Goal: Task Accomplishment & Management: Use online tool/utility

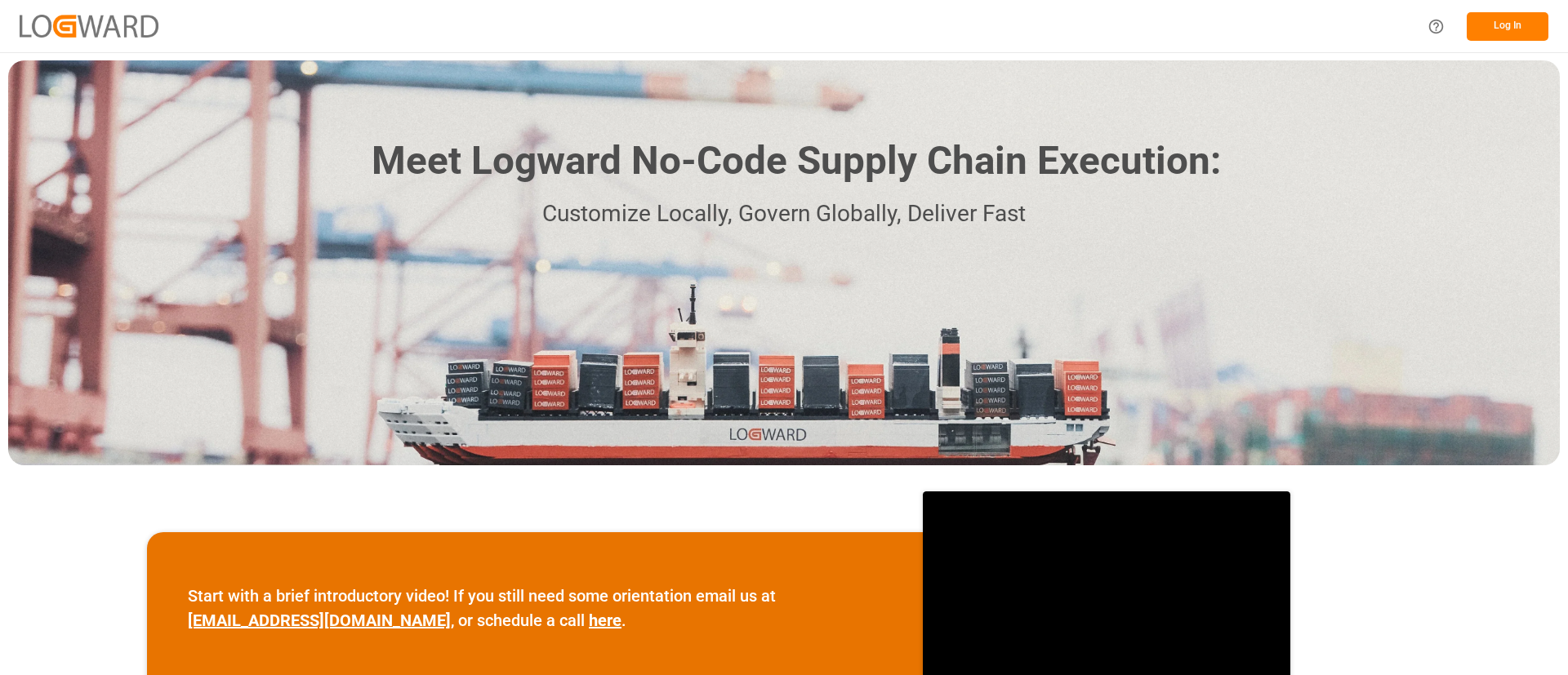
click at [1488, 21] on button "Log In" at bounding box center [1507, 27] width 81 height 29
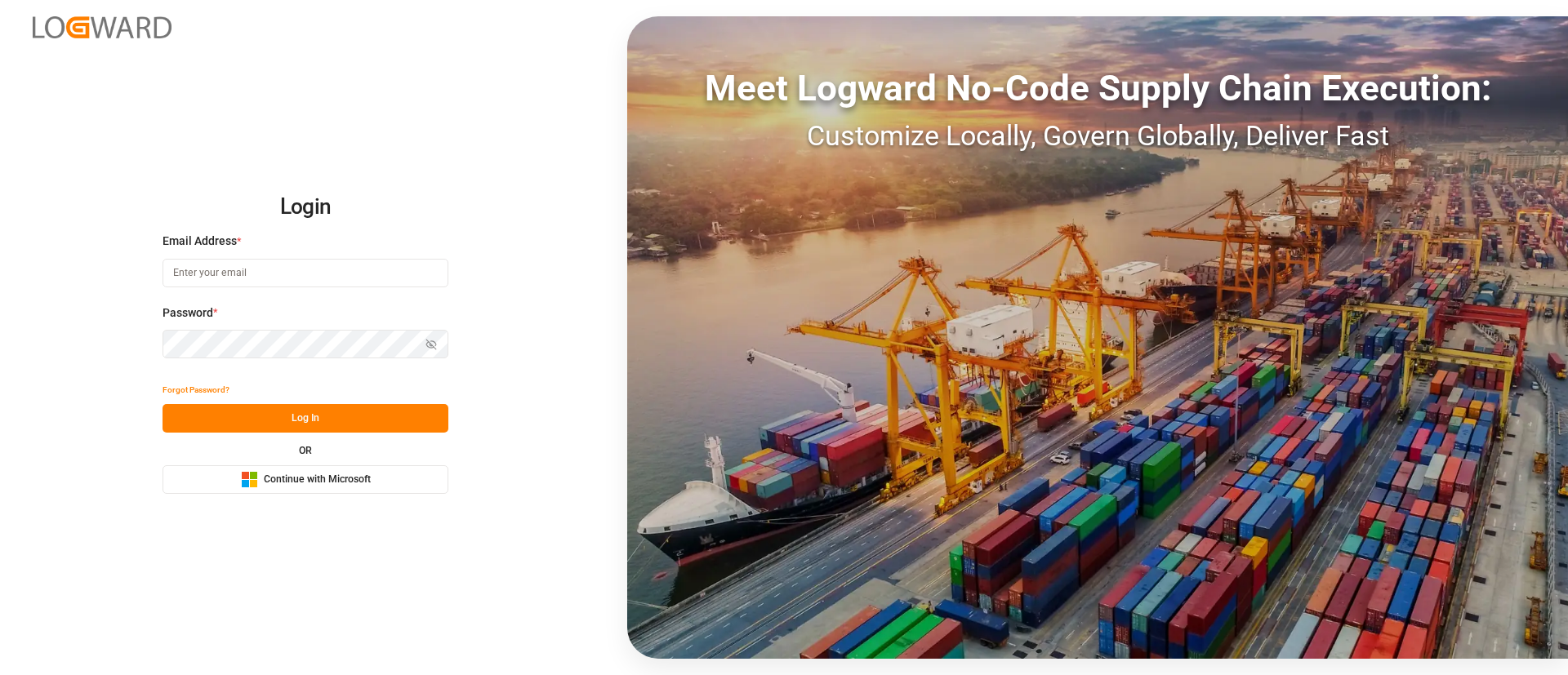
click at [322, 476] on span "Continue with Microsoft" at bounding box center [317, 480] width 107 height 15
click at [317, 474] on span "Continue with Microsoft" at bounding box center [317, 480] width 107 height 15
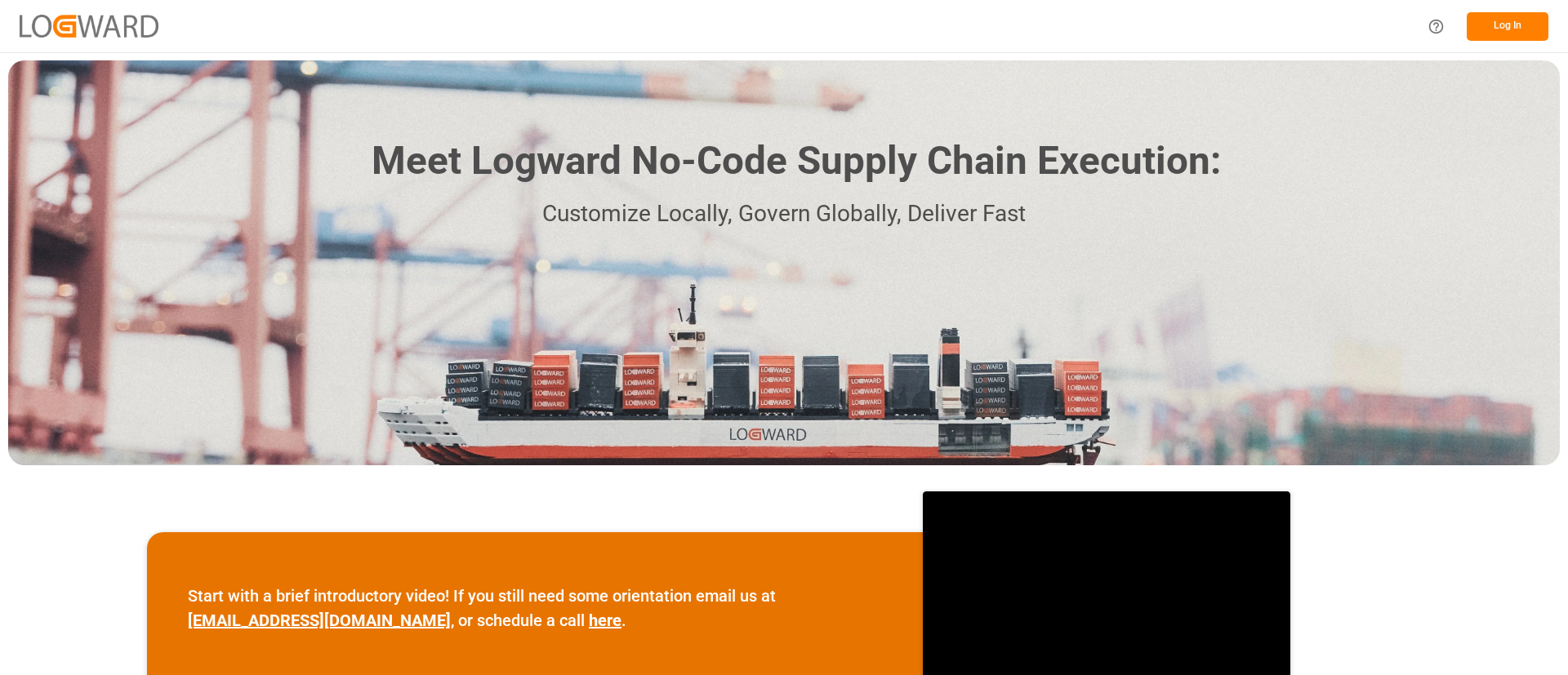
click at [1507, 23] on button "Log In" at bounding box center [1507, 27] width 81 height 29
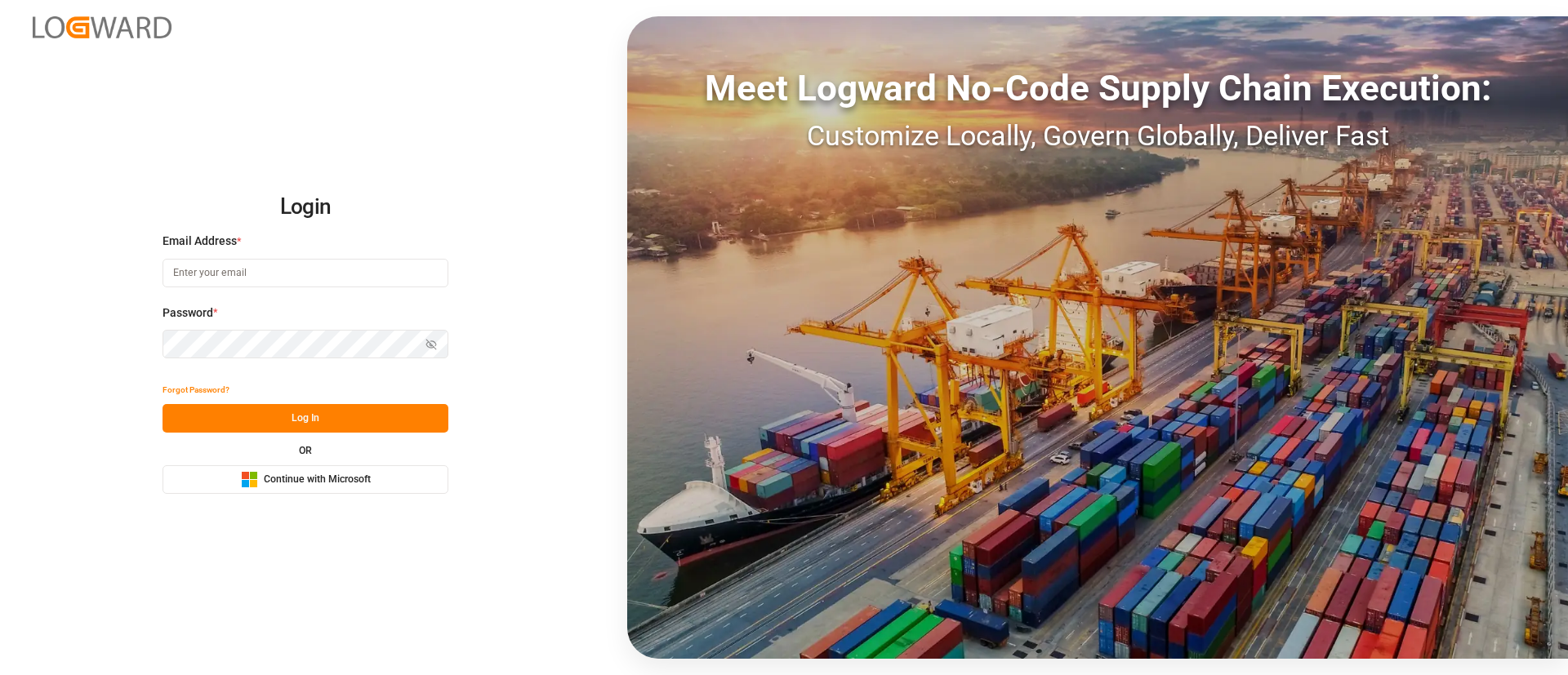
click at [358, 478] on span "Continue with Microsoft" at bounding box center [317, 480] width 107 height 15
click at [366, 483] on span "Continue with Microsoft" at bounding box center [317, 480] width 107 height 15
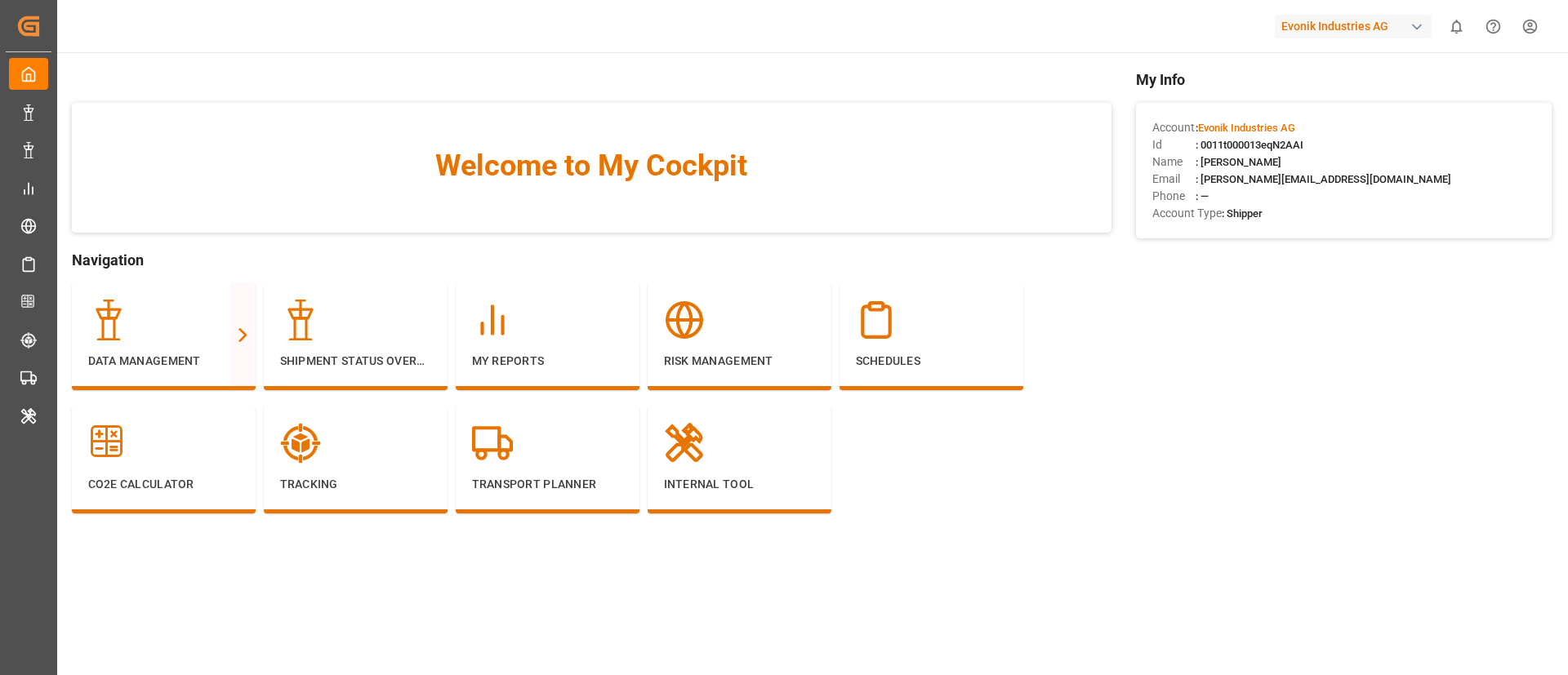
click at [1338, 20] on div "Evonik Industries AG" at bounding box center [1353, 26] width 157 height 23
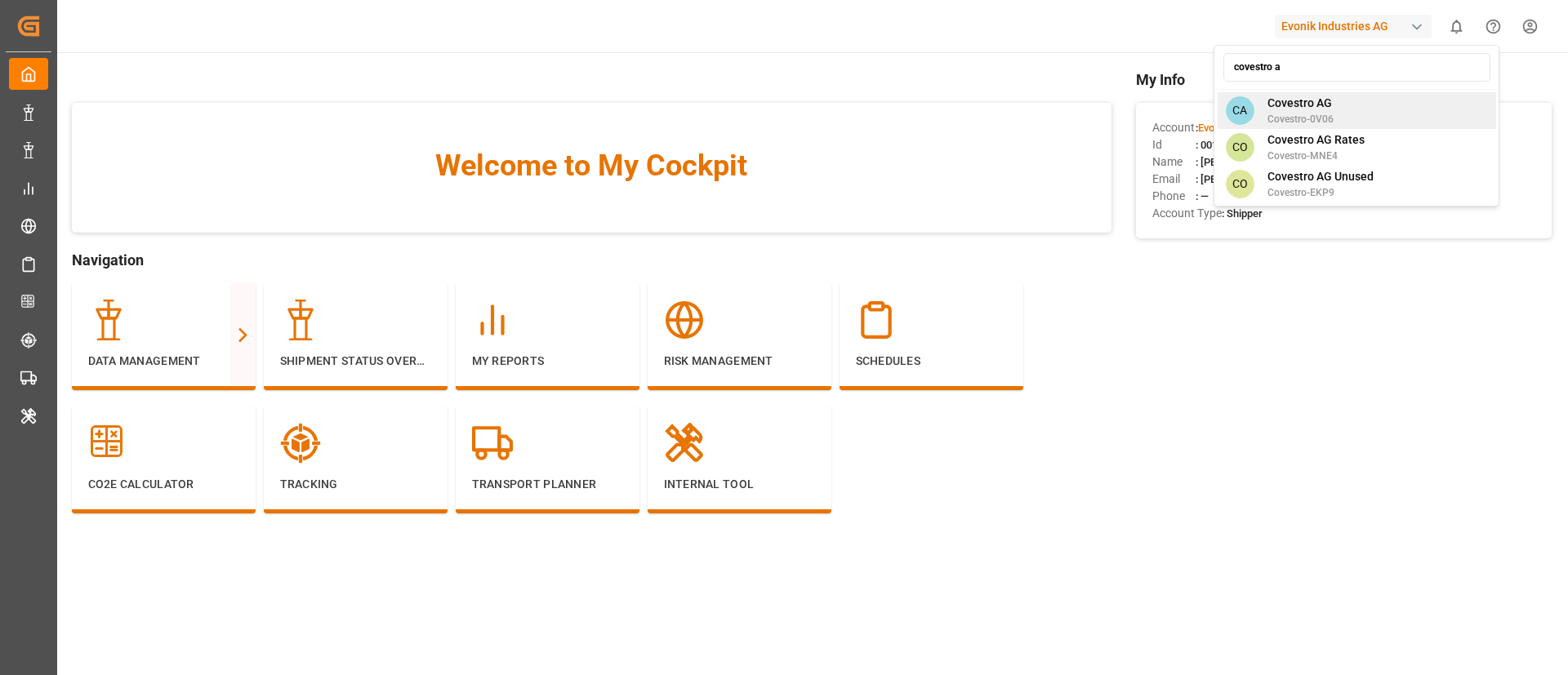
type input "covestro a"
click at [1315, 114] on span "Covestro-0V06" at bounding box center [1300, 119] width 66 height 15
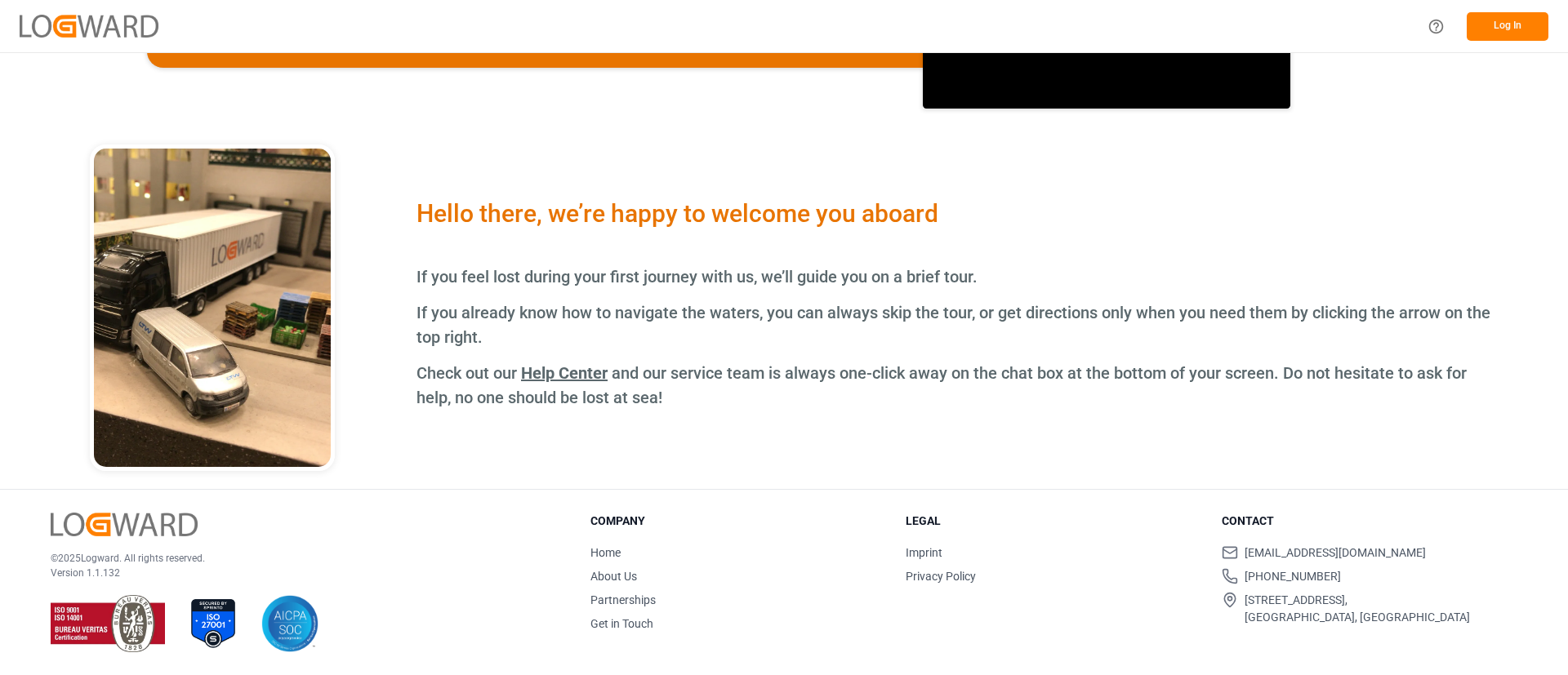
scroll to position [260, 0]
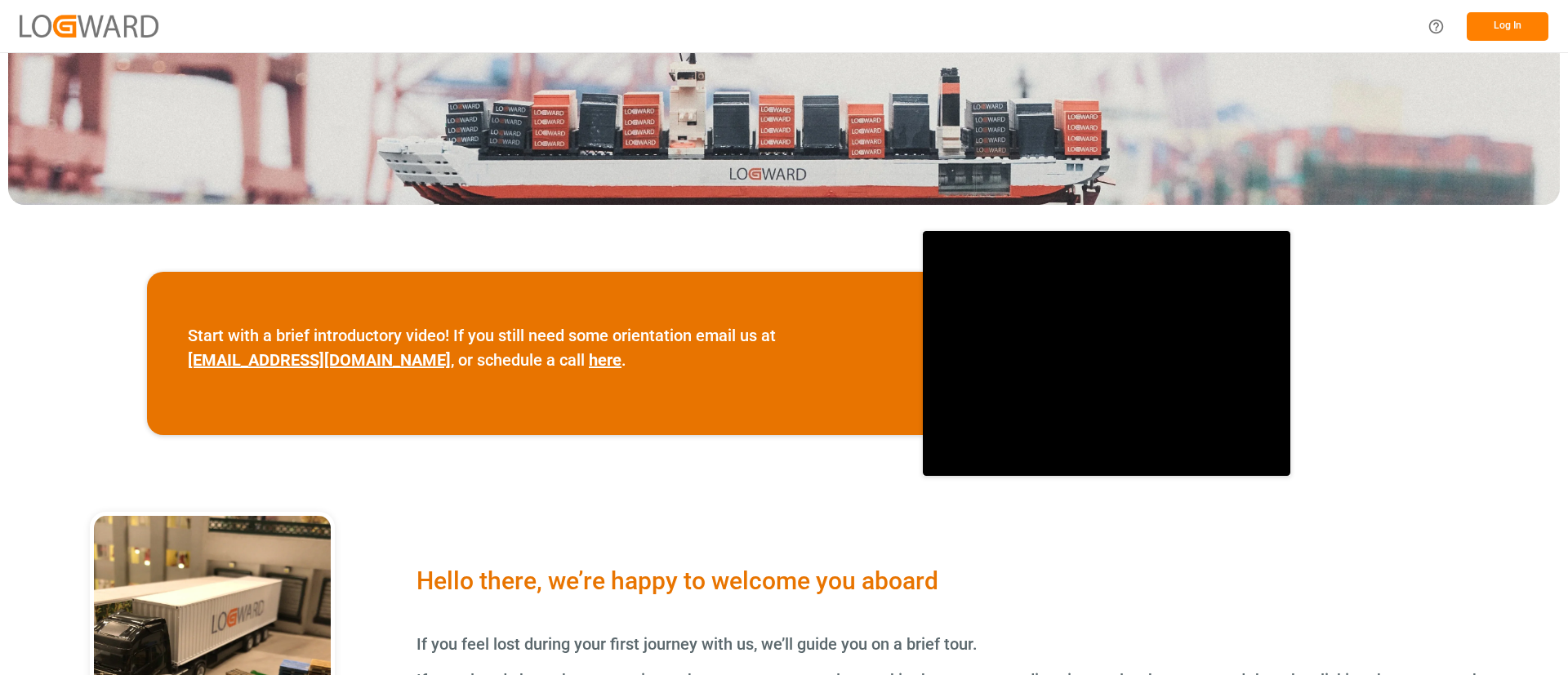
click at [1502, 23] on button "Log In" at bounding box center [1507, 27] width 81 height 29
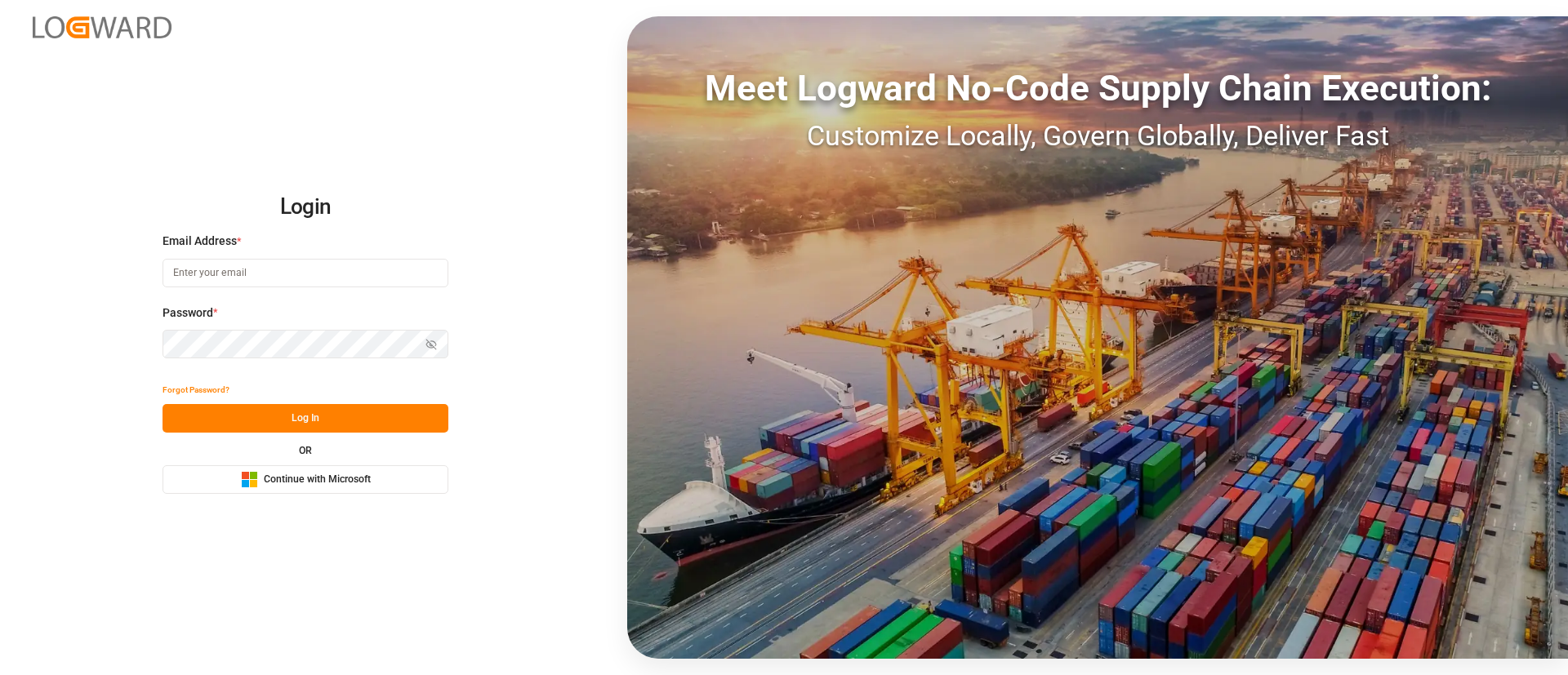
click at [314, 273] on input at bounding box center [305, 274] width 285 height 29
type input "vismitha.mahadev@logward.com"
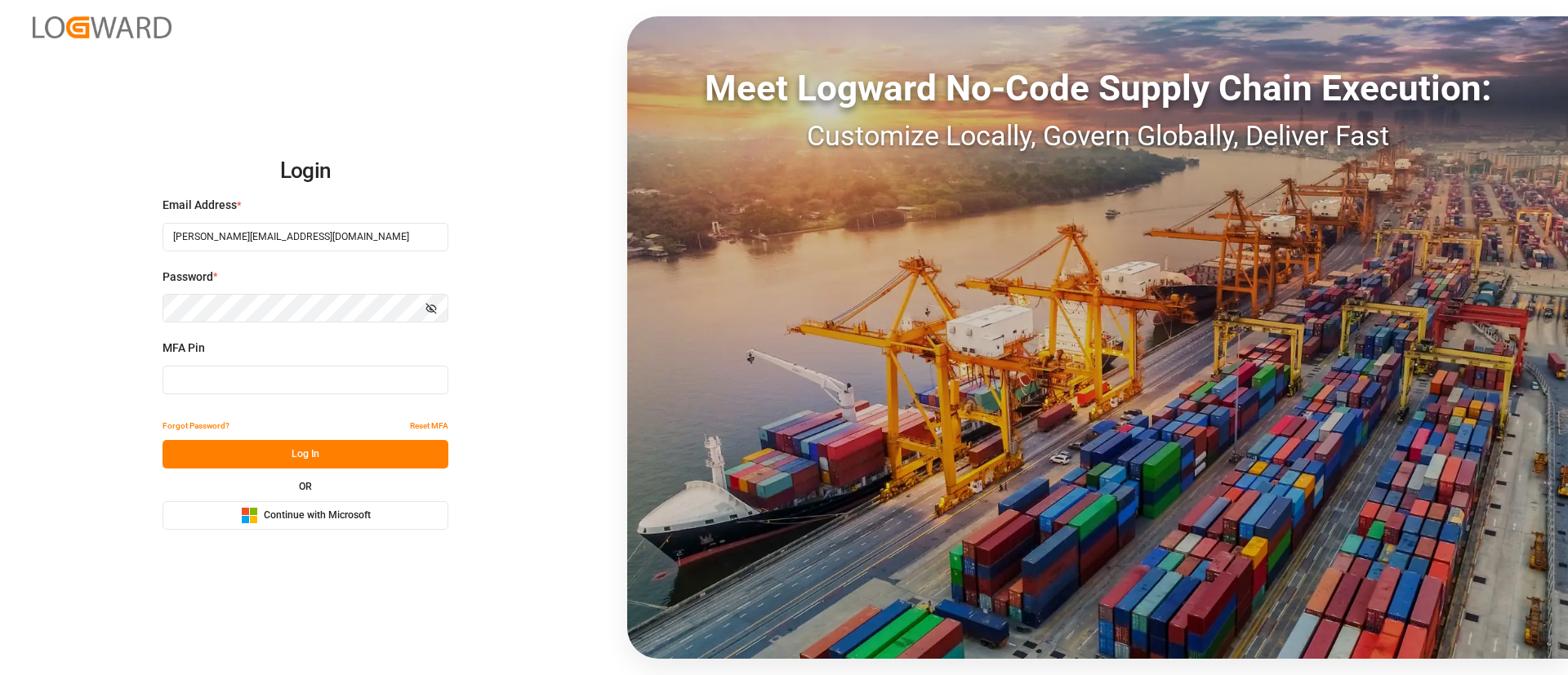
type input "053260"
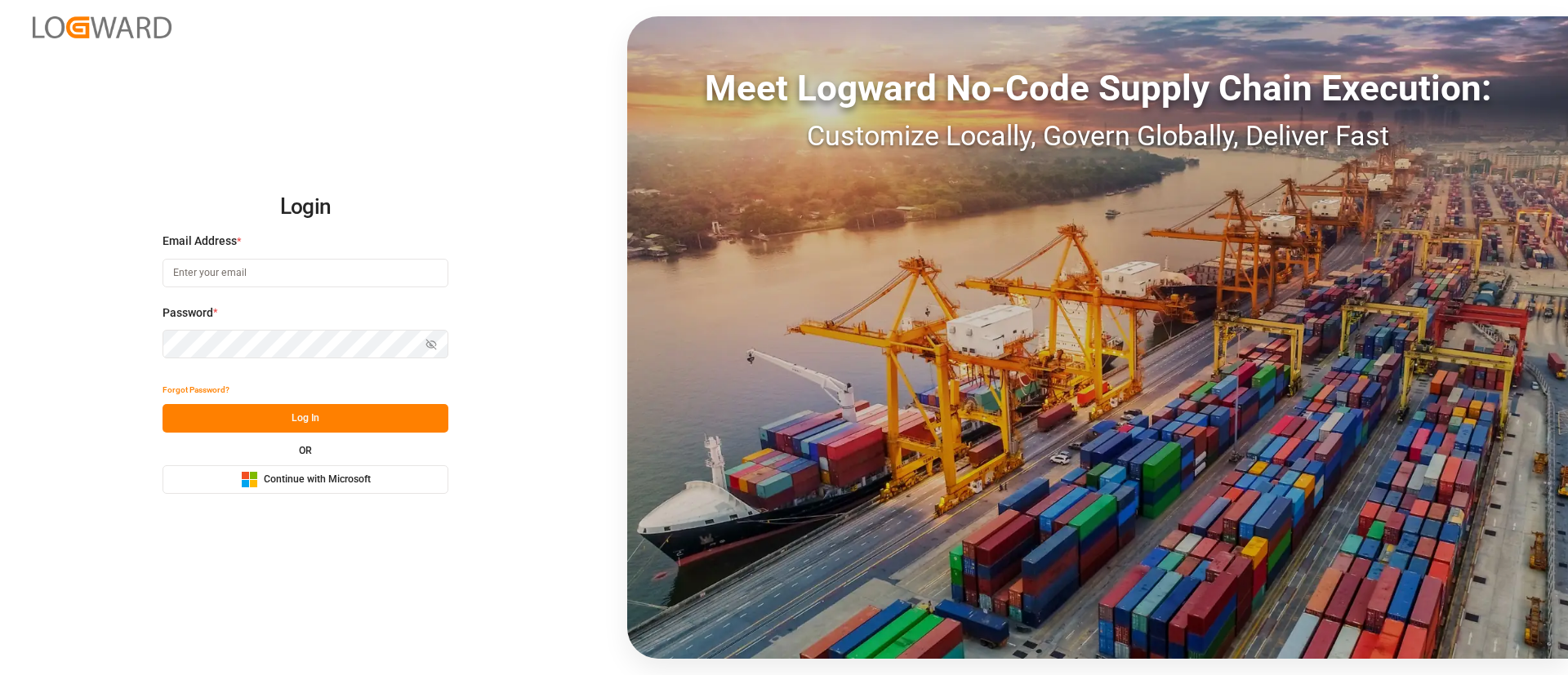
click at [280, 261] on input at bounding box center [305, 274] width 285 height 29
type input "vismitha.mahadev@logward.com"
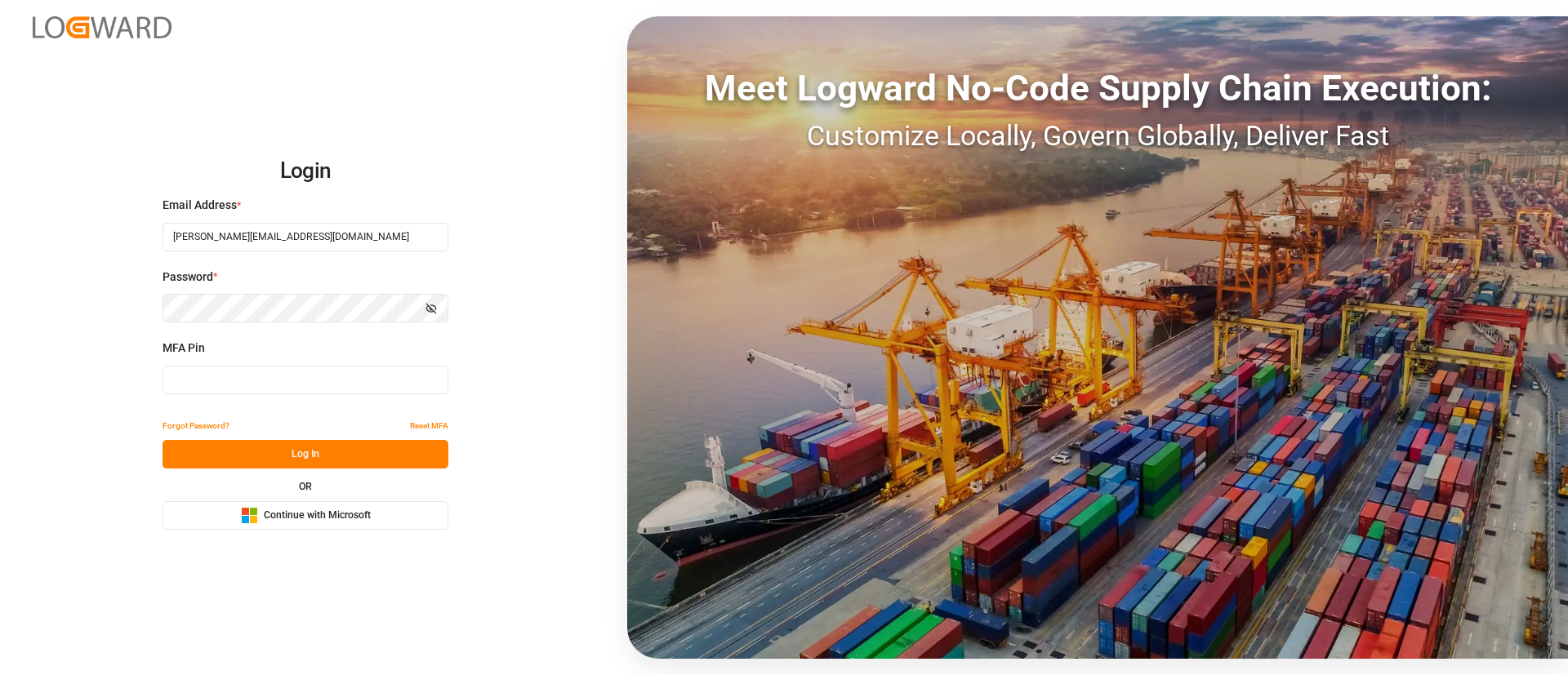
type input "053260"
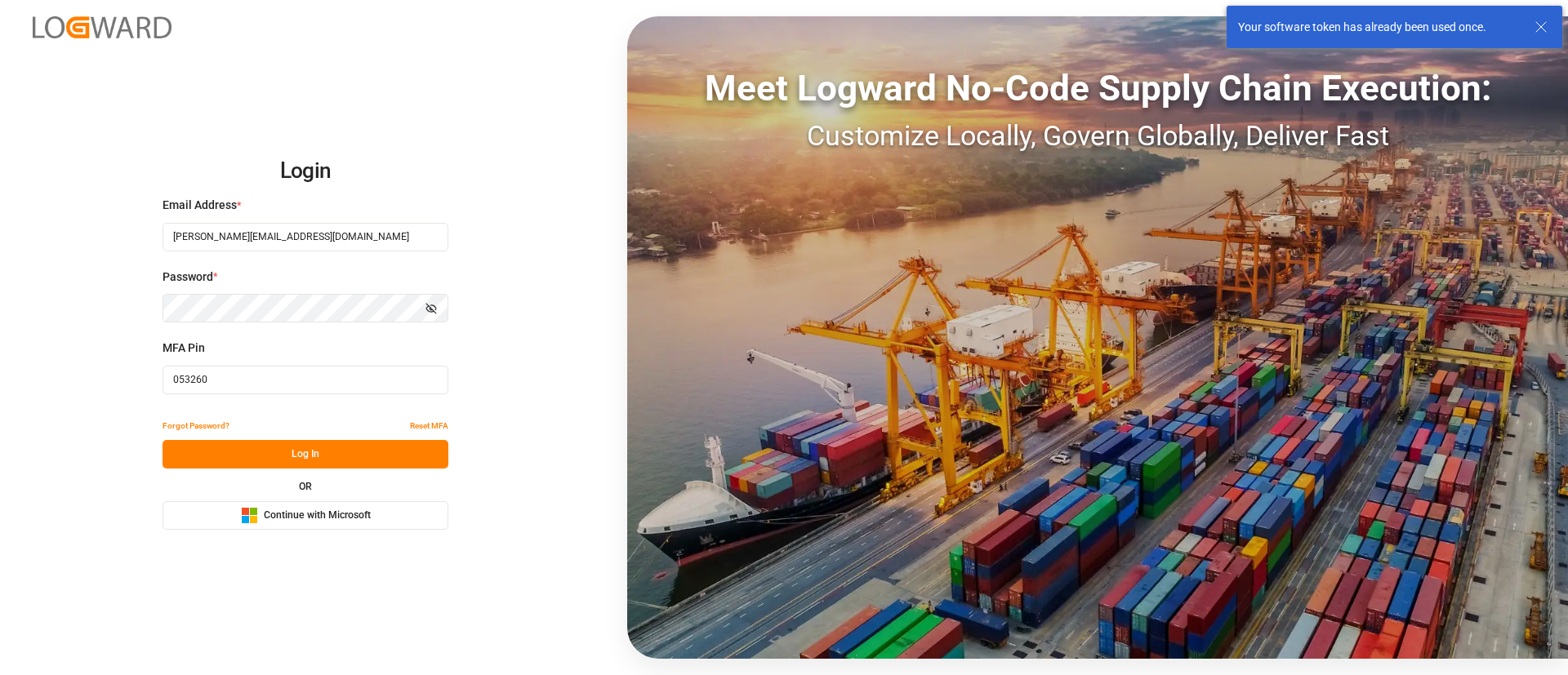
click at [305, 452] on button "Log In" at bounding box center [305, 455] width 285 height 29
click at [304, 514] on span "Continue with Microsoft" at bounding box center [317, 515] width 107 height 15
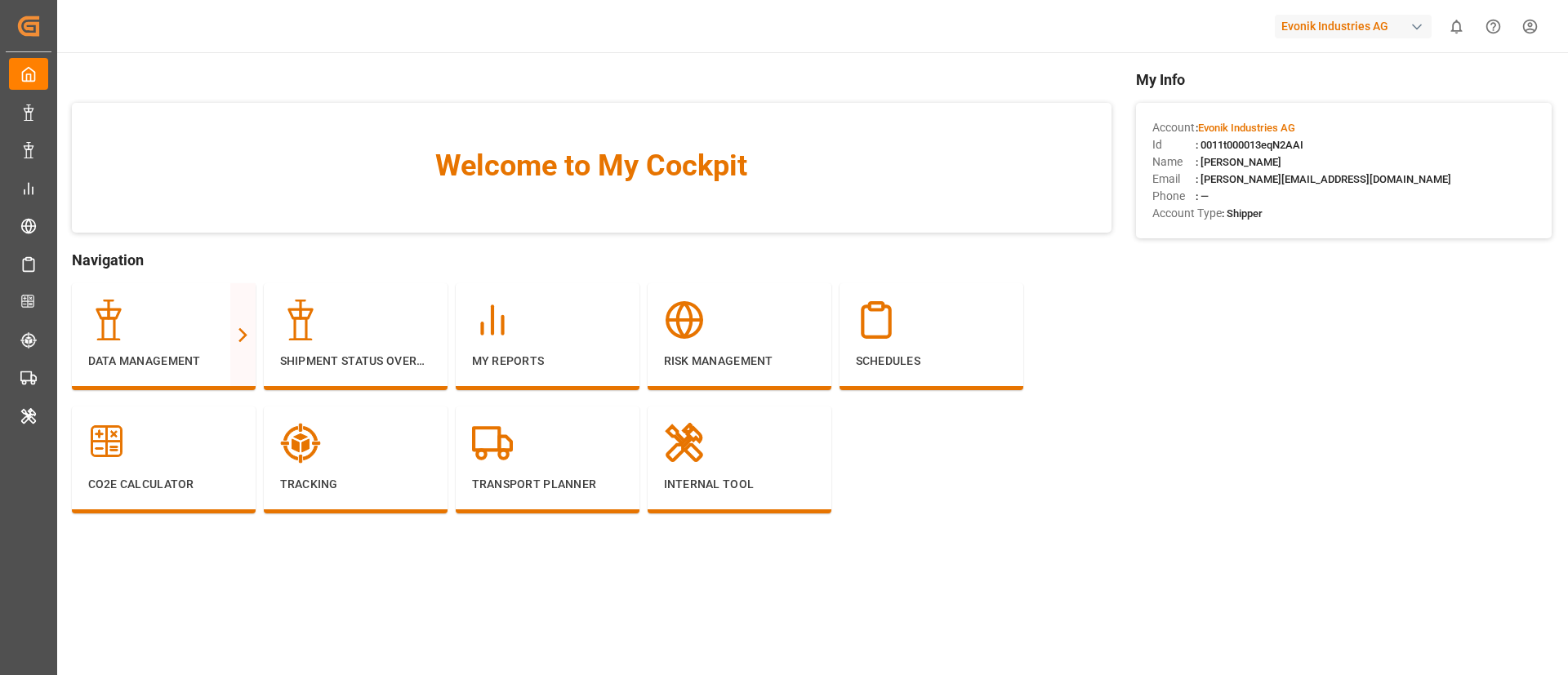
click at [1351, 24] on div "Evonik Industries AG" at bounding box center [1353, 26] width 157 height 23
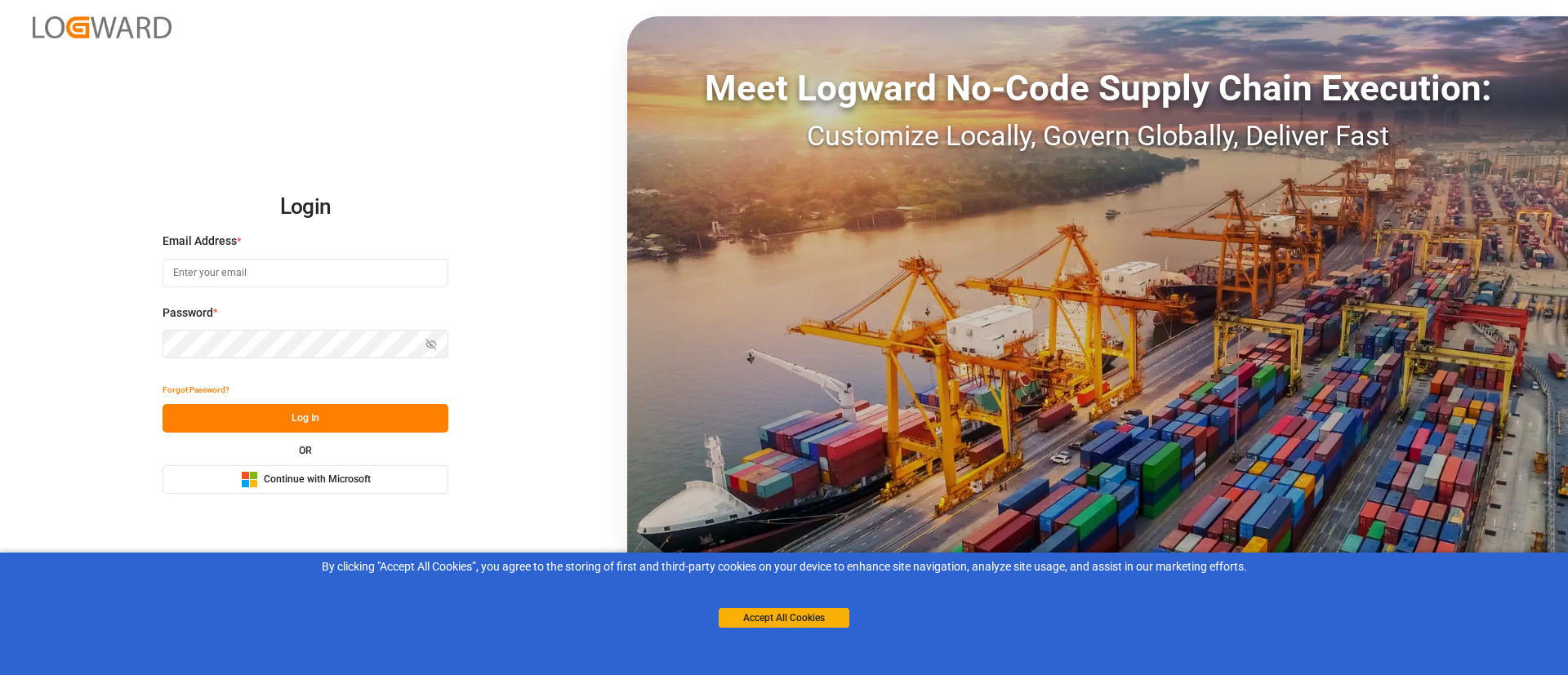
click at [275, 491] on button "Microsoft Logo Continue with Microsoft" at bounding box center [305, 480] width 285 height 29
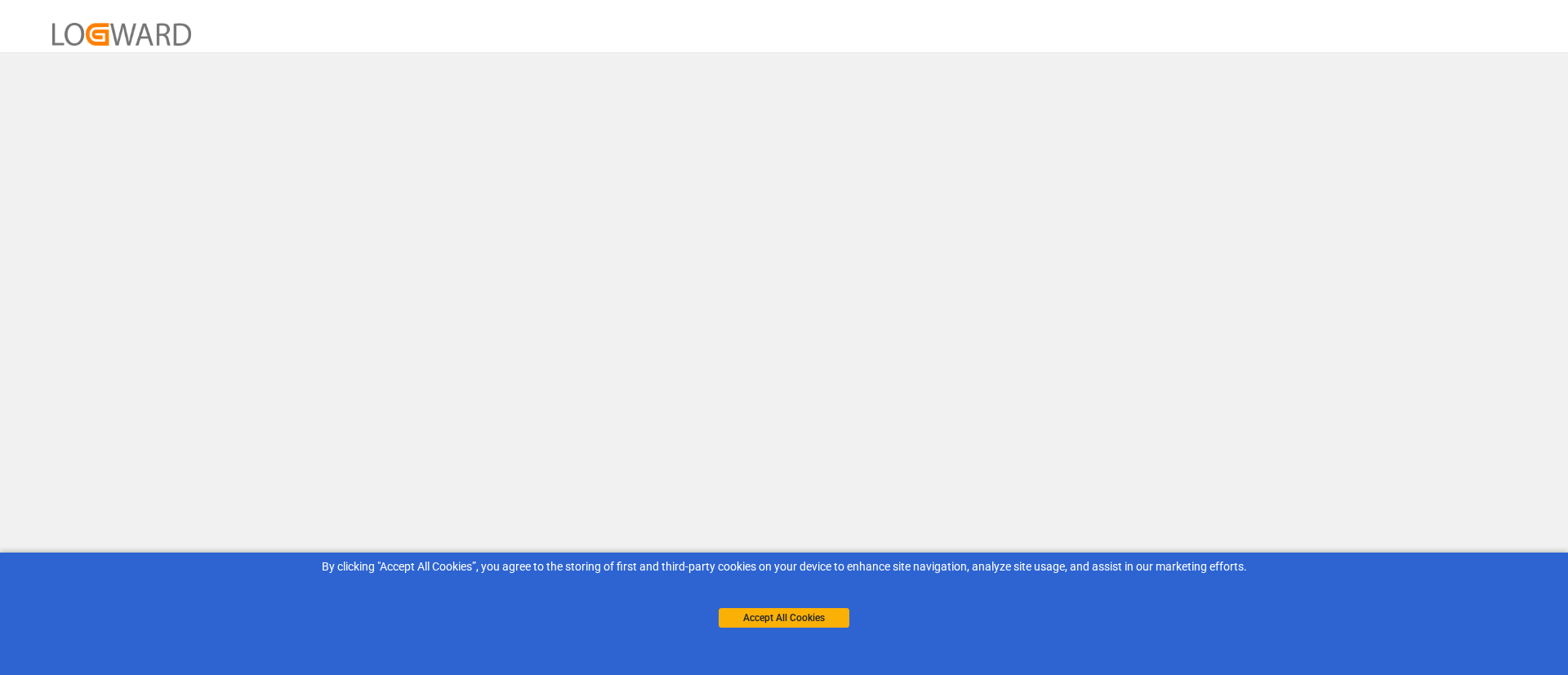
click at [759, 615] on button "Accept All Cookies" at bounding box center [784, 618] width 131 height 19
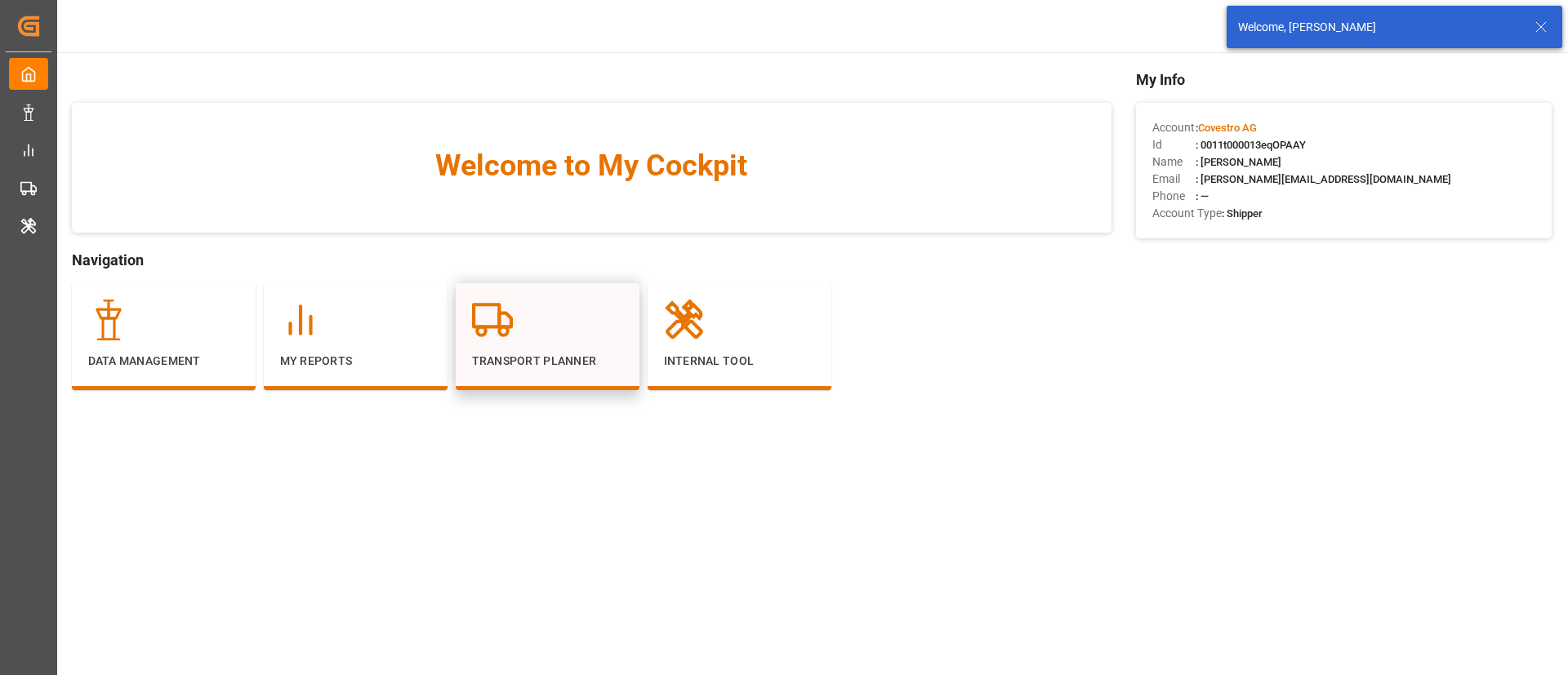
click at [481, 335] on circle at bounding box center [481, 331] width 8 height 8
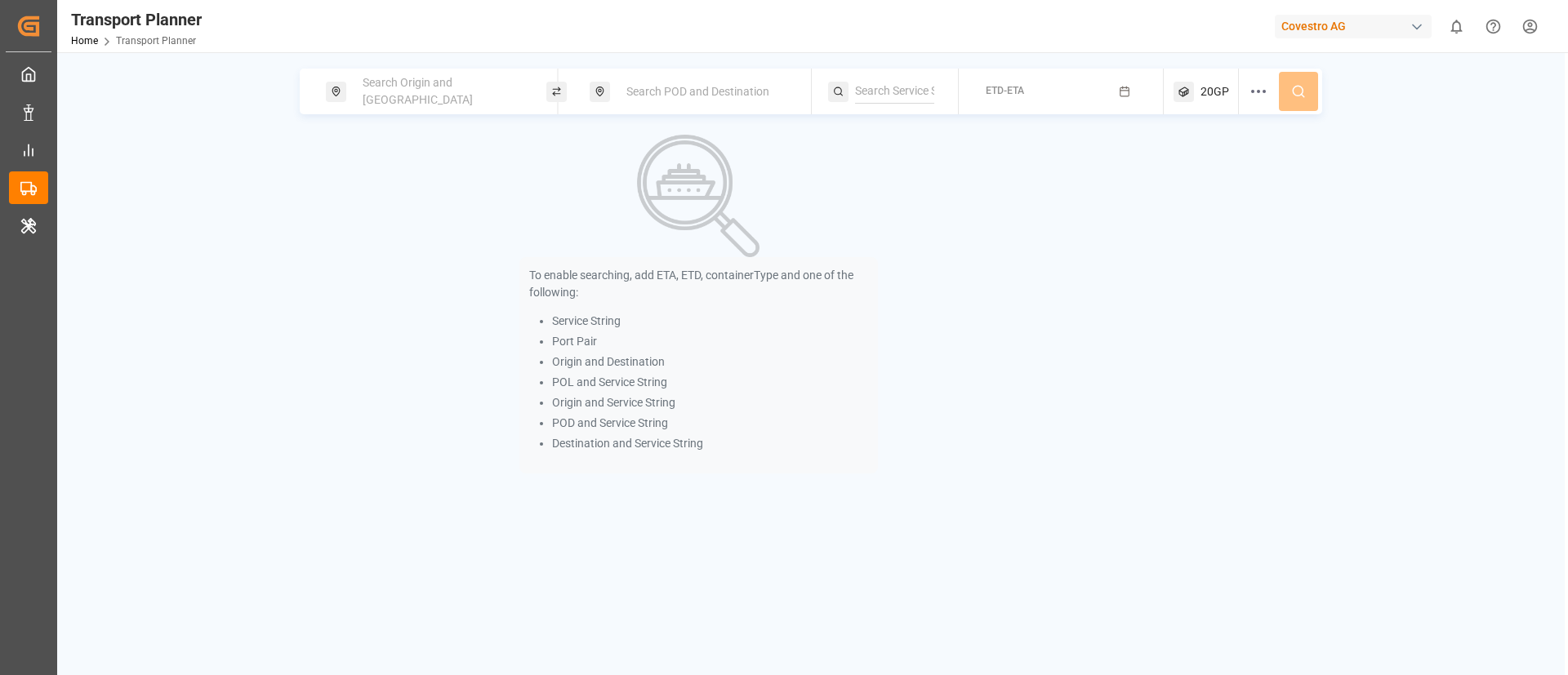
click at [436, 110] on div "Search Origin and [GEOGRAPHIC_DATA]" at bounding box center [436, 91] width 221 height 45
click at [438, 100] on div "Search Origin and [GEOGRAPHIC_DATA]" at bounding box center [441, 91] width 176 height 47
click at [404, 210] on input at bounding box center [427, 221] width 164 height 24
paste input "BEANR"
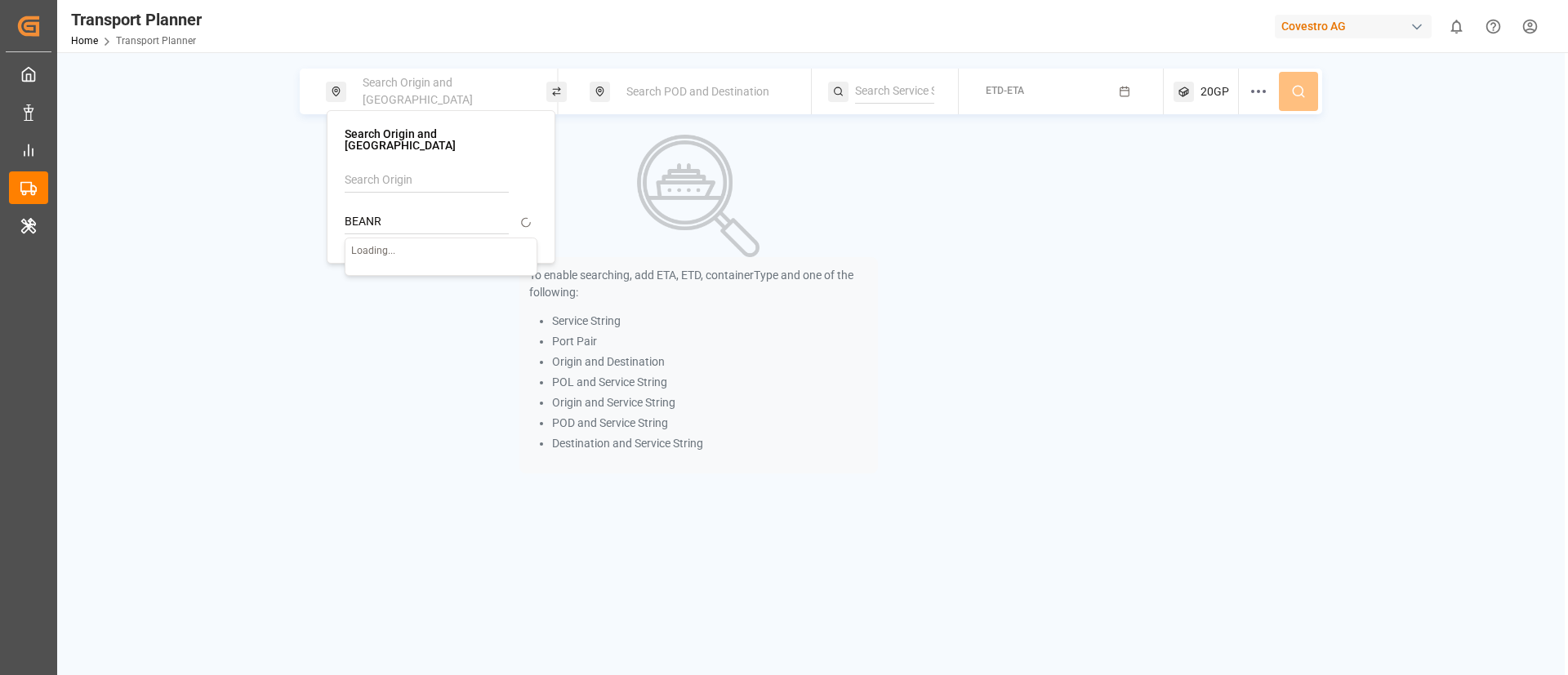
type input "BEANR"
click at [399, 259] on b "BEANR" at bounding box center [404, 266] width 37 height 14
click at [658, 105] on div "Search POD and Destination" at bounding box center [704, 91] width 176 height 30
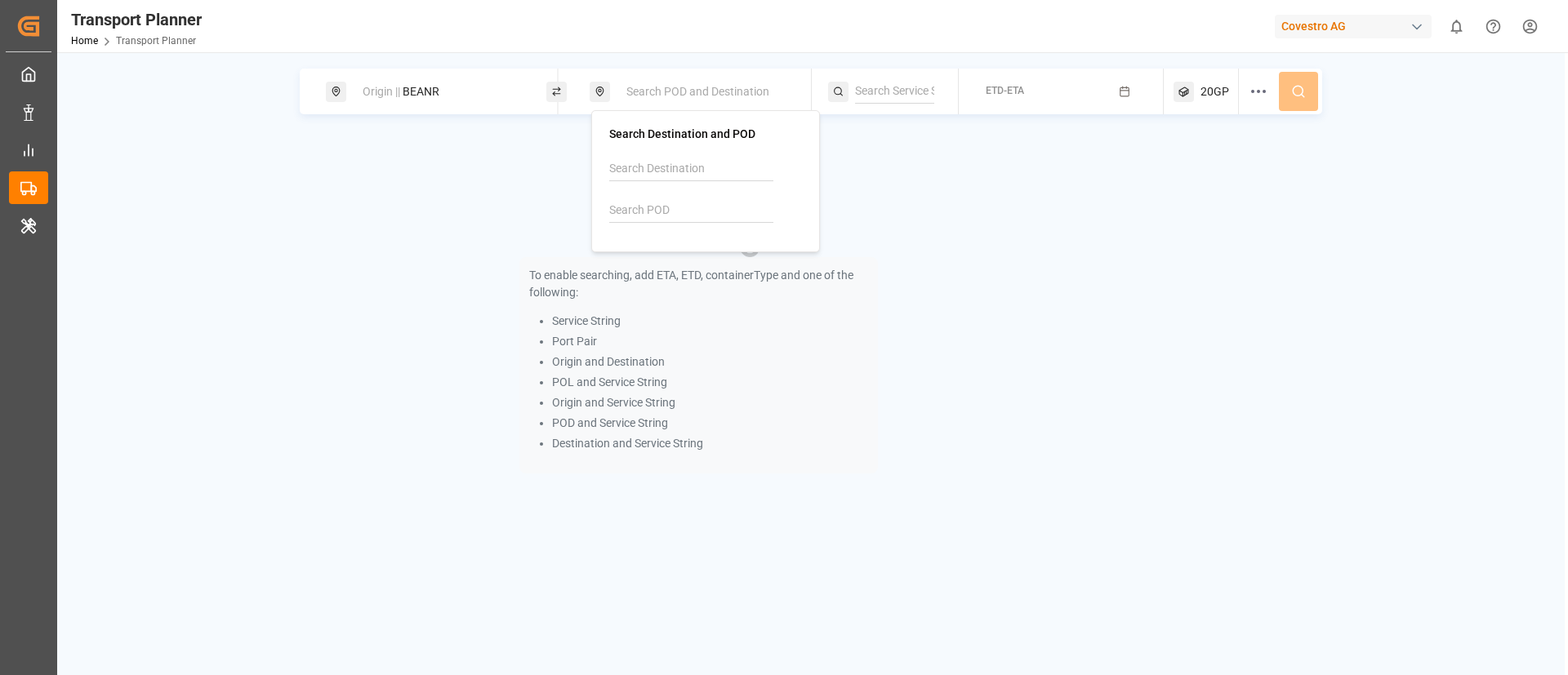
click at [653, 211] on input at bounding box center [692, 210] width 164 height 24
paste input "AEAJM"
type input "AEAJM"
click at [659, 261] on b "AEAJM" at bounding box center [669, 255] width 38 height 14
click at [867, 97] on input at bounding box center [895, 91] width 79 height 24
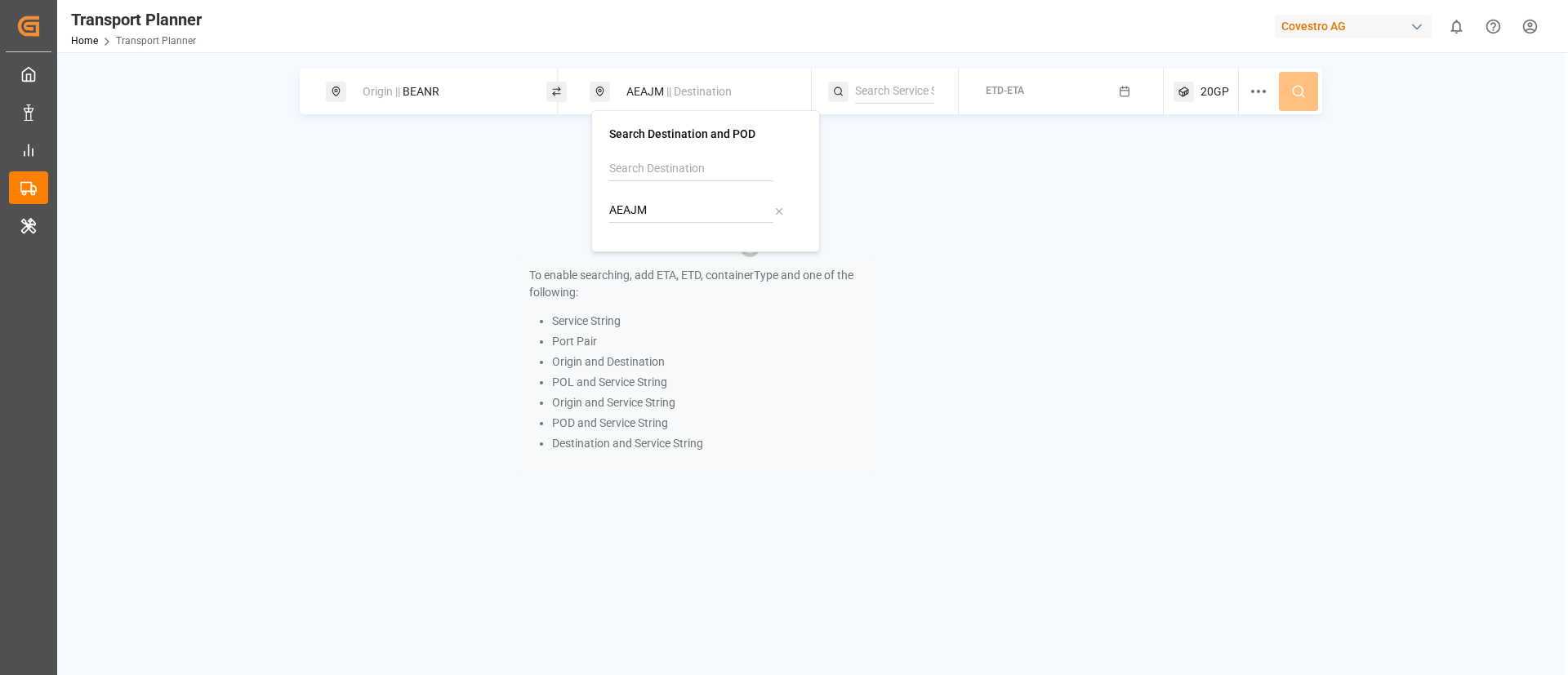
paste input "LION"
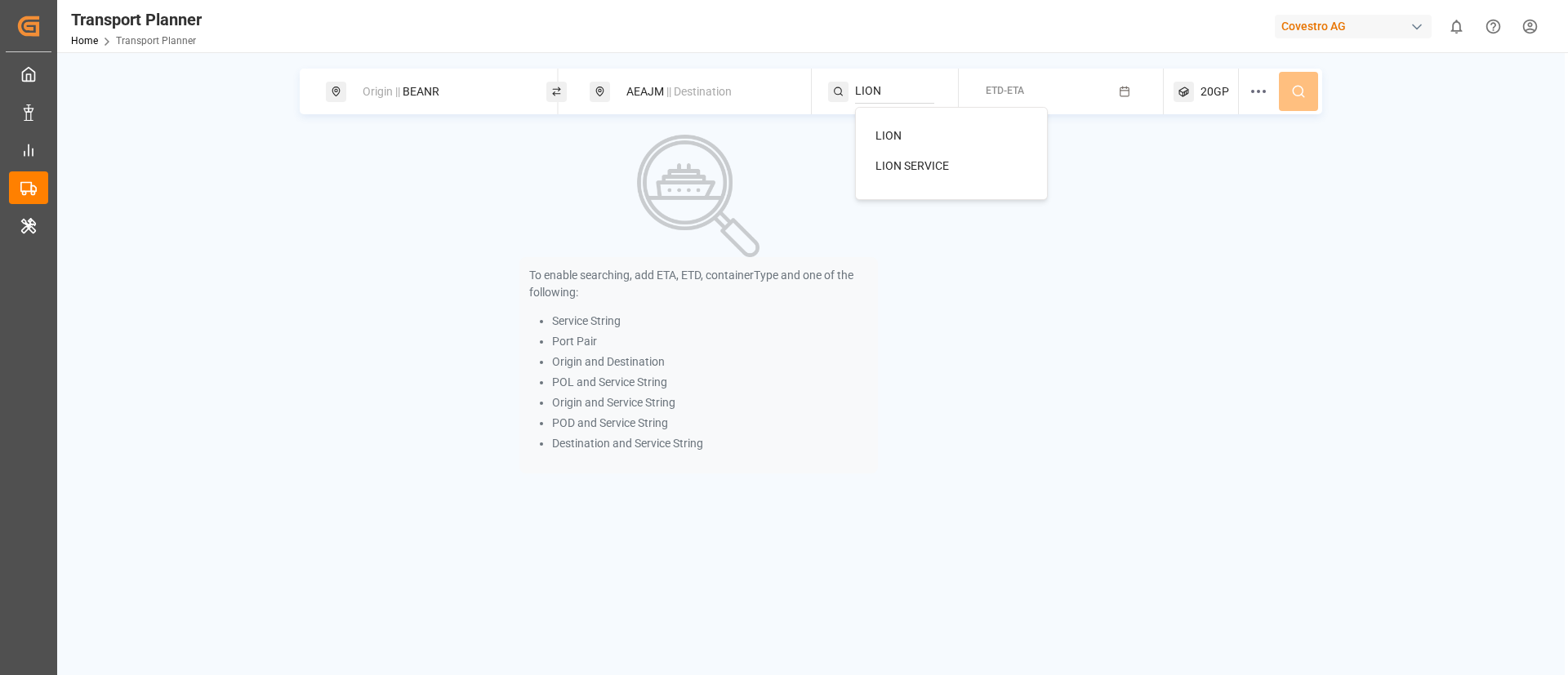
type input "LION"
click at [900, 133] on span "LION" at bounding box center [888, 135] width 26 height 14
click at [1057, 82] on button "ETD-ETA" at bounding box center [1061, 92] width 186 height 32
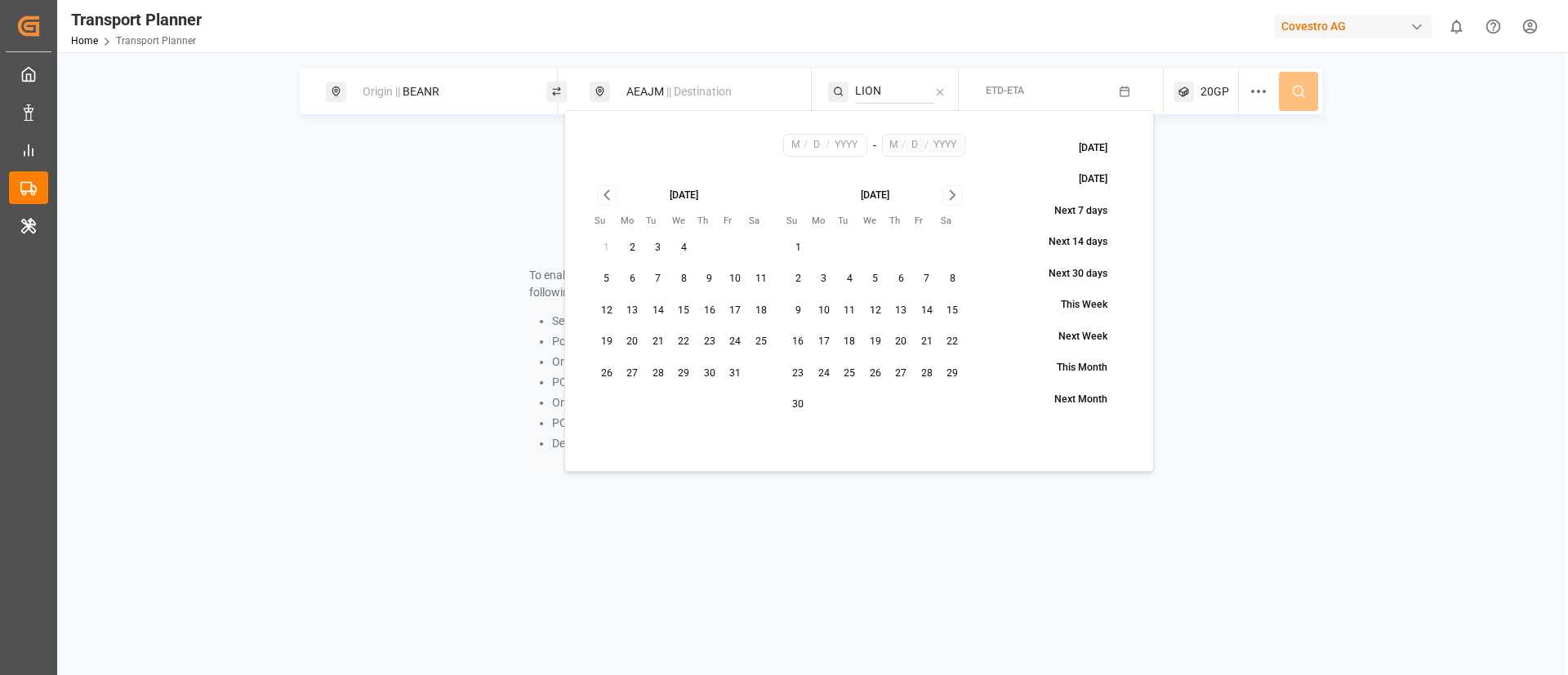
click at [706, 275] on button "9" at bounding box center [709, 279] width 26 height 26
type input "10"
type input "9"
type input "2025"
click at [953, 192] on icon "Go to next month" at bounding box center [952, 195] width 5 height 9
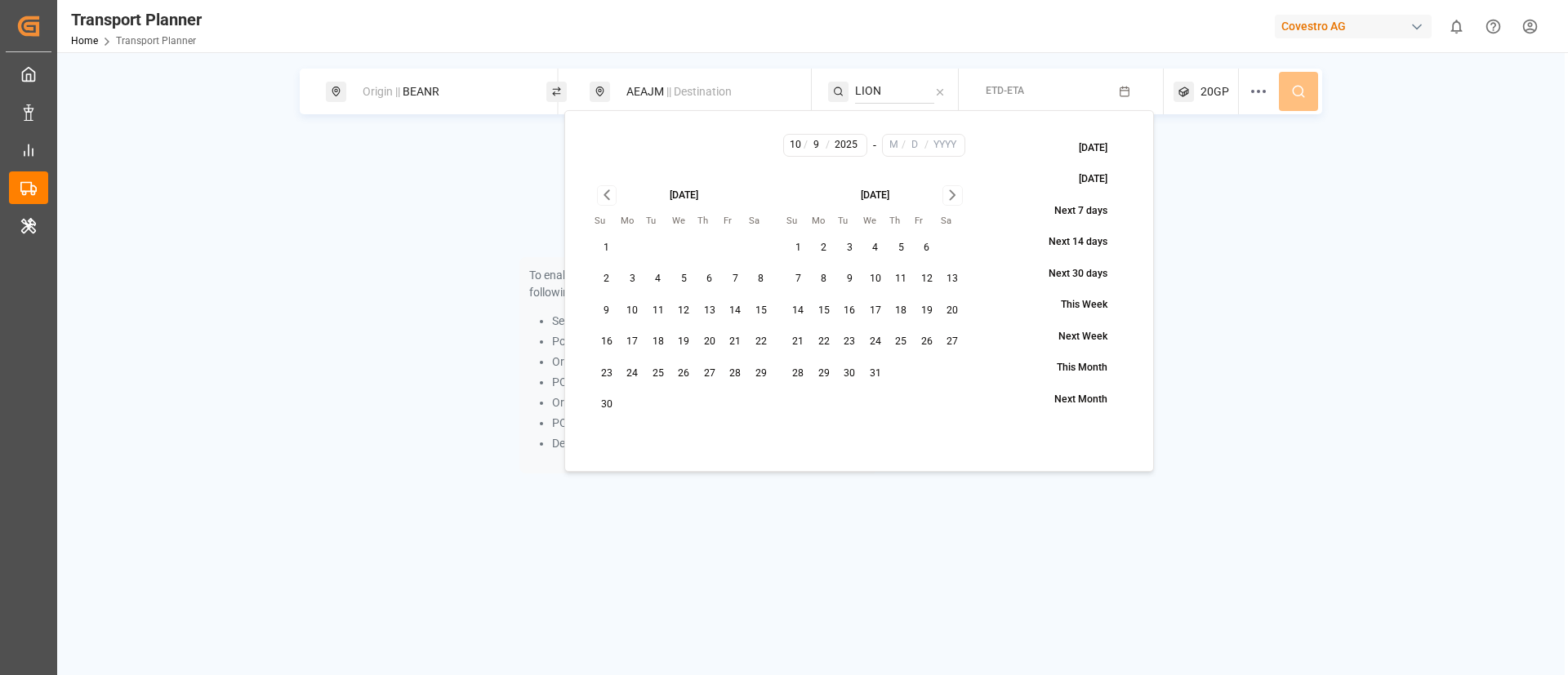
click at [953, 192] on icon "Go to next month" at bounding box center [952, 195] width 5 height 9
click at [605, 191] on icon "Go to previous month" at bounding box center [606, 195] width 18 height 19
click at [954, 190] on icon "Go to next month" at bounding box center [952, 195] width 18 height 19
click at [879, 252] on button "4" at bounding box center [874, 248] width 26 height 26
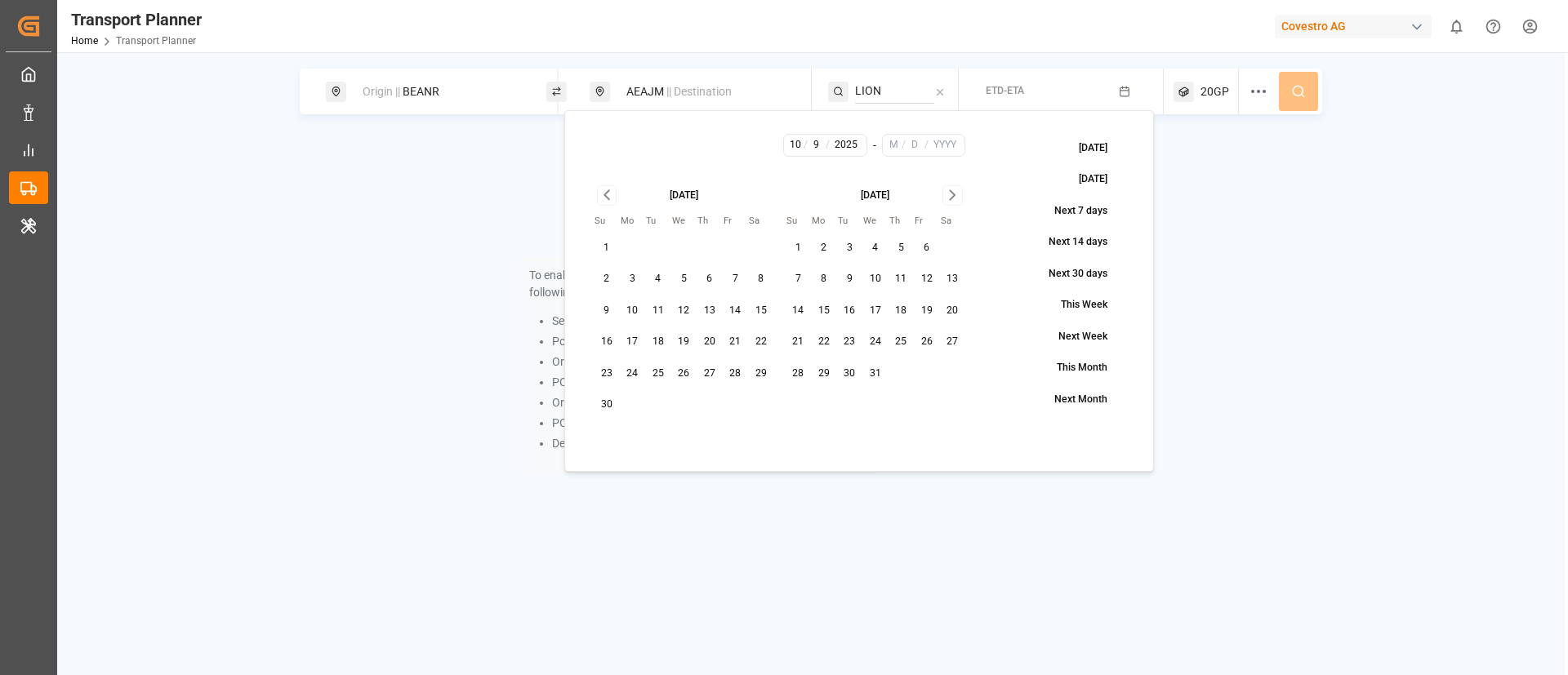
type input "12"
type input "4"
type input "2025"
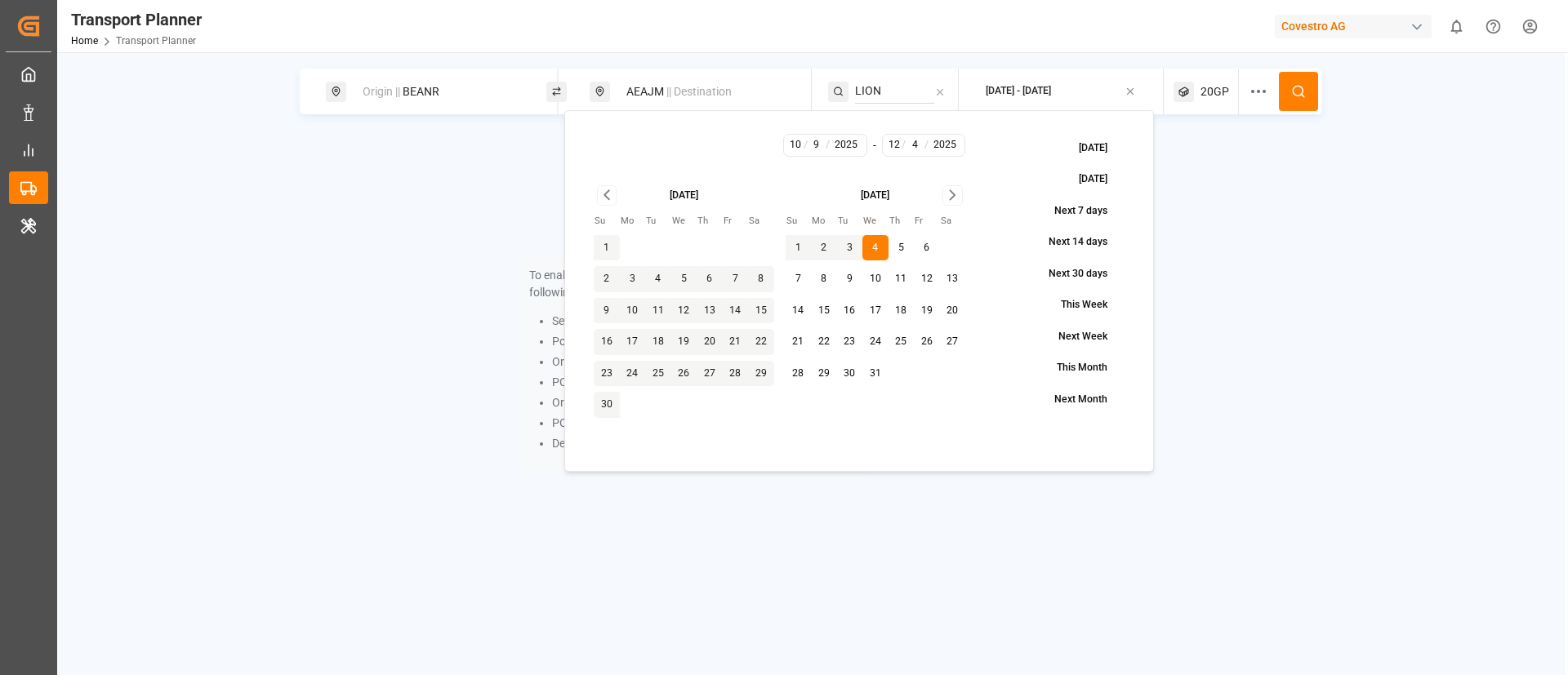
click at [1293, 87] on circle at bounding box center [1297, 91] width 10 height 10
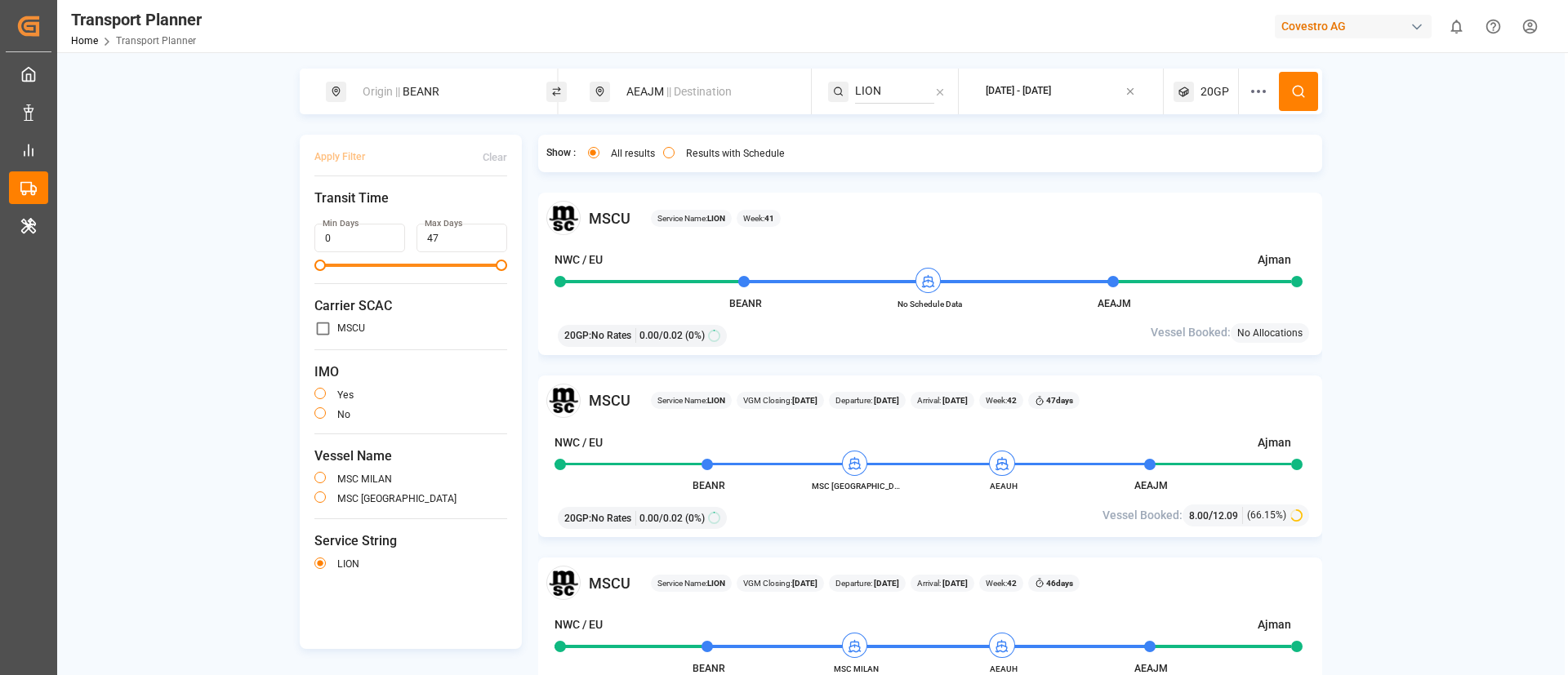
click at [699, 97] on span "|| Destination" at bounding box center [699, 92] width 66 height 14
drag, startPoint x: 677, startPoint y: 228, endPoint x: 671, endPoint y: 207, distance: 21.8
click at [671, 207] on div "AEAJM" at bounding box center [701, 195] width 192 height 77
click at [671, 207] on input "AEAJM" at bounding box center [688, 210] width 164 height 24
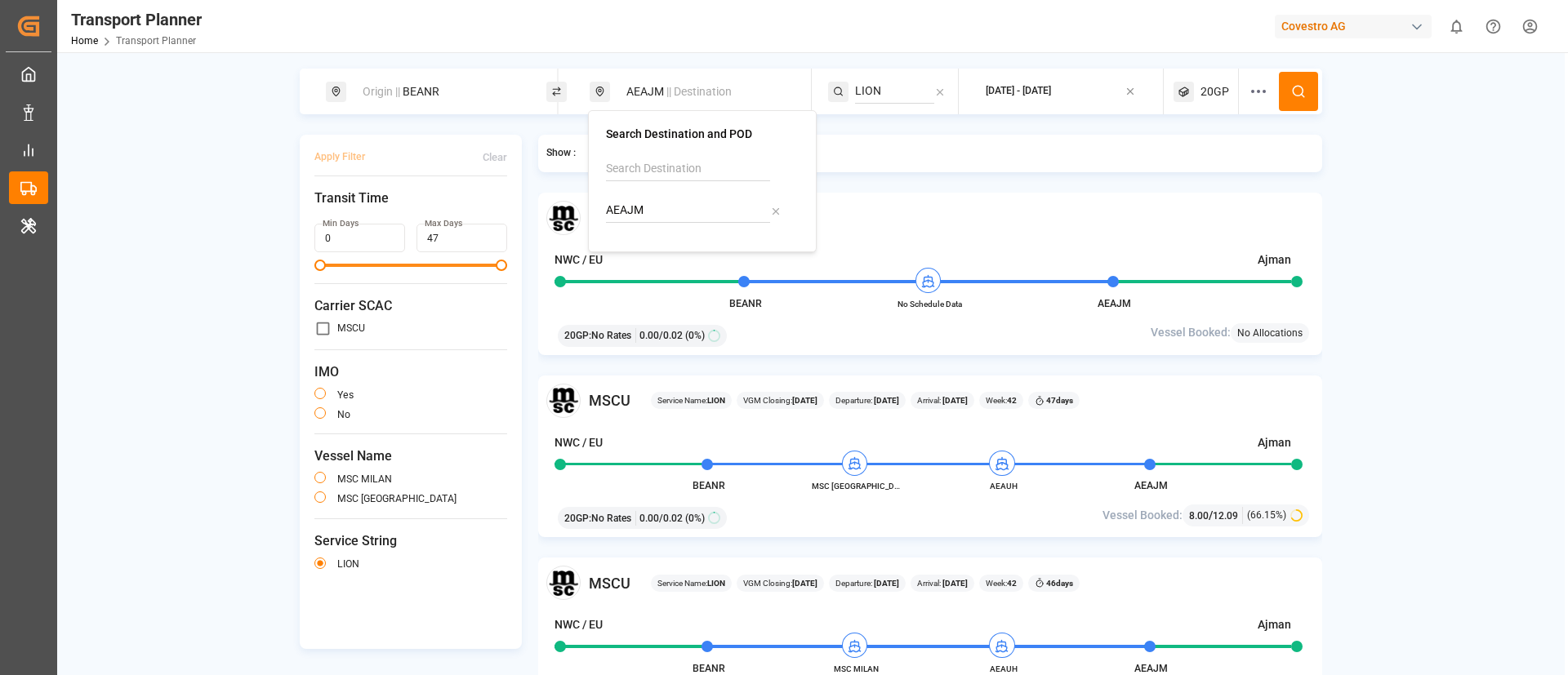
click at [671, 207] on input "AEAJM" at bounding box center [688, 210] width 164 height 24
paste input "UH"
type input "AEAUH"
click at [666, 241] on li "AEAUH Abu Dhabi" at bounding box center [705, 263] width 185 height 47
click at [665, 249] on b "AEAUH" at bounding box center [666, 255] width 37 height 14
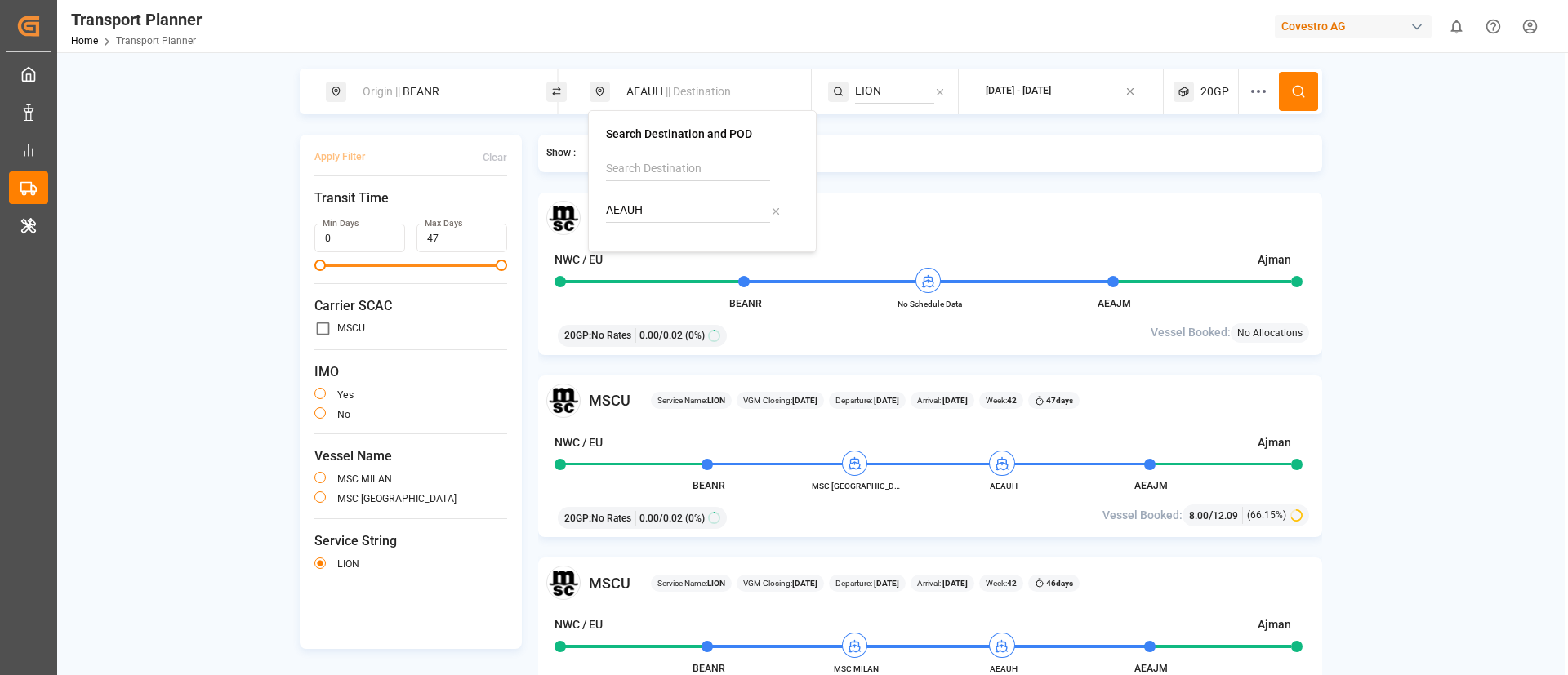
click at [1291, 95] on icon at bounding box center [1298, 91] width 15 height 15
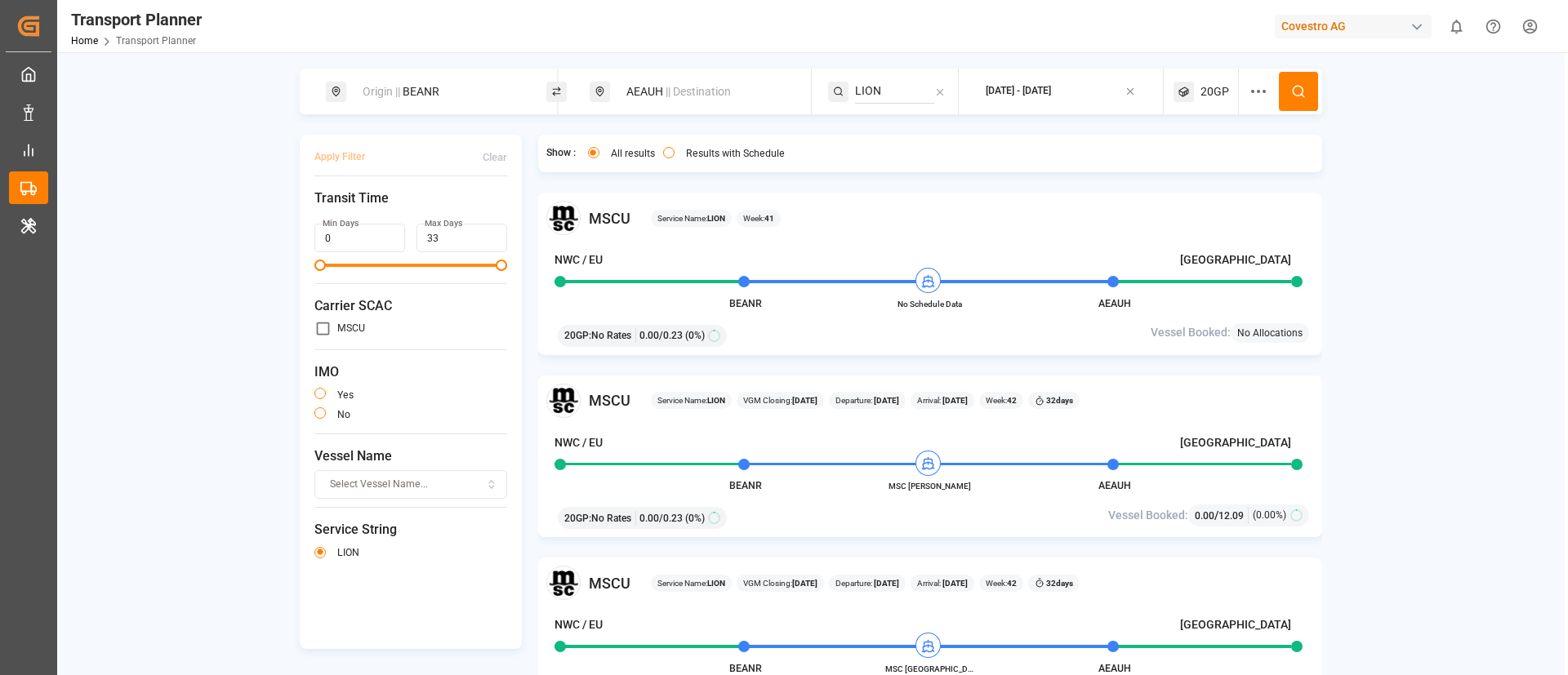
click at [445, 97] on div "Origin || BEANR" at bounding box center [441, 91] width 176 height 30
click at [421, 210] on input "BEANR" at bounding box center [425, 221] width 164 height 24
click at [421, 168] on input at bounding box center [425, 180] width 164 height 24
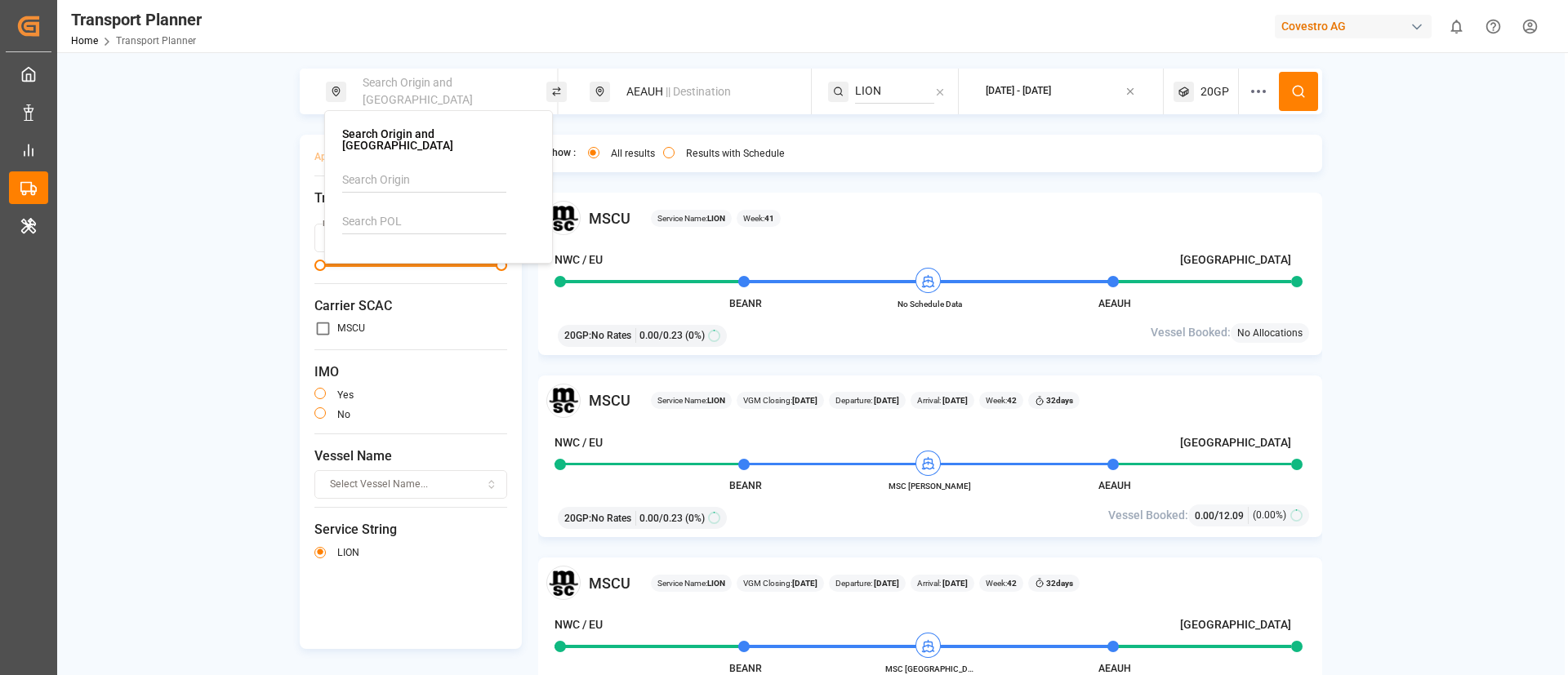
click at [421, 168] on input at bounding box center [425, 180] width 164 height 24
click at [407, 168] on input at bounding box center [425, 180] width 164 height 24
paste input "E"
click at [411, 249] on span "NWC / EU" at bounding box center [387, 255] width 49 height 14
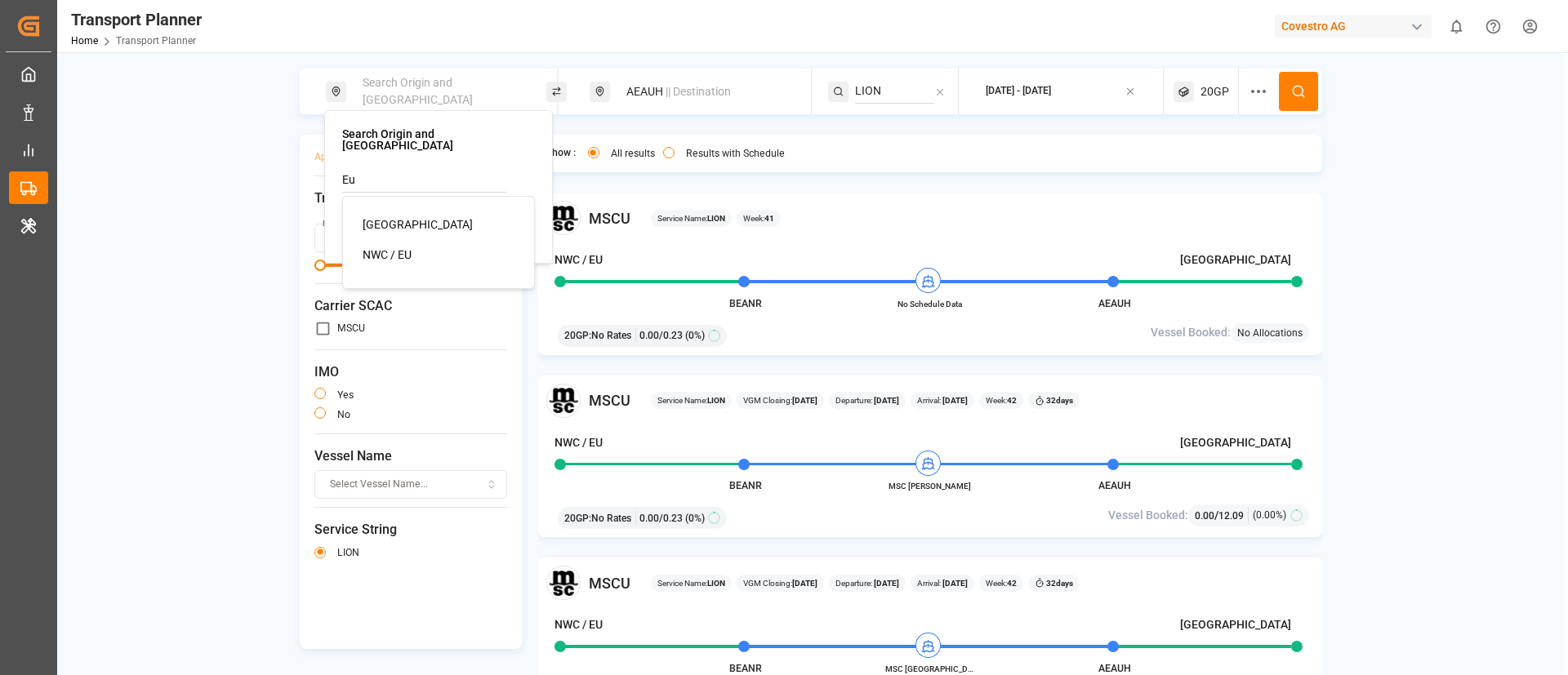
type input "NWC / EU"
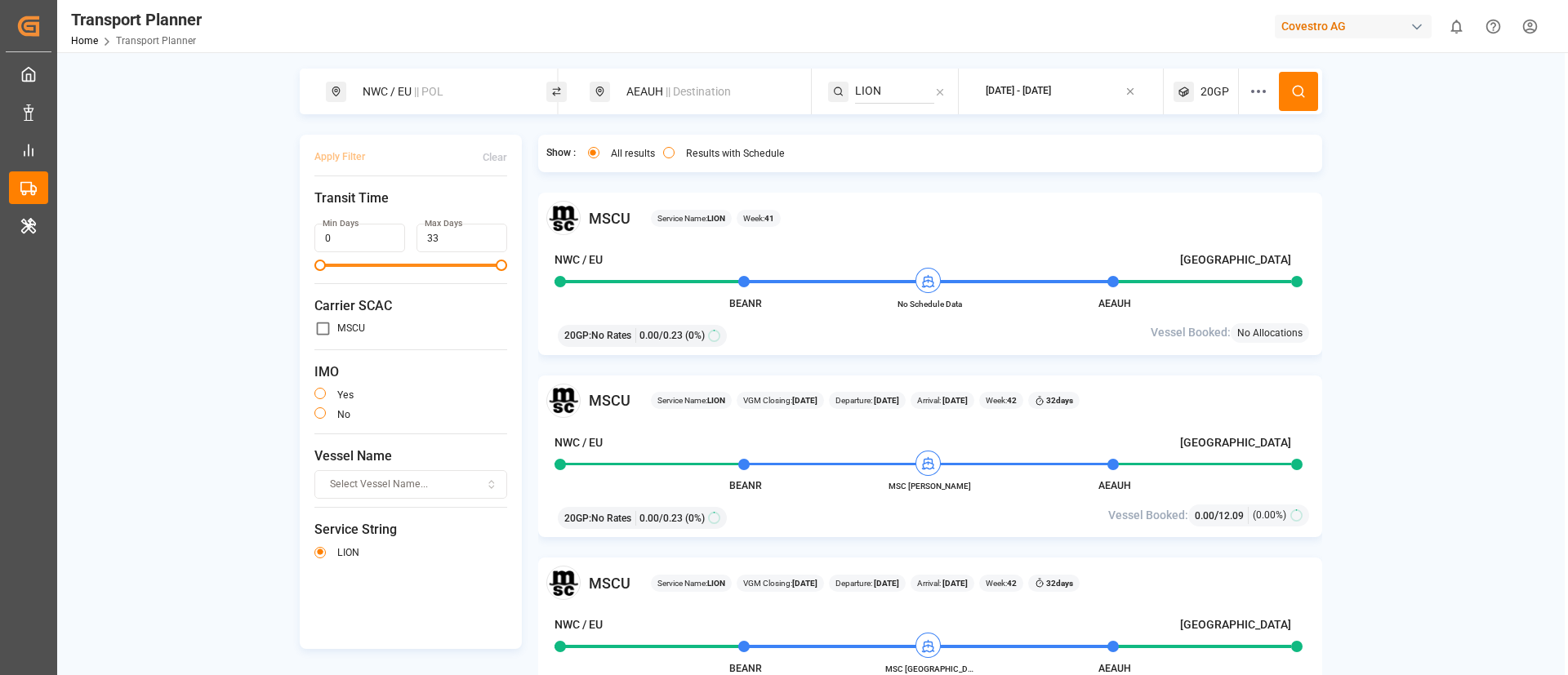
click at [715, 79] on div "AEAUH || Destination" at bounding box center [704, 91] width 176 height 30
click at [669, 207] on input "AEAUH" at bounding box center [688, 210] width 164 height 24
paste input "USCHT"
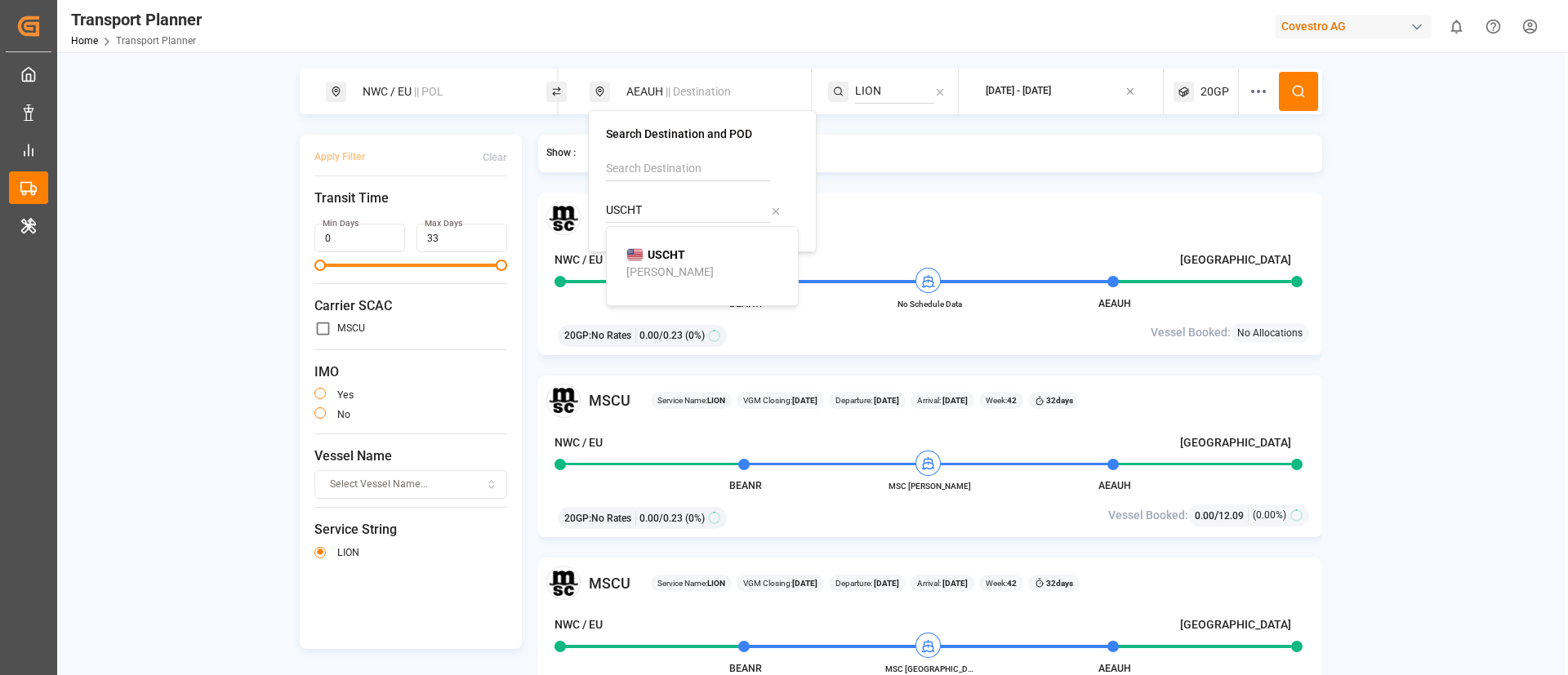
type input "USCHT"
click at [657, 244] on li "USCHT Chester" at bounding box center [705, 263] width 185 height 47
click at [659, 251] on b "USCHT" at bounding box center [666, 255] width 38 height 14
click at [884, 81] on input "LION" at bounding box center [895, 91] width 79 height 24
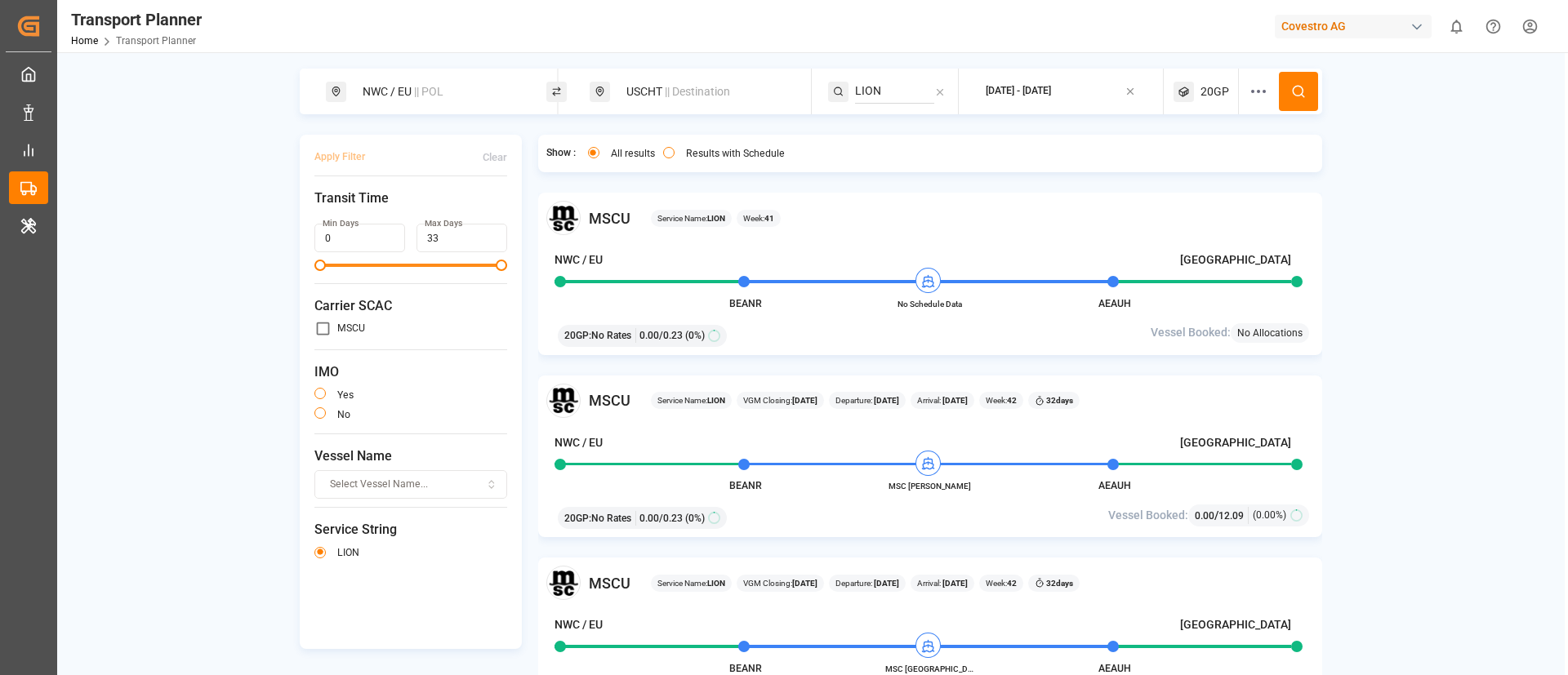
click at [884, 81] on input "LION" at bounding box center [895, 91] width 79 height 24
paste input "TAT"
type input "TAT"
click at [888, 130] on span "TAT" at bounding box center [884, 135] width 18 height 14
click at [1299, 81] on button at bounding box center [1298, 91] width 40 height 40
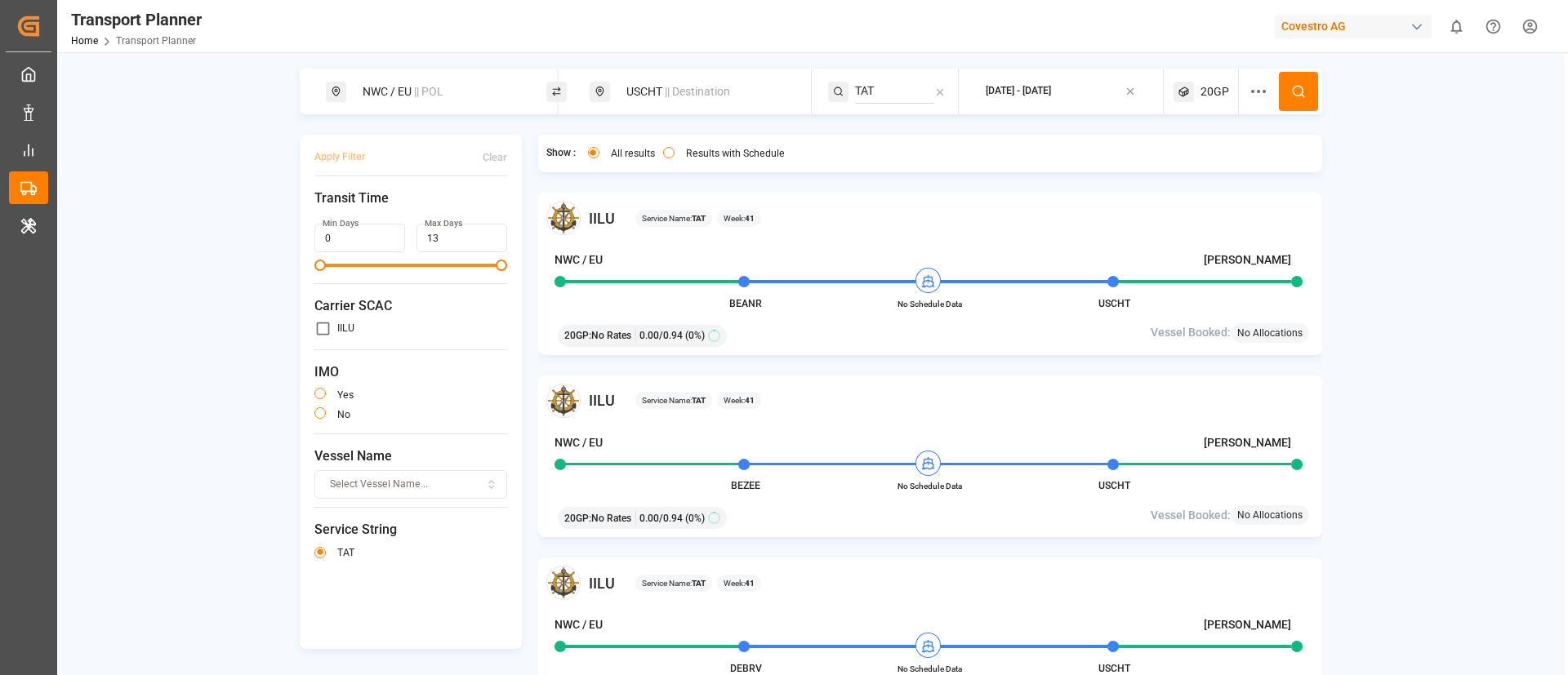
click at [1337, 23] on div "Covestro AG" at bounding box center [1353, 26] width 157 height 23
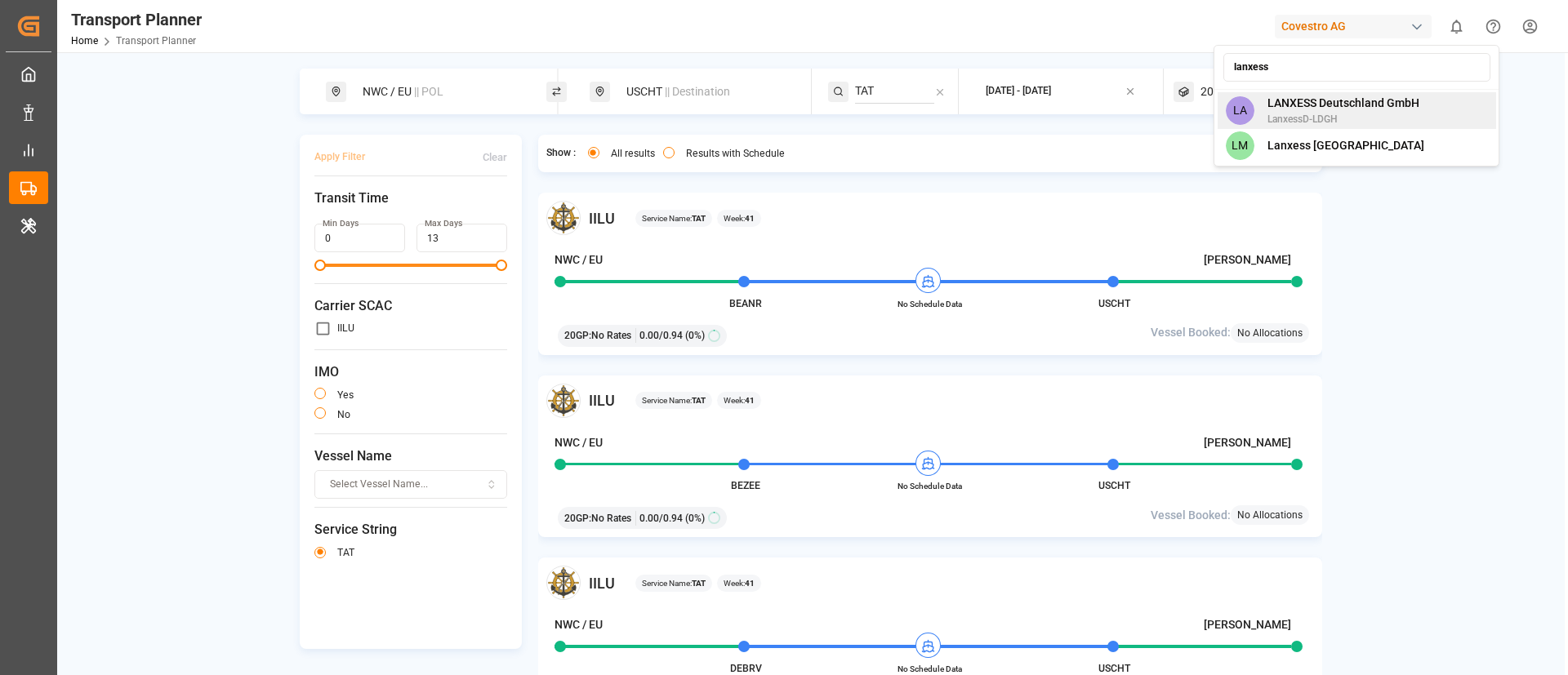
type input "lanxess"
click at [1276, 110] on span "LANXESS Deutschland GmbH" at bounding box center [1343, 103] width 152 height 17
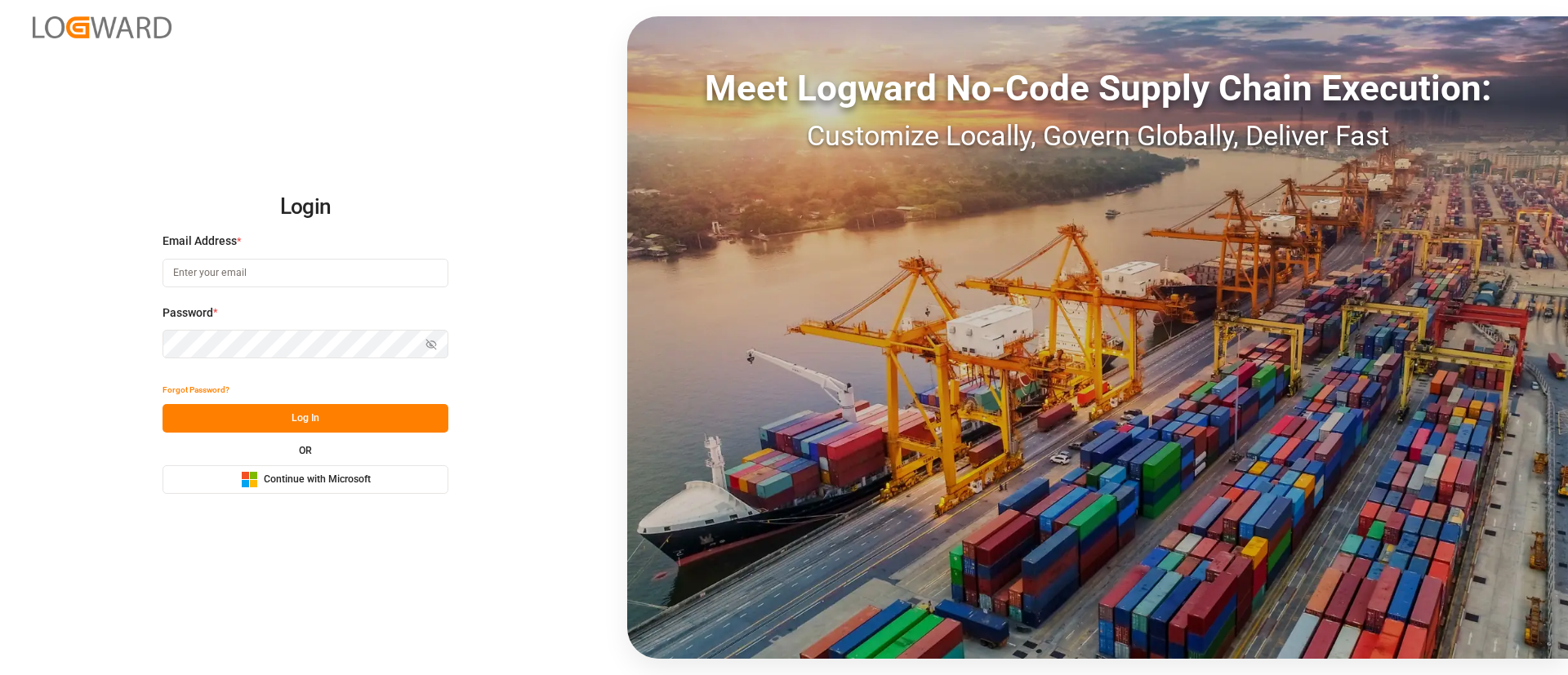
click at [360, 484] on span "Continue with Microsoft" at bounding box center [317, 480] width 107 height 15
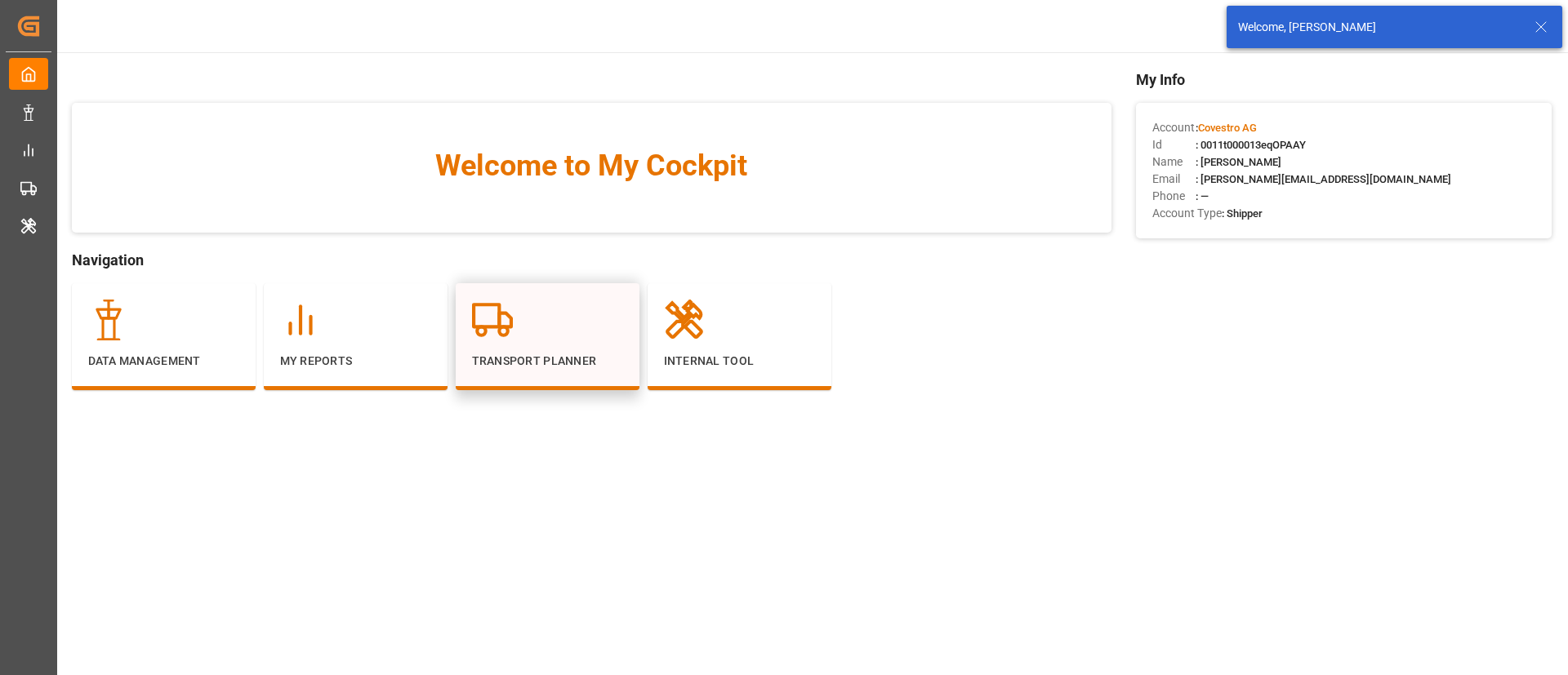
click at [532, 353] on p "Transport Planner" at bounding box center [547, 362] width 151 height 17
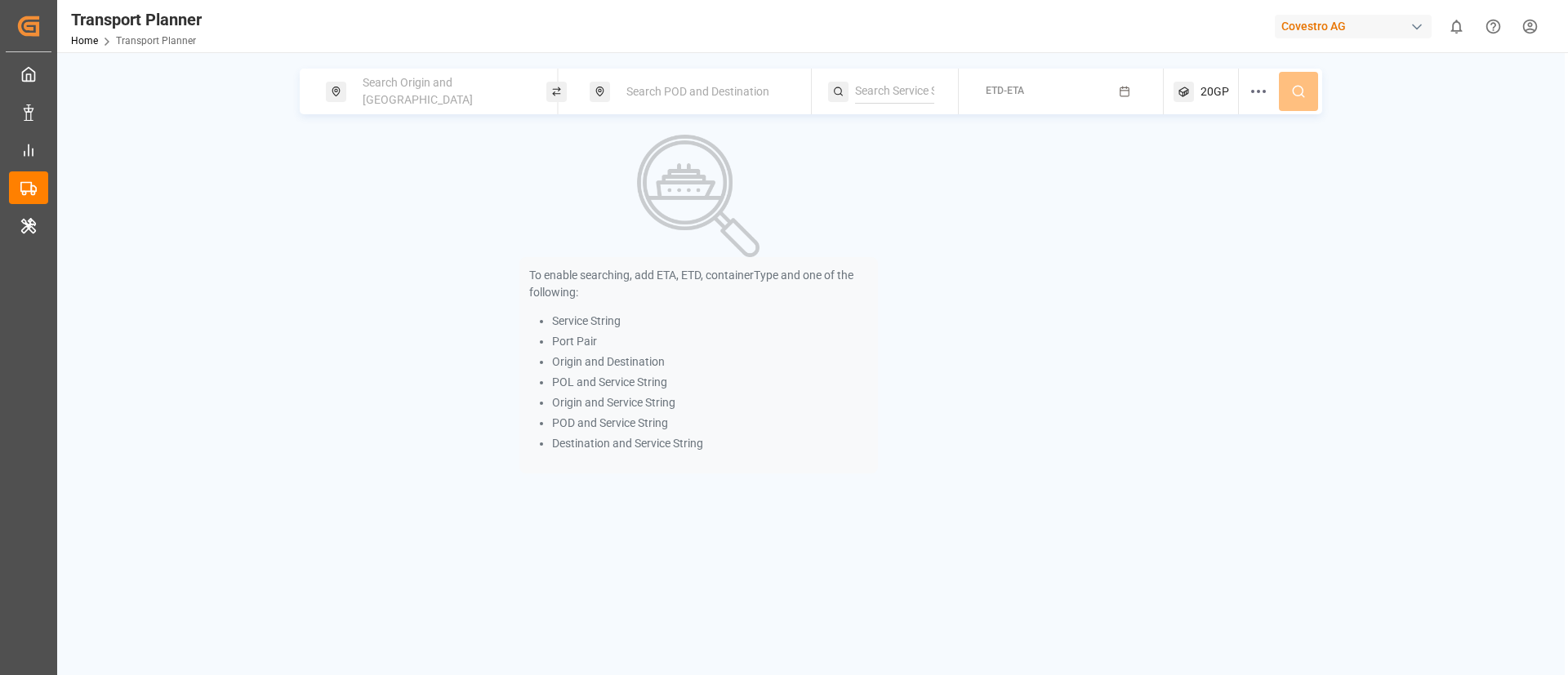
click at [416, 95] on span "Search Origin and [GEOGRAPHIC_DATA]" at bounding box center [418, 91] width 110 height 30
click at [402, 210] on input at bounding box center [427, 221] width 164 height 24
paste input "BEANR"
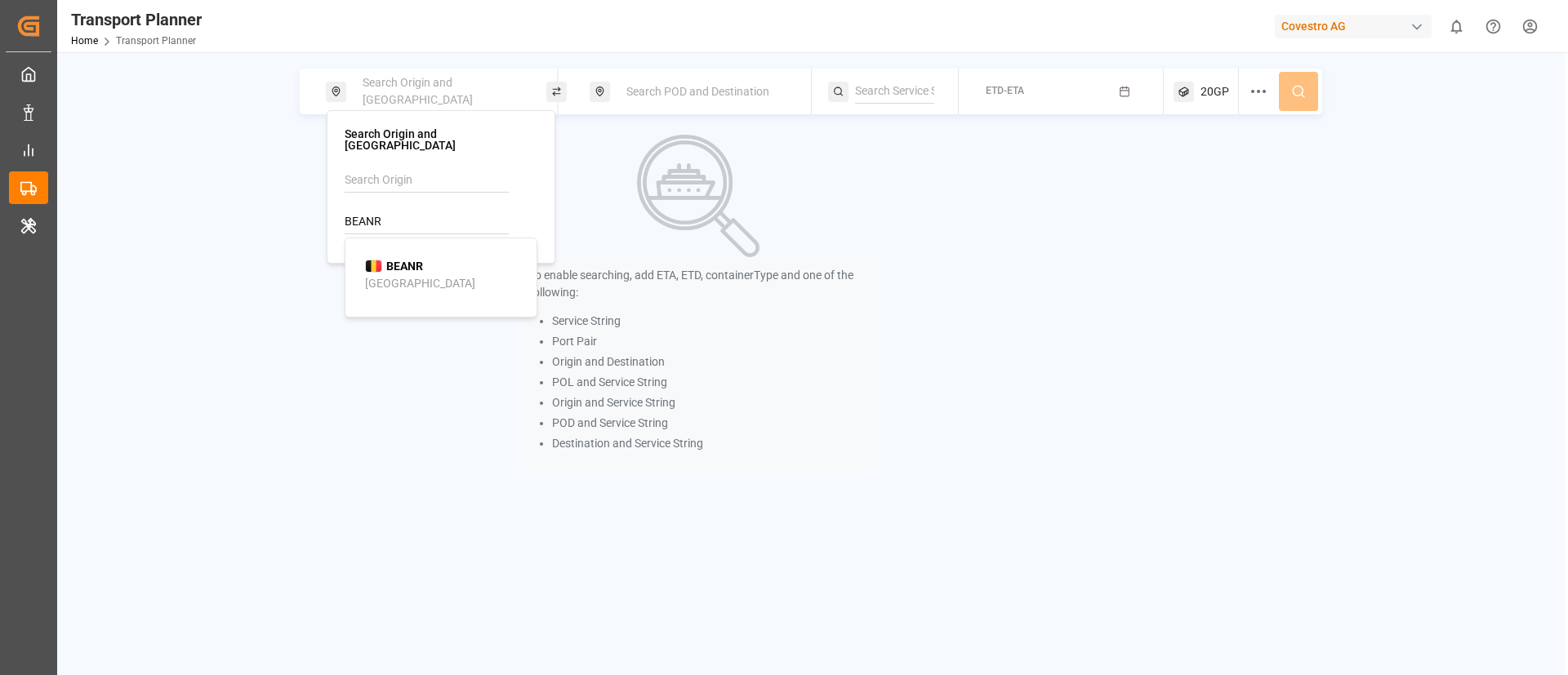
type input "BEANR"
click at [406, 275] on div "[GEOGRAPHIC_DATA]" at bounding box center [420, 283] width 110 height 17
click at [709, 95] on span "Search POD and Destination" at bounding box center [697, 92] width 143 height 14
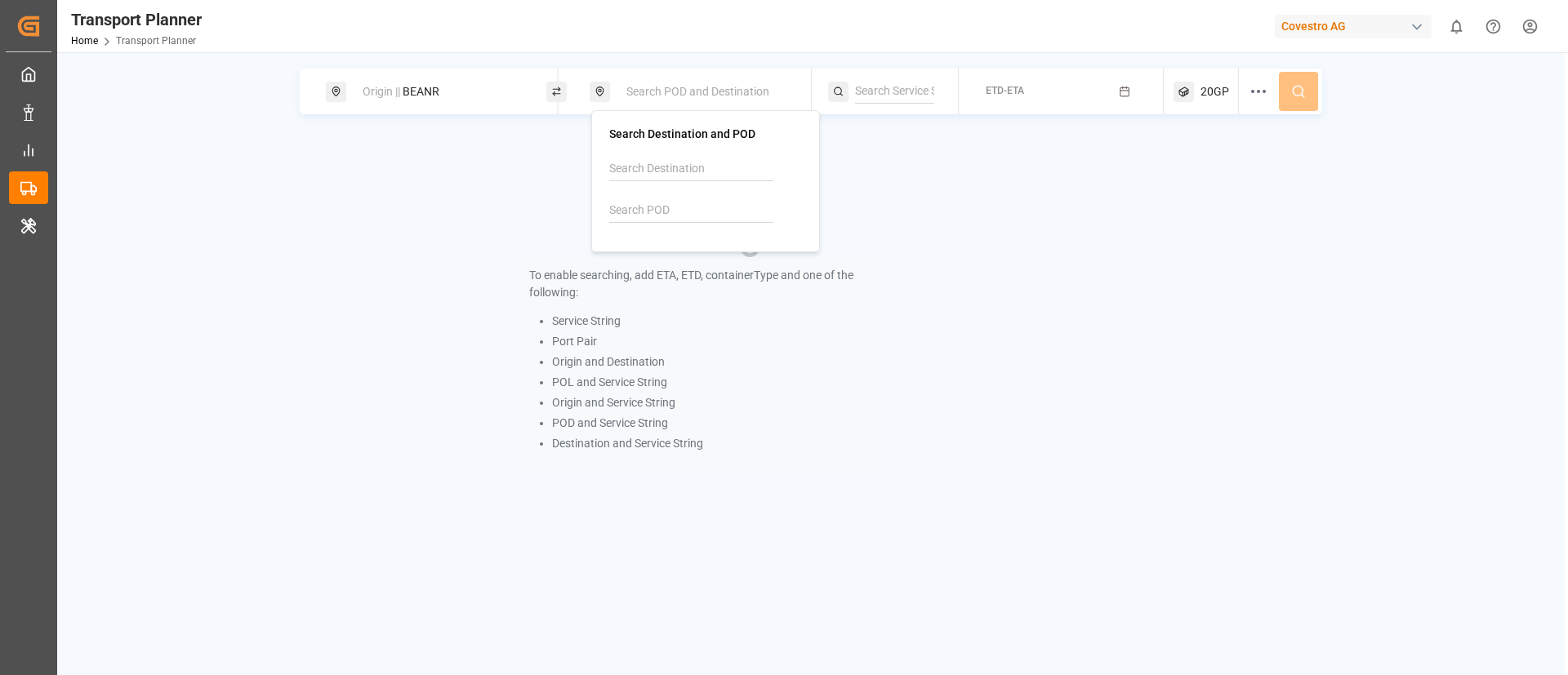
click at [651, 220] on input at bounding box center [692, 210] width 164 height 24
paste input "AEAJM"
type input "AEAJM"
click at [673, 272] on div "AEAJM Ajman" at bounding box center [709, 263] width 159 height 34
click at [881, 88] on input at bounding box center [895, 91] width 79 height 24
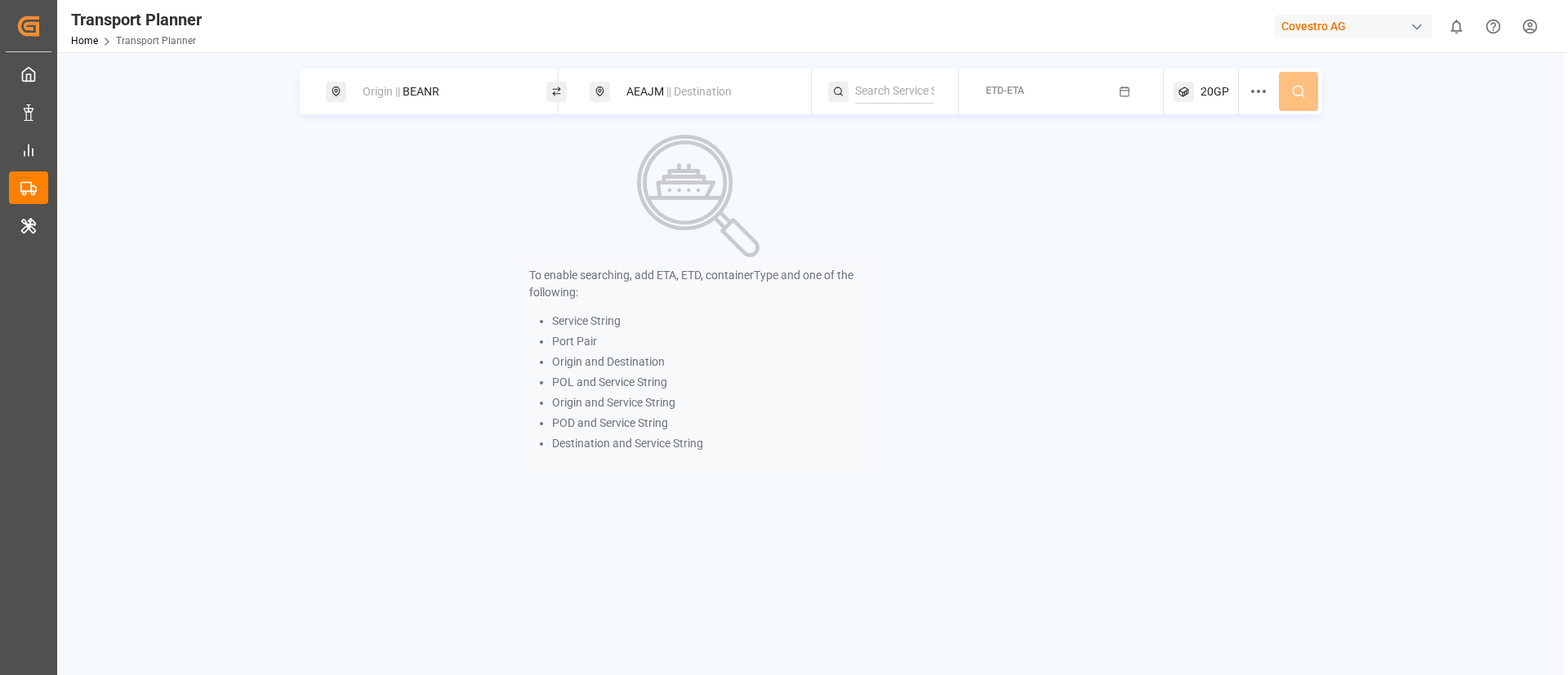
paste input "LION"
type input "LION"
click at [892, 136] on span "LION" at bounding box center [888, 135] width 26 height 14
click at [1023, 89] on span "ETD-ETA" at bounding box center [1005, 91] width 39 height 12
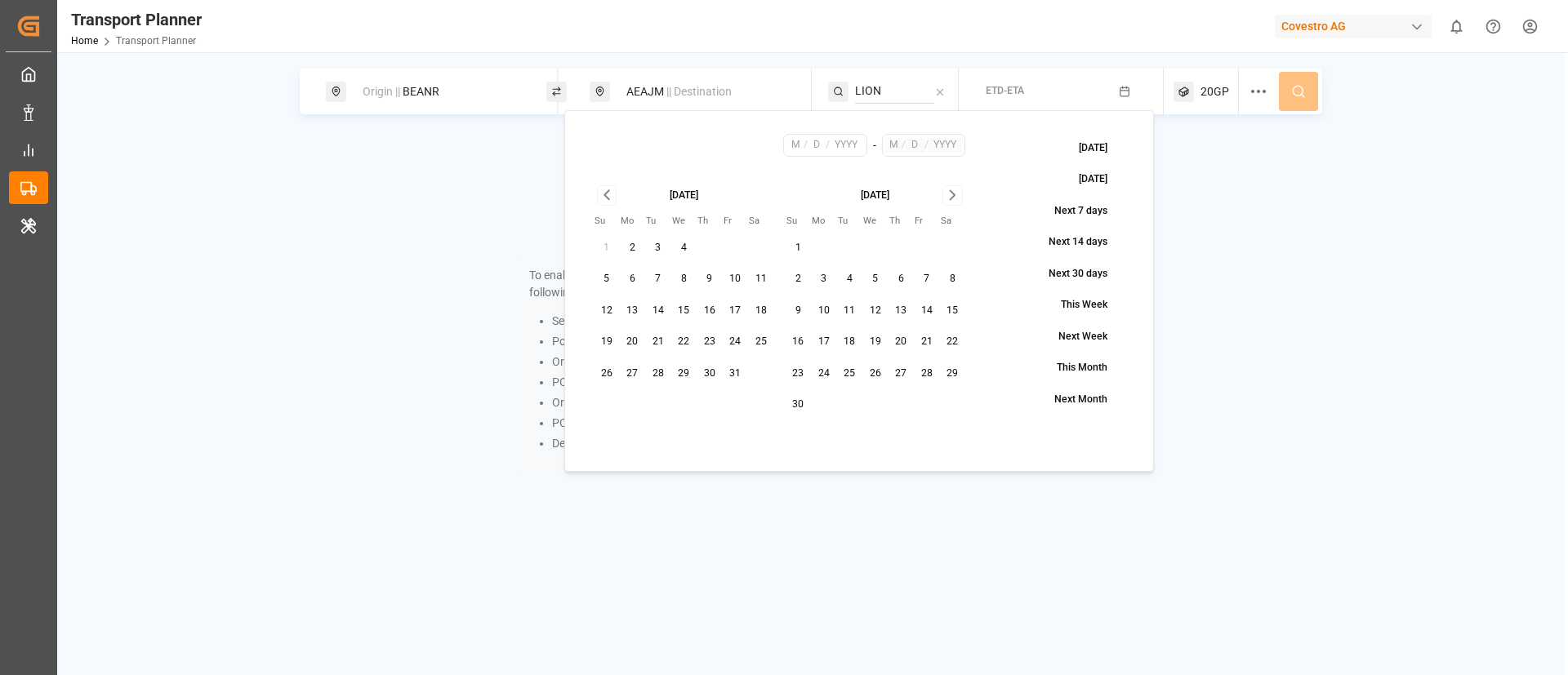
click at [719, 279] on button "9" at bounding box center [709, 279] width 26 height 26
type input "10"
type input "9"
type input "2025"
click at [952, 196] on icon "Go to next month" at bounding box center [952, 195] width 18 height 19
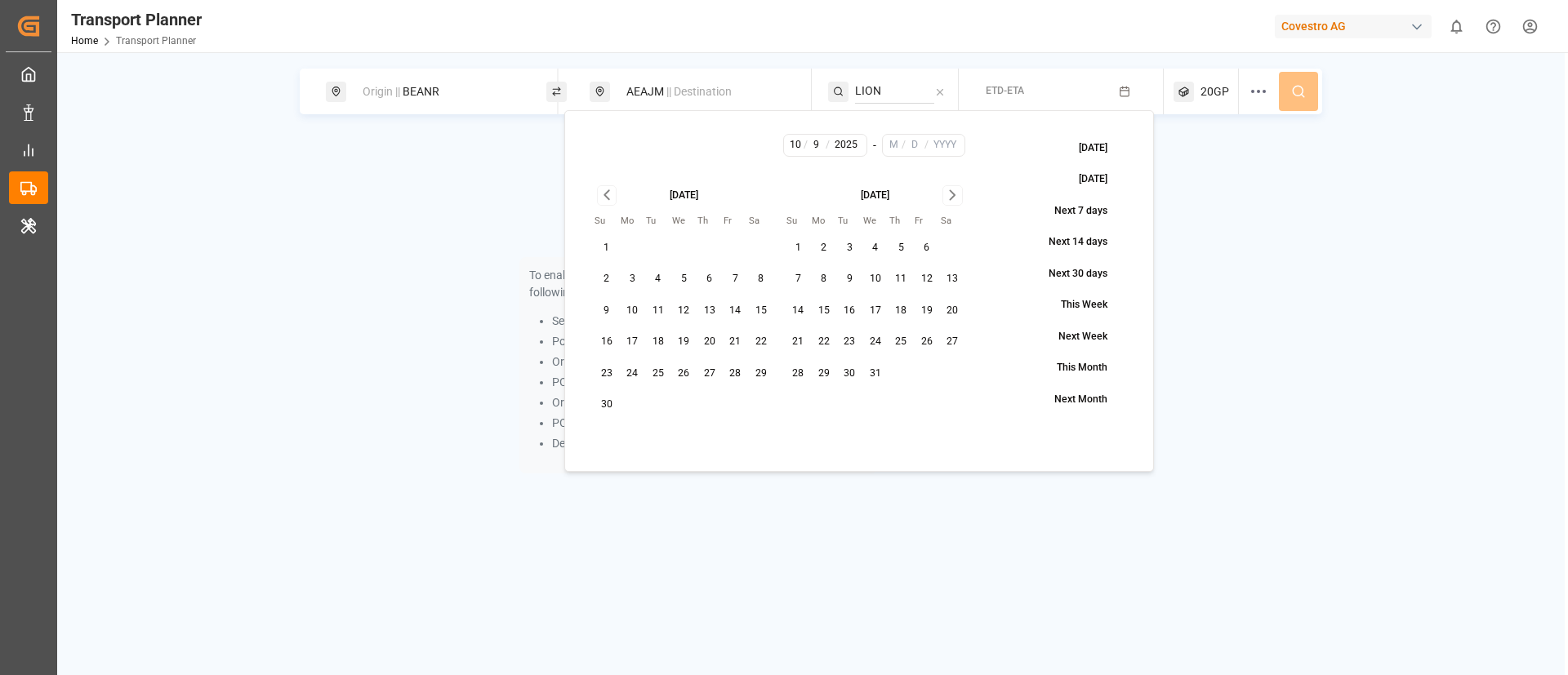
click at [877, 244] on button "4" at bounding box center [874, 248] width 26 height 26
type input "12"
type input "4"
type input "2025"
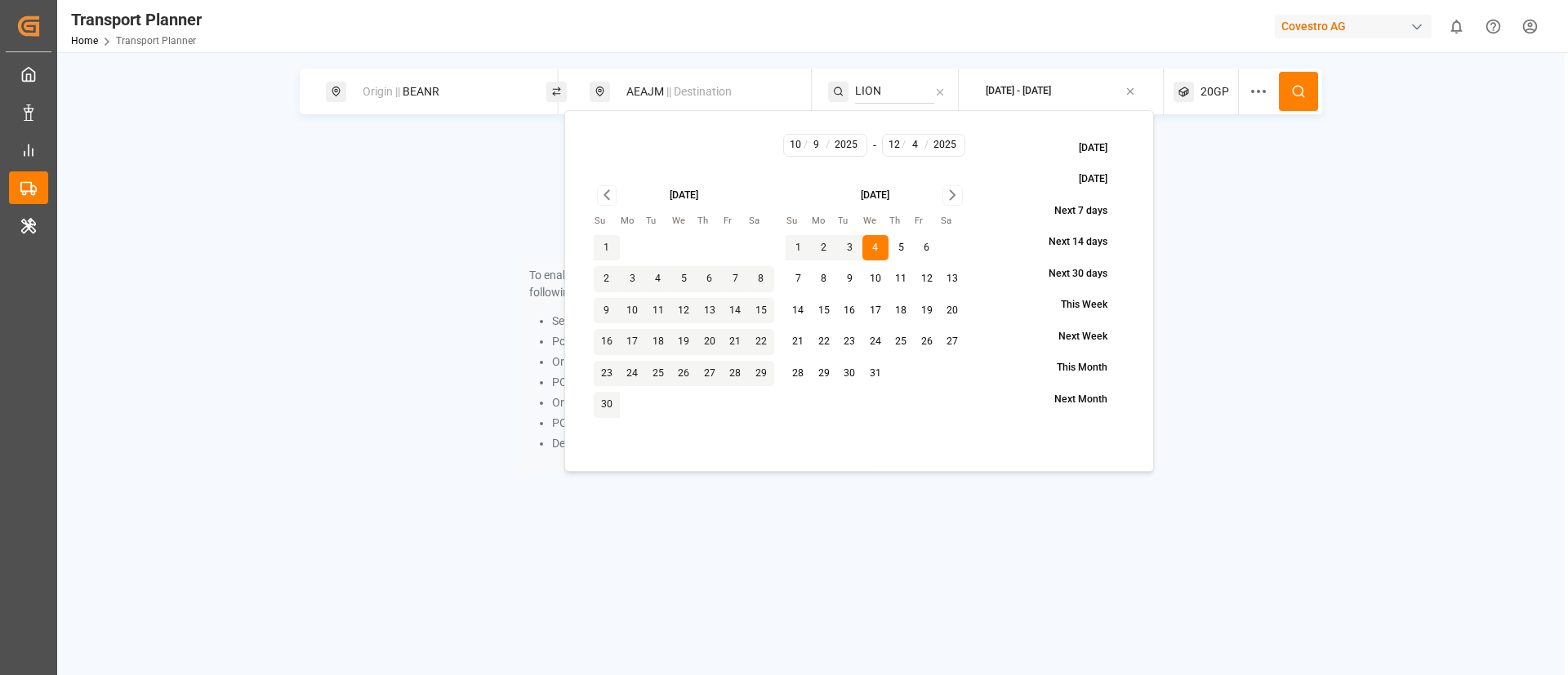
click at [1304, 92] on icon at bounding box center [1298, 91] width 15 height 15
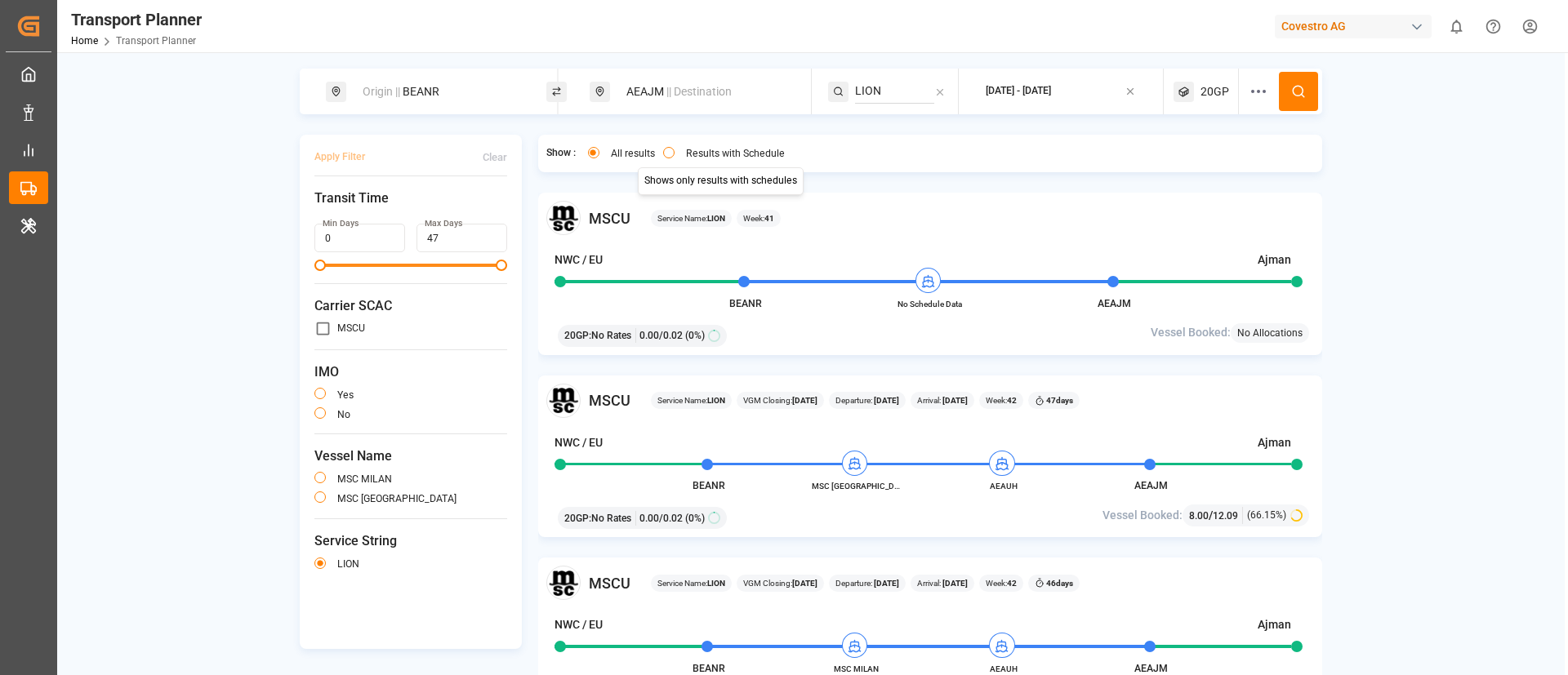
click at [667, 155] on button "Results with Schedule" at bounding box center [668, 153] width 12 height 12
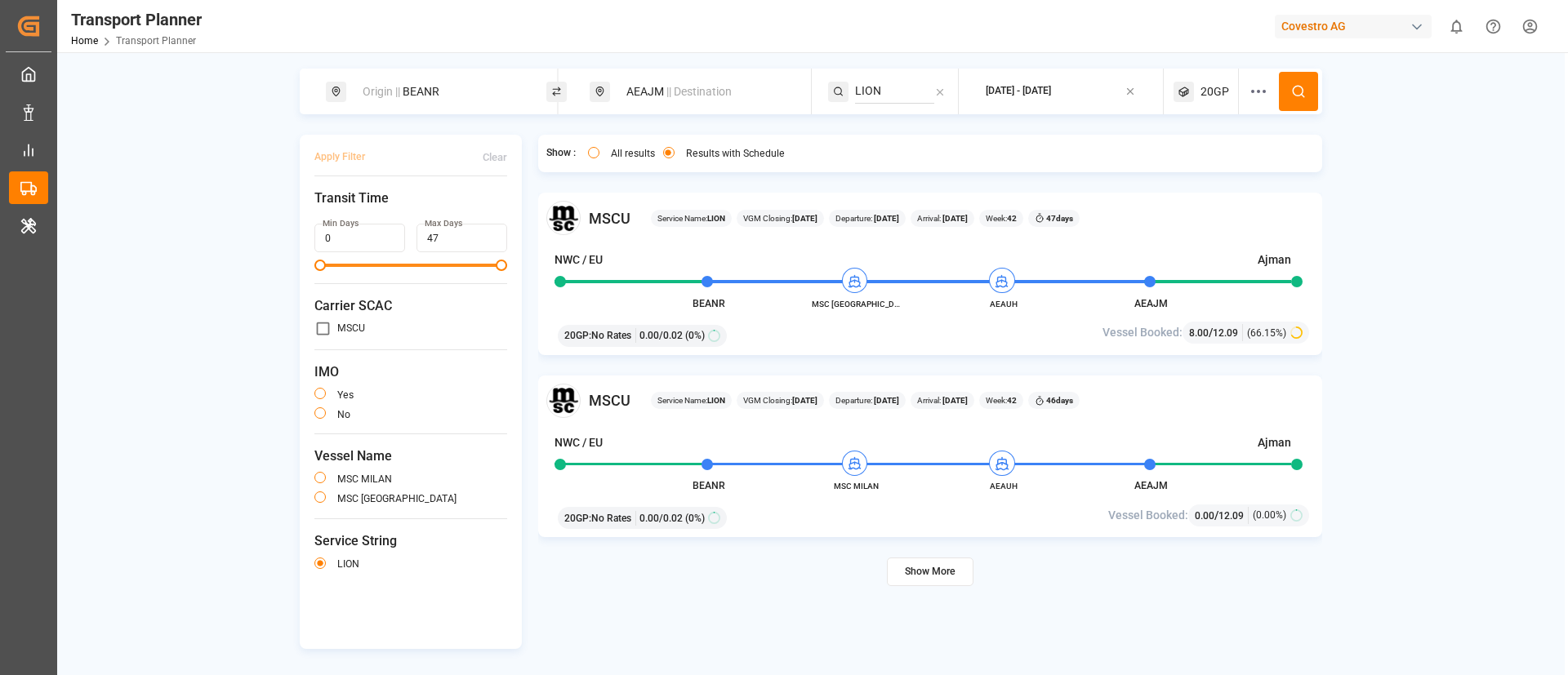
click at [942, 570] on button "Show More" at bounding box center [930, 572] width 86 height 29
click at [721, 90] on span "|| Destination" at bounding box center [699, 92] width 66 height 14
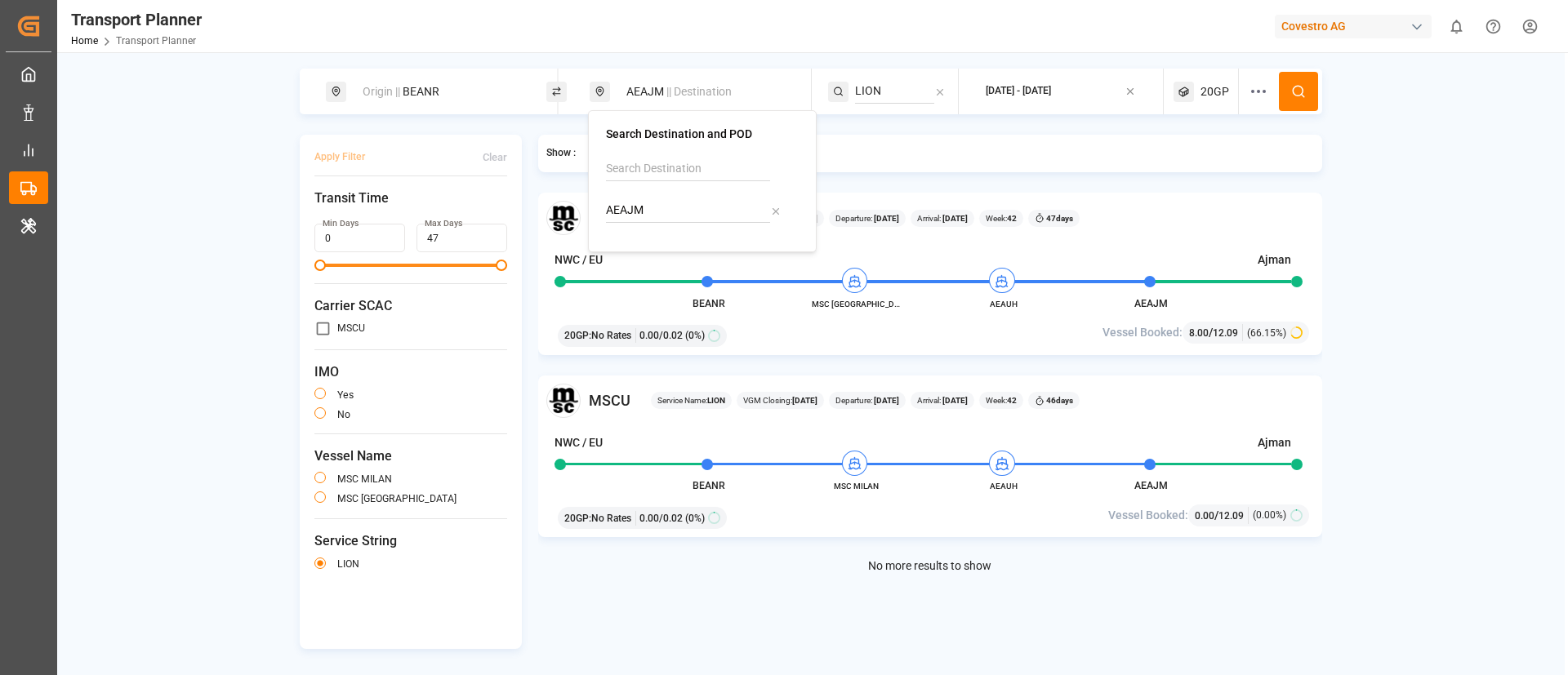
click at [672, 217] on input "AEAJM" at bounding box center [688, 210] width 164 height 24
paste input "UH"
type input "AEAUH"
click at [664, 260] on b "AEAUH" at bounding box center [666, 255] width 37 height 14
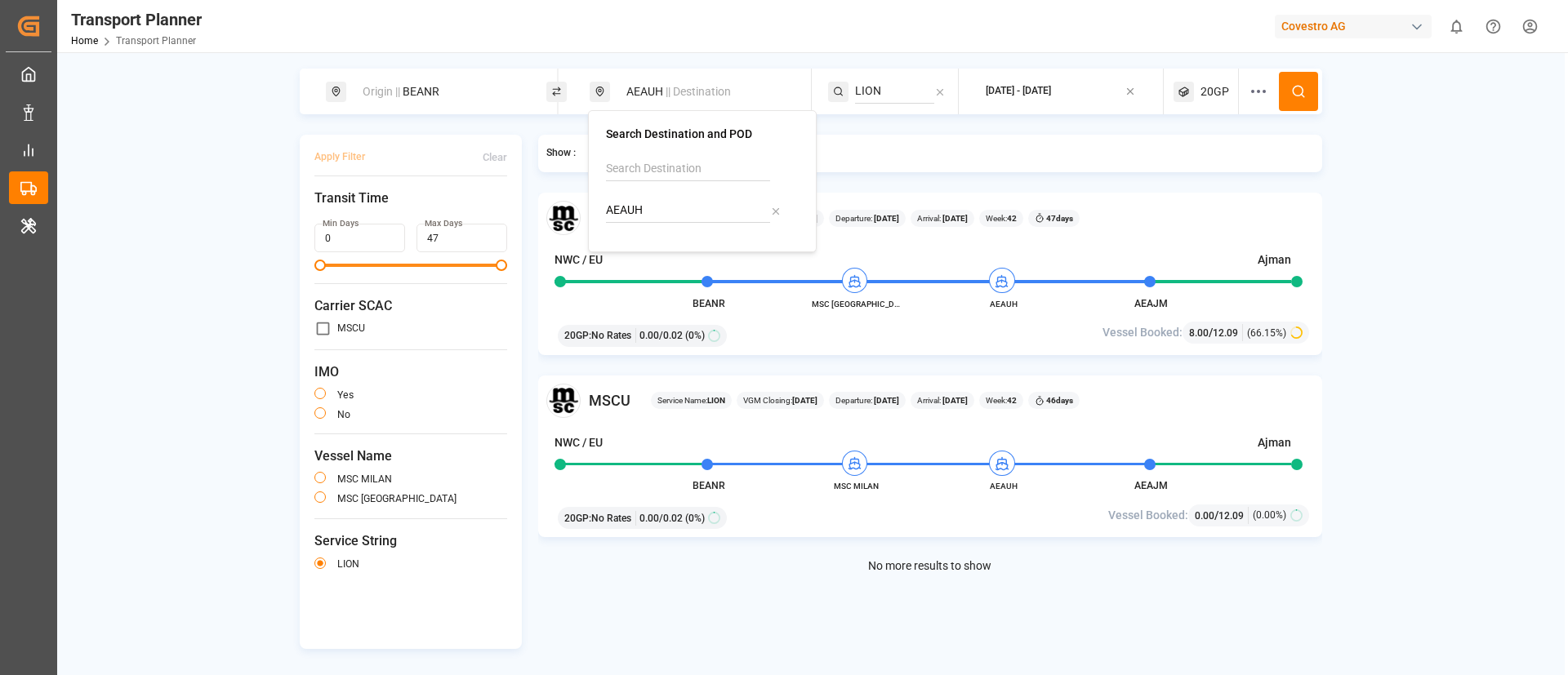
click at [1297, 88] on icon at bounding box center [1298, 91] width 15 height 15
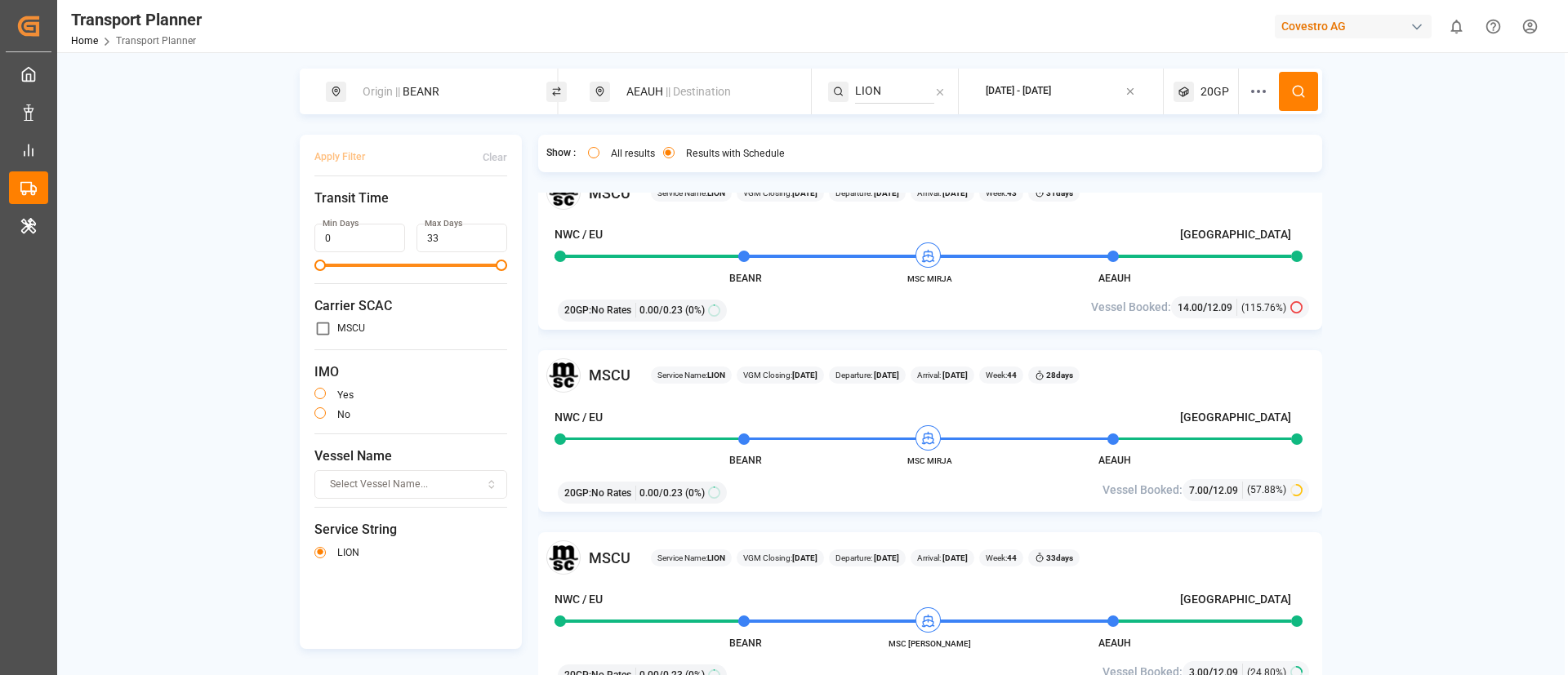
scroll to position [766, 0]
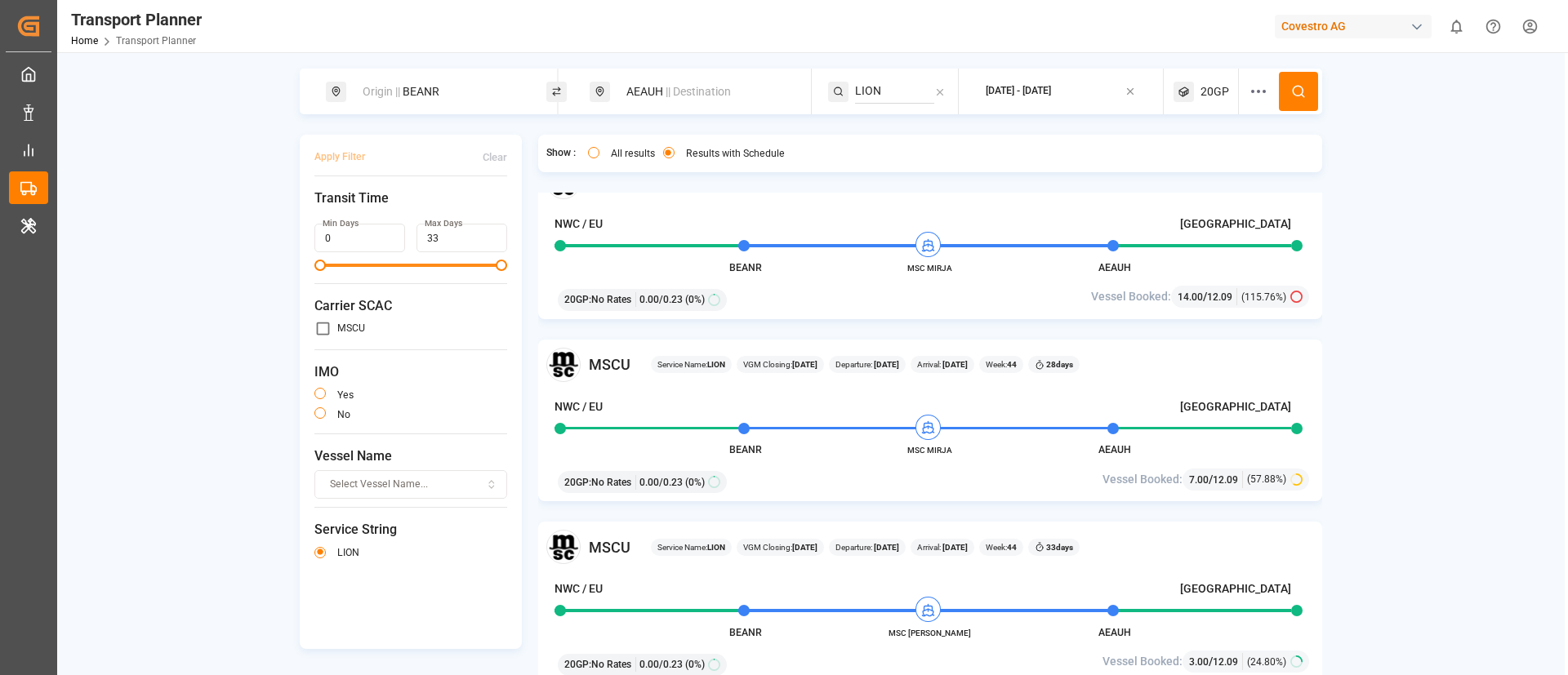
click at [1216, 97] on span "20GP" at bounding box center [1215, 92] width 29 height 17
click at [1185, 161] on div "20GP" at bounding box center [1179, 169] width 79 height 16
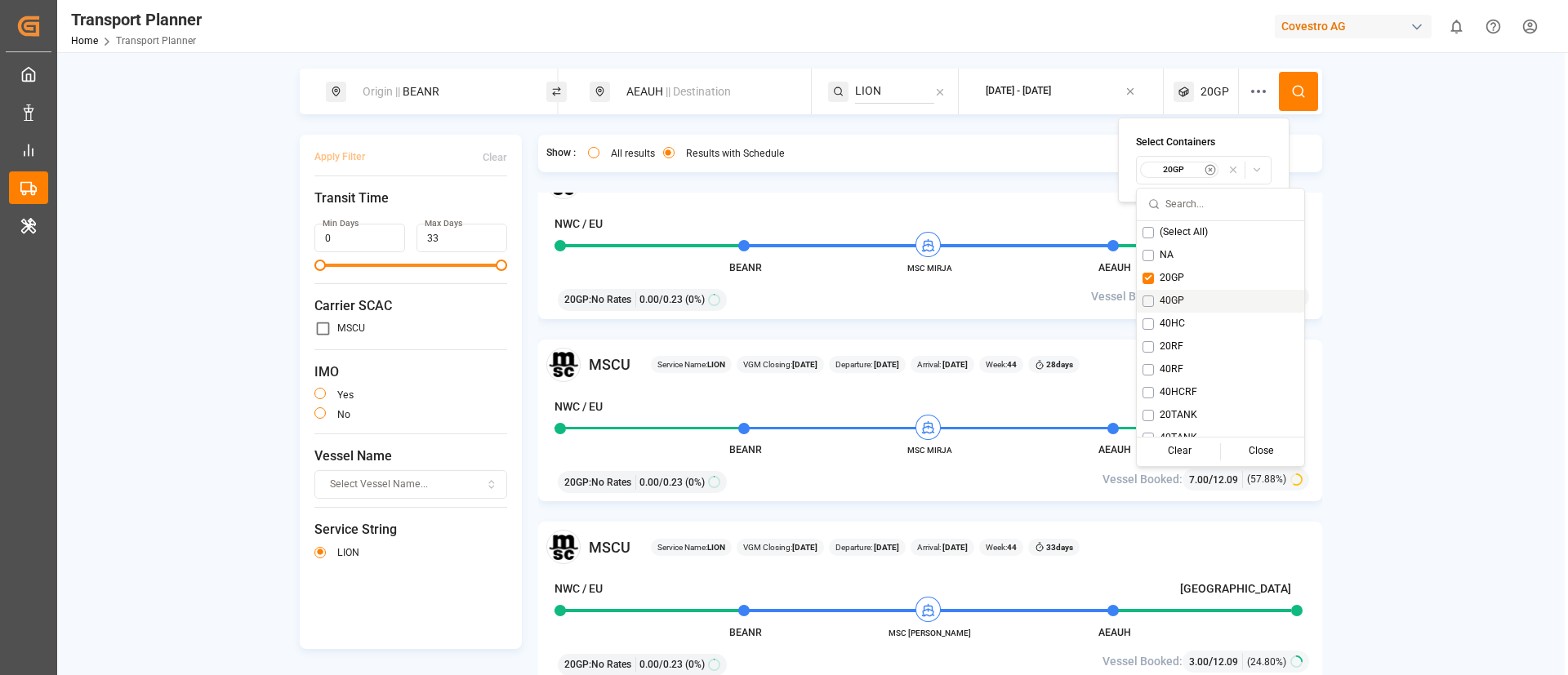
click at [1170, 302] on span "40GP" at bounding box center [1171, 301] width 24 height 15
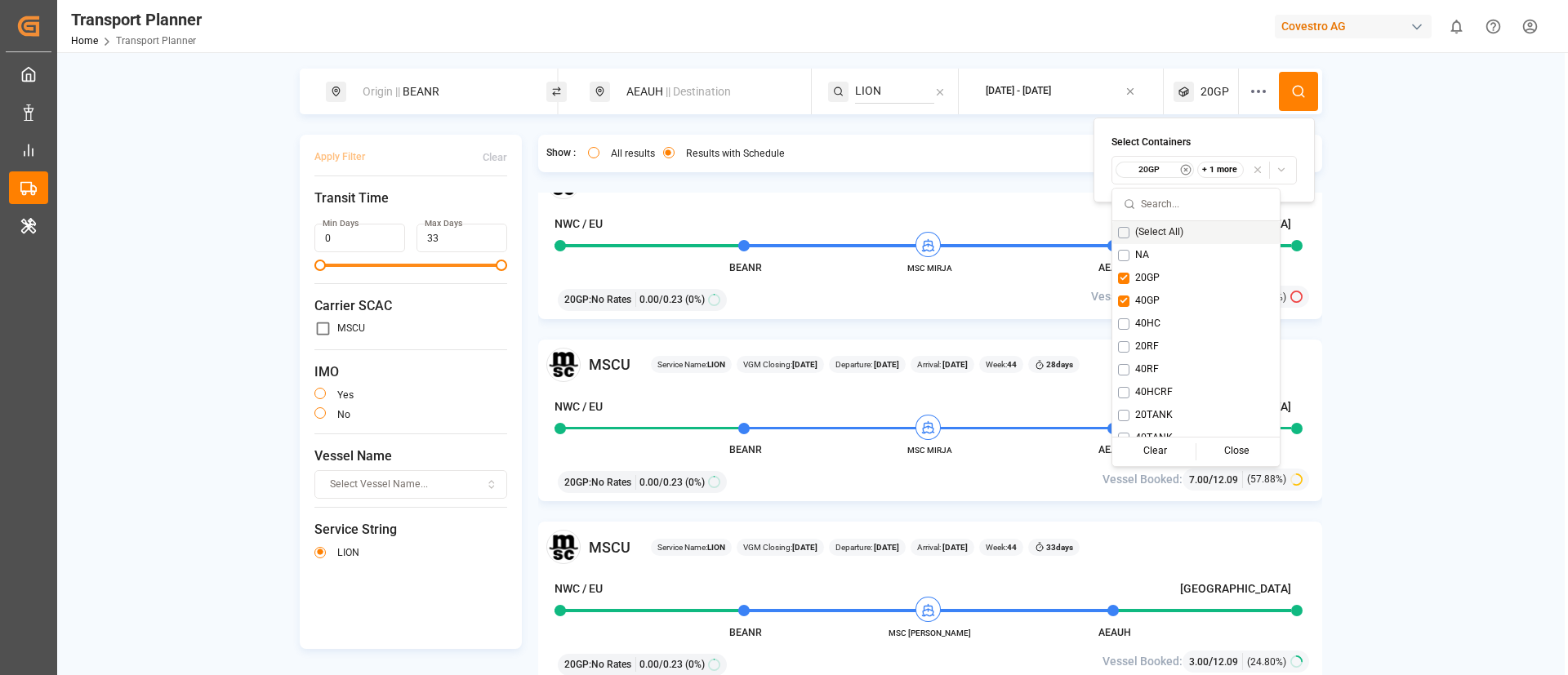
click at [1296, 88] on icon at bounding box center [1298, 91] width 15 height 15
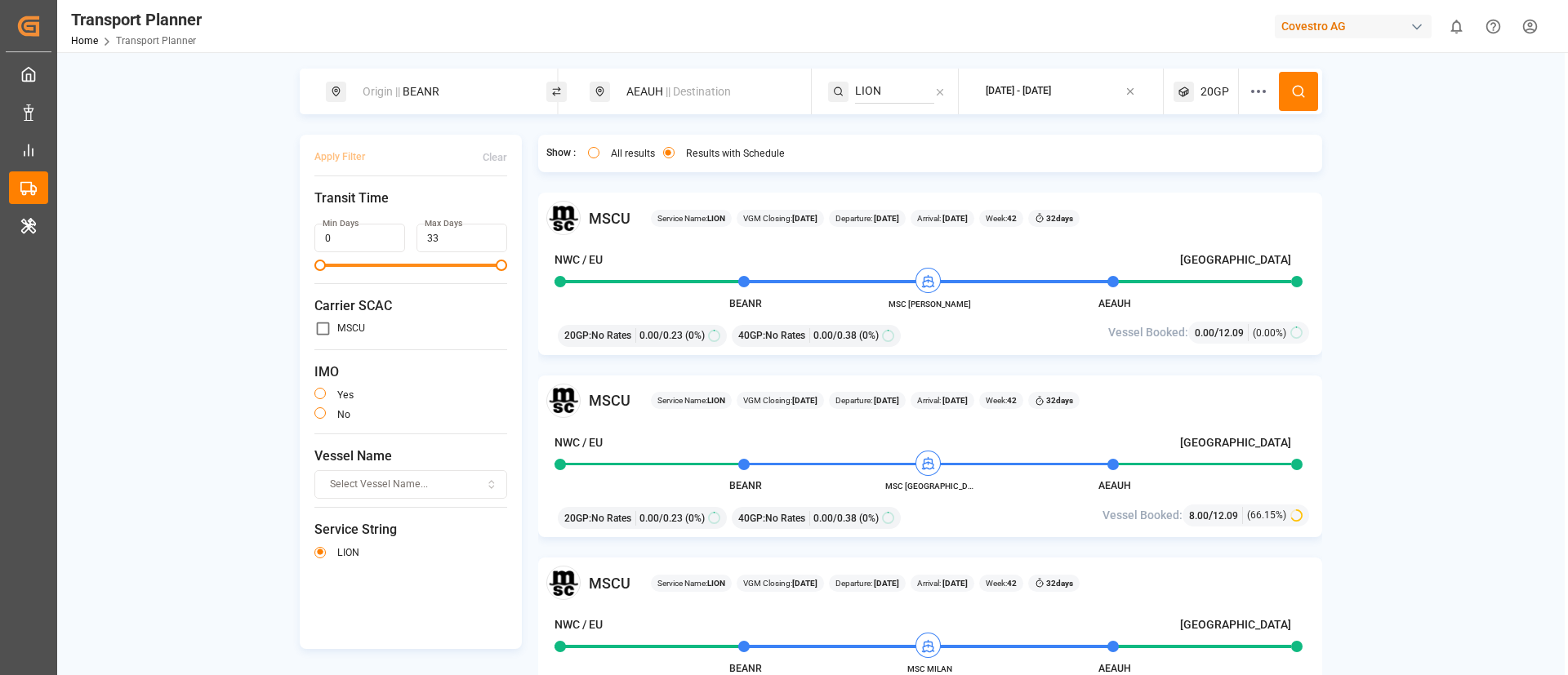
click at [666, 95] on span "|| Destination" at bounding box center [698, 92] width 66 height 14
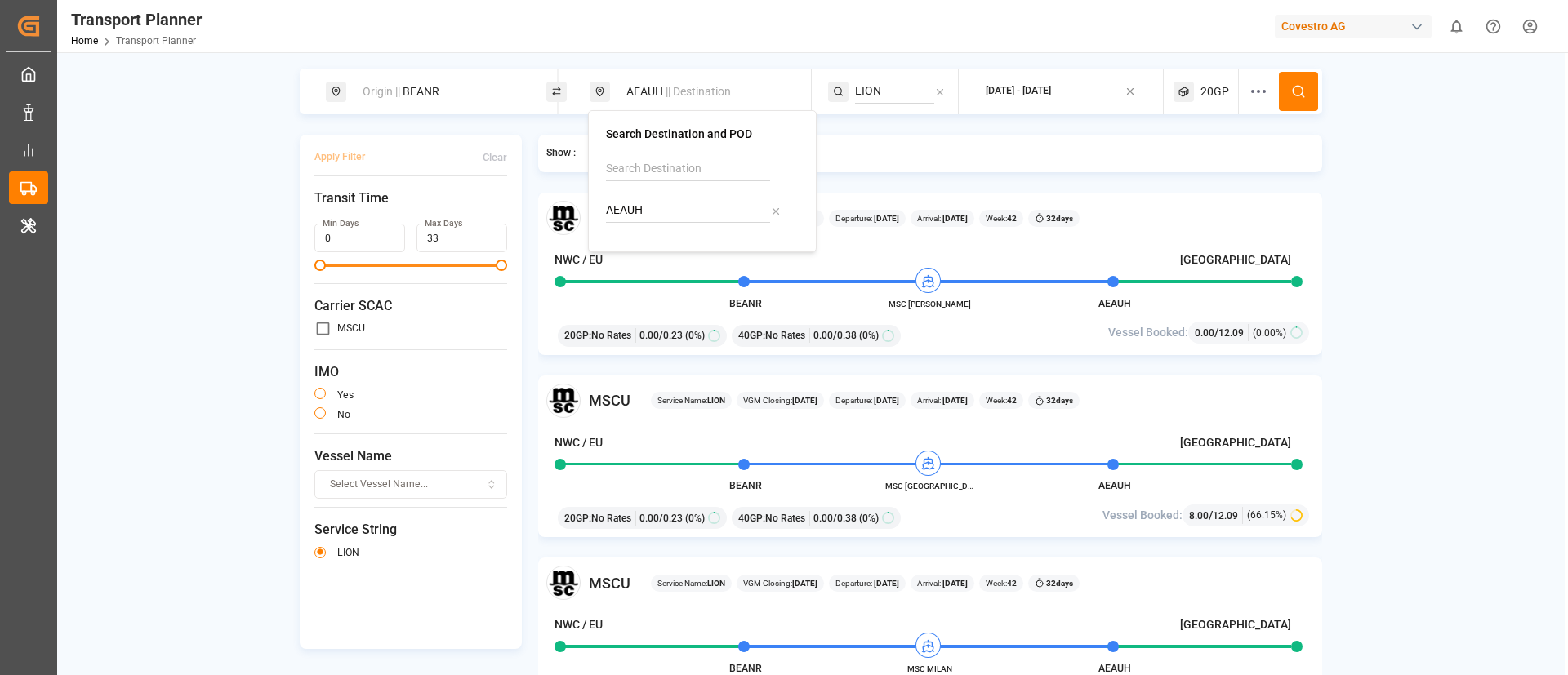
click at [666, 212] on input "AEAUH" at bounding box center [688, 210] width 164 height 24
paste input "JEA"
type input "AEJEA"
click at [656, 255] on b "AEJEA" at bounding box center [664, 255] width 34 height 14
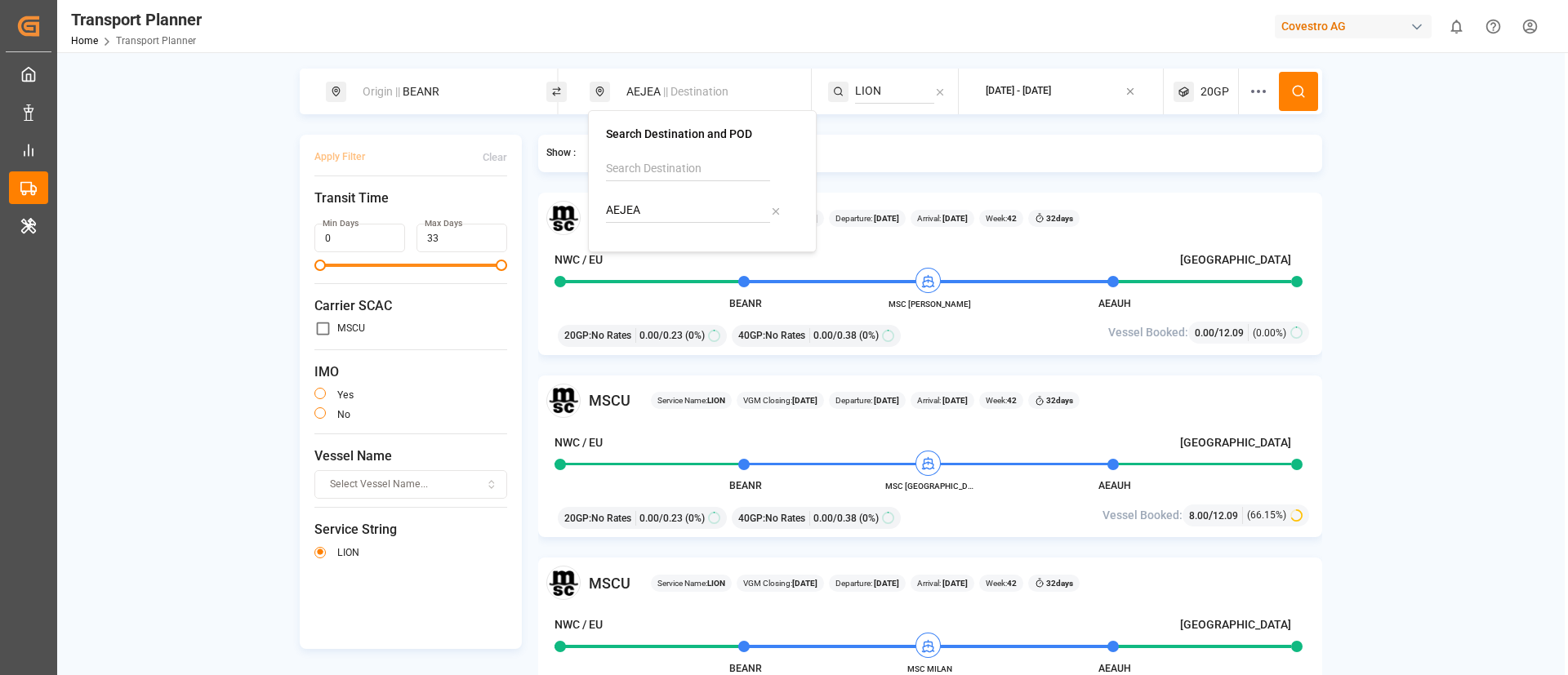
click at [889, 84] on input "LION" at bounding box center [895, 91] width 79 height 24
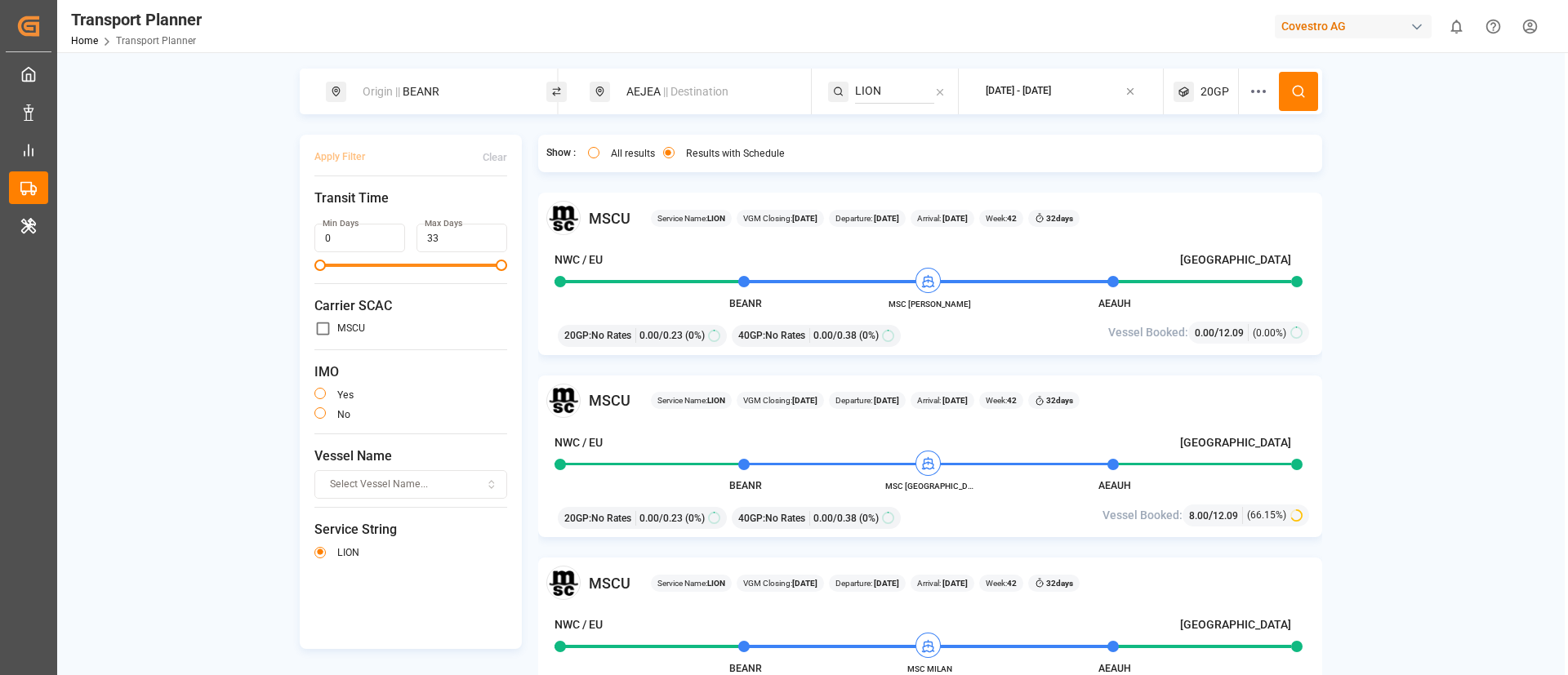
click at [889, 84] on input "LION" at bounding box center [895, 91] width 79 height 24
paste input "EPIC"
click at [888, 163] on span "EPIC" at bounding box center [887, 166] width 24 height 14
click at [1292, 94] on circle at bounding box center [1297, 91] width 10 height 10
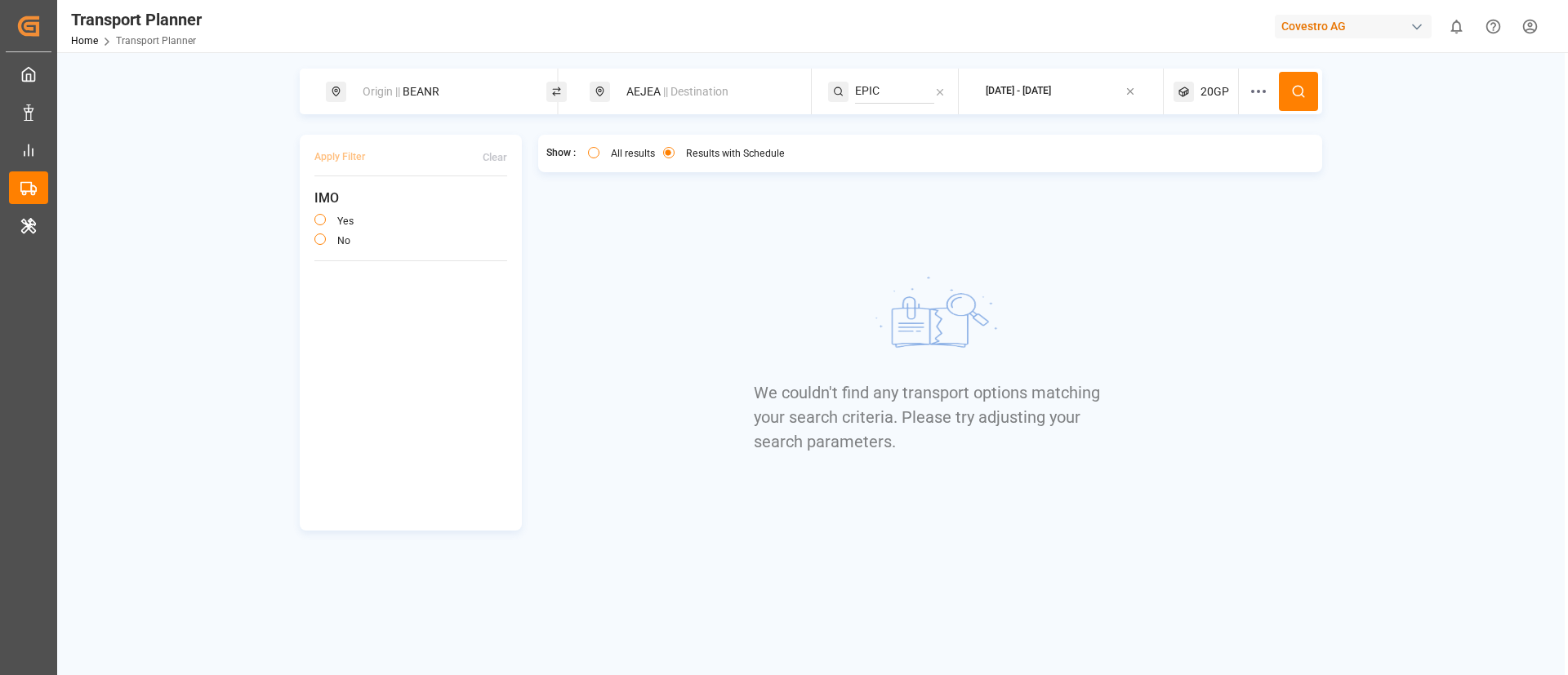
click at [1220, 87] on span "20GP" at bounding box center [1215, 92] width 29 height 17
click at [1149, 169] on small "20GP" at bounding box center [1151, 170] width 57 height 12
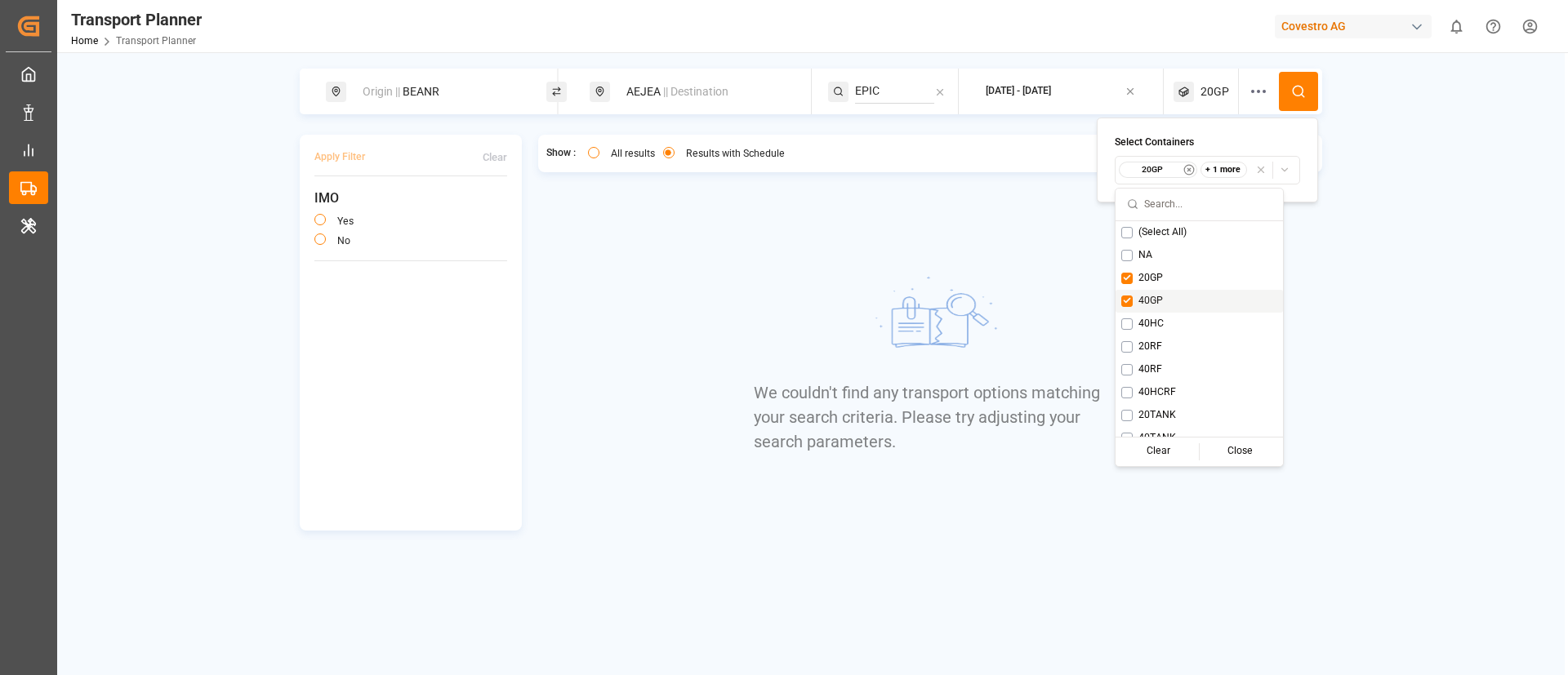
click at [1125, 301] on button "Suggestions" at bounding box center [1127, 302] width 12 height 12
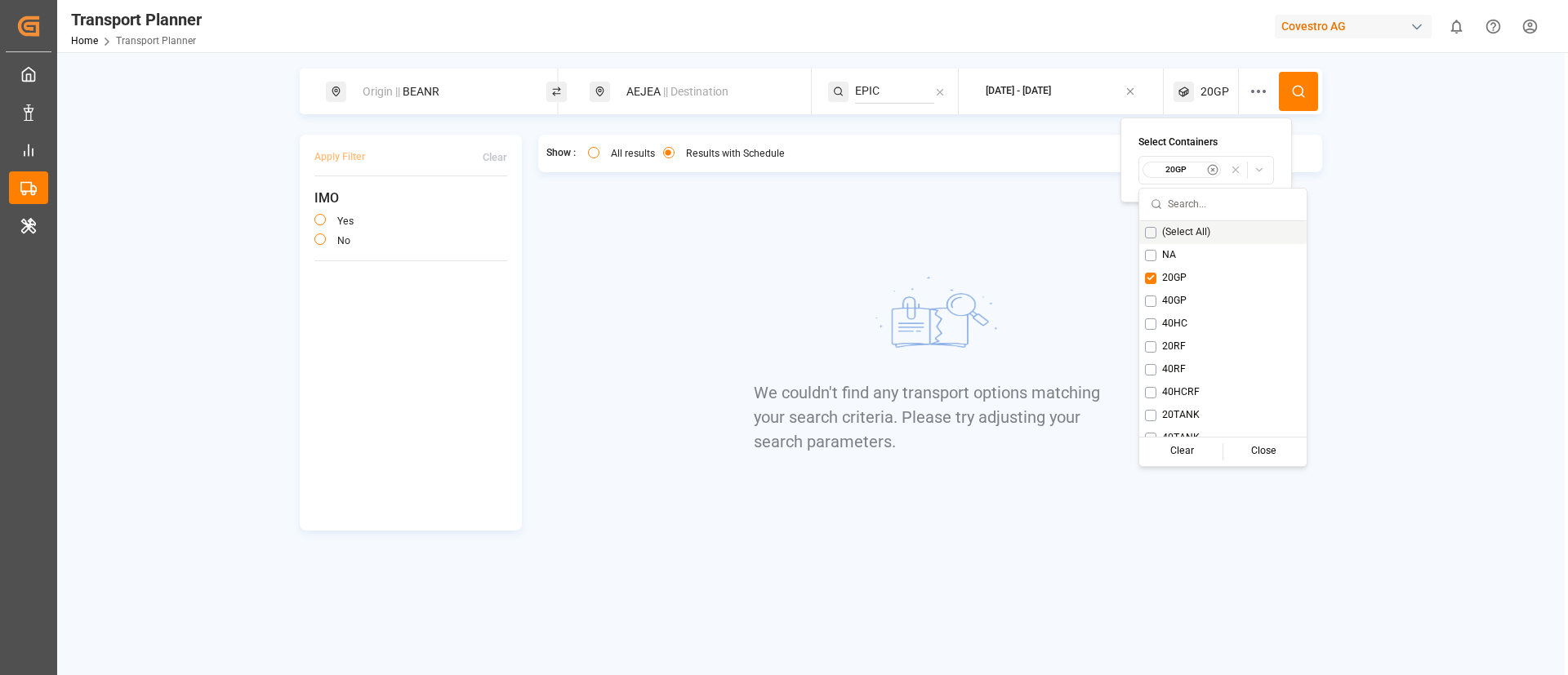
click at [1301, 101] on button at bounding box center [1298, 91] width 40 height 40
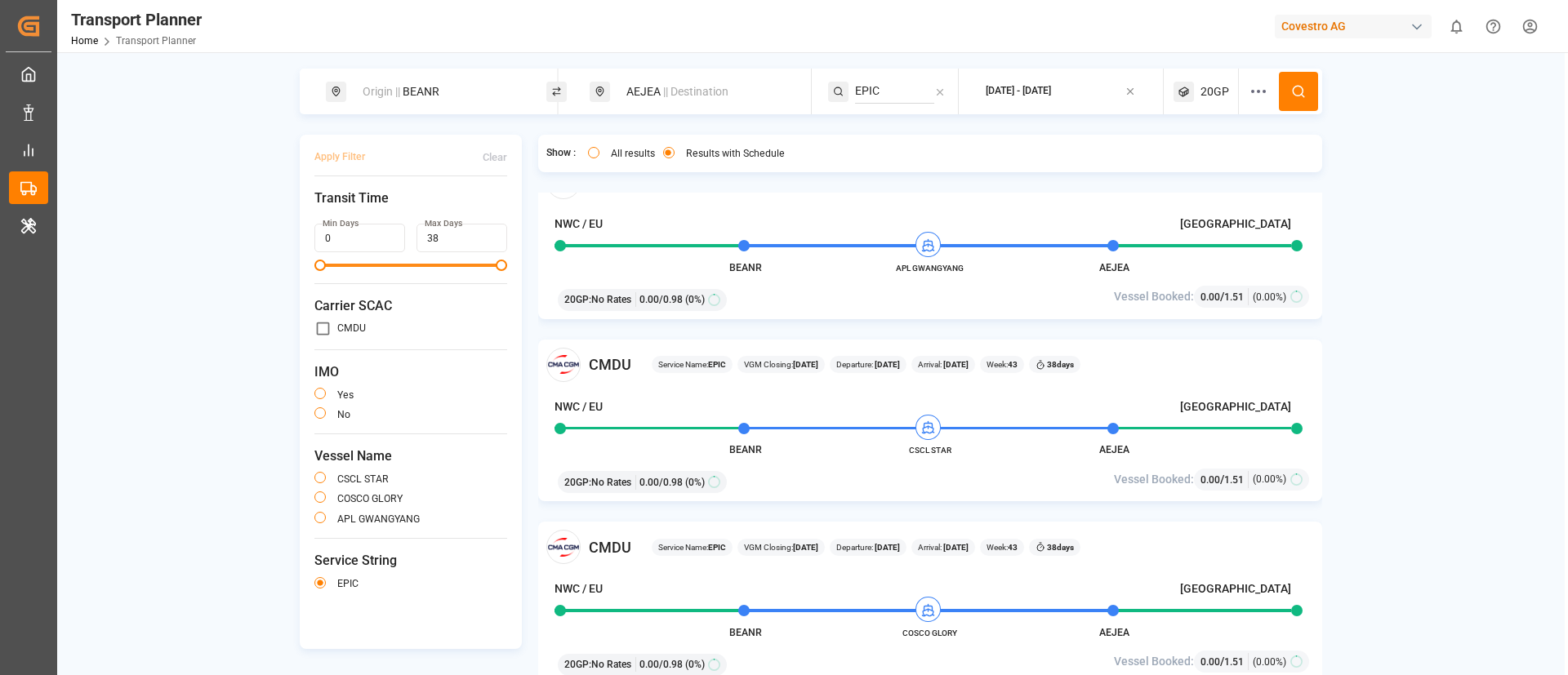
scroll to position [6, 0]
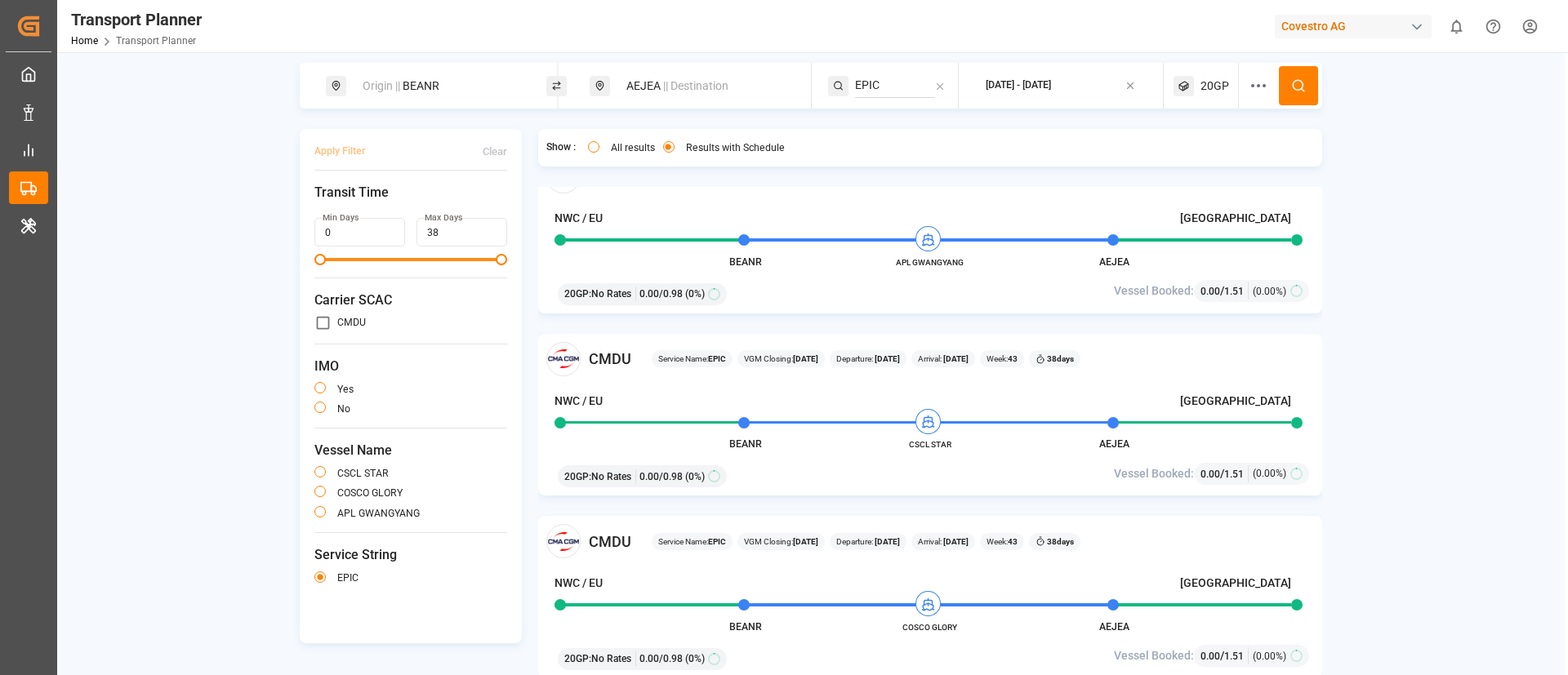
click at [899, 77] on input "EPIC" at bounding box center [895, 85] width 79 height 24
paste input "IOS"
click at [887, 124] on span "IOS" at bounding box center [884, 130] width 18 height 14
click at [1218, 79] on span "20GP" at bounding box center [1215, 86] width 29 height 17
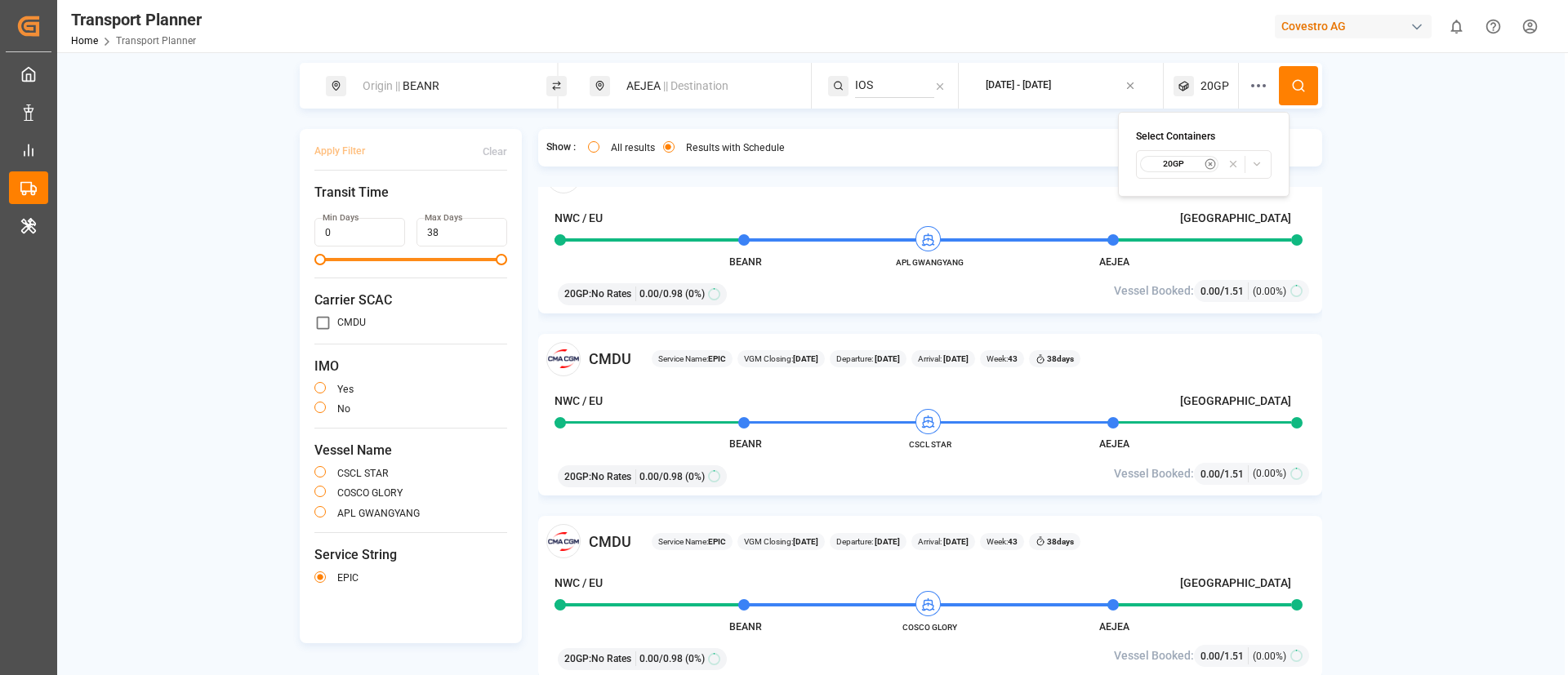
click at [1177, 164] on small "20GP" at bounding box center [1172, 164] width 57 height 12
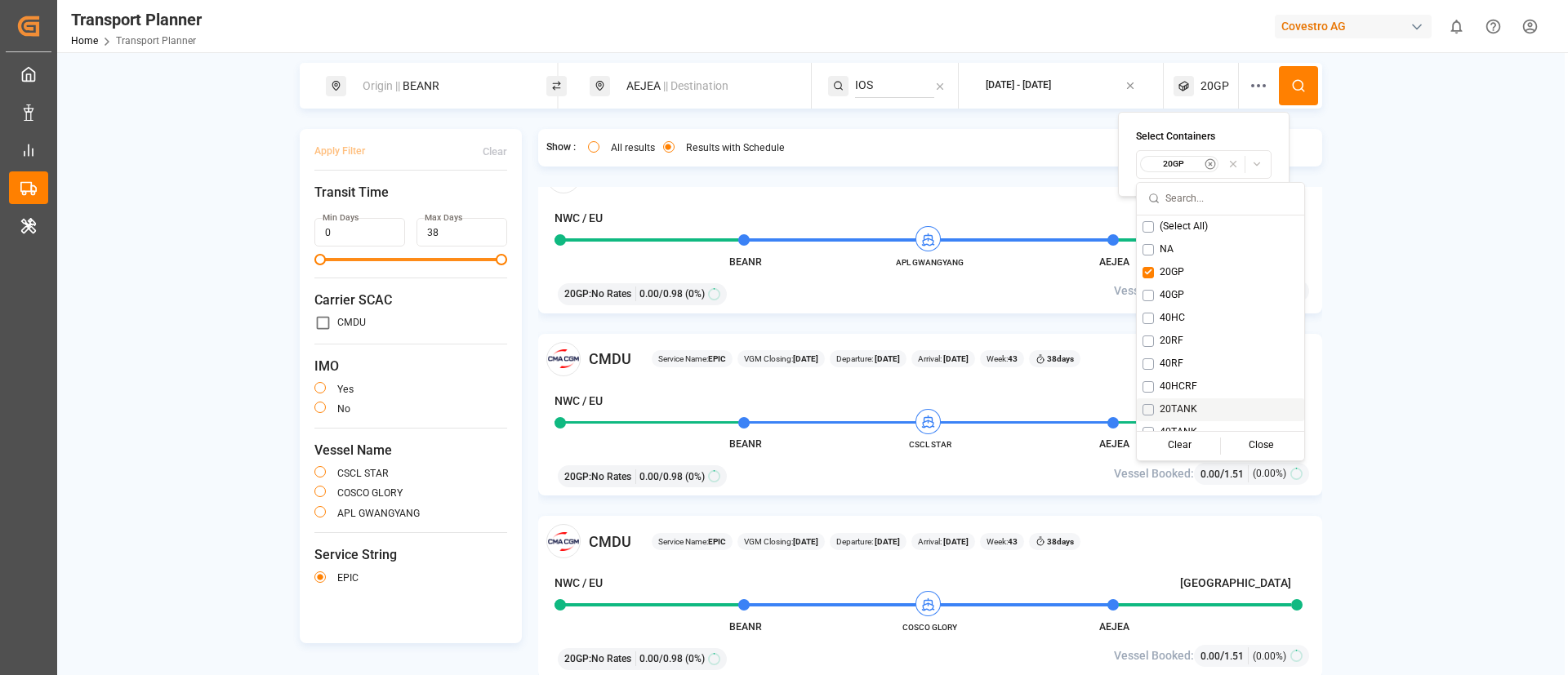
click at [1168, 406] on span "20TANK" at bounding box center [1178, 409] width 38 height 15
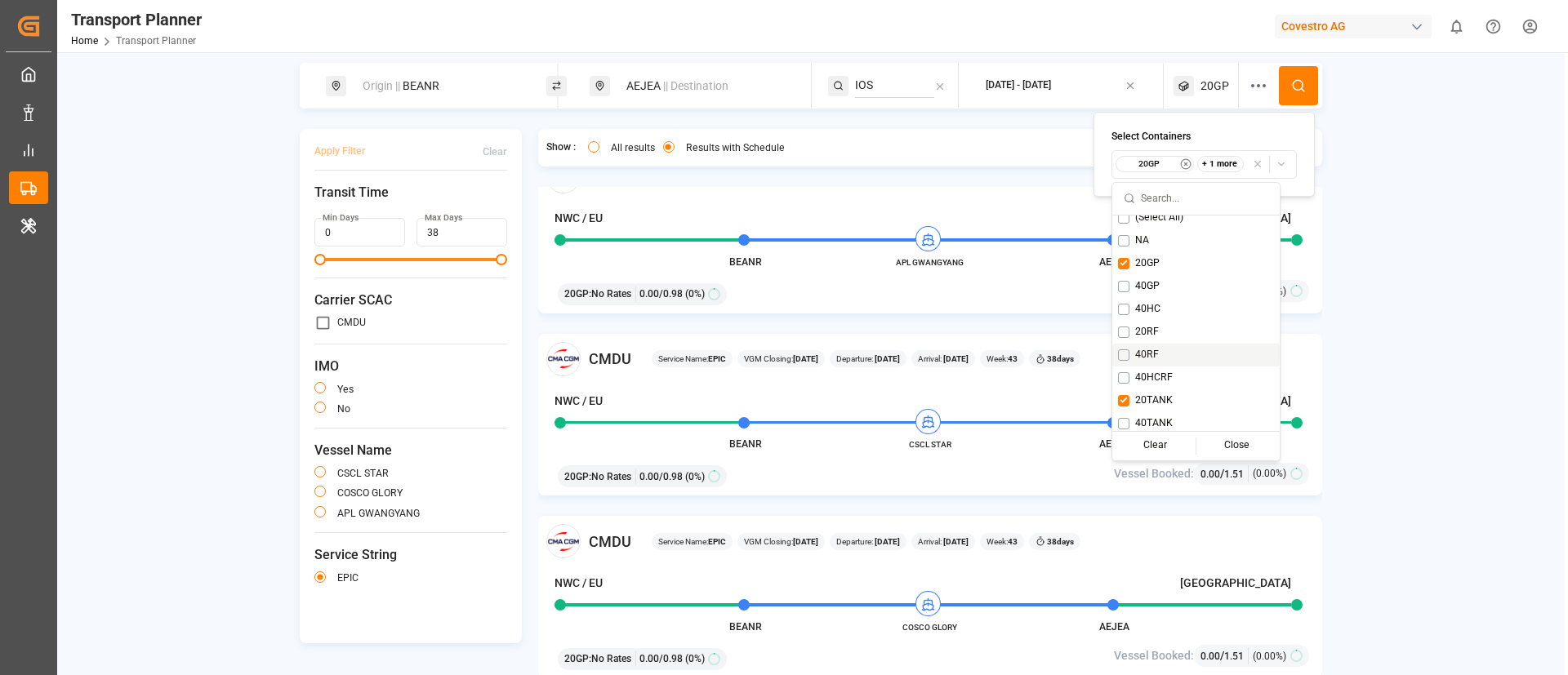
scroll to position [14, 0]
click at [1142, 415] on span "40TANK" at bounding box center [1153, 419] width 38 height 15
click at [1305, 83] on button at bounding box center [1298, 85] width 40 height 40
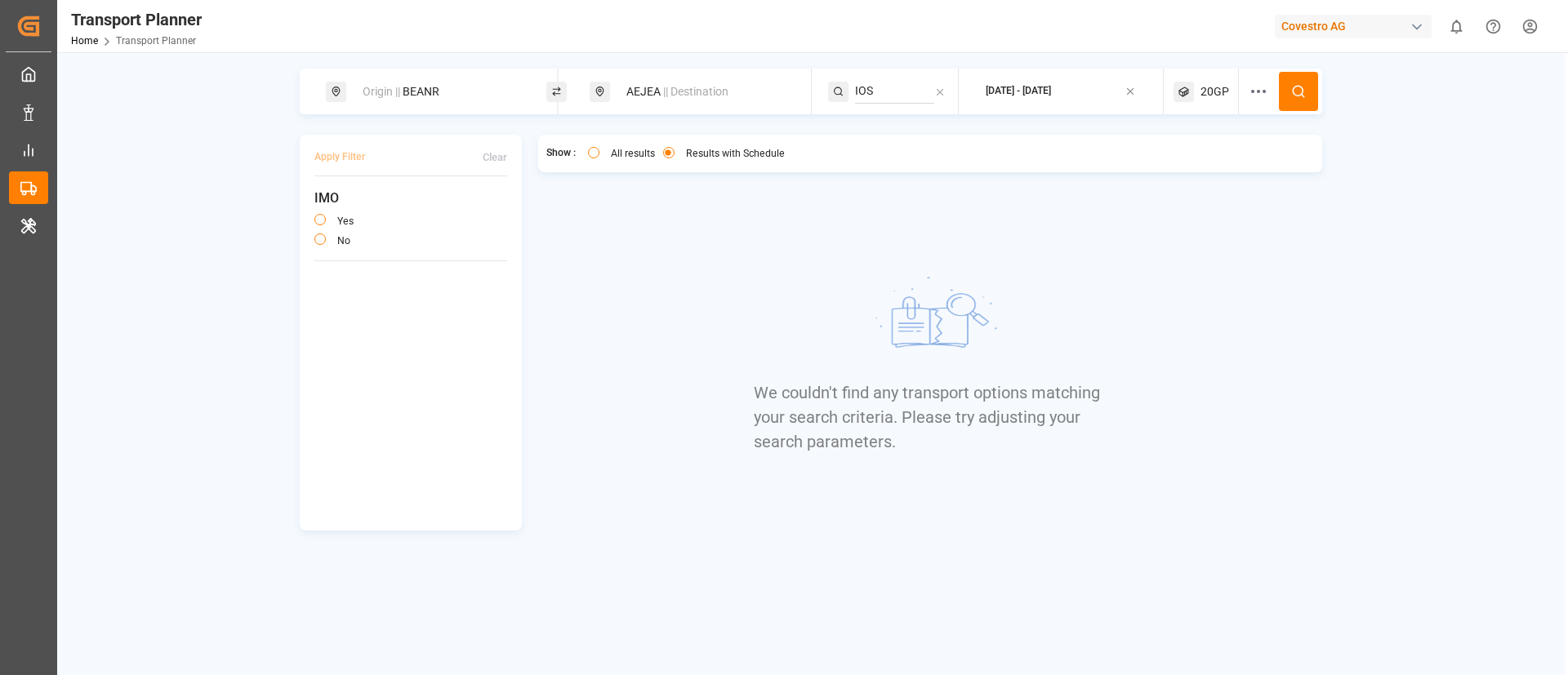
click at [1202, 85] on span "20GP" at bounding box center [1215, 92] width 29 height 17
click at [1158, 170] on small "20GP" at bounding box center [1151, 170] width 57 height 12
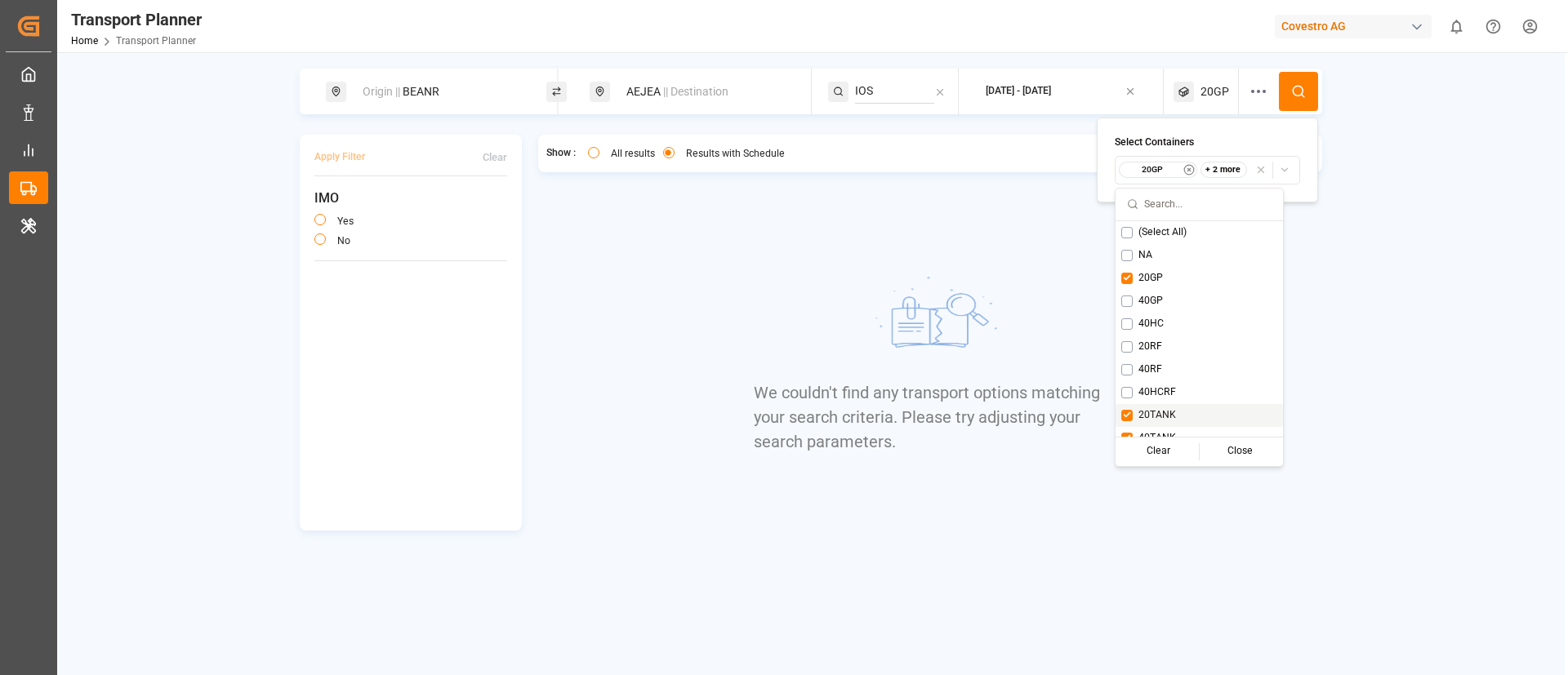
click at [1130, 412] on button "Suggestions" at bounding box center [1127, 416] width 12 height 12
click at [1119, 430] on div "40TANK" at bounding box center [1198, 426] width 167 height 23
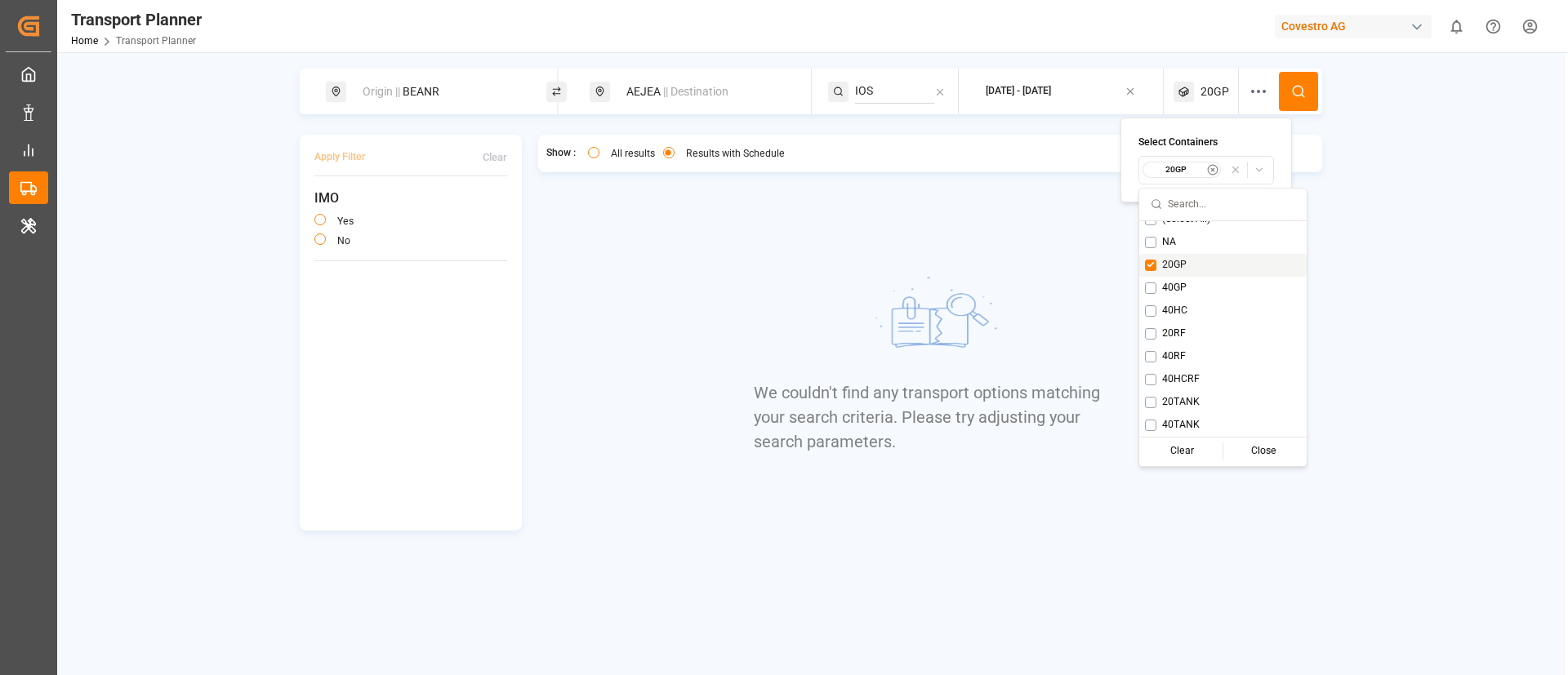
click at [1304, 79] on button at bounding box center [1298, 91] width 40 height 40
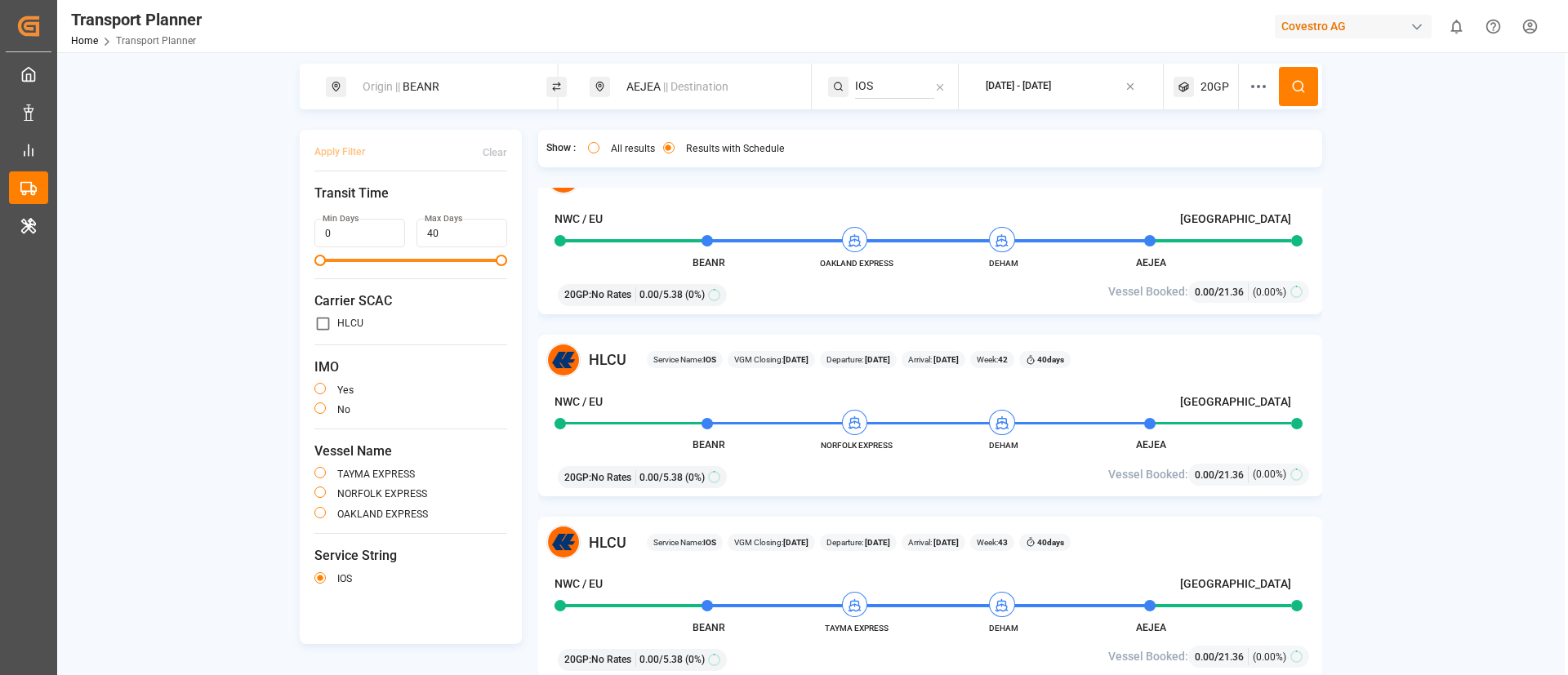
scroll to position [6, 0]
click at [884, 91] on input "IOS" at bounding box center [895, 85] width 79 height 24
paste input "LION"
click at [893, 131] on span "LION" at bounding box center [888, 130] width 26 height 14
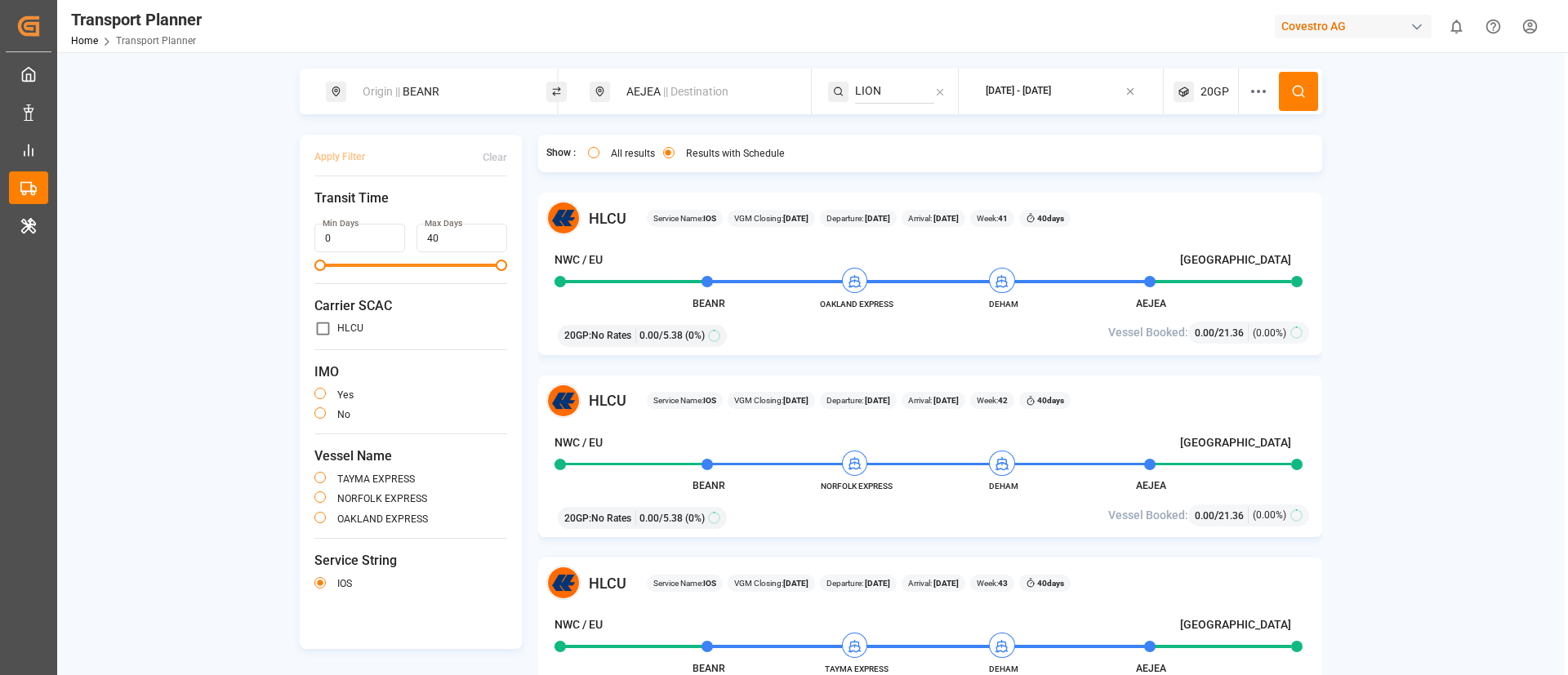
click at [899, 90] on input "LION" at bounding box center [895, 91] width 79 height 24
paste input "IOX"
click at [899, 90] on input "IOX" at bounding box center [895, 91] width 79 height 24
type input "IOX"
click at [890, 130] on span "IOX" at bounding box center [884, 135] width 18 height 14
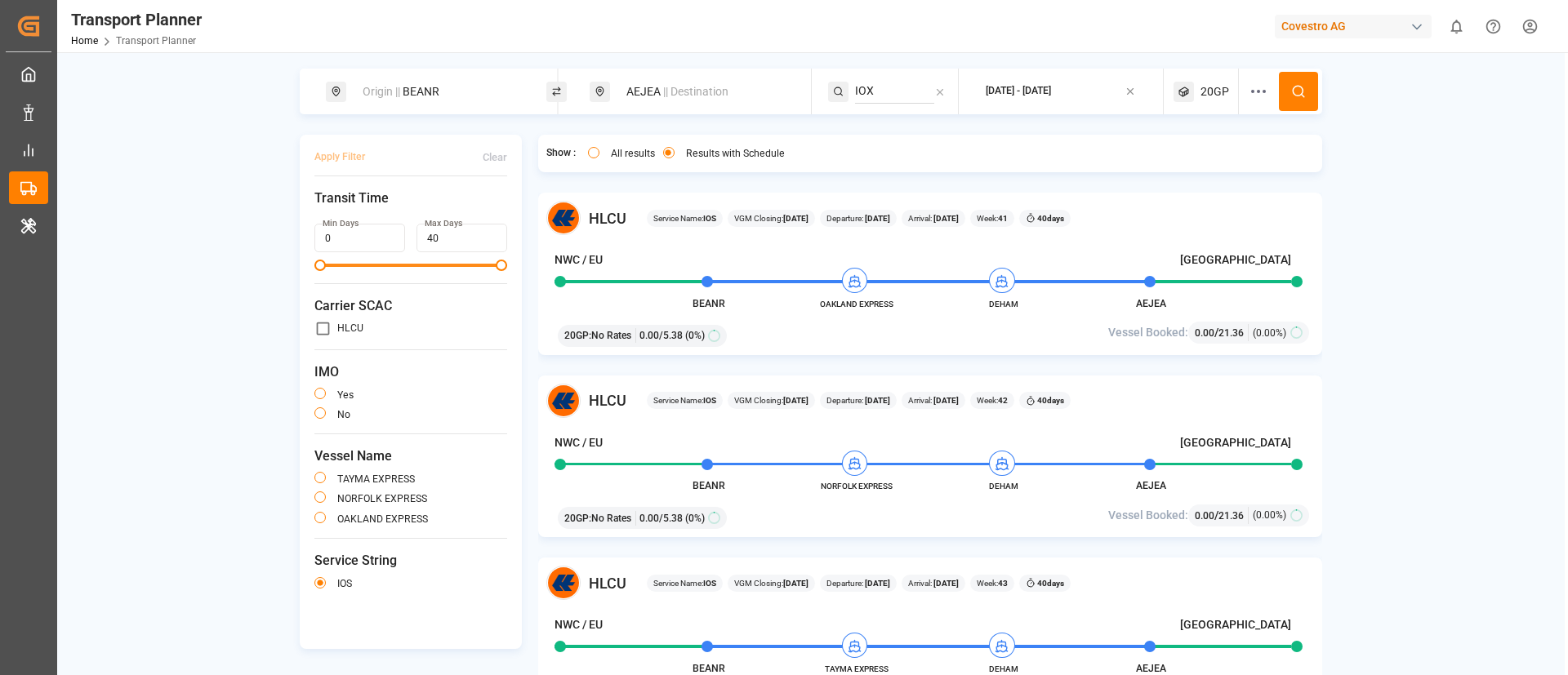
click at [1300, 91] on circle at bounding box center [1297, 91] width 10 height 10
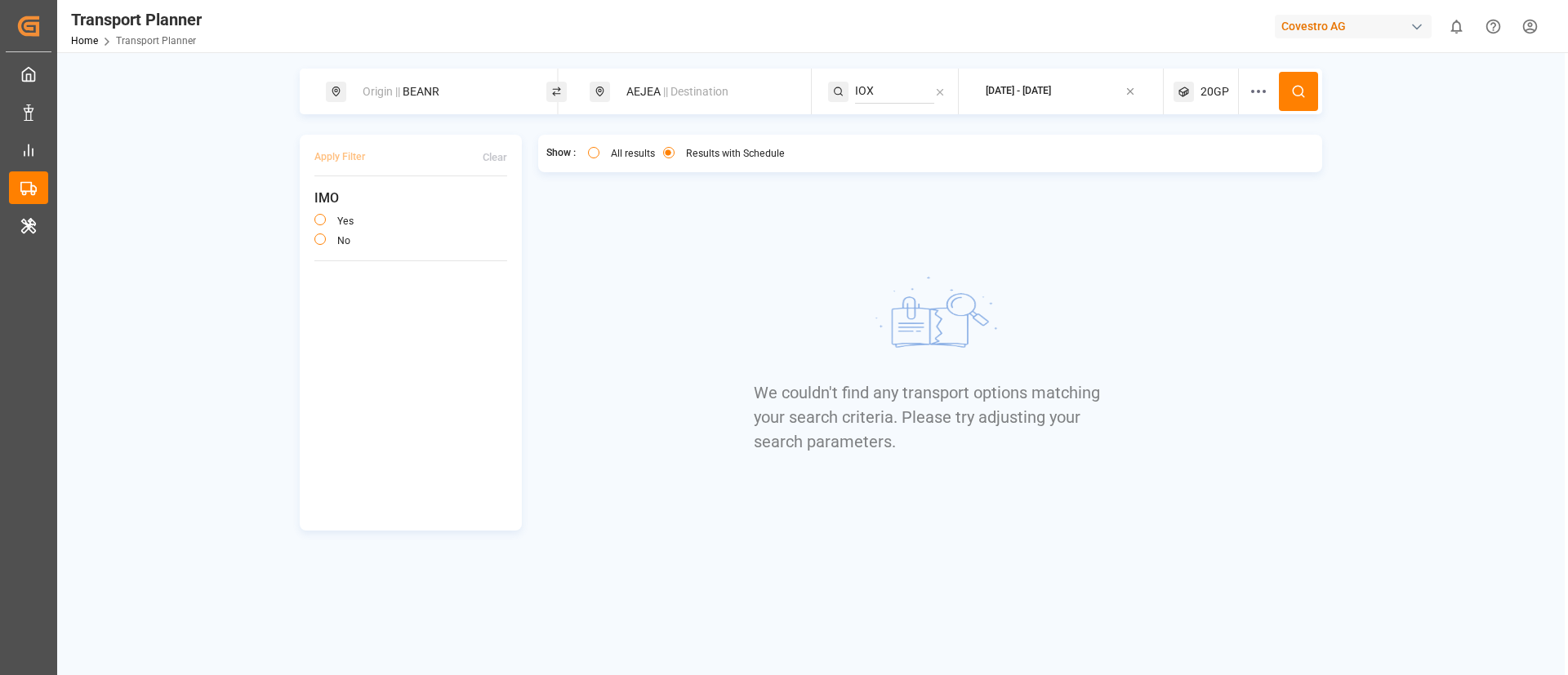
click at [1217, 89] on span "20GP" at bounding box center [1215, 92] width 29 height 17
click at [1185, 167] on small "20GP" at bounding box center [1175, 170] width 57 height 12
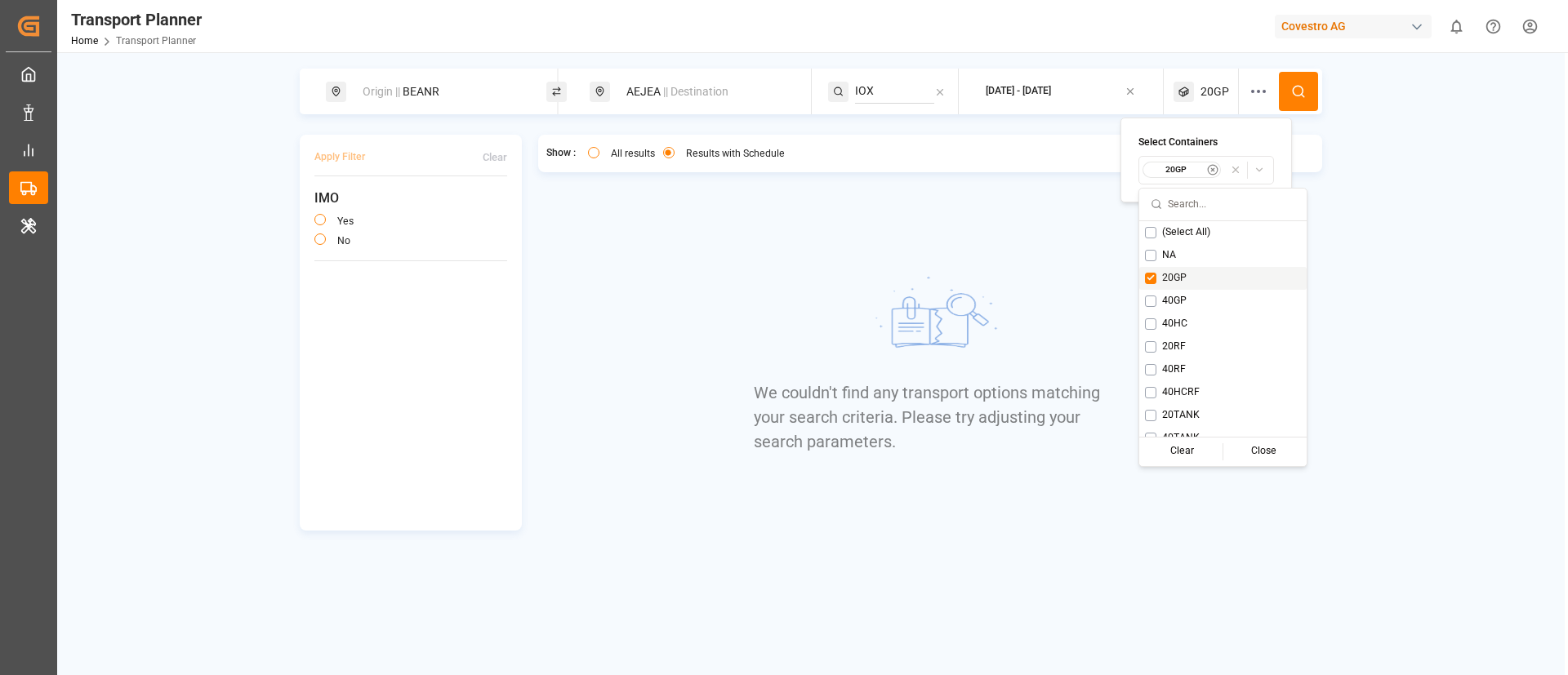
click at [1158, 275] on div "20GP" at bounding box center [1223, 279] width 167 height 23
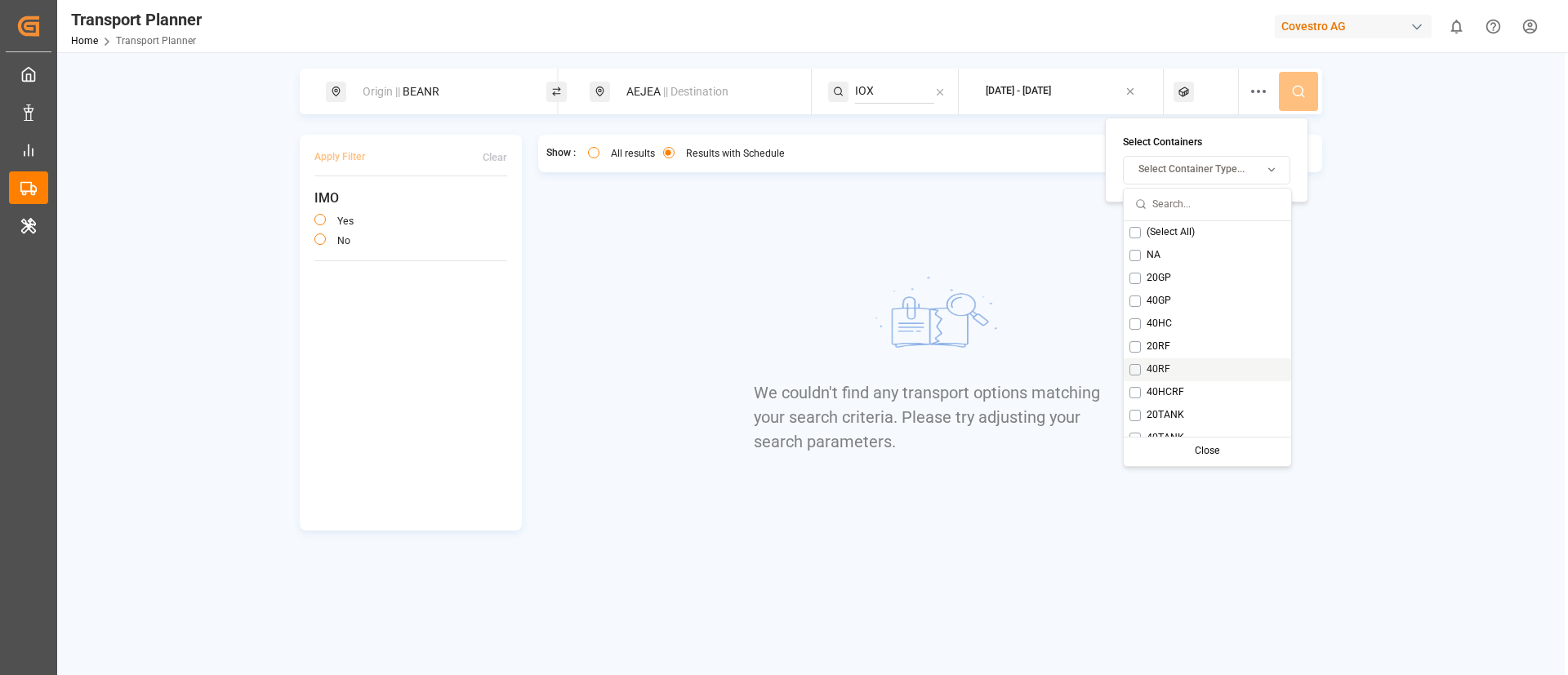
click at [1136, 366] on button "Suggestions" at bounding box center [1135, 369] width 12 height 12
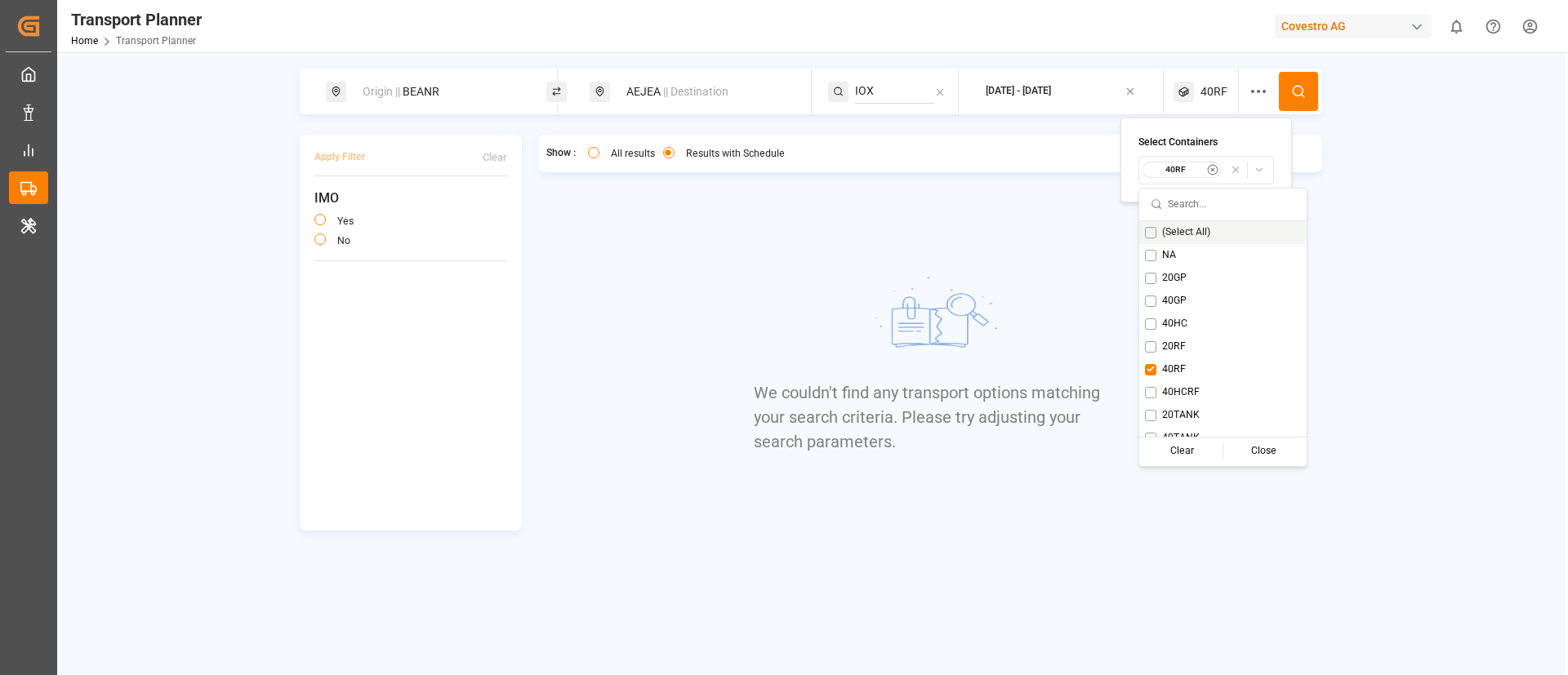
click at [1293, 92] on circle at bounding box center [1297, 91] width 10 height 10
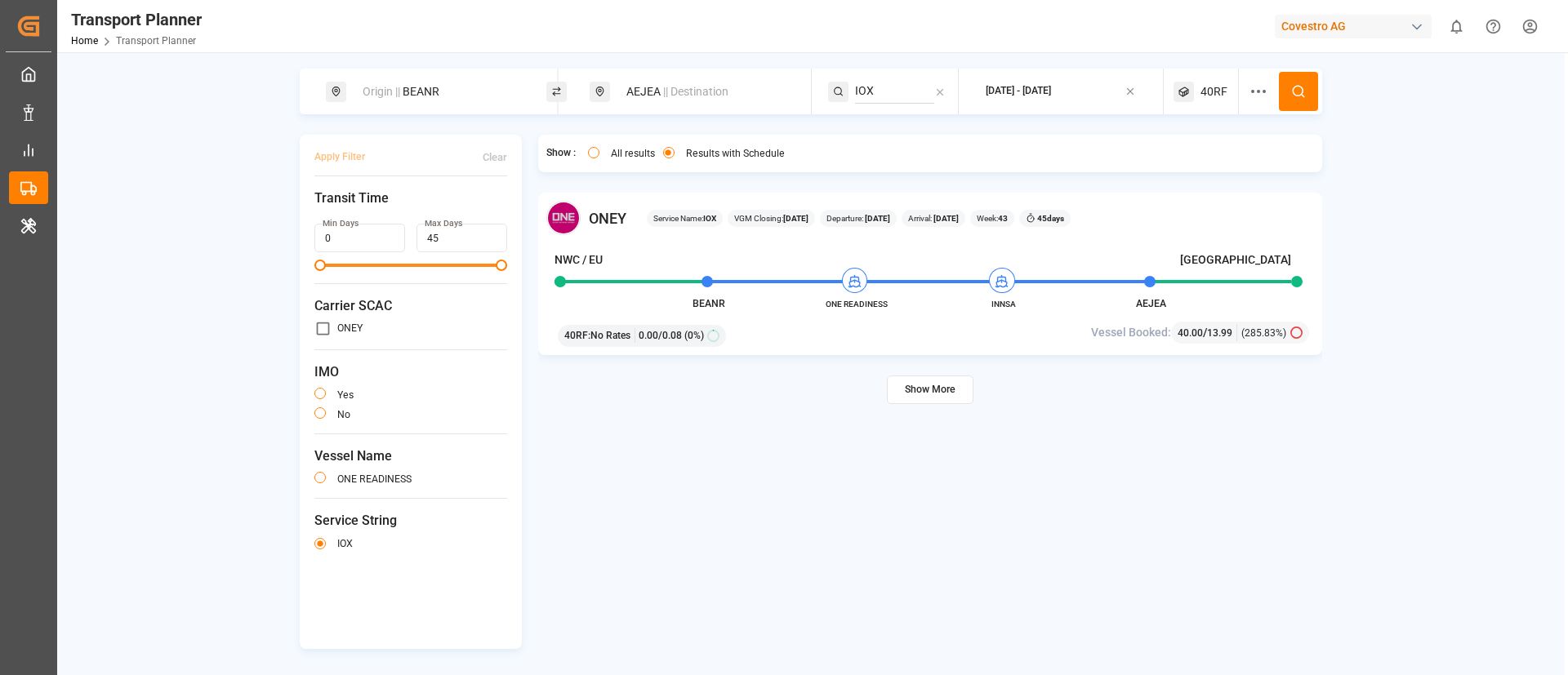
click at [912, 396] on button "Show More" at bounding box center [930, 390] width 86 height 29
click at [657, 87] on div "AEJEA || Destination" at bounding box center [704, 91] width 176 height 30
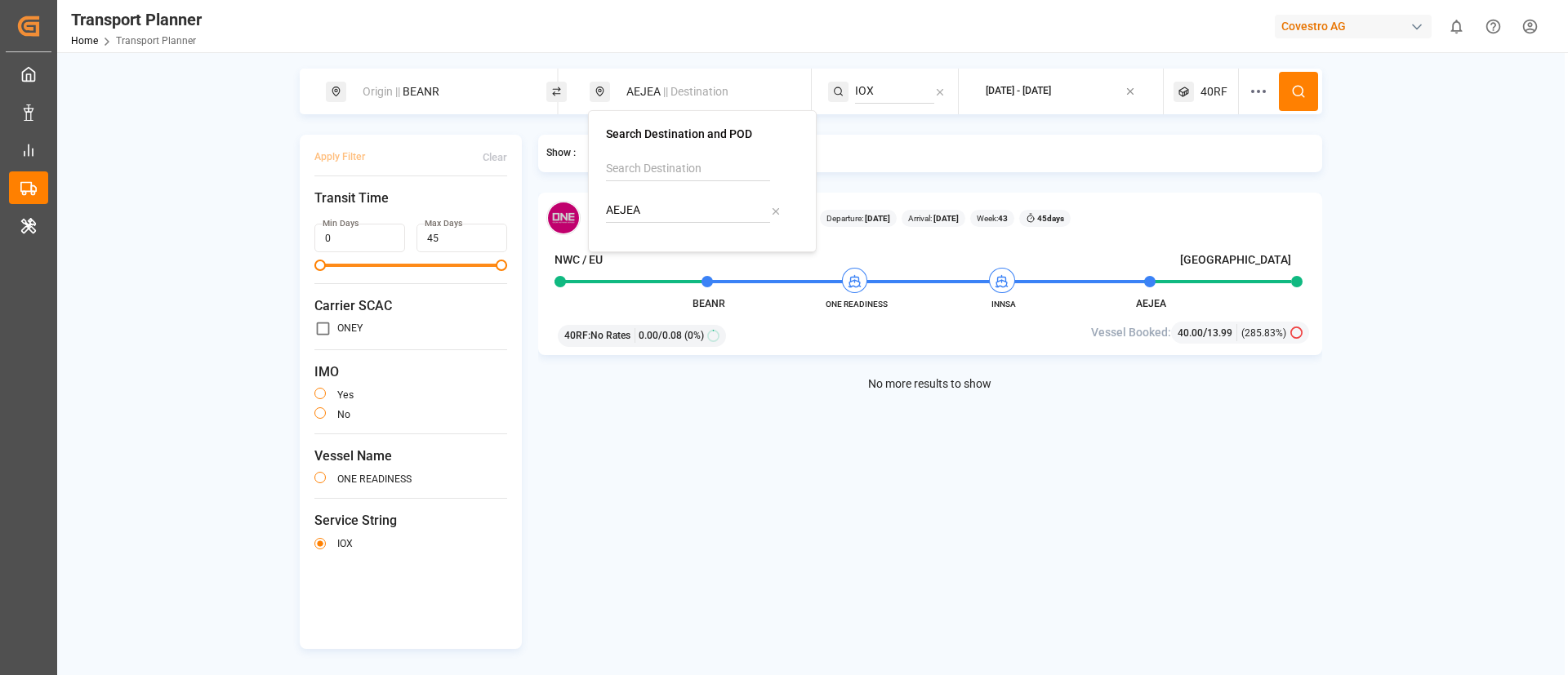
click at [661, 206] on input "AEJEA" at bounding box center [688, 210] width 164 height 24
paste input "LDRZ"
type input "ALDRZ"
click at [661, 271] on div "ALDRZ [GEOGRAPHIC_DATA]" at bounding box center [705, 263] width 159 height 34
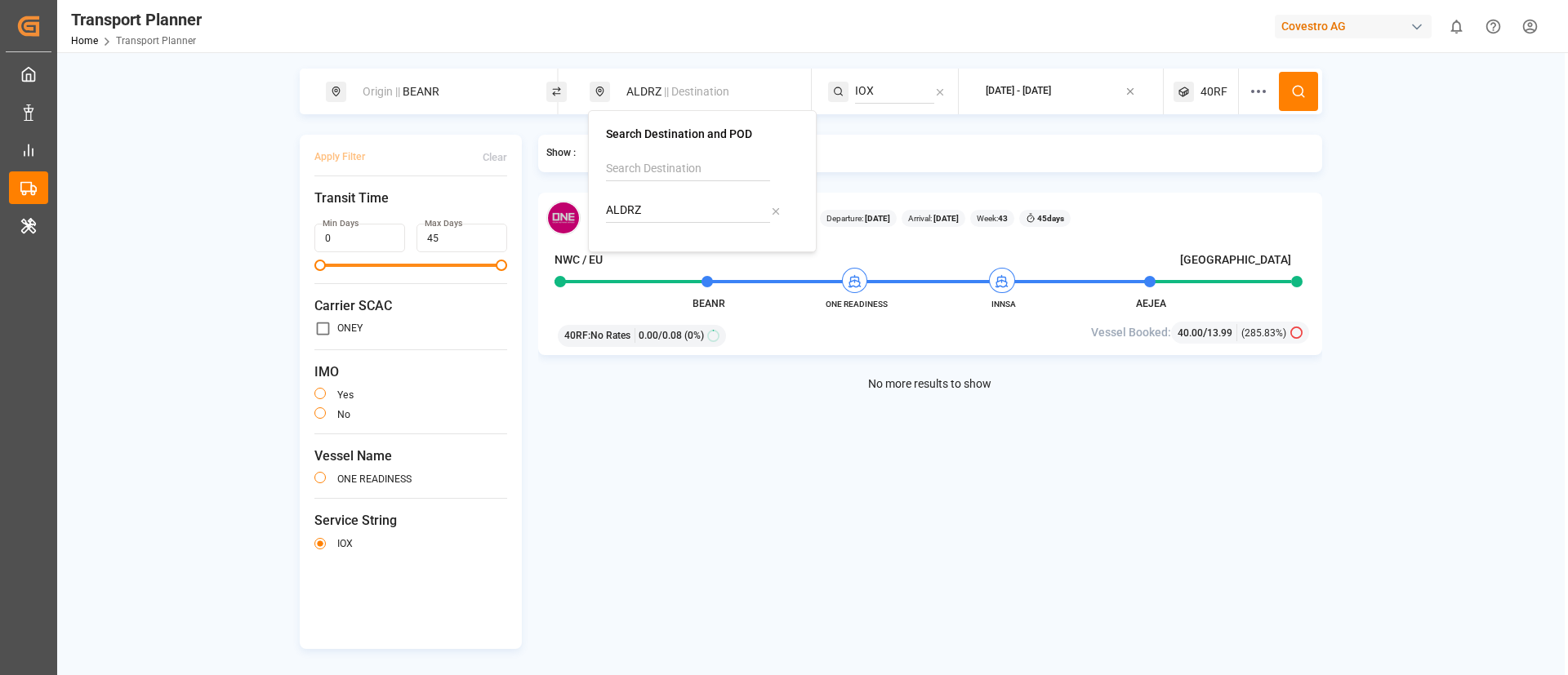
click at [880, 81] on input "IOX" at bounding box center [895, 91] width 79 height 24
paste input "FEMEX1"
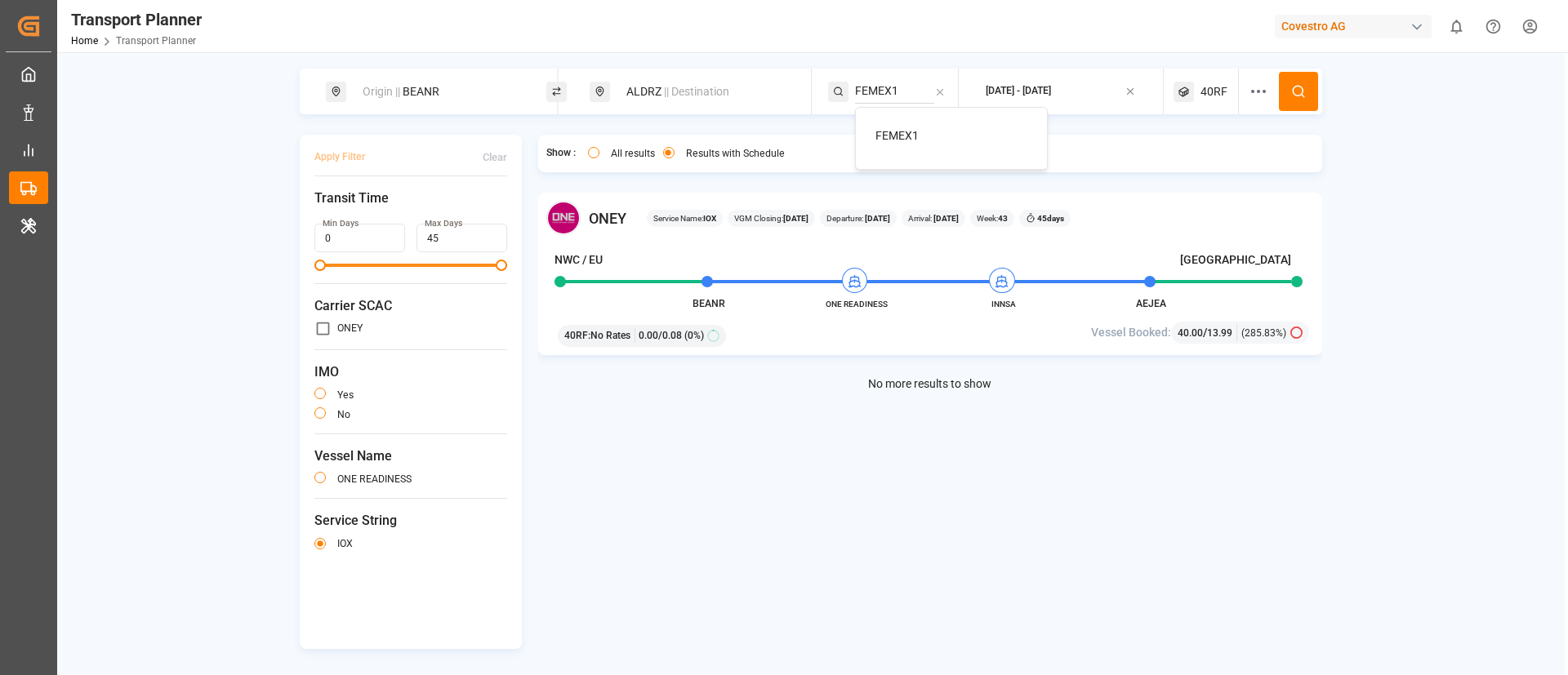
click at [896, 129] on span "FEMEX1" at bounding box center [897, 135] width 44 height 14
drag, startPoint x: 1200, startPoint y: 81, endPoint x: 1215, endPoint y: 86, distance: 15.8
click at [1200, 81] on div "40RF" at bounding box center [1206, 91] width 66 height 45
click at [1177, 167] on small "40RF" at bounding box center [1172, 170] width 57 height 12
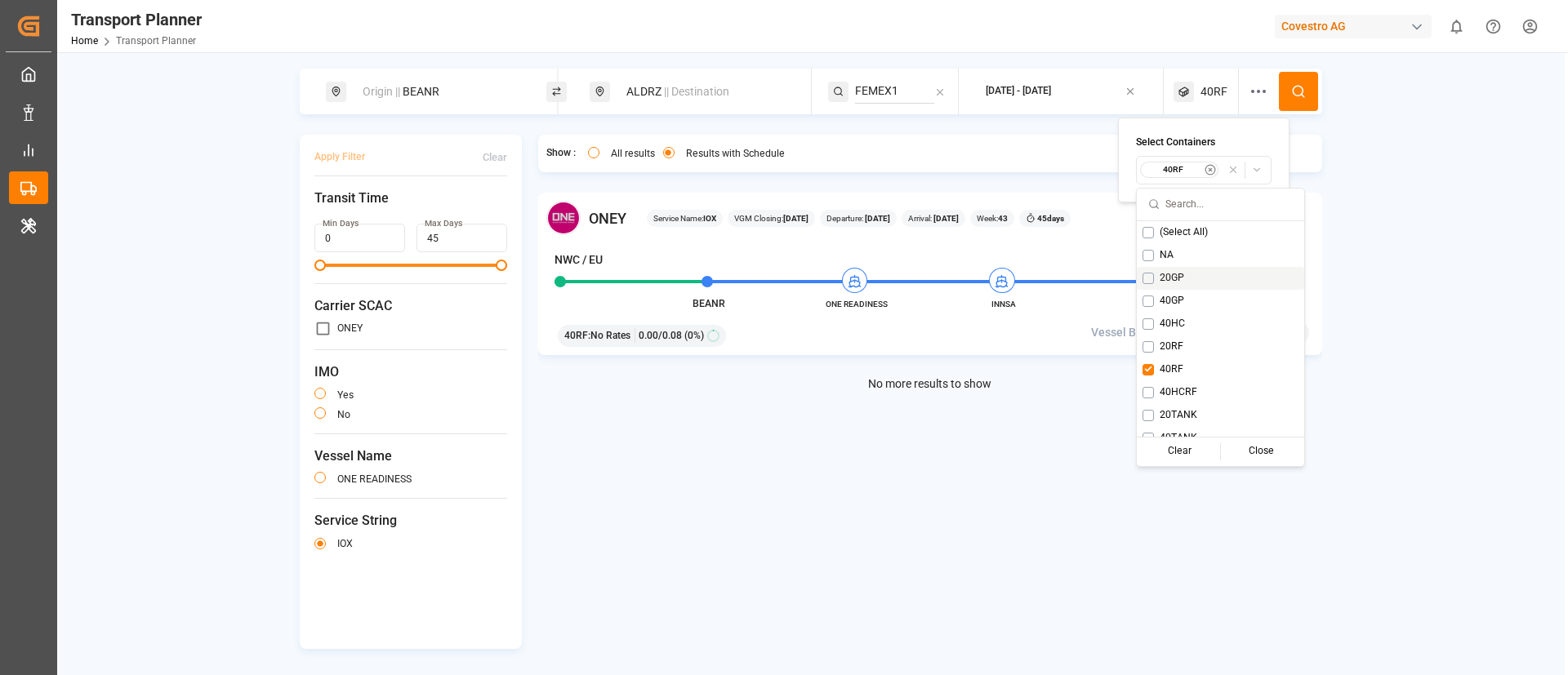
click at [1169, 275] on span "20GP" at bounding box center [1171, 278] width 24 height 15
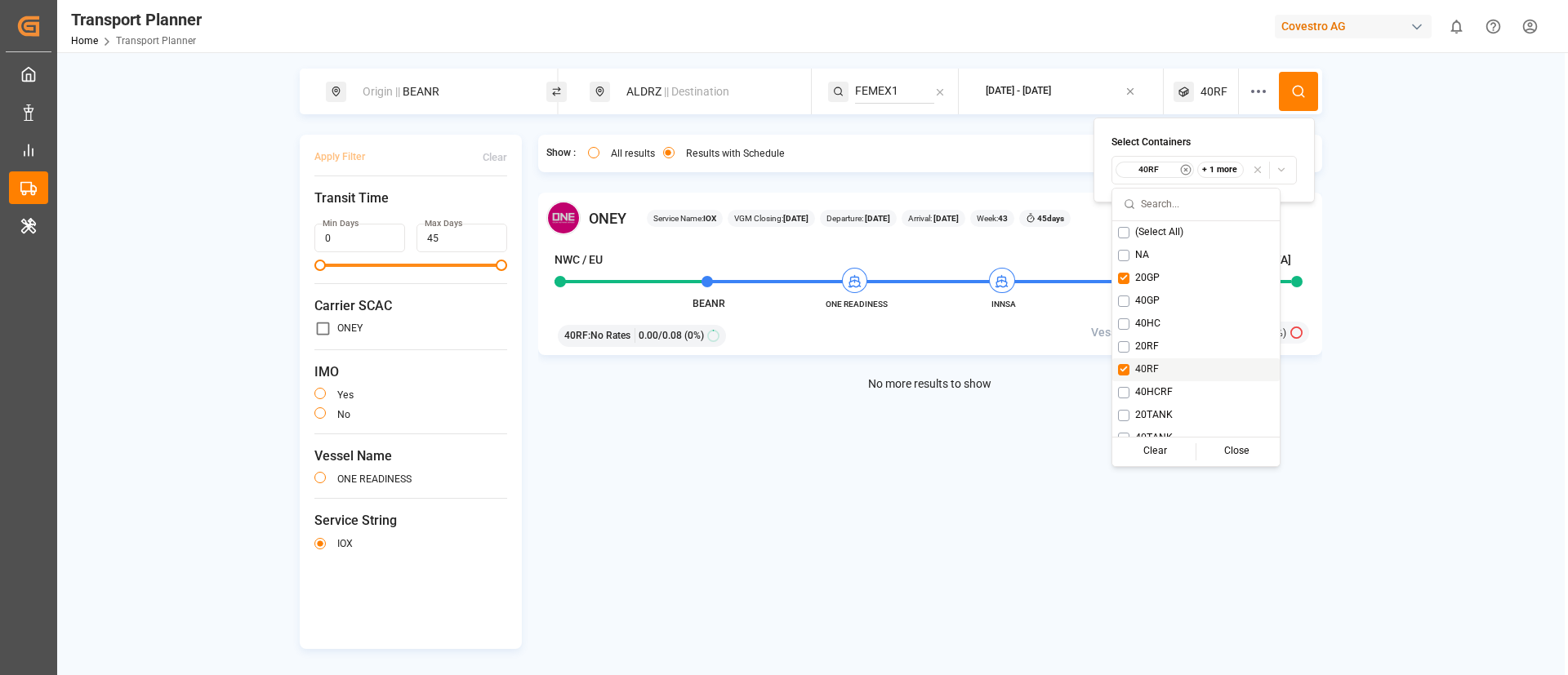
click at [1146, 367] on span "40RF" at bounding box center [1146, 369] width 23 height 15
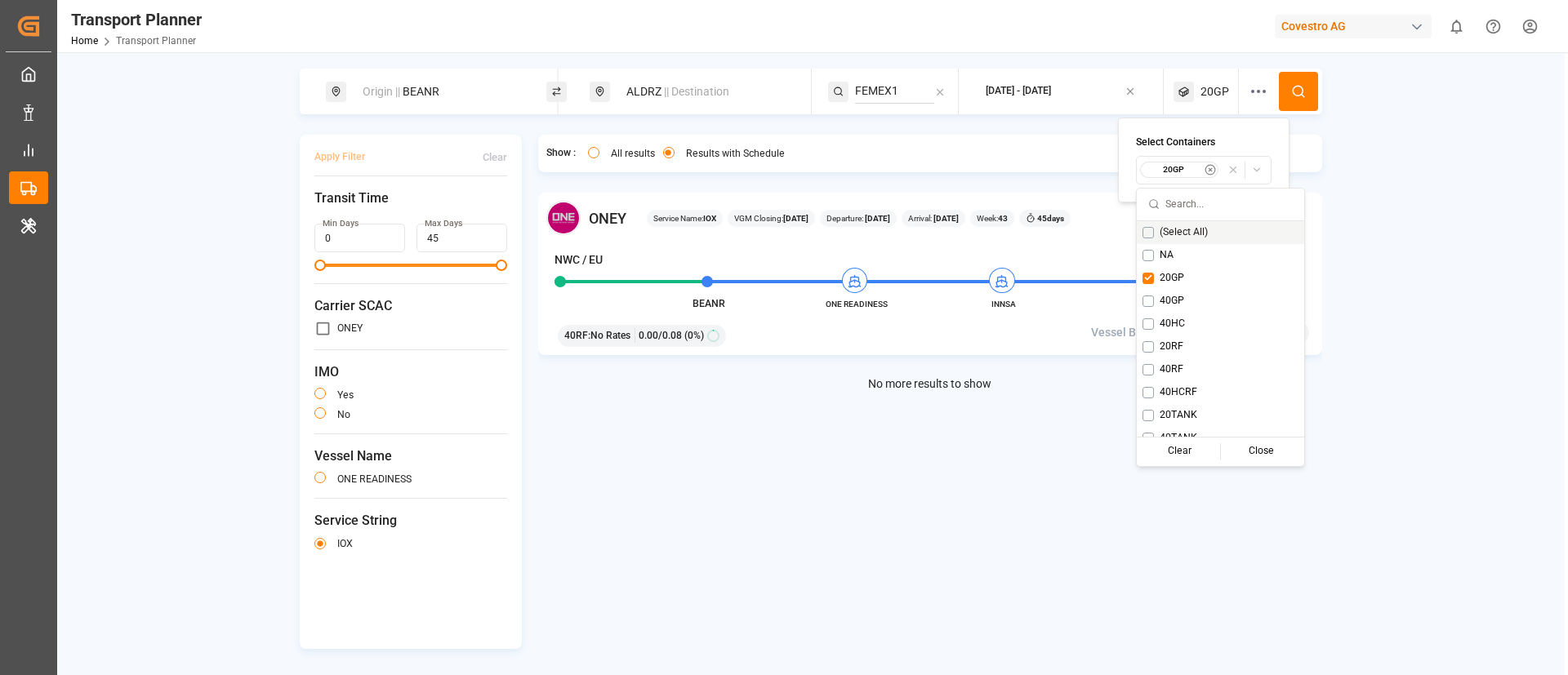
click at [1291, 97] on icon at bounding box center [1298, 91] width 15 height 15
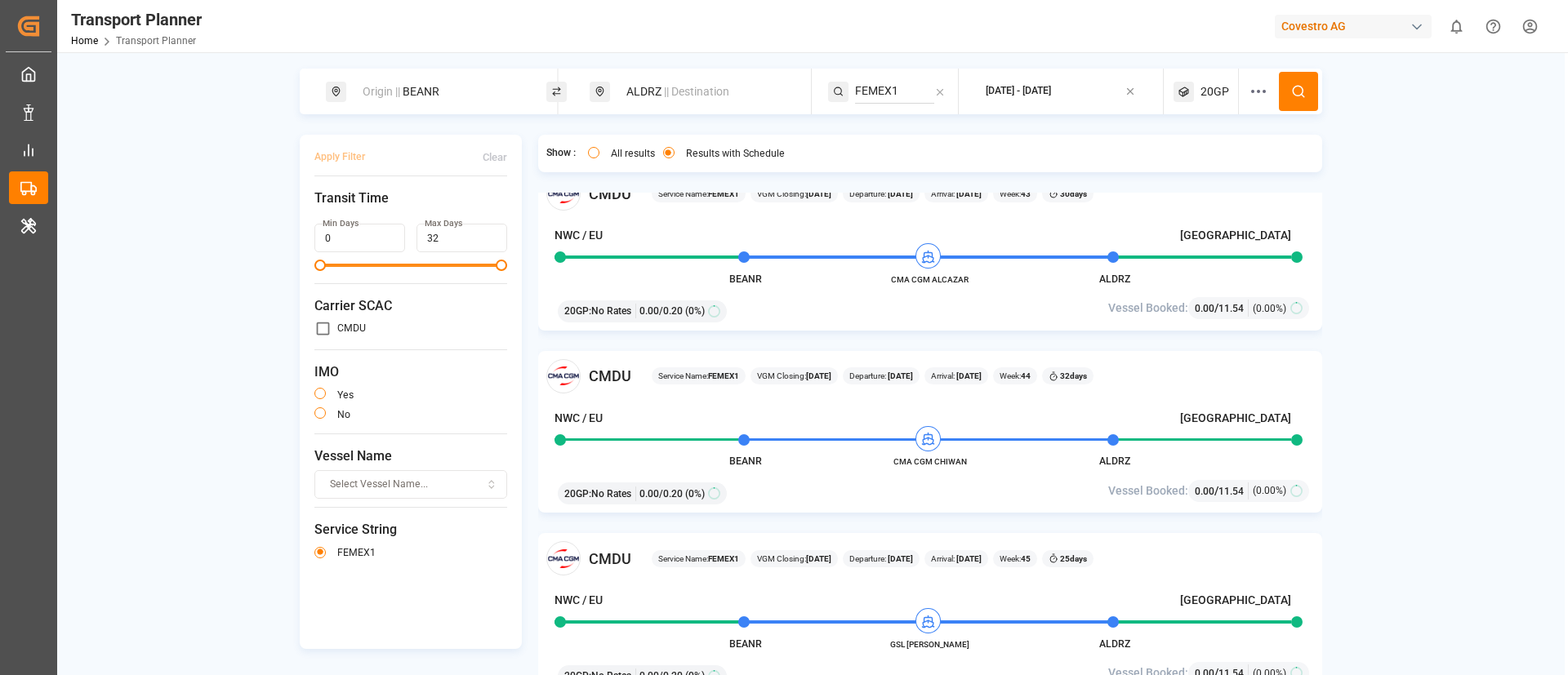
scroll to position [400, 0]
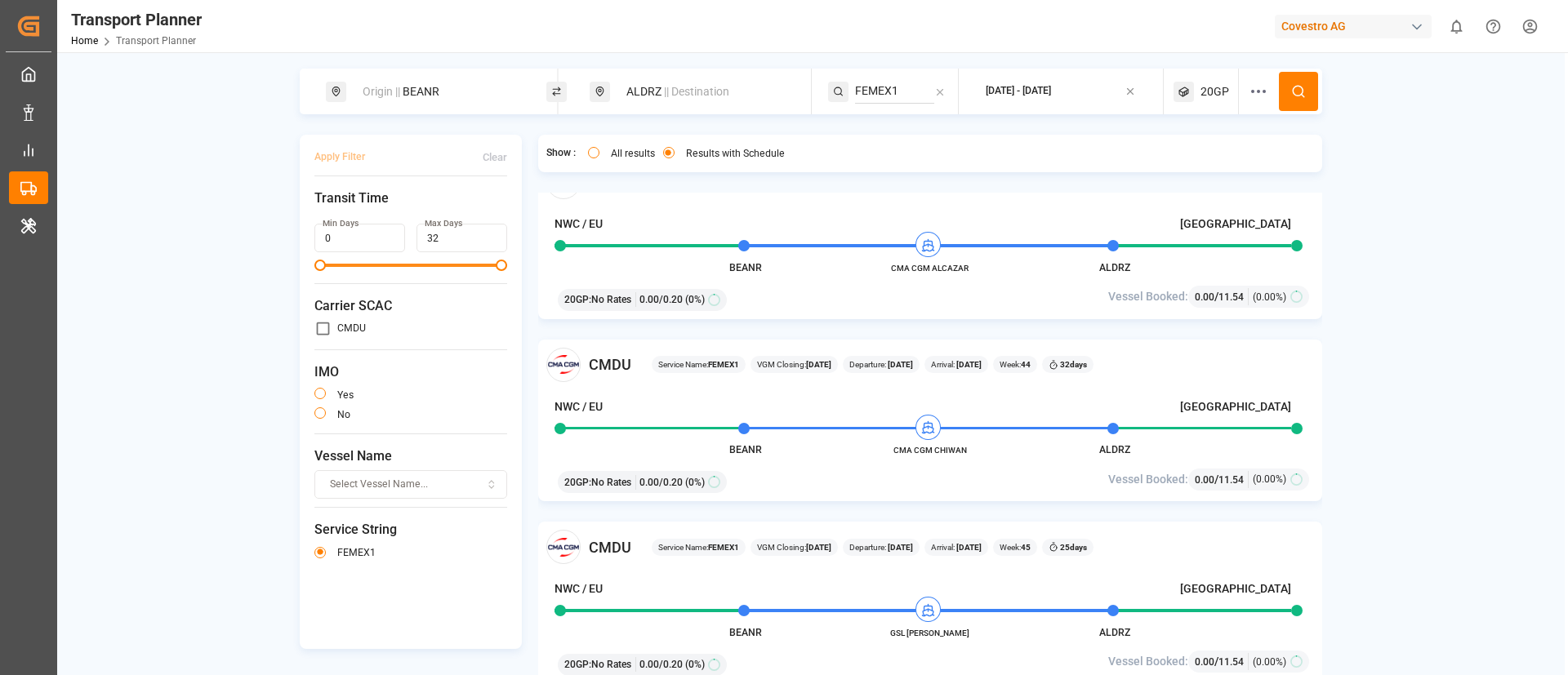
click at [880, 92] on input "FEMEX1" at bounding box center [895, 91] width 79 height 24
paste input "NWC TO/FROM TURKIYE - MAIN SERVICE"
type input "NWC TO/FROM TURKIYE - MAIN SERVICE"
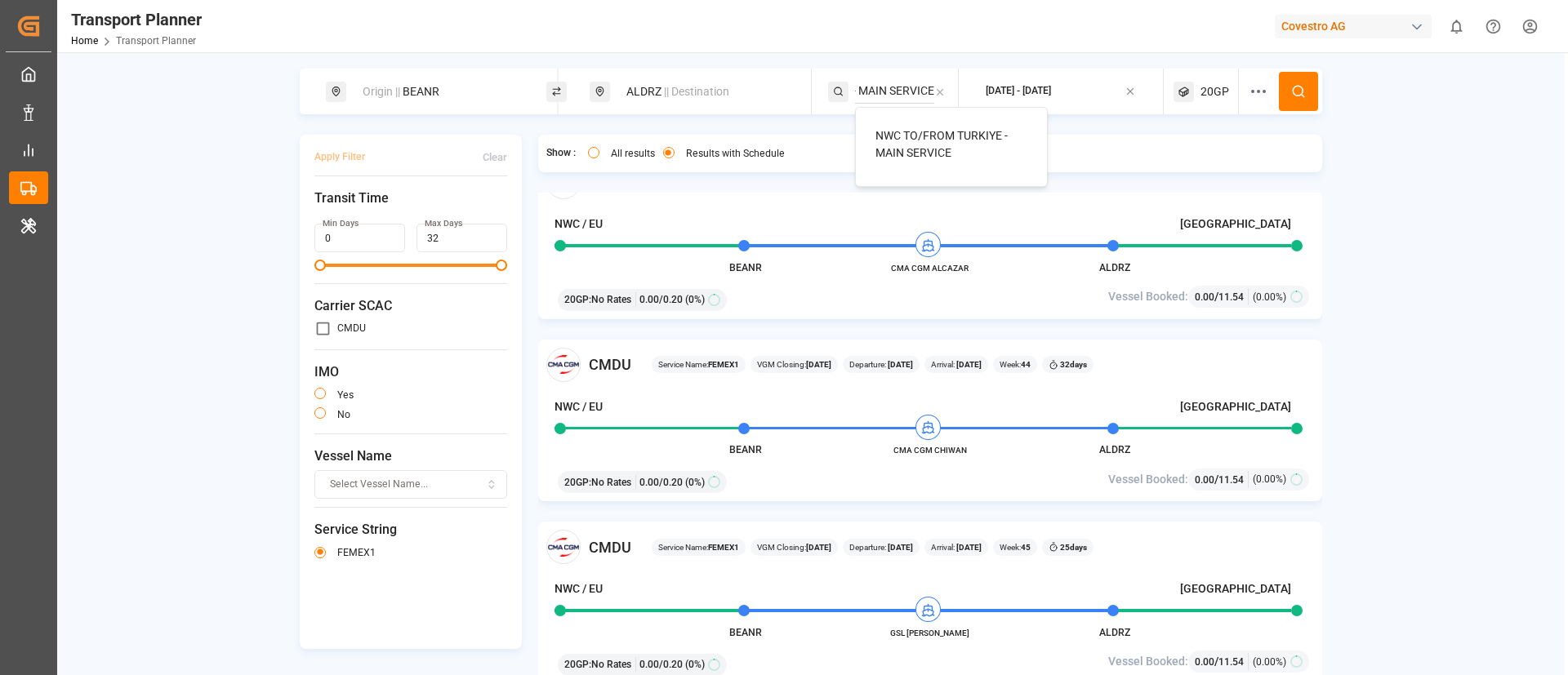
scroll to position [0, 0]
click at [904, 134] on span "NWC TO/FROM TURKIYE - MAIN SERVICE" at bounding box center [941, 143] width 133 height 30
click at [1305, 90] on button at bounding box center [1298, 91] width 40 height 40
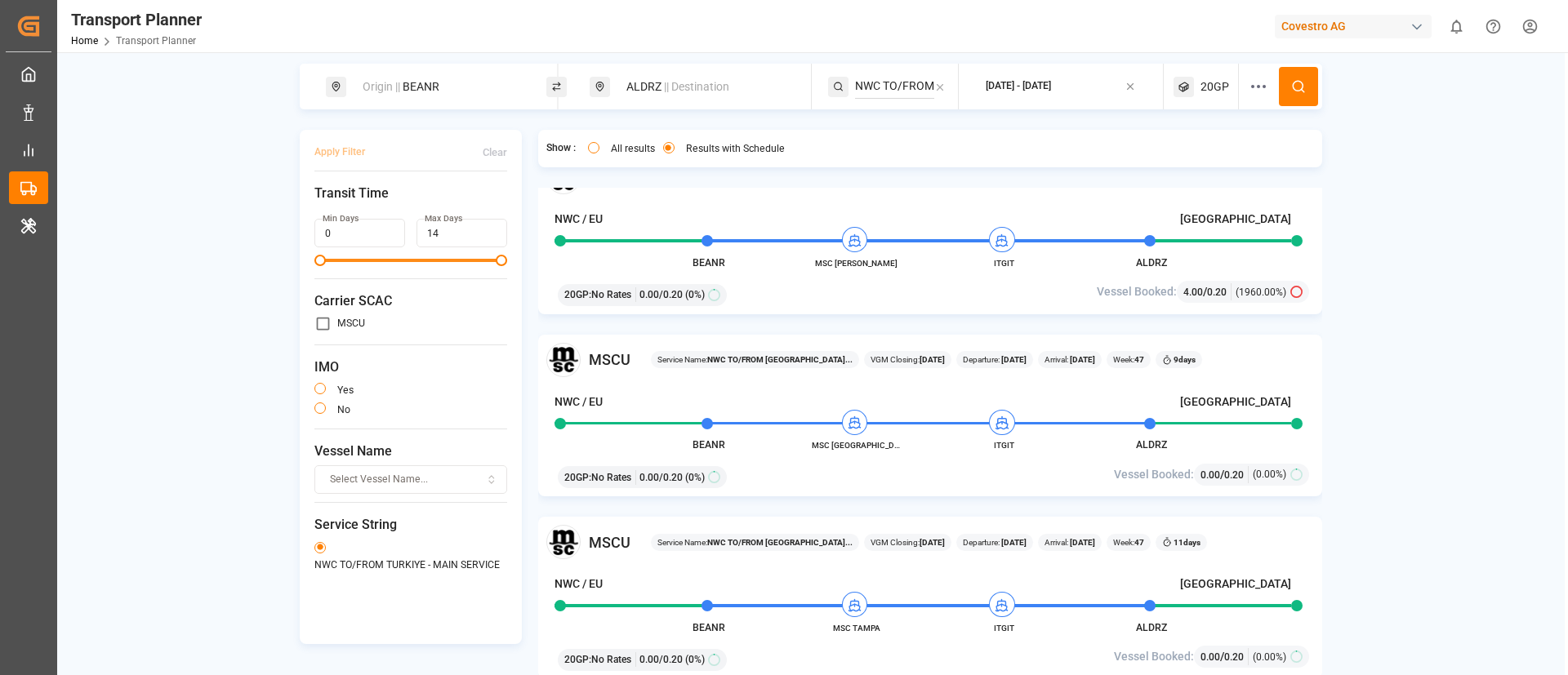
scroll to position [6, 0]
click at [709, 91] on span "|| Destination" at bounding box center [696, 86] width 66 height 14
click at [676, 203] on input "ALDRZ" at bounding box center [688, 204] width 164 height 24
paste input "OLOB"
click at [676, 203] on input "ALDRZ" at bounding box center [688, 204] width 164 height 24
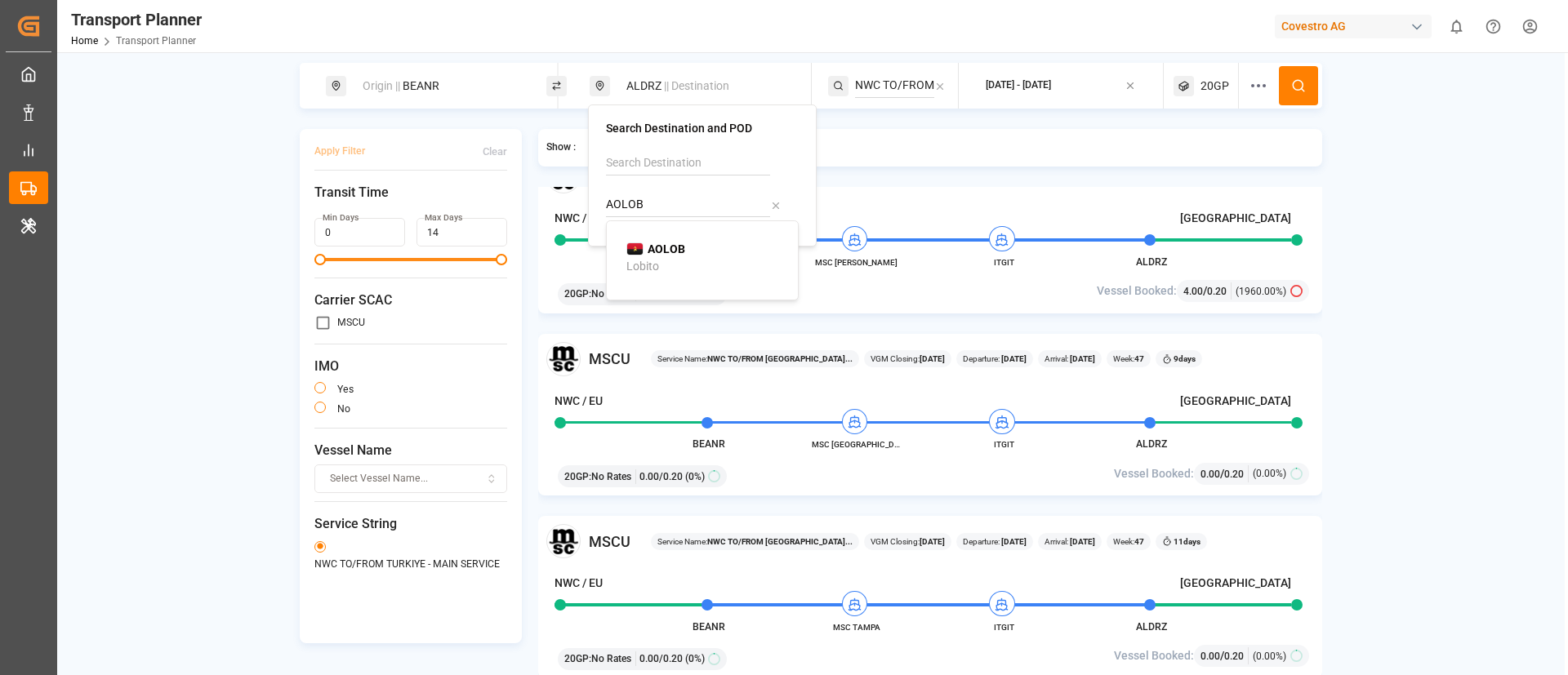
type input "AOLOB"
click at [657, 256] on span "AOLOB" at bounding box center [666, 249] width 38 height 17
click at [893, 78] on input "NWC TO/FROM TURKIYE - MAIN SERVICE" at bounding box center [895, 85] width 79 height 24
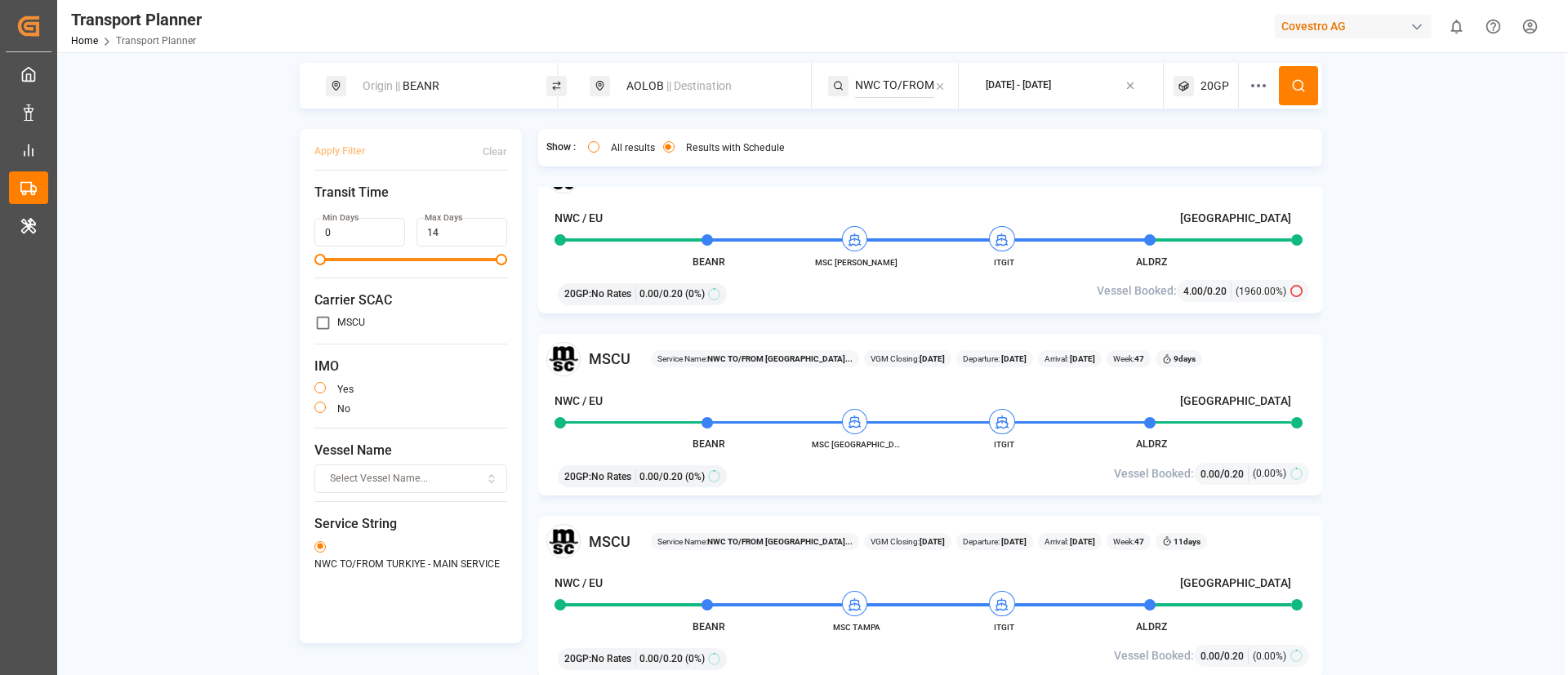
click at [893, 78] on input "NWC TO/FROM TURKIYE - MAIN SERVICE" at bounding box center [895, 85] width 79 height 24
paste input "WAF"
type input "NWC TO WAF SERVICE"
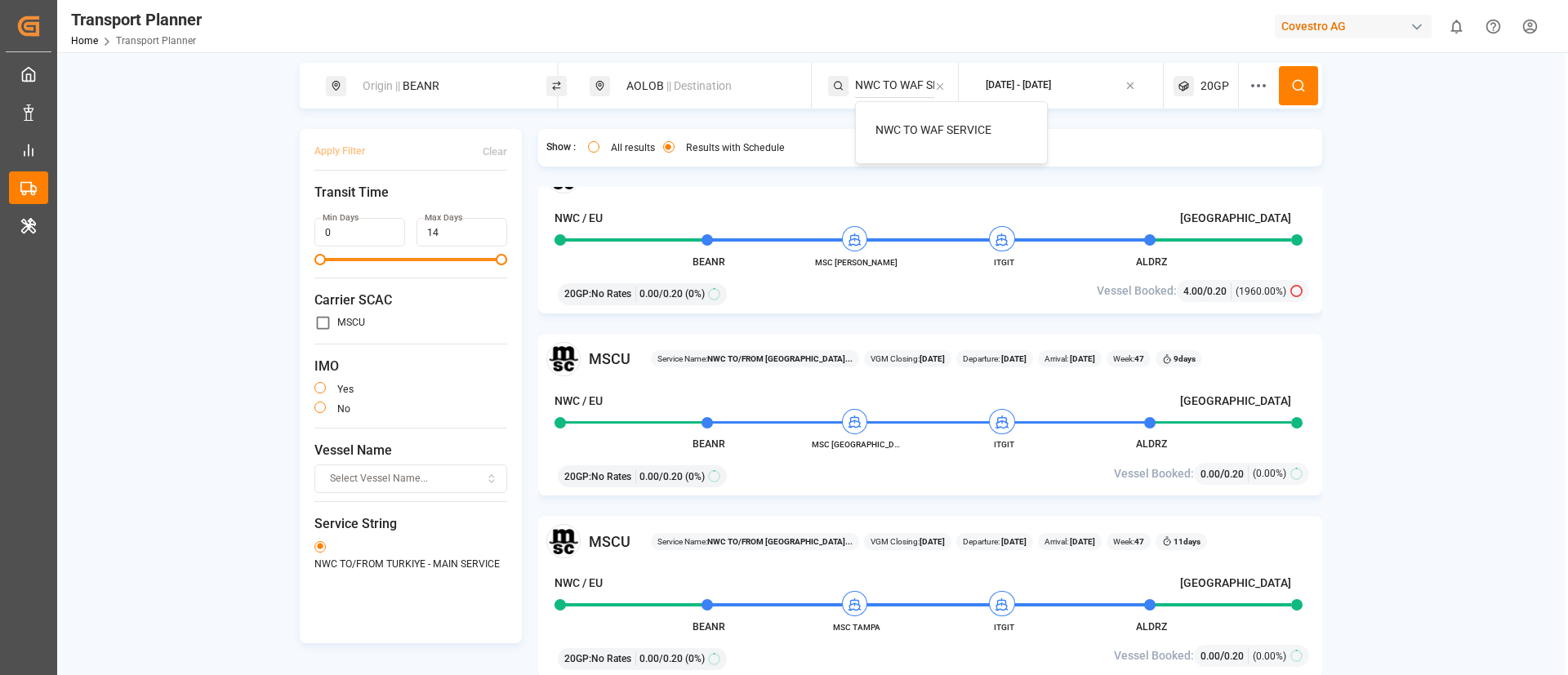
click at [902, 129] on span "NWC TO WAF SERVICE" at bounding box center [933, 130] width 116 height 14
click at [1301, 87] on icon at bounding box center [1298, 85] width 15 height 15
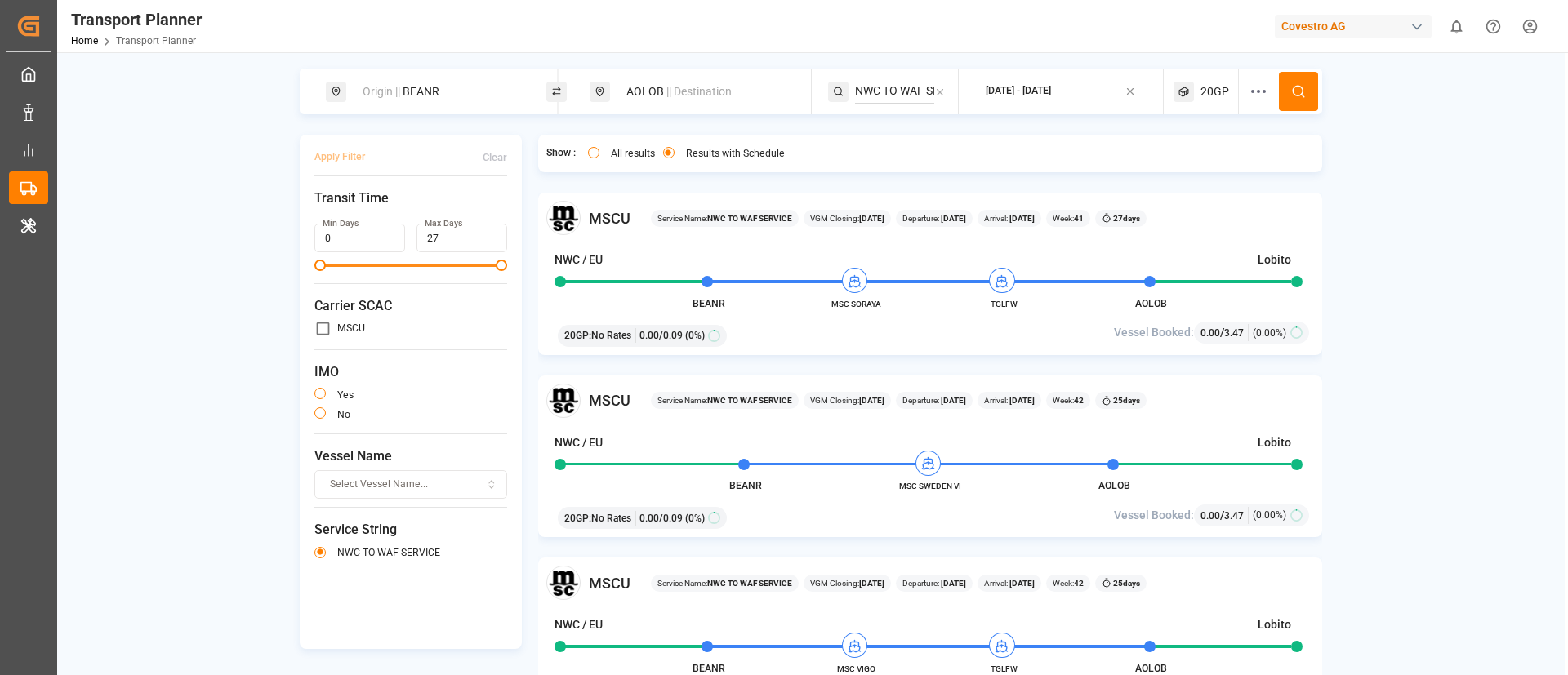
click at [671, 87] on span "|| Destination" at bounding box center [699, 92] width 66 height 14
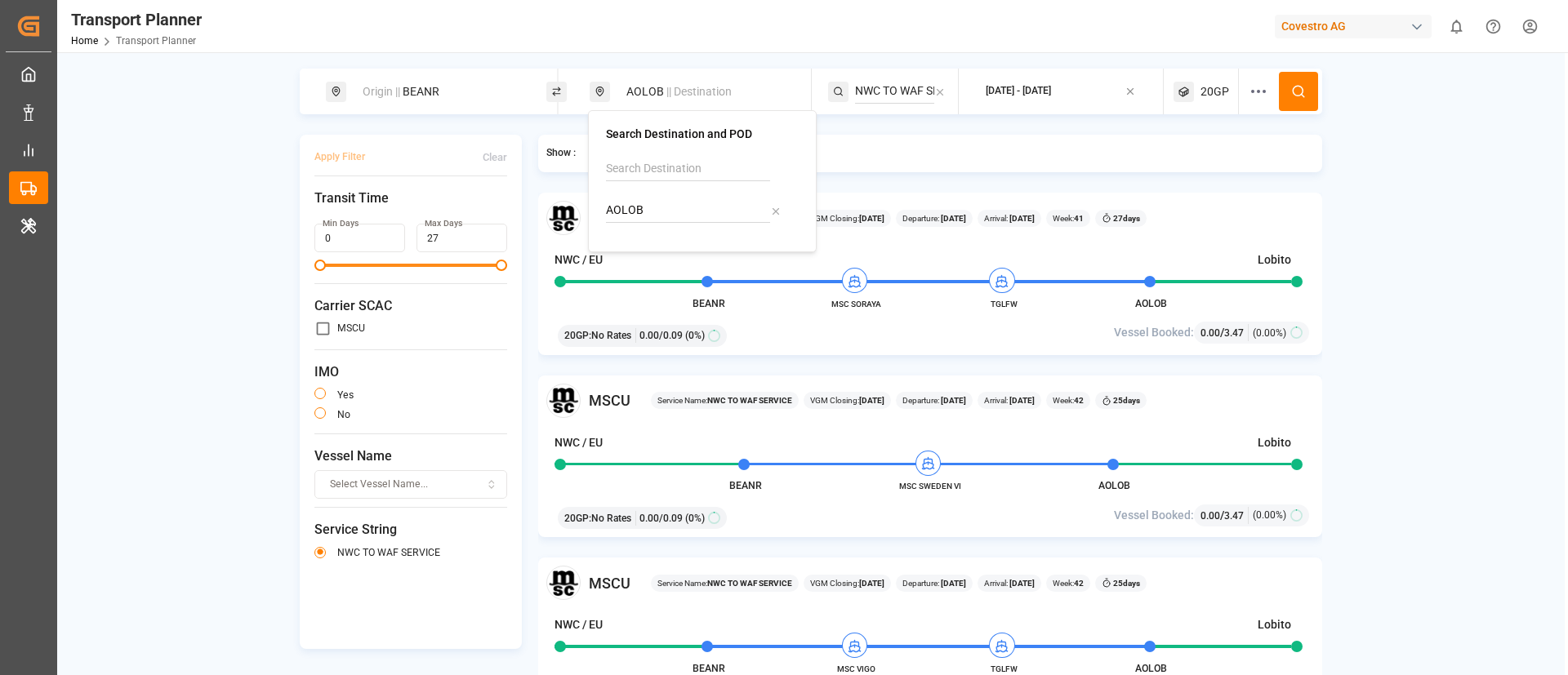
click at [662, 204] on input "AOLOB" at bounding box center [688, 210] width 164 height 24
paste input "RBUE"
type input "ARBUE"
click at [668, 291] on ul "ARBUE [GEOGRAPHIC_DATA]" at bounding box center [705, 263] width 185 height 60
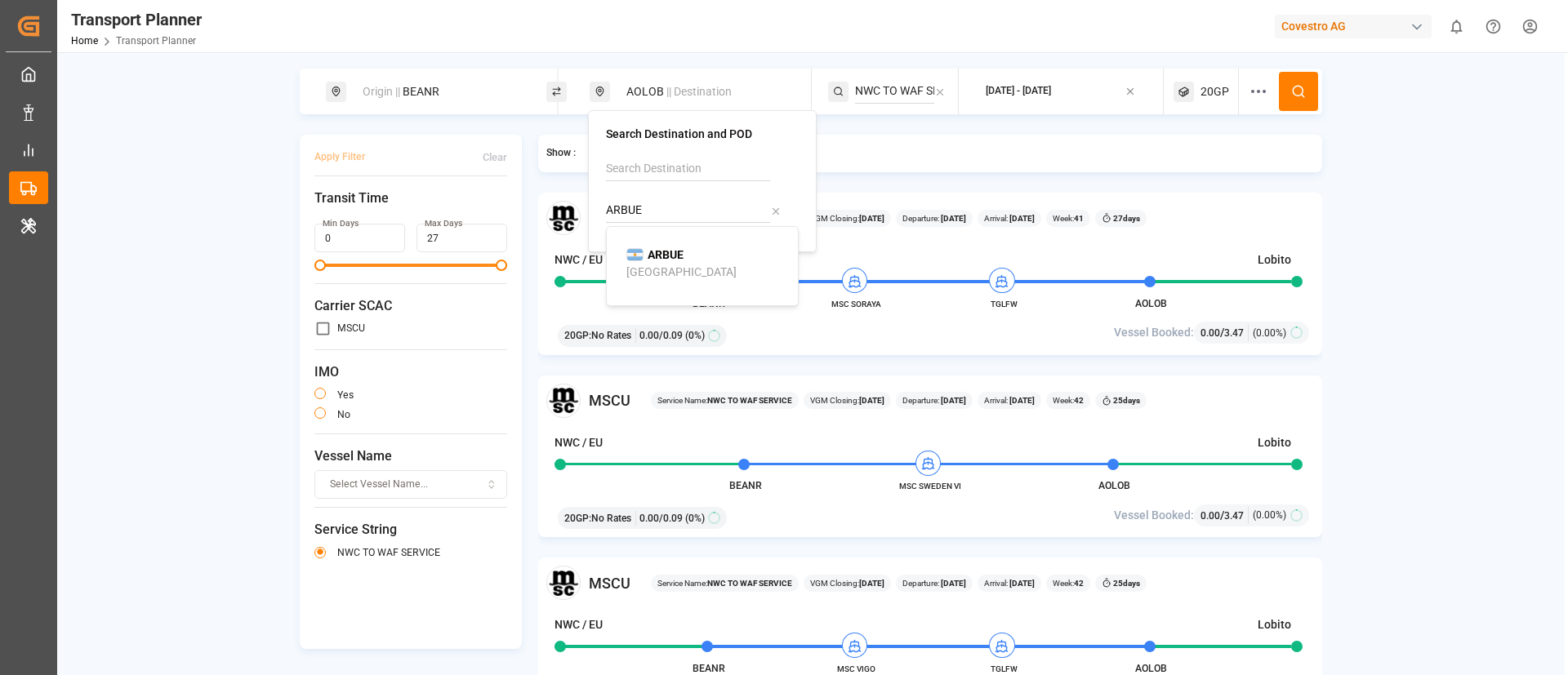
click at [666, 271] on div "[GEOGRAPHIC_DATA]" at bounding box center [681, 273] width 110 height 17
click at [902, 81] on input "NWC TO WAF SERVICE" at bounding box center [895, 91] width 79 height 24
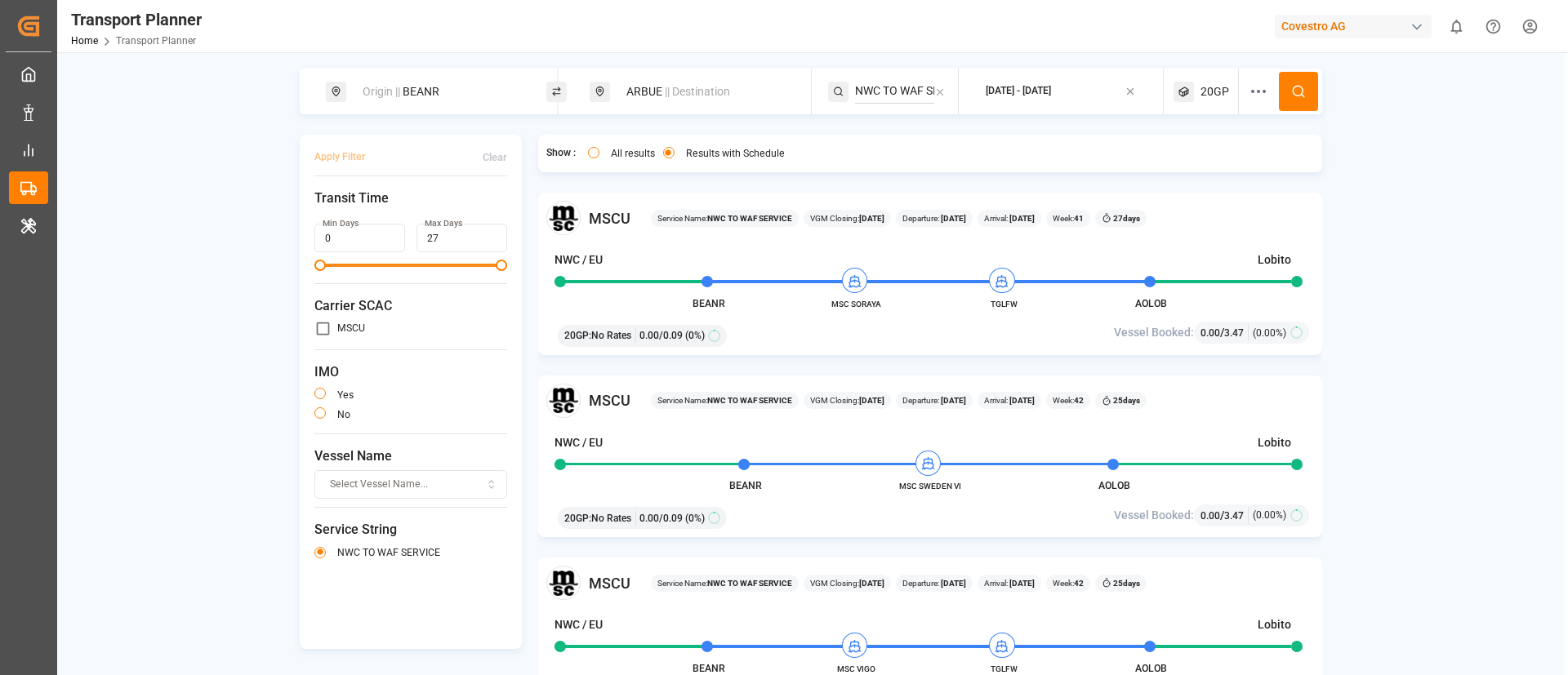
click at [902, 81] on input "NWC TO WAF SERVICE" at bounding box center [895, 91] width 79 height 24
paste input "SAFRAN1"
click at [912, 121] on li "SAFRAN1" at bounding box center [954, 135] width 185 height 30
click at [916, 133] on span "SAFRAN1" at bounding box center [900, 135] width 49 height 14
click at [1297, 90] on icon at bounding box center [1298, 91] width 15 height 15
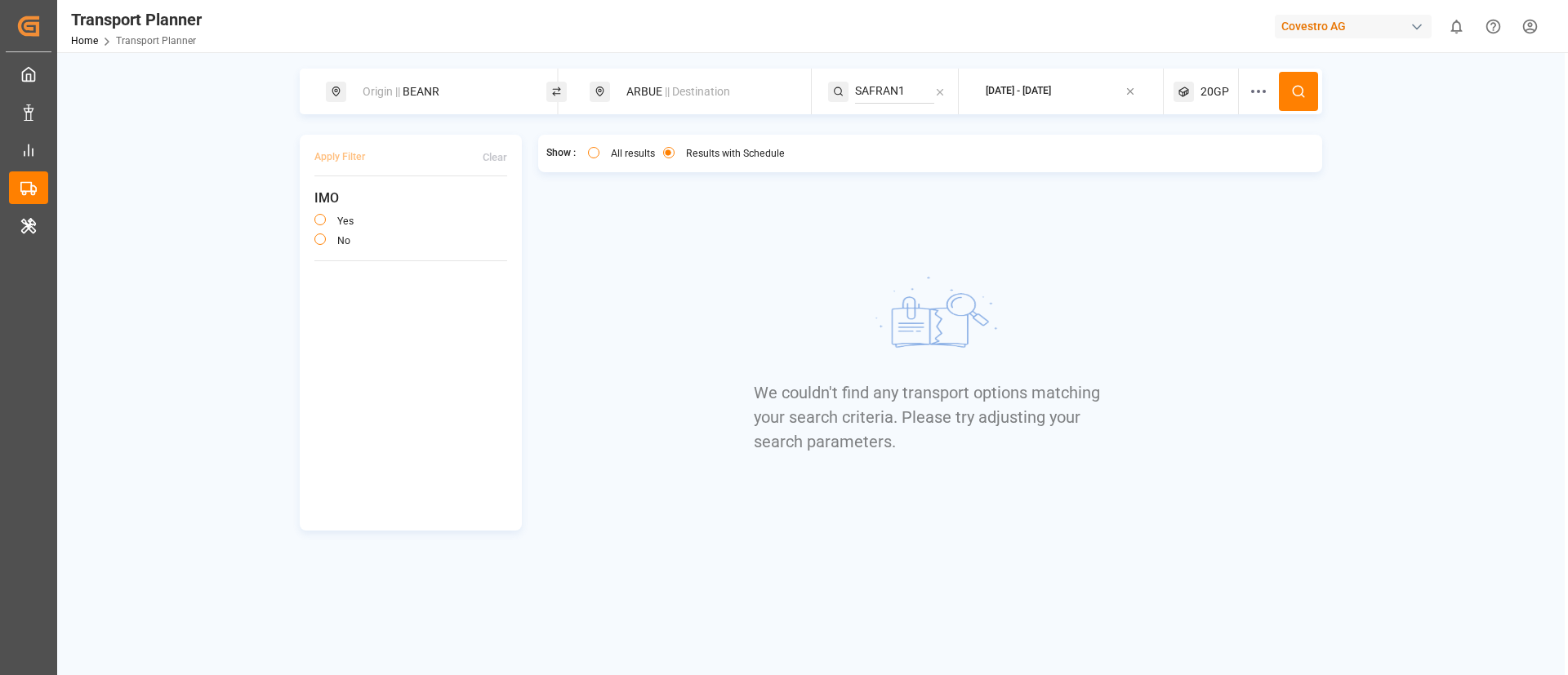
click at [1215, 86] on span "20GP" at bounding box center [1215, 92] width 29 height 17
click at [1170, 170] on small "20GP" at bounding box center [1175, 170] width 57 height 12
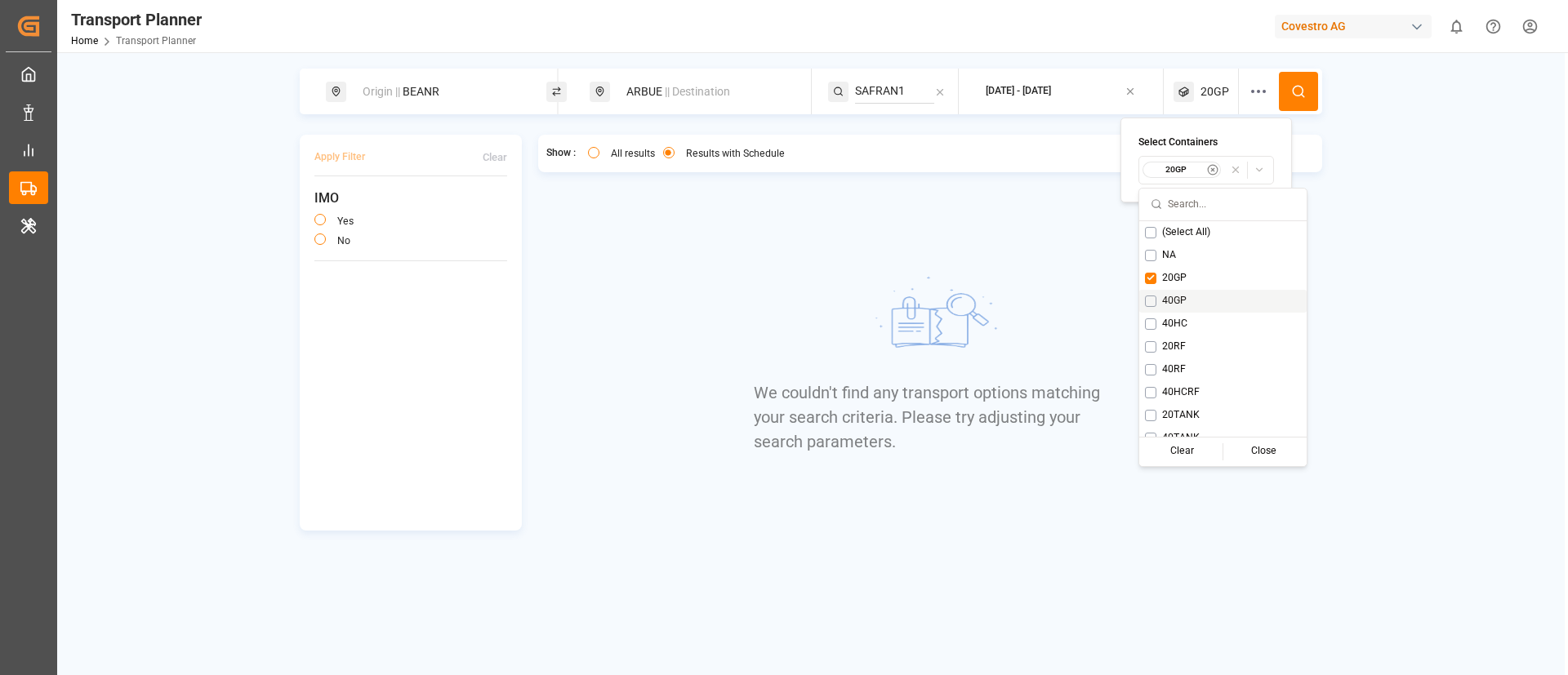
click at [1176, 301] on span "40GP" at bounding box center [1173, 301] width 24 height 15
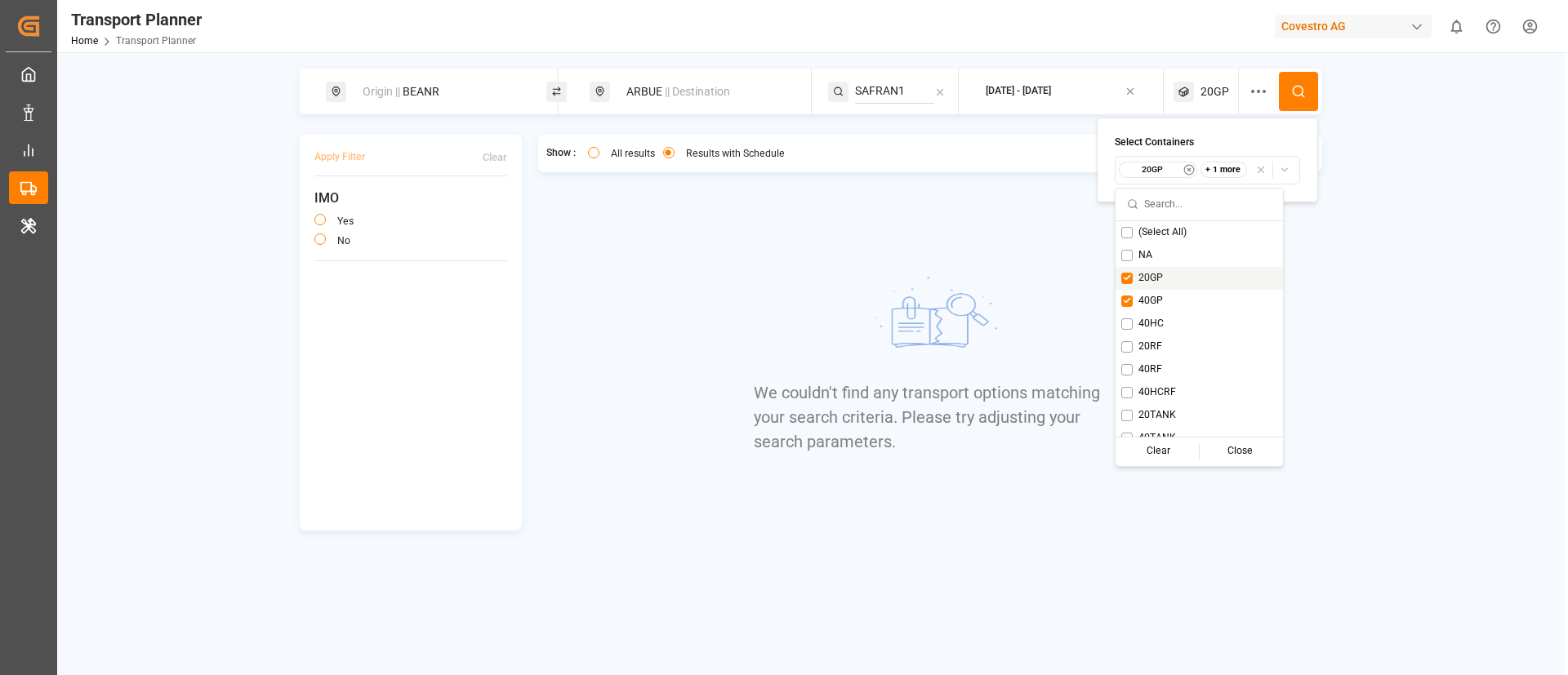
click at [1134, 270] on div "20GP" at bounding box center [1198, 279] width 167 height 23
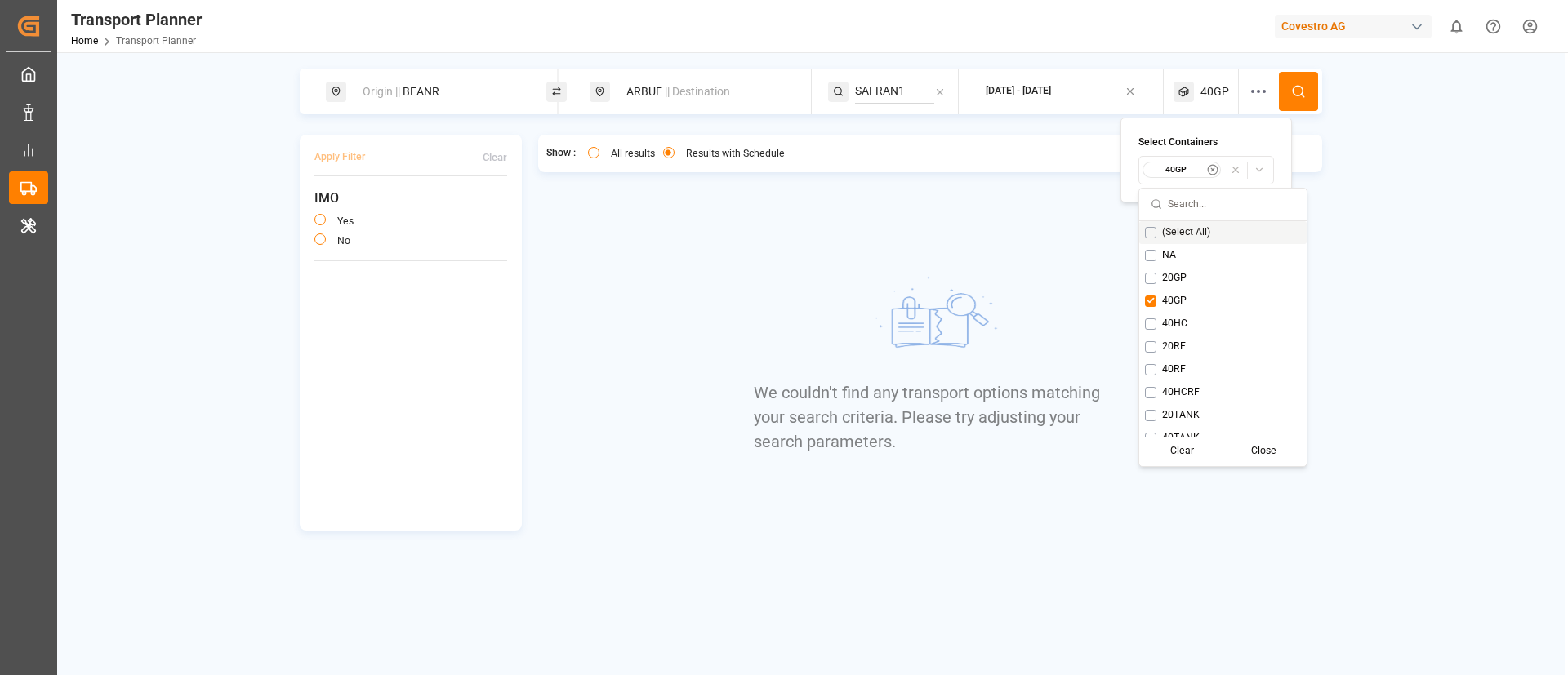
click at [1299, 79] on button at bounding box center [1298, 91] width 40 height 40
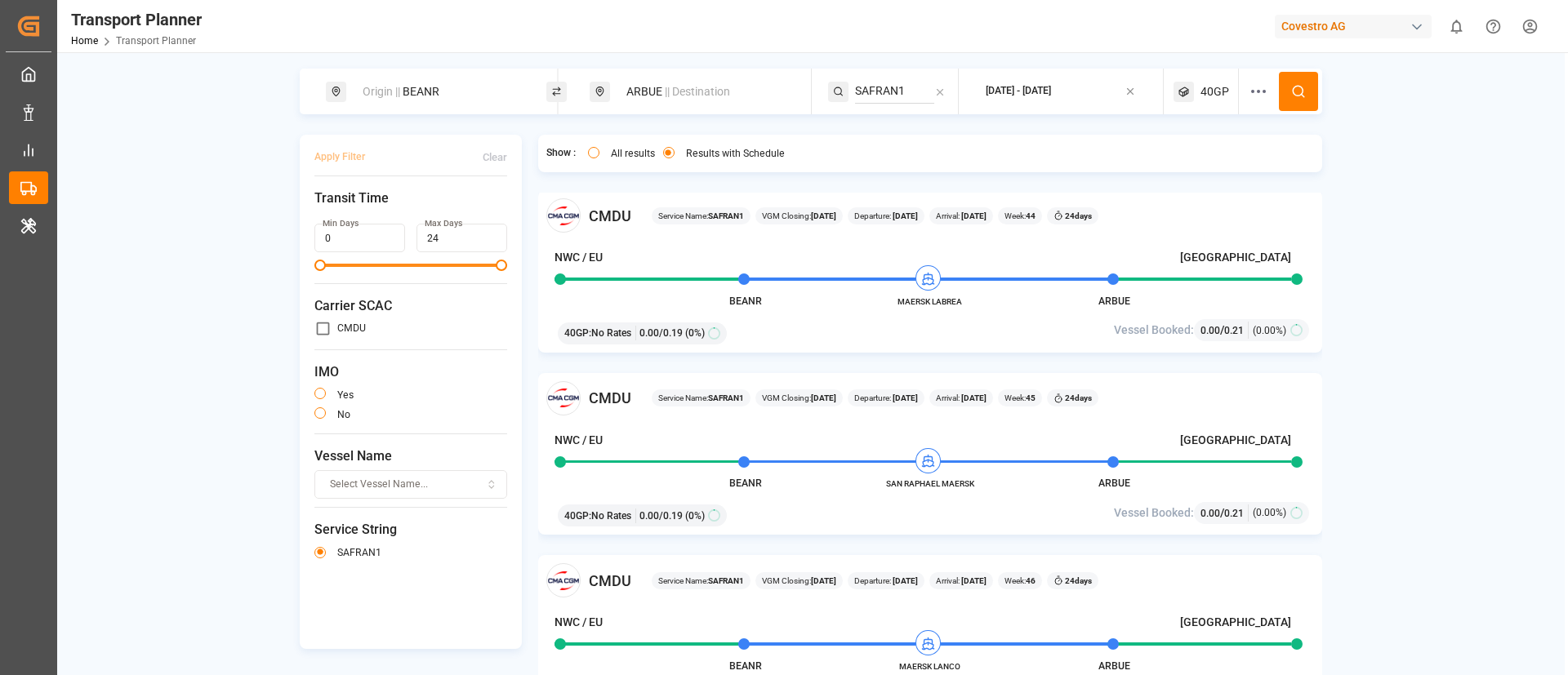
scroll to position [400, 0]
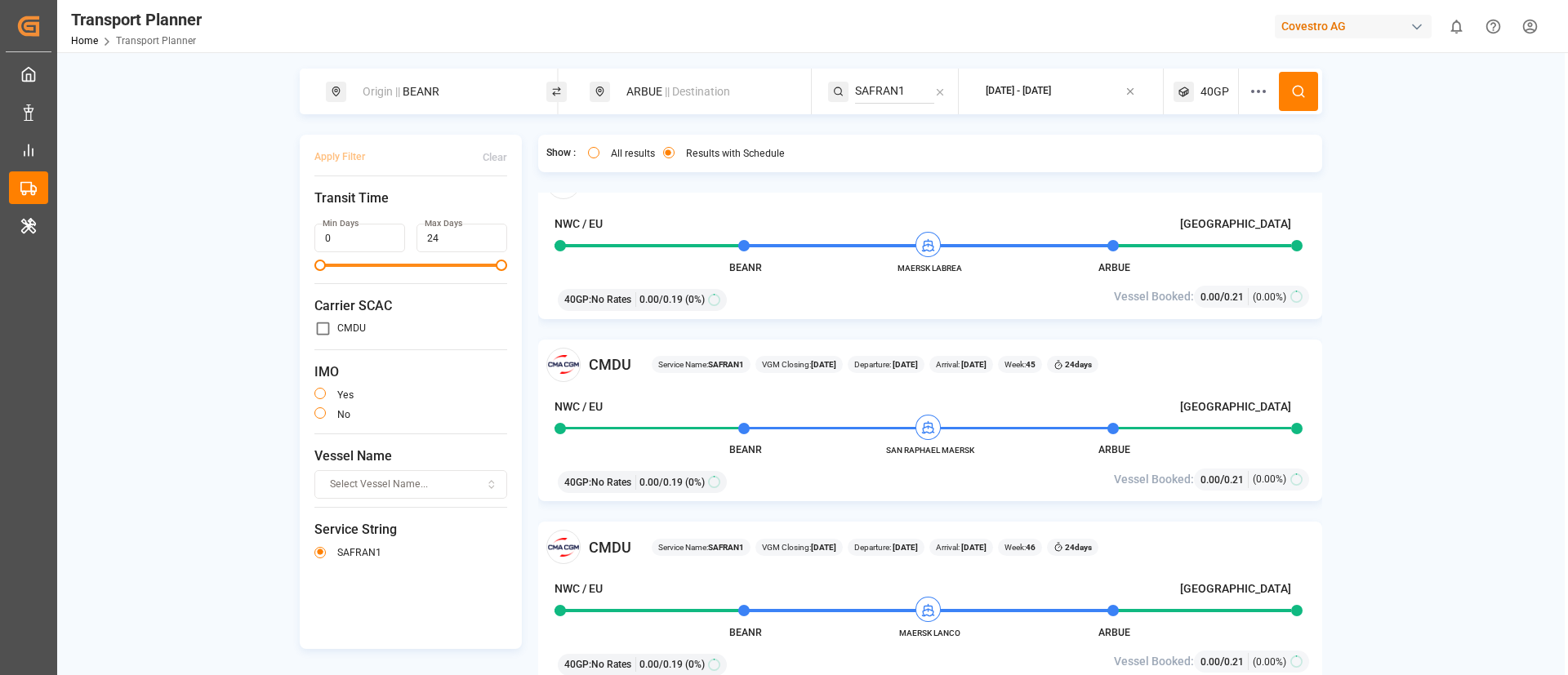
click at [887, 90] on input "SAFRAN1" at bounding box center [895, 91] width 79 height 24
paste input "ECX"
click at [882, 155] on li "ECX" at bounding box center [954, 165] width 185 height 30
click at [914, 175] on li "ECX" at bounding box center [954, 165] width 185 height 30
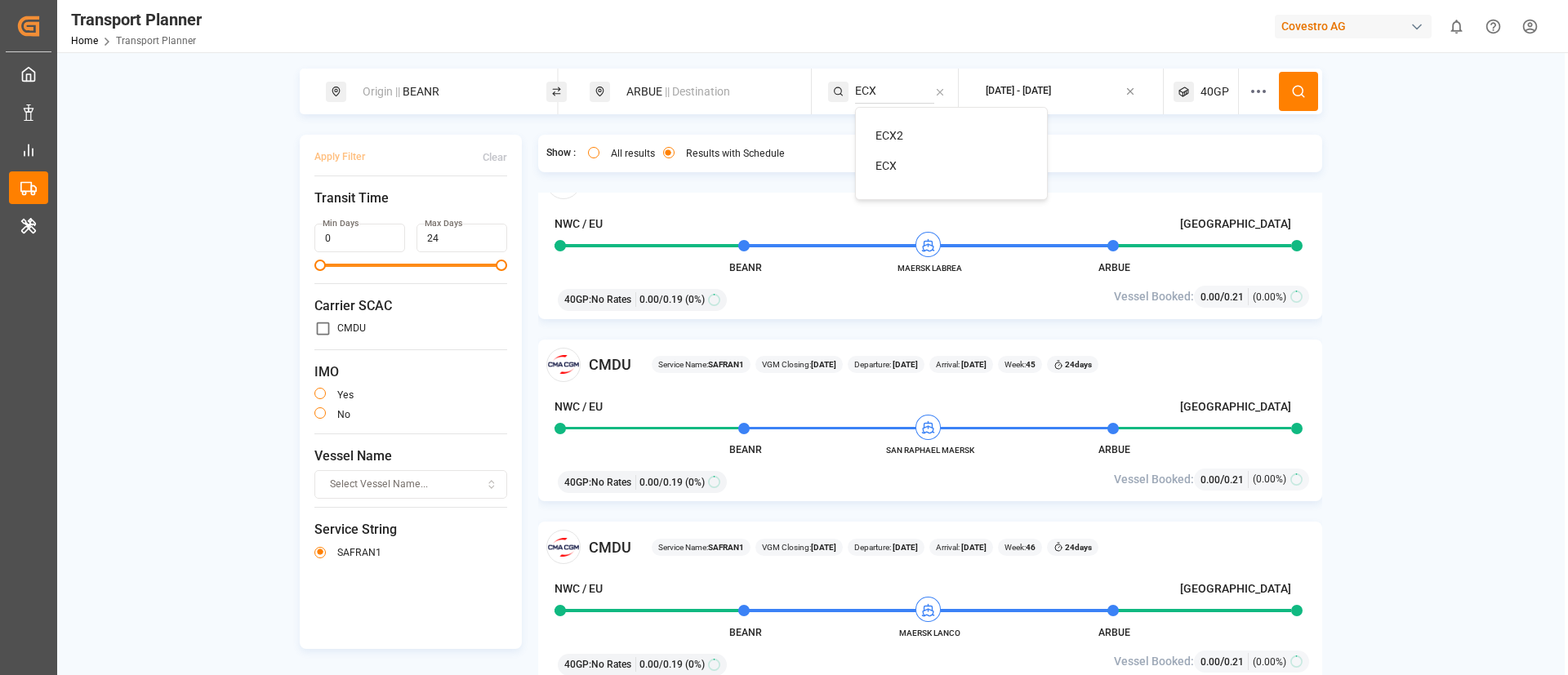
click at [898, 170] on div "ECX" at bounding box center [955, 166] width 159 height 17
click at [1202, 92] on span "40GP" at bounding box center [1215, 92] width 29 height 17
click at [1181, 172] on small "40GP" at bounding box center [1172, 170] width 57 height 12
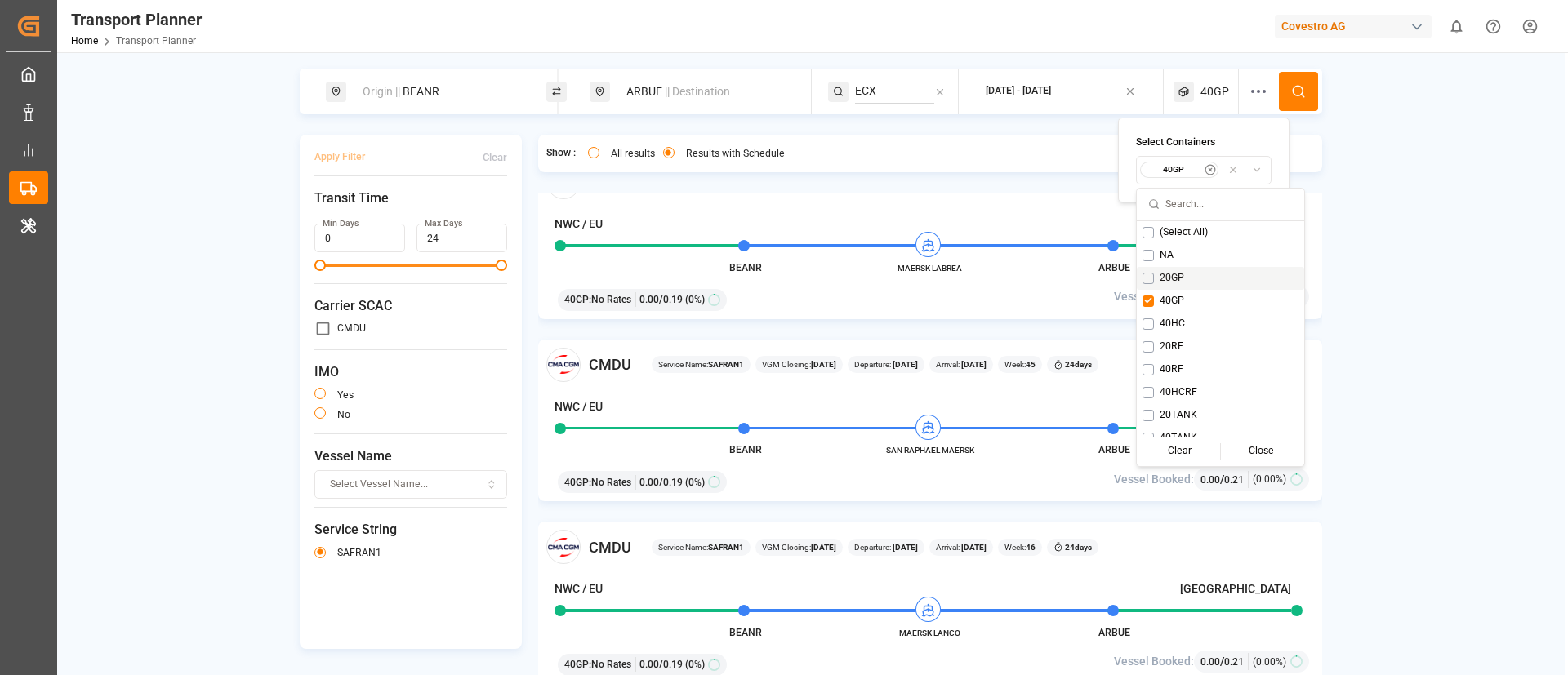
click at [1162, 272] on span "20GP" at bounding box center [1171, 278] width 24 height 15
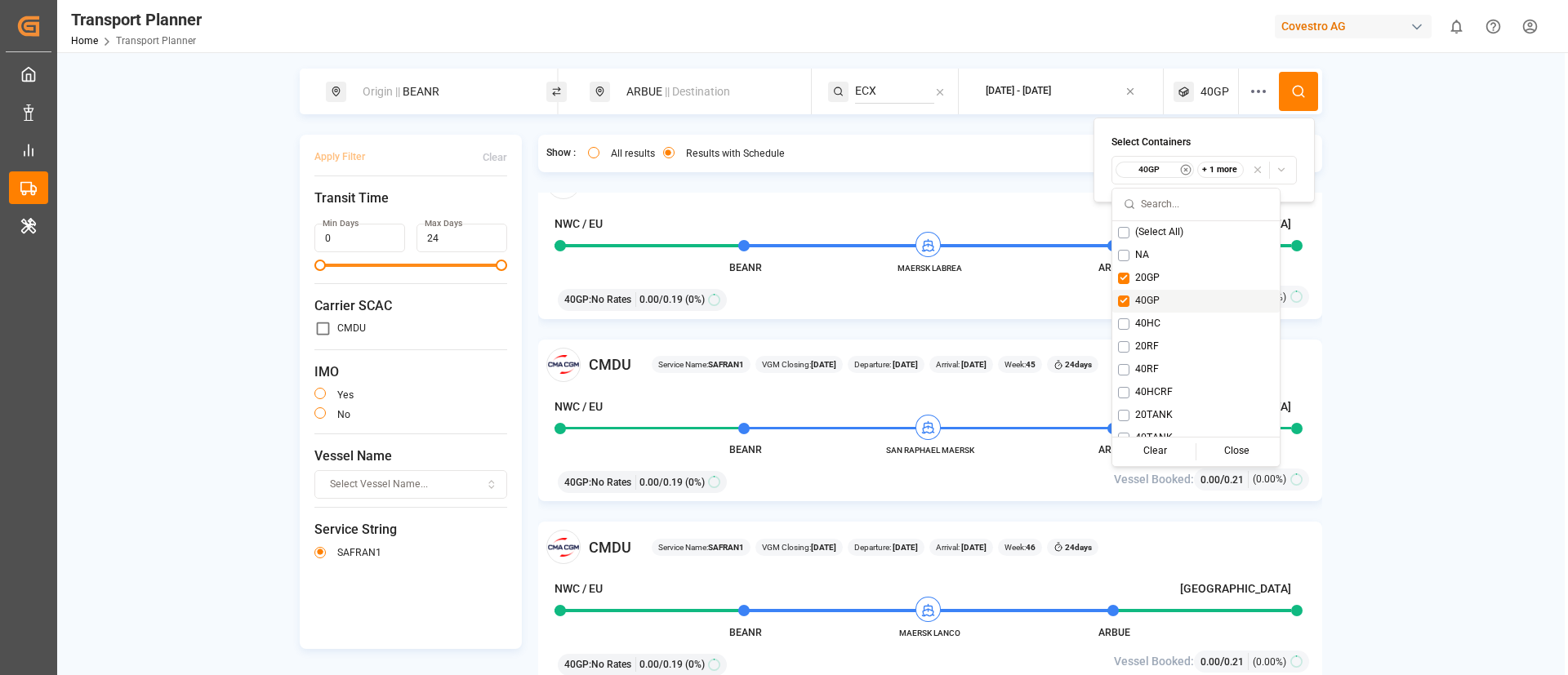
click at [1130, 295] on div "40GP" at bounding box center [1196, 302] width 167 height 23
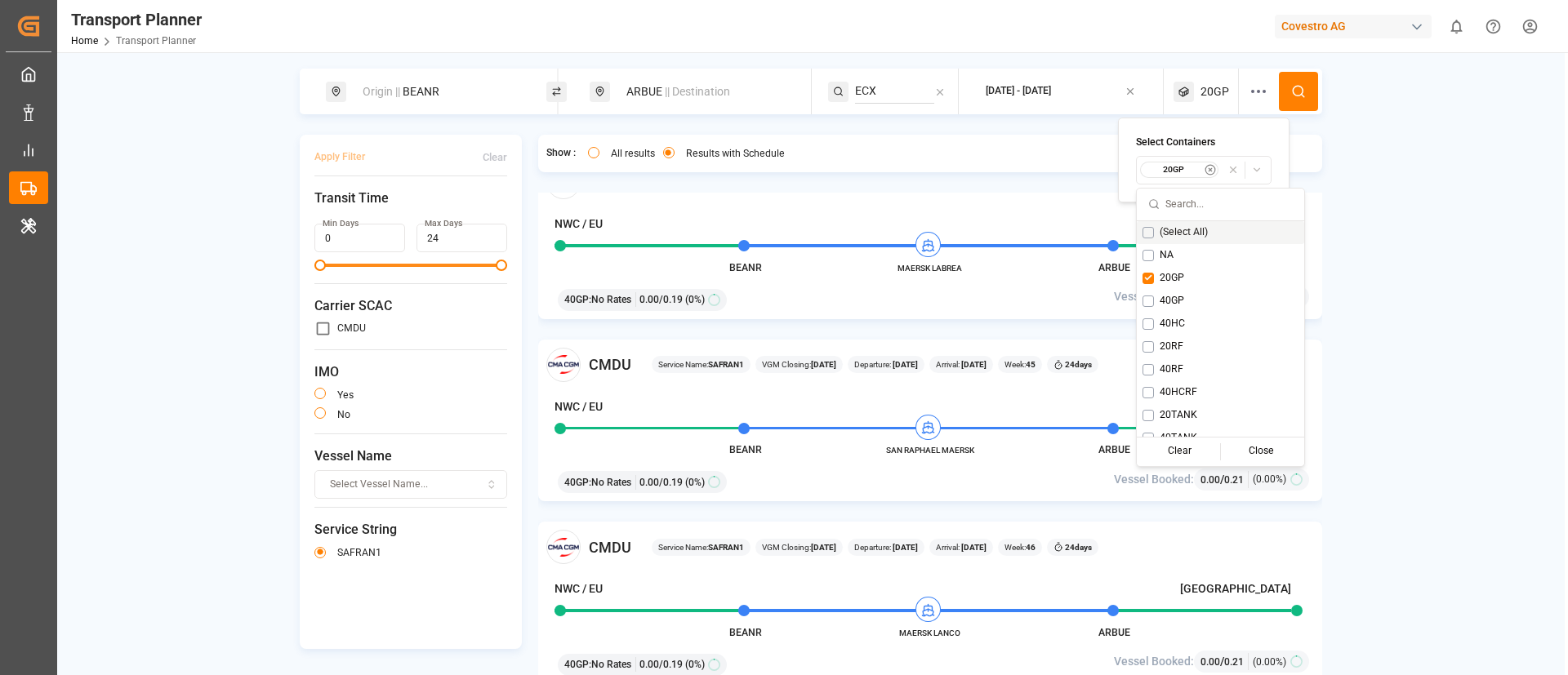
click at [1306, 91] on button at bounding box center [1298, 91] width 40 height 40
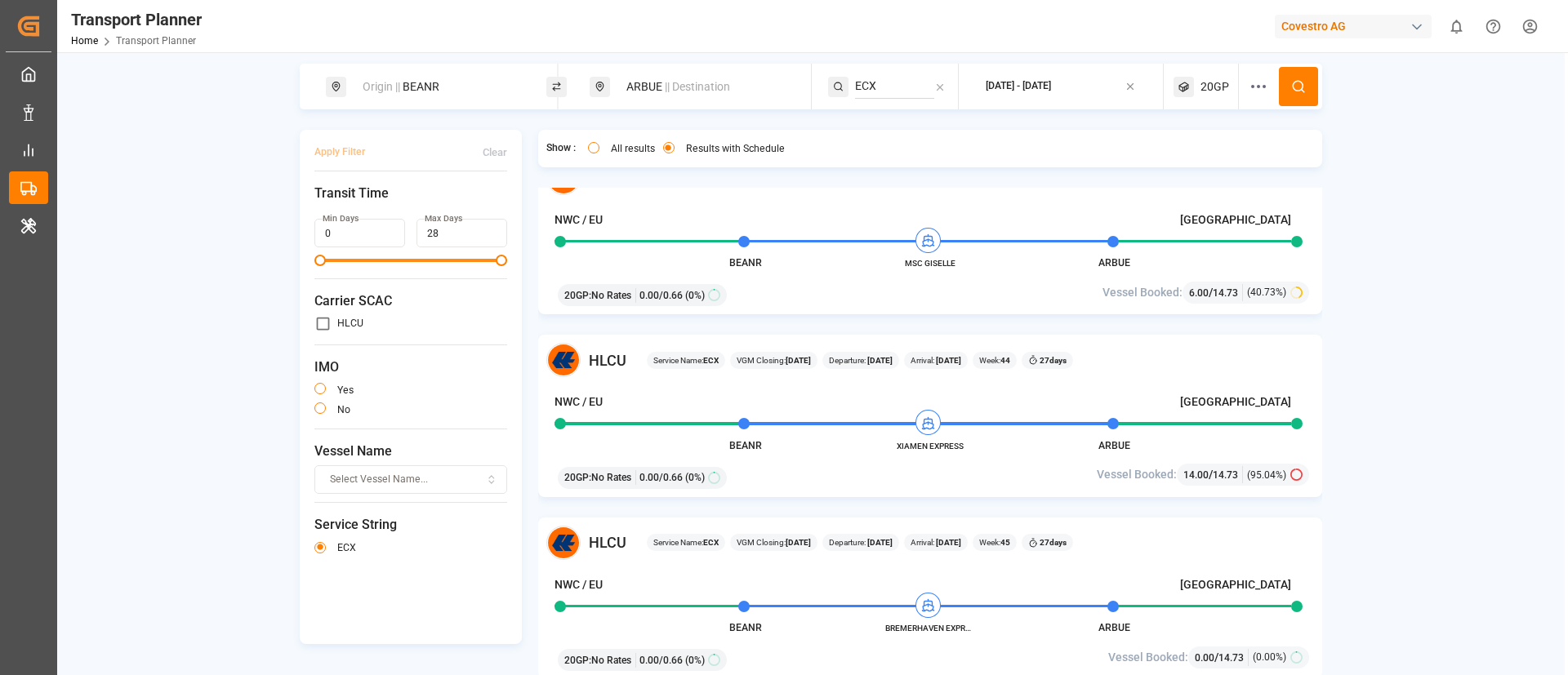
scroll to position [6, 0]
click at [877, 84] on input "ECX" at bounding box center [895, 85] width 79 height 24
paste input "LU"
type input "LUX"
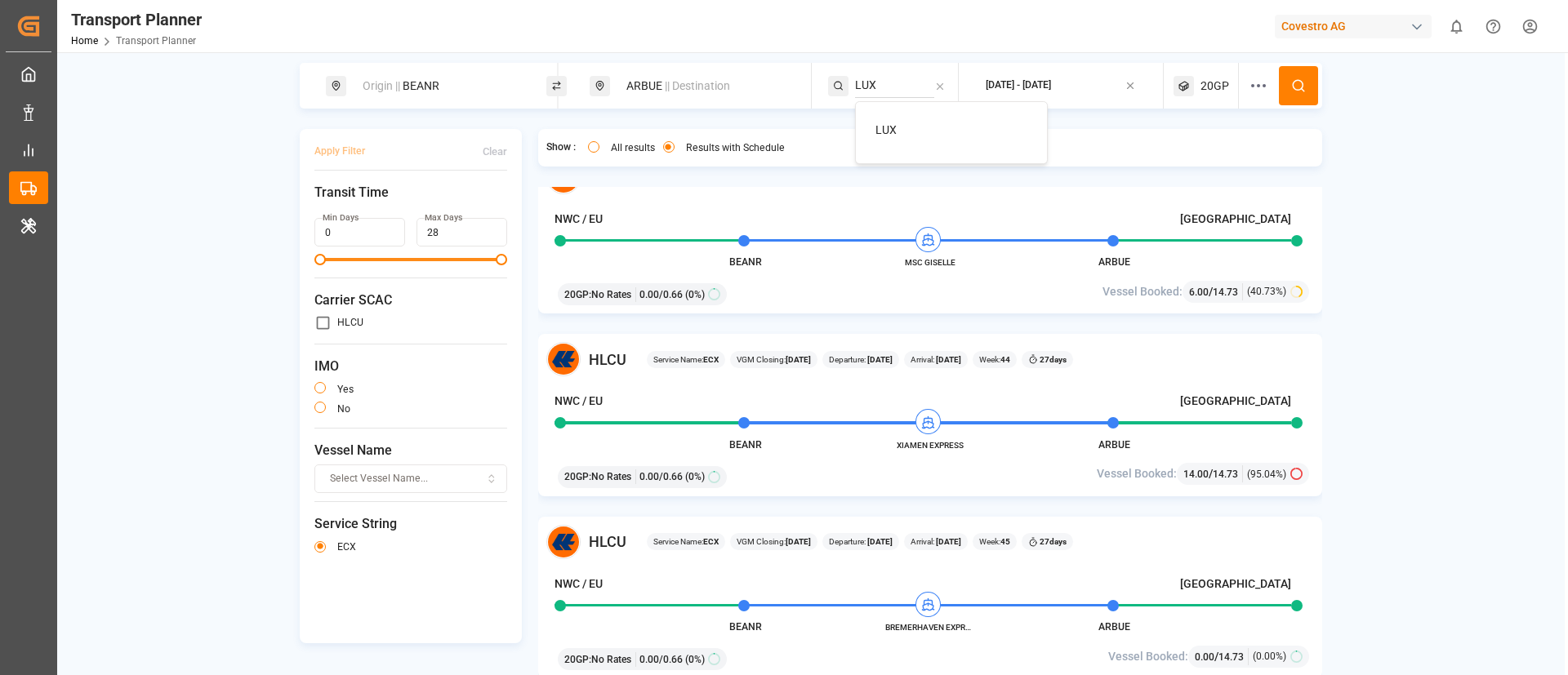
click at [882, 129] on span "LUX" at bounding box center [886, 130] width 21 height 14
click at [1295, 81] on icon at bounding box center [1298, 85] width 15 height 15
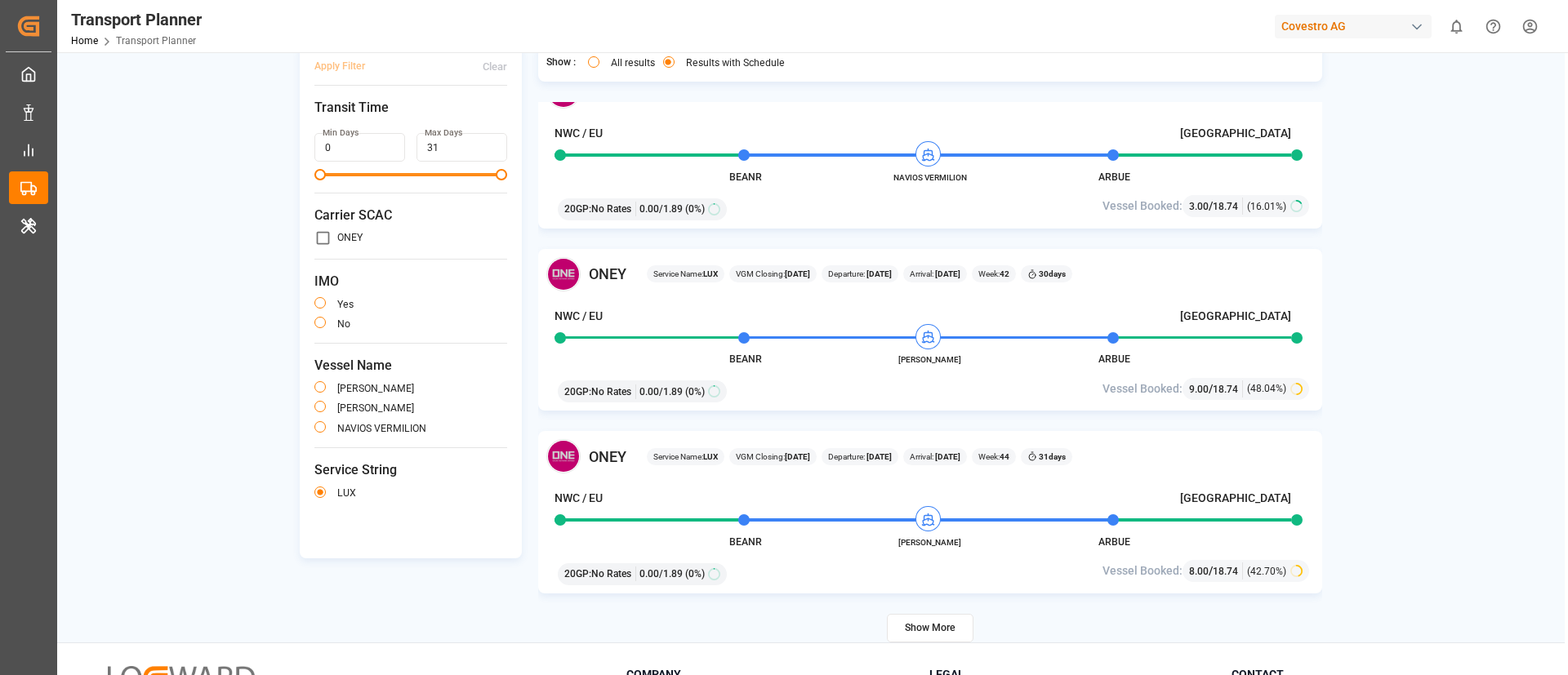
scroll to position [123, 0]
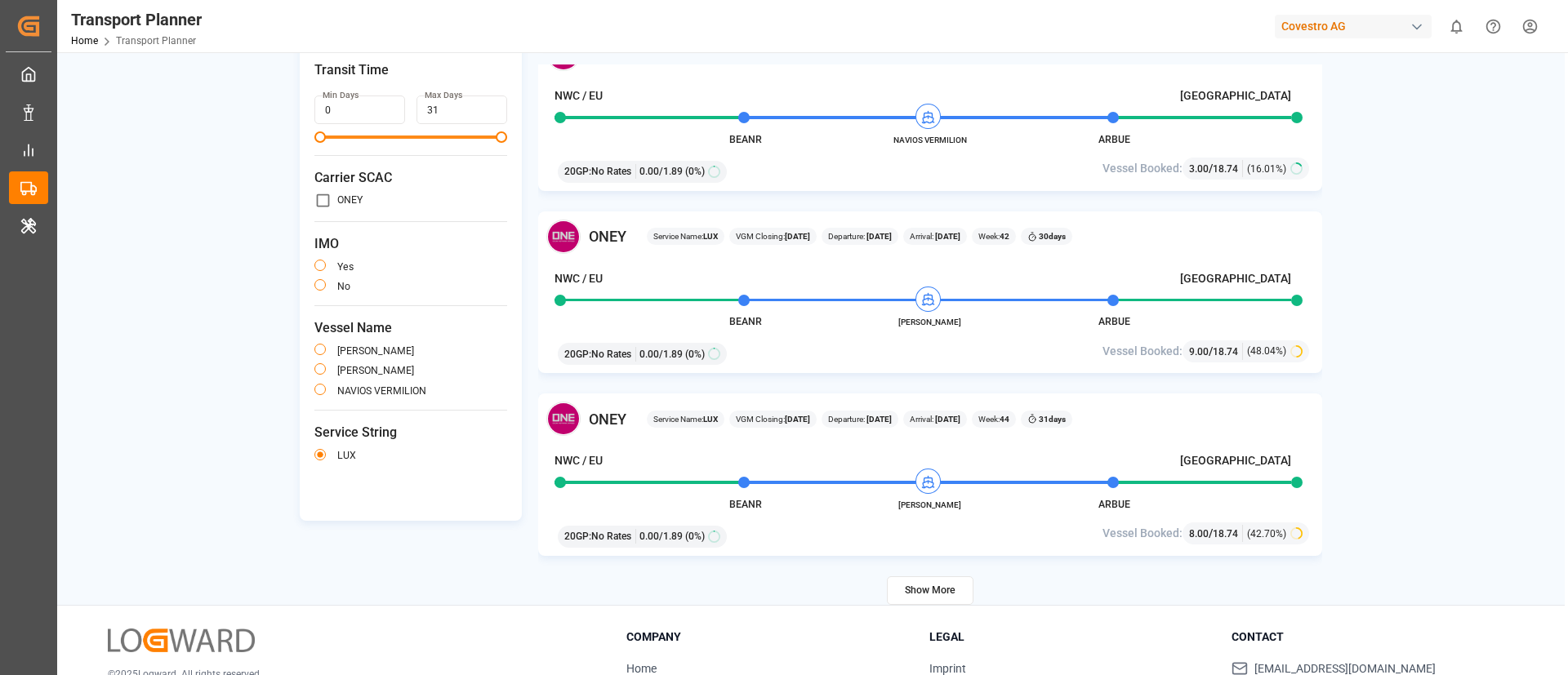
click at [915, 580] on button "Show More" at bounding box center [930, 591] width 86 height 29
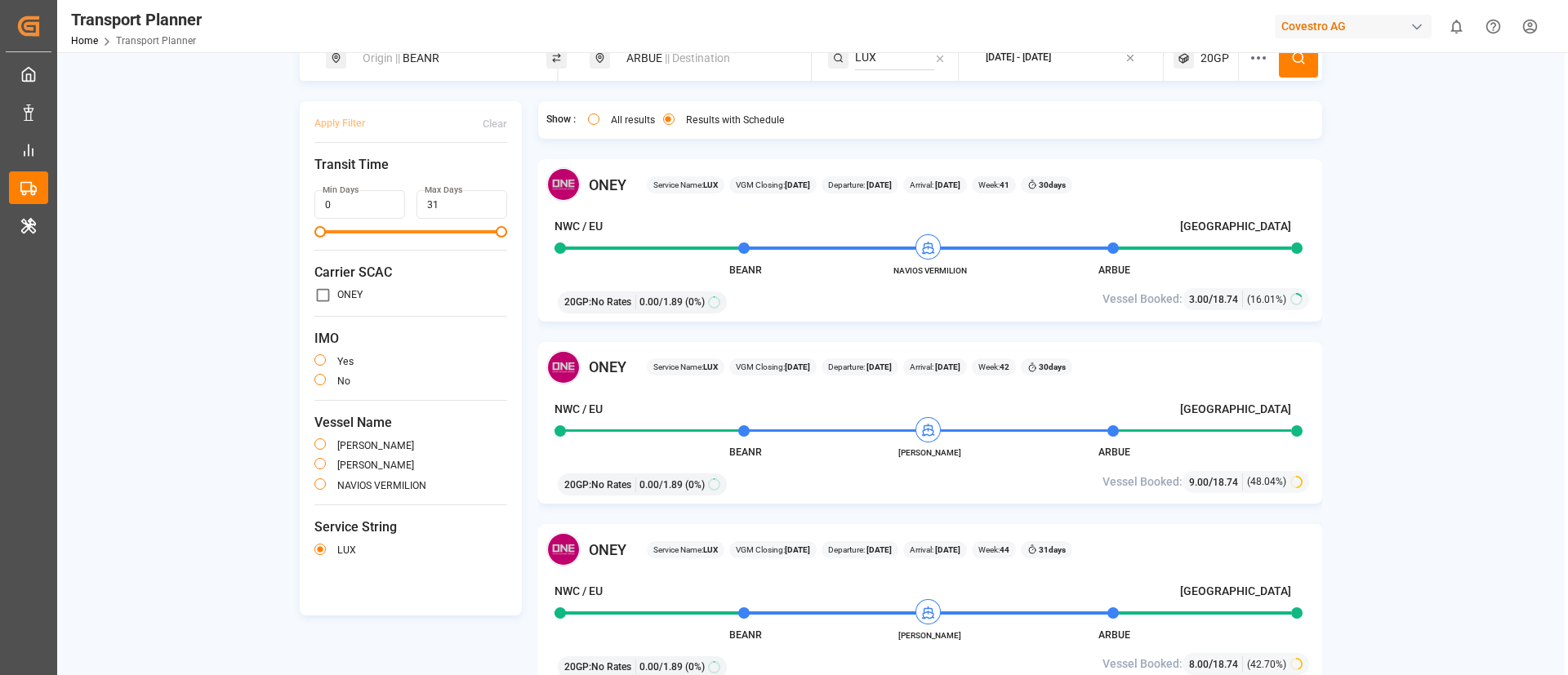
scroll to position [0, 0]
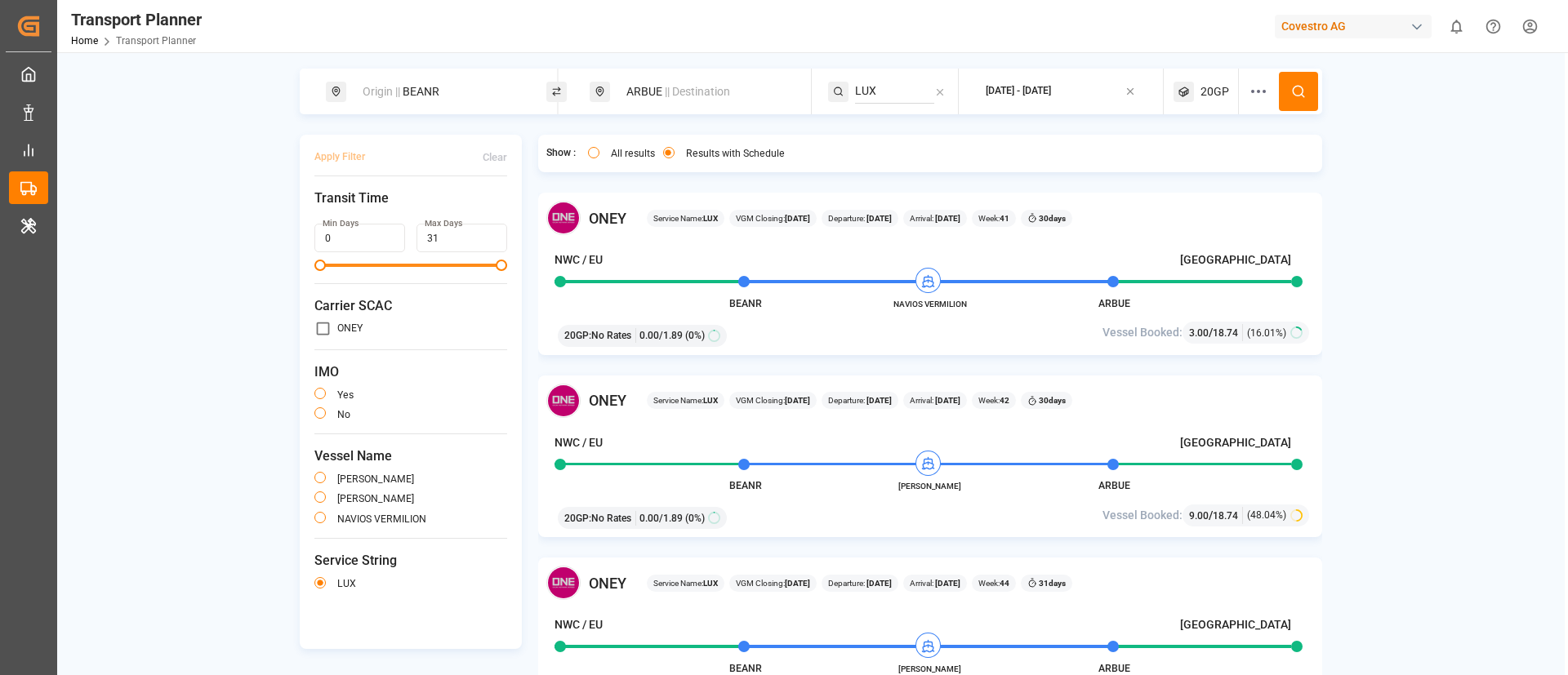
click at [1222, 84] on span "20GP" at bounding box center [1215, 92] width 29 height 17
click at [1196, 167] on small "20GP" at bounding box center [1172, 170] width 57 height 12
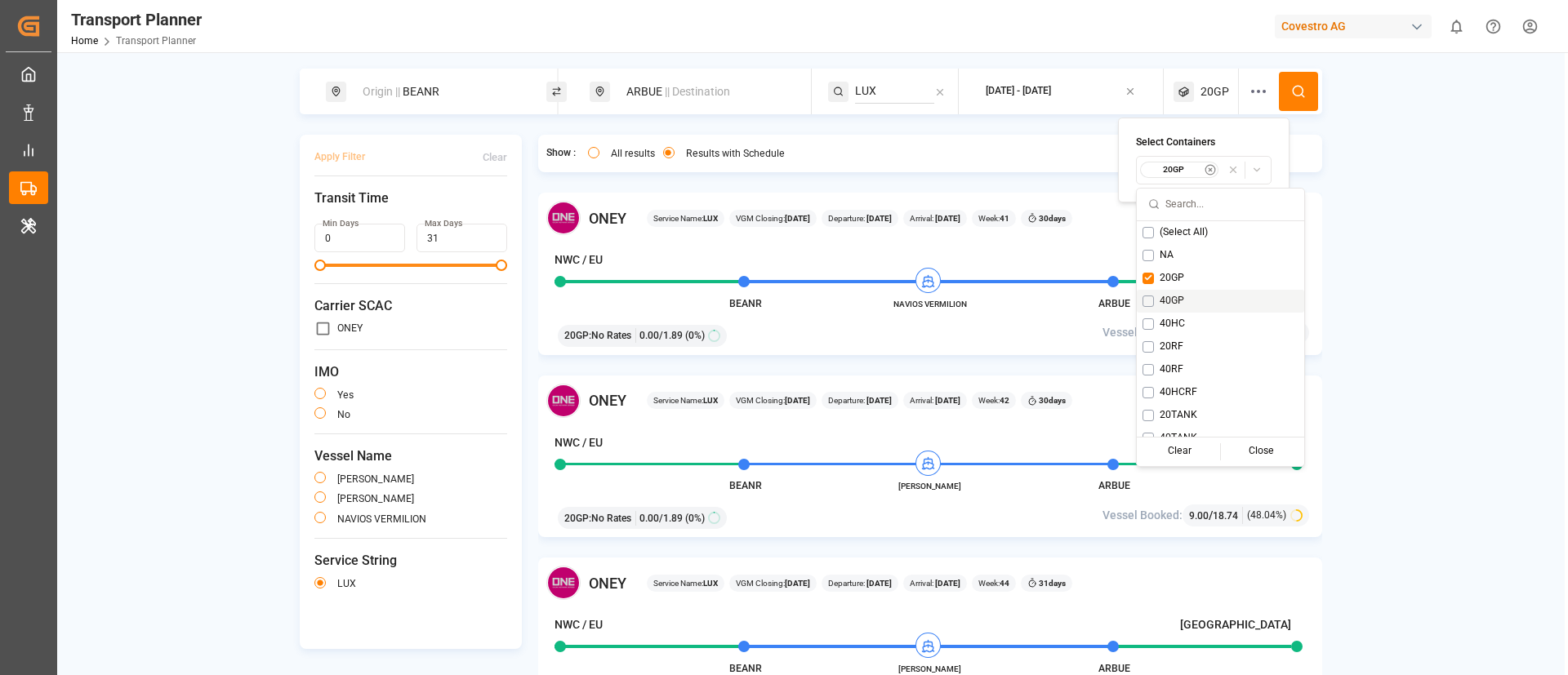
click at [1164, 300] on span "40GP" at bounding box center [1171, 301] width 24 height 15
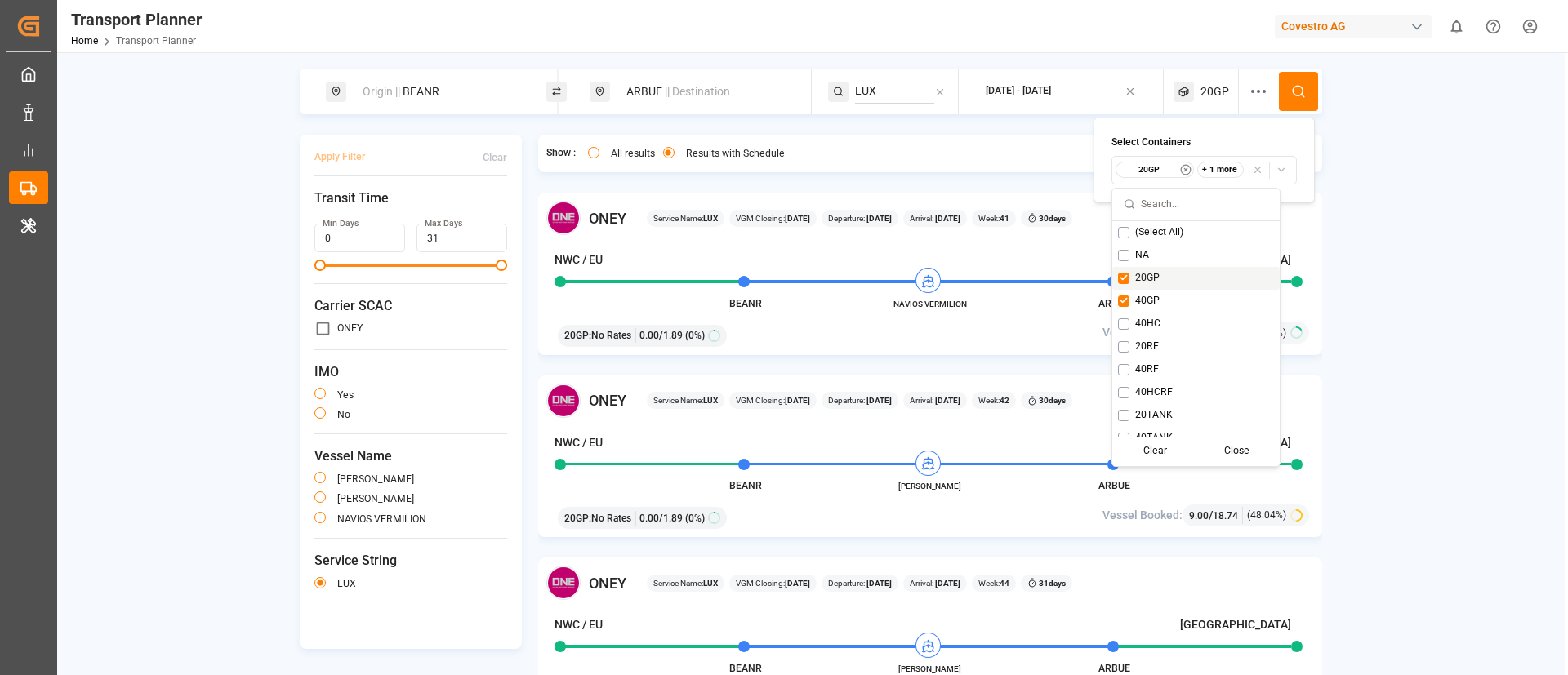
click at [1144, 277] on span "20GP" at bounding box center [1146, 278] width 24 height 15
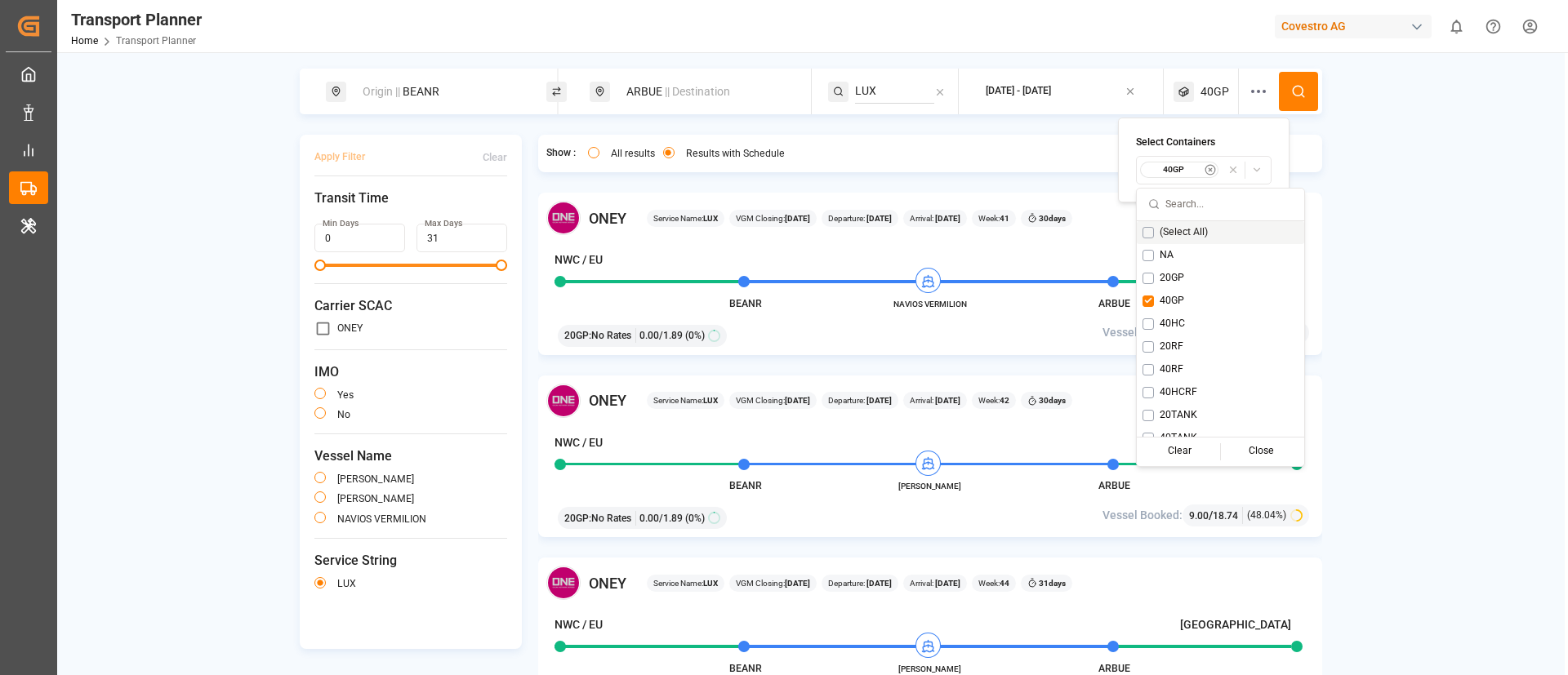
click at [1302, 89] on icon at bounding box center [1298, 91] width 15 height 15
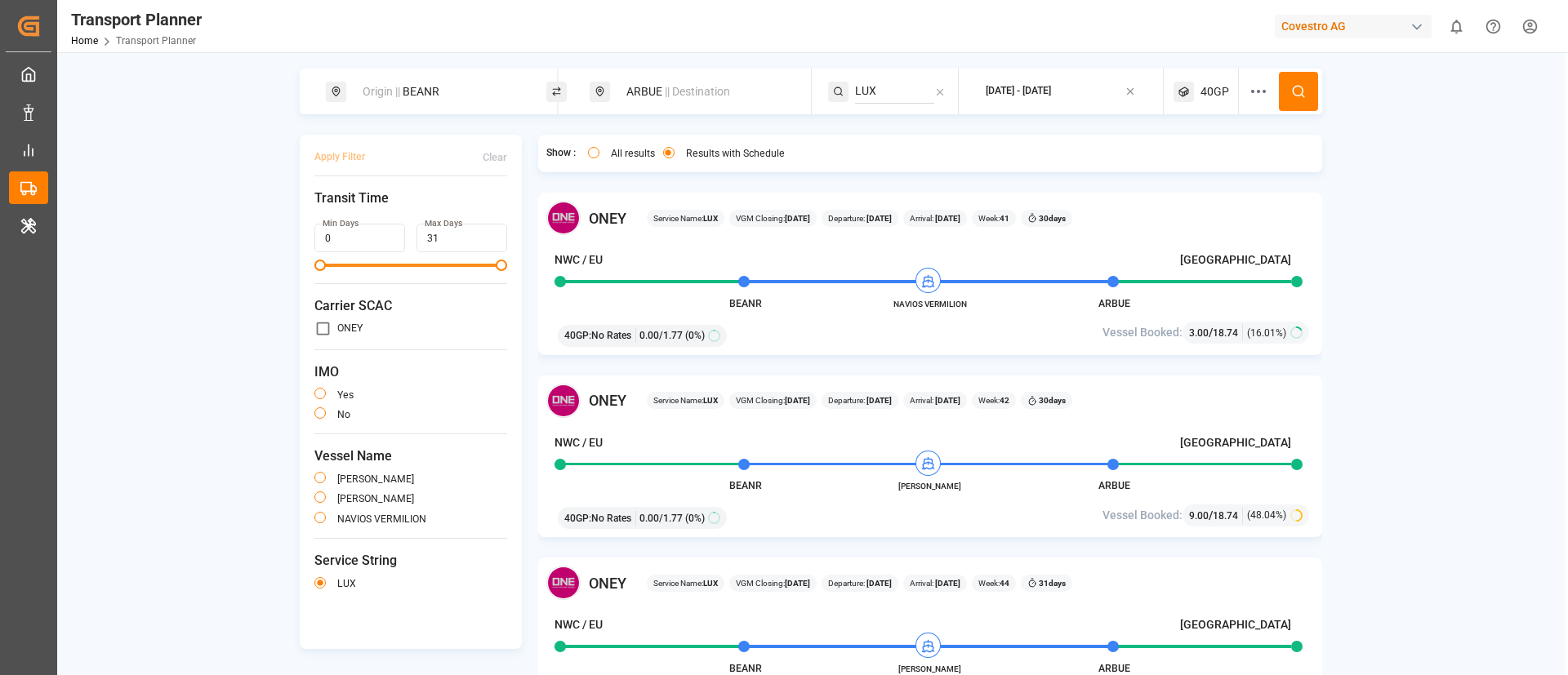
click at [1215, 84] on span "40GP" at bounding box center [1215, 92] width 29 height 17
click at [1150, 172] on small "40GP" at bounding box center [1172, 170] width 57 height 12
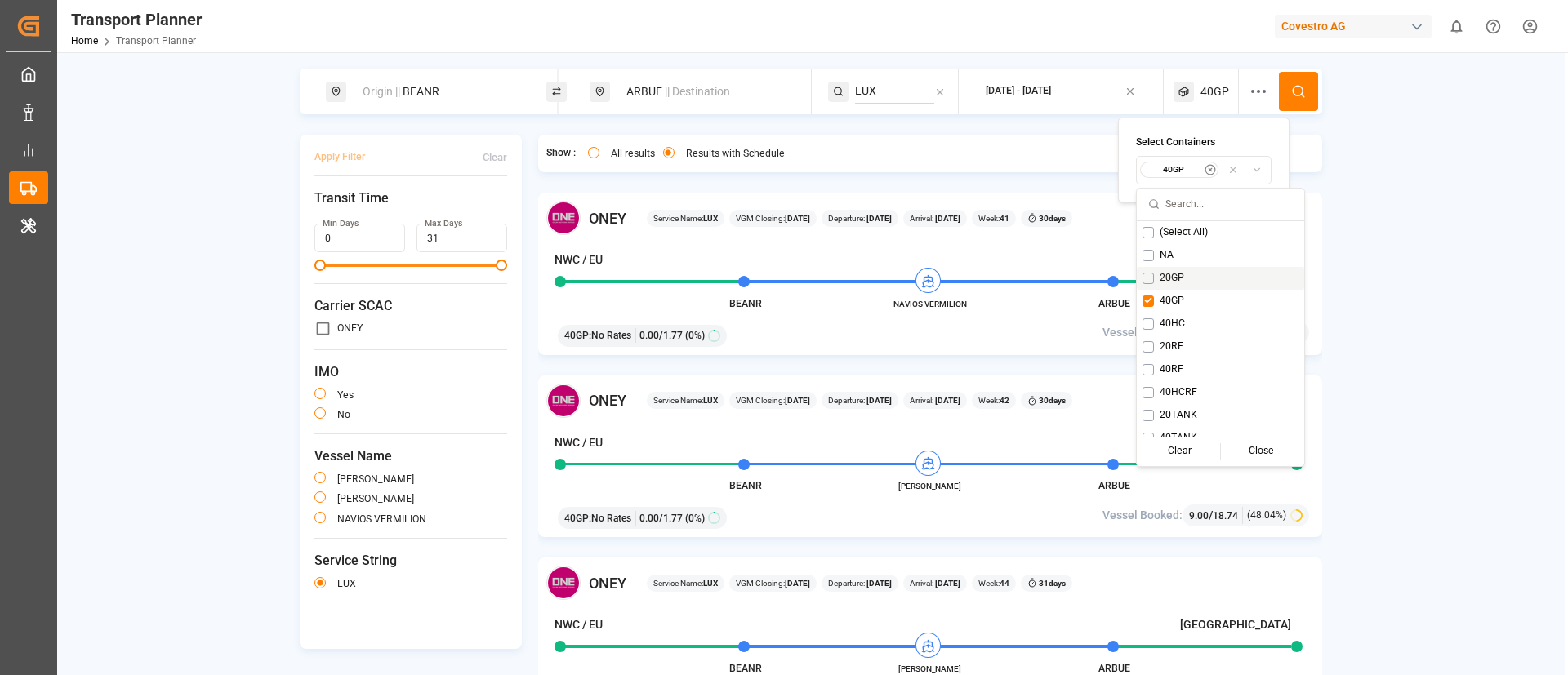
click at [1159, 272] on div "20GP" at bounding box center [1220, 279] width 167 height 23
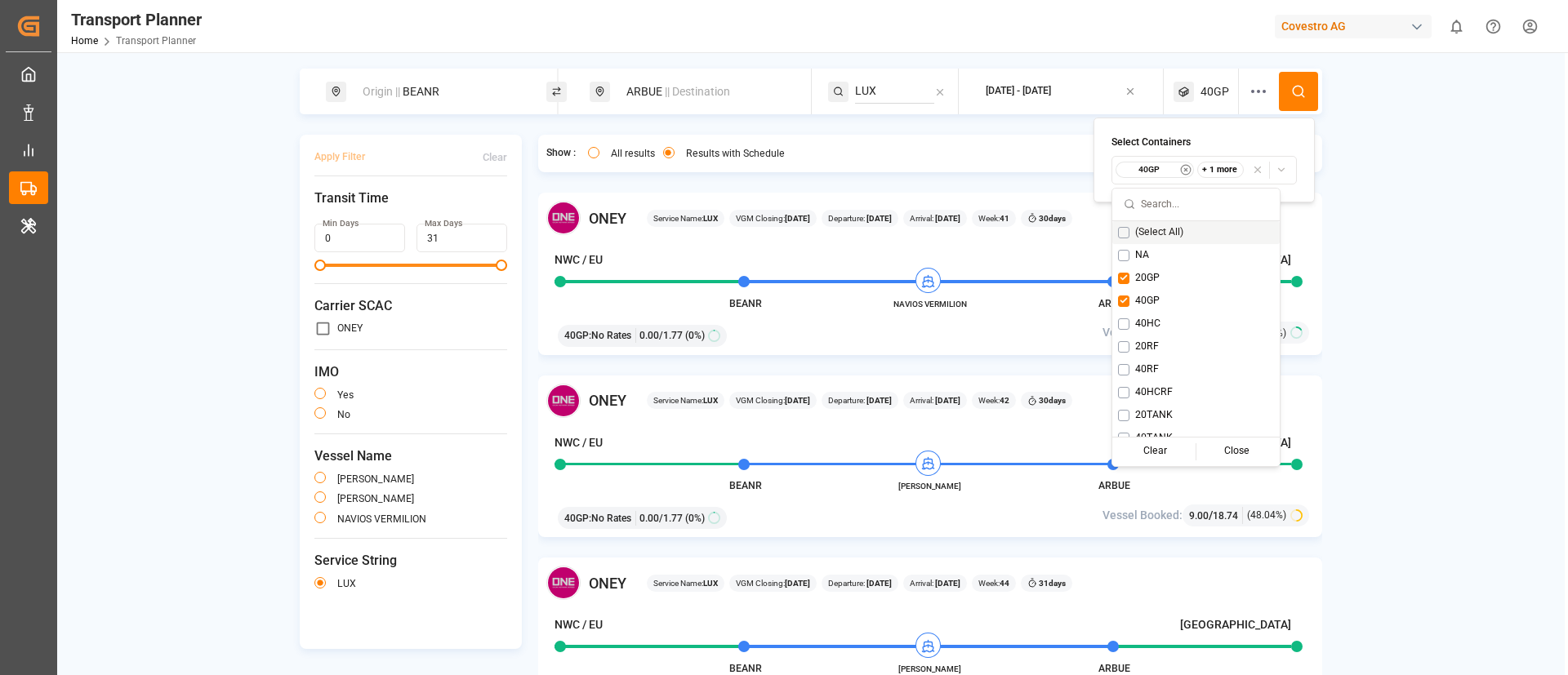
click at [1296, 89] on icon at bounding box center [1298, 91] width 15 height 15
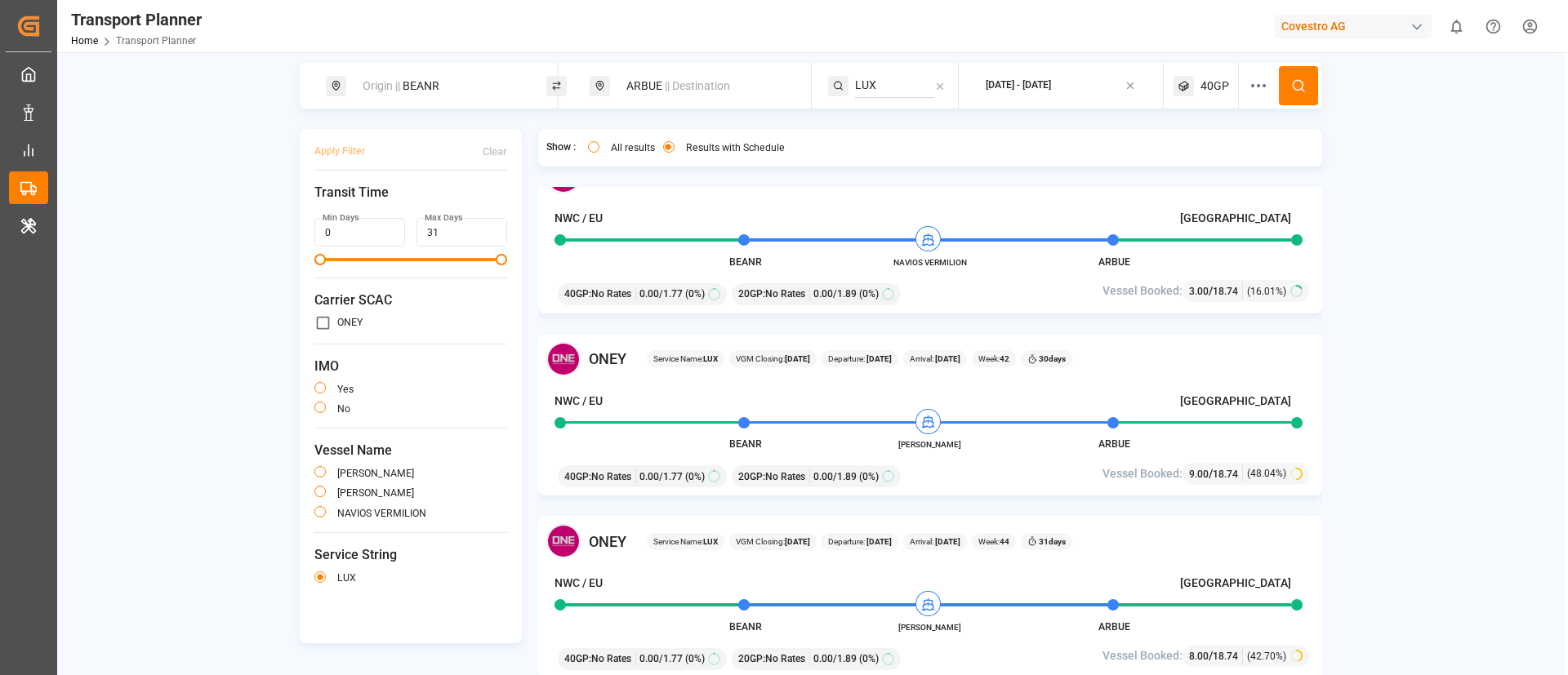
scroll to position [238, 0]
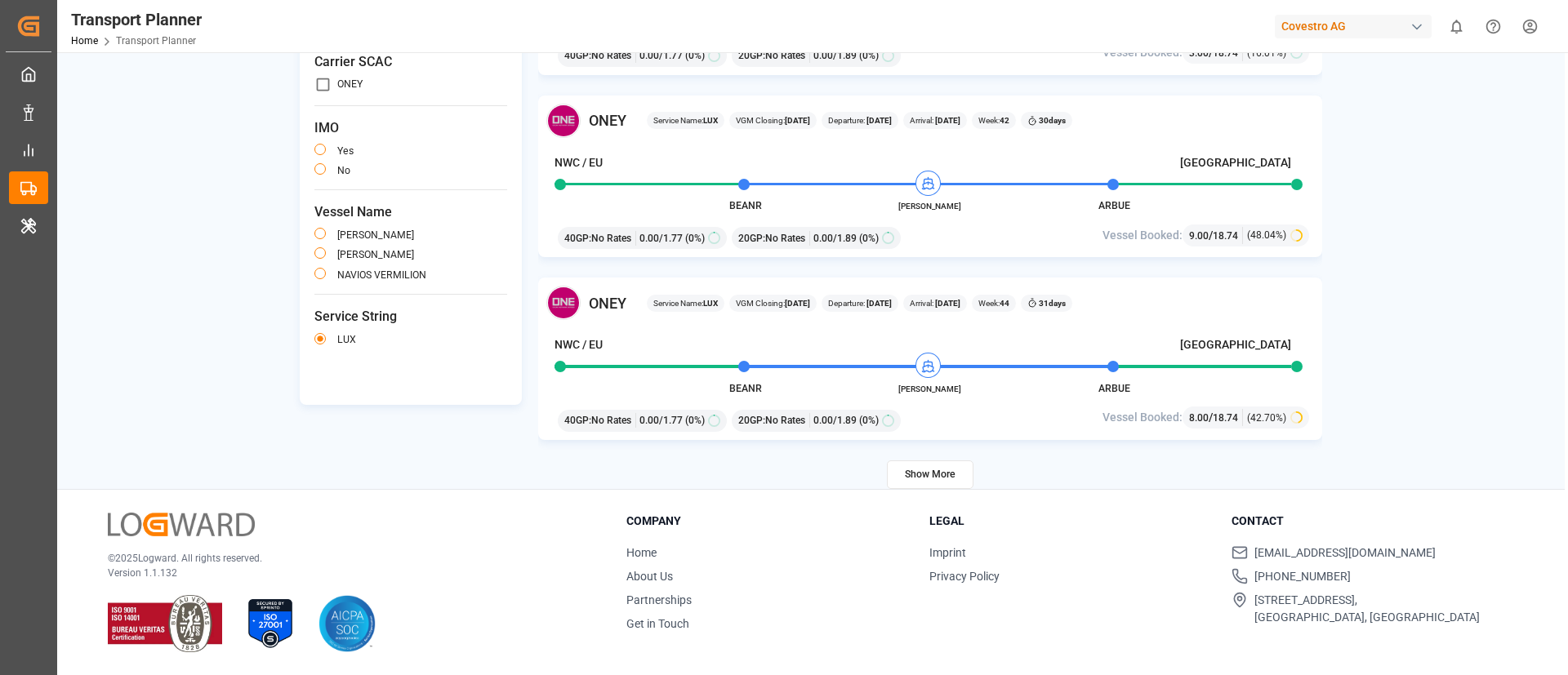
click at [937, 474] on button "Show More" at bounding box center [930, 475] width 86 height 29
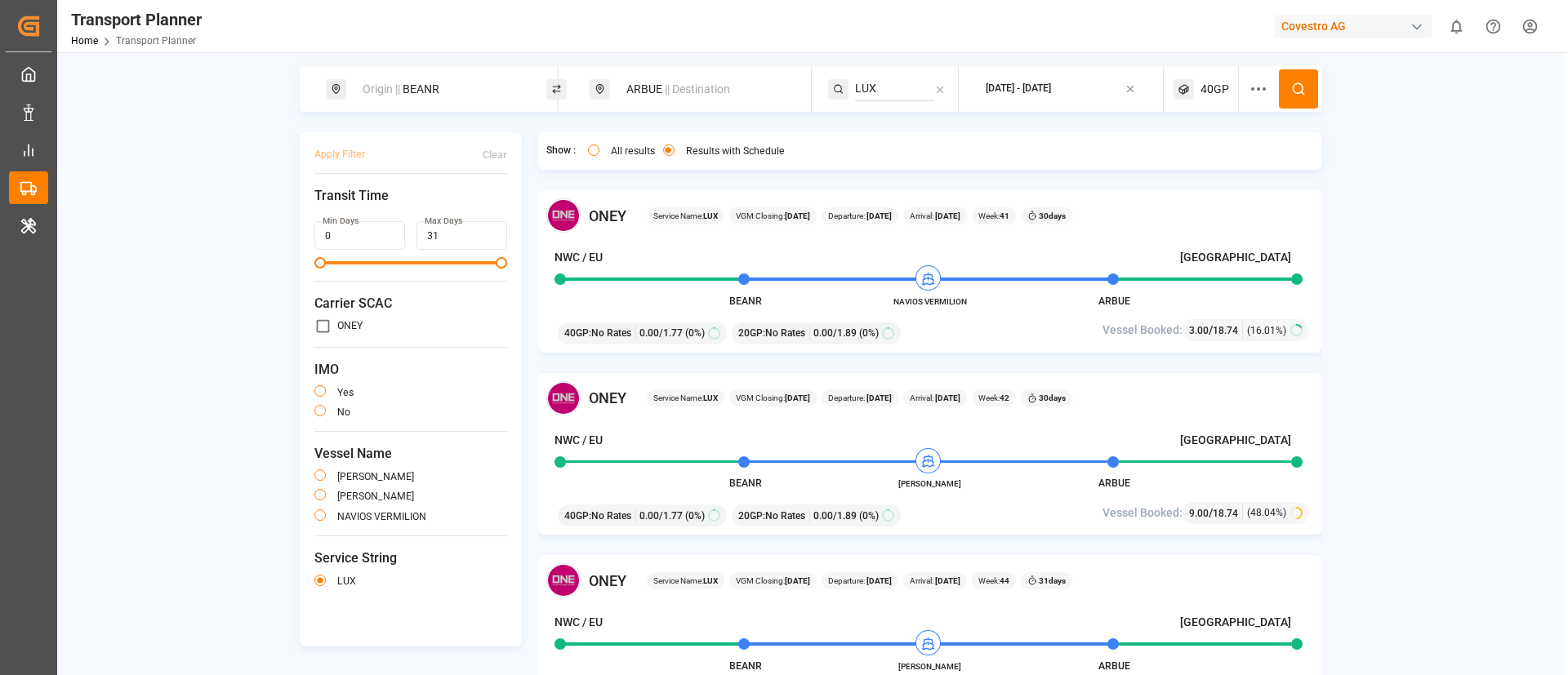
scroll to position [0, 0]
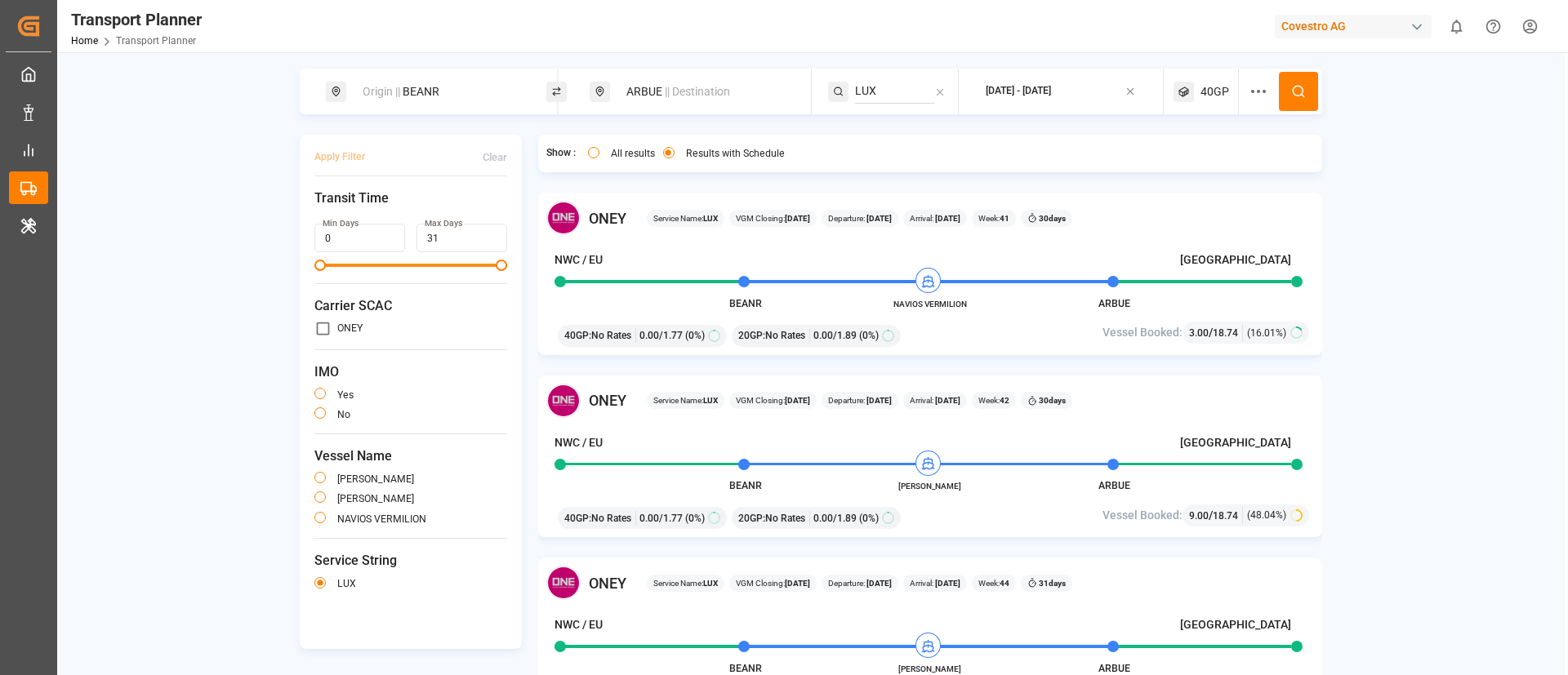
click at [1206, 85] on span "40GP" at bounding box center [1215, 92] width 29 height 17
click at [1166, 165] on small "40GP" at bounding box center [1148, 170] width 57 height 12
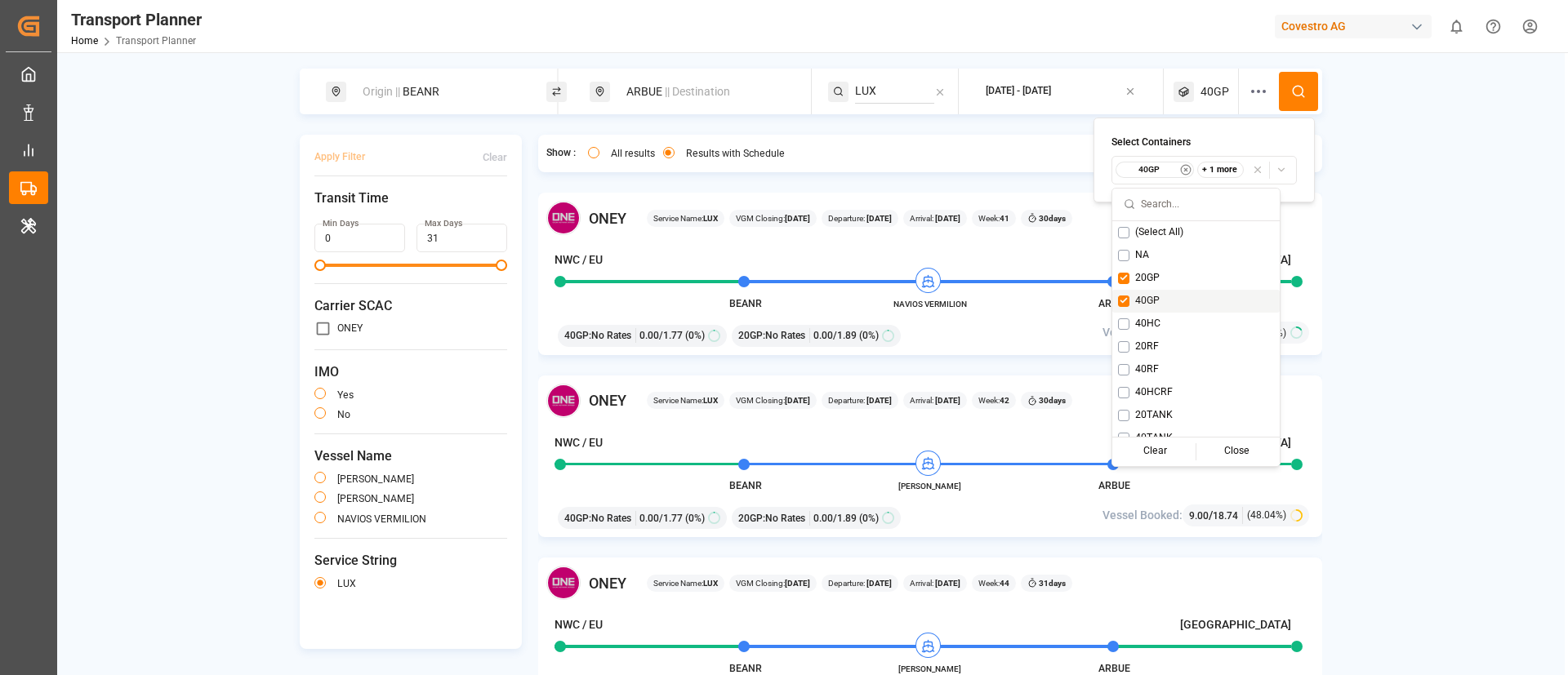
click at [1141, 297] on span "40GP" at bounding box center [1146, 301] width 24 height 15
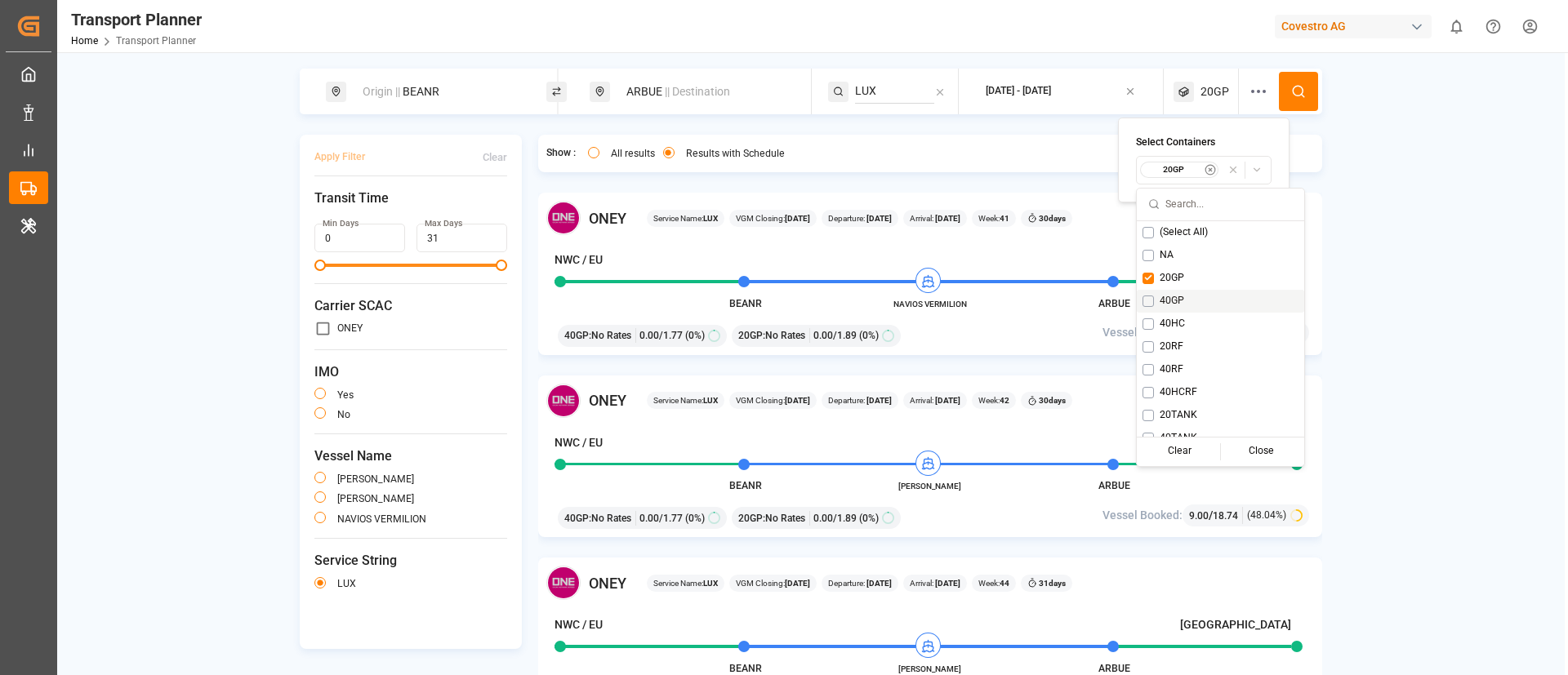
click at [1174, 300] on span "40GP" at bounding box center [1171, 301] width 24 height 15
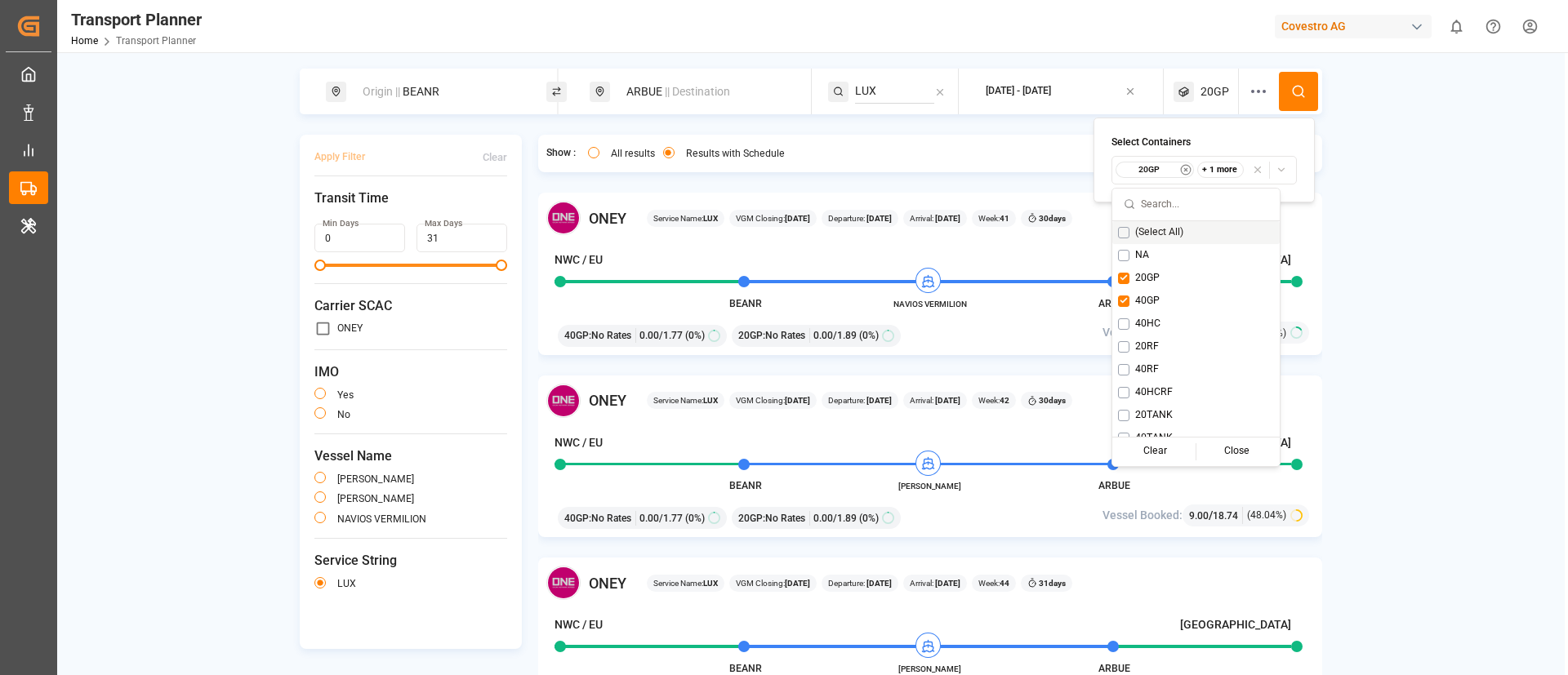
click at [1293, 91] on icon at bounding box center [1298, 91] width 15 height 15
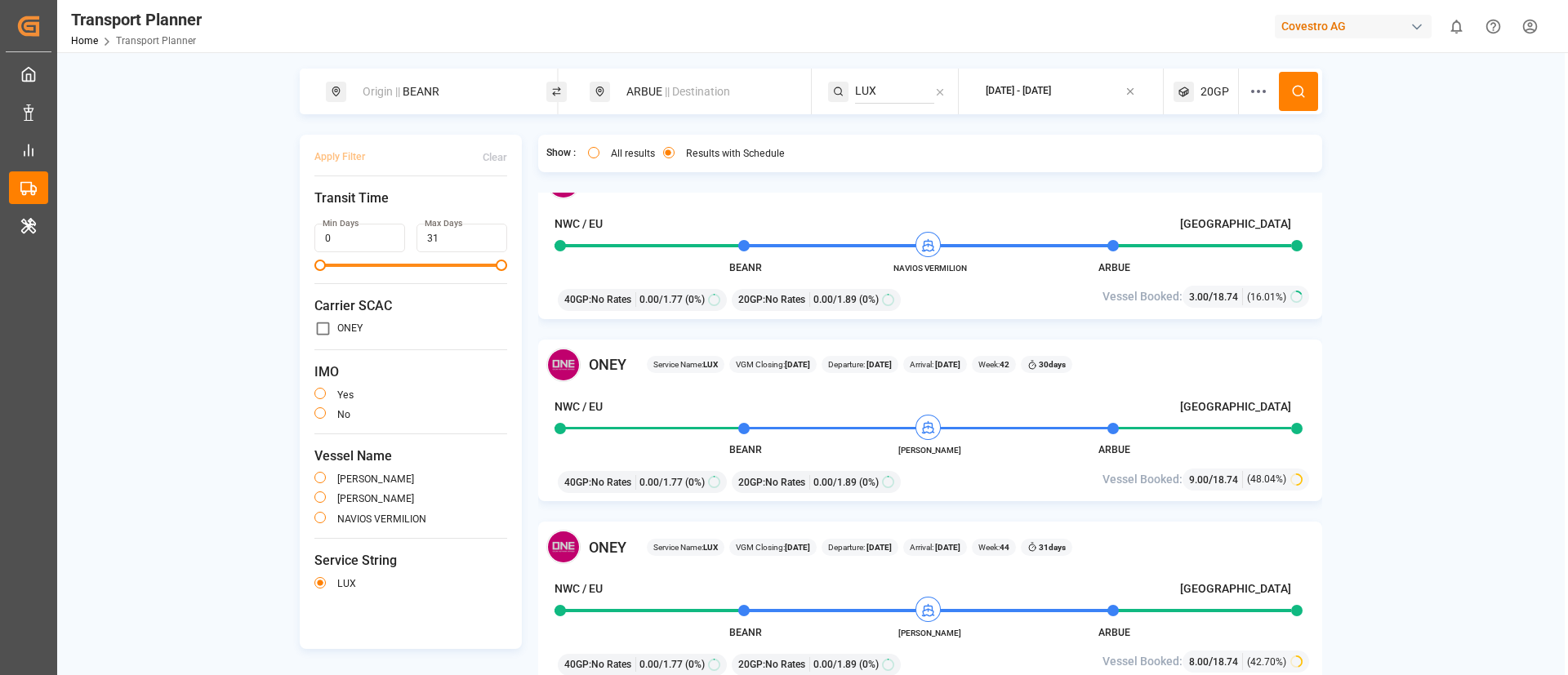
scroll to position [6, 0]
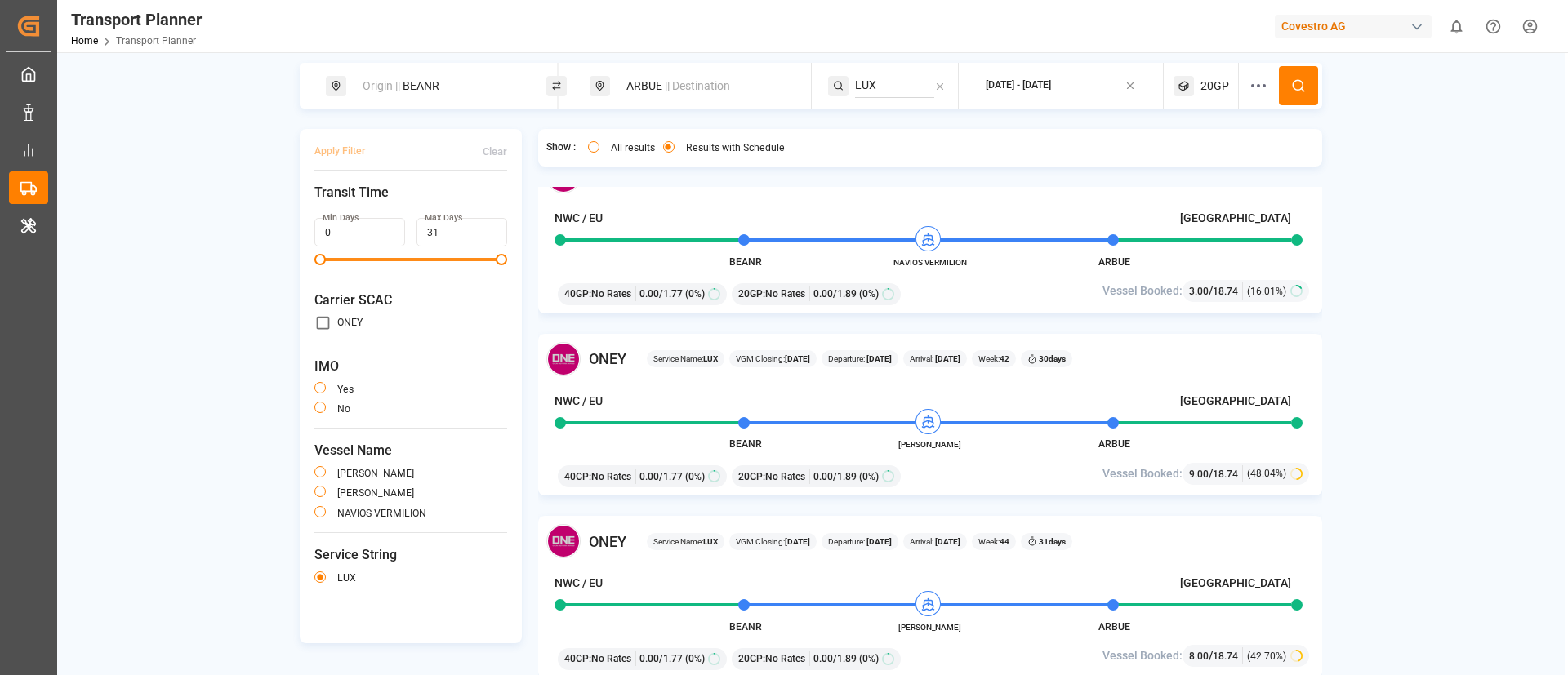
click at [706, 90] on span "|| Destination" at bounding box center [697, 86] width 66 height 14
click at [659, 200] on input "ARBUE" at bounding box center [688, 204] width 164 height 24
paste input "ROS"
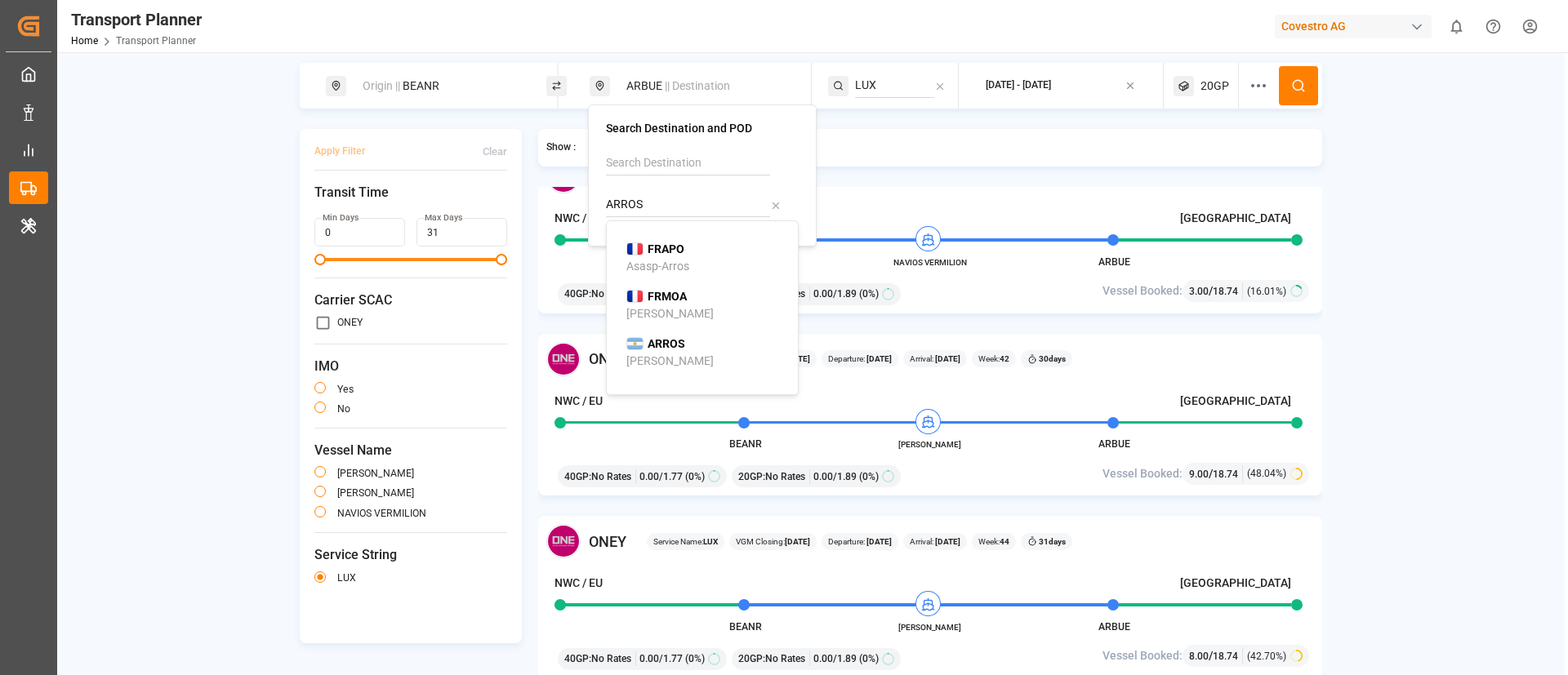
type input "ARROS"
click at [694, 354] on div "[PERSON_NAME]" at bounding box center [705, 352] width 159 height 34
click at [882, 84] on input "LUX" at bounding box center [895, 85] width 79 height 24
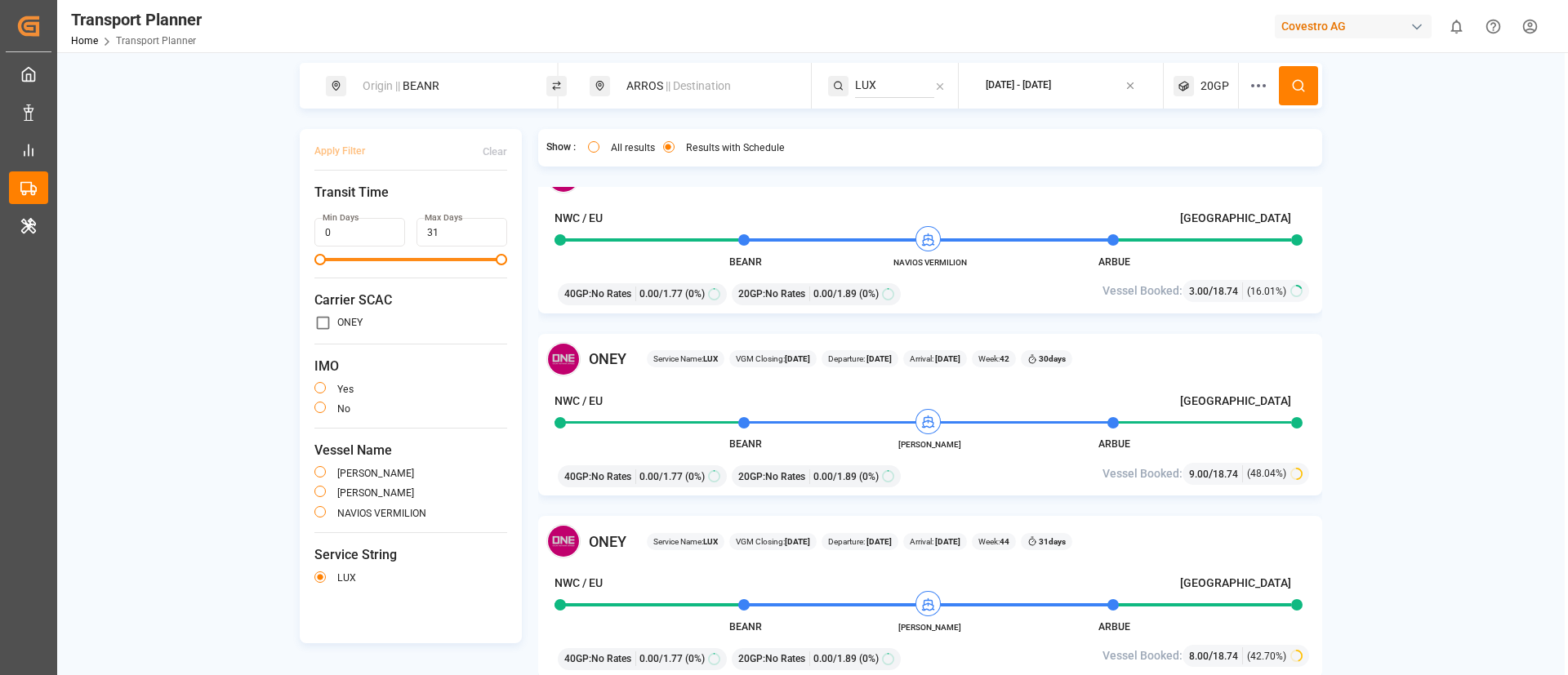
paste input "NWC TO SAEC - STRING I"
click at [904, 129] on span "NWC TO SAEC - STRING I" at bounding box center [938, 130] width 127 height 14
click at [1213, 86] on span "20GP" at bounding box center [1215, 86] width 29 height 17
click at [1159, 161] on small "20GP" at bounding box center [1148, 164] width 57 height 12
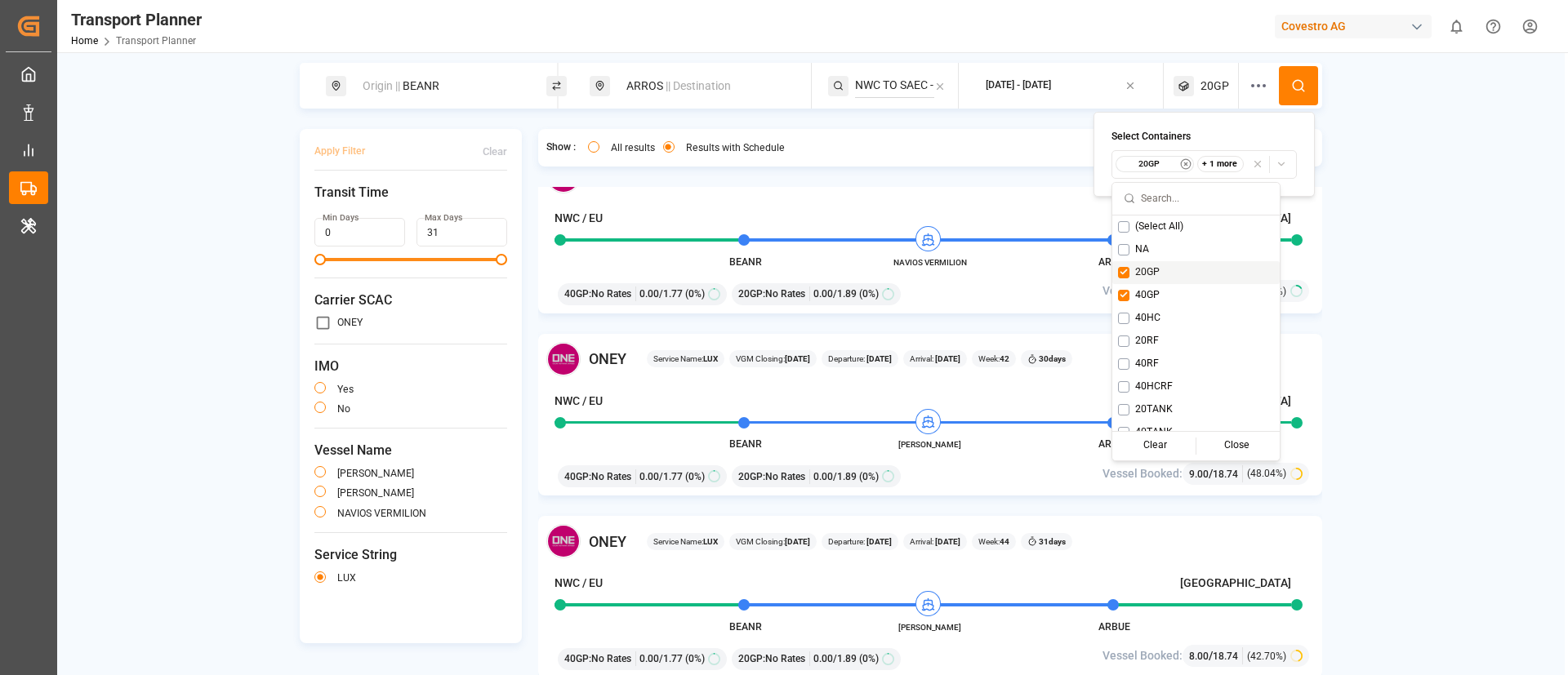
click at [1150, 267] on span "20GP" at bounding box center [1146, 272] width 24 height 15
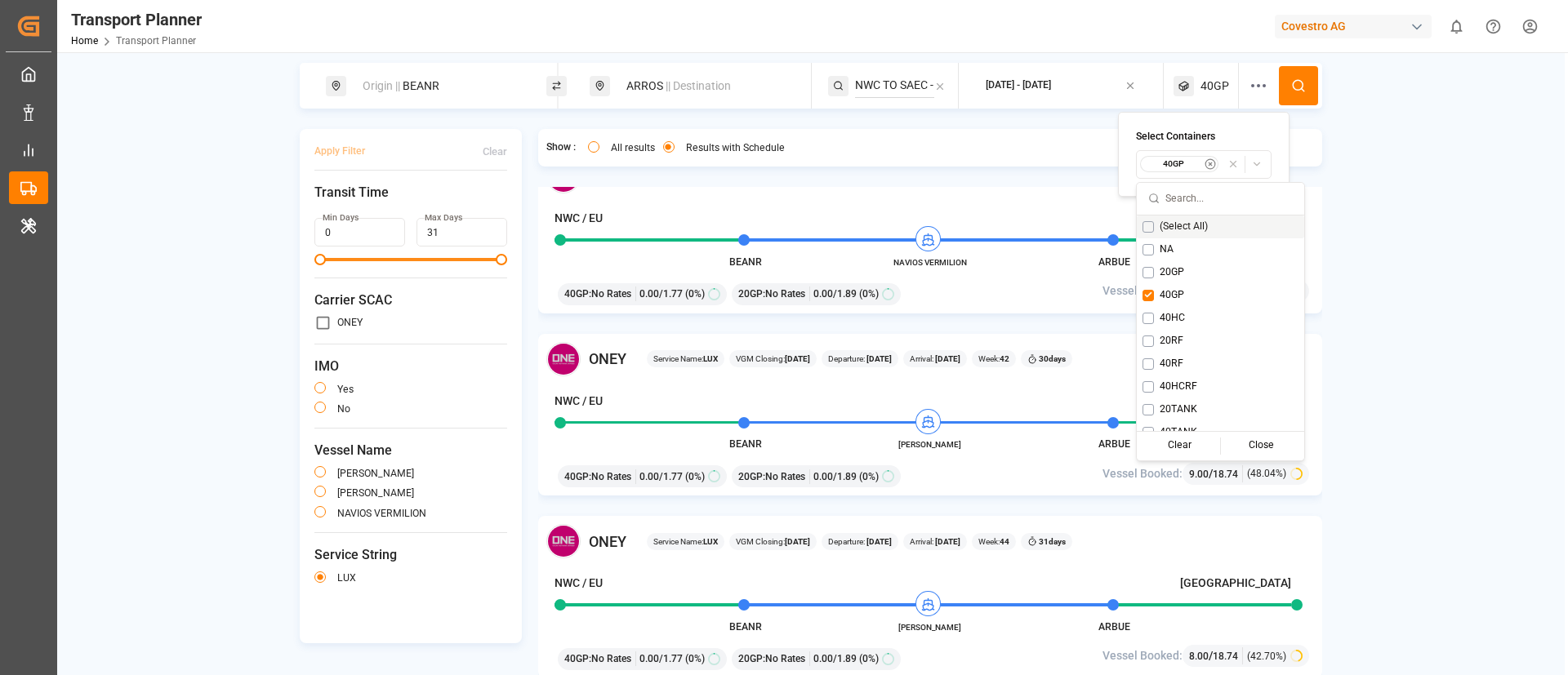
click at [1292, 81] on circle at bounding box center [1297, 85] width 10 height 10
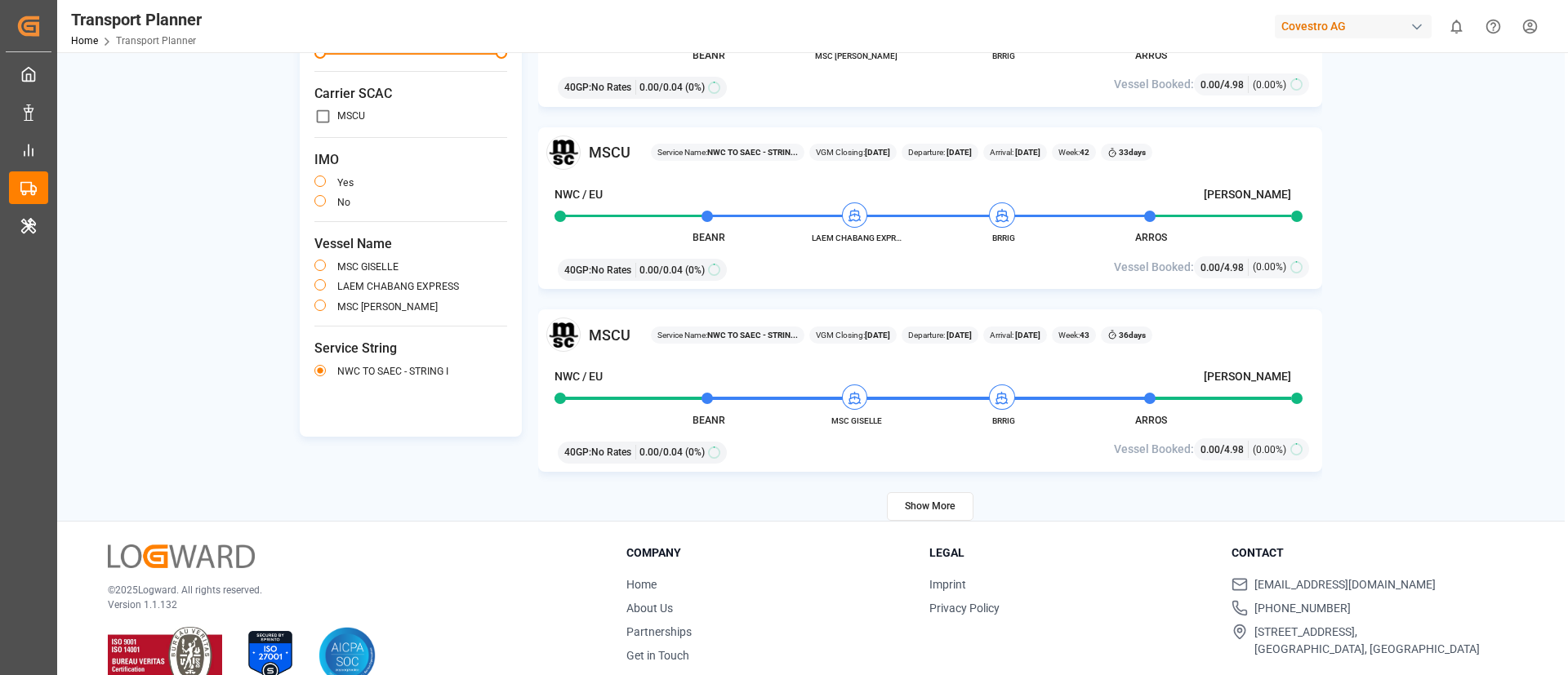
scroll to position [238, 0]
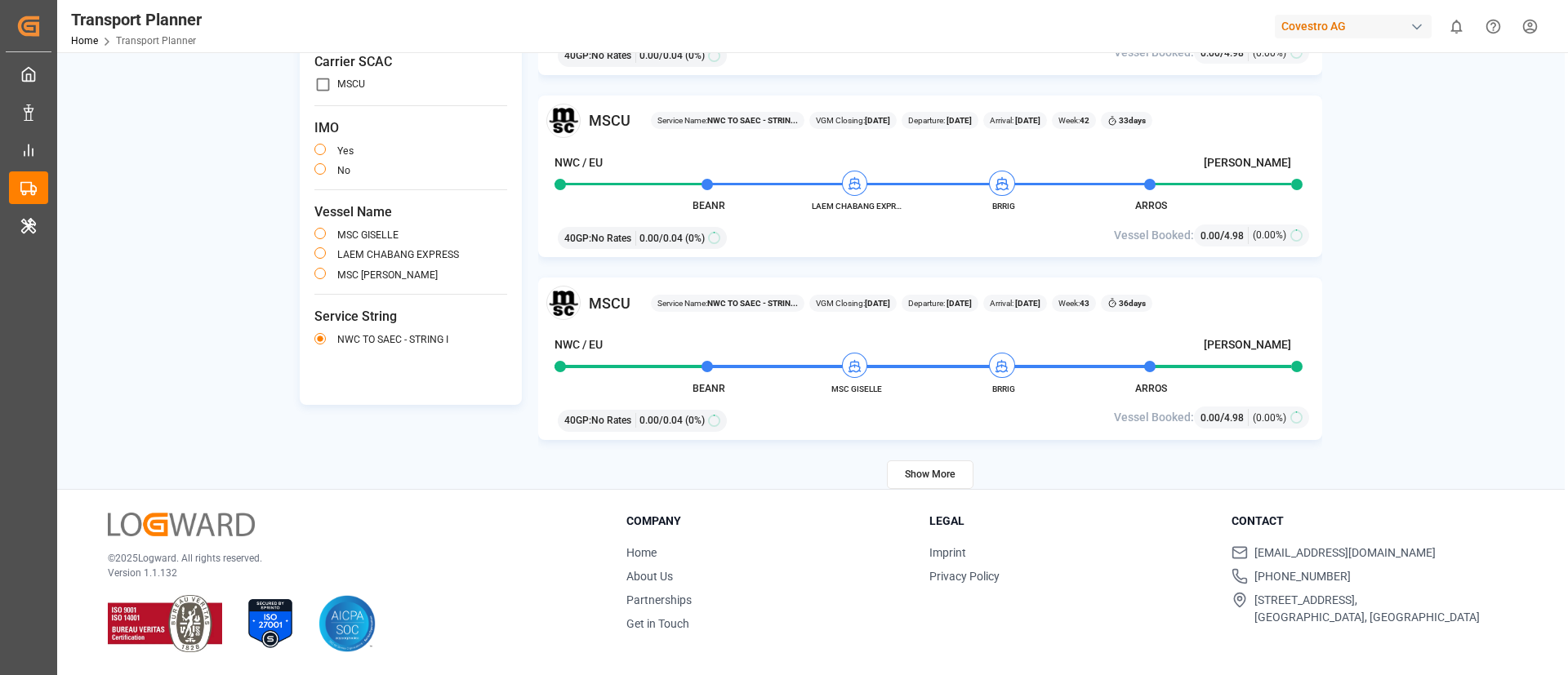
click at [909, 469] on button "Show More" at bounding box center [930, 475] width 86 height 29
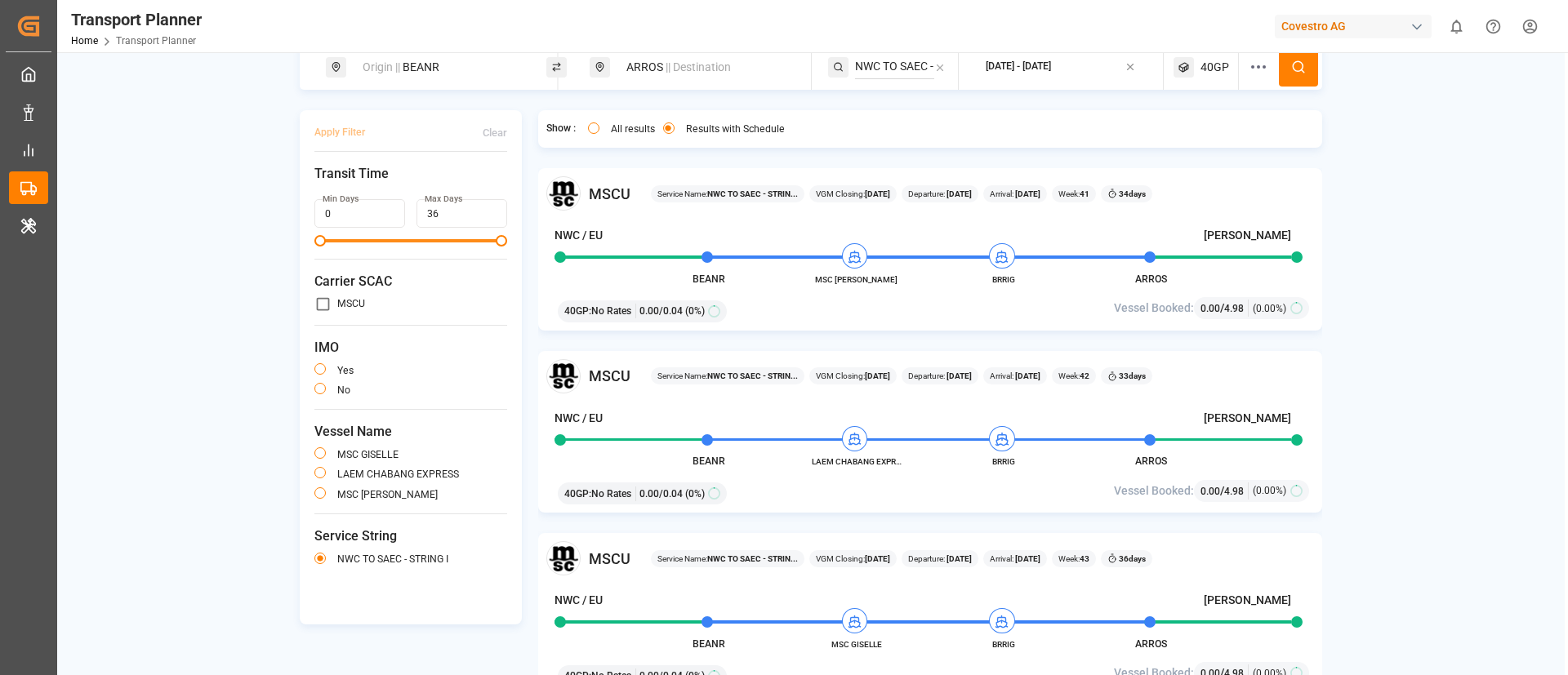
scroll to position [0, 0]
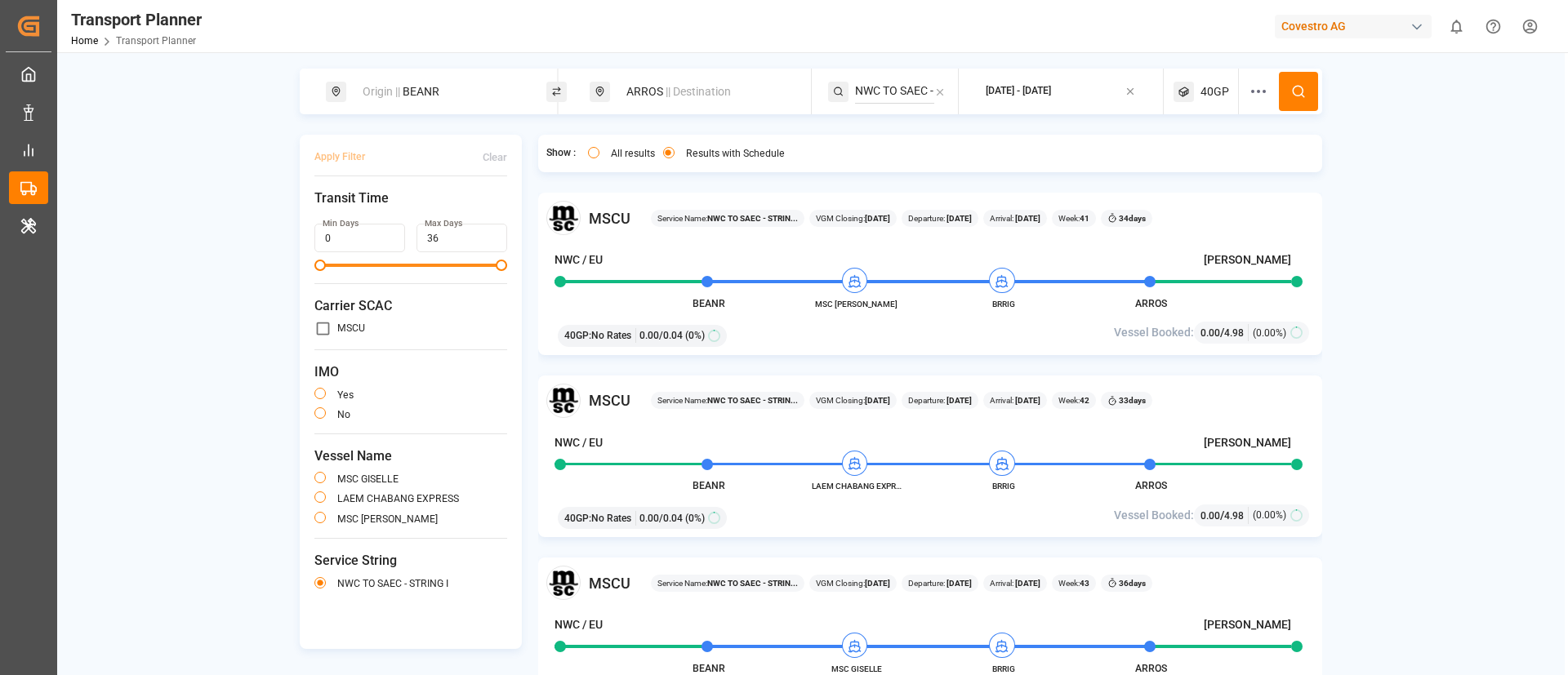
click at [891, 90] on input "NWC TO SAEC - STRING I" at bounding box center [895, 91] width 79 height 24
paste input "LUX"
type input "LUX"
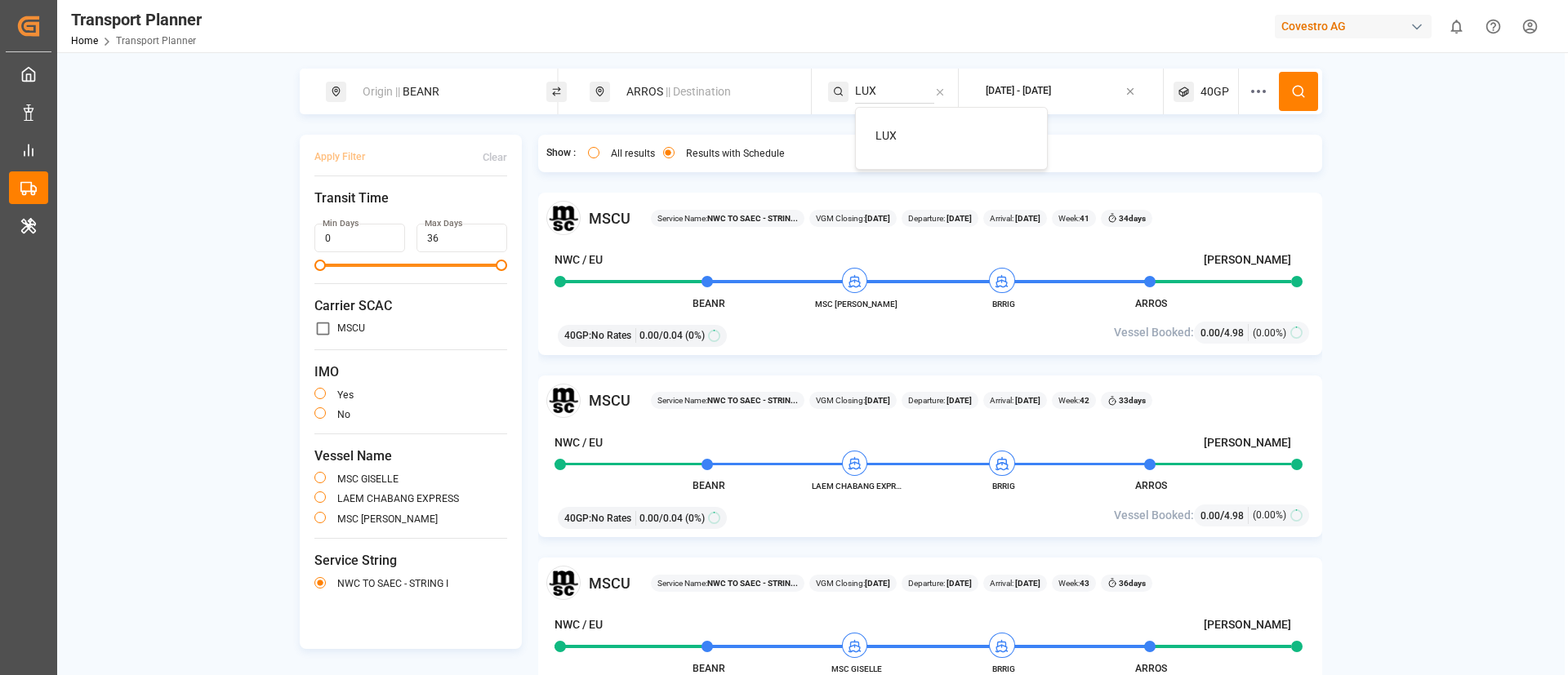
click at [889, 133] on span "LUX" at bounding box center [886, 135] width 21 height 14
click at [1308, 83] on button at bounding box center [1298, 91] width 40 height 40
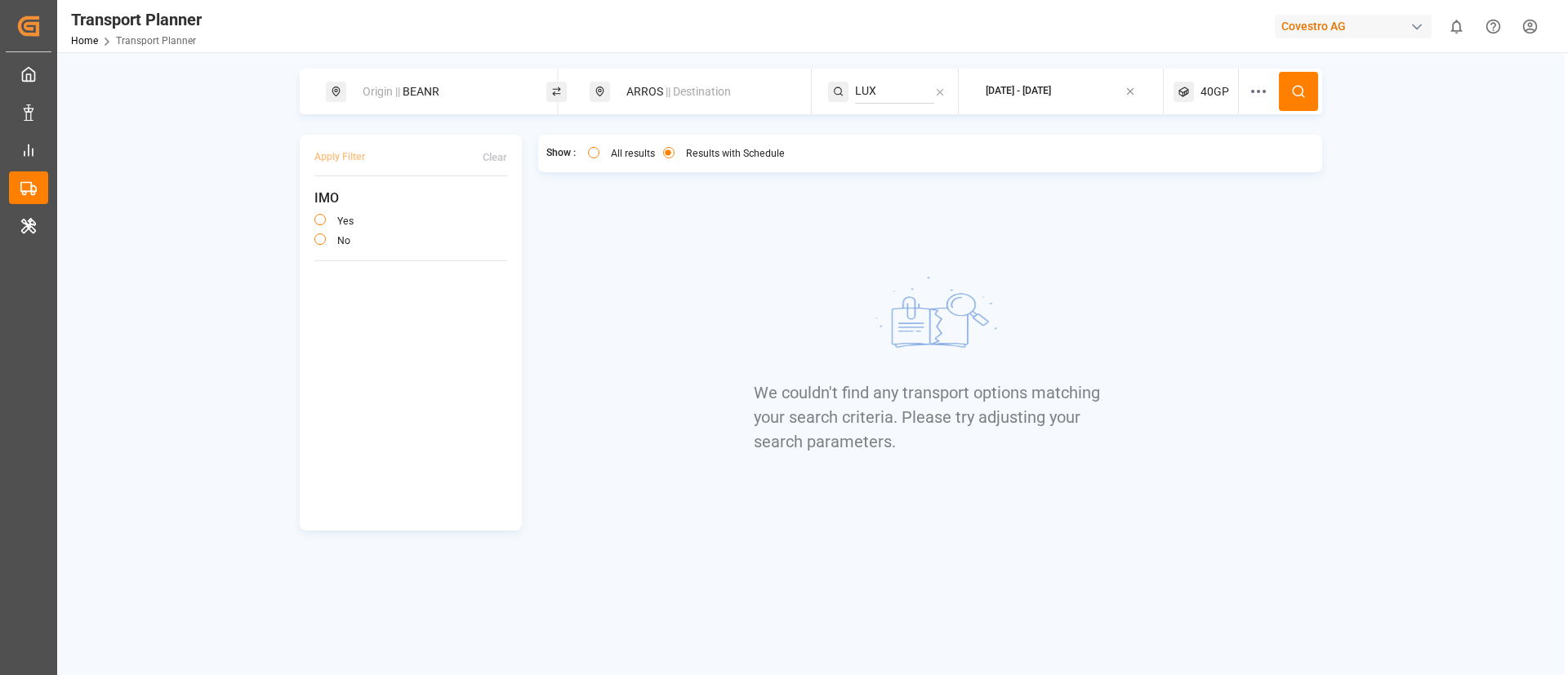
click at [1207, 81] on div "40GP" at bounding box center [1206, 91] width 66 height 45
click at [1169, 165] on small "40GP" at bounding box center [1175, 170] width 57 height 12
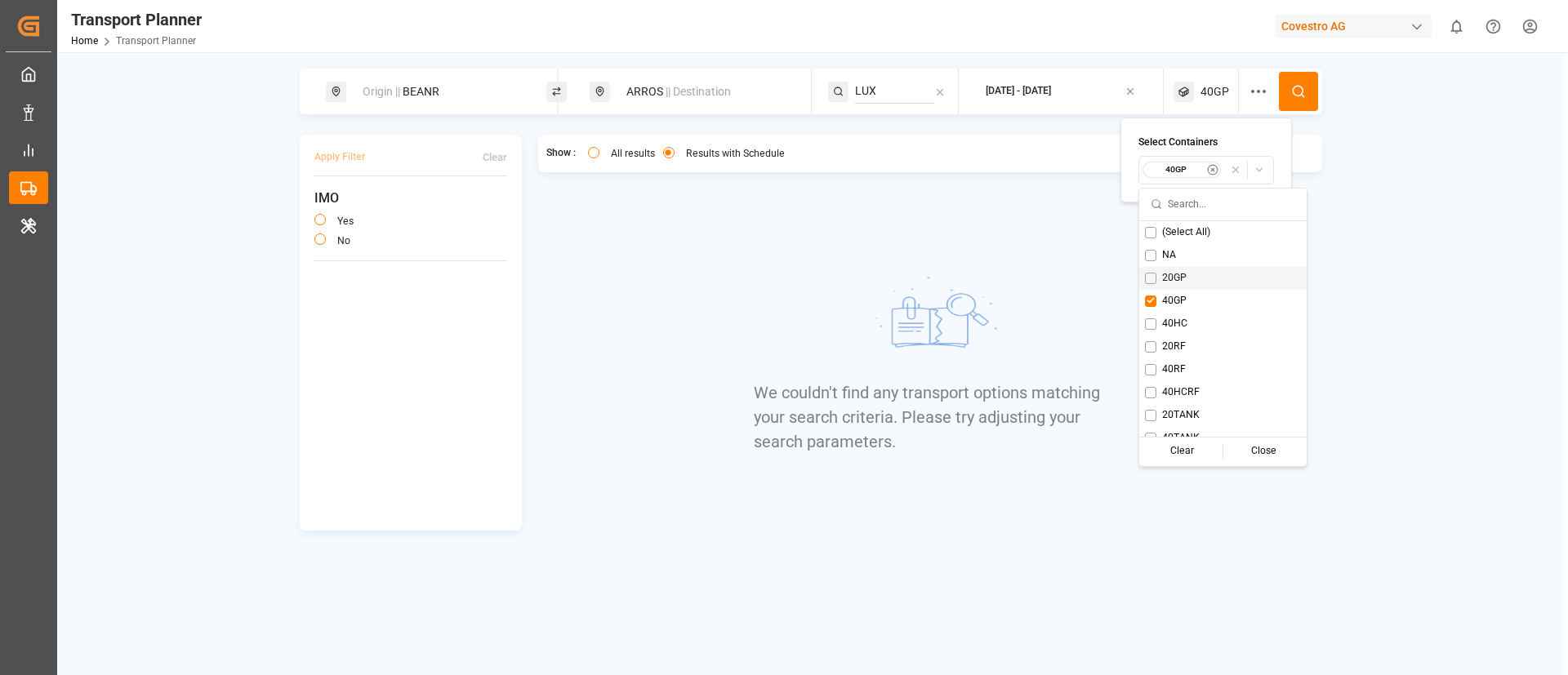
click at [1162, 269] on div "20GP" at bounding box center [1223, 279] width 167 height 23
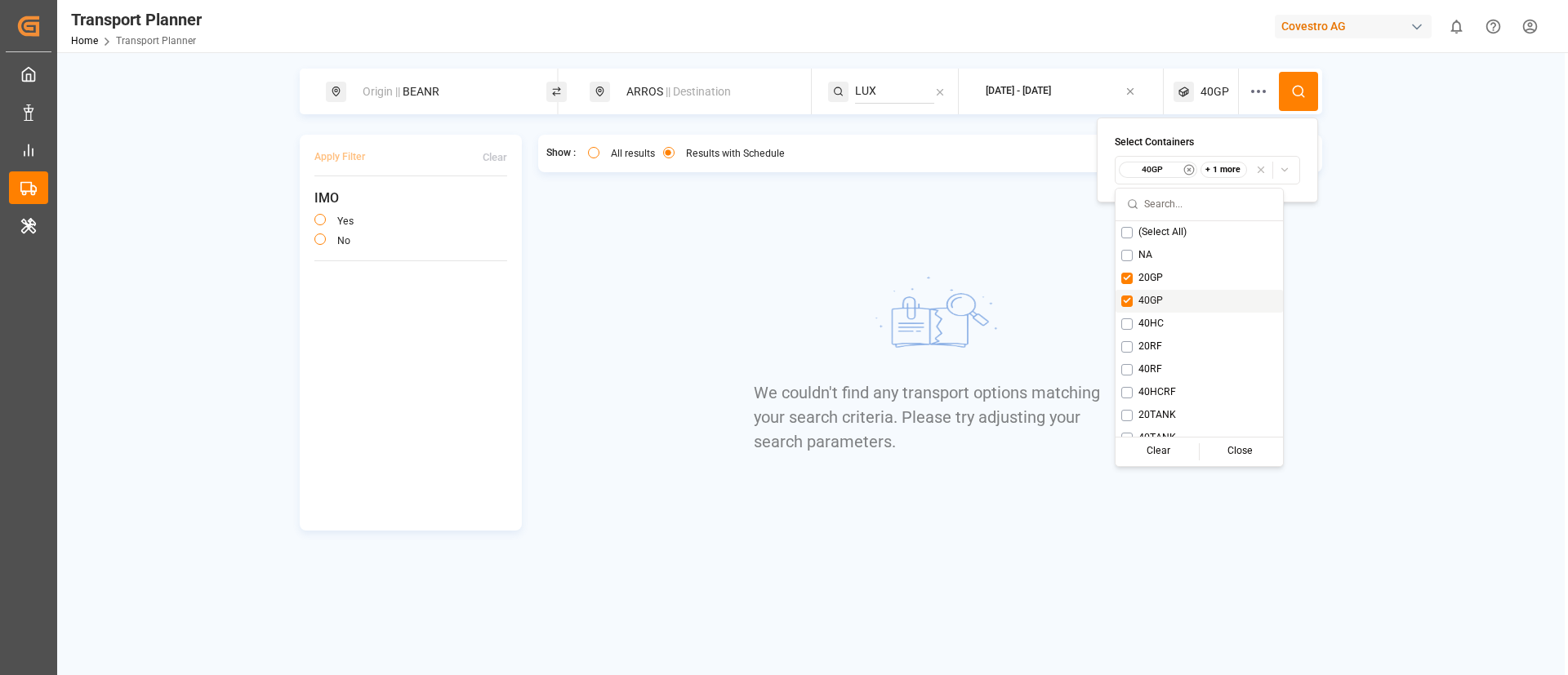
click at [1154, 294] on span "40GP" at bounding box center [1150, 301] width 24 height 15
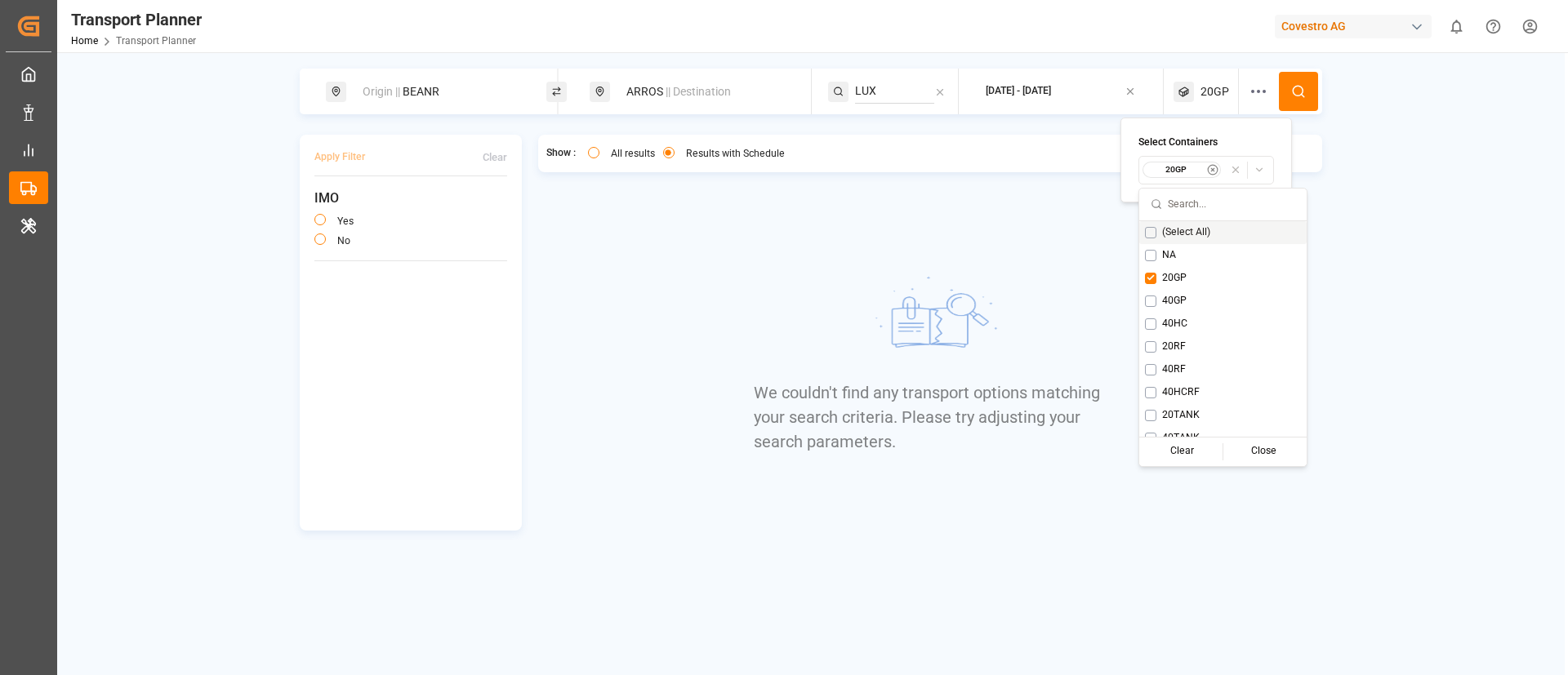
click at [1297, 89] on icon at bounding box center [1298, 91] width 15 height 15
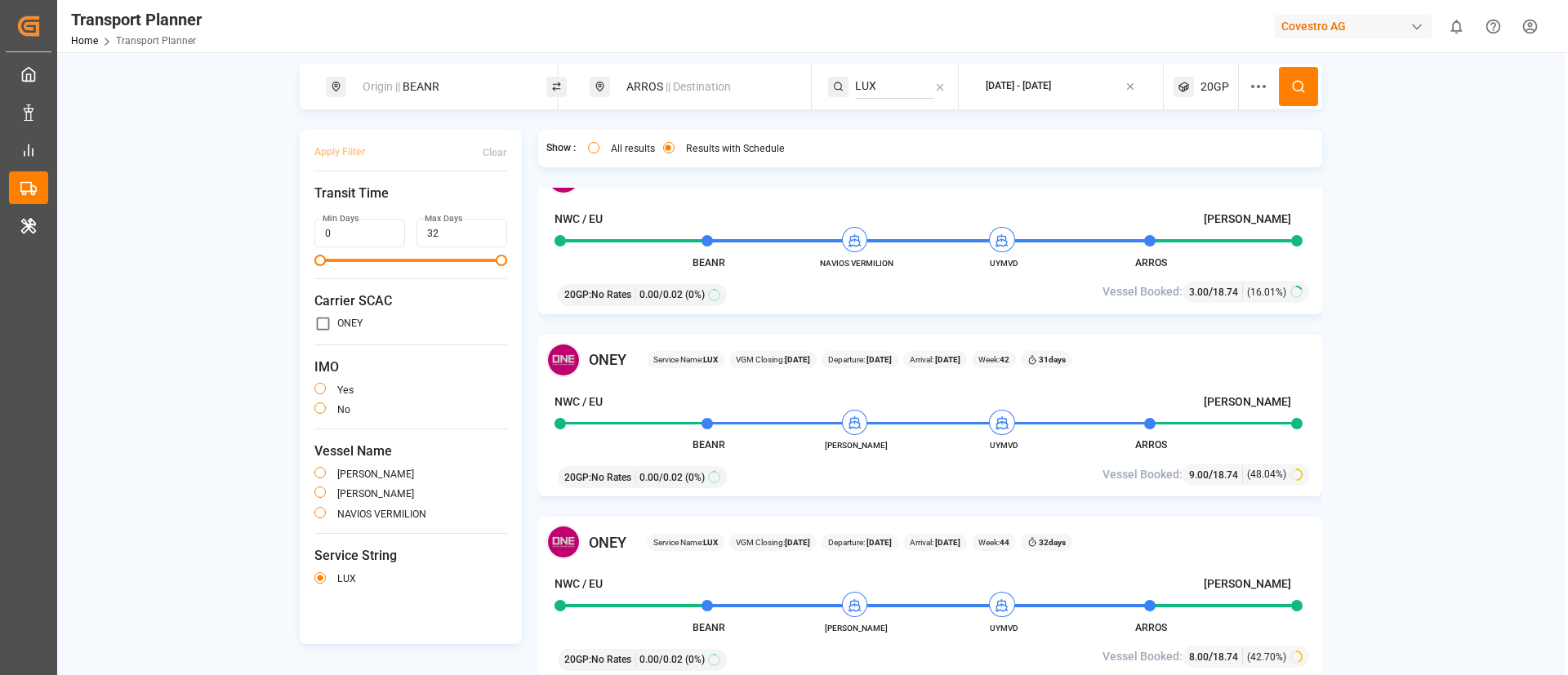
scroll to position [6, 0]
click at [666, 96] on div "ARROS || Destination" at bounding box center [704, 85] width 176 height 30
click at [652, 213] on input "ARROS" at bounding box center [688, 204] width 164 height 24
paste input "ZAE"
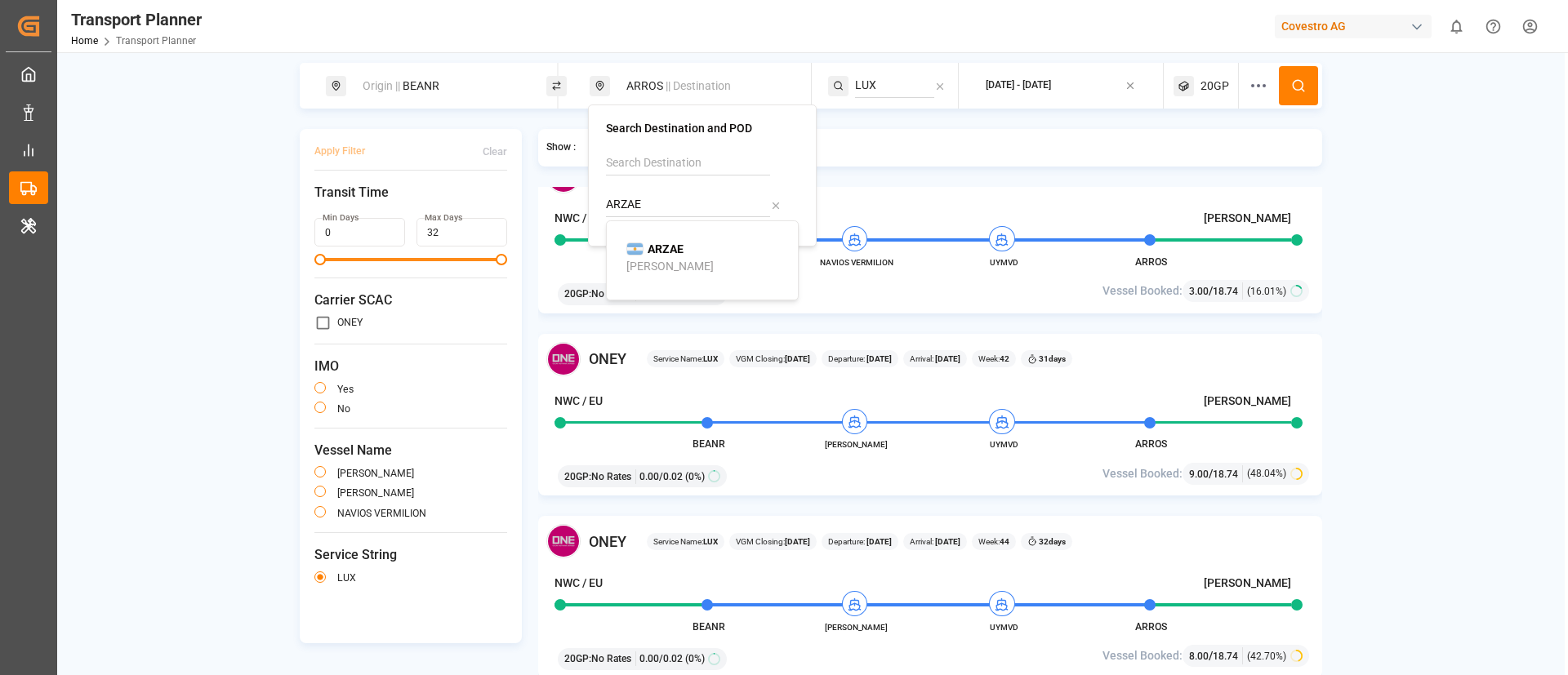
type input "ARZAE"
click at [659, 251] on b "ARZAE" at bounding box center [665, 249] width 36 height 14
click at [893, 81] on input "LUX" at bounding box center [895, 85] width 79 height 24
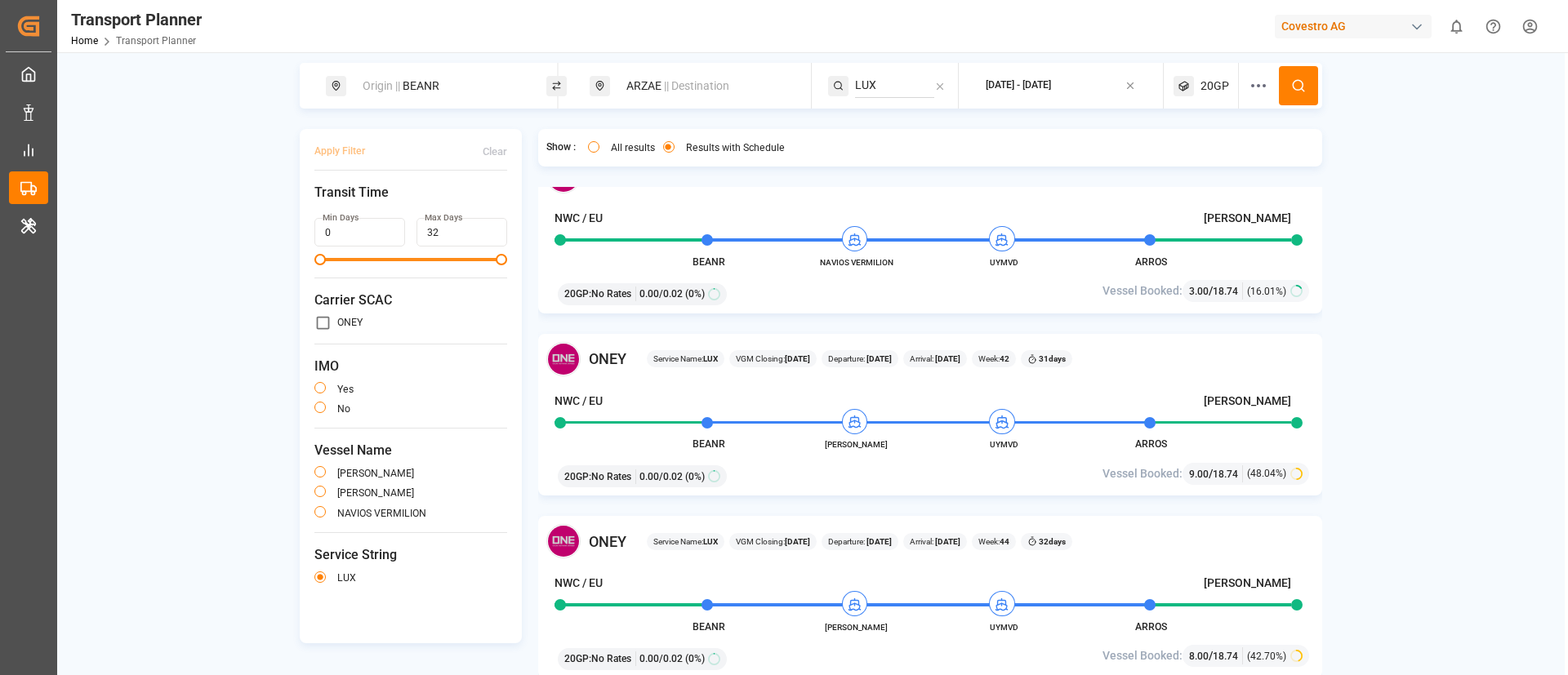
paste input "[GEOGRAPHIC_DATA]"
click at [893, 81] on input "[GEOGRAPHIC_DATA]" at bounding box center [895, 85] width 79 height 24
type input "[GEOGRAPHIC_DATA]"
click at [900, 126] on span "[GEOGRAPHIC_DATA]" at bounding box center [931, 130] width 110 height 14
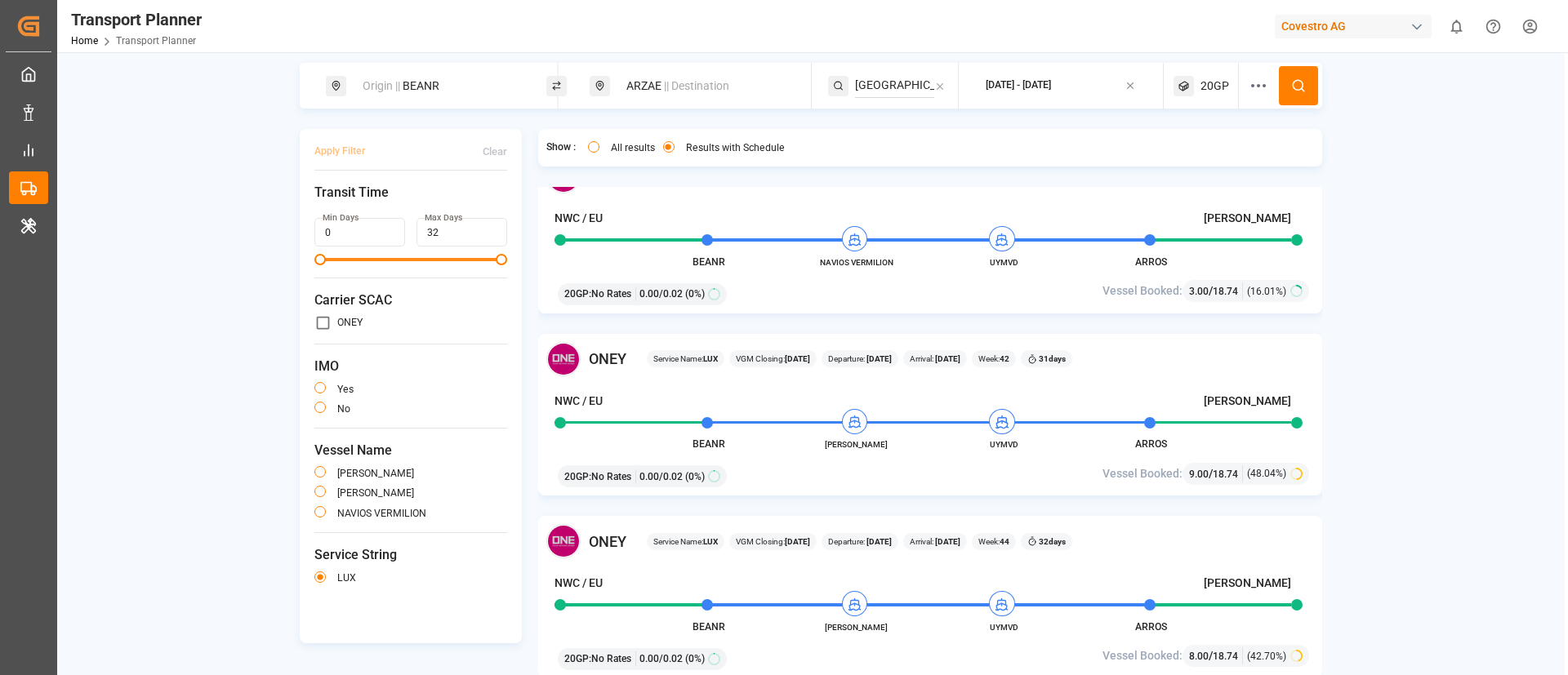
click at [1291, 82] on icon at bounding box center [1298, 85] width 15 height 15
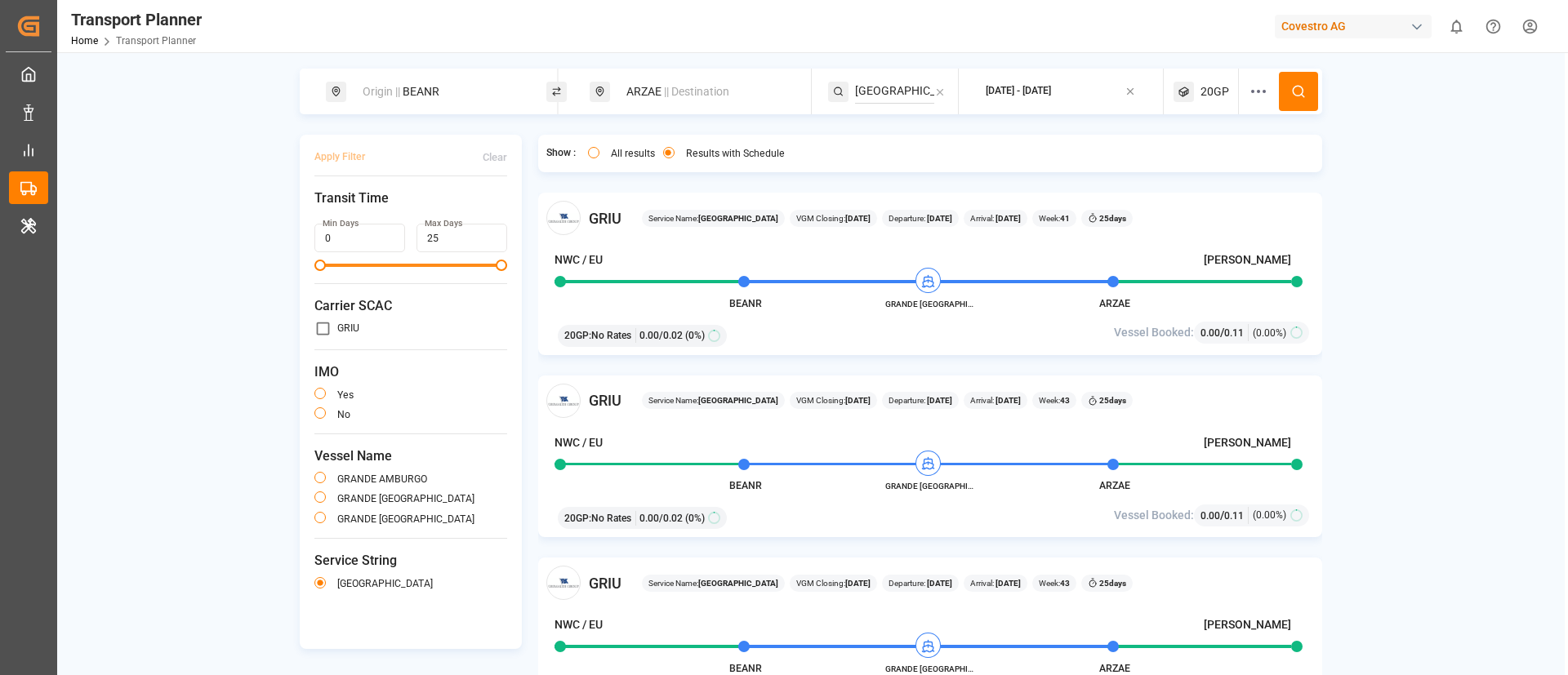
click at [725, 92] on span "|| Destination" at bounding box center [696, 92] width 66 height 14
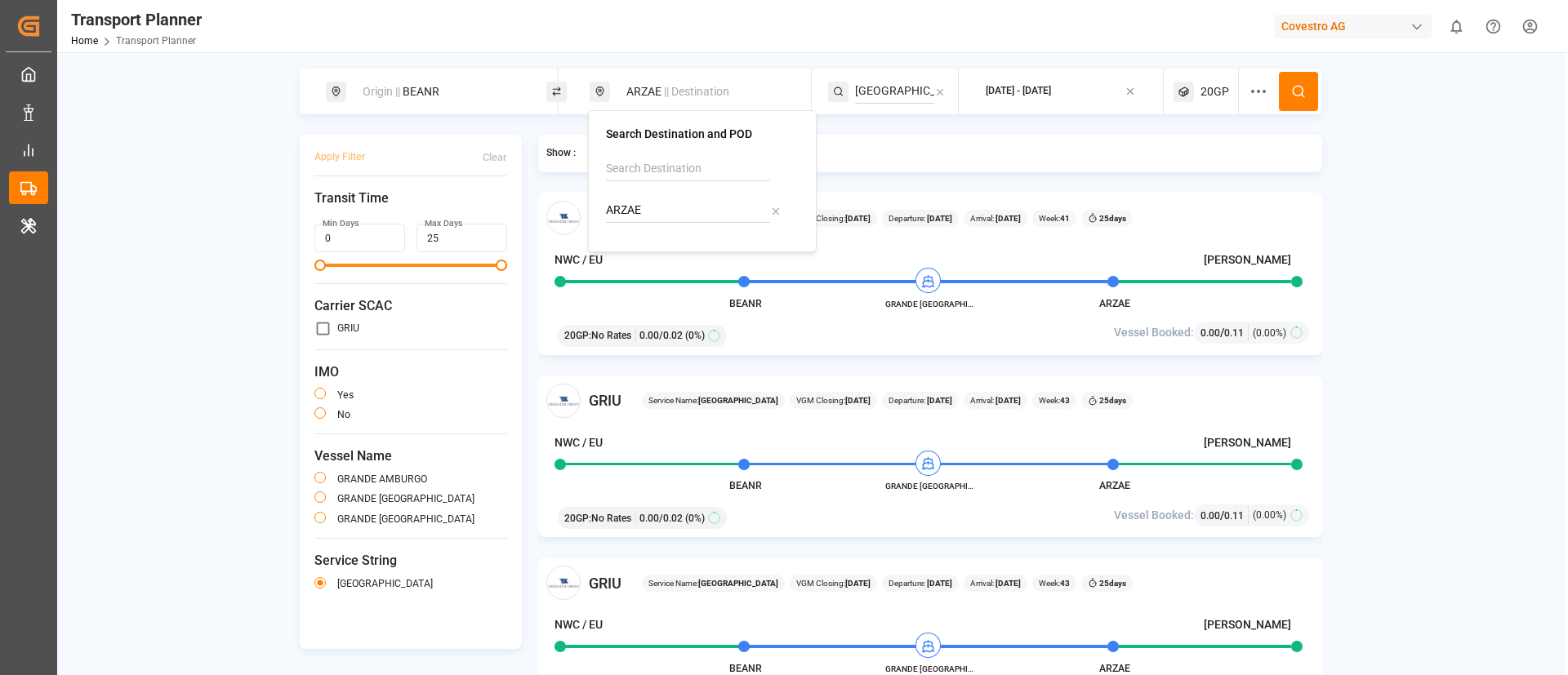
click at [673, 210] on input "ARZAE" at bounding box center [688, 210] width 164 height 24
paste input "USYD"
click at [673, 210] on input "ARZAE" at bounding box center [688, 210] width 164 height 24
type input "AUSYD"
click at [658, 254] on b "AUSYD" at bounding box center [666, 255] width 37 height 14
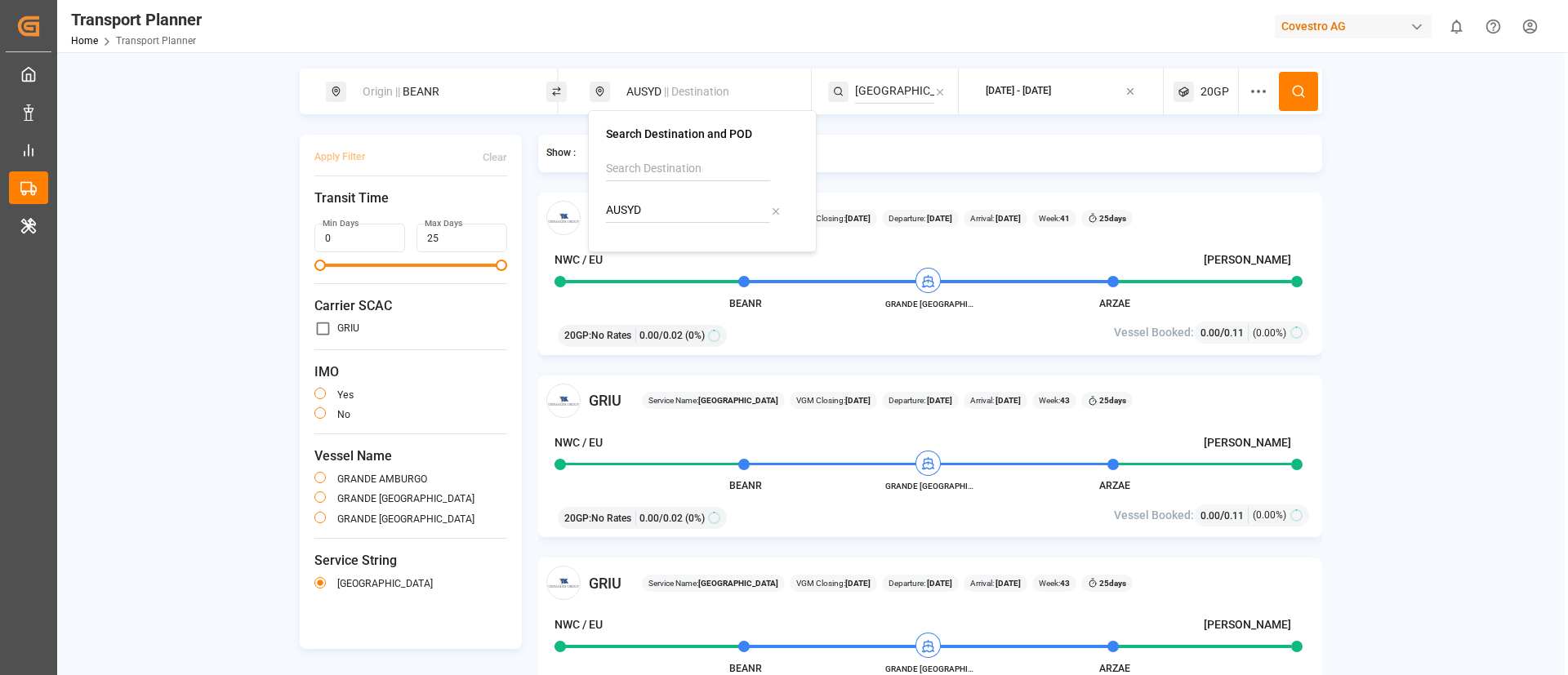
click at [887, 87] on input "[GEOGRAPHIC_DATA]" at bounding box center [895, 91] width 79 height 24
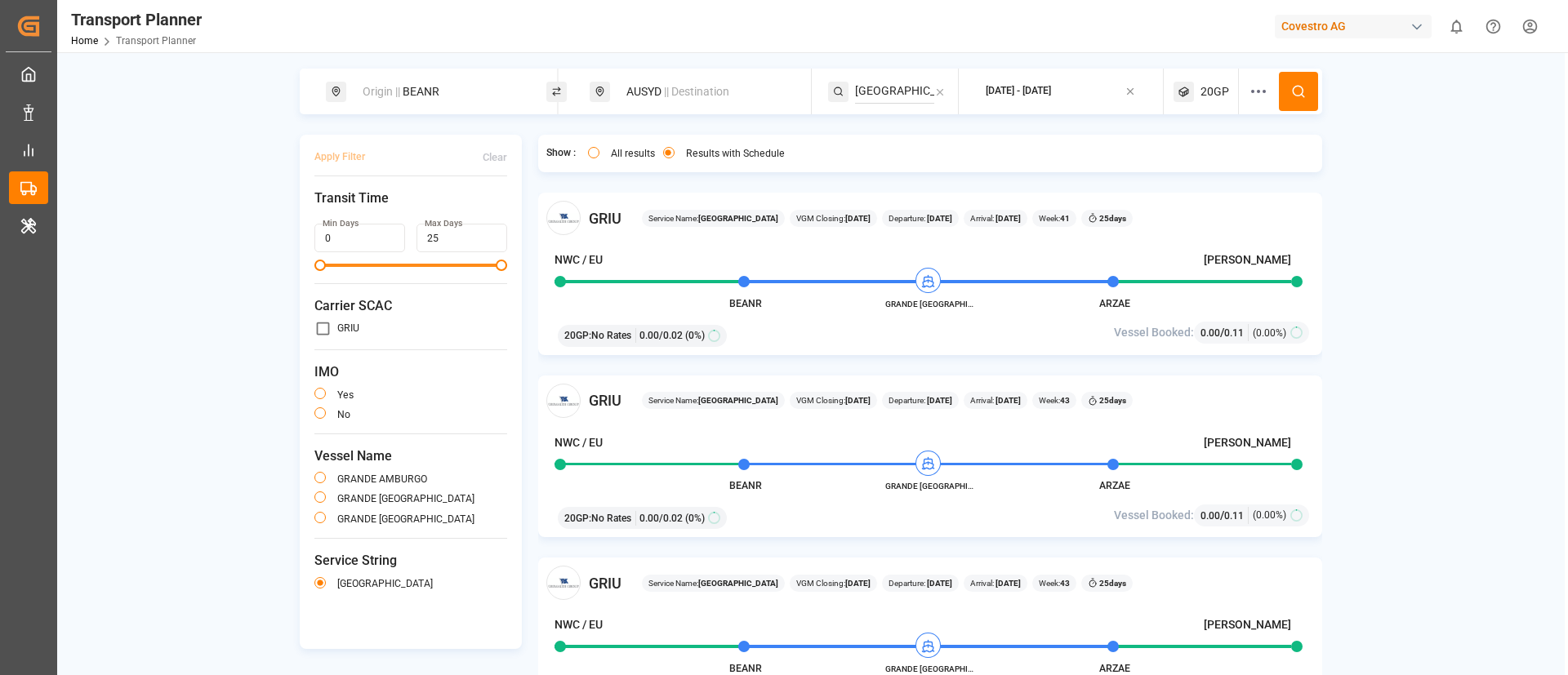
click at [887, 87] on input "[GEOGRAPHIC_DATA]" at bounding box center [895, 91] width 79 height 24
paste input "AUSTRALIA EXPRESS"
type input "AUSTRALIA EXPRESS"
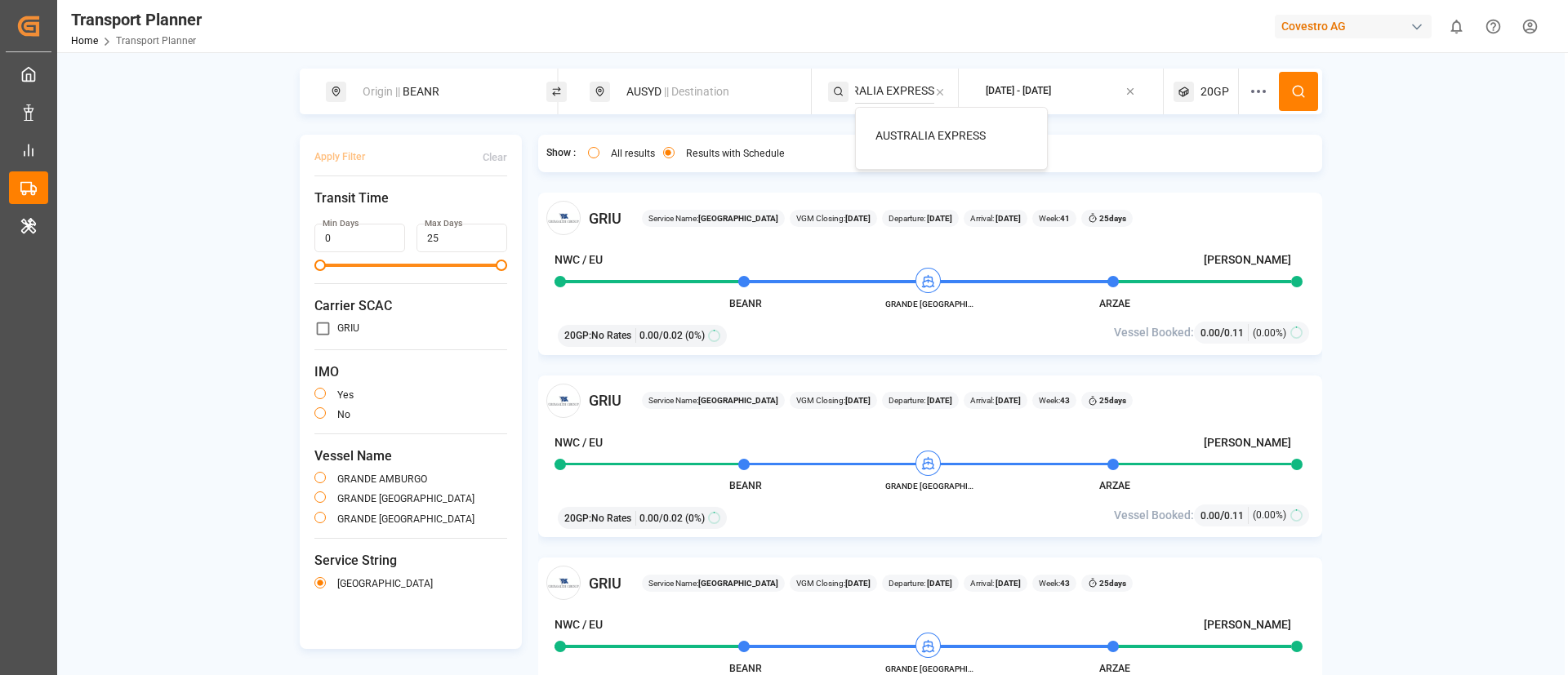
scroll to position [0, 0]
click at [900, 126] on li "AUSTRALIA EXPRESS" at bounding box center [954, 135] width 185 height 30
click at [900, 129] on span "AUSTRALIA EXPRESS" at bounding box center [931, 135] width 110 height 14
click at [1210, 91] on span "20GP" at bounding box center [1215, 92] width 29 height 17
click at [1168, 167] on small "20GP" at bounding box center [1172, 170] width 57 height 12
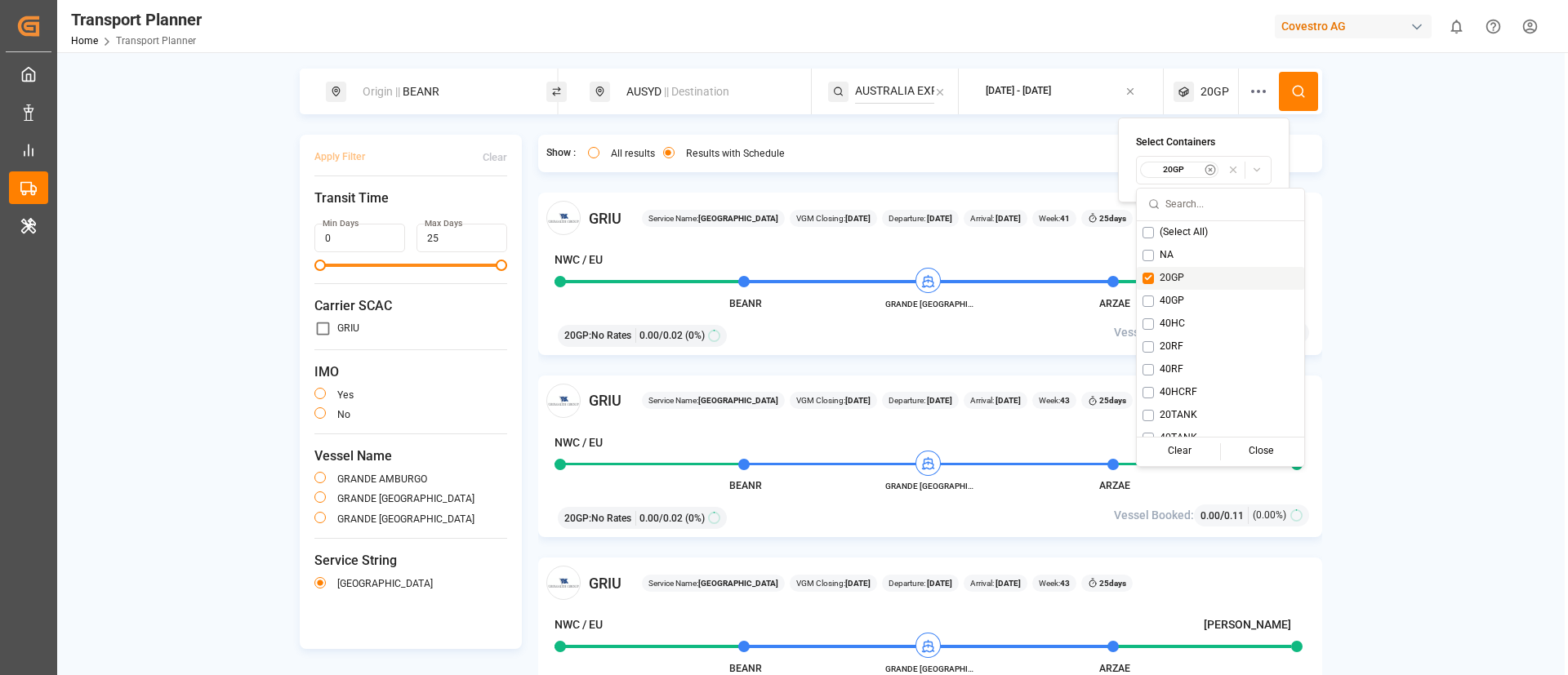
click at [1165, 276] on span "20GP" at bounding box center [1171, 278] width 24 height 15
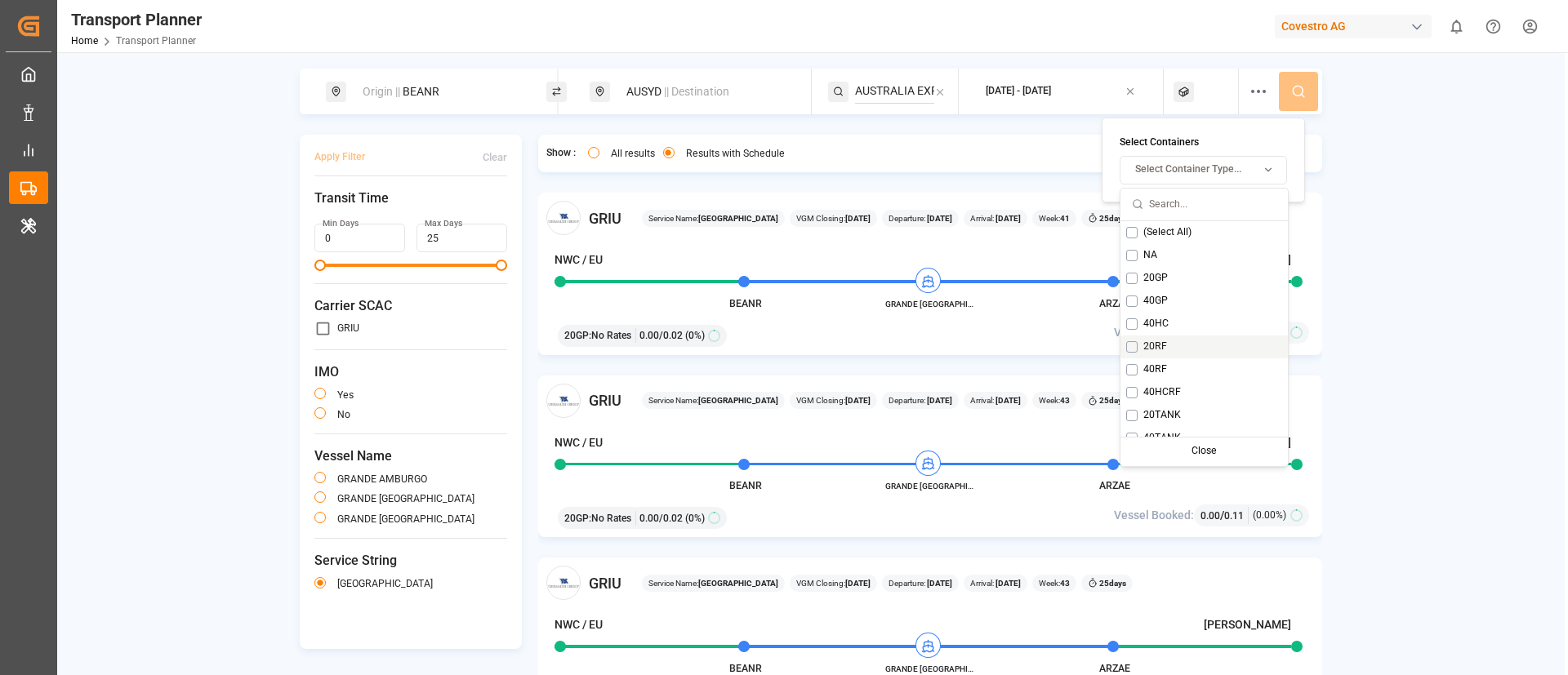
click at [1162, 341] on span "20RF" at bounding box center [1155, 346] width 23 height 15
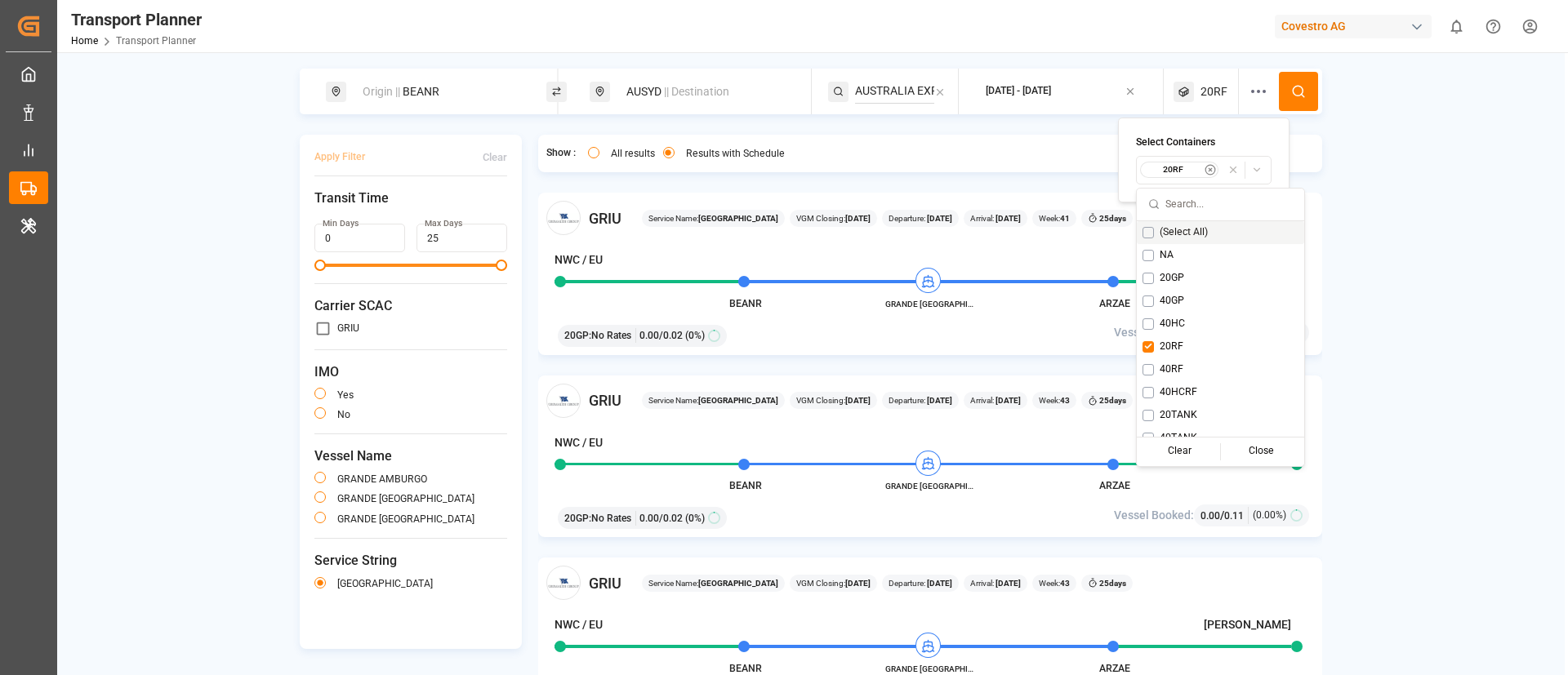
click at [1298, 88] on icon at bounding box center [1298, 91] width 15 height 15
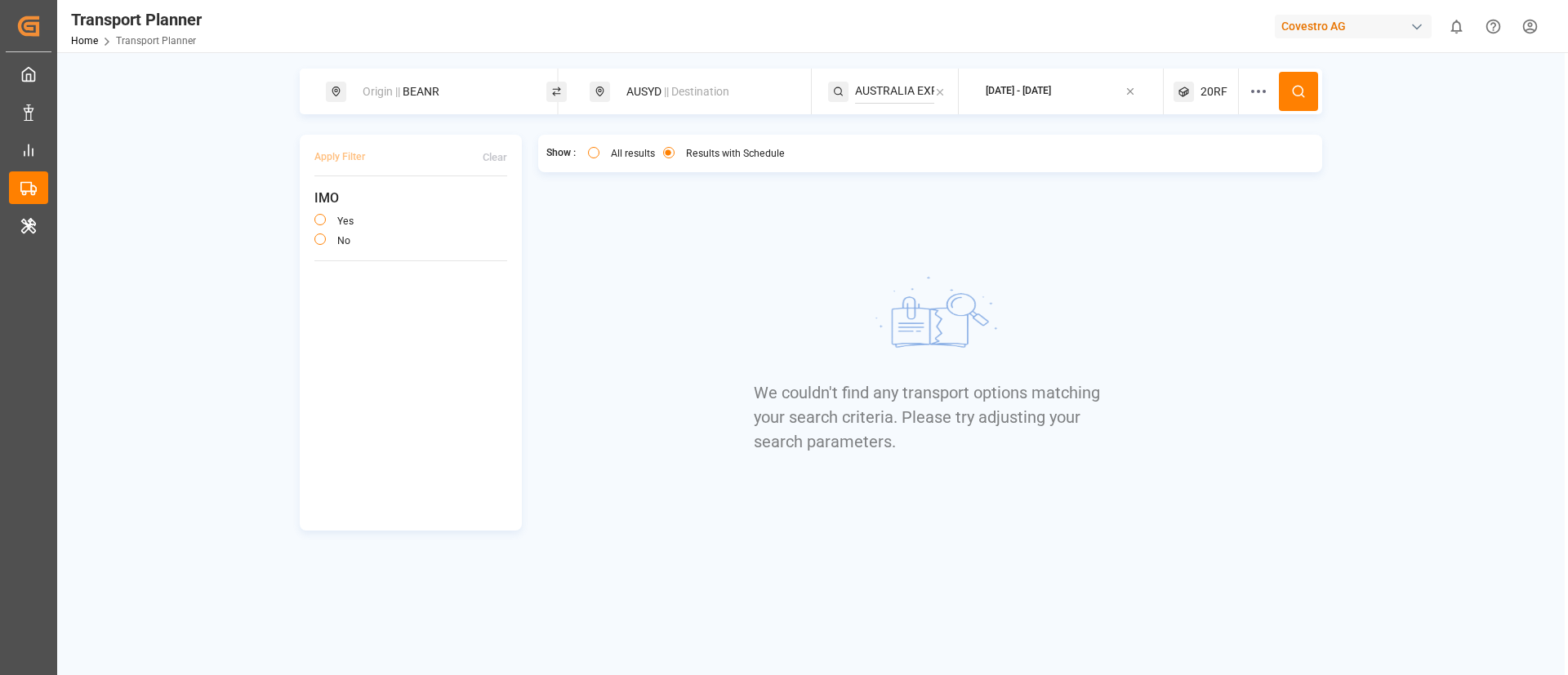
click at [1233, 88] on div "20RF" at bounding box center [1206, 91] width 66 height 45
click at [1183, 178] on button "20RF" at bounding box center [1206, 170] width 135 height 29
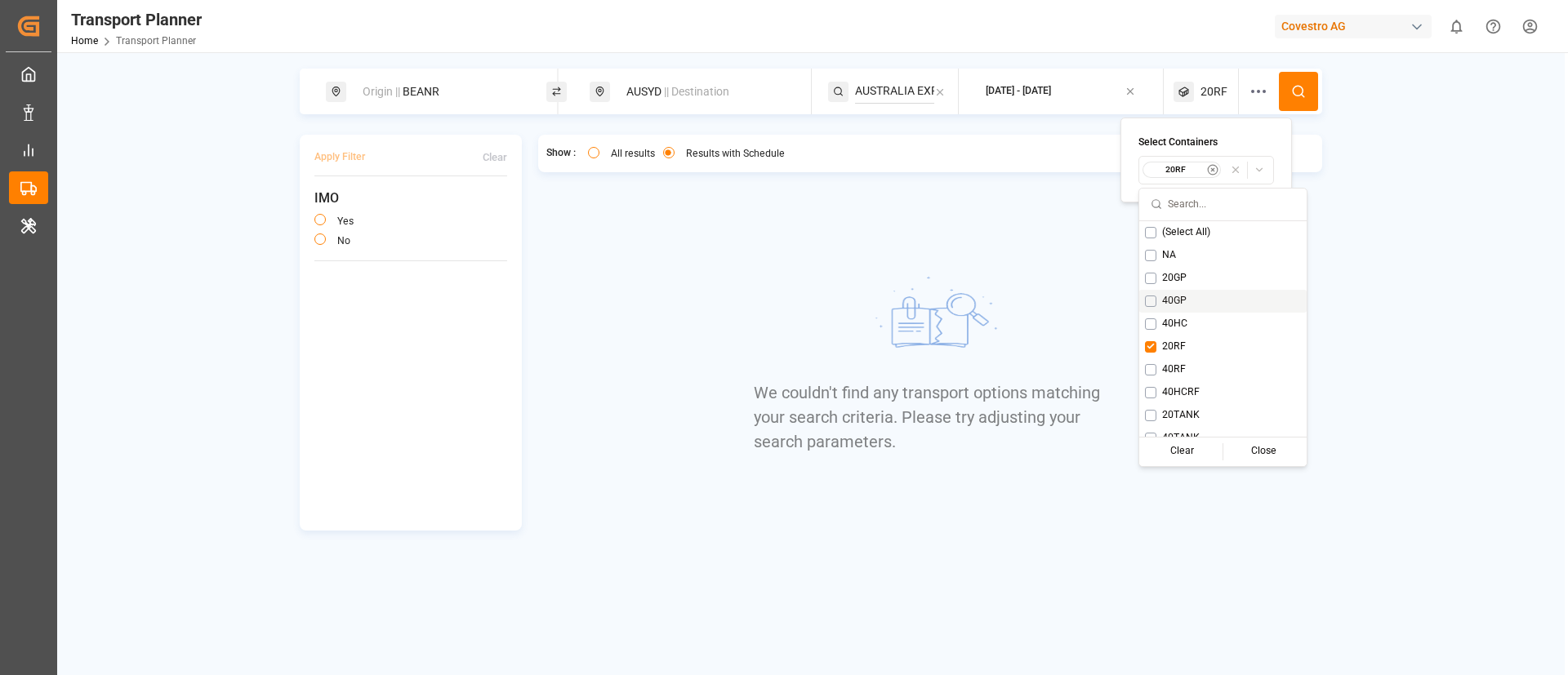
click at [1173, 295] on span "40GP" at bounding box center [1173, 301] width 24 height 15
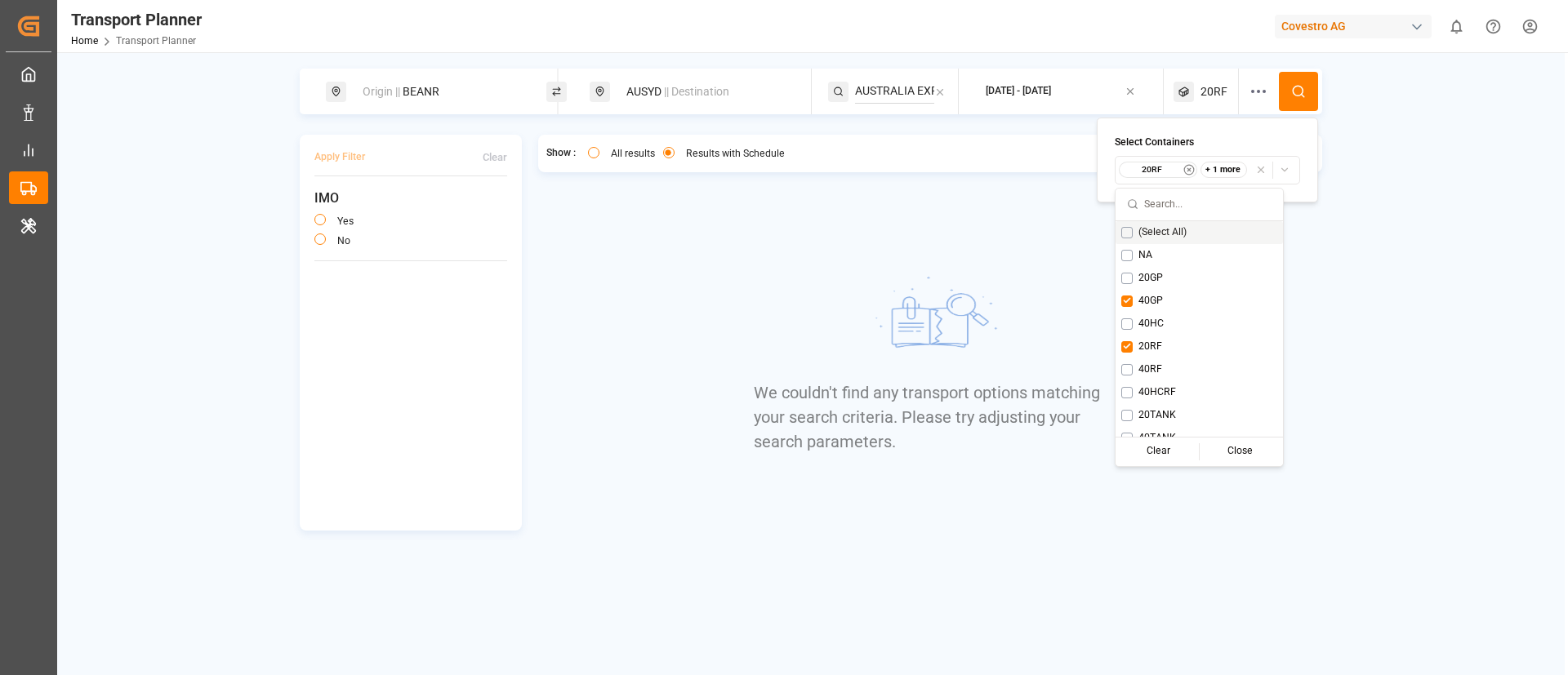
click at [1296, 88] on icon at bounding box center [1298, 91] width 15 height 15
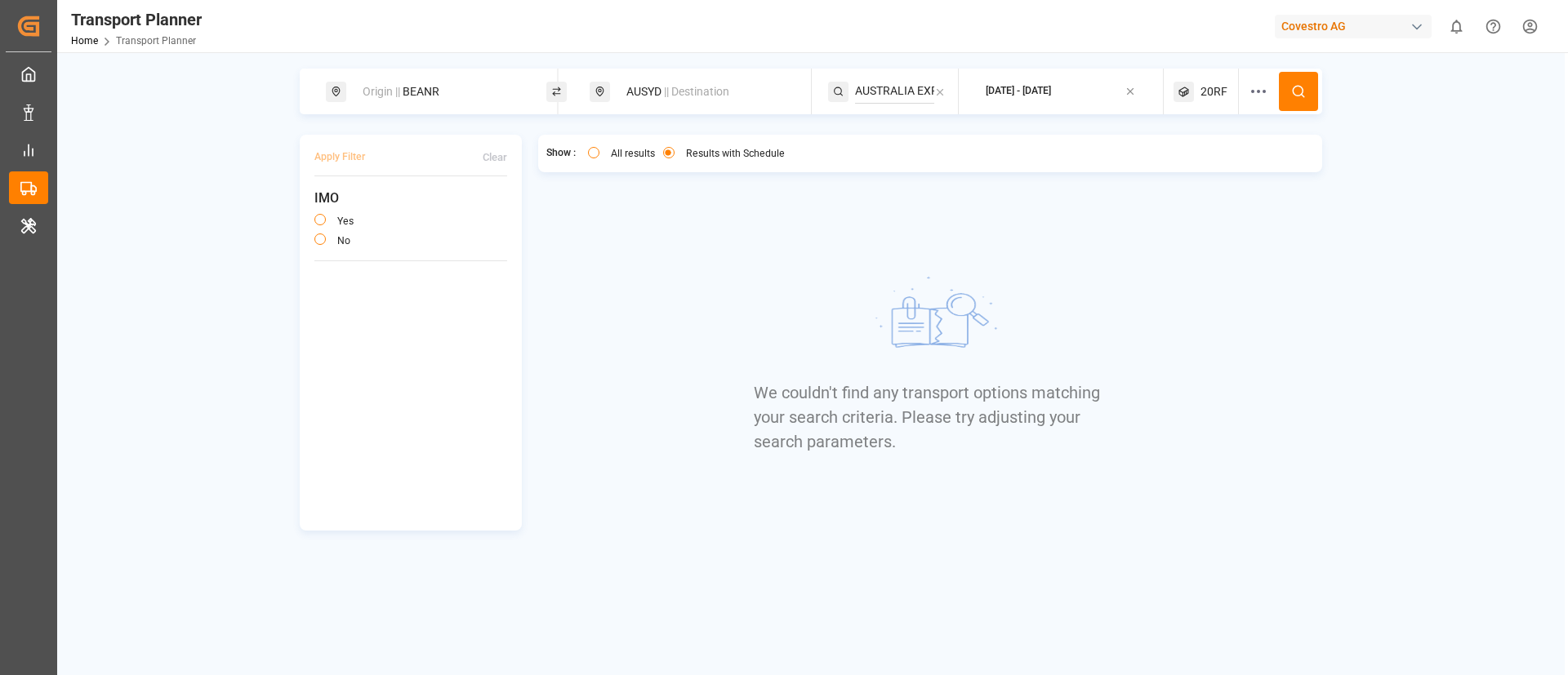
click at [1212, 94] on span "20RF" at bounding box center [1214, 92] width 27 height 17
click at [1160, 164] on small "20RF" at bounding box center [1151, 170] width 57 height 12
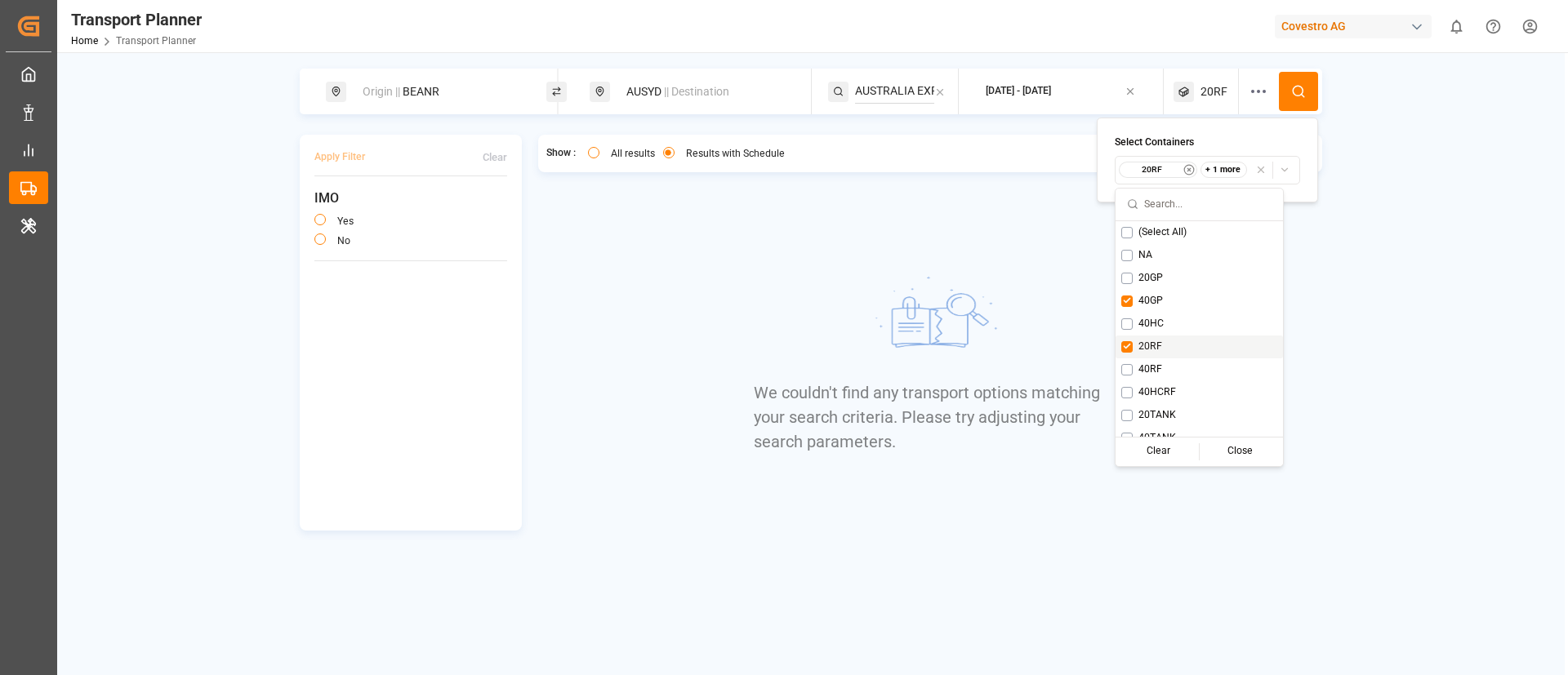
click at [1150, 345] on span "20RF" at bounding box center [1150, 346] width 23 height 15
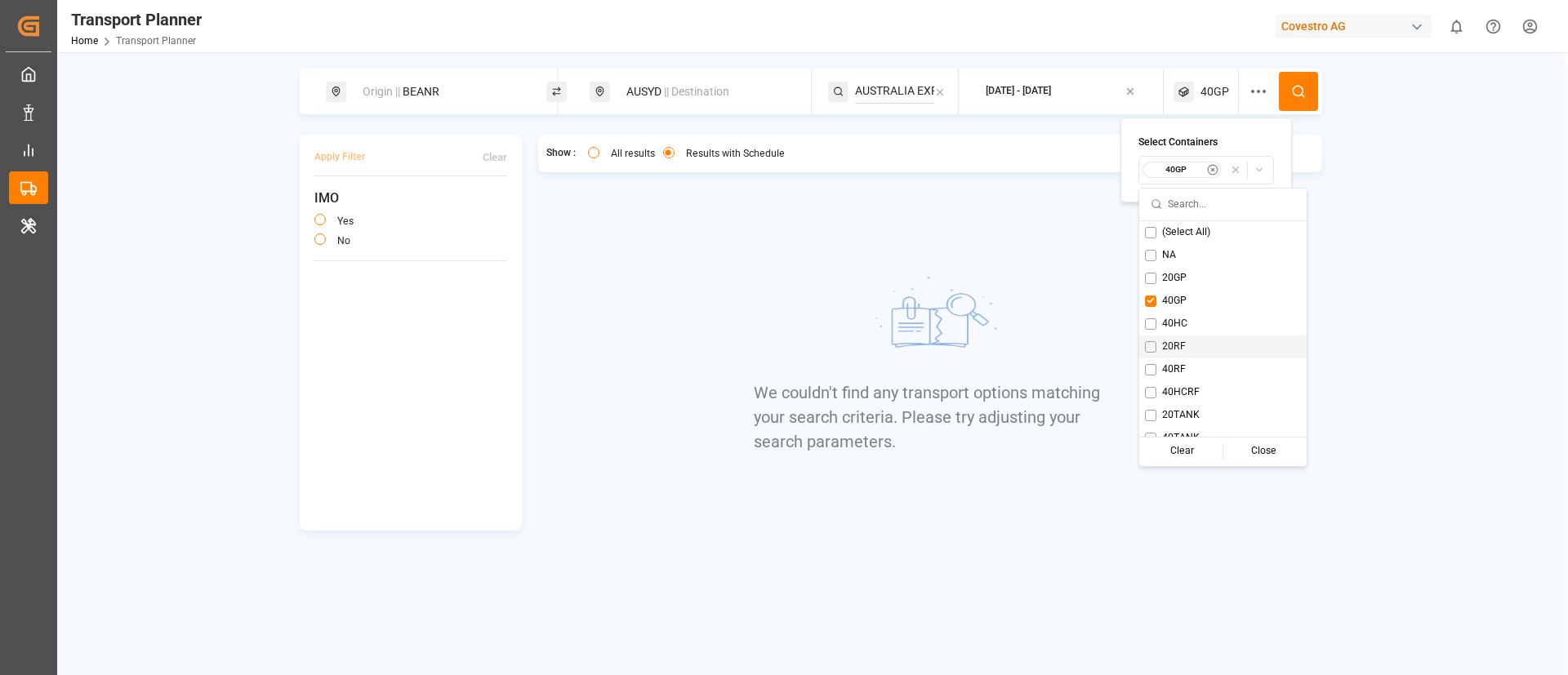
click at [1154, 347] on button "Suggestions" at bounding box center [1150, 347] width 12 height 12
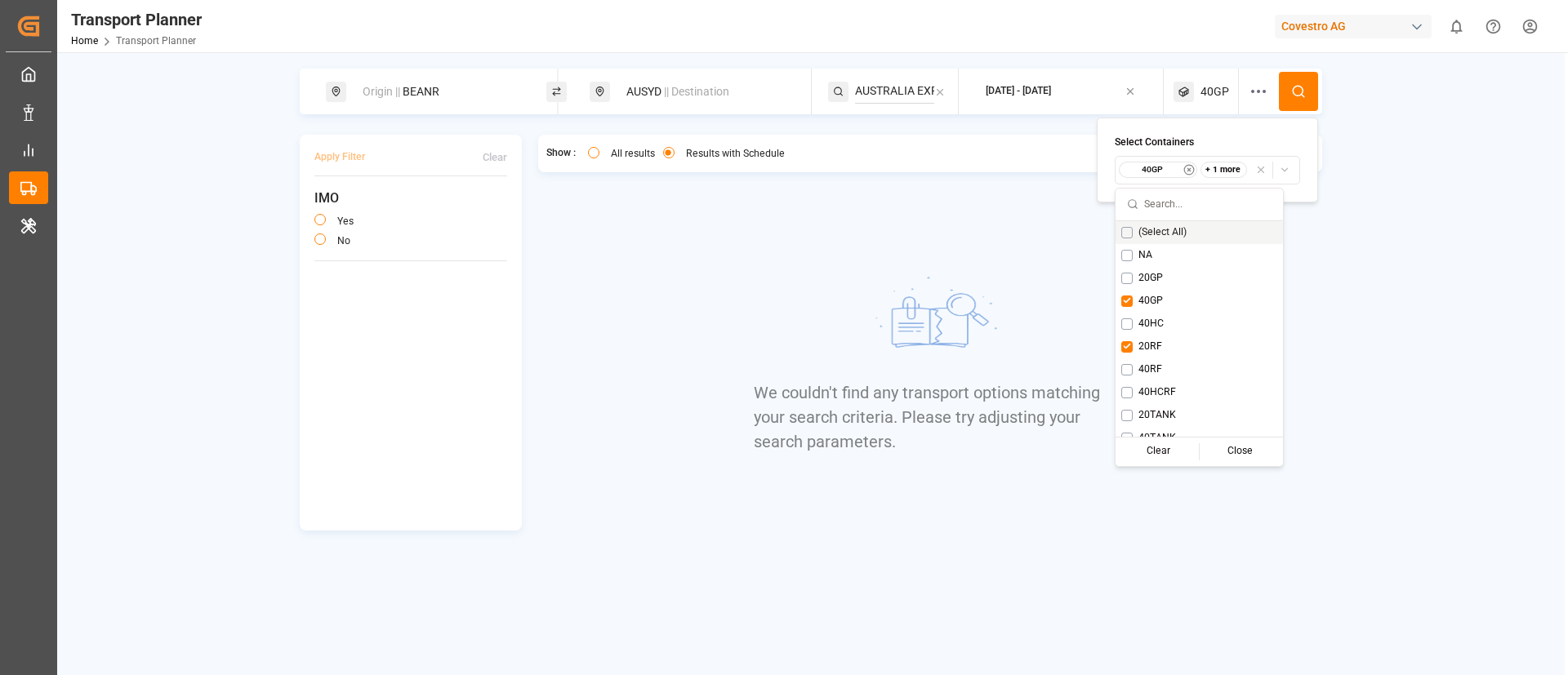
click at [1301, 88] on icon at bounding box center [1298, 91] width 15 height 15
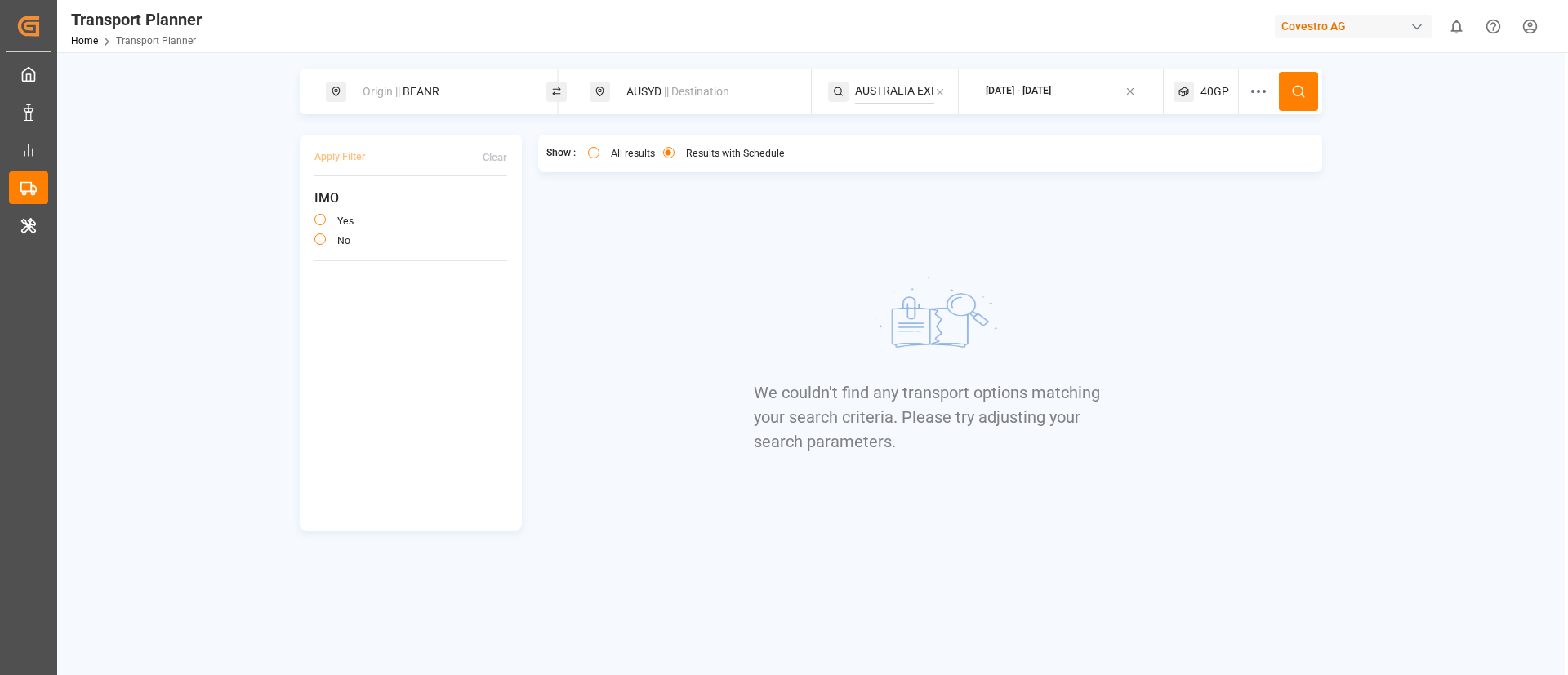
click at [1207, 89] on span "40GP" at bounding box center [1215, 92] width 29 height 17
click at [1172, 166] on small "40GP" at bounding box center [1151, 170] width 57 height 12
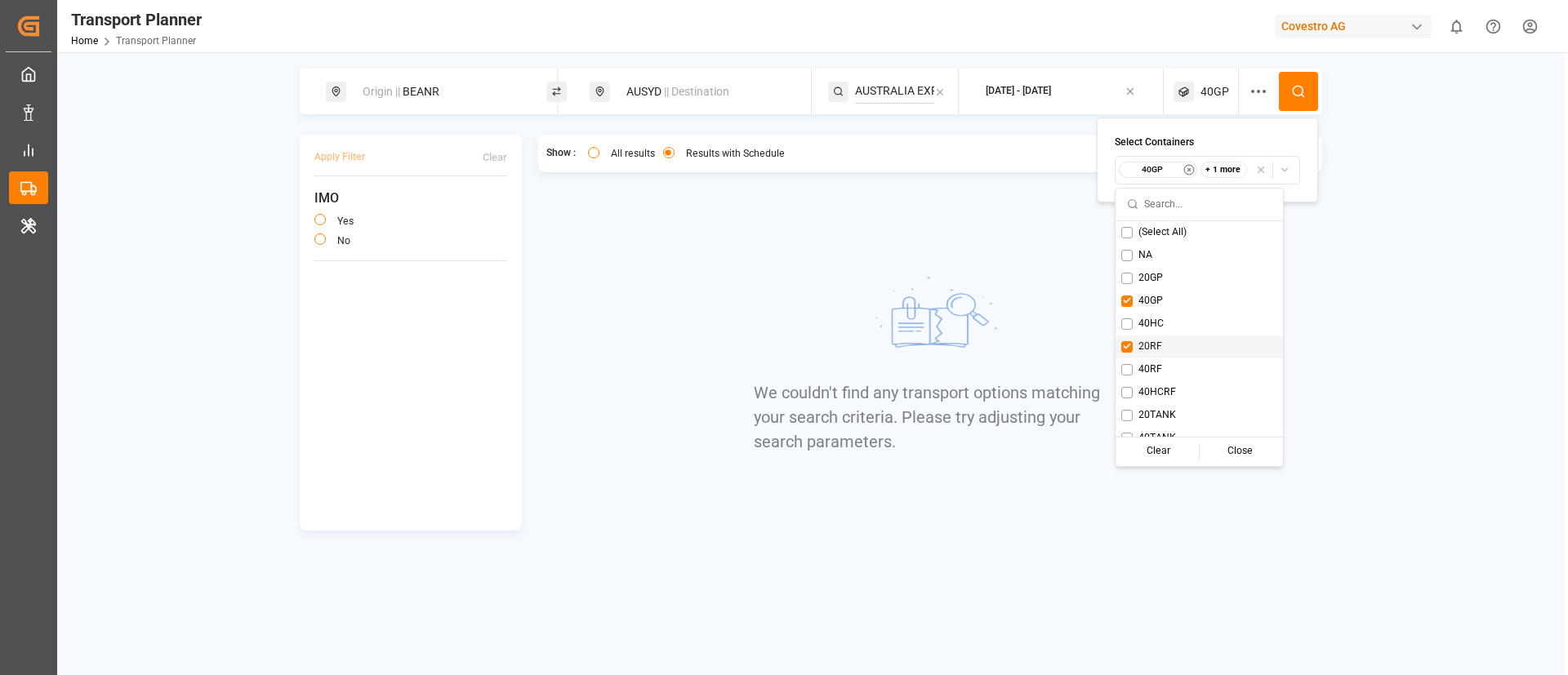
click at [1330, 332] on div "Origin || BEANR AUSYD || Destination [GEOGRAPHIC_DATA] EXPRESS [DATE] - [DATE] …" at bounding box center [811, 300] width 1507 height 462
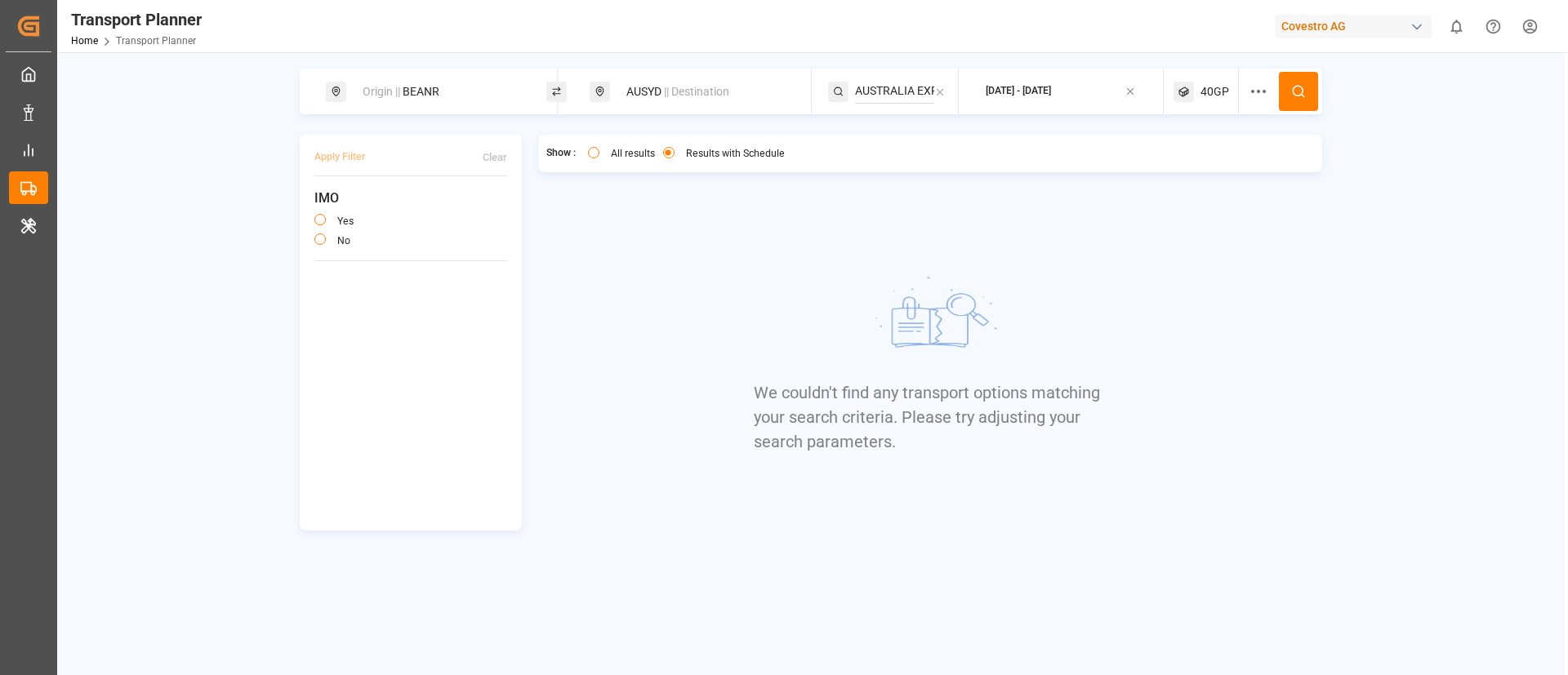
click at [684, 86] on span "|| Destination" at bounding box center [696, 92] width 66 height 14
click at [674, 212] on input "AUSYD" at bounding box center [692, 210] width 164 height 24
paste input "BDCGP"
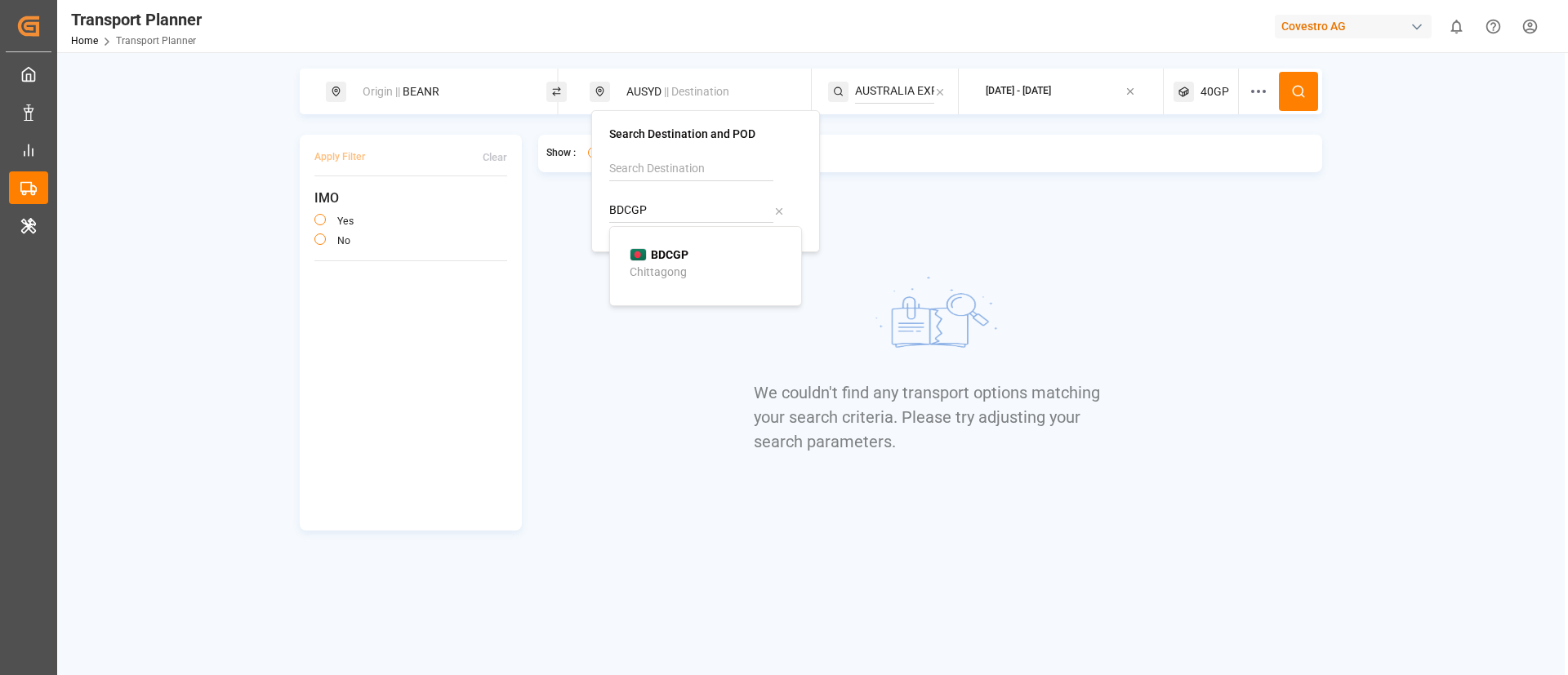
type input "BDCGP"
click at [664, 254] on b "BDCGP" at bounding box center [669, 255] width 38 height 14
click at [898, 77] on div "AUSTRALIA EXPRESS" at bounding box center [893, 91] width 131 height 45
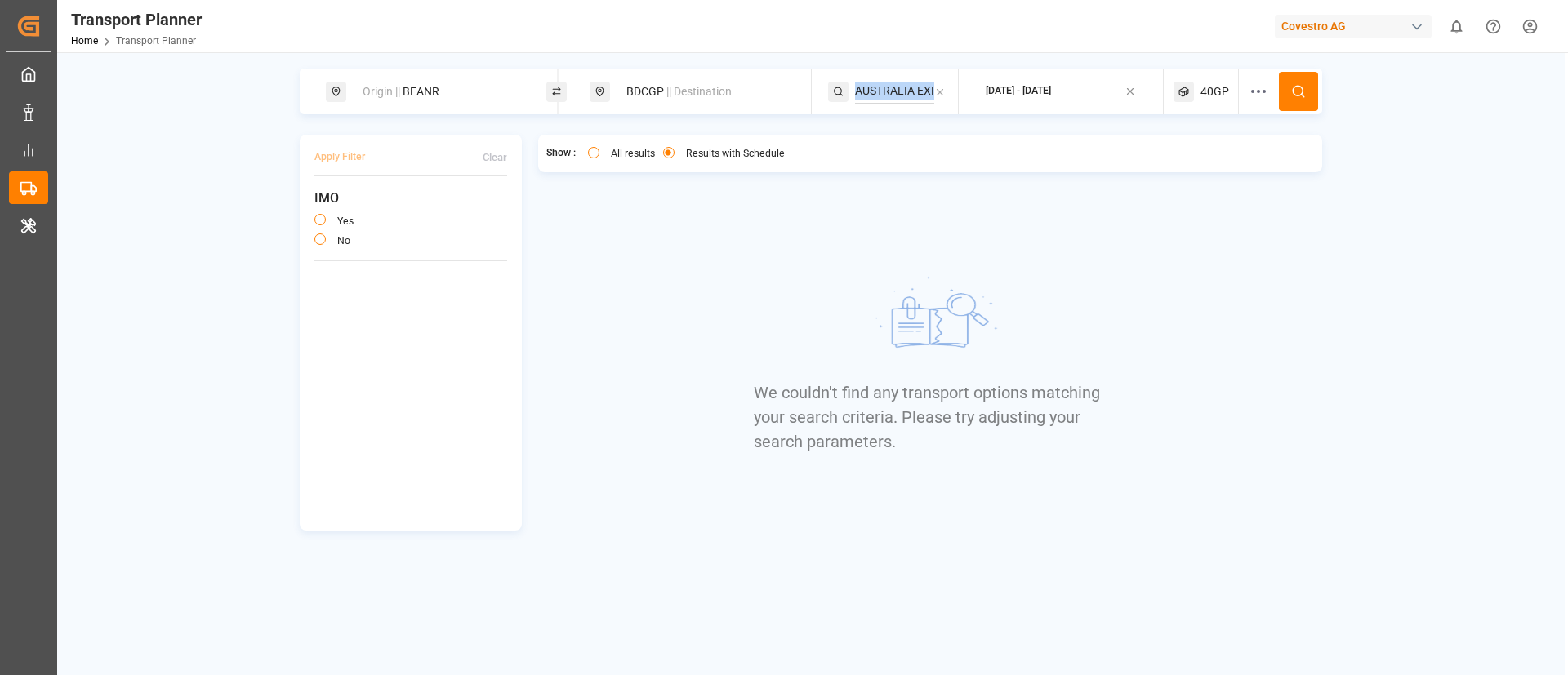
click at [898, 77] on div "AUSTRALIA EXPRESS" at bounding box center [893, 91] width 131 height 45
click at [886, 92] on input "AUSTRALIA EXPRESS" at bounding box center [895, 91] width 79 height 24
paste input "CEM"
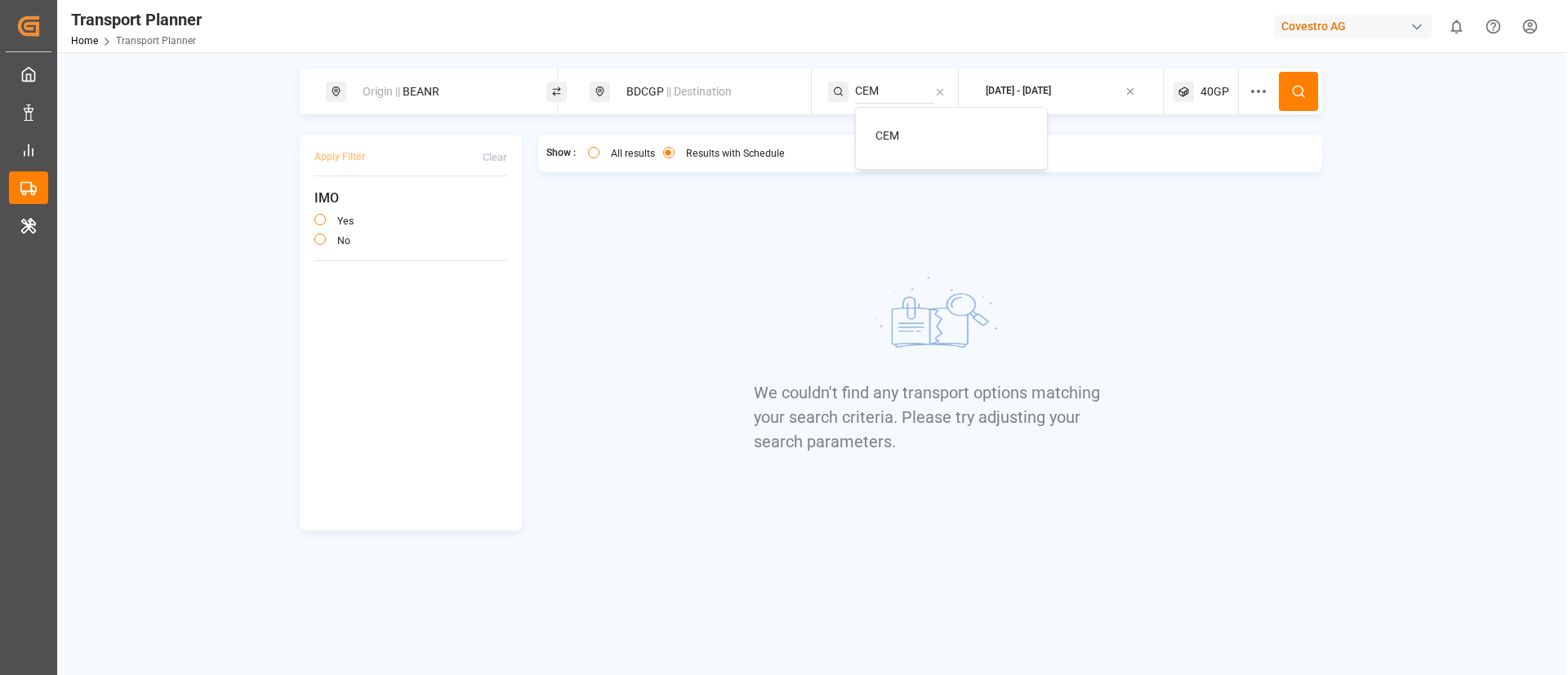
type input "CEM"
click at [899, 130] on span "CEM" at bounding box center [887, 135] width 23 height 14
click at [1249, 77] on div at bounding box center [1263, 91] width 30 height 45
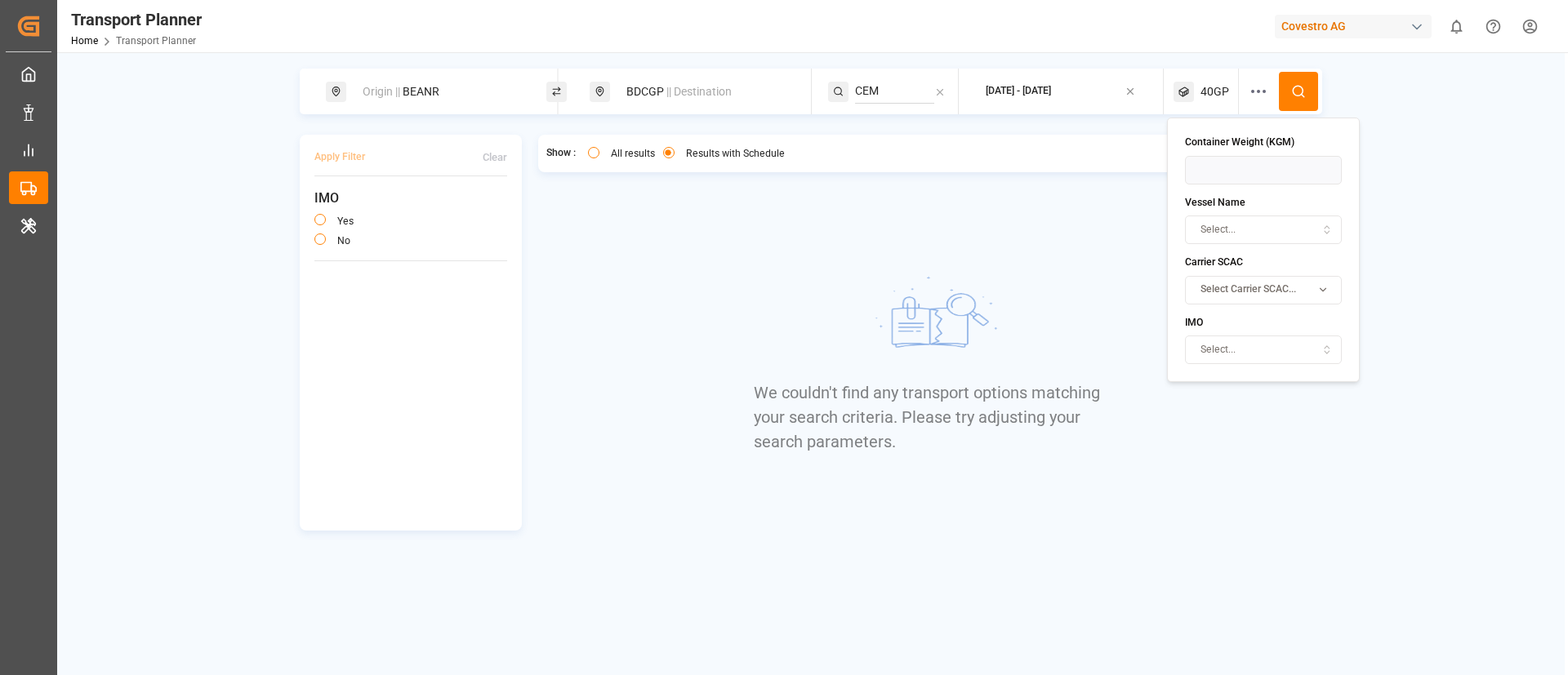
click at [1217, 86] on span "40GP" at bounding box center [1215, 92] width 29 height 17
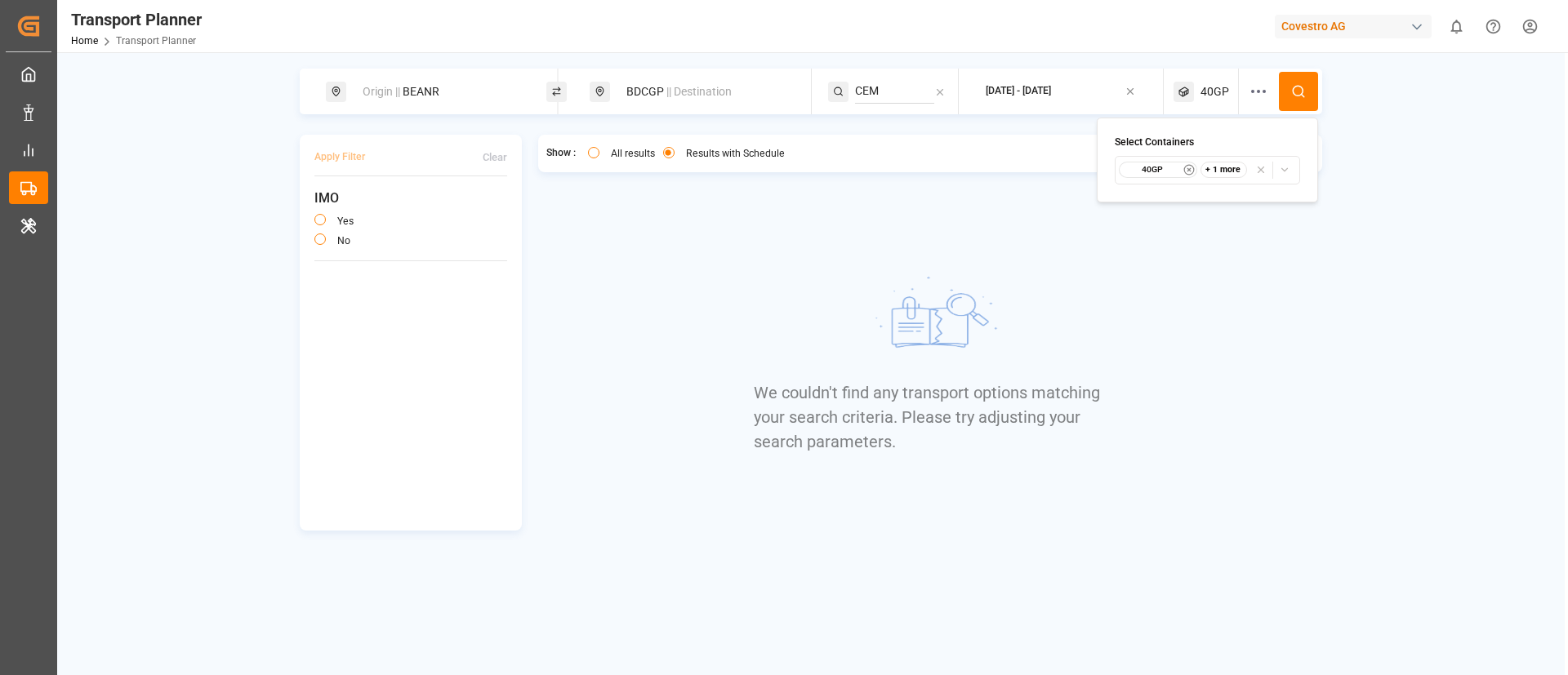
click at [1166, 168] on small "40GP" at bounding box center [1151, 170] width 57 height 12
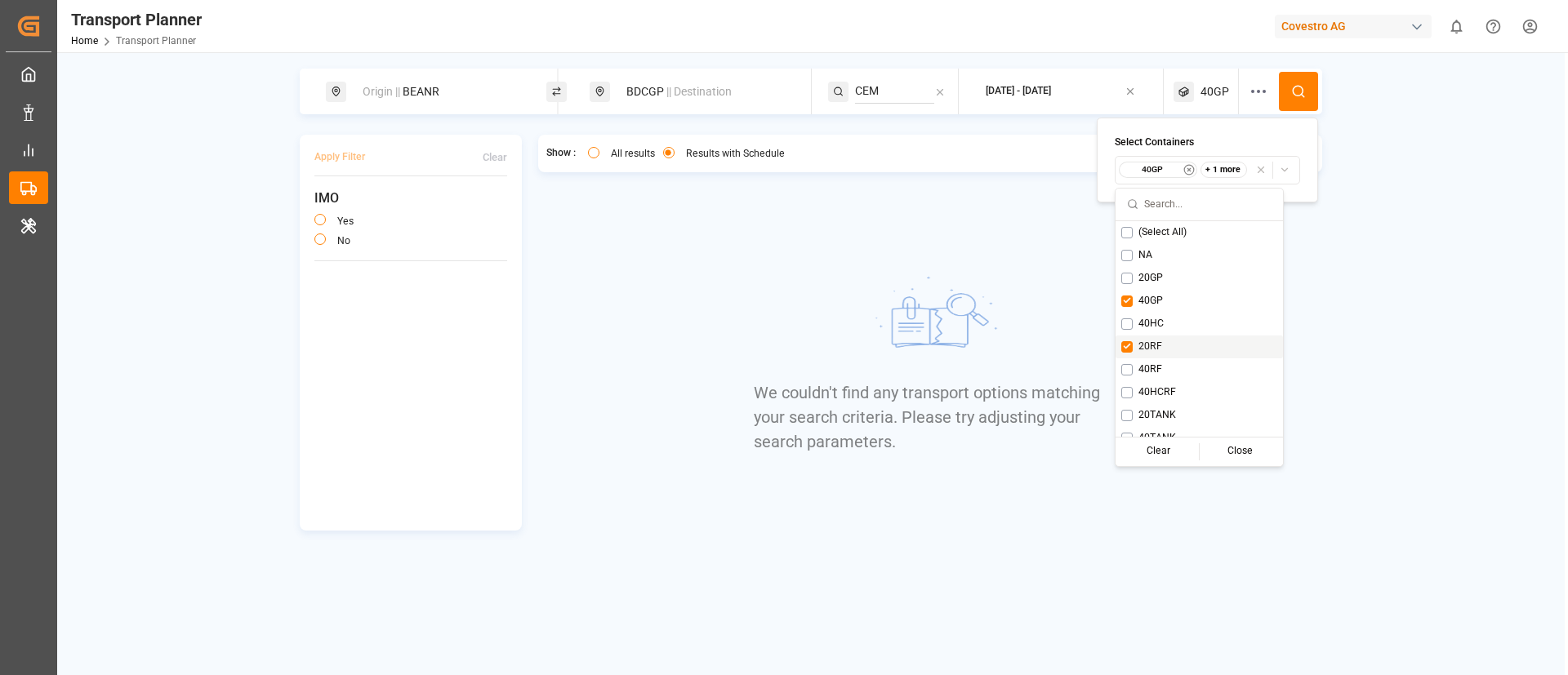
drag, startPoint x: 1151, startPoint y: 346, endPoint x: 1155, endPoint y: 333, distance: 13.6
click at [1152, 347] on span "20RF" at bounding box center [1150, 346] width 23 height 15
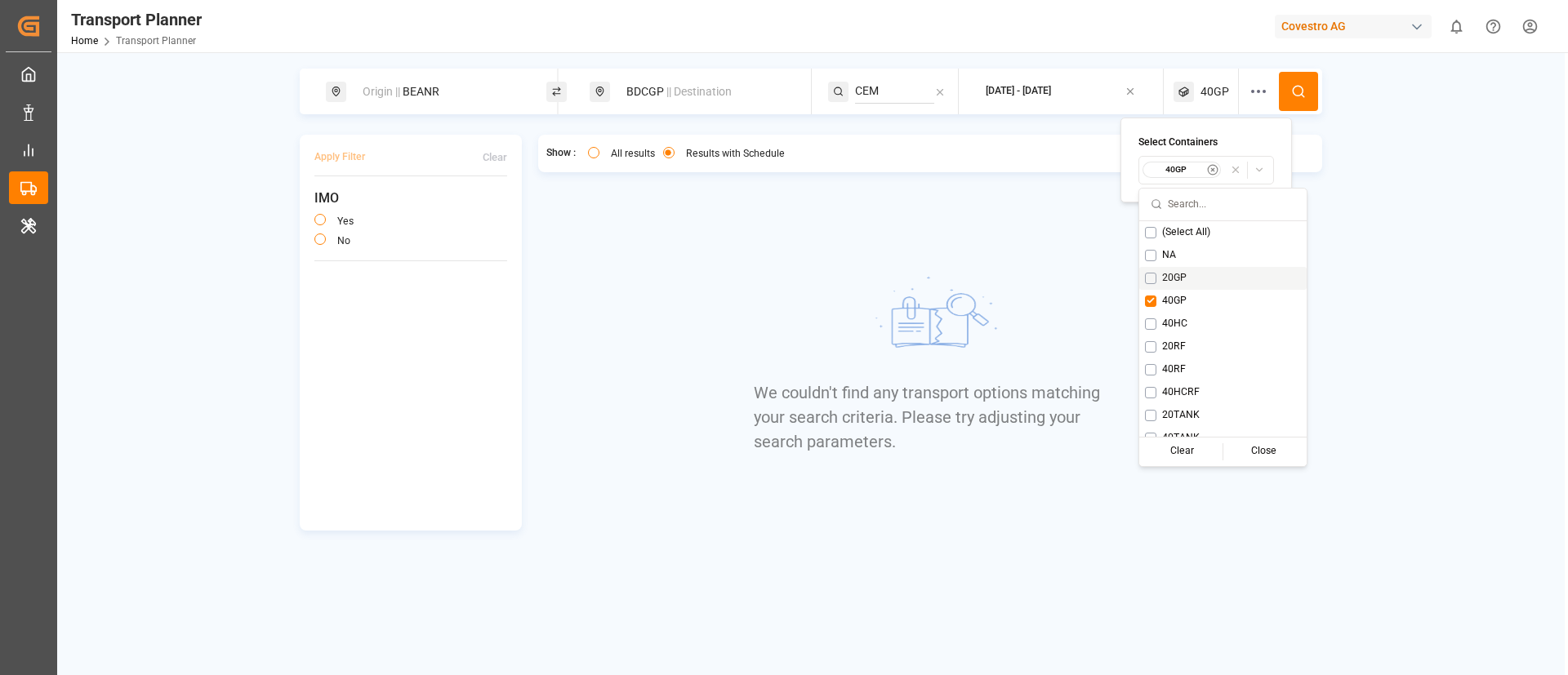
click at [1169, 273] on span "20GP" at bounding box center [1173, 278] width 24 height 15
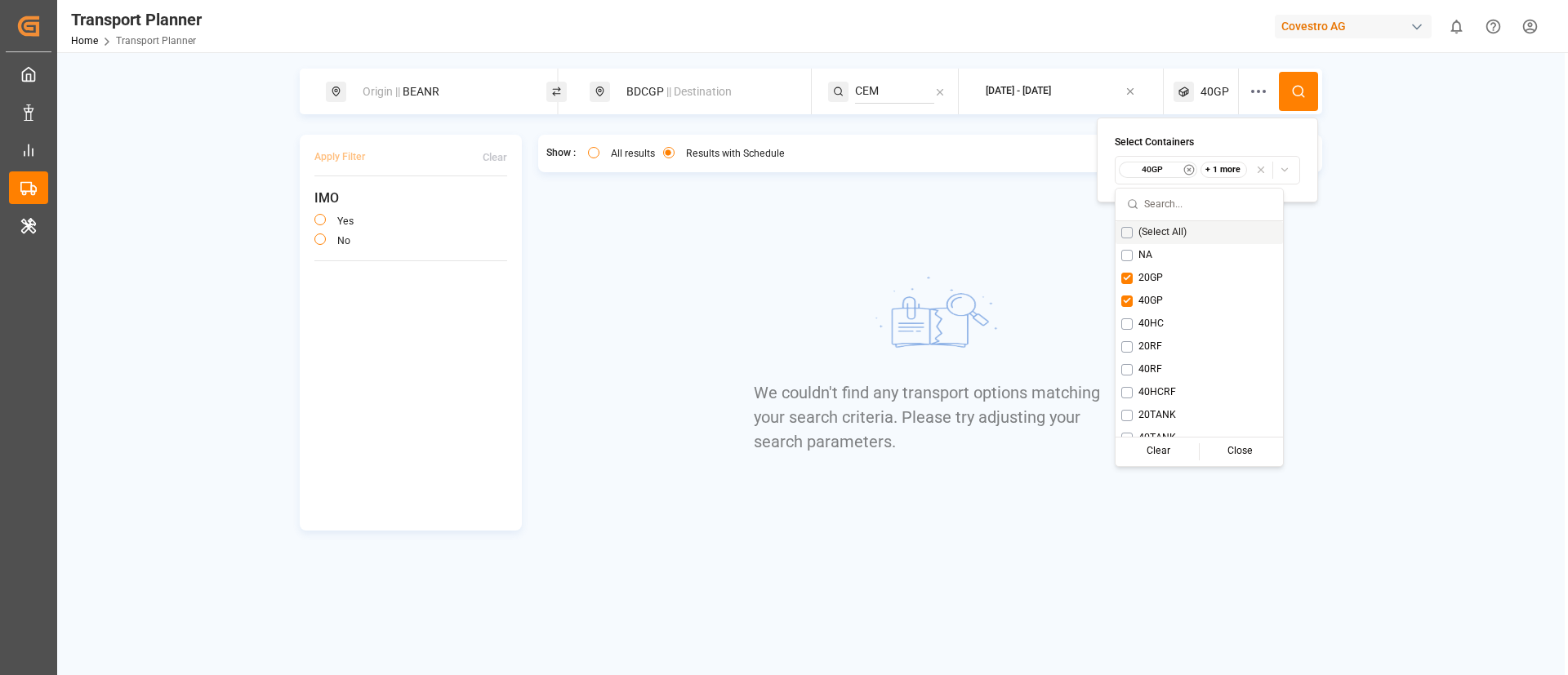
click at [1300, 82] on button at bounding box center [1298, 91] width 40 height 40
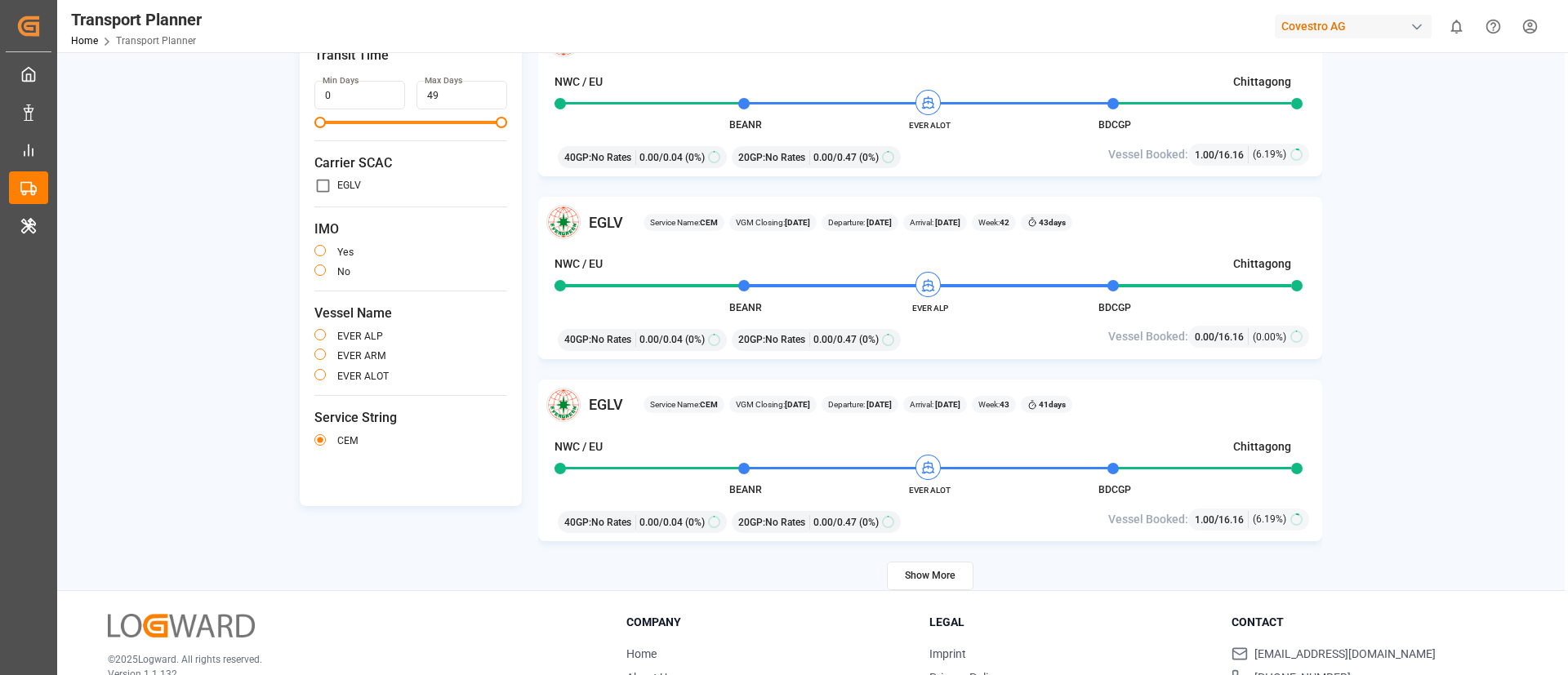
scroll to position [238, 0]
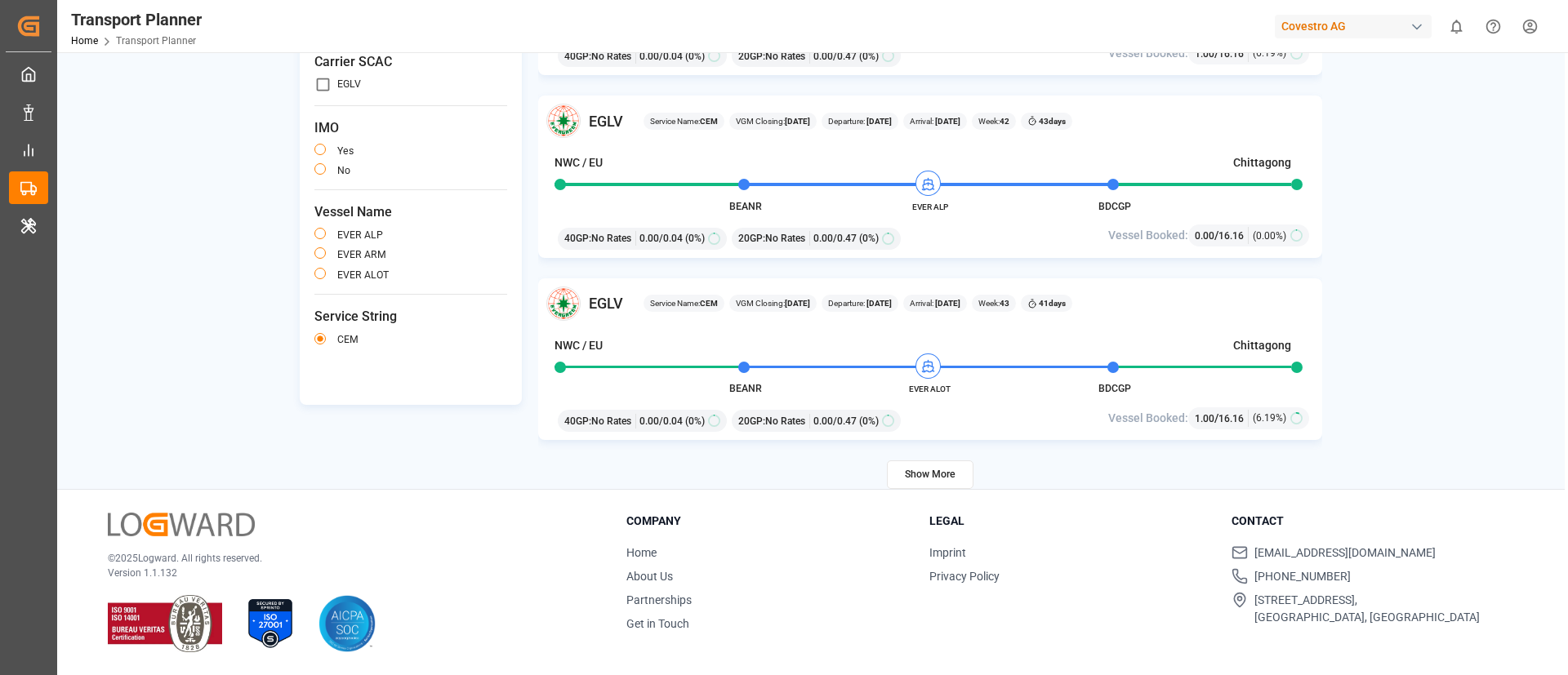
click at [922, 476] on button "Show More" at bounding box center [930, 475] width 86 height 29
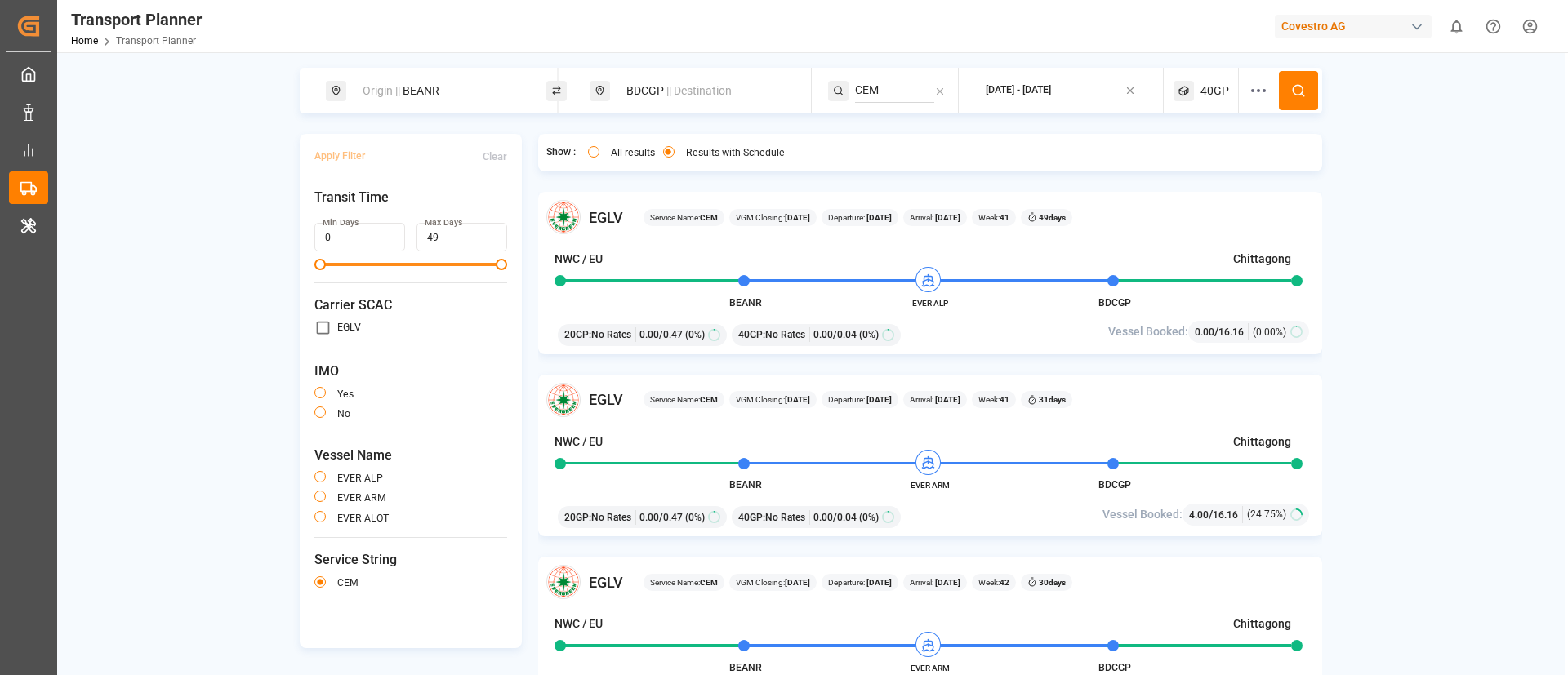
scroll to position [0, 0]
click at [1050, 86] on div "[DATE] - [DATE]" at bounding box center [1019, 91] width 66 height 15
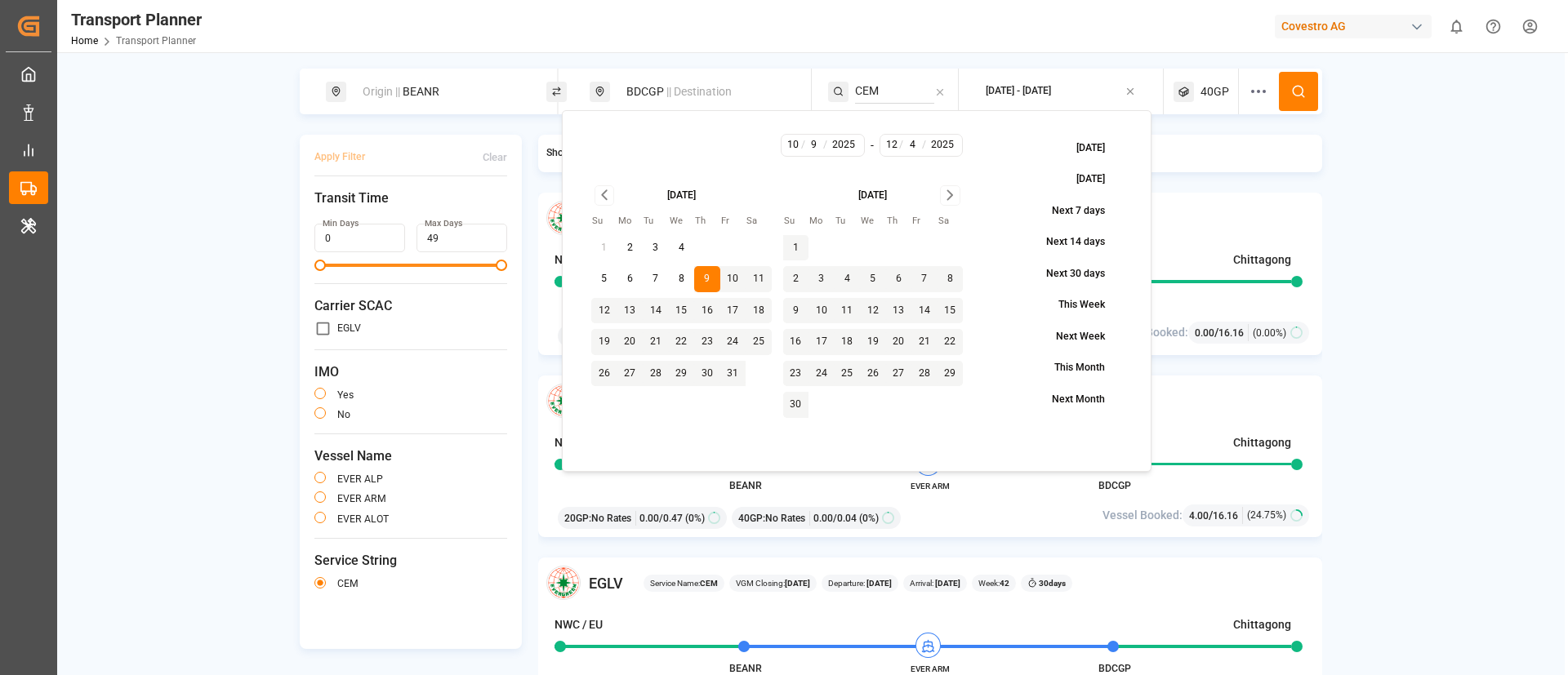
click at [934, 141] on input "2025" at bounding box center [941, 145] width 34 height 15
click at [912, 141] on input "4" at bounding box center [912, 145] width 20 height 15
type input "9"
click at [1307, 86] on button at bounding box center [1298, 91] width 40 height 40
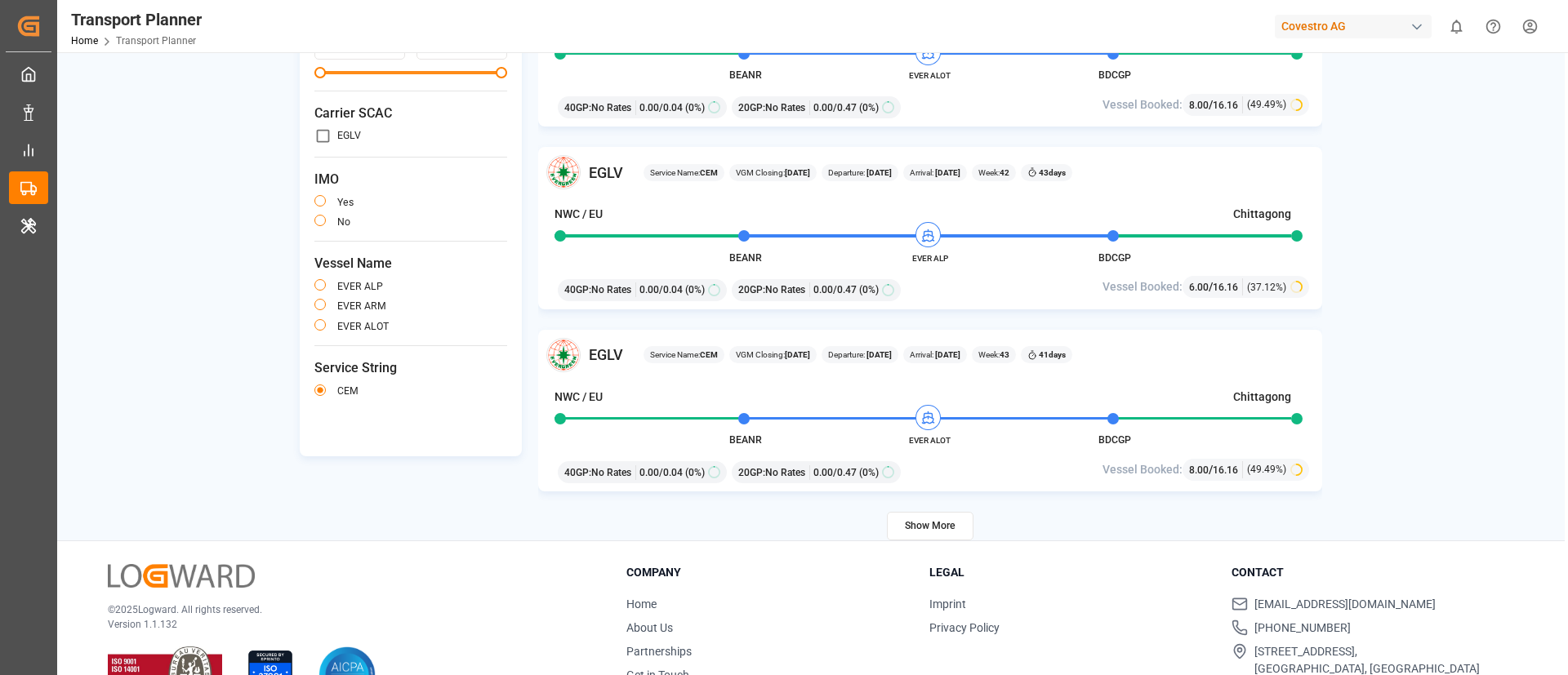
scroll to position [238, 0]
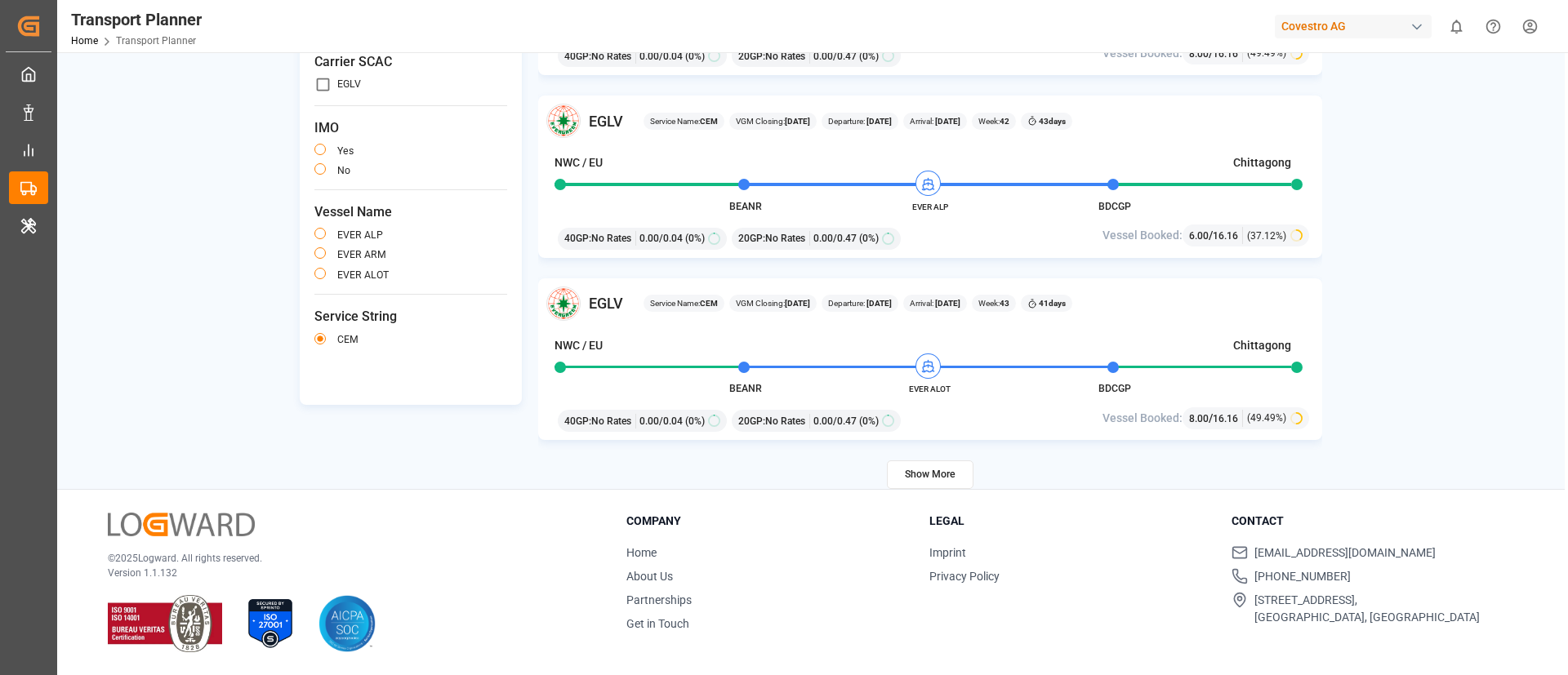
click at [936, 466] on button "Show More" at bounding box center [930, 475] width 86 height 29
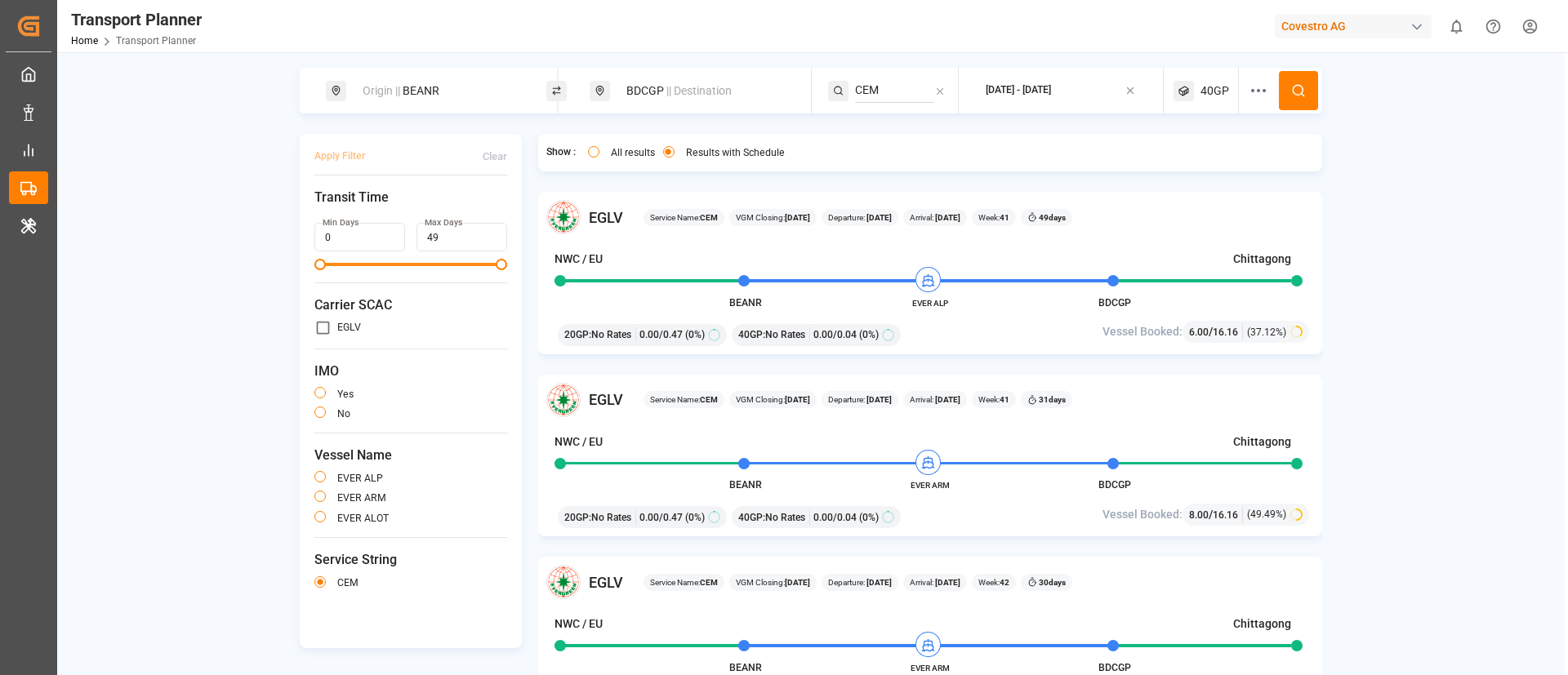
scroll to position [0, 0]
click at [704, 90] on span "|| Destination" at bounding box center [699, 92] width 66 height 14
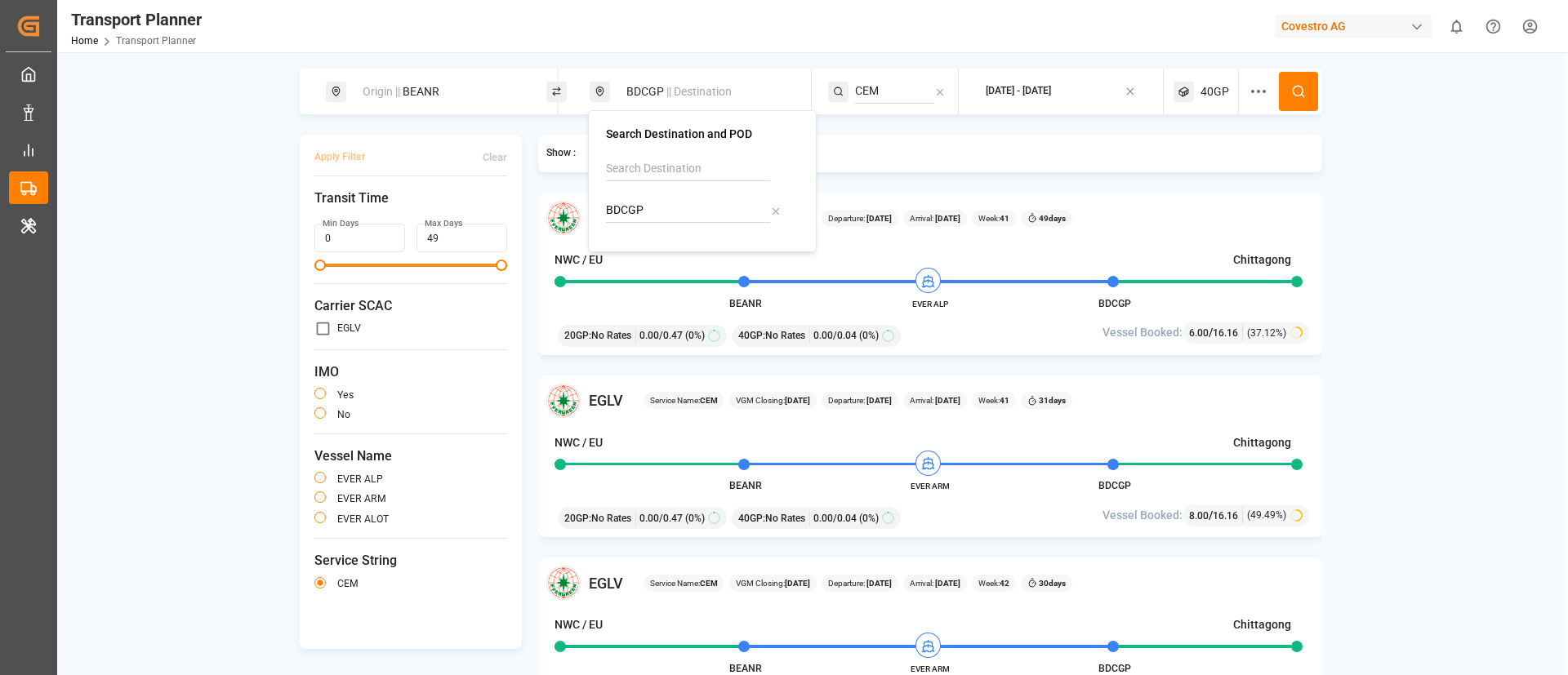
click at [650, 212] on input "BDCGP" at bounding box center [688, 210] width 164 height 24
paste input "HBAH"
click at [650, 212] on input "BDCGP" at bounding box center [688, 210] width 164 height 24
type input "BHBAH"
click at [655, 252] on b "BHBAH" at bounding box center [666, 255] width 39 height 14
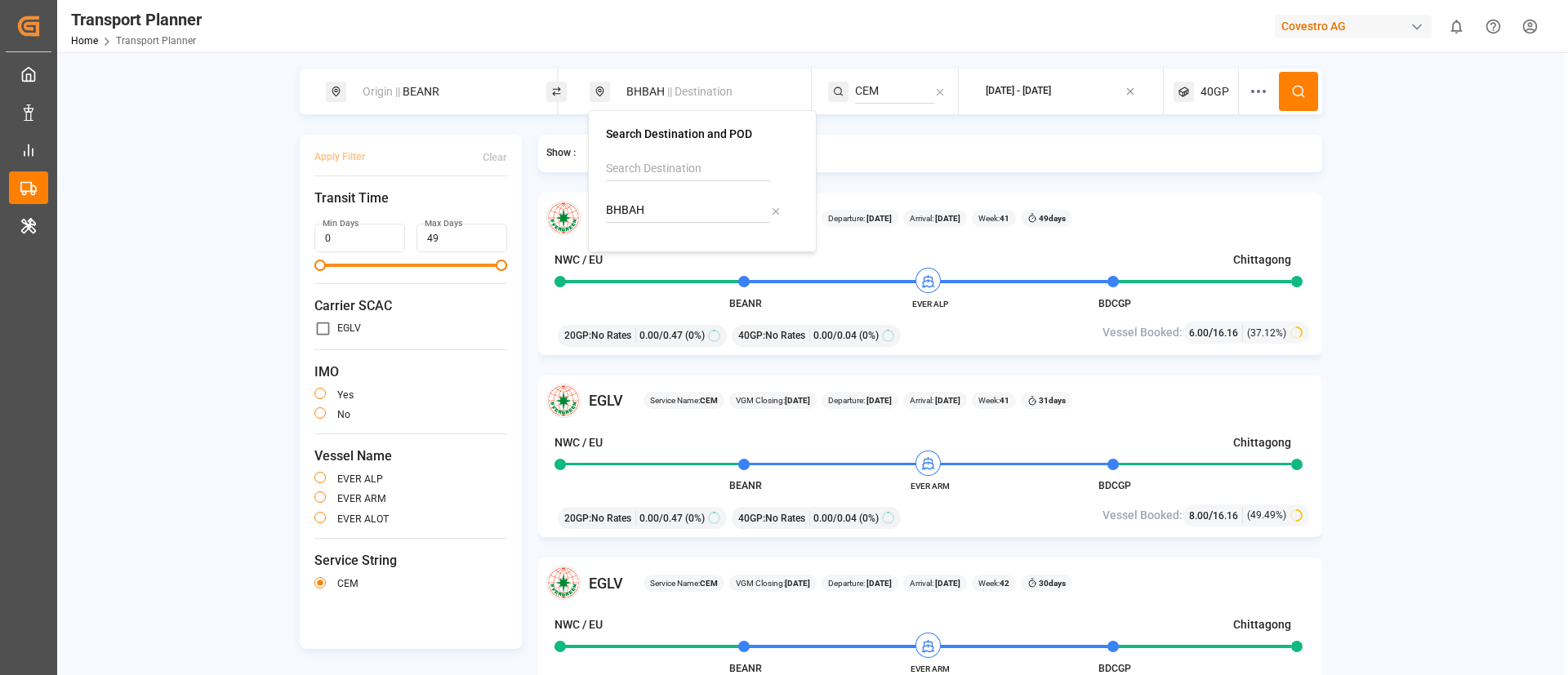
click at [876, 92] on input "CEM" at bounding box center [895, 91] width 79 height 24
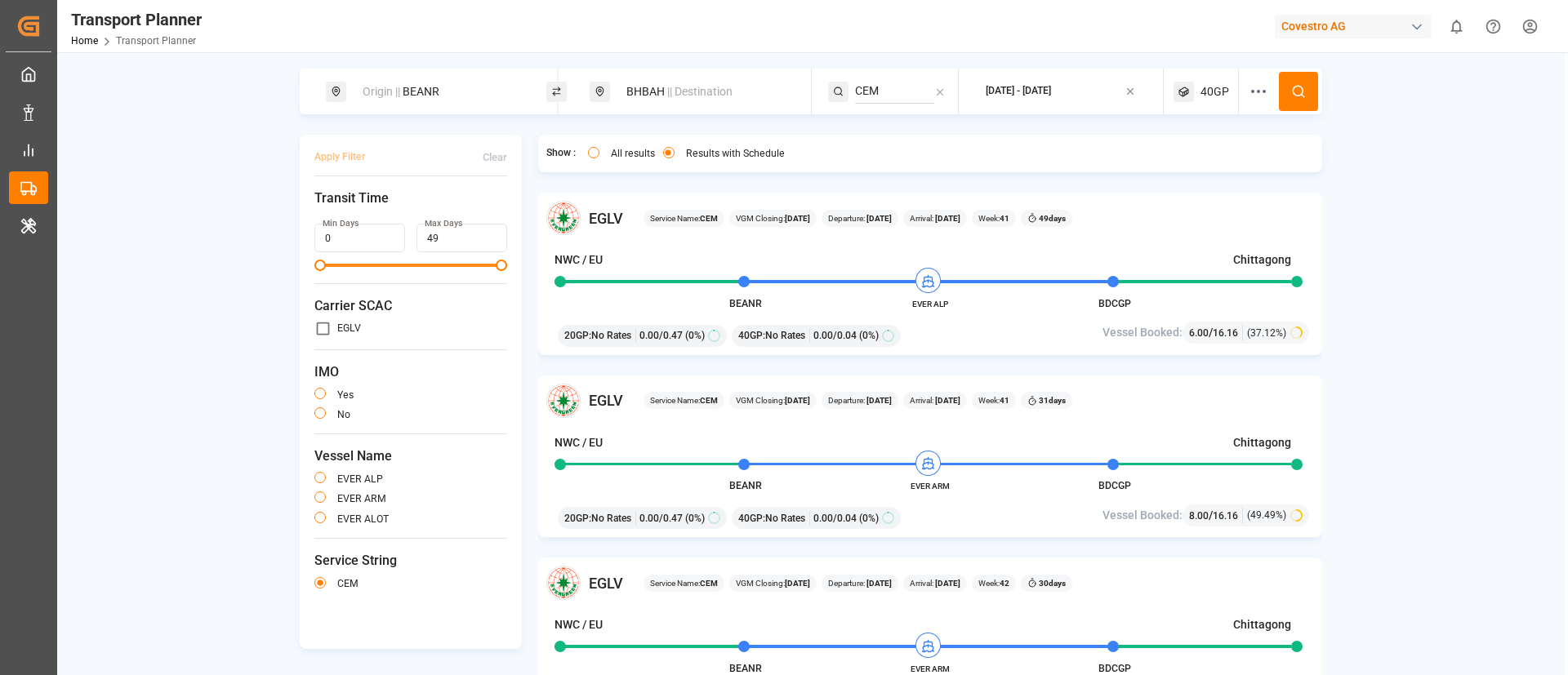
click at [876, 92] on input "CEM" at bounding box center [895, 91] width 79 height 24
paste input "LION"
type input "LION"
click at [893, 131] on span "LION" at bounding box center [888, 135] width 26 height 14
click at [1299, 85] on icon at bounding box center [1298, 91] width 15 height 15
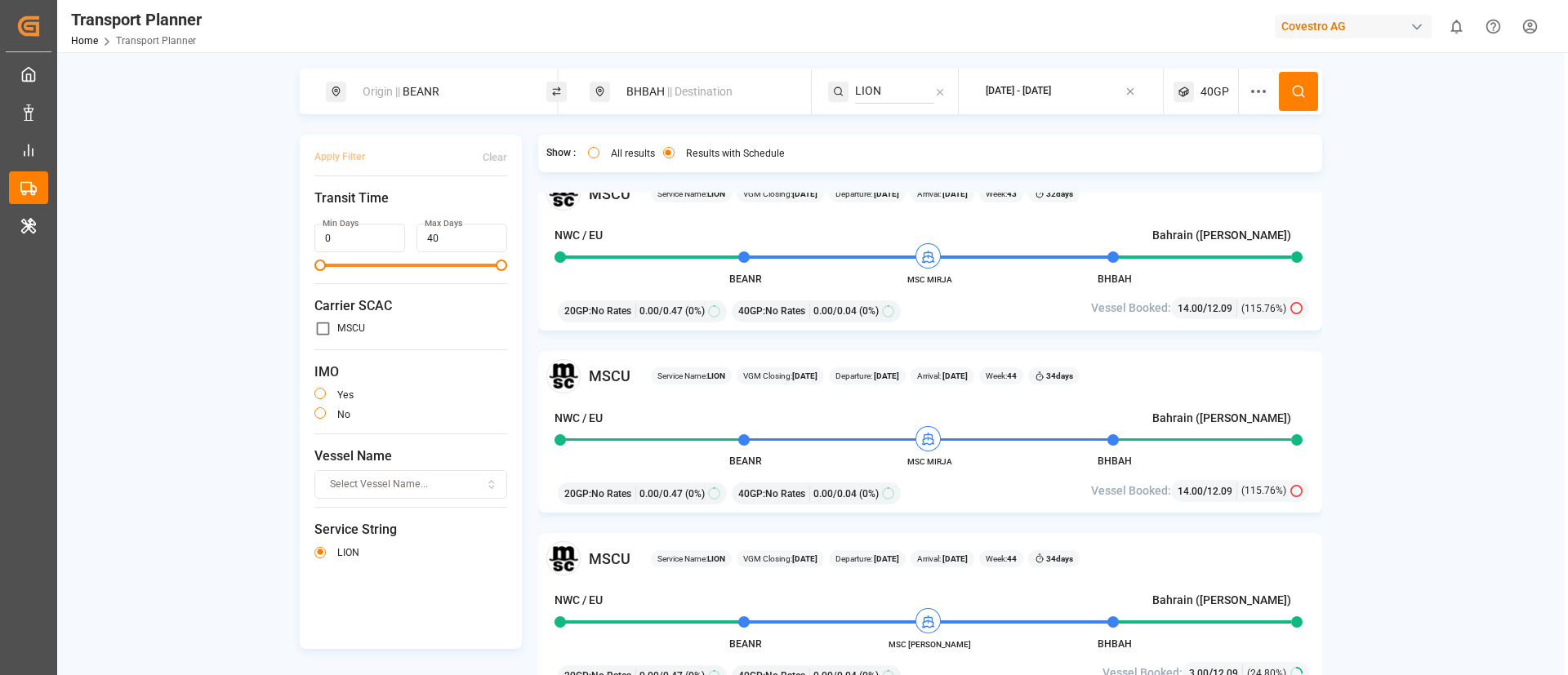
scroll to position [400, 0]
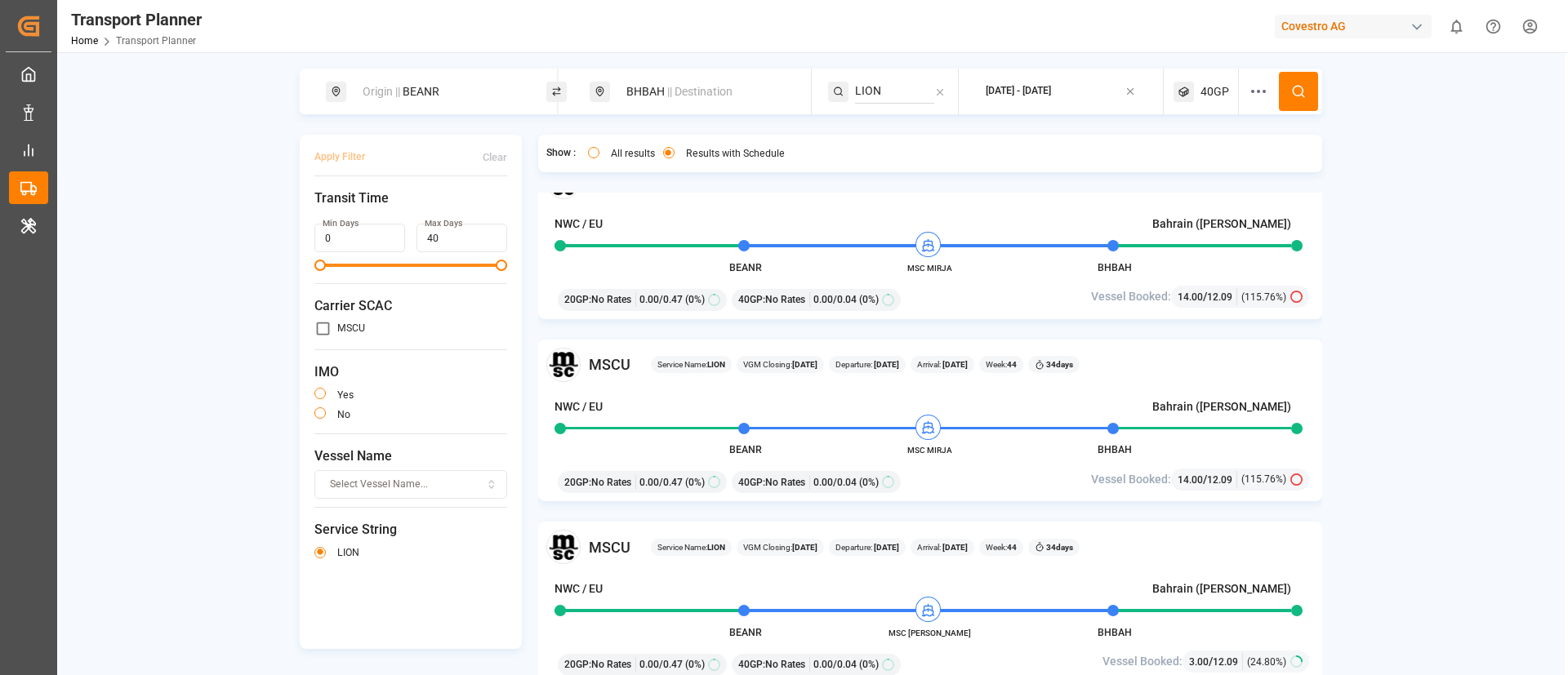
click at [667, 93] on span "|| Destination" at bounding box center [700, 92] width 66 height 14
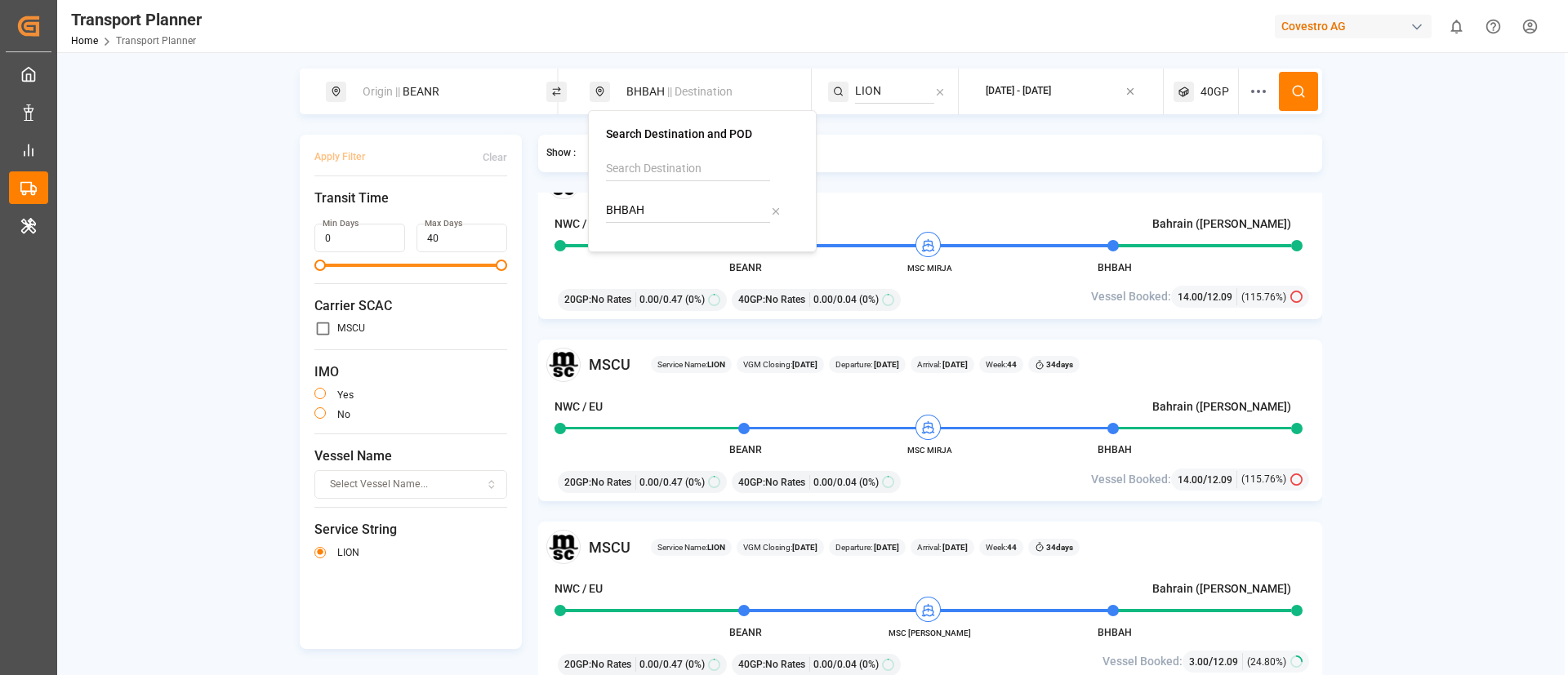
click at [659, 201] on input "BHBAH" at bounding box center [688, 210] width 164 height 24
paste input "JCOO"
click at [659, 201] on input "BJCOO" at bounding box center [688, 210] width 164 height 24
type input "BJCOO"
click at [652, 251] on b "BJCOO" at bounding box center [666, 255] width 38 height 14
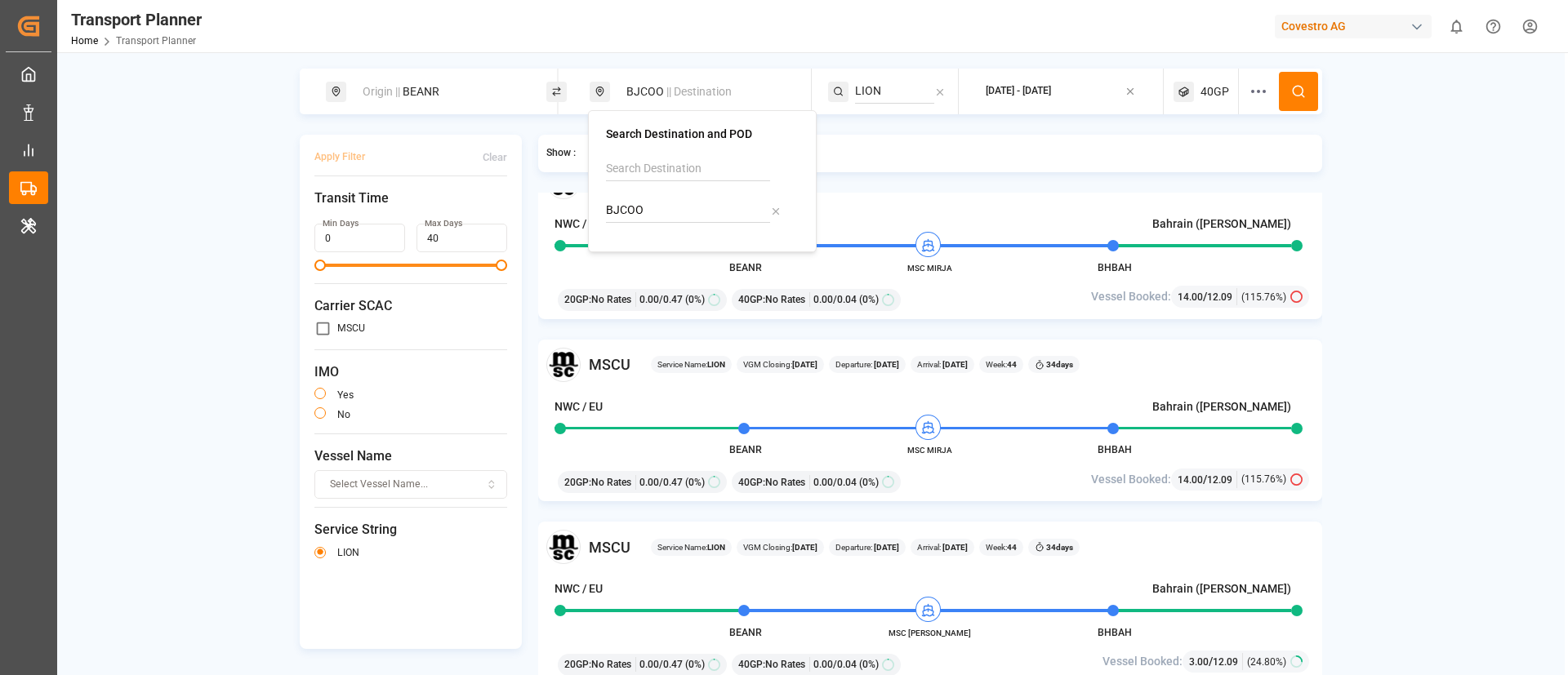
click at [901, 77] on div "LION" at bounding box center [893, 91] width 131 height 45
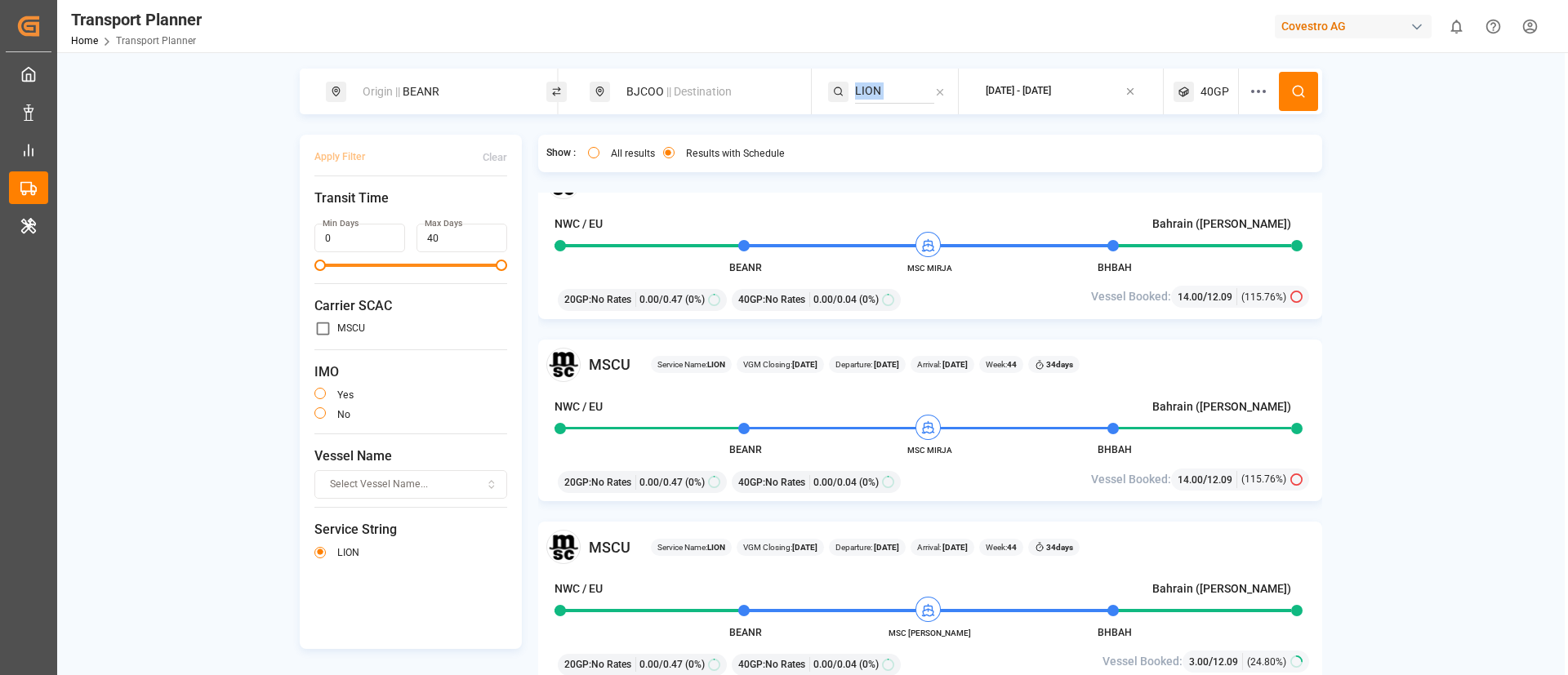
click at [881, 95] on input "LION" at bounding box center [895, 91] width 79 height 24
paste input "NWC TO WAF SERVICE"
type input "NWC TO WAF SERVICE"
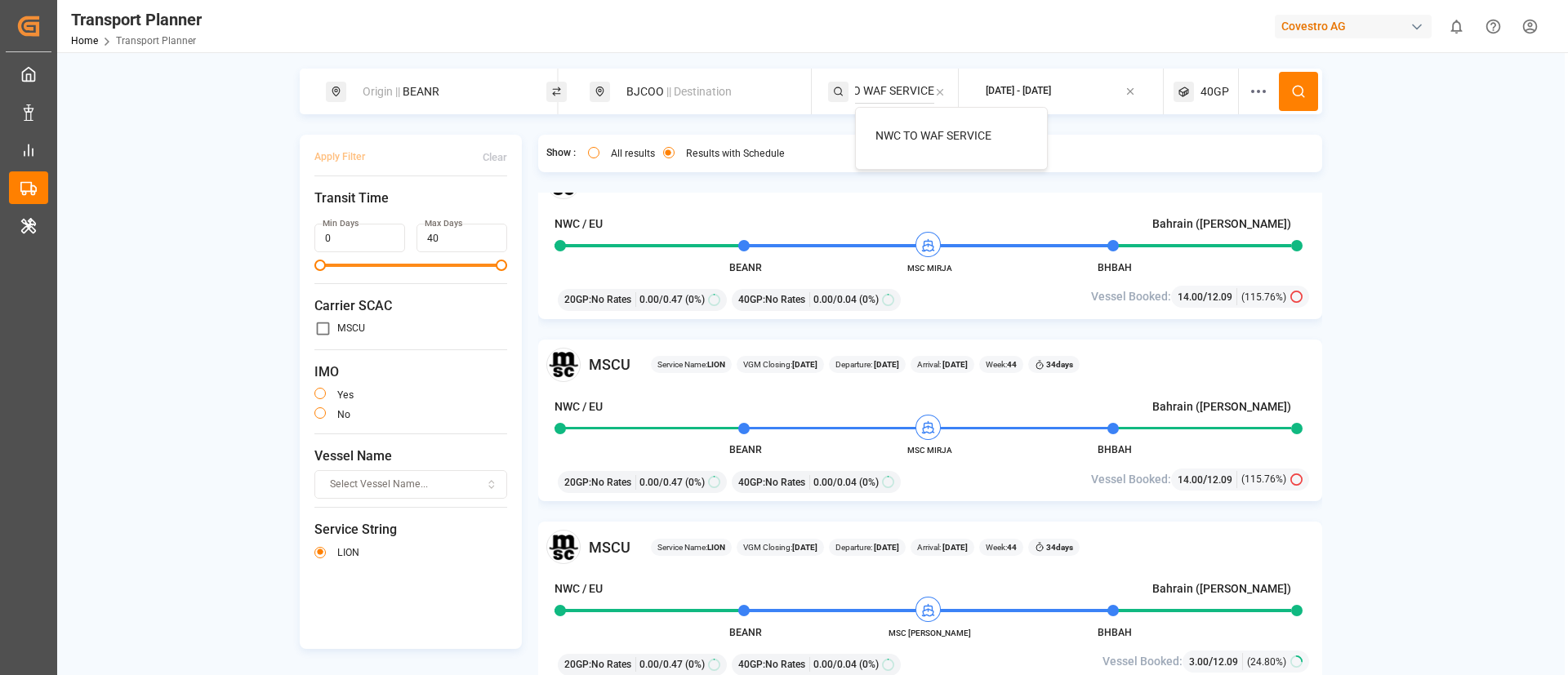
click at [903, 132] on span "NWC TO WAF SERVICE" at bounding box center [933, 135] width 116 height 14
click at [1307, 100] on button at bounding box center [1298, 91] width 40 height 40
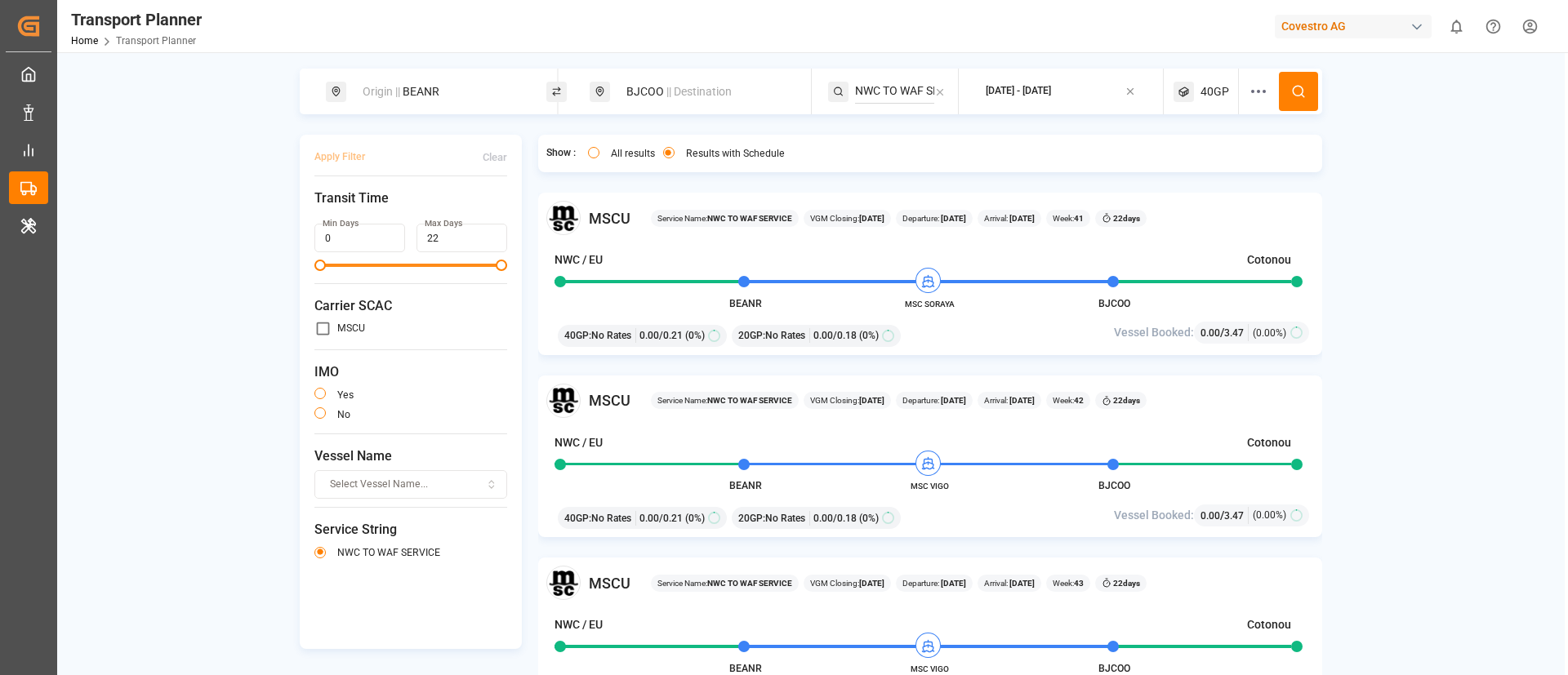
click at [675, 90] on span "|| Destination" at bounding box center [699, 92] width 66 height 14
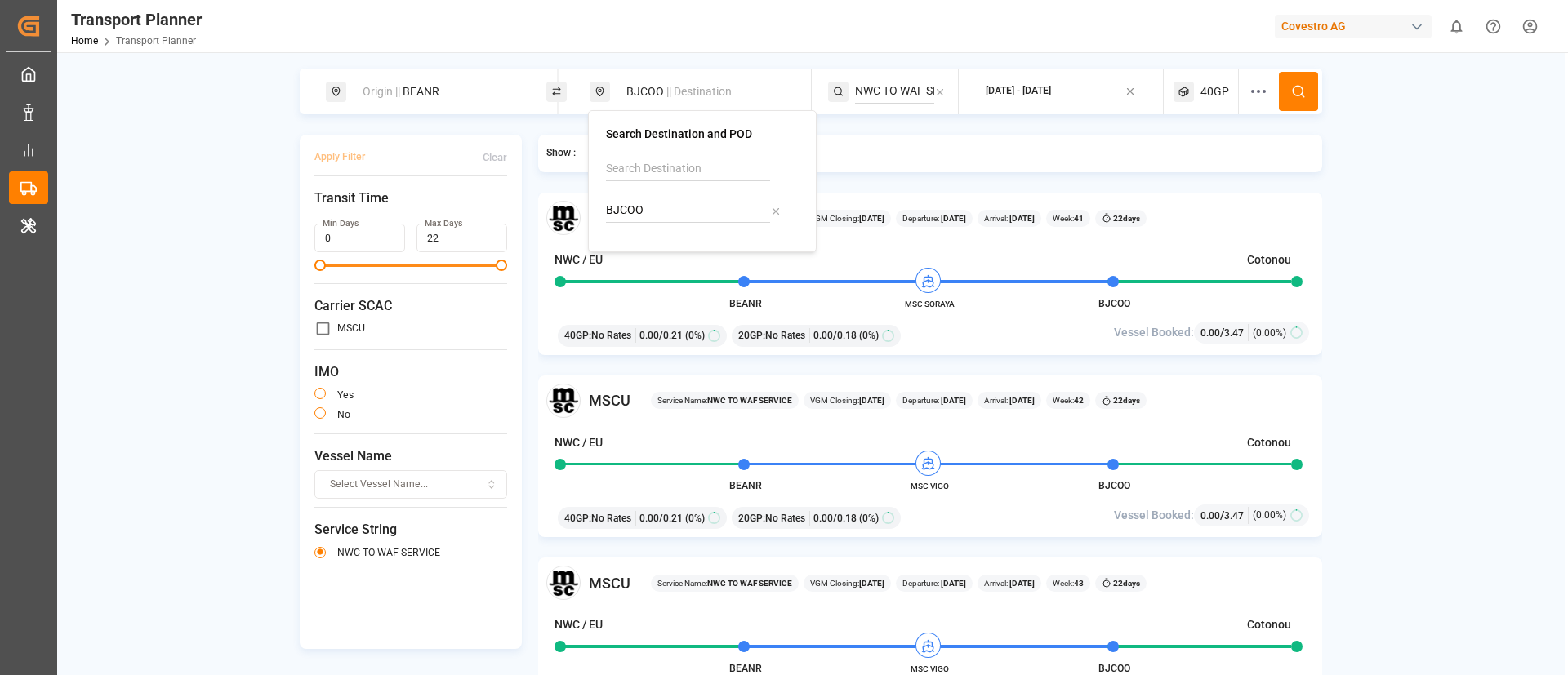
click at [659, 207] on input "BJCOO" at bounding box center [688, 210] width 164 height 24
paste input "RIOA"
click at [659, 207] on input "BJCOO" at bounding box center [688, 210] width 164 height 24
type input "BRIOA"
click at [656, 254] on b "BRIOA" at bounding box center [664, 255] width 34 height 14
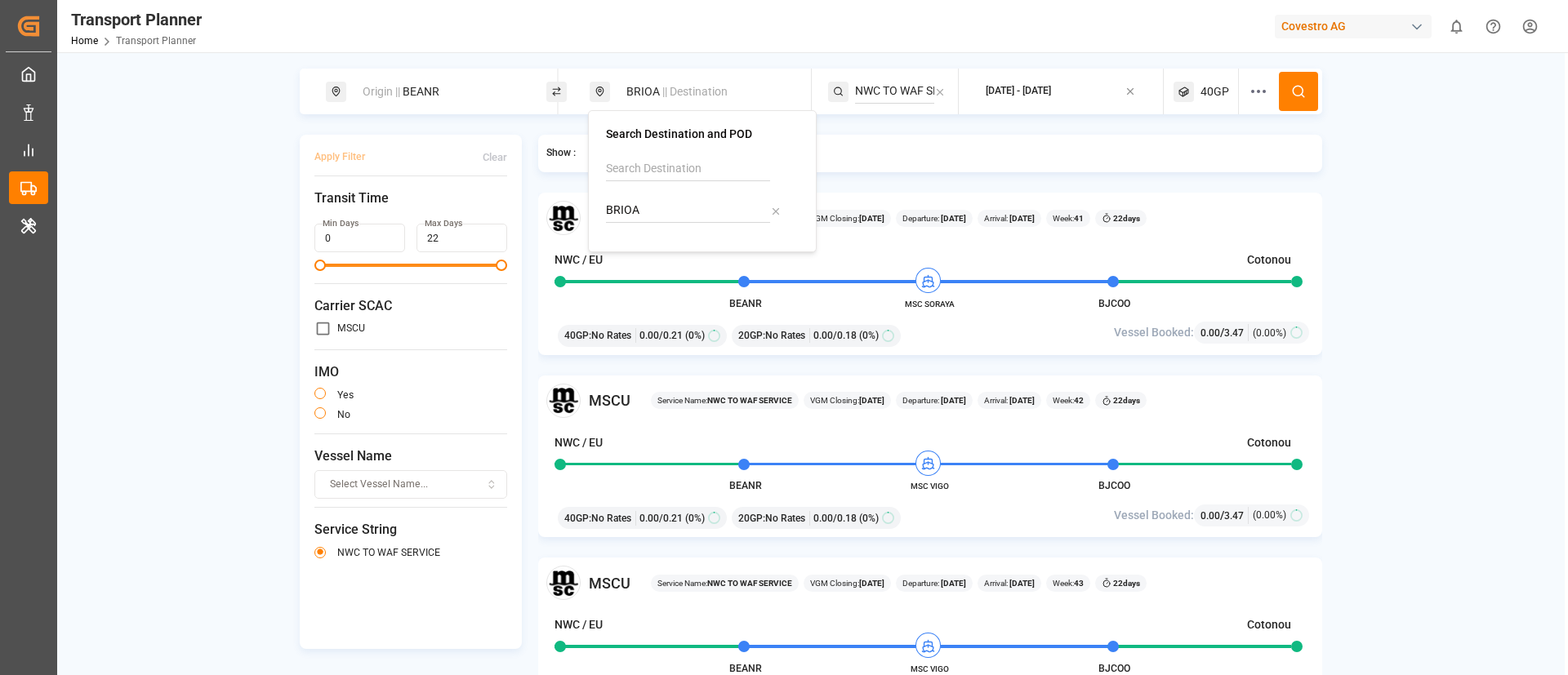
click at [873, 88] on input "NWC TO WAF SERVICE" at bounding box center [895, 91] width 79 height 24
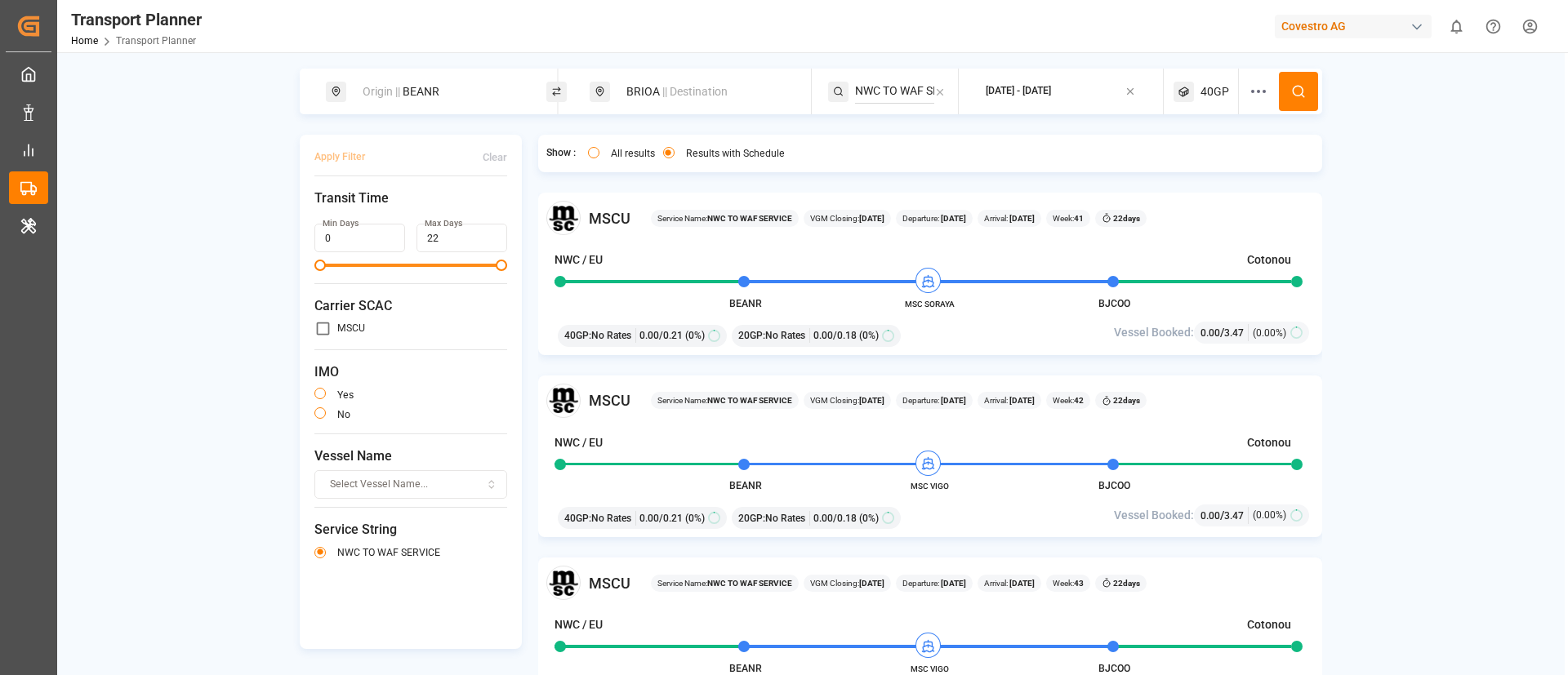
click at [873, 88] on input "NWC TO WAF SERVICE" at bounding box center [895, 91] width 79 height 24
paste input "ECX"
click at [873, 88] on input "NWC TO WAF SERVICE" at bounding box center [895, 91] width 79 height 24
type input "ECX"
click at [881, 167] on span "ECX" at bounding box center [886, 166] width 21 height 14
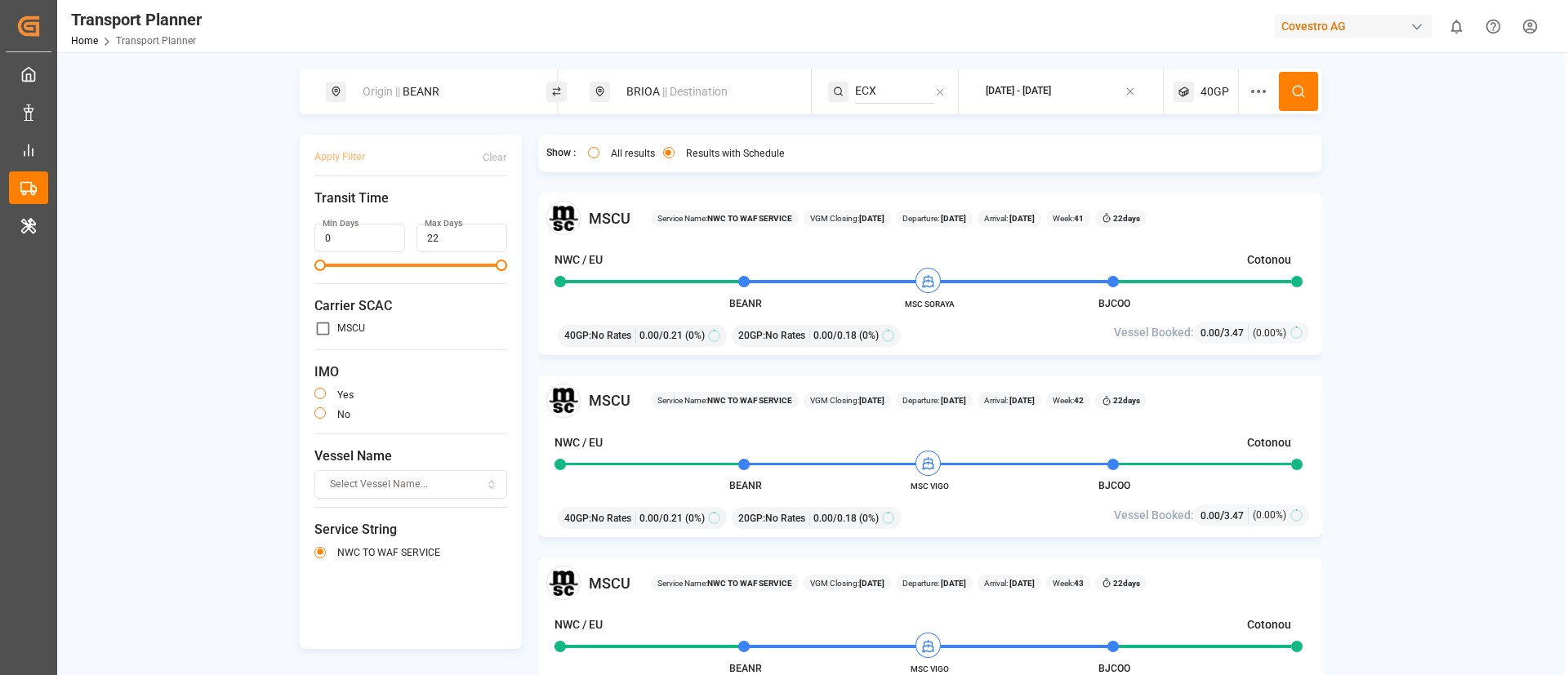
click at [1295, 86] on circle at bounding box center [1297, 91] width 10 height 10
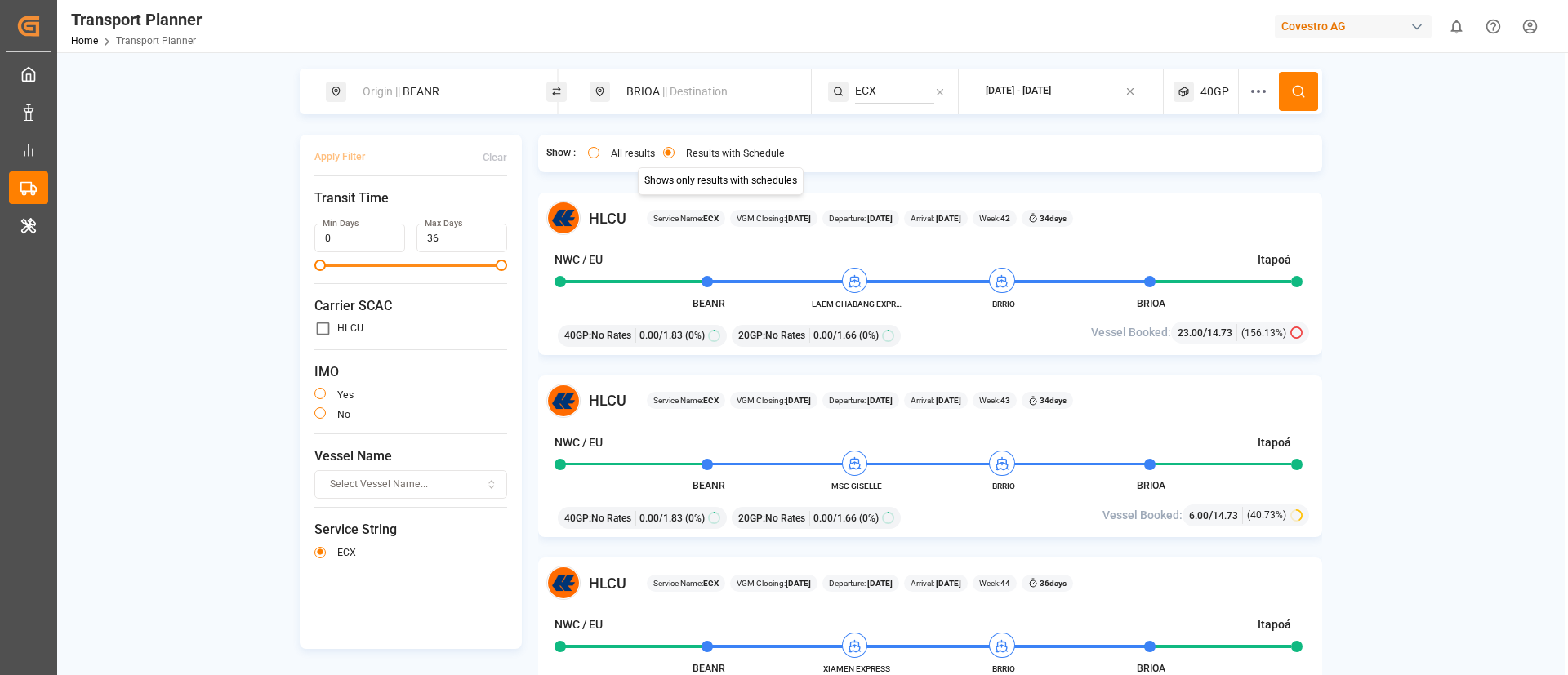
click at [691, 91] on span "|| Destination" at bounding box center [695, 92] width 66 height 14
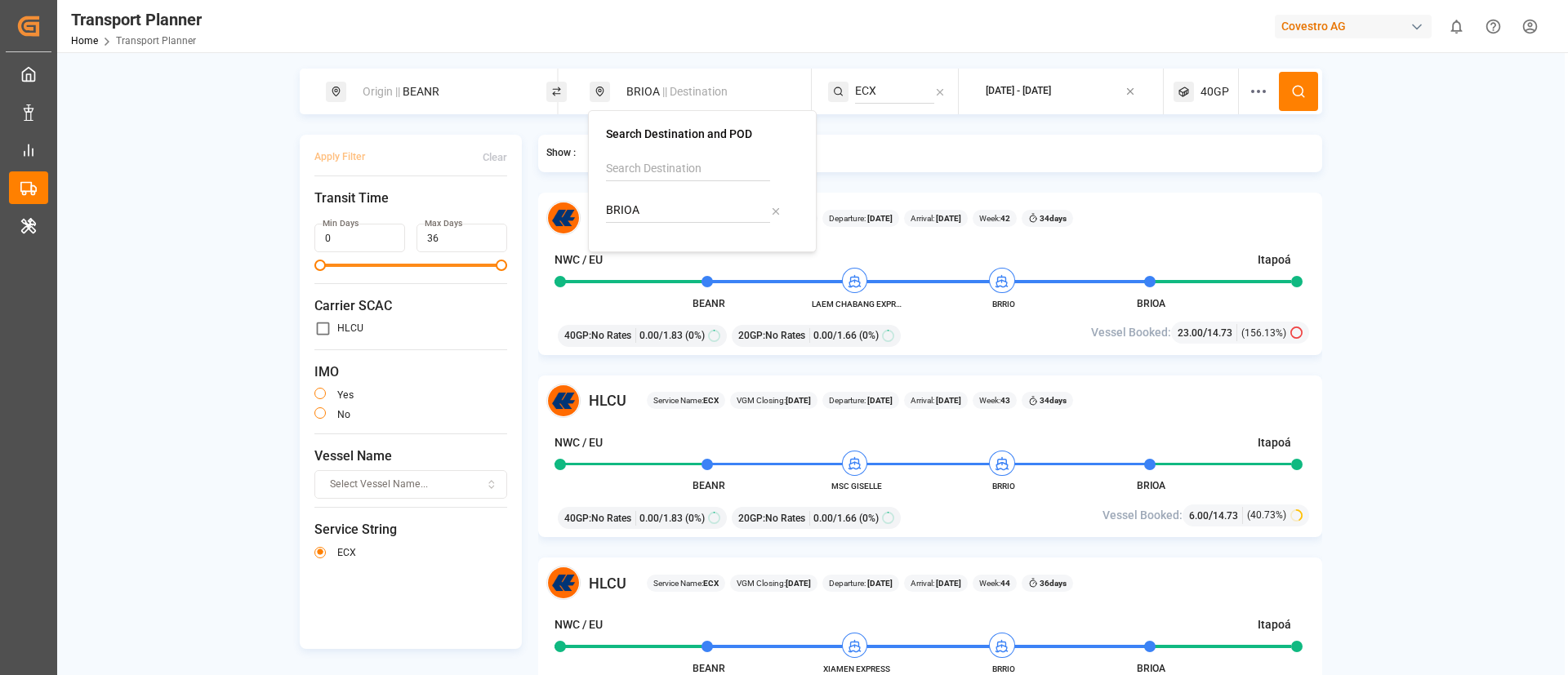
click at [659, 205] on input "BRIOA" at bounding box center [688, 210] width 164 height 24
paste input "MAO"
type input "BRMAO"
click at [663, 252] on b "BRMAO" at bounding box center [666, 255] width 40 height 14
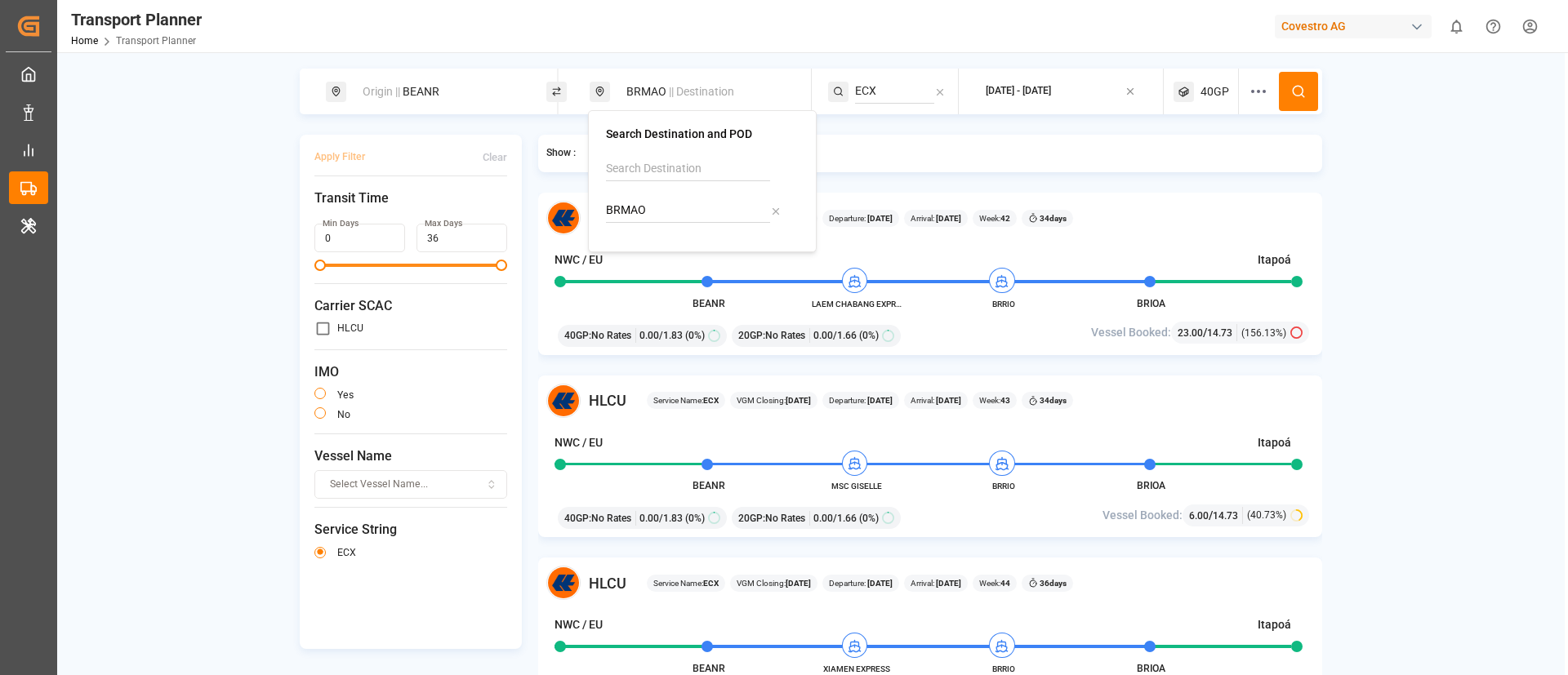
click at [899, 100] on input "ECX" at bounding box center [895, 91] width 79 height 24
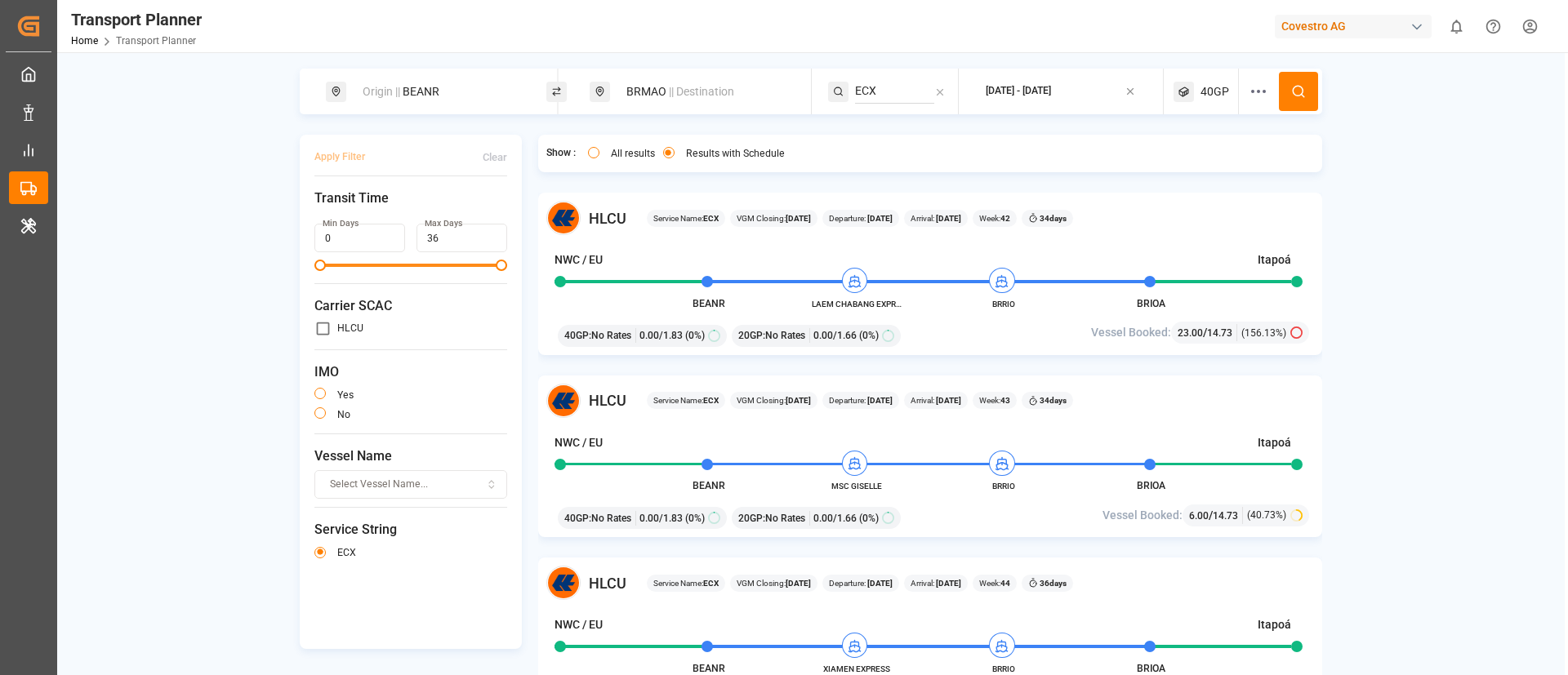
click at [899, 99] on input "ECX" at bounding box center [895, 91] width 79 height 24
paste input "NWC - [GEOGRAPHIC_DATA] - SAWC"
type input "NWC - [GEOGRAPHIC_DATA] - SAWC"
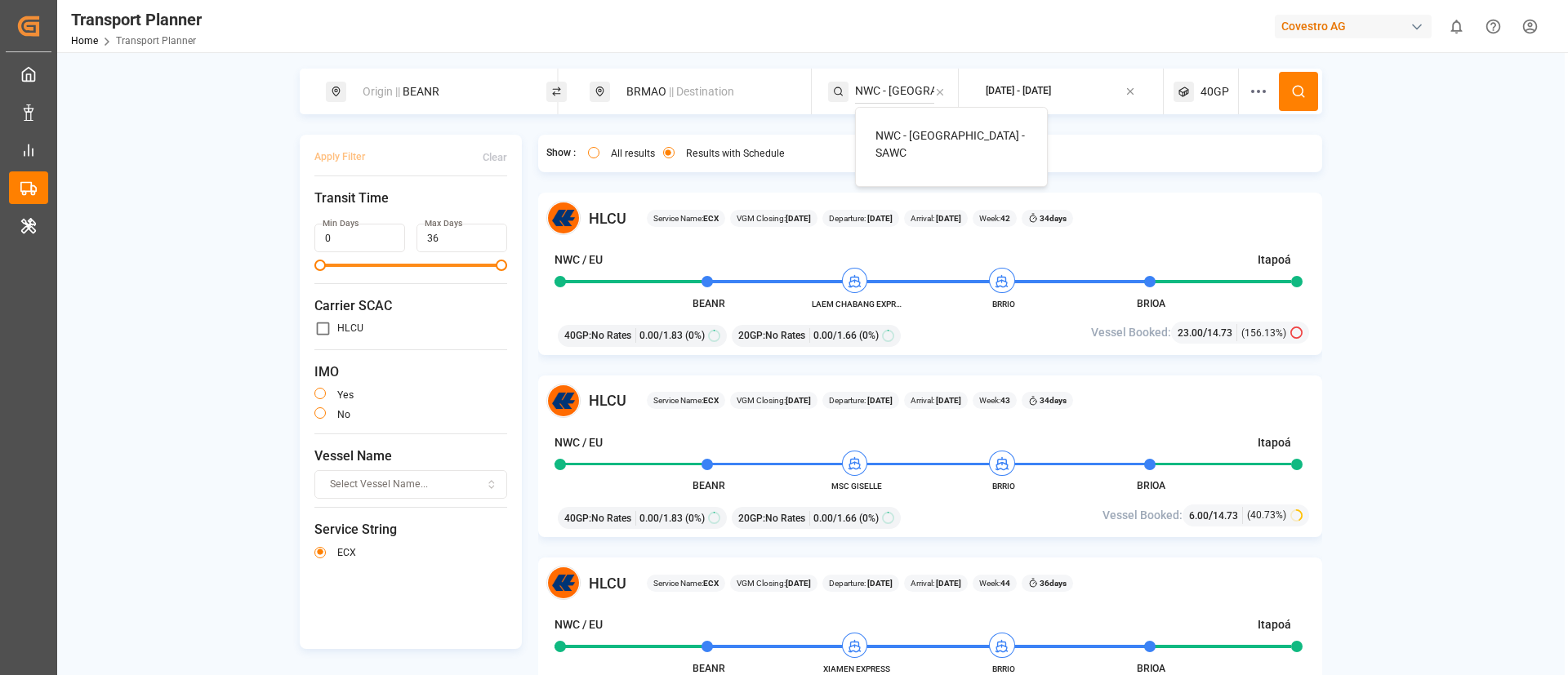
click at [908, 137] on span "NWC - [GEOGRAPHIC_DATA] - SAWC" at bounding box center [950, 143] width 149 height 30
click at [1295, 82] on button at bounding box center [1298, 91] width 40 height 40
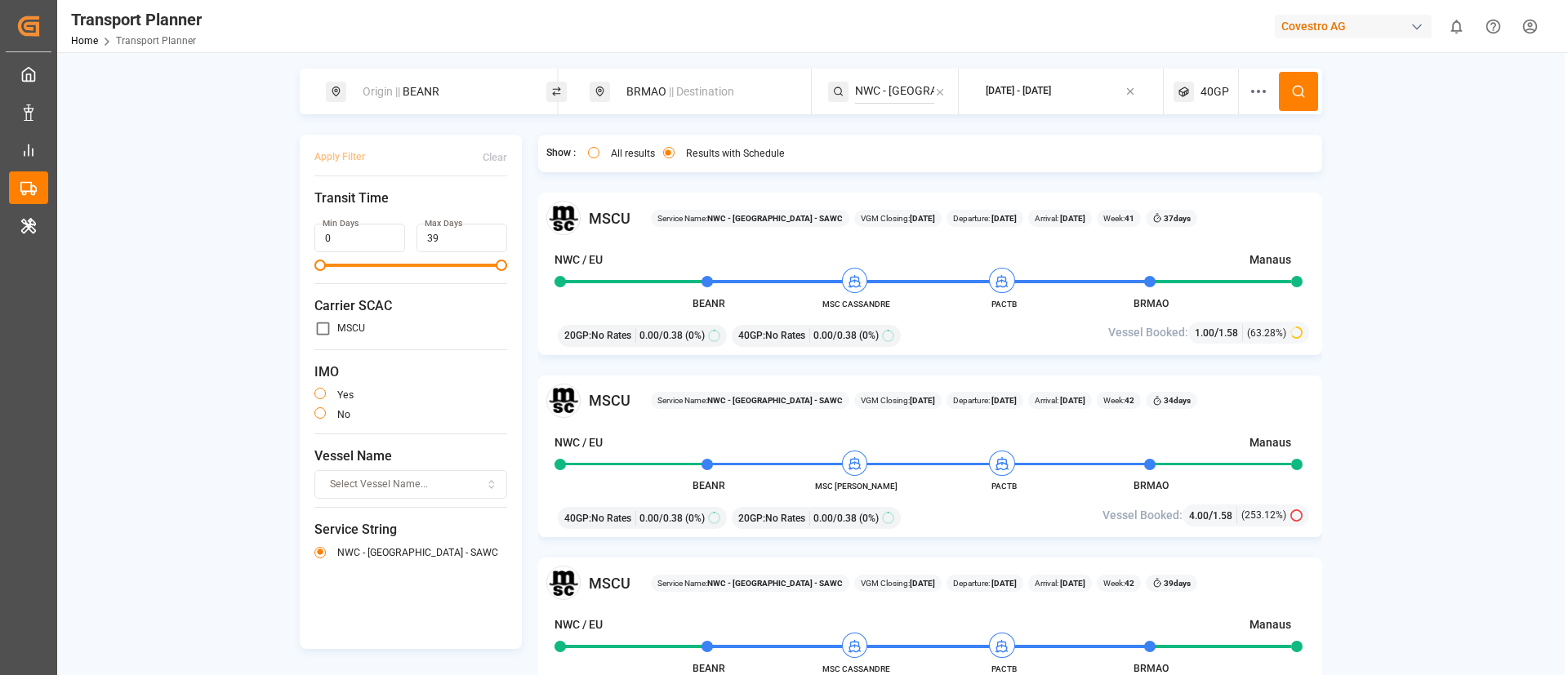
click at [648, 79] on div "BRMAO || Destination" at bounding box center [704, 91] width 176 height 30
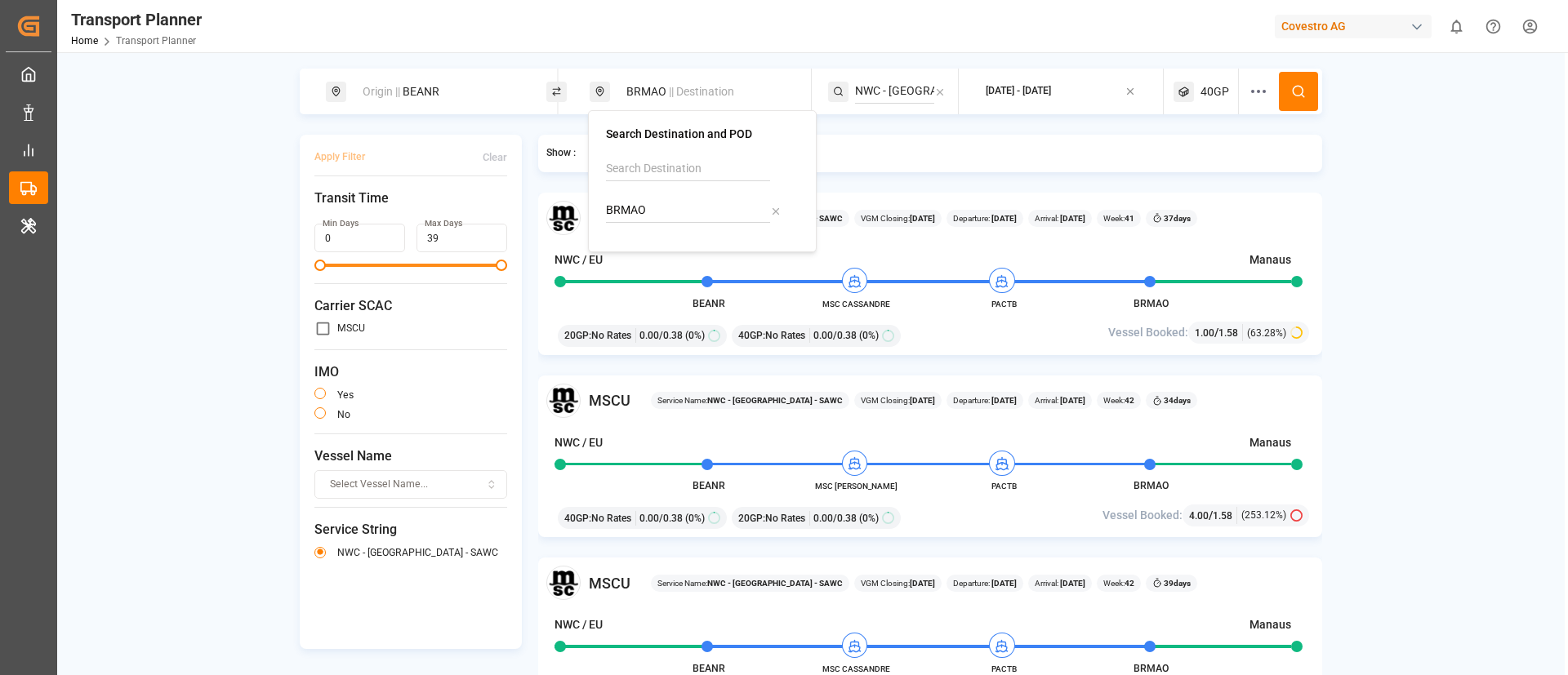
click at [648, 207] on input "BRMAO" at bounding box center [688, 210] width 164 height 24
paste input "NVT"
type input "BRNVT"
click at [671, 254] on b "BRNVT" at bounding box center [666, 255] width 38 height 14
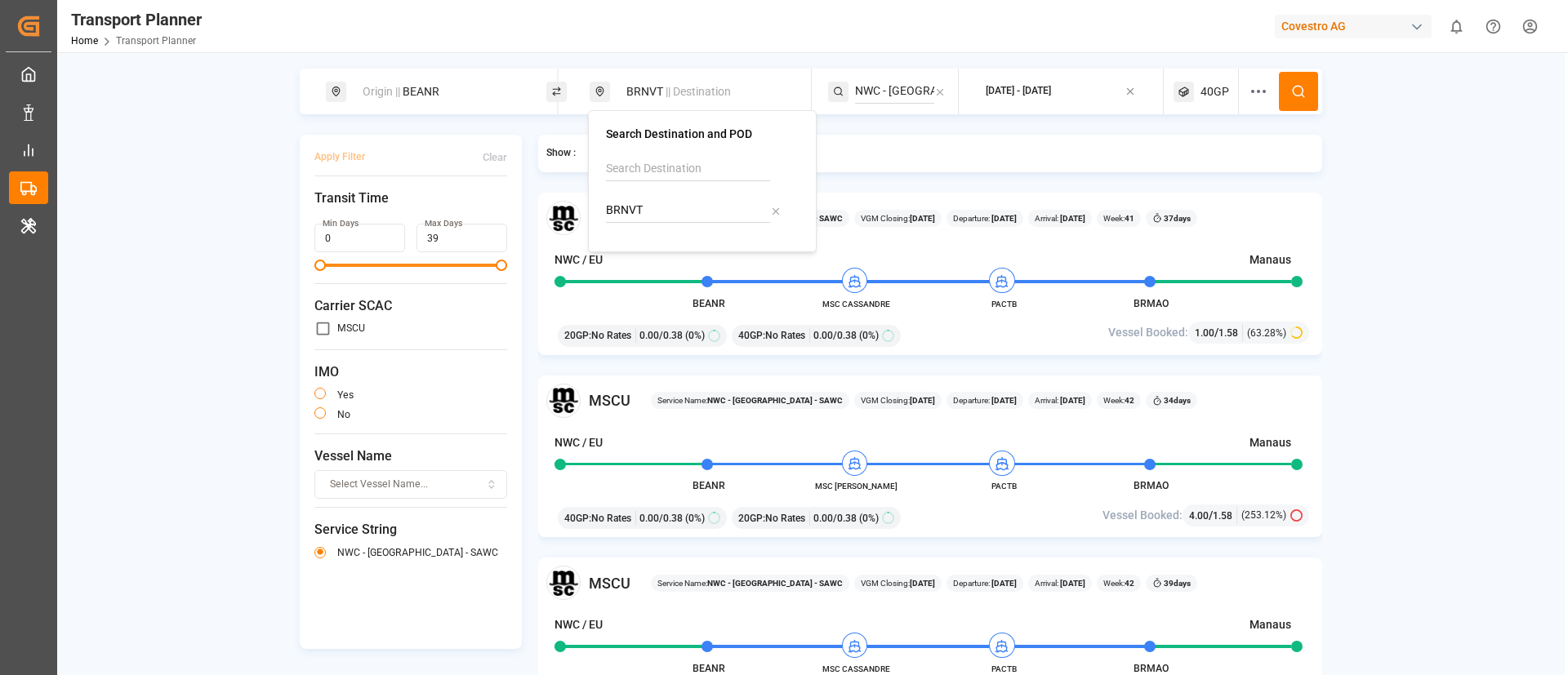
click at [880, 91] on input "NWC - [GEOGRAPHIC_DATA] - SAWC" at bounding box center [895, 91] width 79 height 24
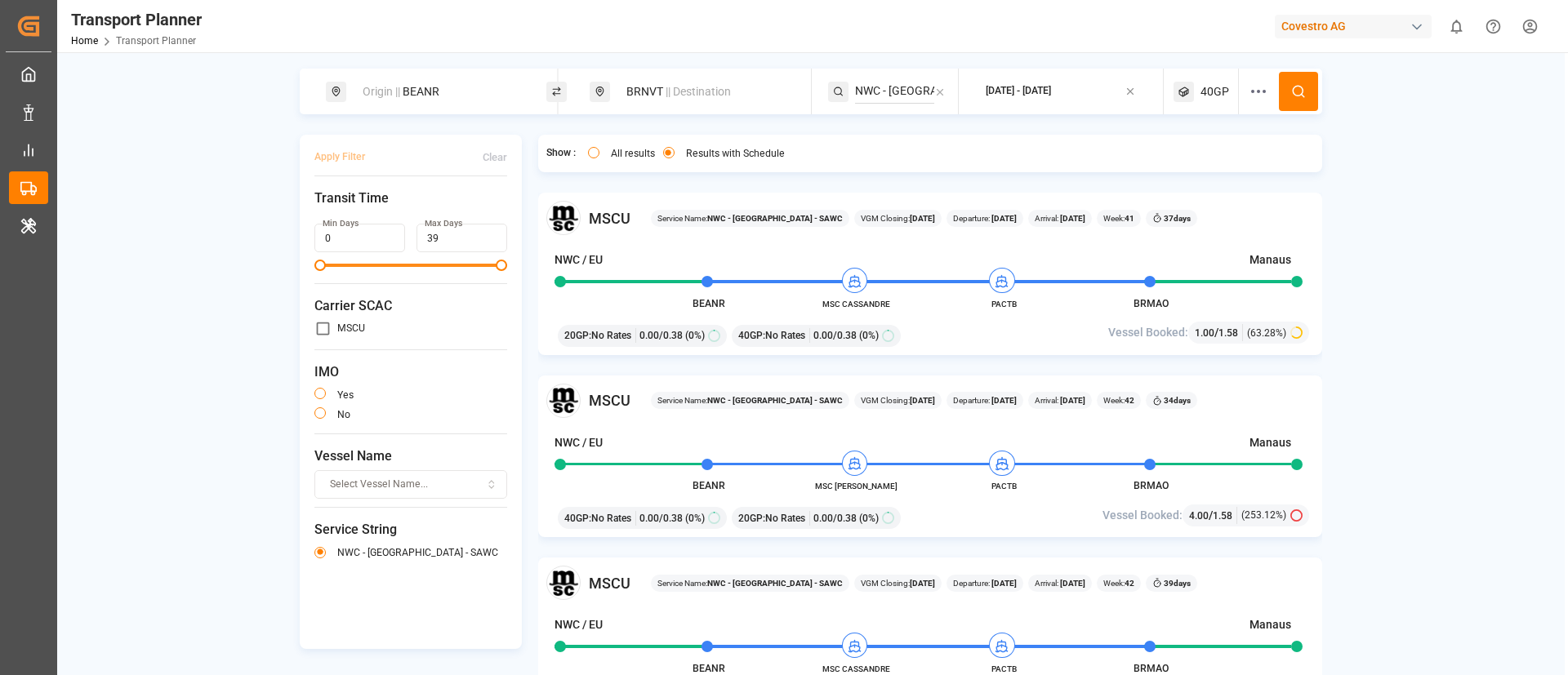
click at [880, 91] on input "NWC - [GEOGRAPHIC_DATA] - SAWC" at bounding box center [895, 91] width 79 height 24
paste input "TO SAEC - STRING I"
type input "NWC TO SAEC - STRING I"
click at [904, 133] on span "NWC TO SAEC - STRING I" at bounding box center [938, 135] width 127 height 14
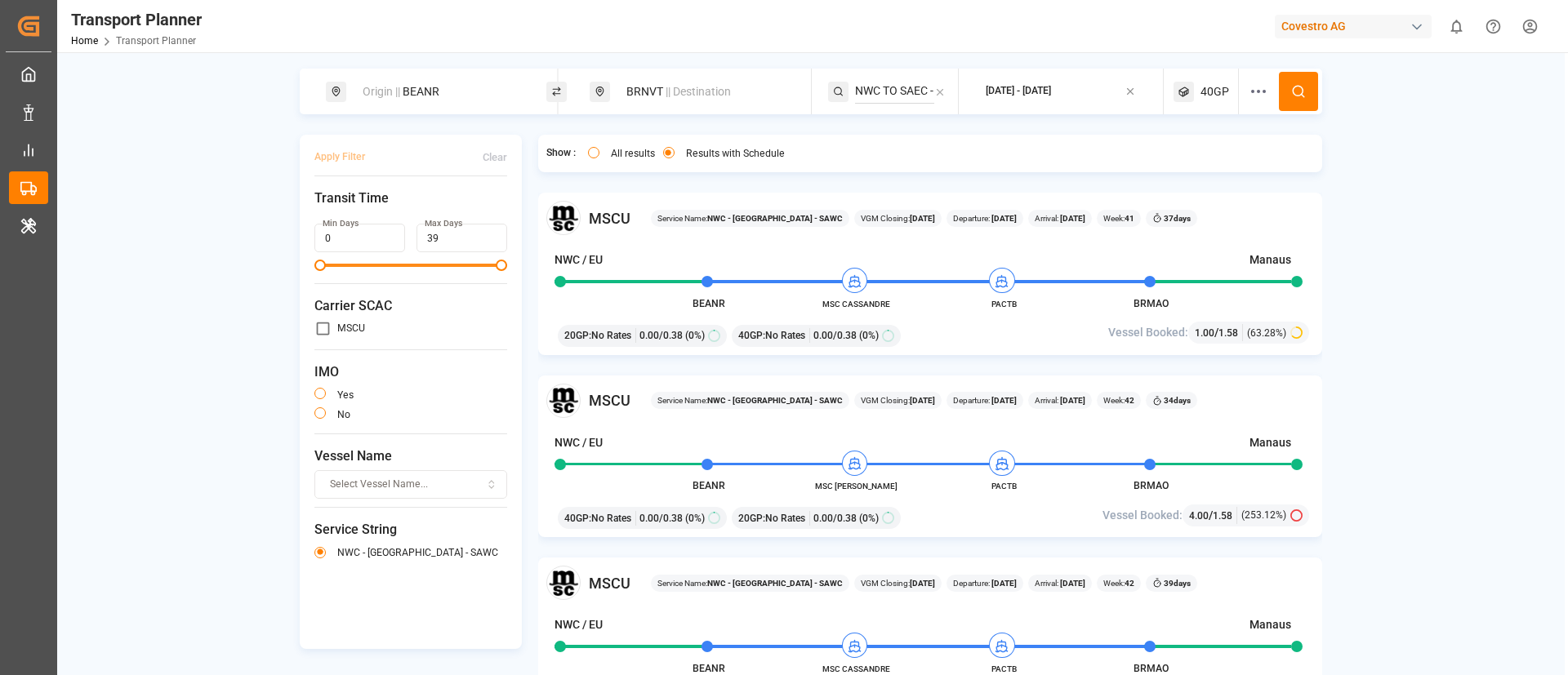
click at [1302, 91] on icon at bounding box center [1298, 91] width 15 height 15
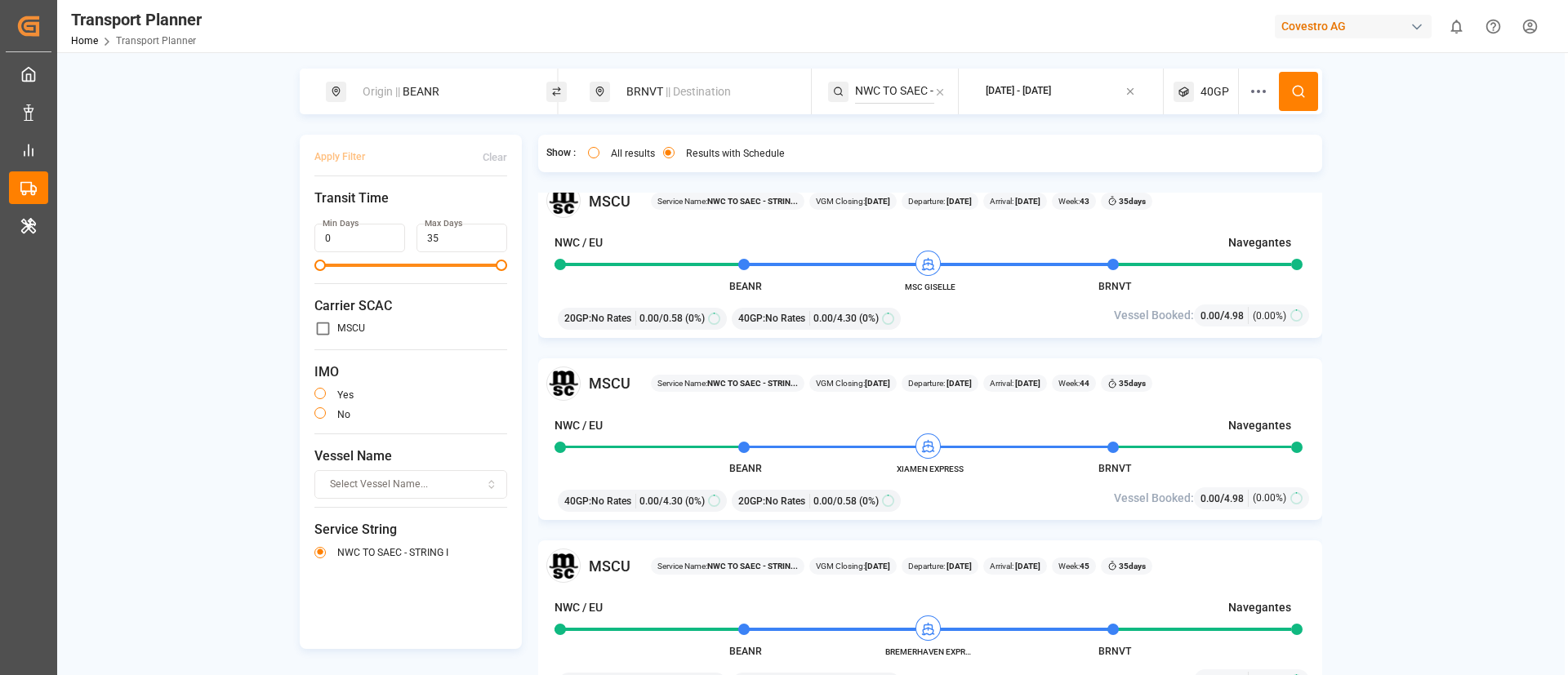
scroll to position [400, 0]
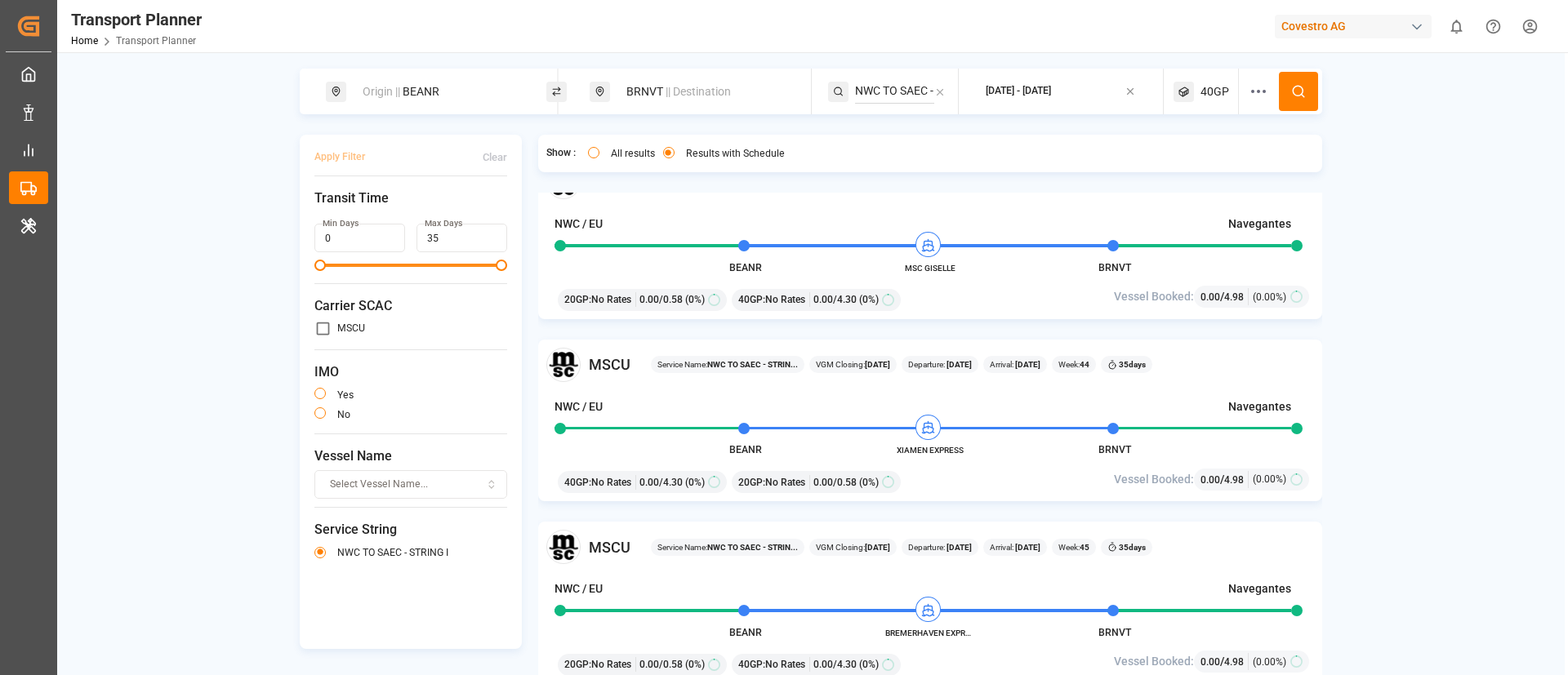
click at [667, 99] on div "BRNVT || Destination" at bounding box center [704, 91] width 176 height 30
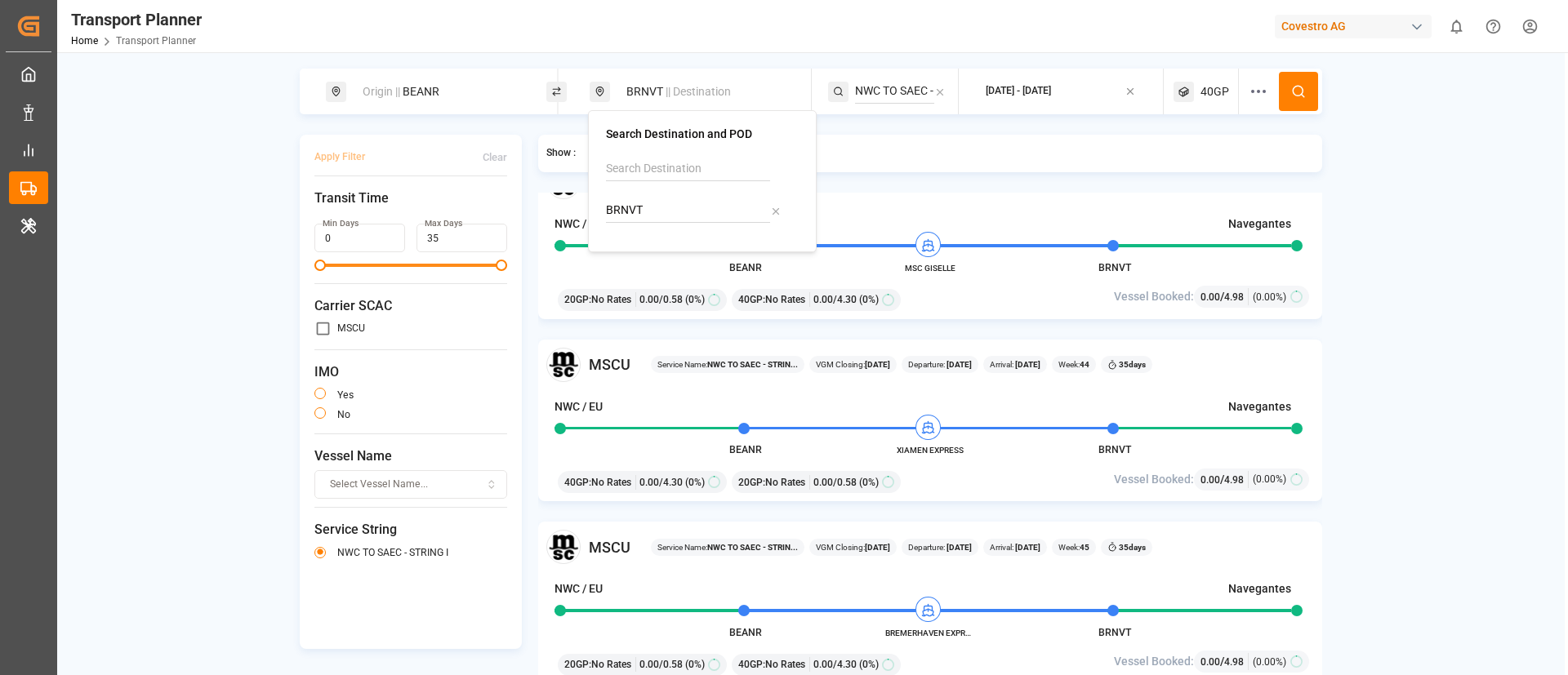
click at [663, 209] on input "BRNVT" at bounding box center [688, 210] width 164 height 24
paste input "PEC"
type input "BRPEC"
click at [663, 258] on b "BRPEC" at bounding box center [665, 255] width 36 height 14
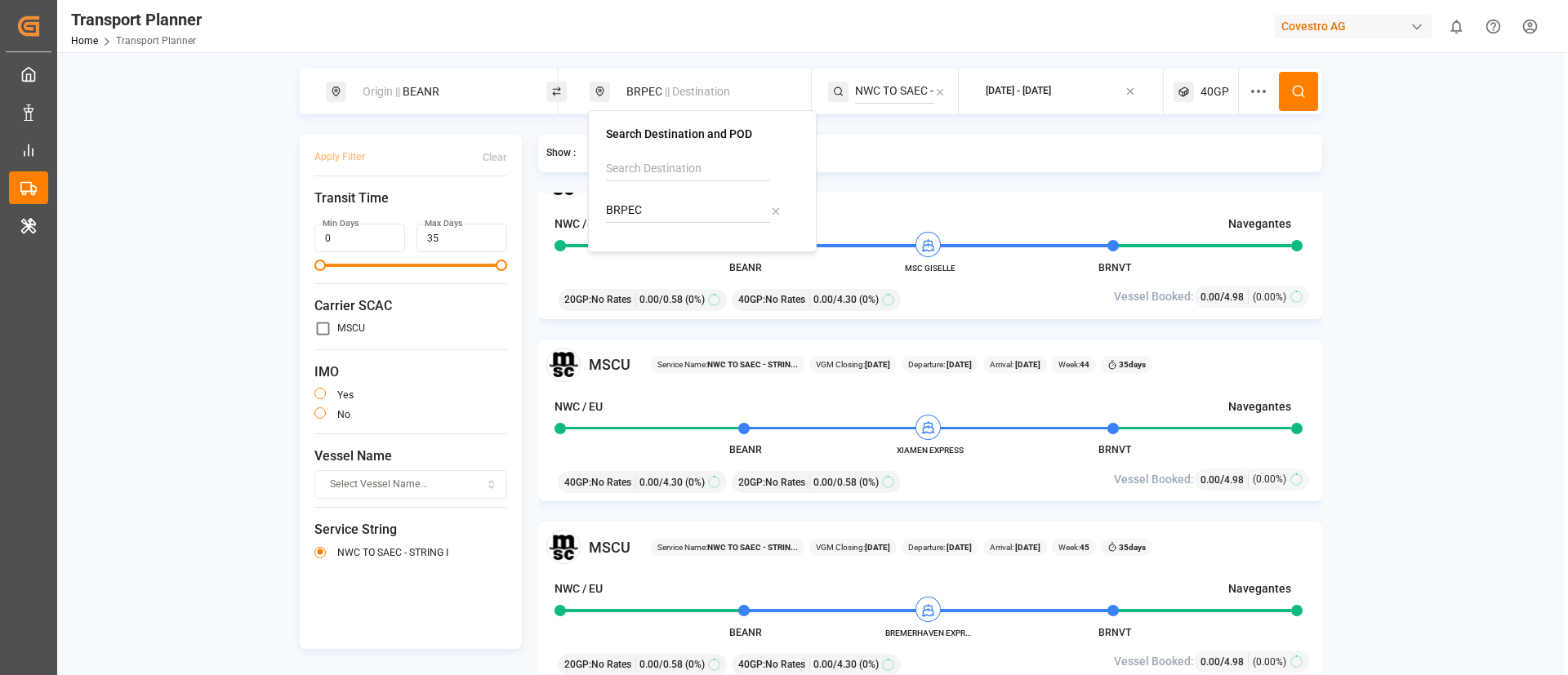
click at [882, 96] on input "NWC TO SAEC - STRING I" at bounding box center [895, 91] width 79 height 24
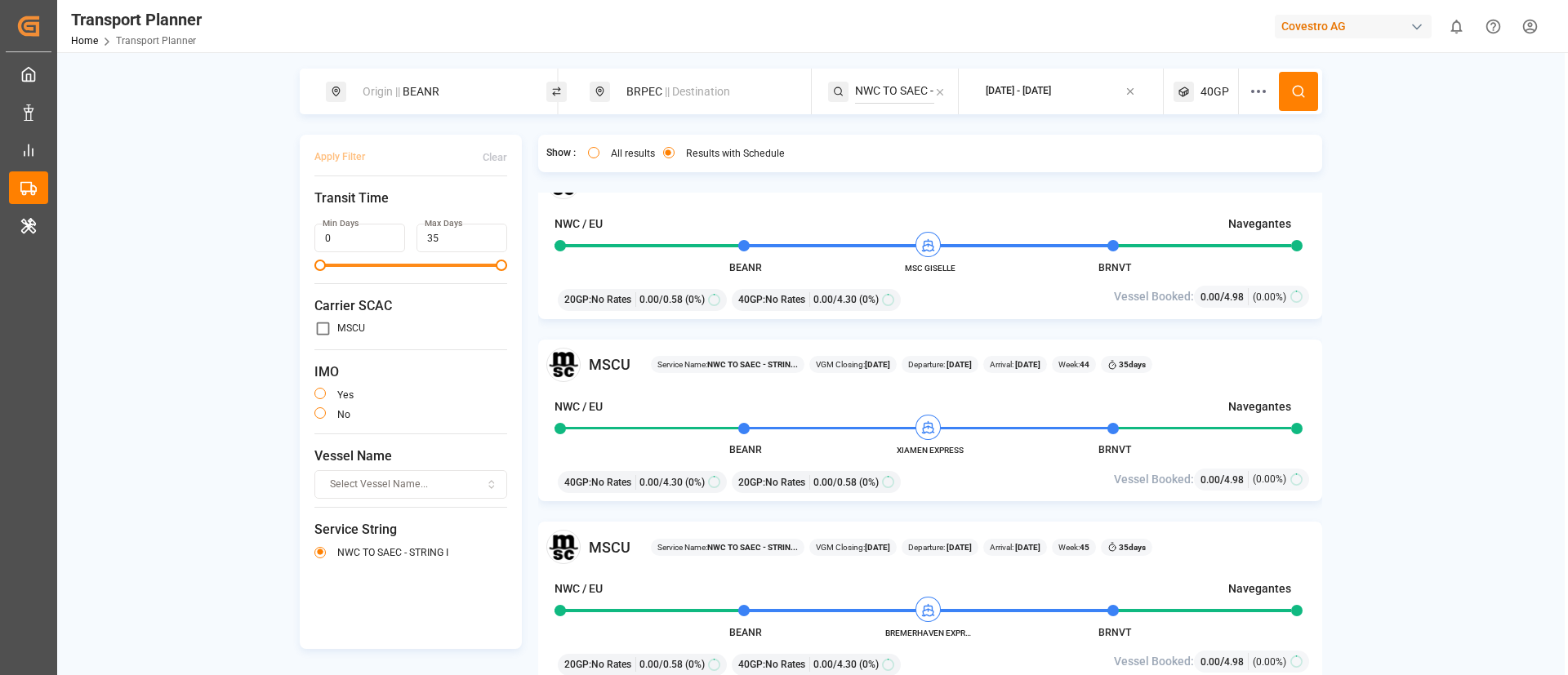
click at [882, 96] on input "NWC TO SAEC - STRING I" at bounding box center [895, 91] width 79 height 24
click at [888, 91] on input "NWC TO SAEC - STRING I" at bounding box center [895, 91] width 79 height 24
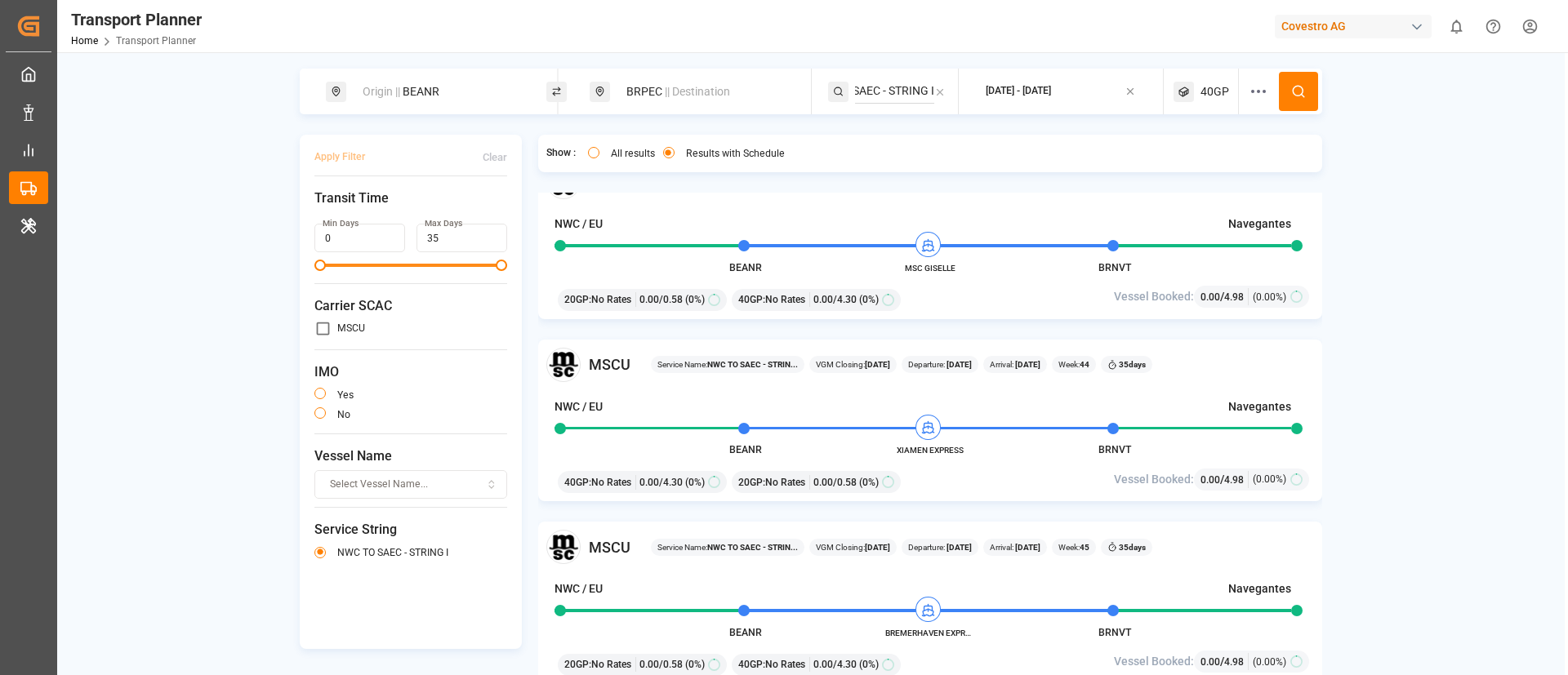
click at [888, 91] on input "NWC TO SAEC - STRING I" at bounding box center [895, 91] width 79 height 24
type input "c"
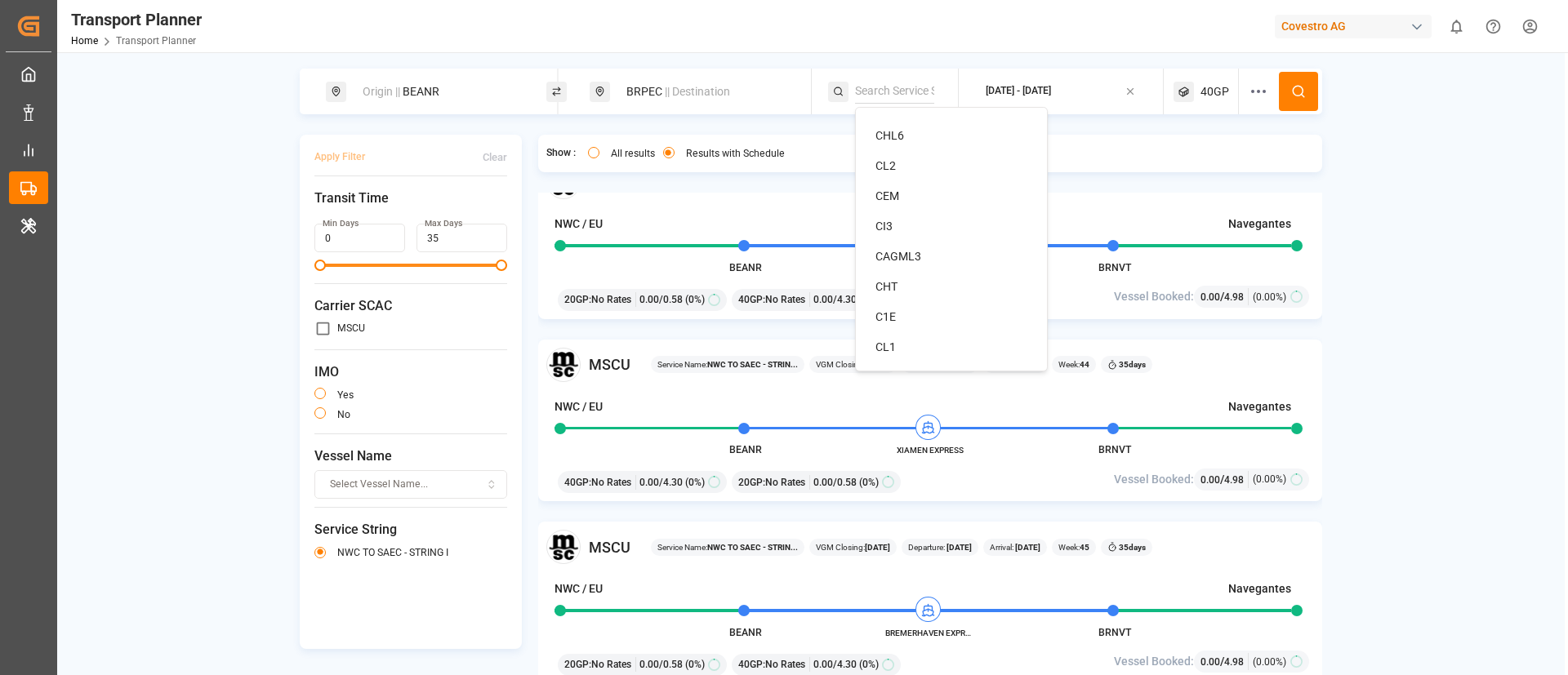
type input "NWC TO SAEC - STRING I"
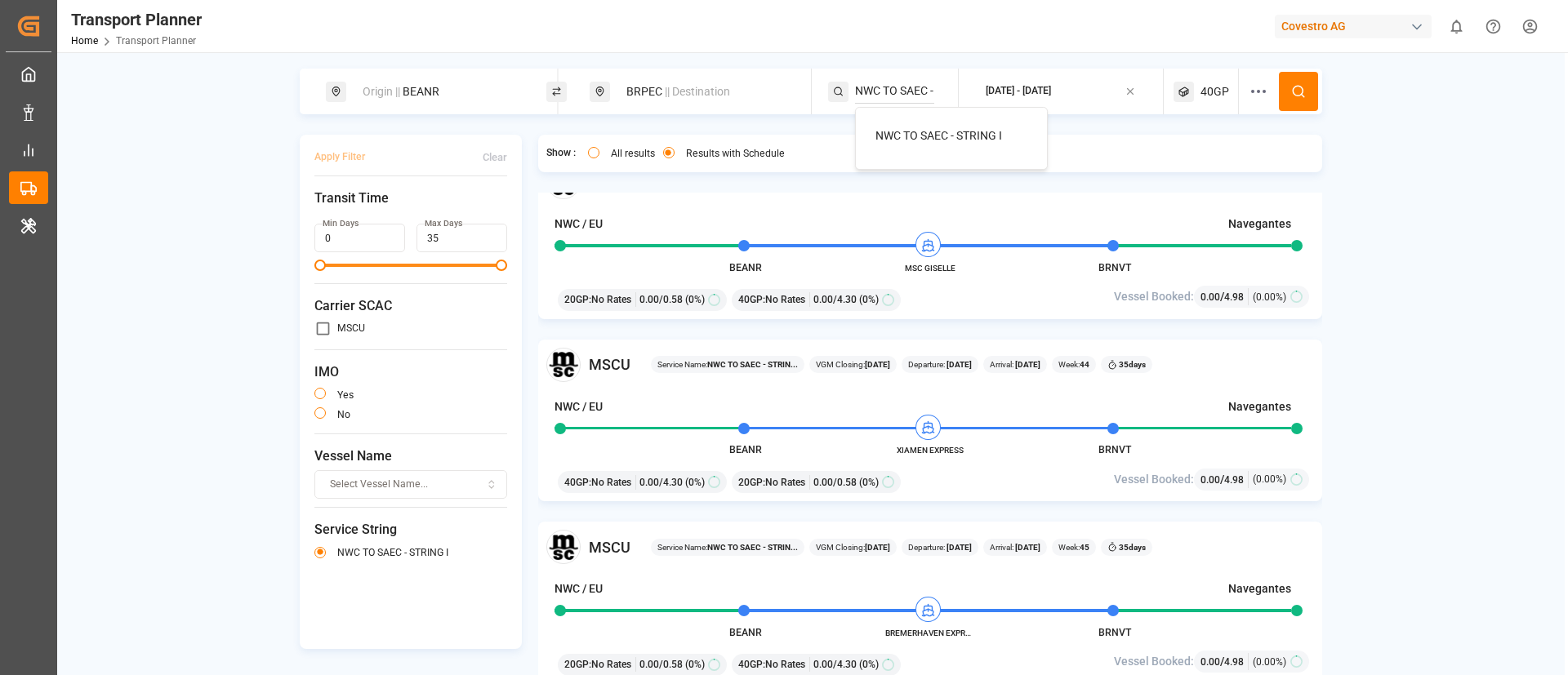
click at [933, 136] on span "NWC TO SAEC - STRING I" at bounding box center [938, 135] width 127 height 14
click at [1299, 88] on circle at bounding box center [1297, 91] width 10 height 10
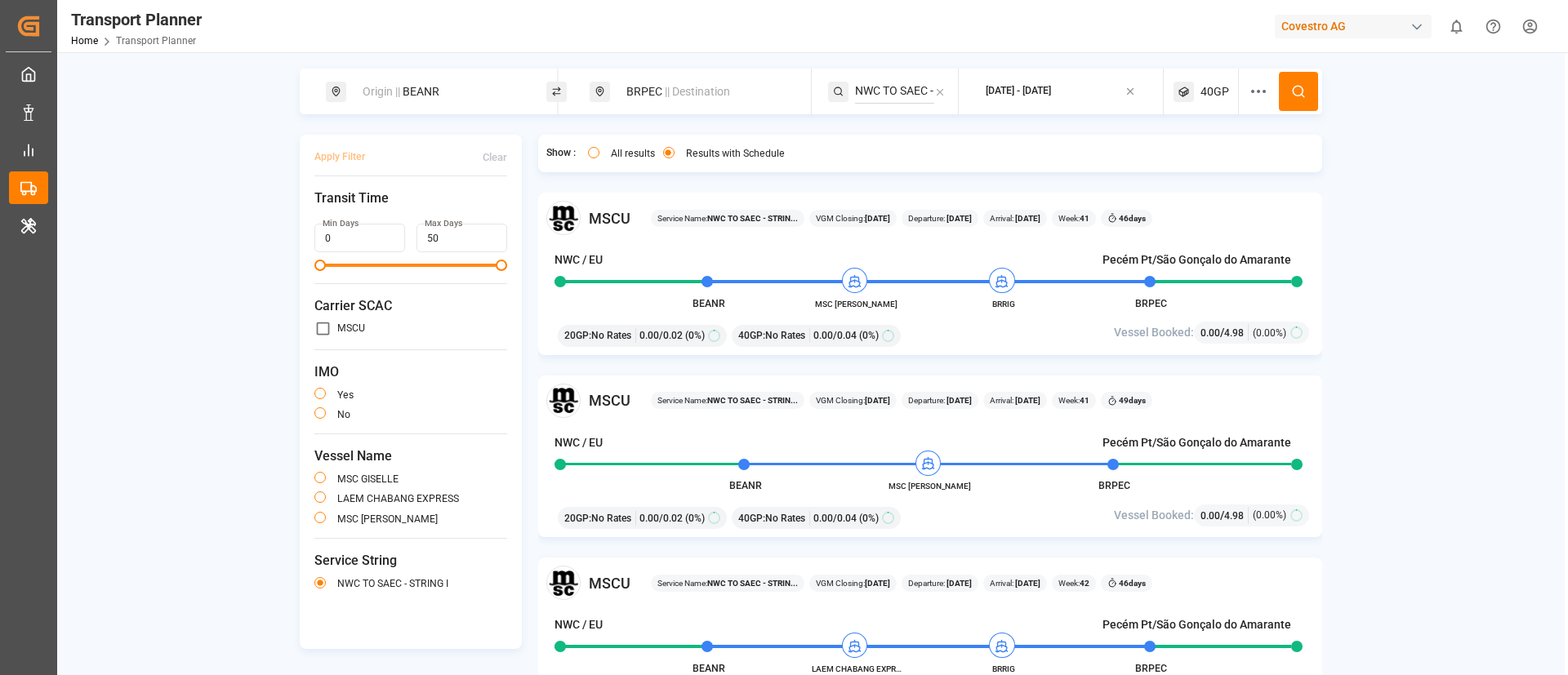
click at [695, 95] on span "|| Destination" at bounding box center [697, 92] width 66 height 14
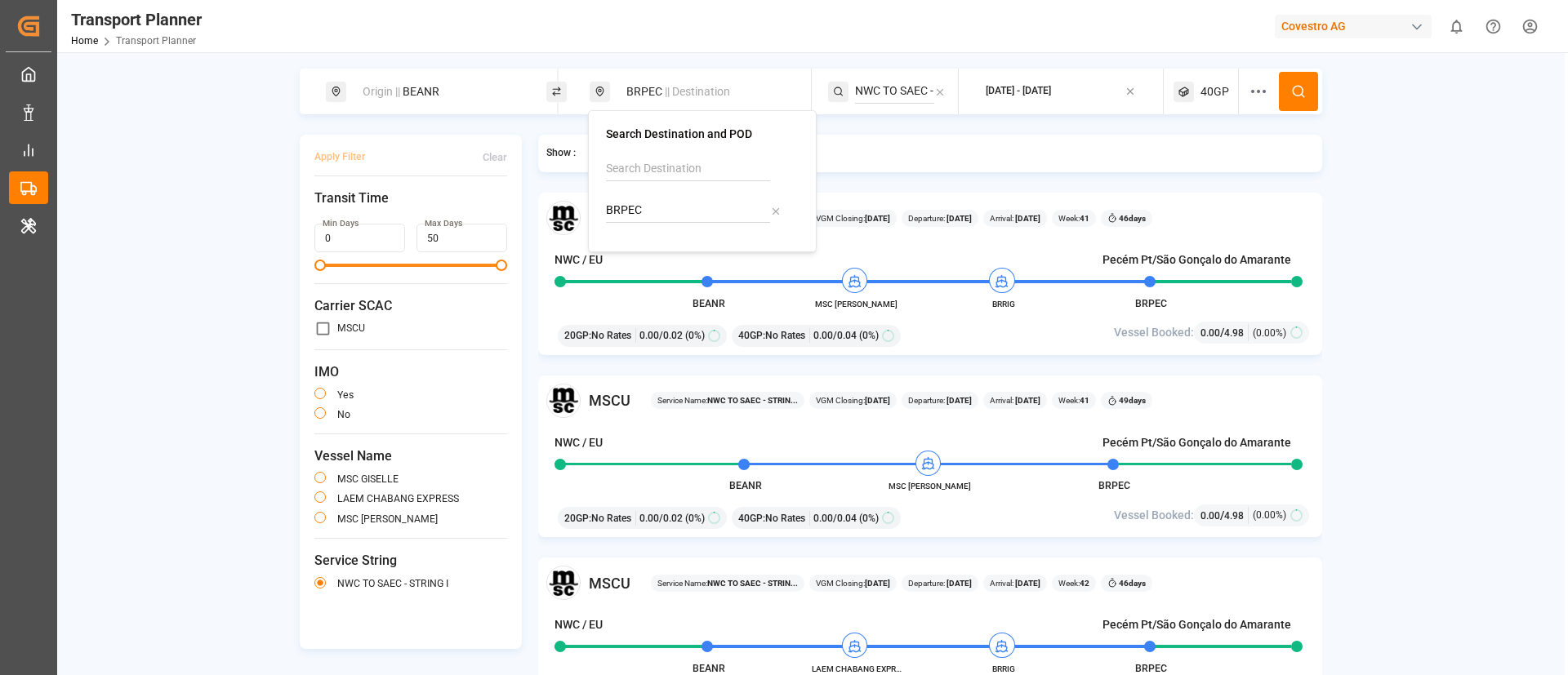
click at [665, 209] on input "BRPEC" at bounding box center [688, 210] width 164 height 24
paste input "NG"
type input "BRPNG"
click at [660, 265] on div "Paranaguá" at bounding box center [654, 273] width 57 height 17
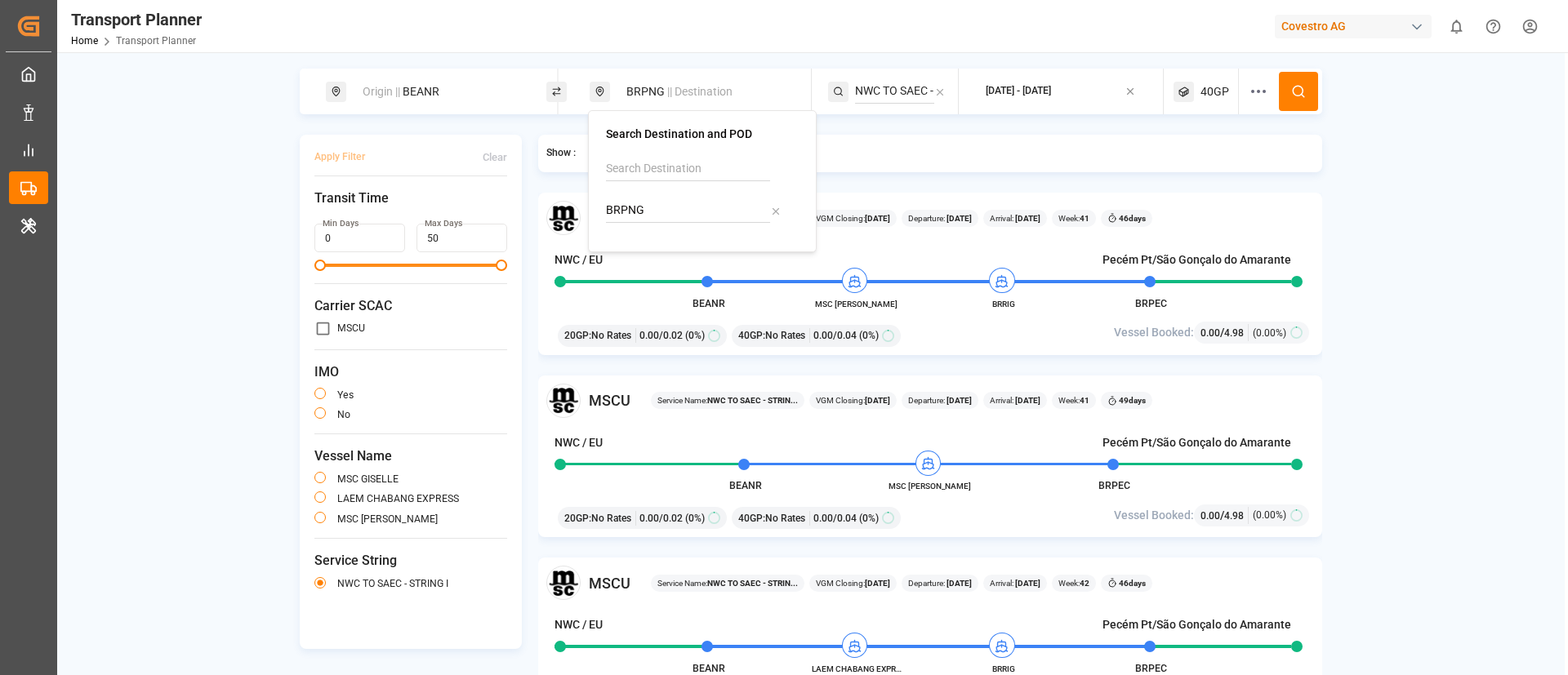
click at [901, 91] on input "NWC TO SAEC - STRING I" at bounding box center [895, 91] width 79 height 24
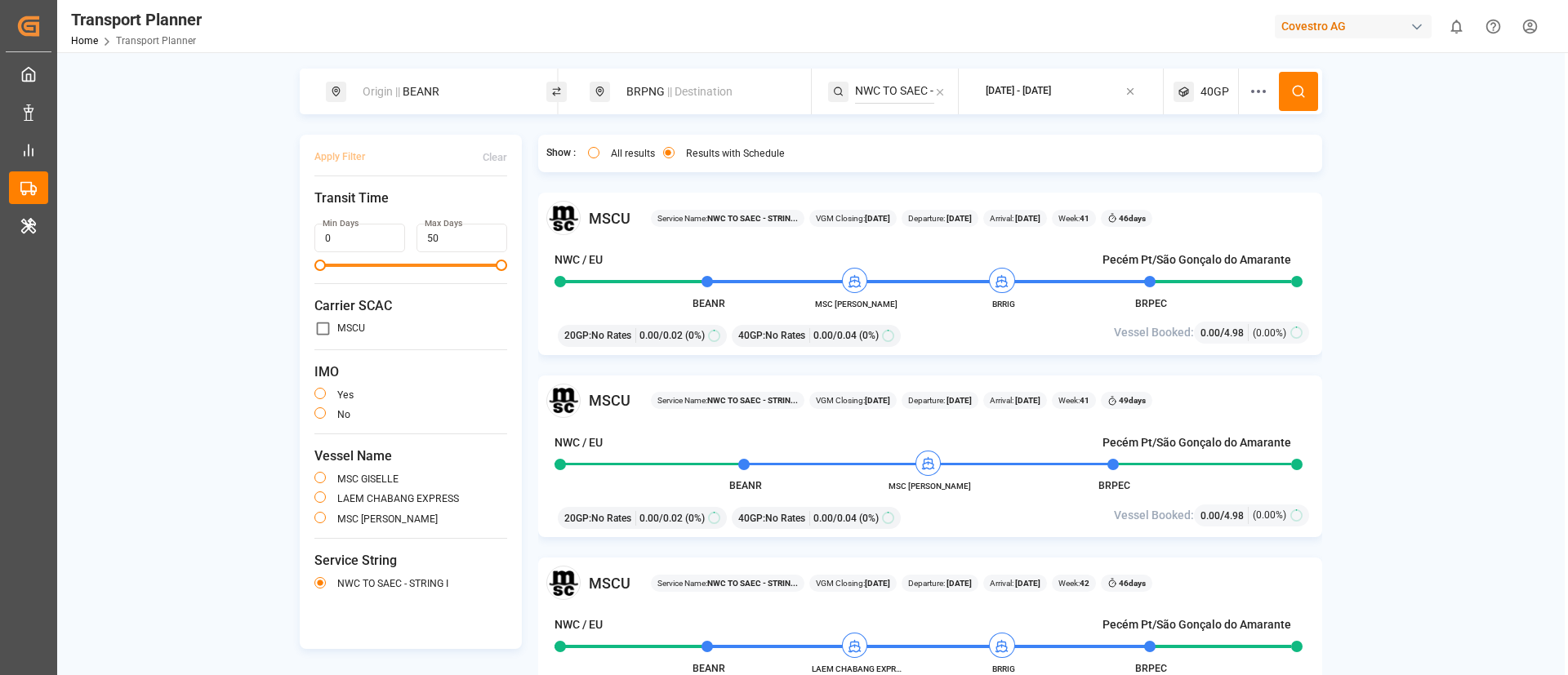
click at [901, 91] on input "NWC TO SAEC - STRING I" at bounding box center [895, 91] width 79 height 24
paste input "EEX"
type input "EEX"
click at [887, 138] on span "EEX" at bounding box center [885, 135] width 20 height 14
click at [1300, 87] on icon at bounding box center [1298, 91] width 15 height 15
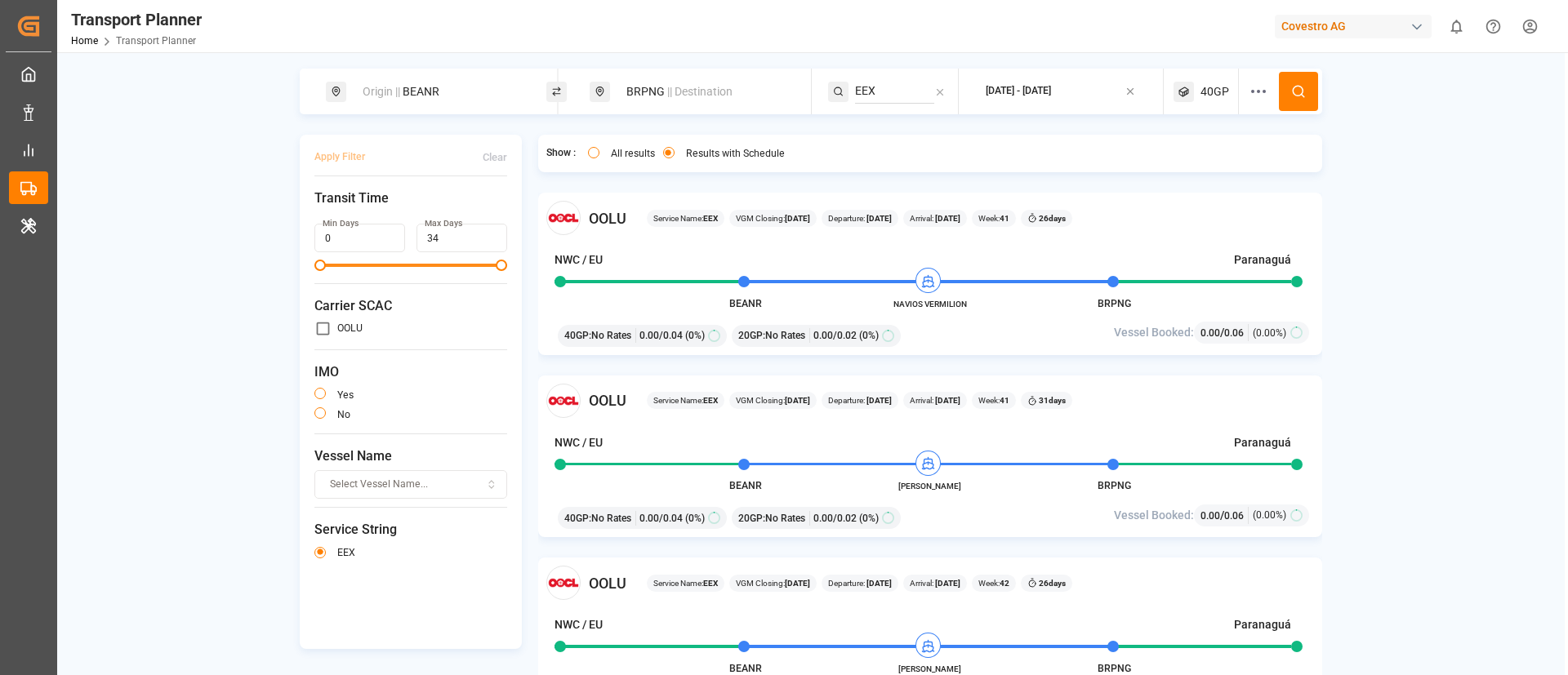
click at [657, 95] on div "BRPNG || Destination" at bounding box center [704, 91] width 176 height 30
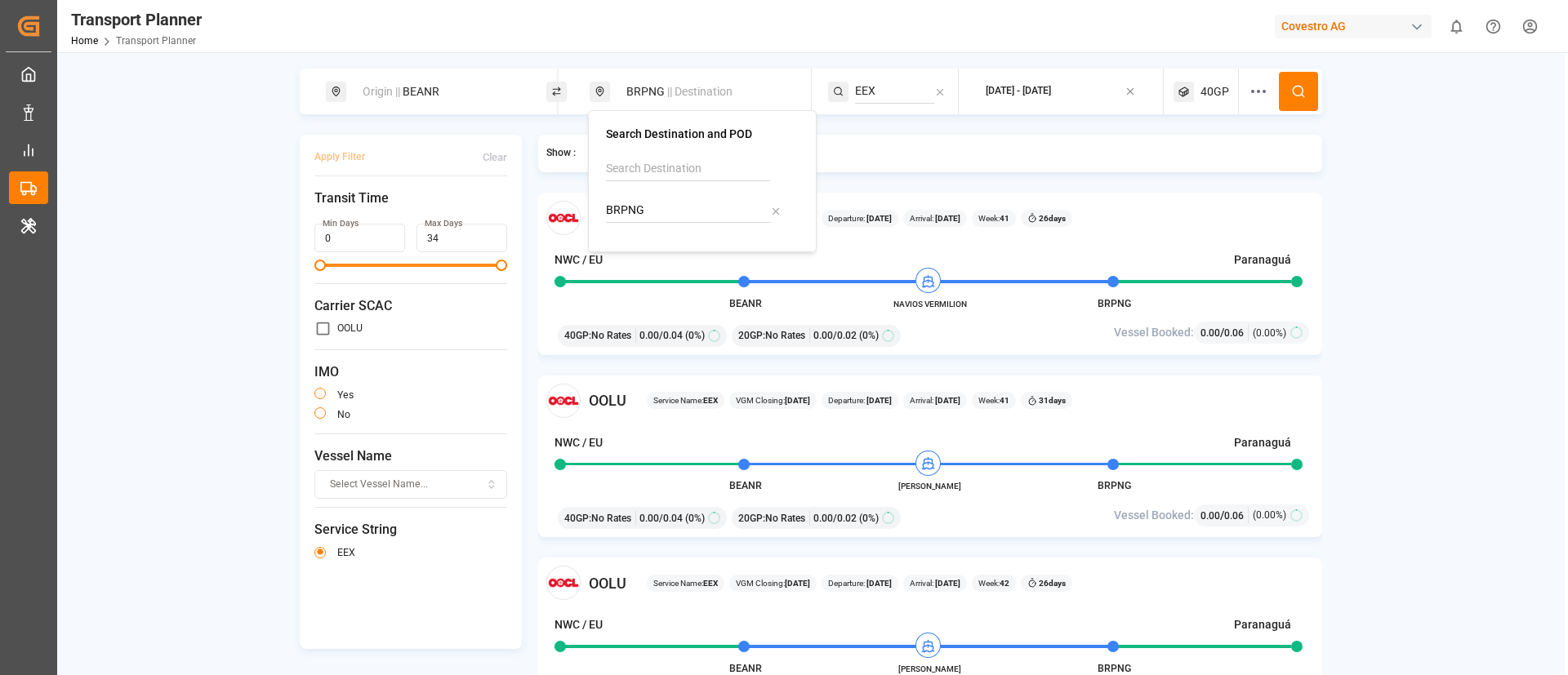
click at [665, 219] on input "BRPNG" at bounding box center [688, 210] width 164 height 24
paste input "RI"
type input "BRRIG"
click at [658, 256] on b "BRRIG" at bounding box center [664, 255] width 34 height 14
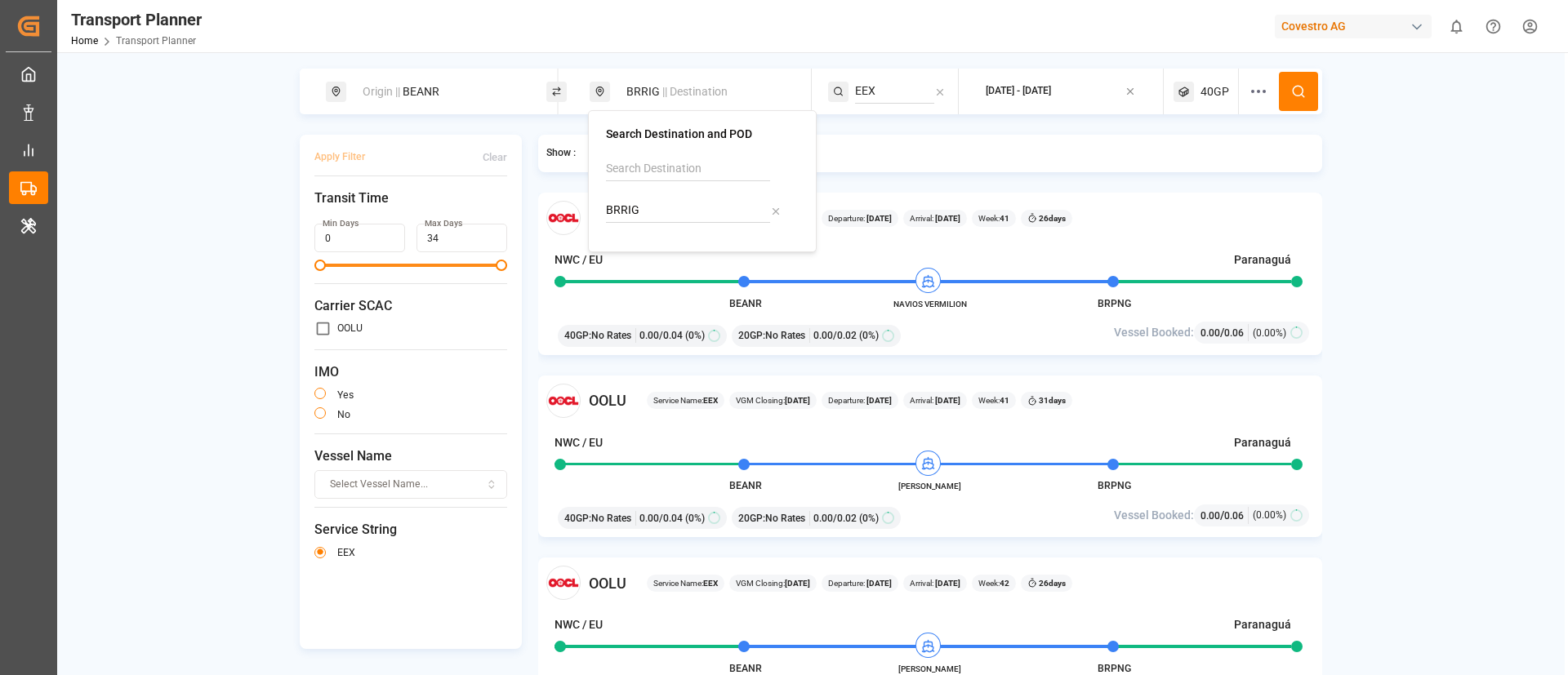
click at [877, 98] on input "EEX" at bounding box center [895, 91] width 79 height 24
paste input "SAFRAN1"
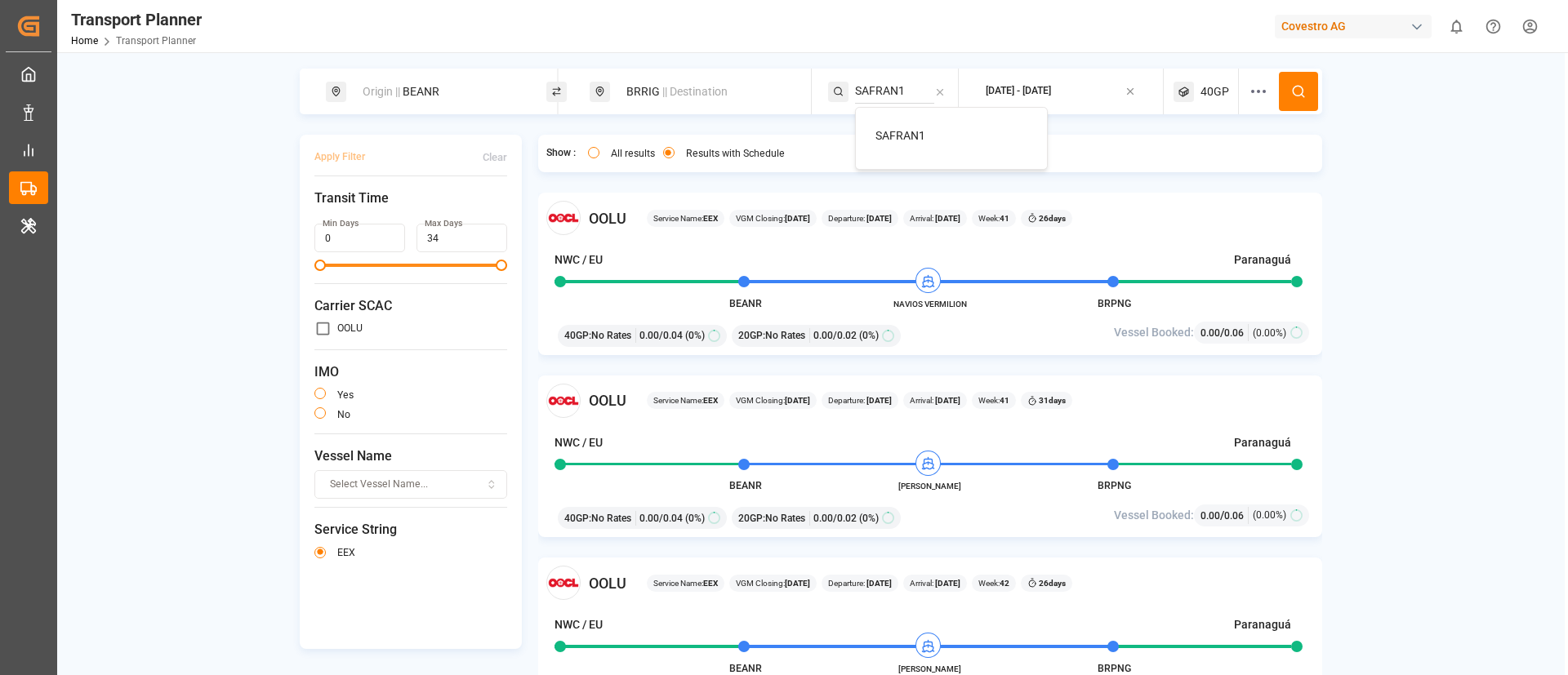
click at [896, 133] on span "SAFRAN1" at bounding box center [900, 135] width 49 height 14
click at [1215, 92] on span "40GP" at bounding box center [1215, 92] width 29 height 17
click at [1163, 166] on small "40GP" at bounding box center [1148, 170] width 57 height 12
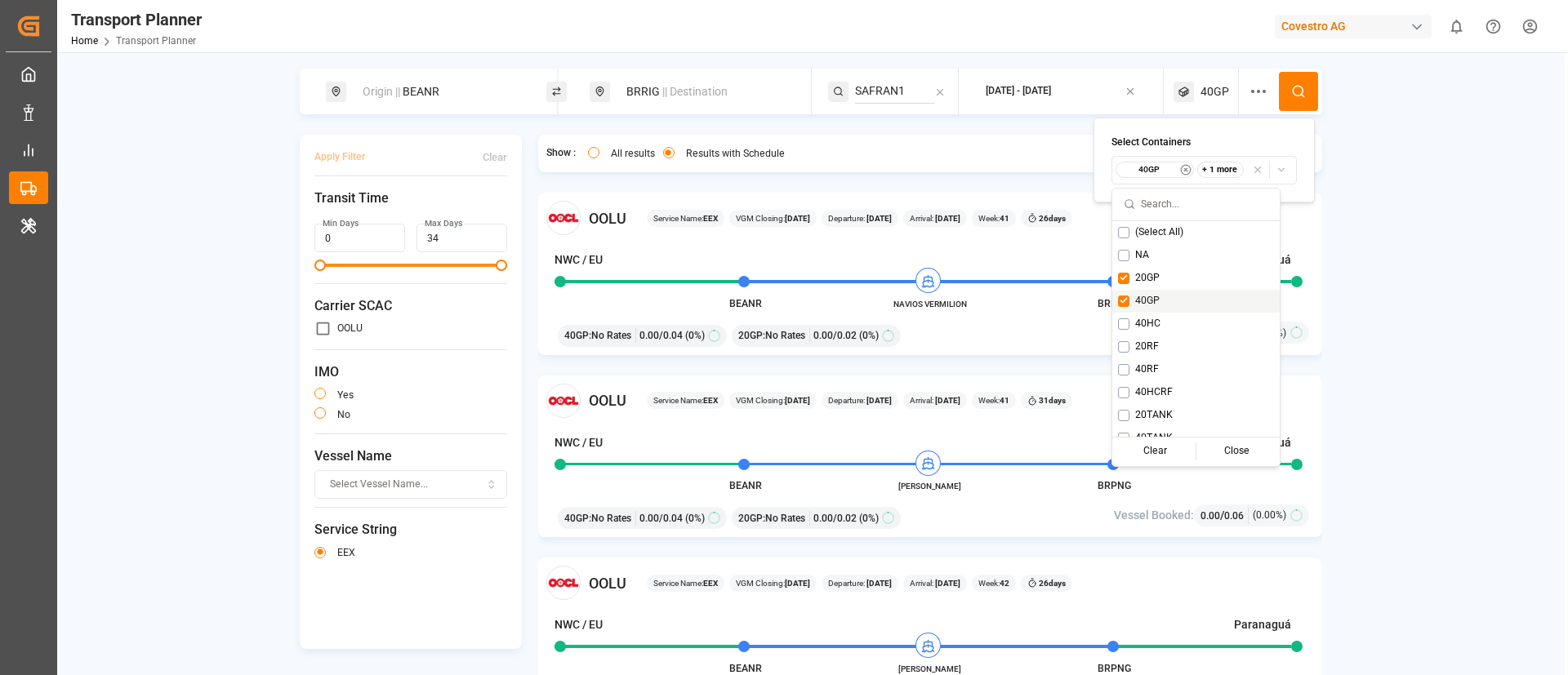
click at [1140, 300] on span "40GP" at bounding box center [1146, 301] width 24 height 15
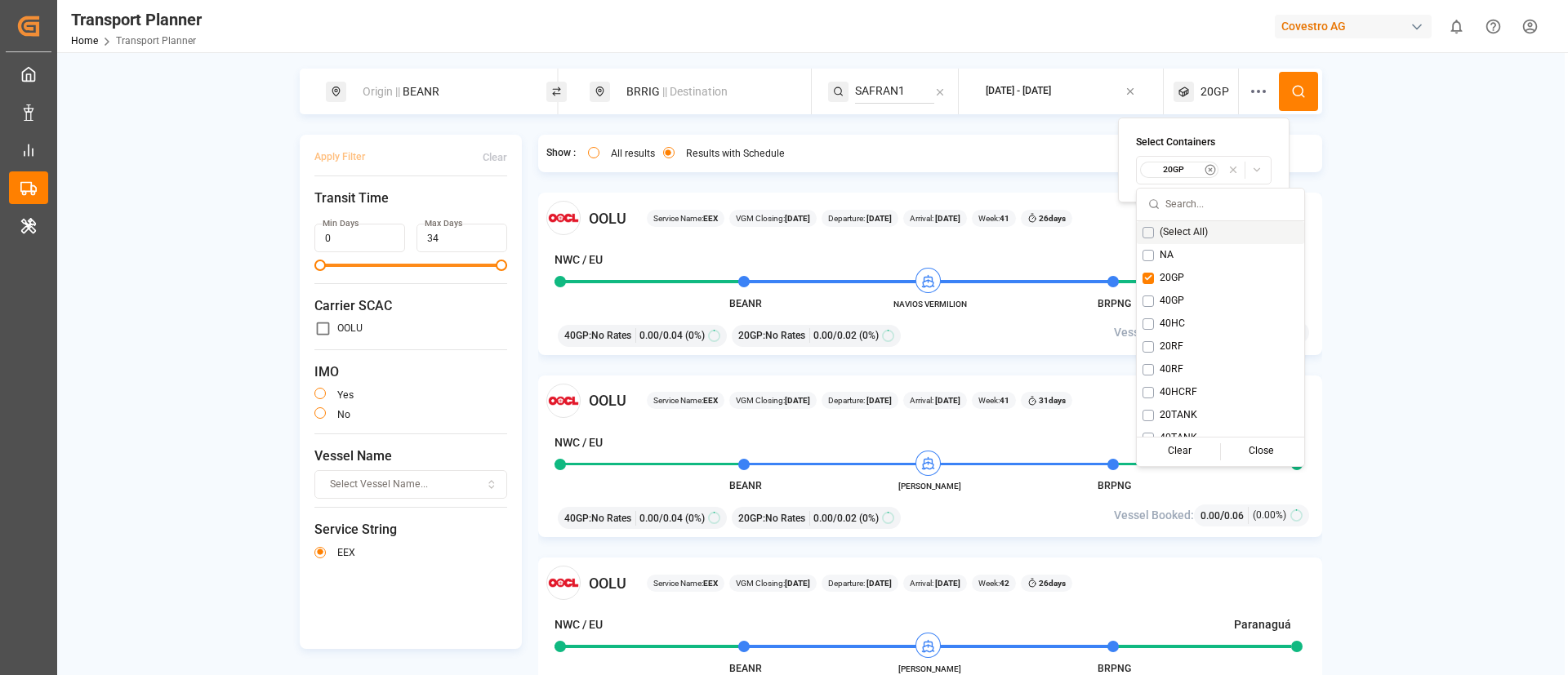
click at [1283, 89] on button at bounding box center [1298, 91] width 40 height 40
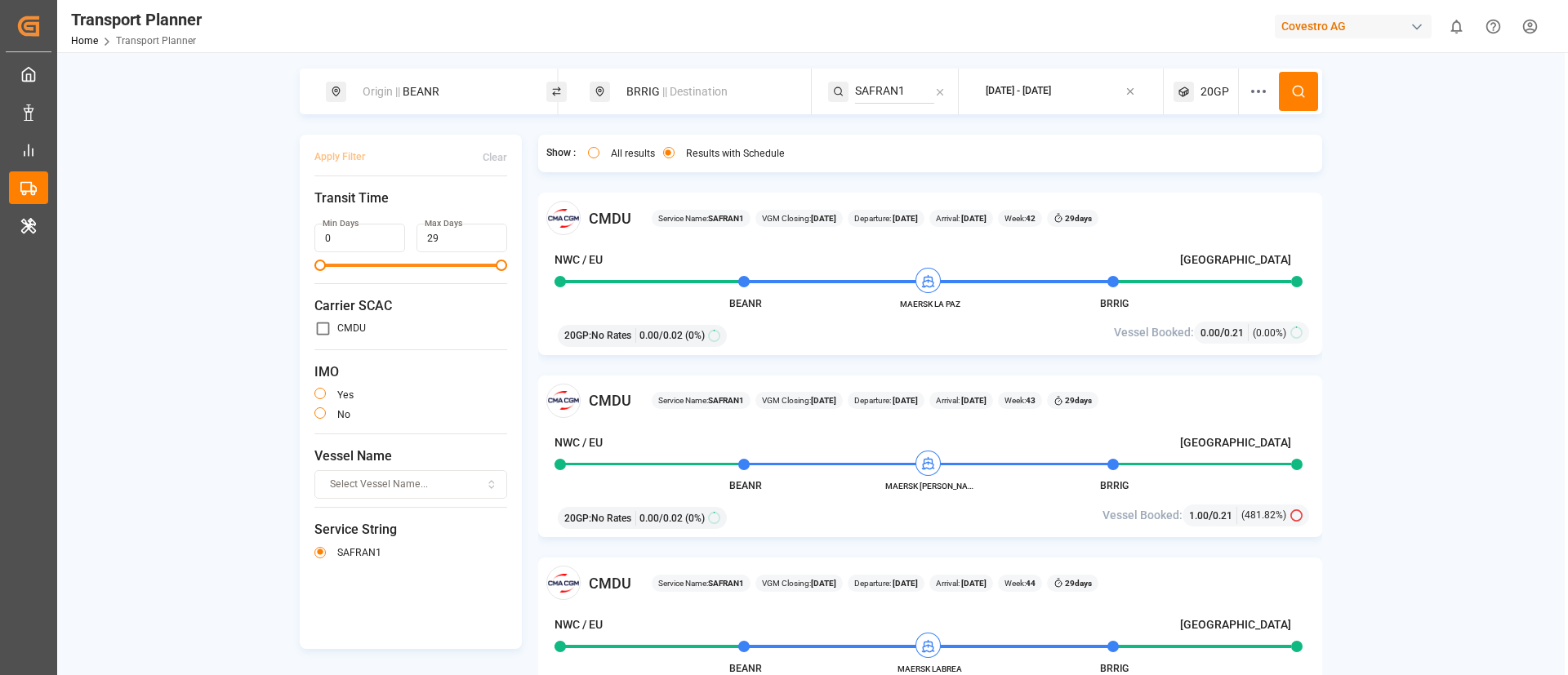
click at [877, 84] on input "SAFRAN1" at bounding box center [895, 91] width 79 height 24
paste input "ECX"
type input "ECX"
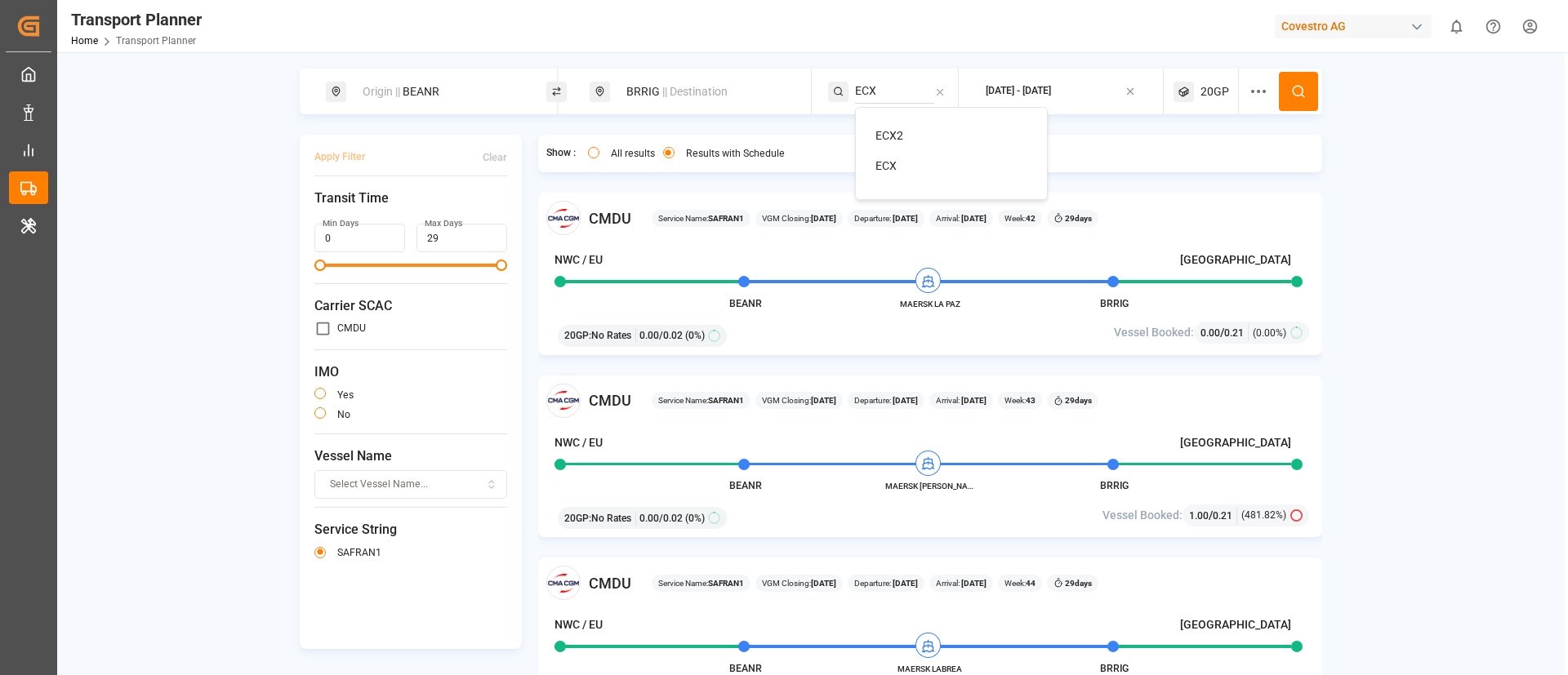
click at [886, 163] on span "ECX" at bounding box center [886, 166] width 21 height 14
click at [1205, 92] on span "20GP" at bounding box center [1215, 92] width 29 height 17
click at [1176, 168] on small "20GP" at bounding box center [1172, 170] width 57 height 12
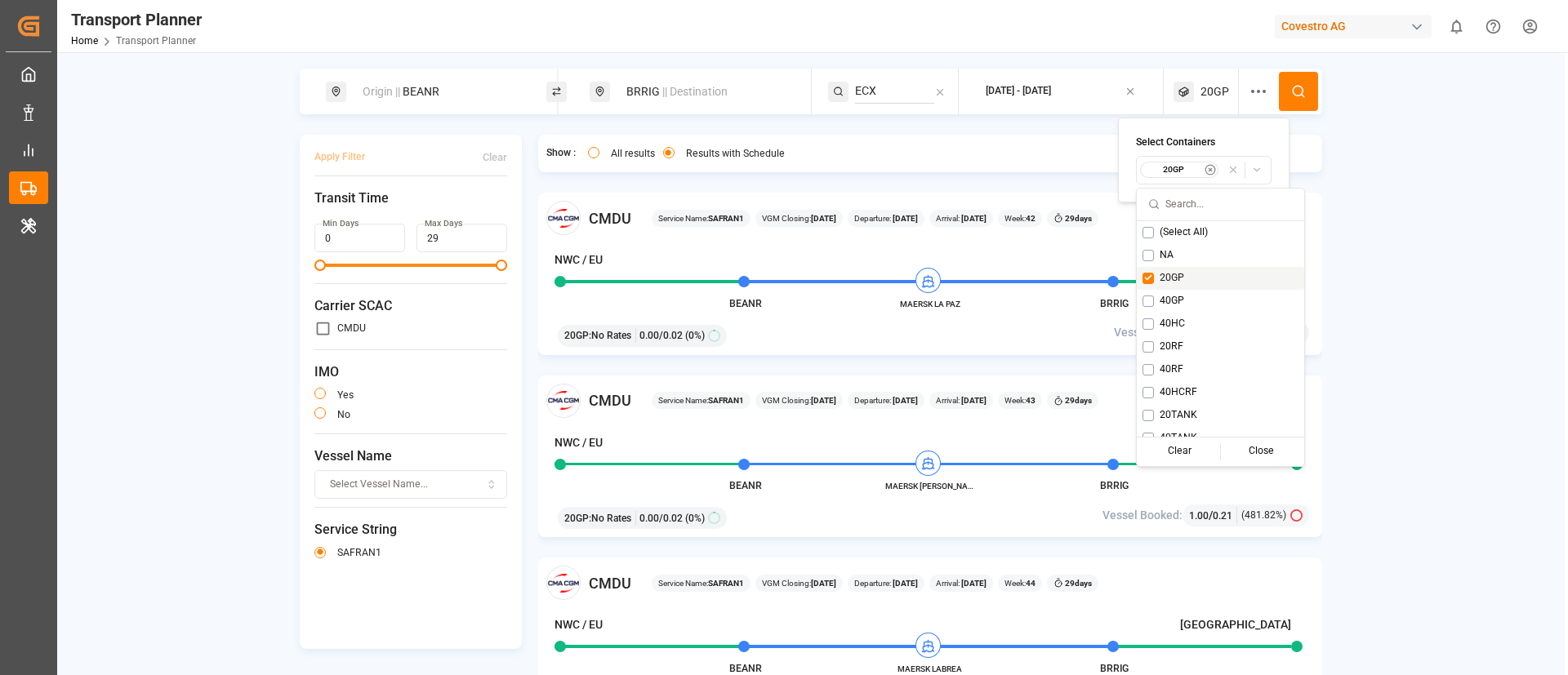
click at [1168, 277] on span "20GP" at bounding box center [1171, 278] width 24 height 15
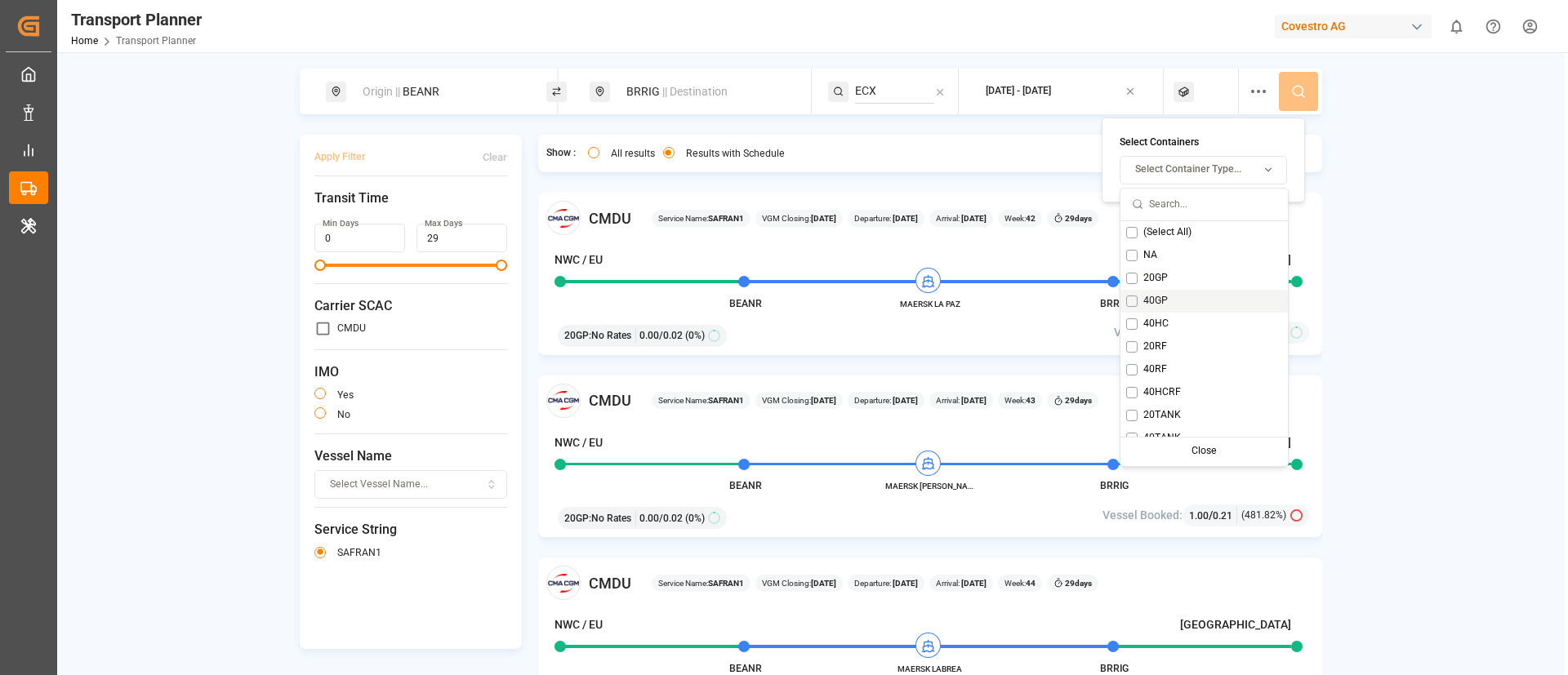
click at [1159, 301] on span "40GP" at bounding box center [1155, 301] width 24 height 15
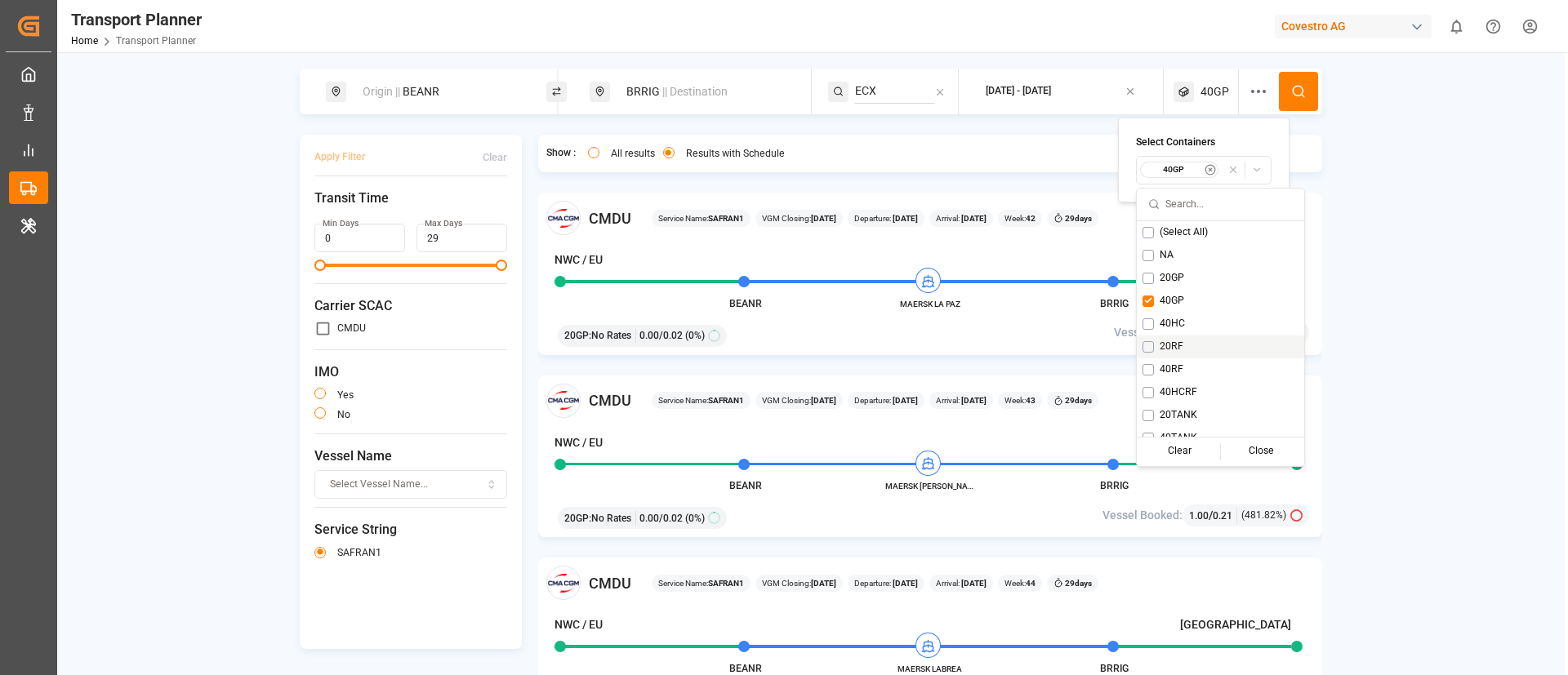
click at [1170, 342] on span "20RF" at bounding box center [1171, 346] width 23 height 15
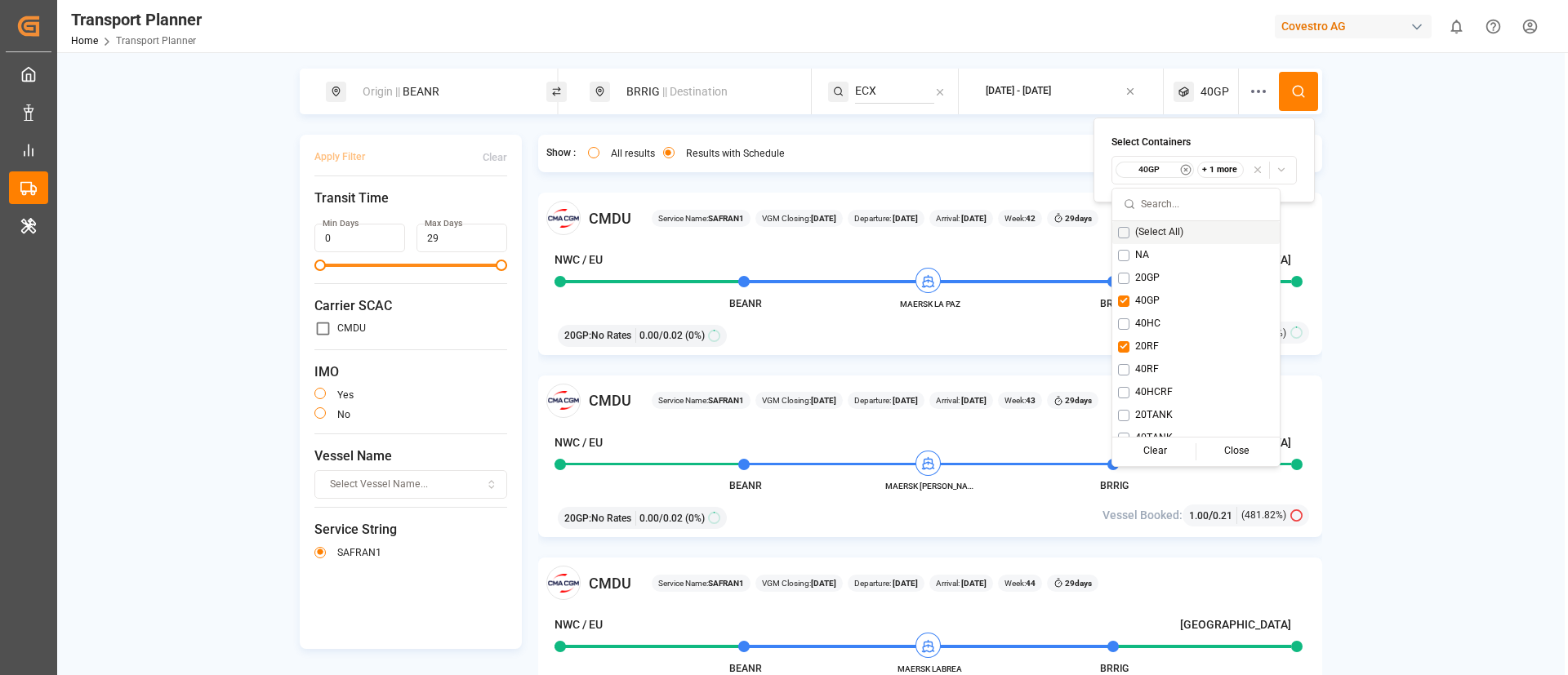
click at [1298, 82] on button at bounding box center [1298, 91] width 40 height 40
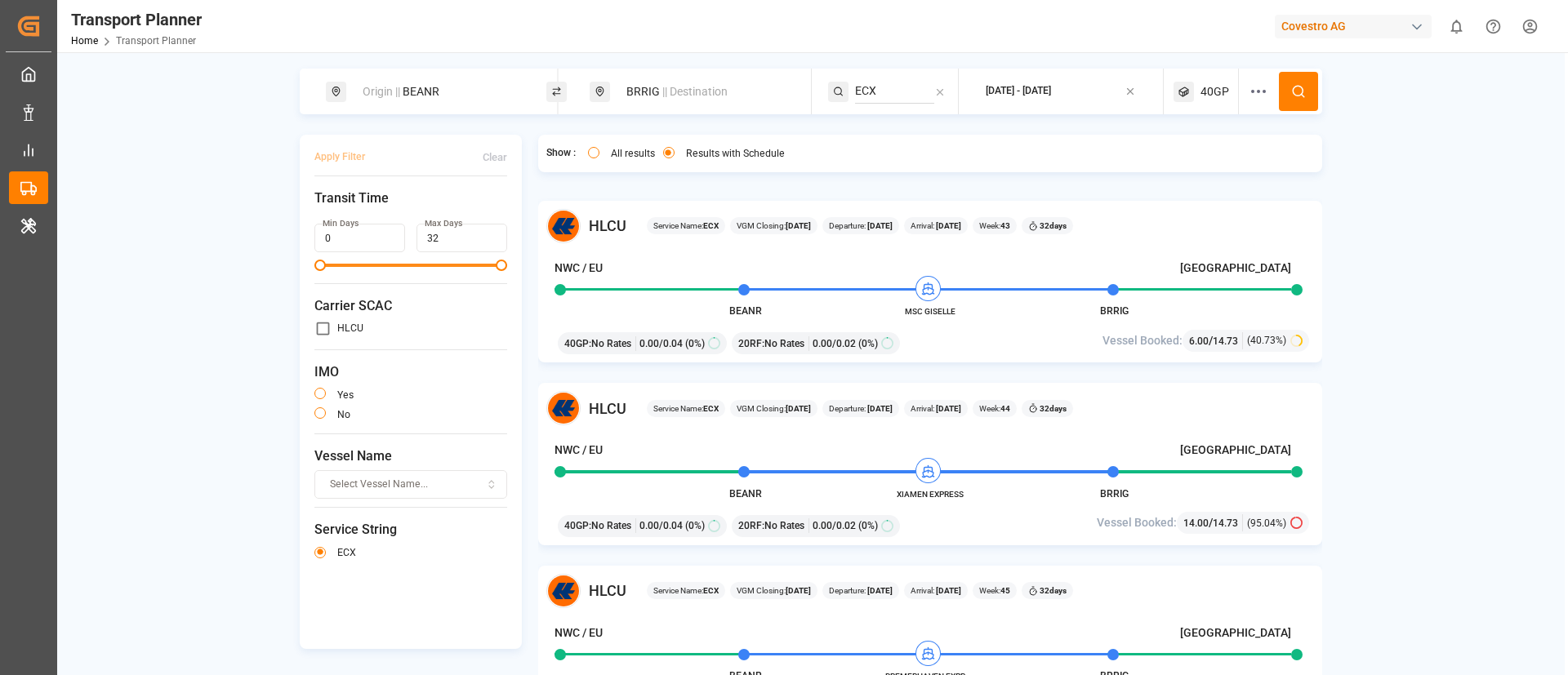
scroll to position [218, 0]
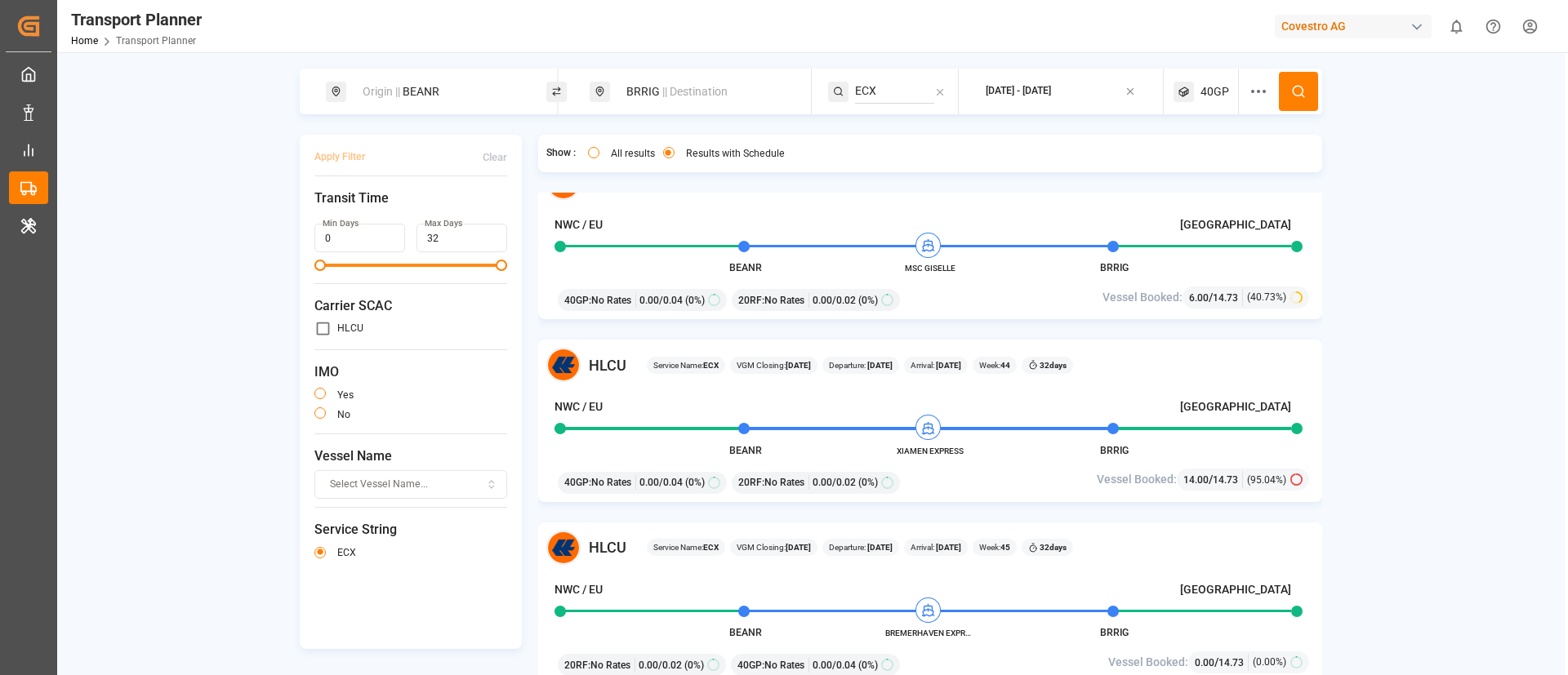
click at [668, 88] on span "|| Destination" at bounding box center [695, 92] width 66 height 14
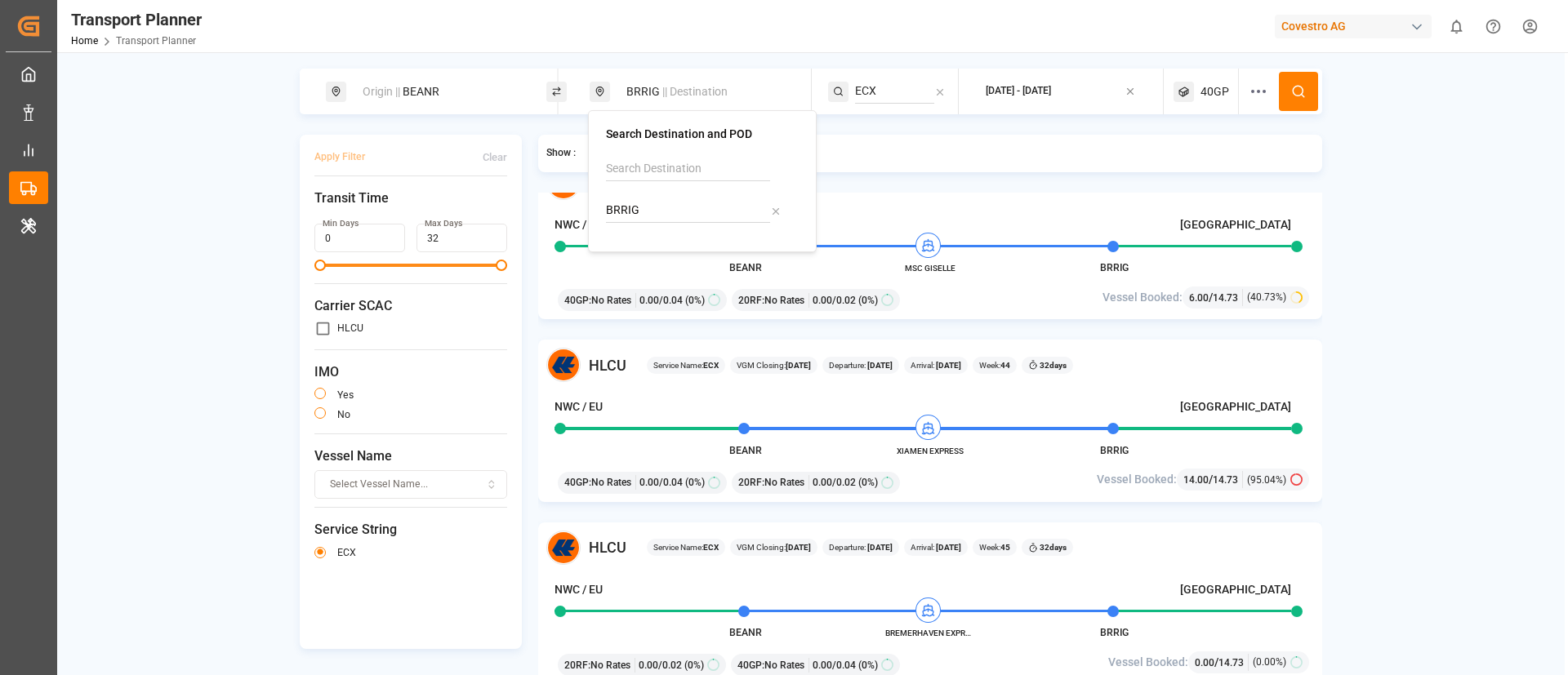
click at [651, 202] on input "BRRIG" at bounding box center [688, 210] width 164 height 24
paste input "SSZ"
click at [651, 202] on input "BRRIG" at bounding box center [688, 210] width 164 height 24
type input "BRSSZ"
click at [650, 264] on div "[PERSON_NAME]" at bounding box center [669, 273] width 87 height 17
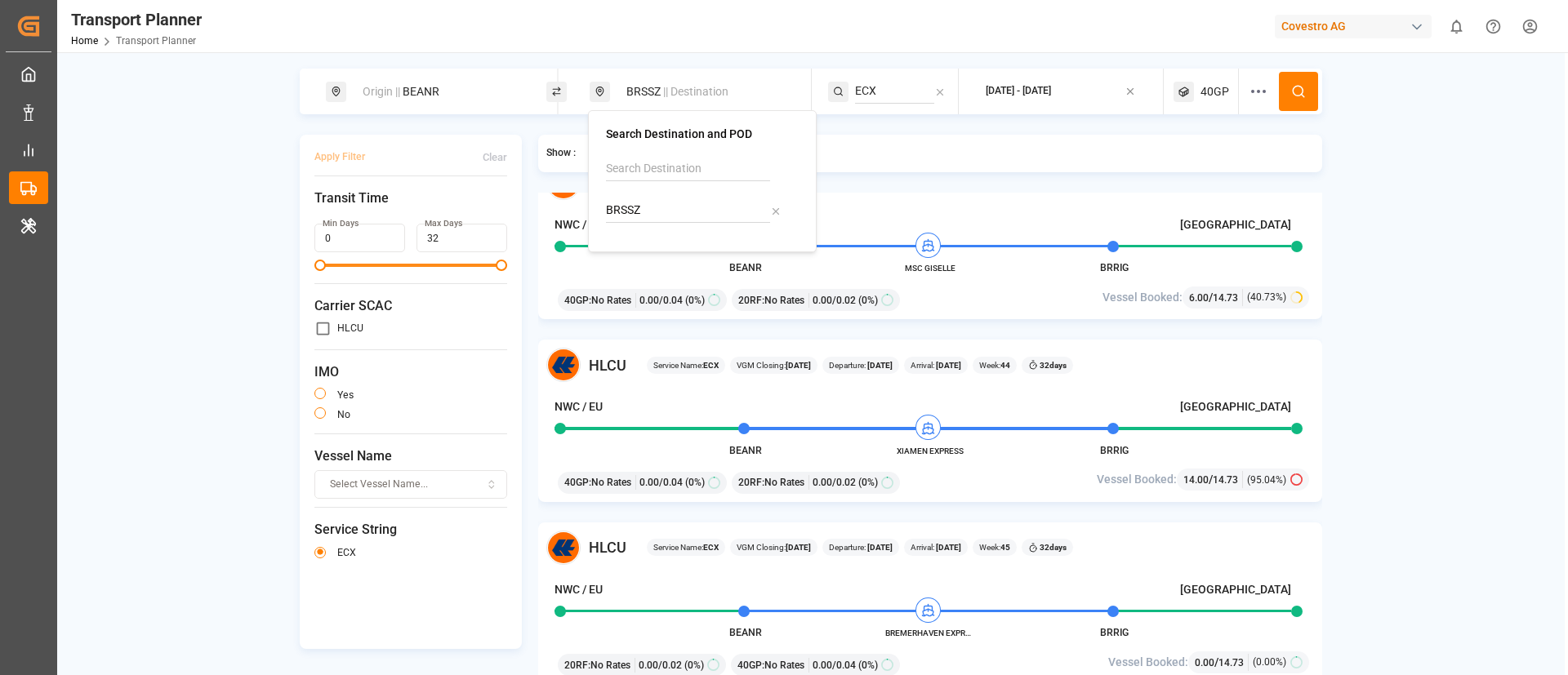
click at [1226, 76] on div "40GP" at bounding box center [1206, 91] width 66 height 45
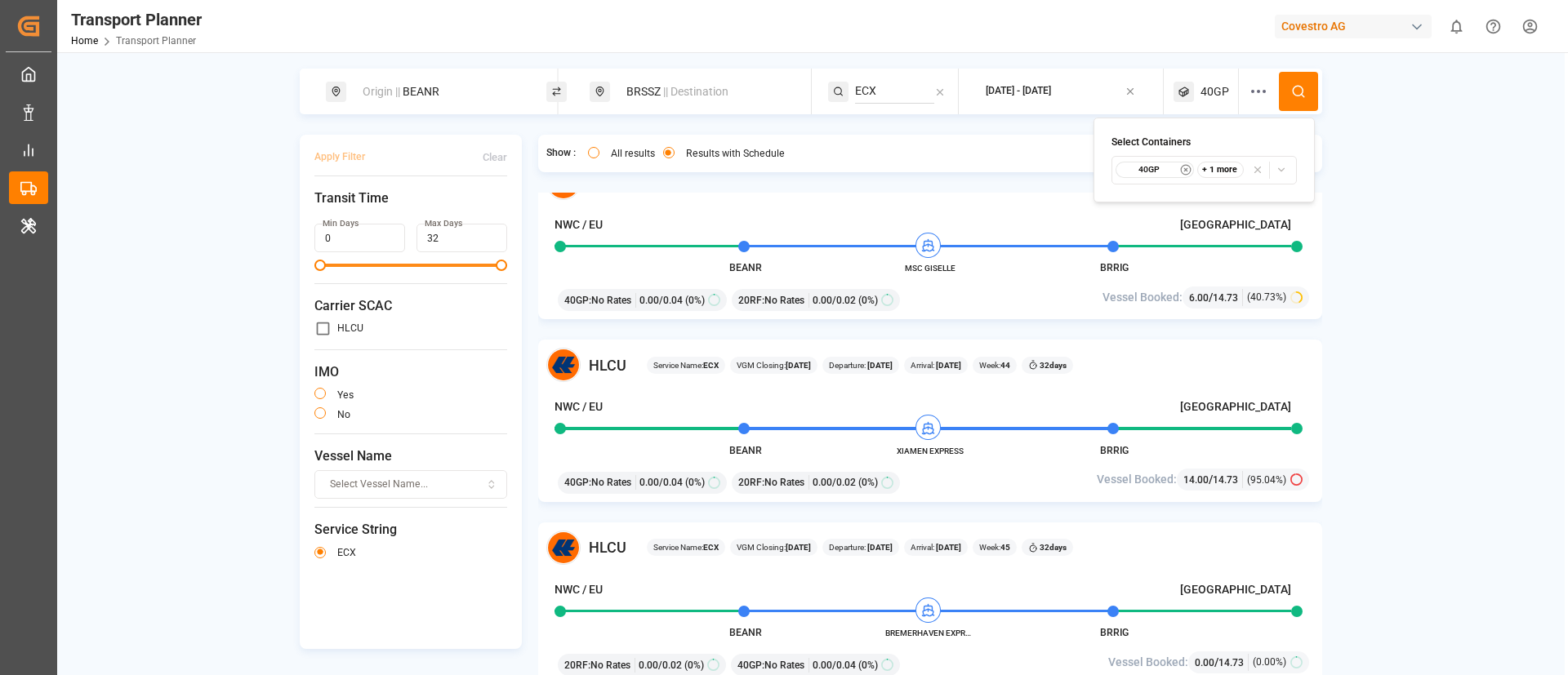
click at [1155, 168] on small "40GP" at bounding box center [1148, 170] width 57 height 12
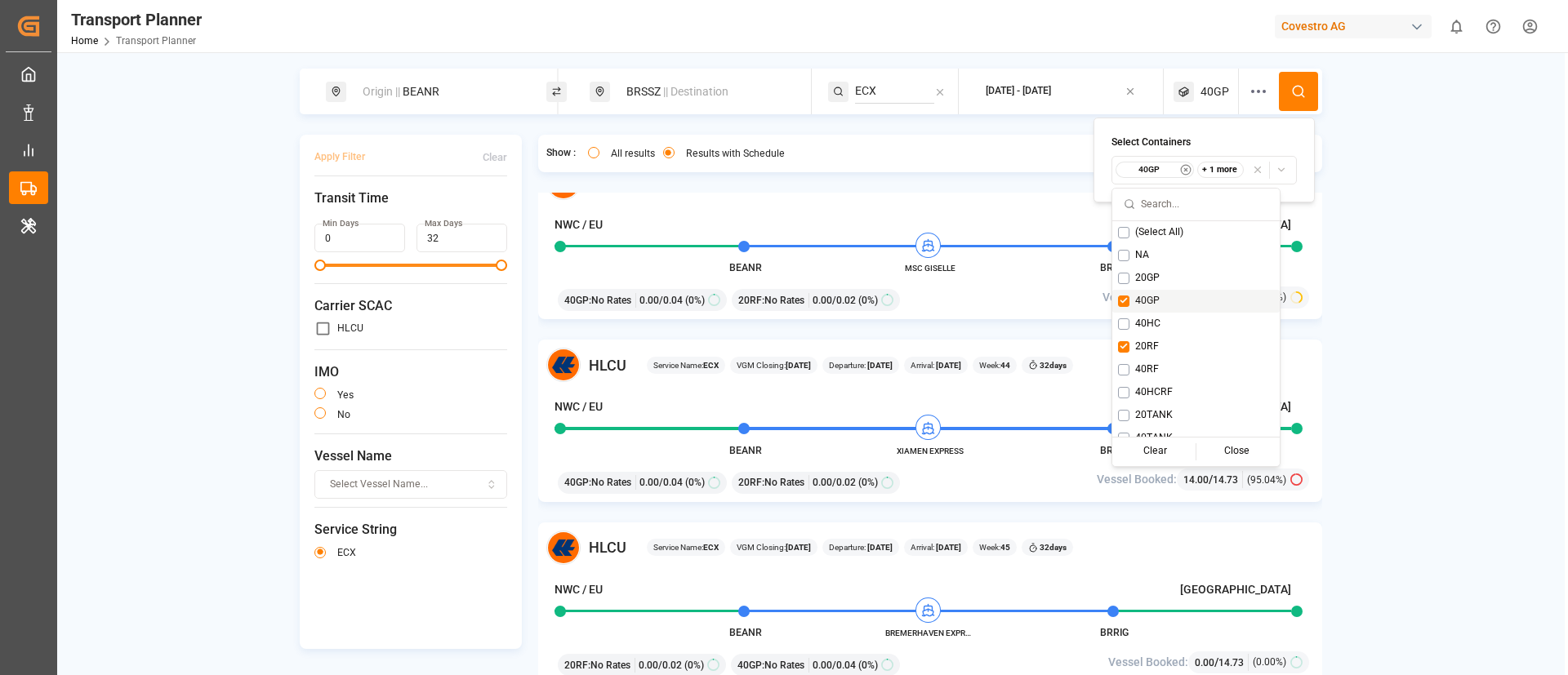
click at [1151, 301] on span "40GP" at bounding box center [1146, 301] width 24 height 15
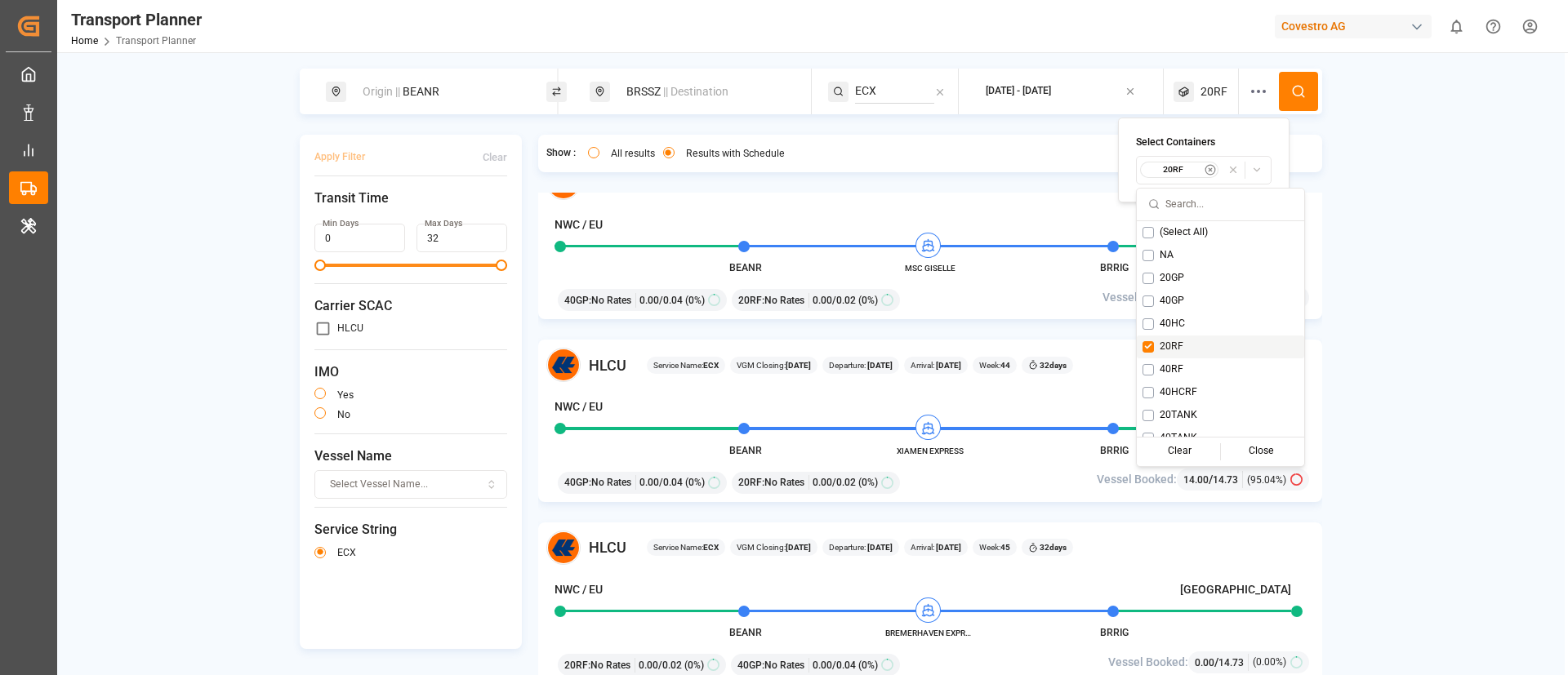
click at [1166, 348] on span "20RF" at bounding box center [1171, 346] width 23 height 15
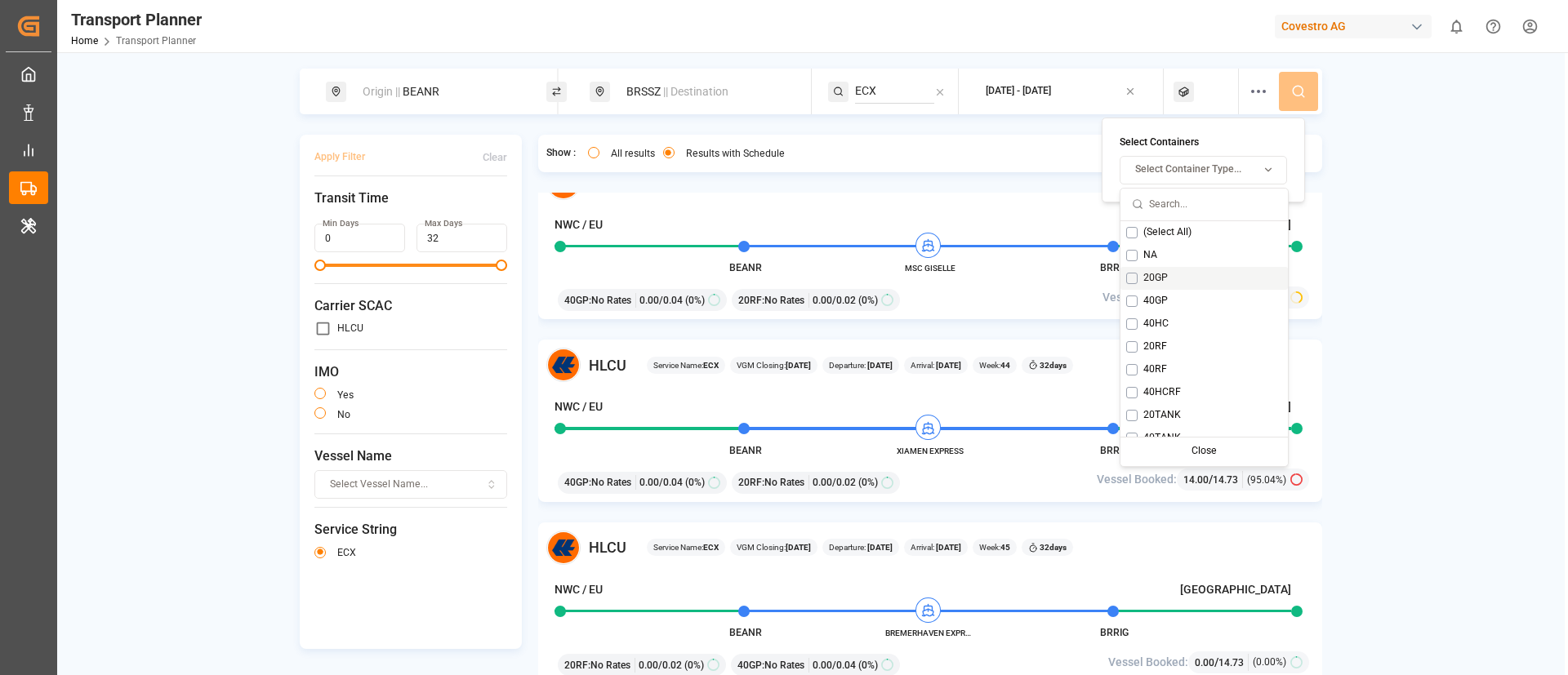
click at [1149, 278] on span "20GP" at bounding box center [1155, 278] width 24 height 15
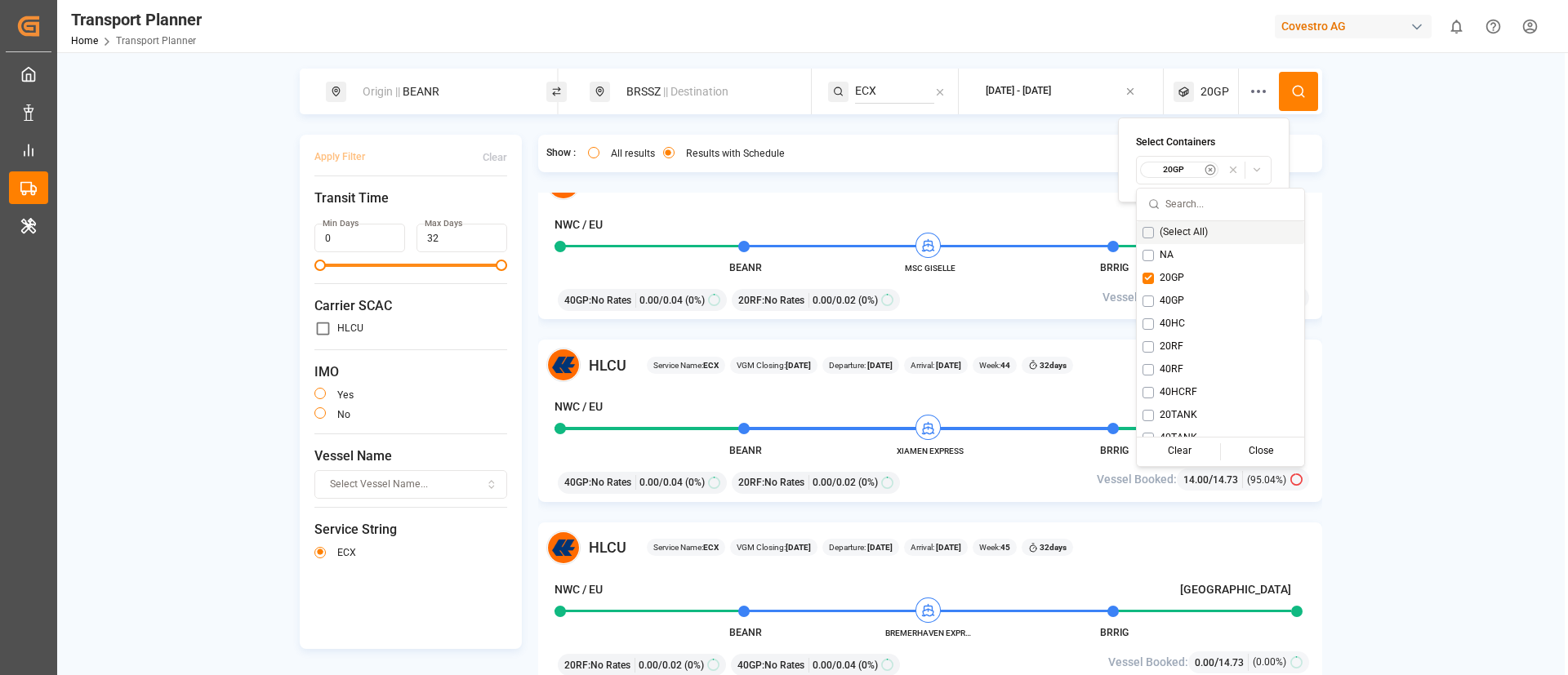
click at [1299, 92] on circle at bounding box center [1297, 91] width 10 height 10
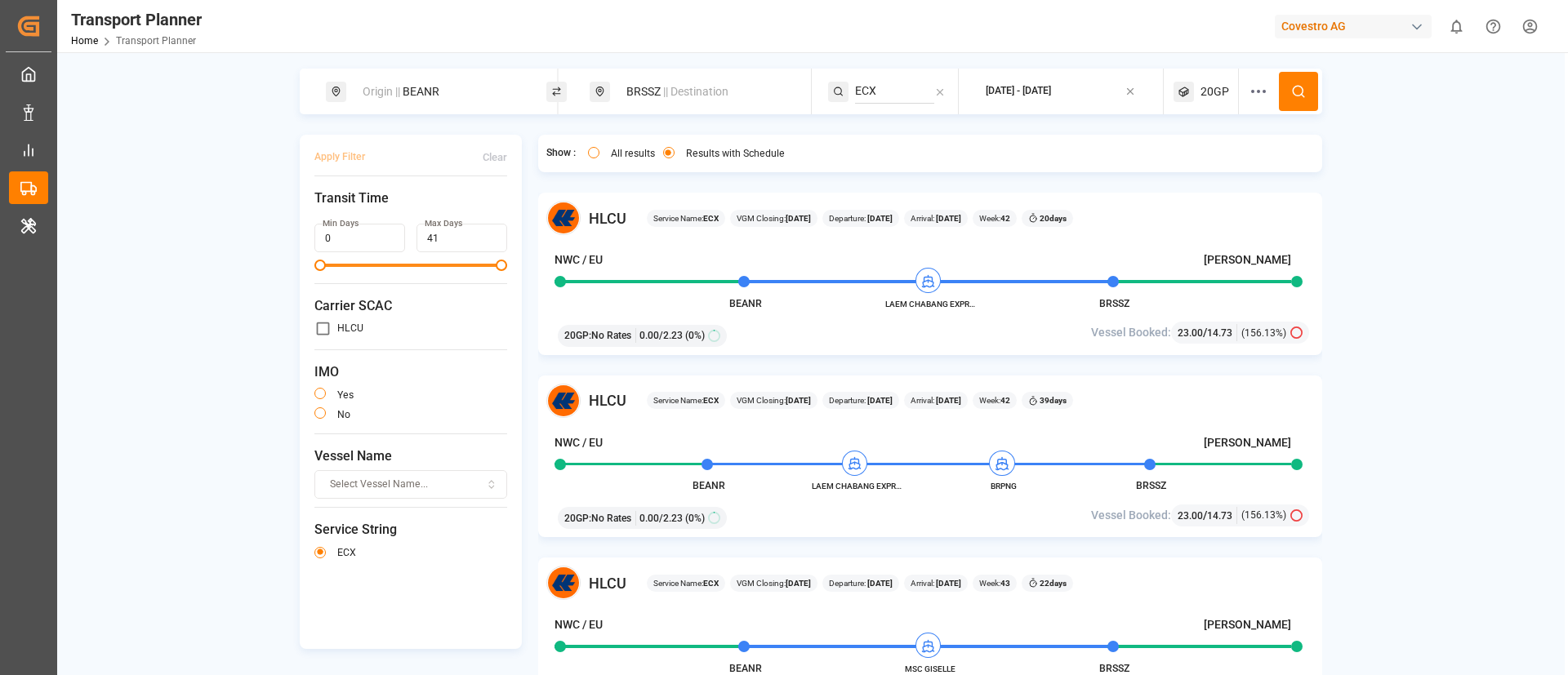
click at [888, 85] on input "ECX" at bounding box center [895, 91] width 79 height 24
paste input "NEOSAMBA"
click at [899, 129] on span "NEOSAMBA" at bounding box center [905, 135] width 61 height 14
click at [1300, 90] on circle at bounding box center [1297, 91] width 10 height 10
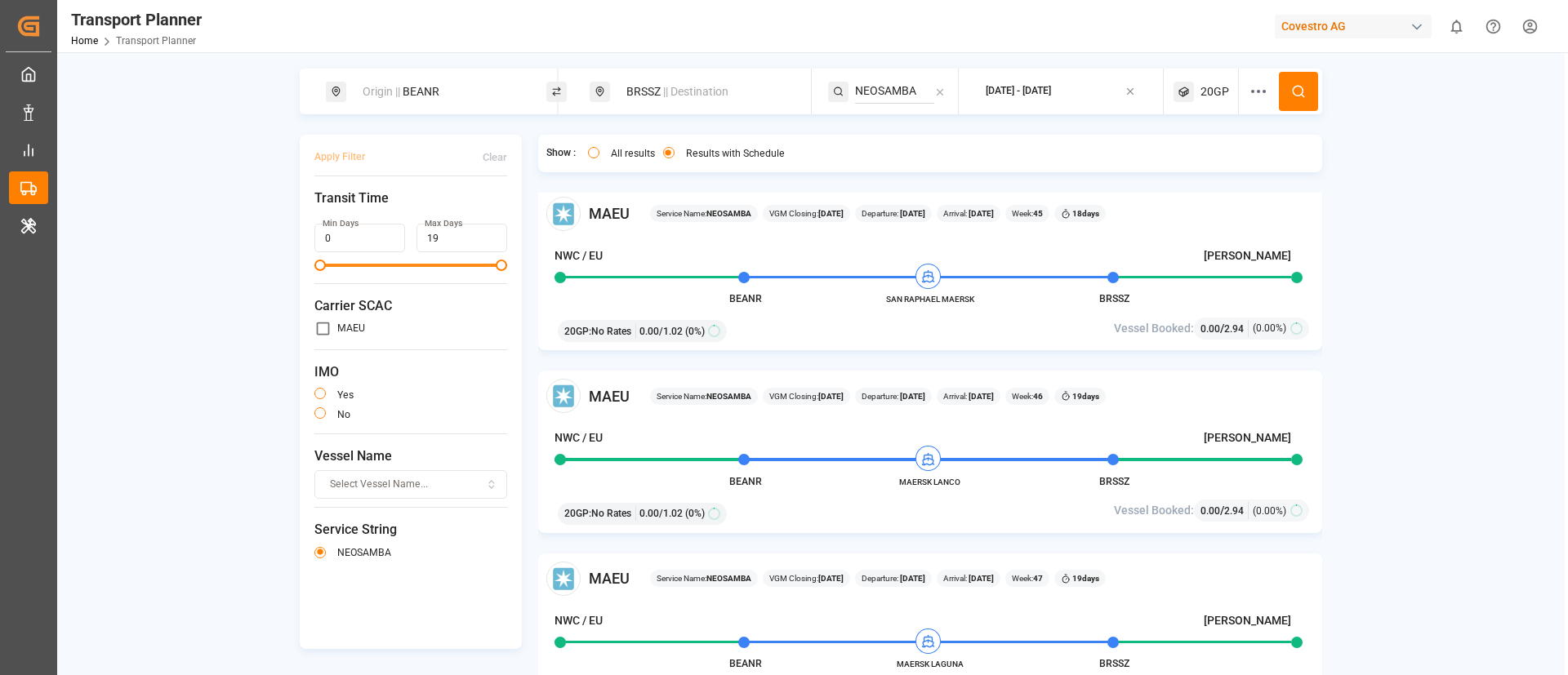
scroll to position [583, 0]
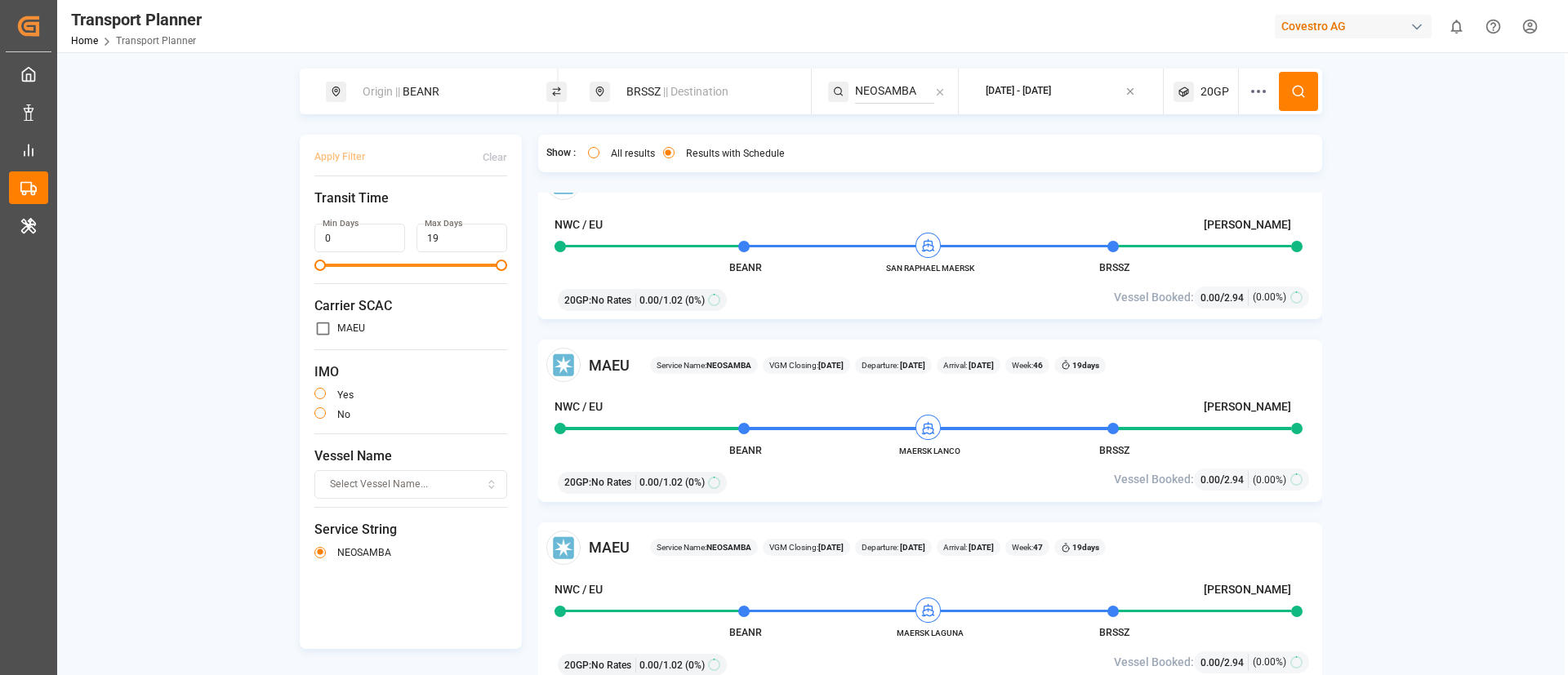
click at [882, 98] on input "NEOSAMBA" at bounding box center [895, 91] width 79 height 24
paste input "LUX"
type input "LUX"
click at [883, 132] on span "LUX" at bounding box center [886, 135] width 21 height 14
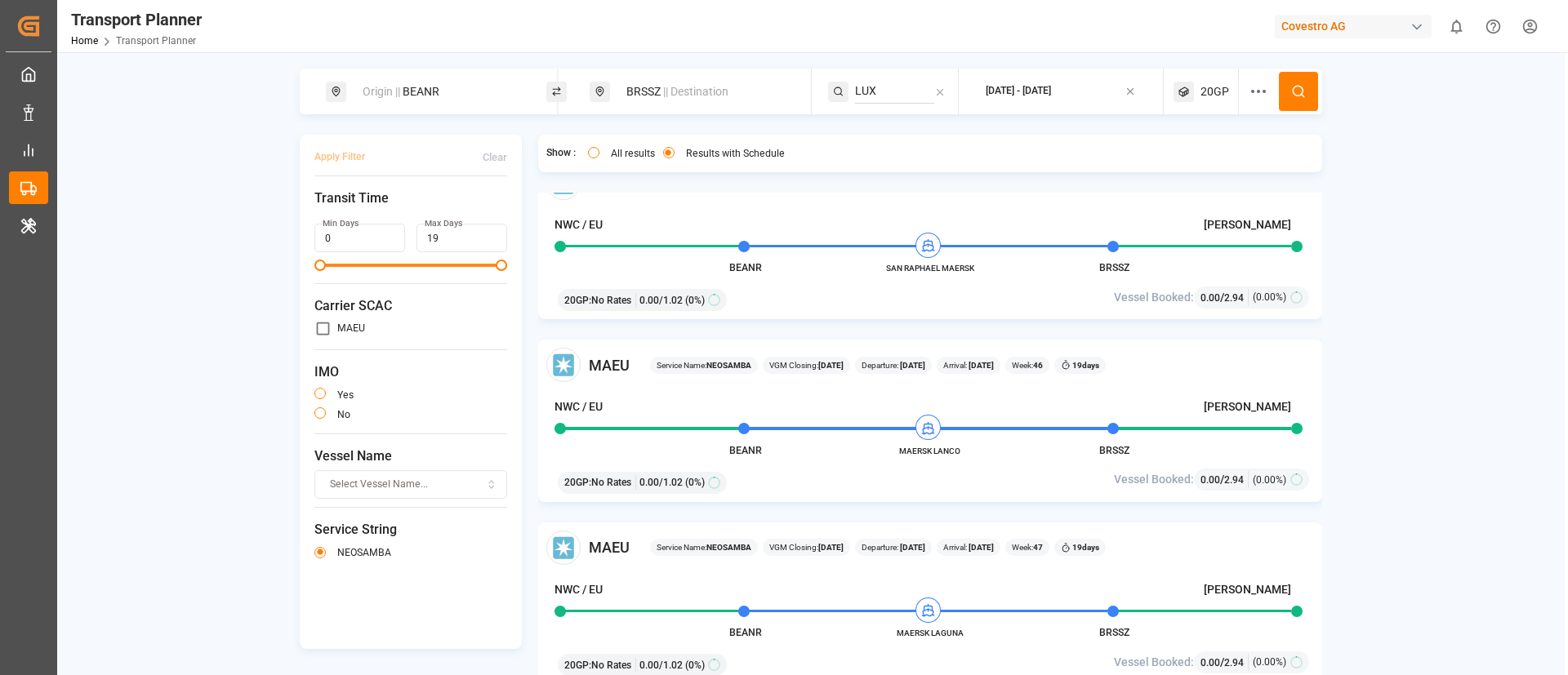
click at [1291, 84] on icon at bounding box center [1298, 91] width 15 height 15
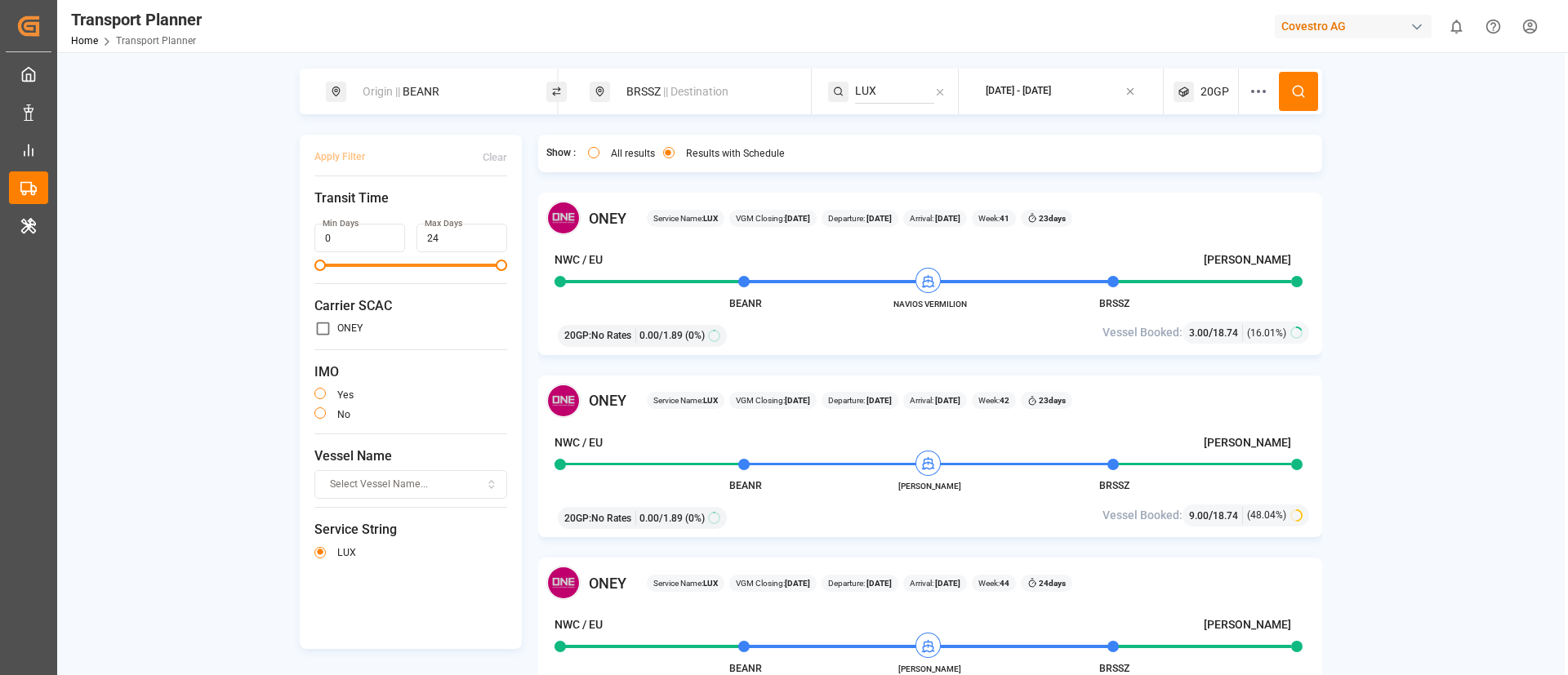
click at [421, 94] on div "Origin || BEANR" at bounding box center [441, 91] width 176 height 30
click at [404, 212] on input "BEANR" at bounding box center [425, 221] width 164 height 24
paste input "DEHAM"
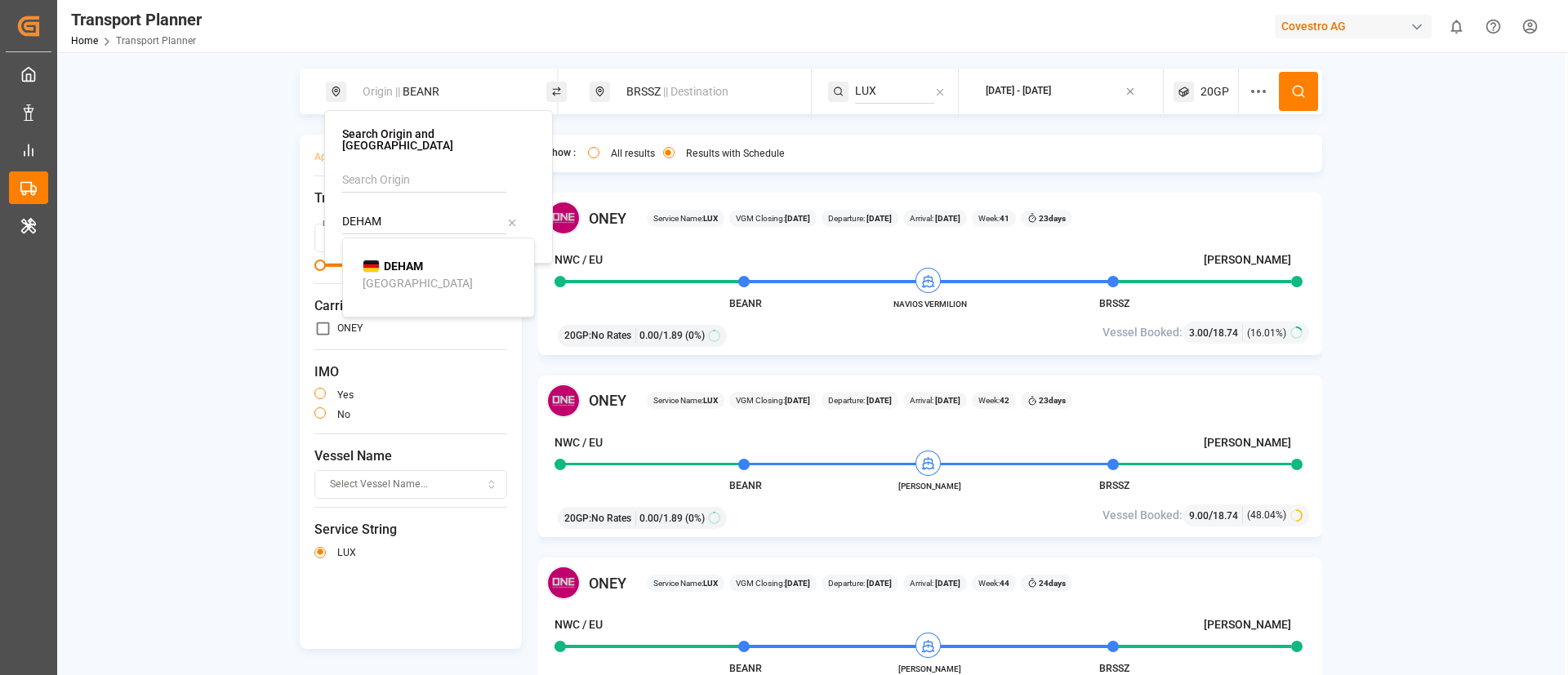
type input "DEHAM"
click at [403, 275] on div "[GEOGRAPHIC_DATA]" at bounding box center [418, 283] width 110 height 17
click at [707, 85] on span "|| Destination" at bounding box center [695, 92] width 66 height 14
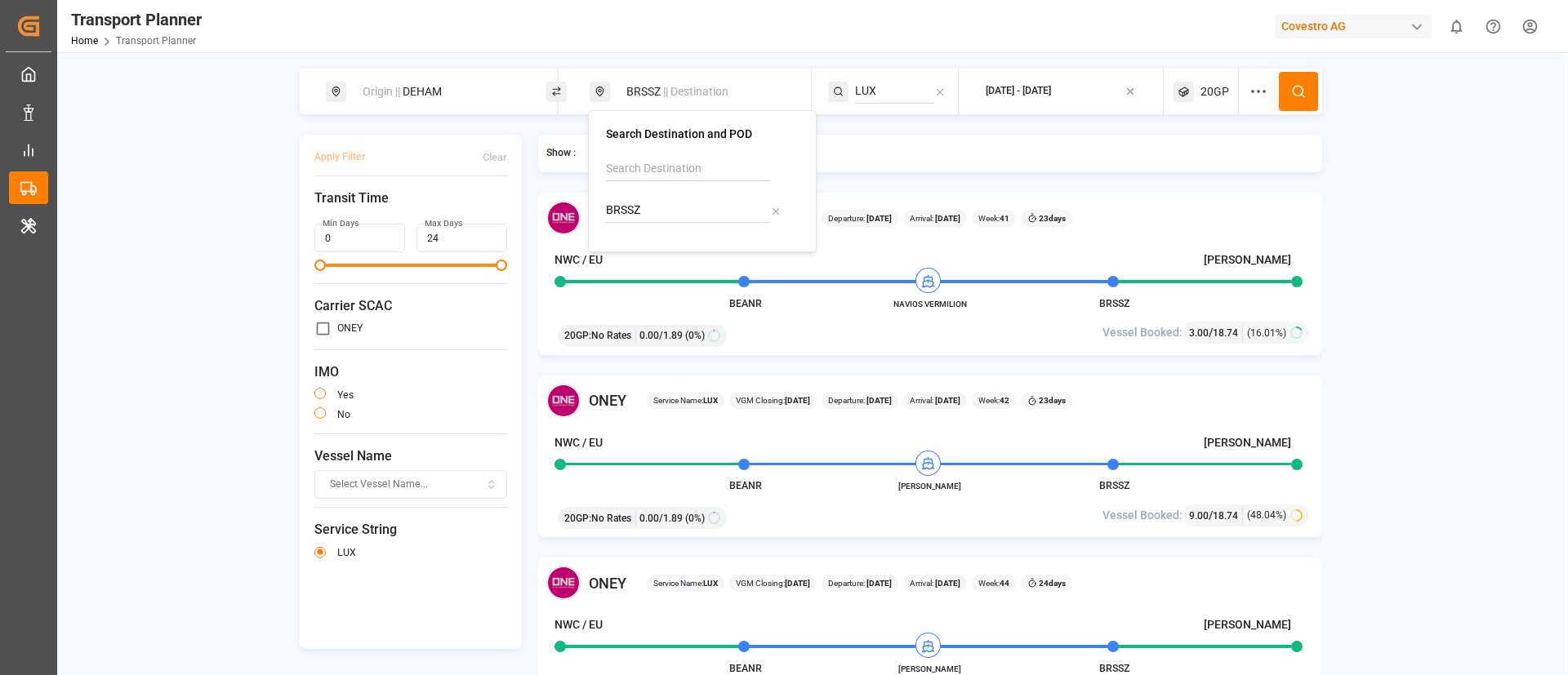
click at [666, 201] on input "BRSSZ" at bounding box center [688, 210] width 164 height 24
paste input "VIX"
type input "BRVIX"
click at [656, 254] on b "BRVIX" at bounding box center [664, 255] width 33 height 14
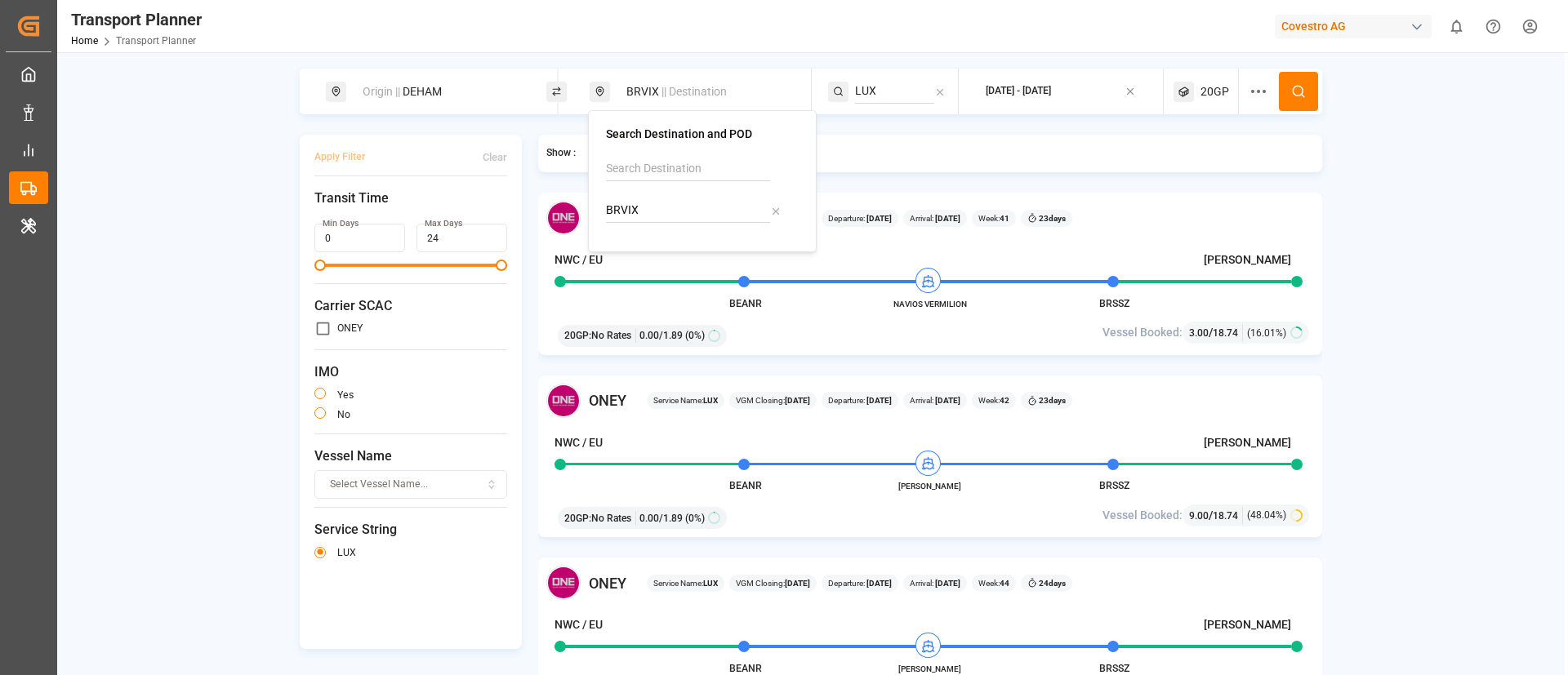
click at [908, 86] on input "LUX" at bounding box center [895, 91] width 79 height 24
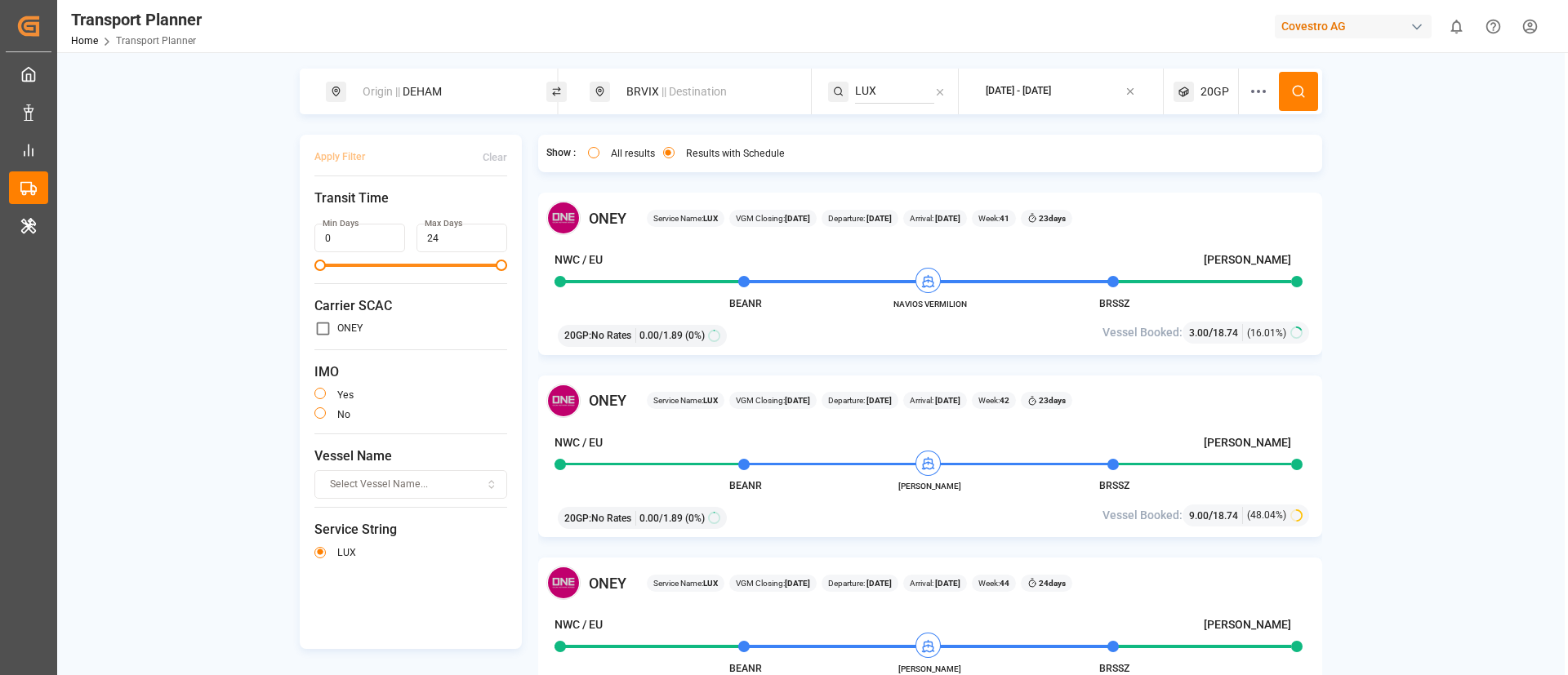
click at [908, 86] on input "LUX" at bounding box center [895, 91] width 79 height 24
paste input "[GEOGRAPHIC_DATA]"
type input "[GEOGRAPHIC_DATA]"
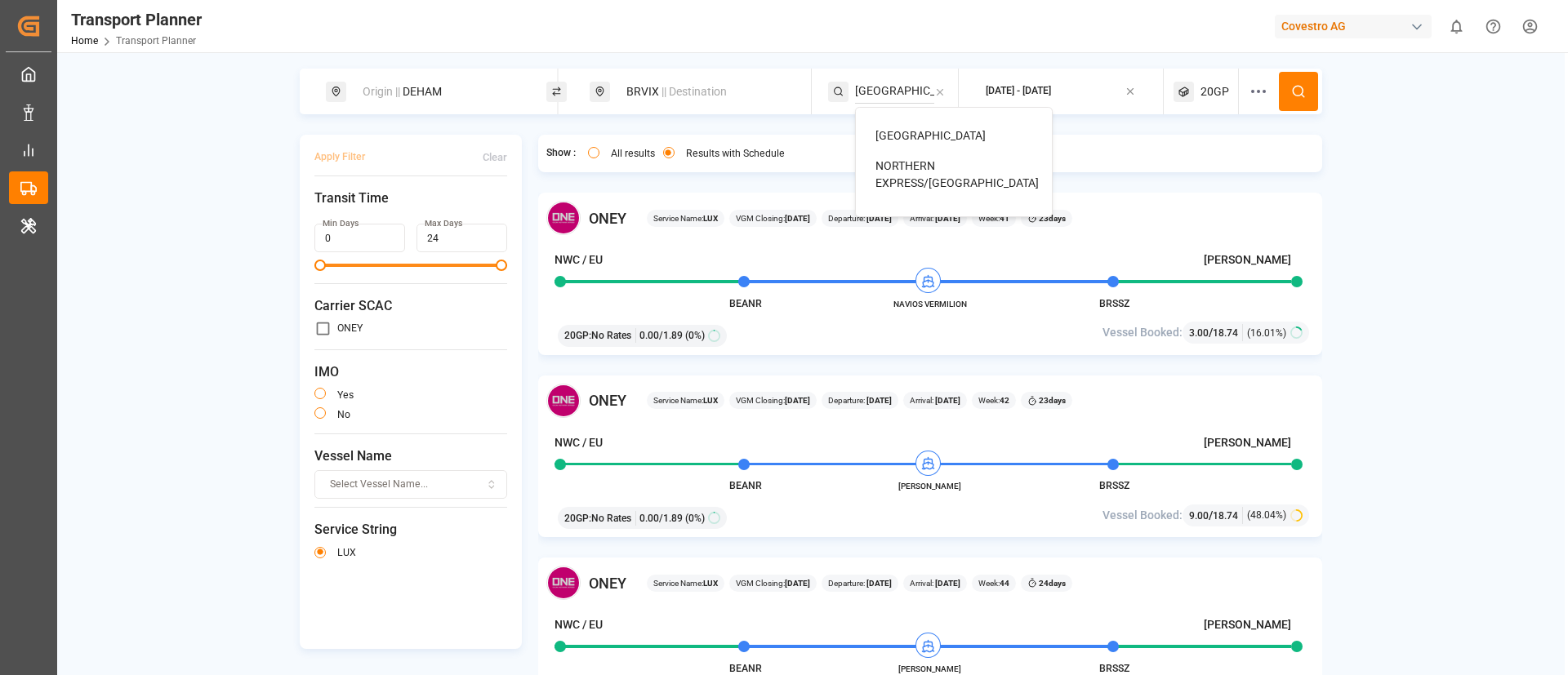
click at [904, 133] on span "[GEOGRAPHIC_DATA]" at bounding box center [931, 135] width 110 height 14
click at [1291, 89] on icon at bounding box center [1298, 91] width 15 height 15
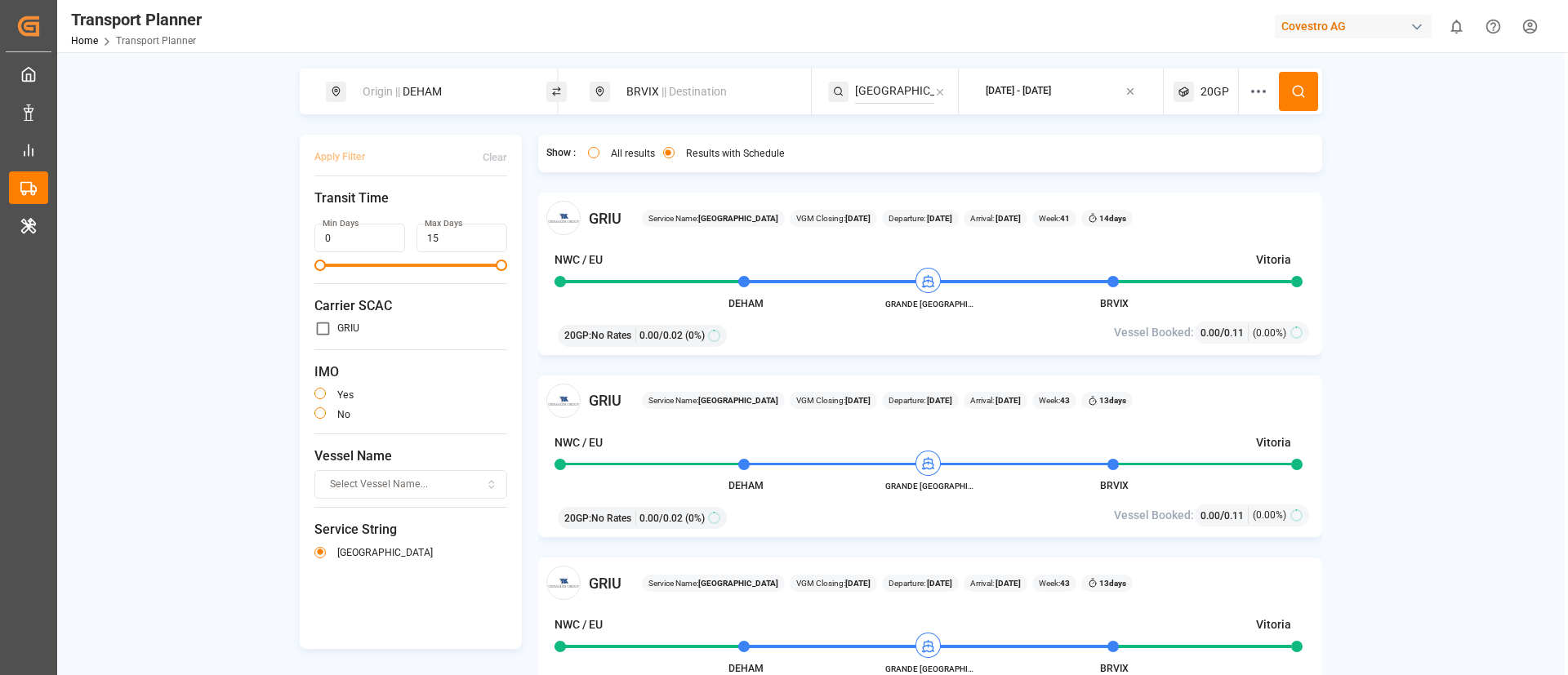
click at [1212, 85] on span "20GP" at bounding box center [1215, 92] width 29 height 17
click at [1177, 165] on small "20GP" at bounding box center [1172, 170] width 57 height 12
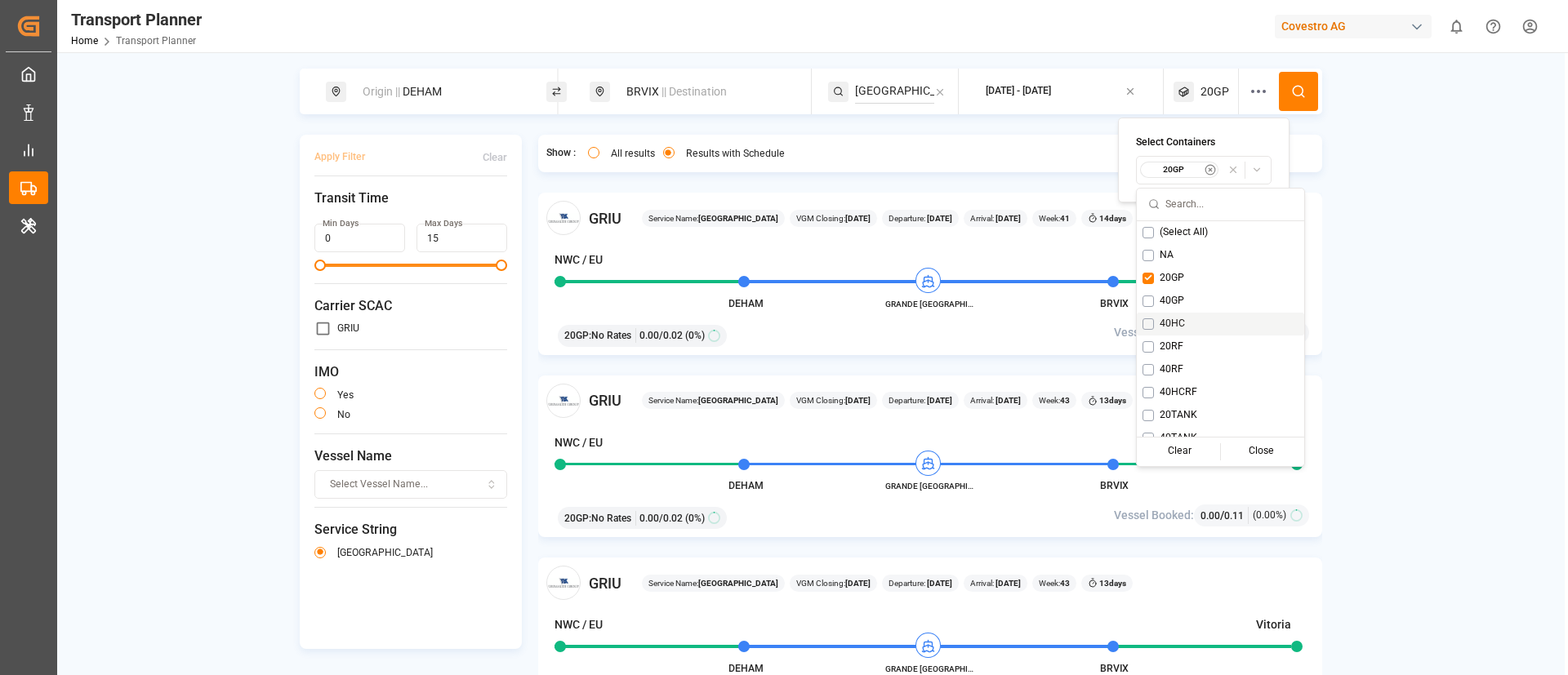
click at [1334, 275] on div "Origin || DEHAM BRVIX || Destination [GEOGRAPHIC_DATA] [DATE] - [DATE] 20GP App…" at bounding box center [811, 400] width 1507 height 664
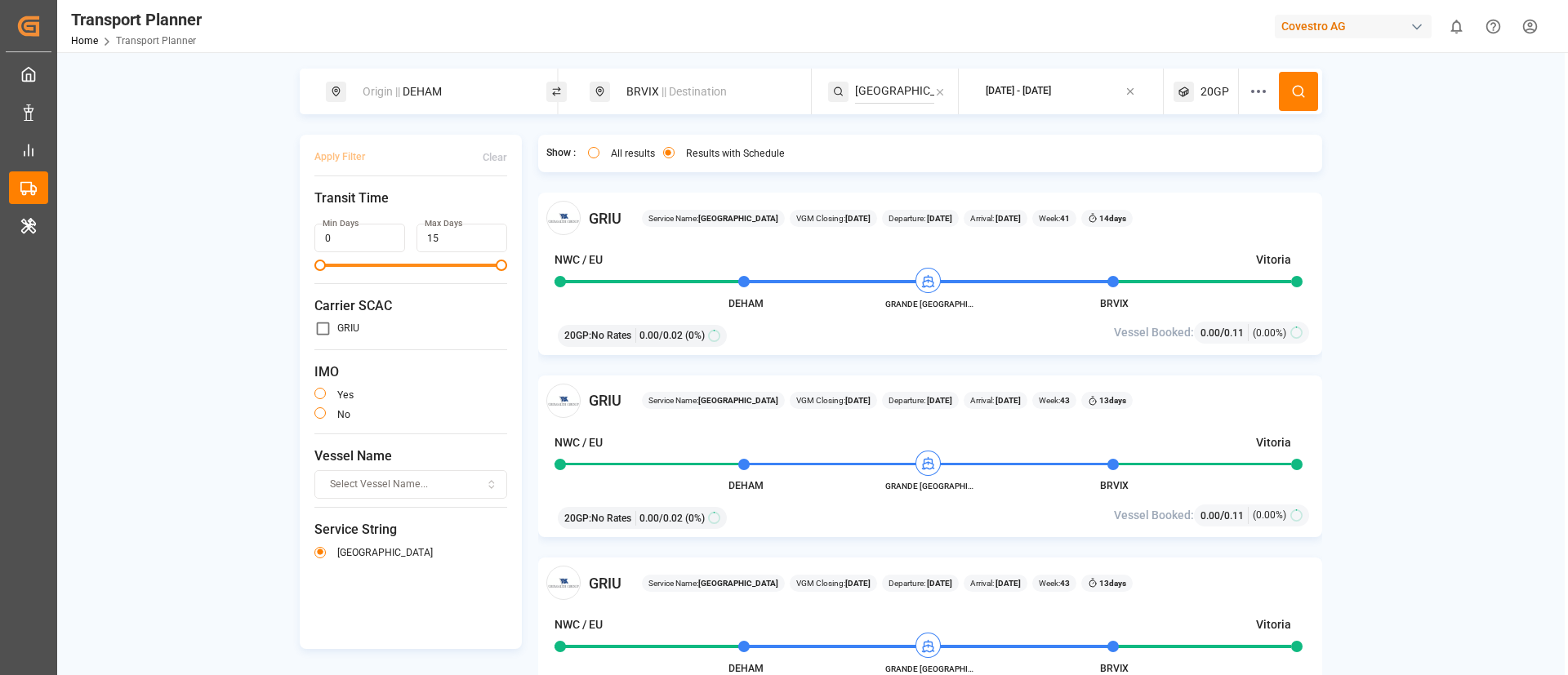
click at [1050, 86] on div "[DATE] - [DATE]" at bounding box center [1019, 91] width 66 height 15
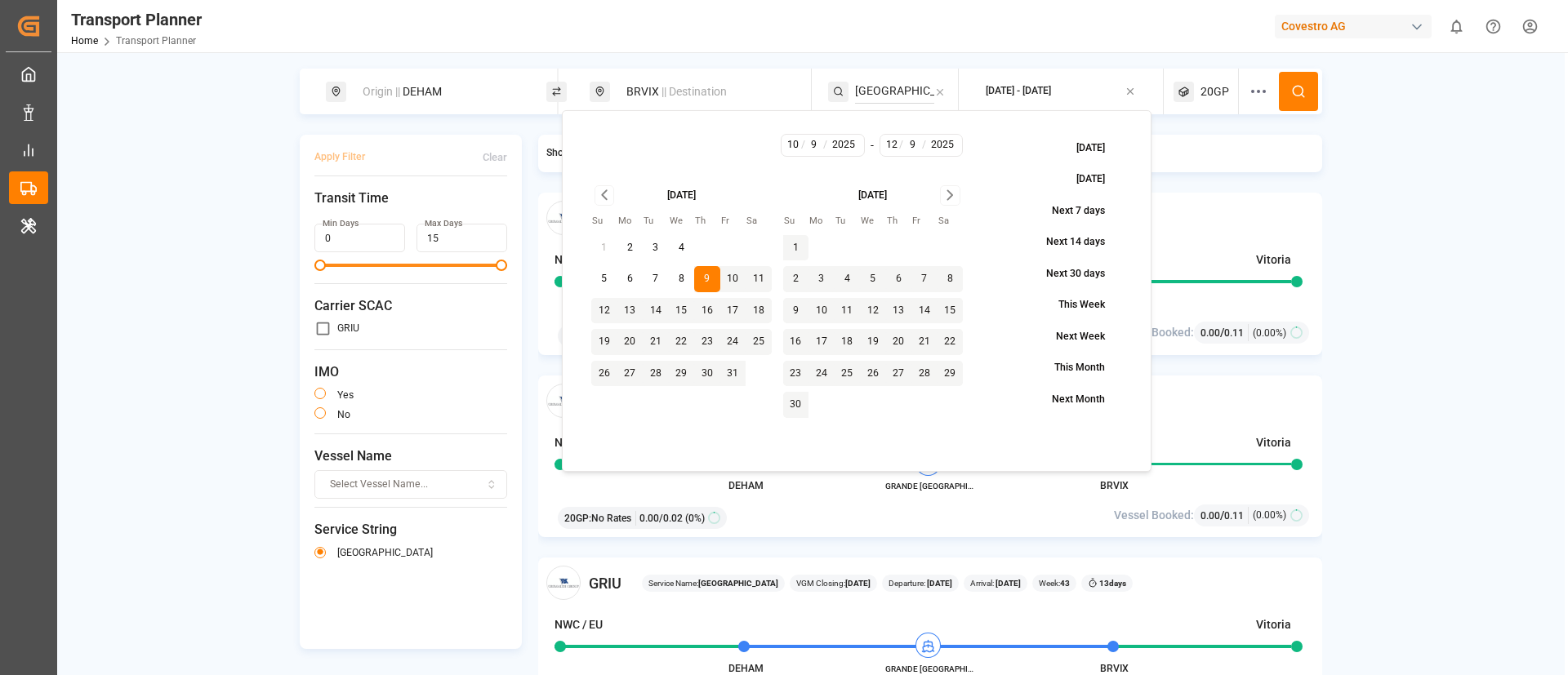
click at [940, 157] on div "[DATE] - [DATE]" at bounding box center [777, 153] width 395 height 40
click at [944, 148] on input "2025" at bounding box center [941, 145] width 34 height 15
click at [951, 198] on icon "Go to next month" at bounding box center [949, 195] width 18 height 19
click at [899, 311] on button "18" at bounding box center [899, 310] width 26 height 26
type input "18"
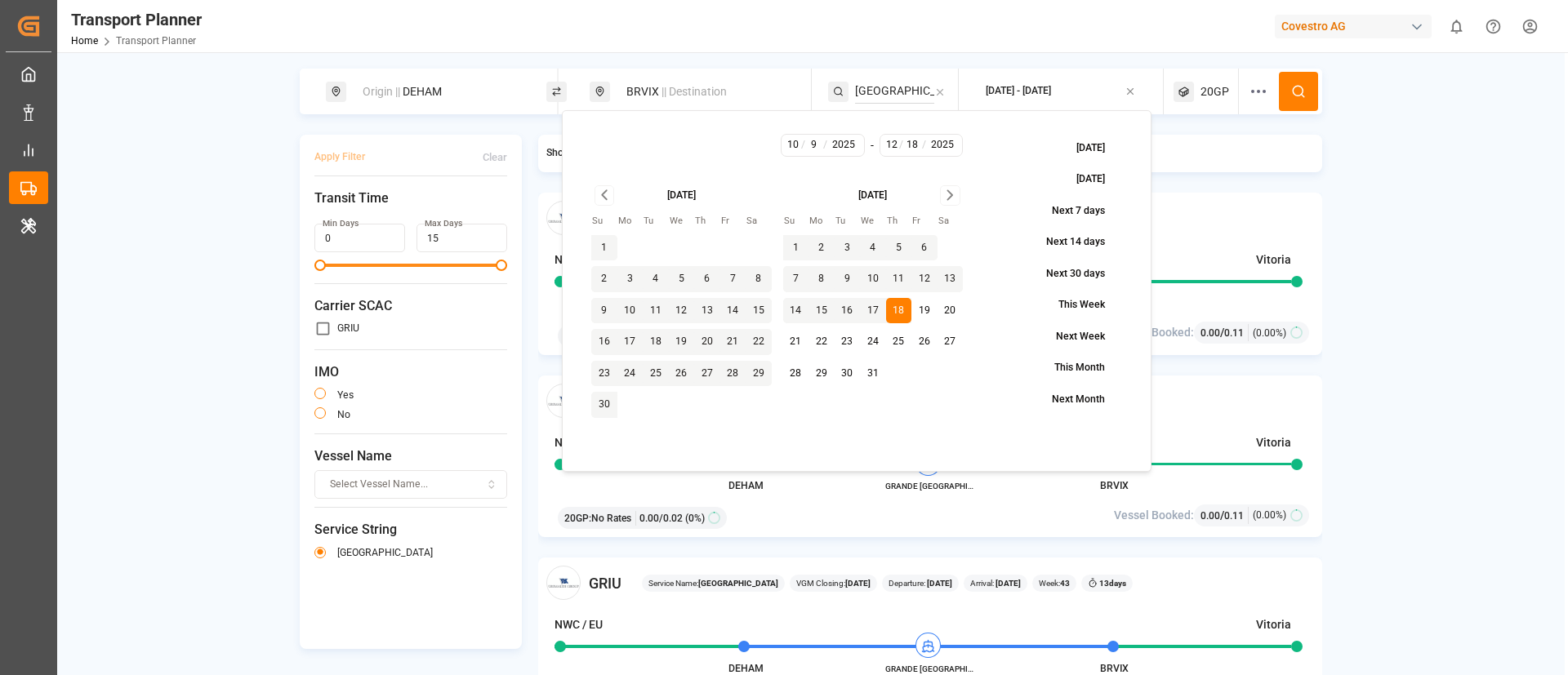
click at [1296, 92] on icon at bounding box center [1298, 91] width 15 height 15
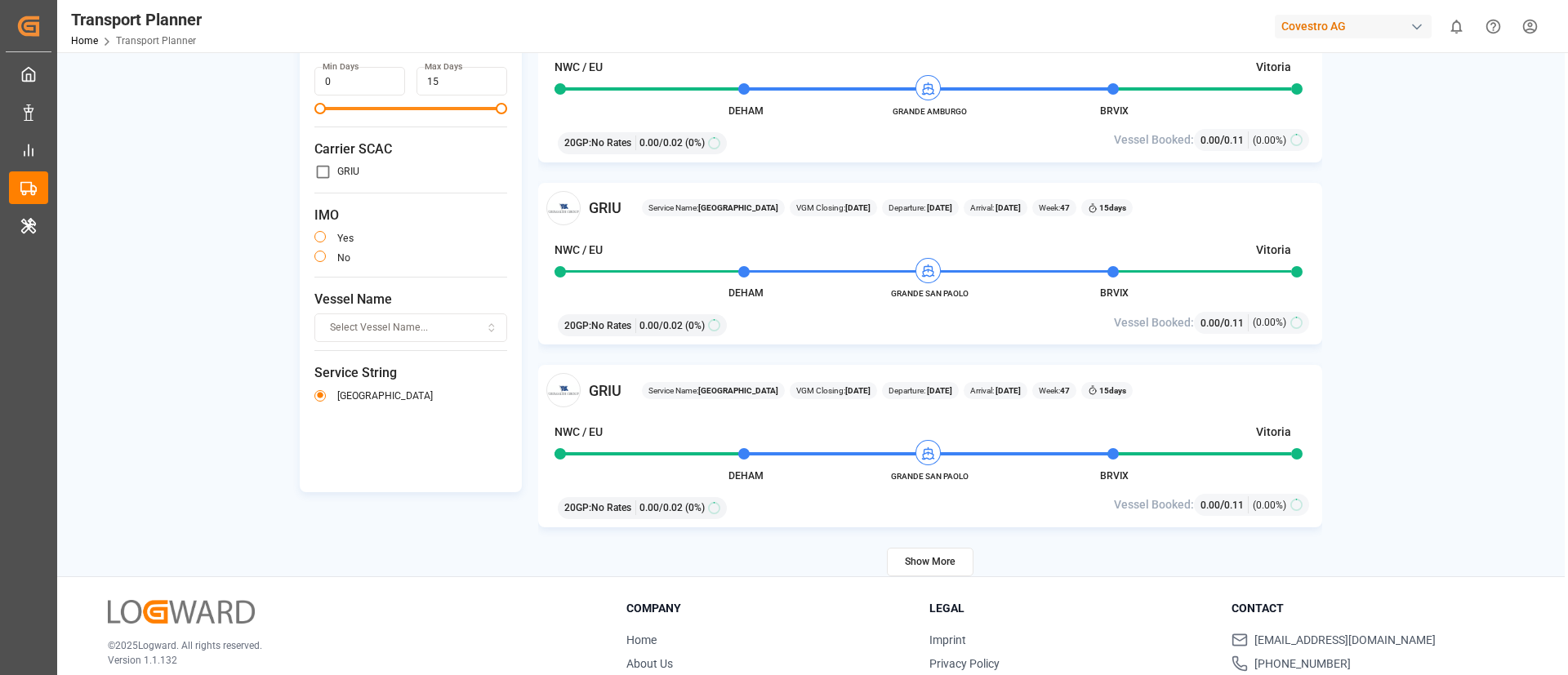
scroll to position [238, 0]
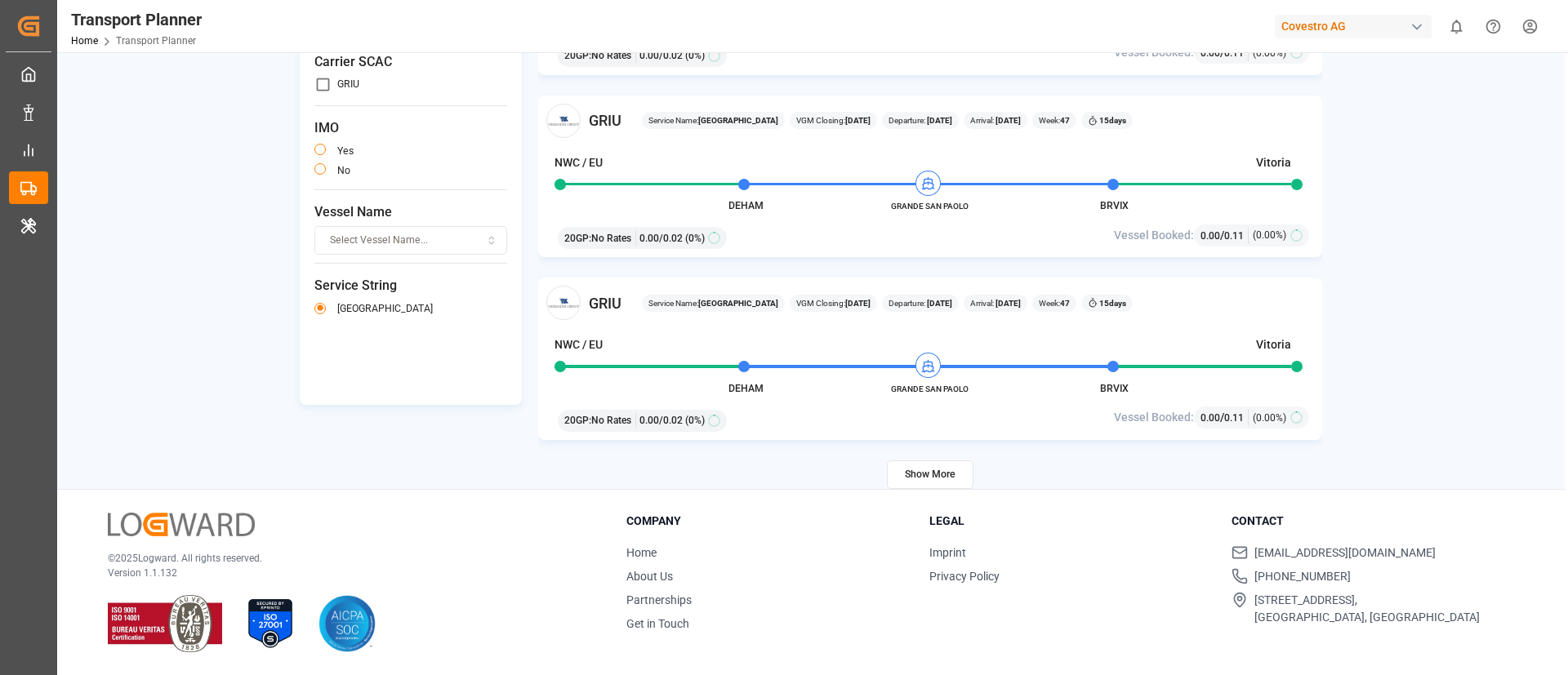
click at [939, 476] on button "Show More" at bounding box center [930, 475] width 86 height 29
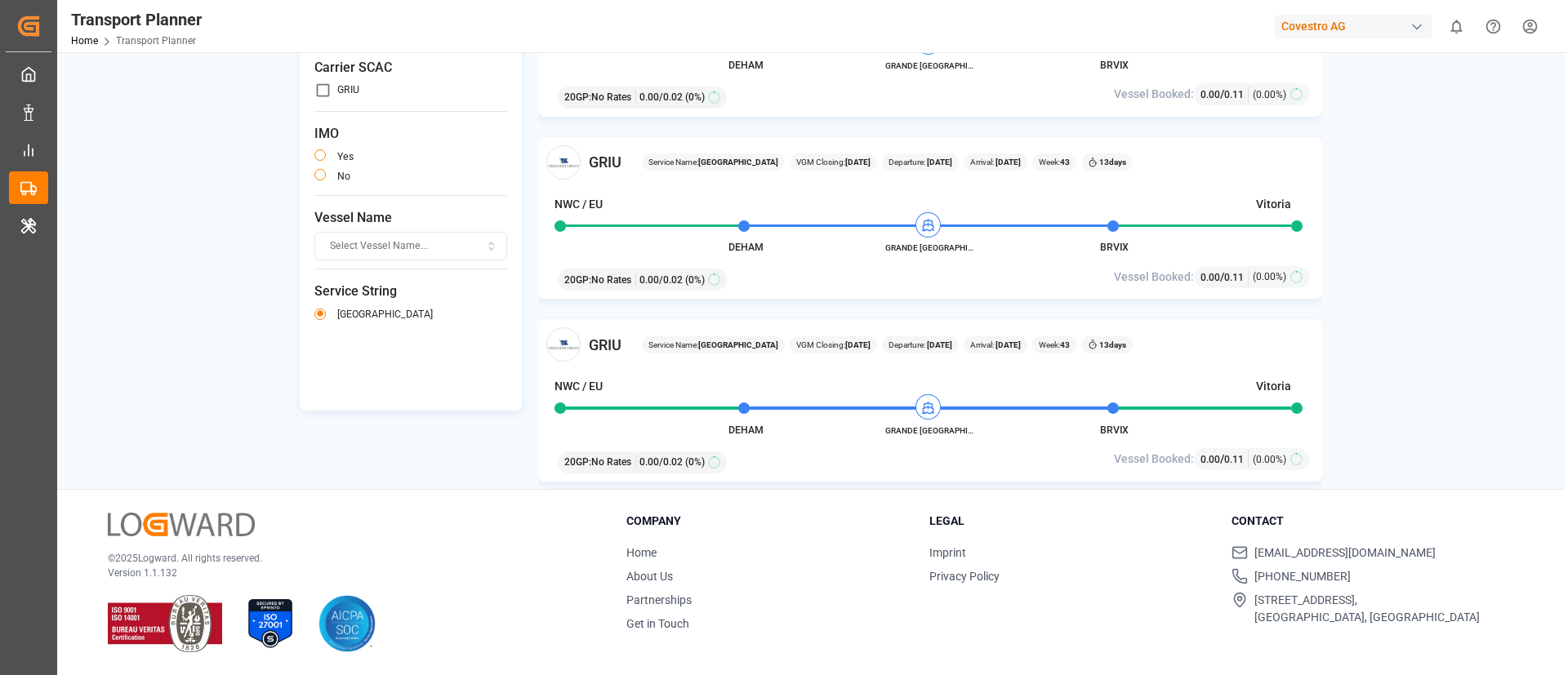
scroll to position [0, 0]
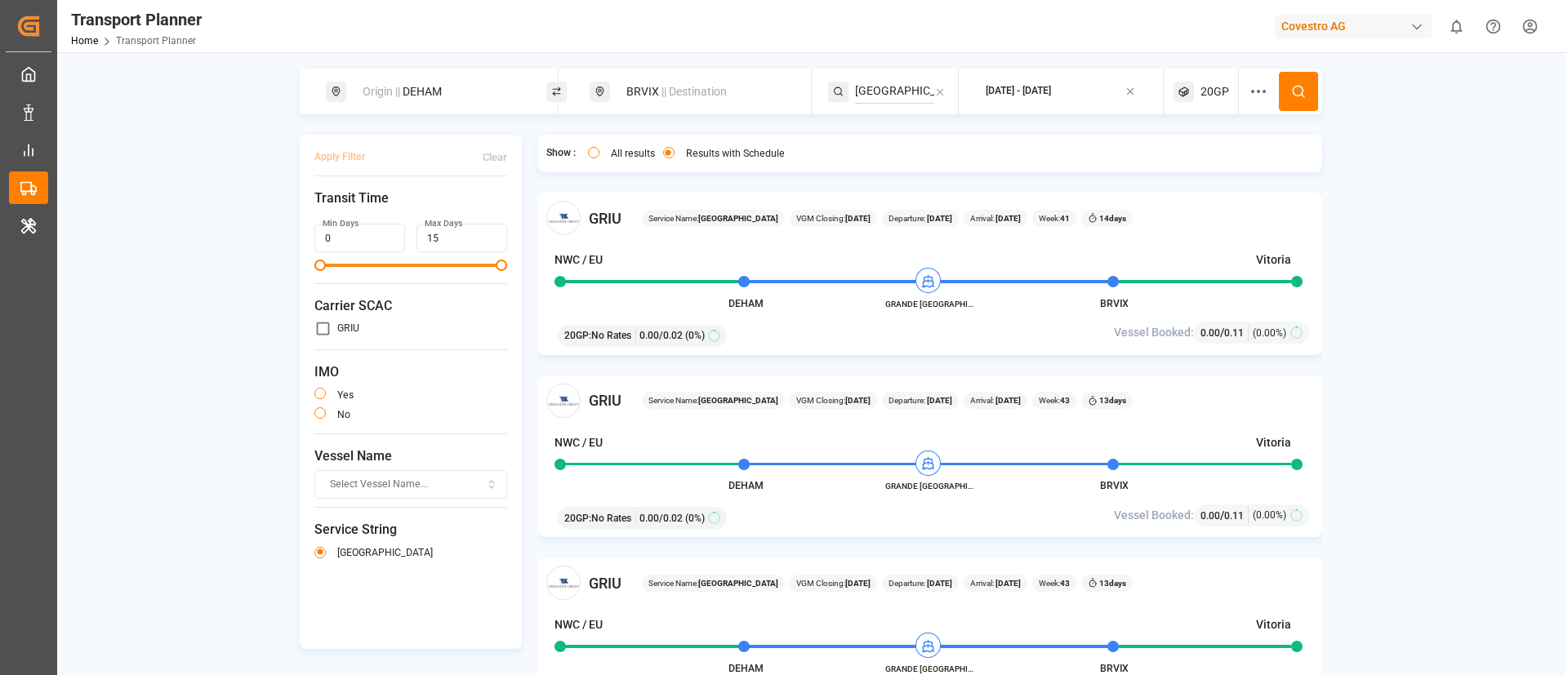
click at [435, 95] on div "Origin || DEHAM" at bounding box center [441, 91] width 176 height 30
click at [415, 210] on input "DEHAM" at bounding box center [425, 221] width 164 height 24
paste input "BEANR"
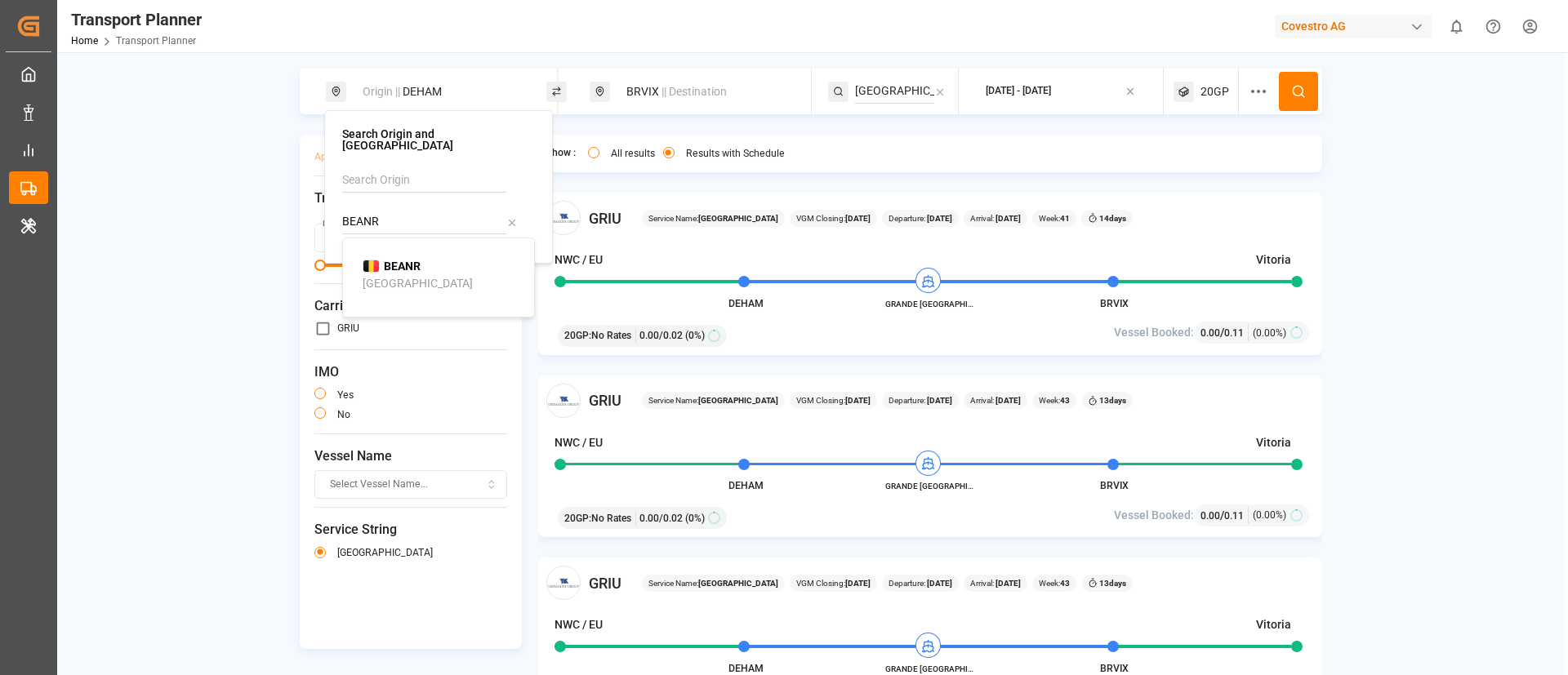
type input "BEANR"
click at [395, 259] on b "BEANR" at bounding box center [402, 266] width 37 height 14
click at [1291, 92] on icon at bounding box center [1298, 91] width 15 height 15
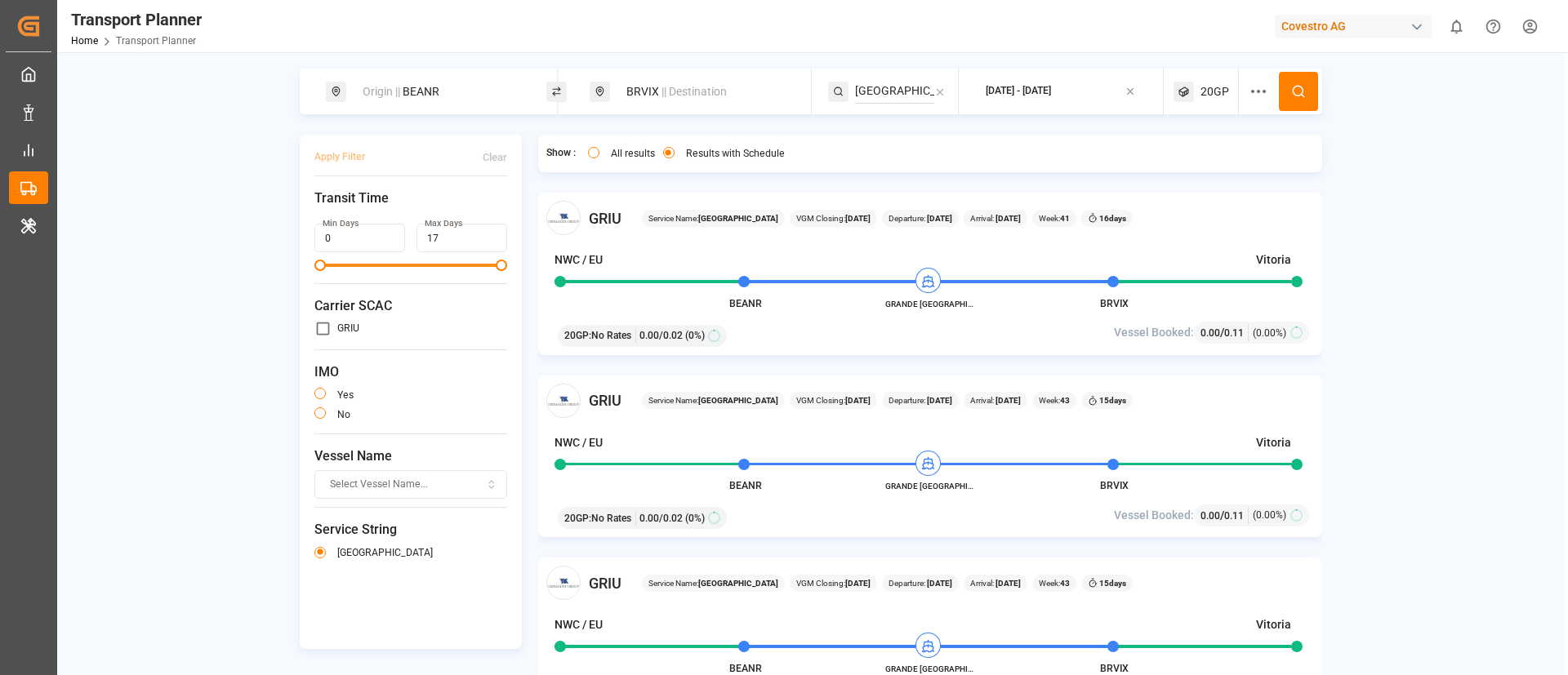
click at [662, 96] on span "|| Destination" at bounding box center [695, 92] width 66 height 14
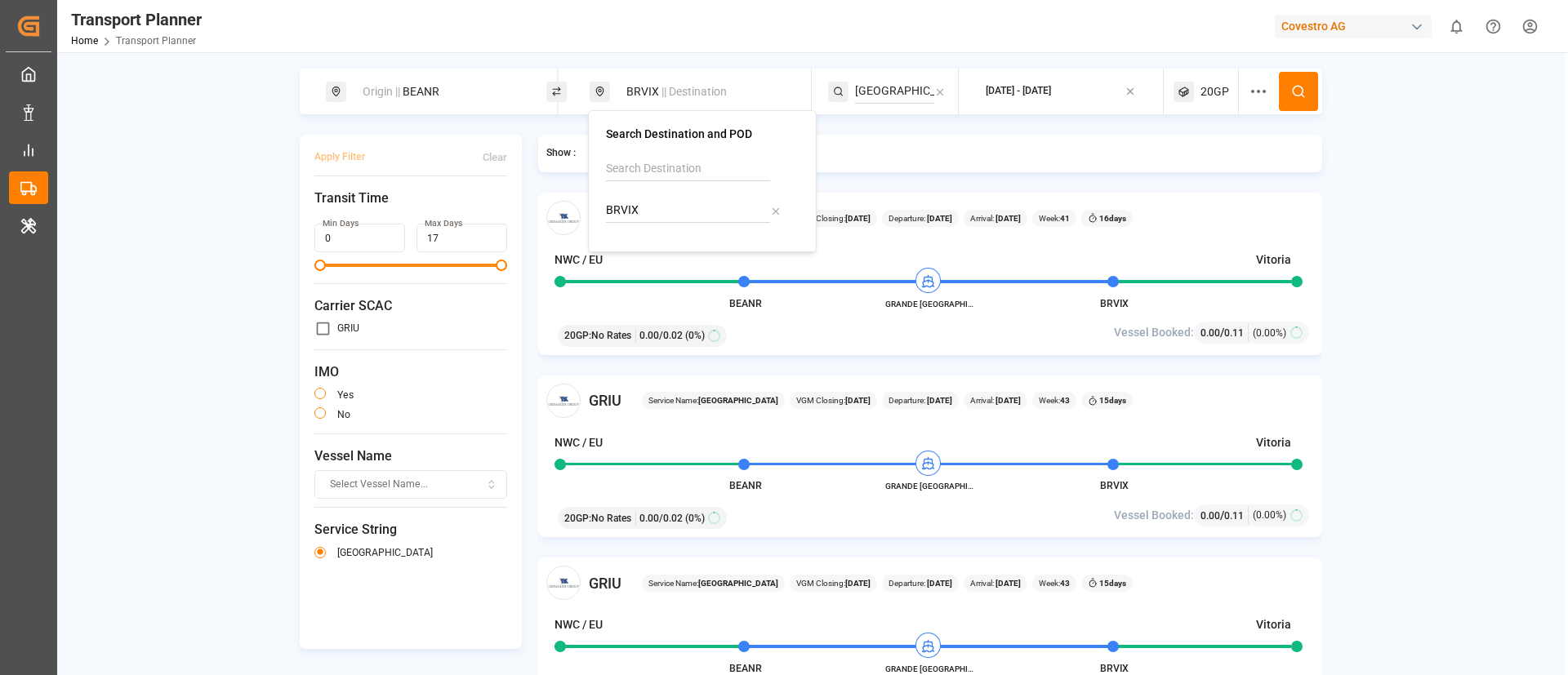
click at [673, 212] on input "BRVIX" at bounding box center [688, 210] width 164 height 24
paste input "ARZAE"
type input "ARZAE"
click at [669, 272] on div "[PERSON_NAME]" at bounding box center [705, 263] width 159 height 34
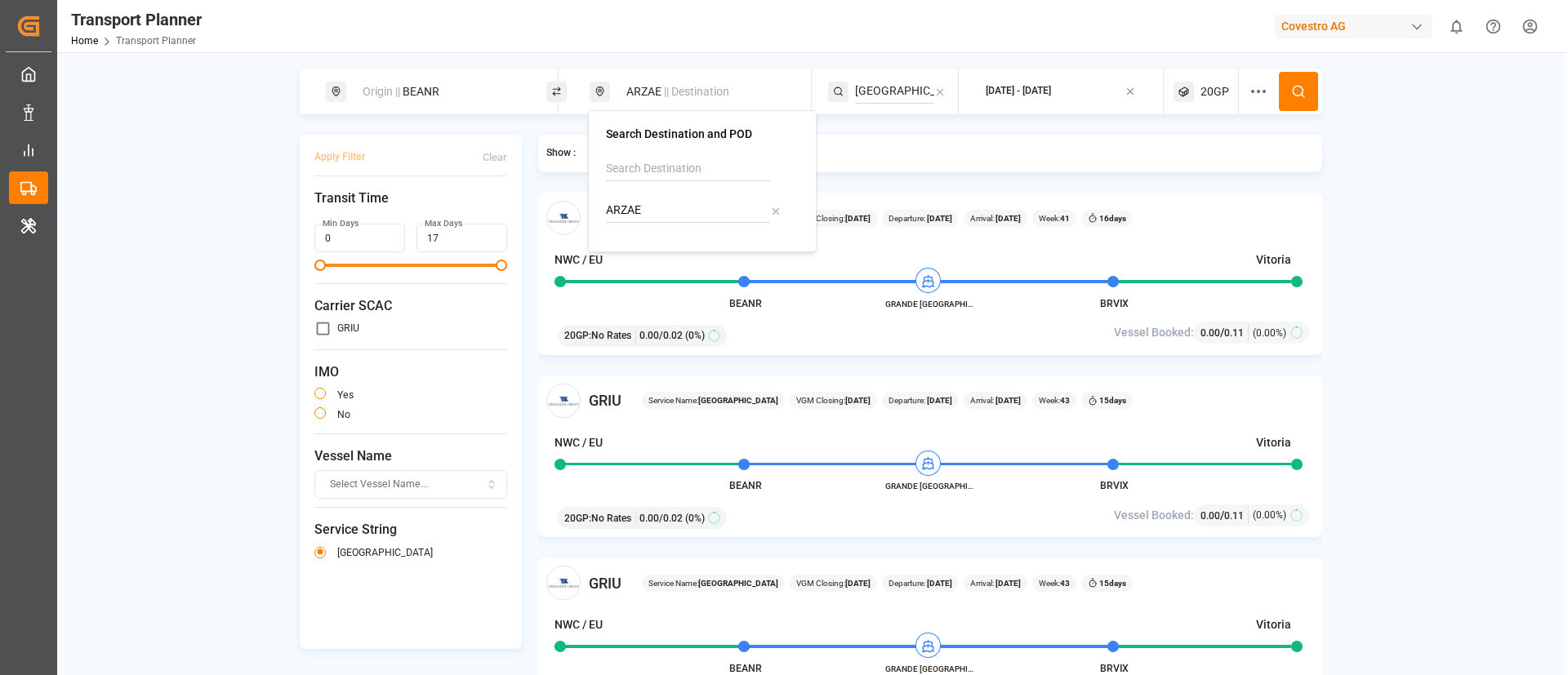
click at [1295, 94] on icon at bounding box center [1298, 91] width 15 height 15
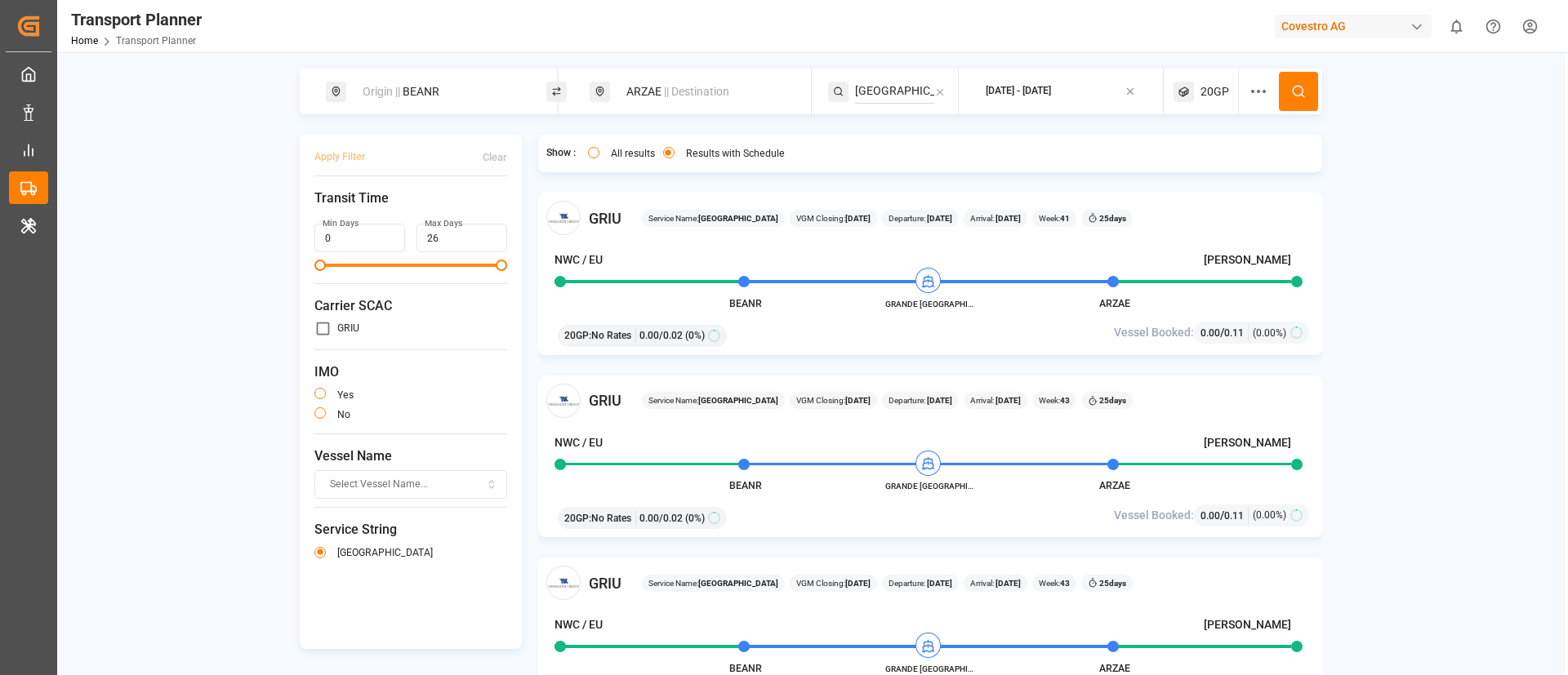
click at [443, 92] on div "Origin || BEANR" at bounding box center [441, 91] width 176 height 30
click at [413, 210] on input "BEANR" at bounding box center [425, 221] width 164 height 24
paste input "DEHAM"
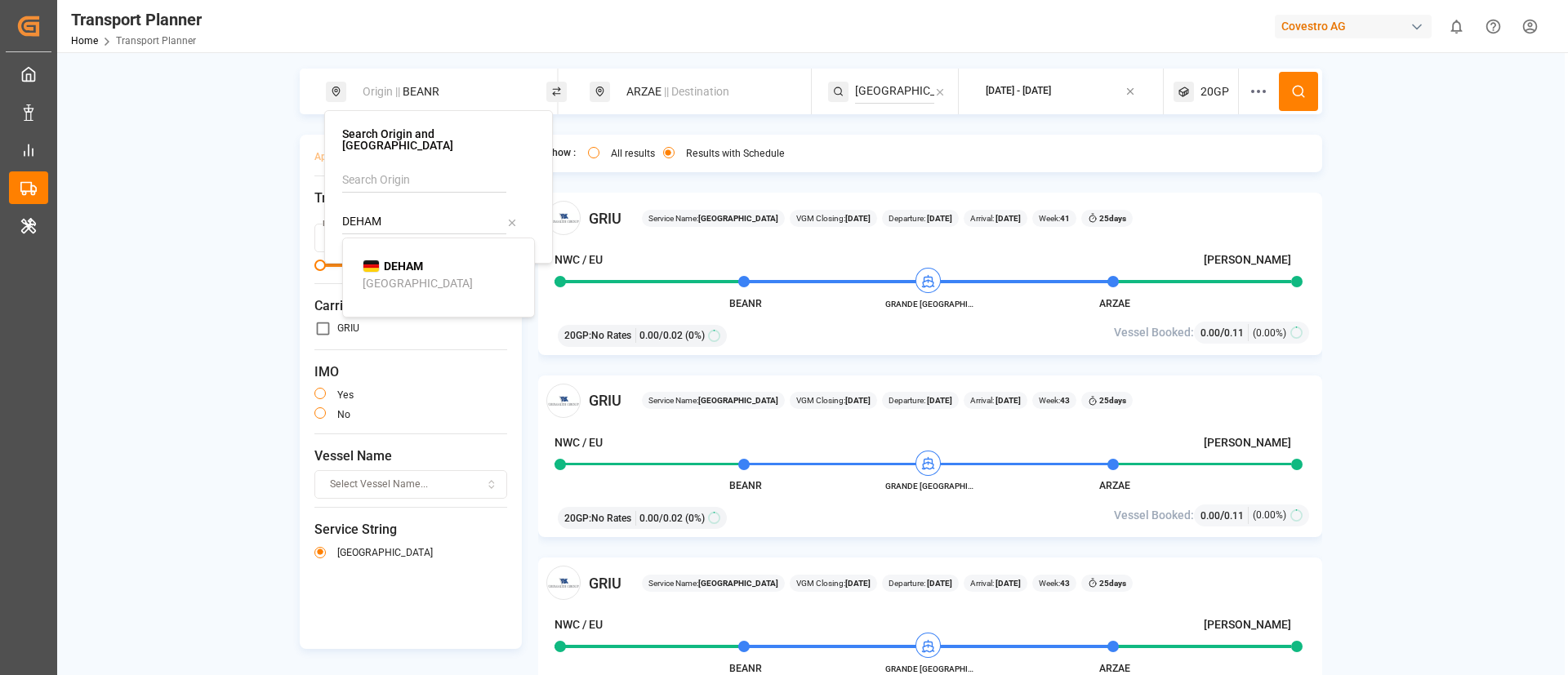
type input "DEHAM"
click at [404, 259] on b "DEHAM" at bounding box center [403, 266] width 40 height 14
click at [1292, 82] on button at bounding box center [1298, 91] width 40 height 40
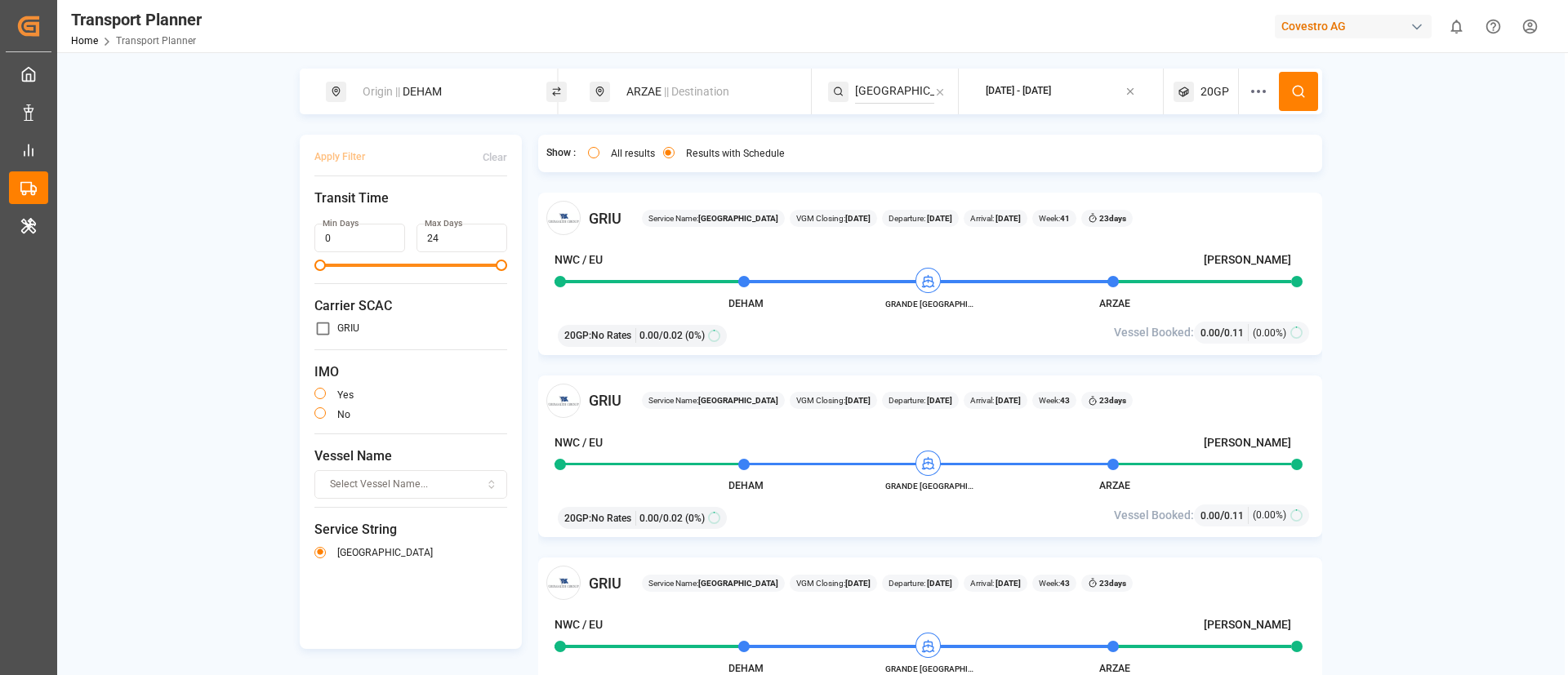
click at [426, 95] on div "Origin || DEHAM" at bounding box center [441, 91] width 176 height 30
click at [422, 210] on input "DEHAM" at bounding box center [425, 221] width 164 height 24
paste input "BEANR"
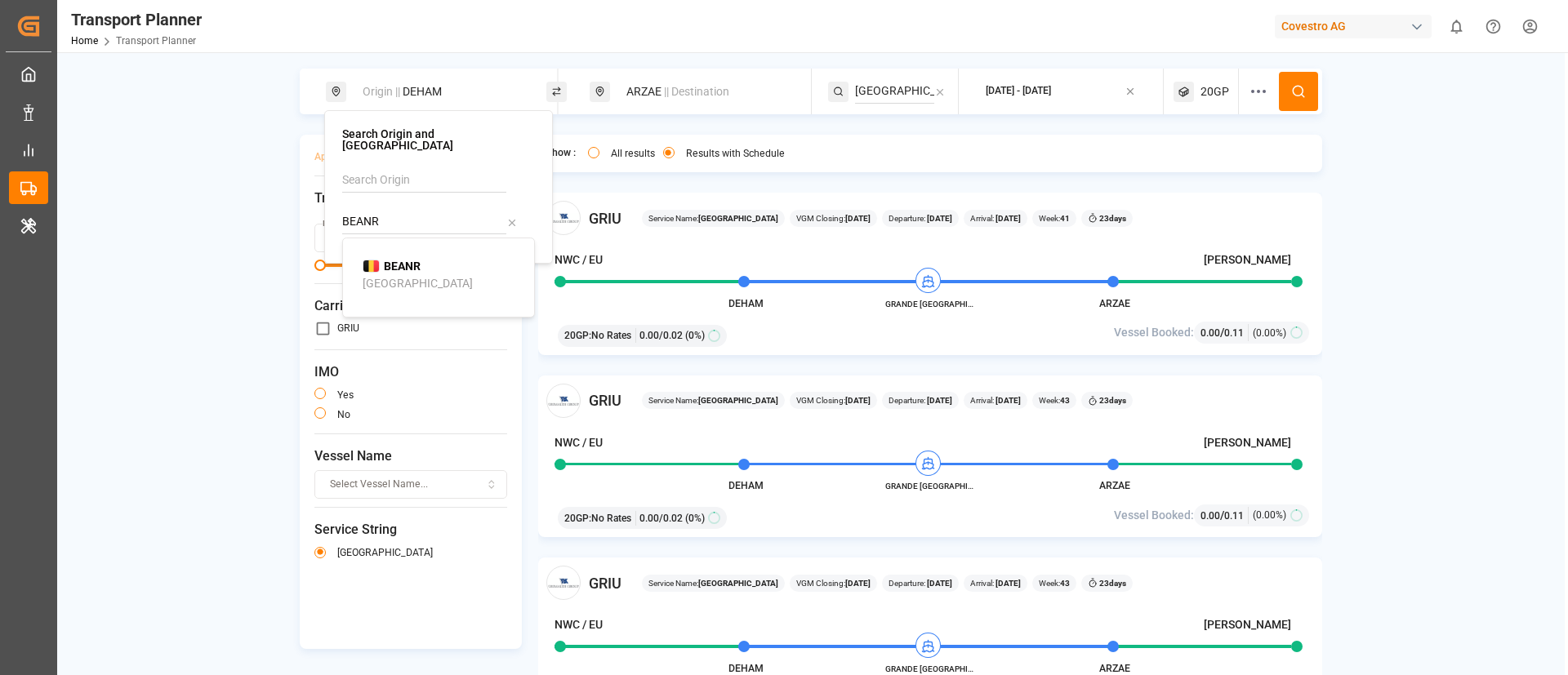
type input "BEANR"
click at [411, 267] on div "BEANR [GEOGRAPHIC_DATA]" at bounding box center [442, 275] width 159 height 34
click at [696, 86] on span "|| Destination" at bounding box center [696, 92] width 66 height 14
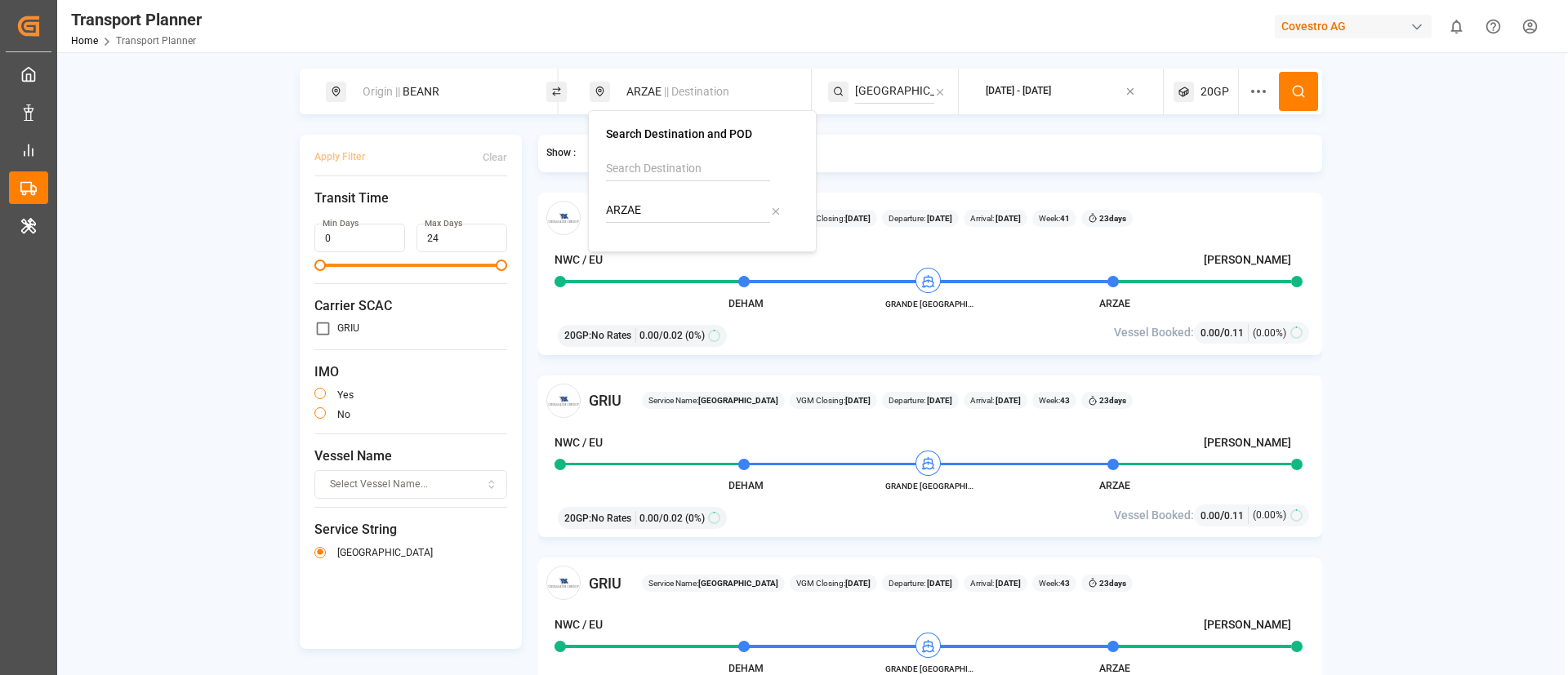
click at [685, 208] on input "ARZAE" at bounding box center [688, 210] width 164 height 24
paste input "MZMNC"
type input "MZMNC"
click at [670, 262] on span "MZMNC" at bounding box center [668, 255] width 43 height 17
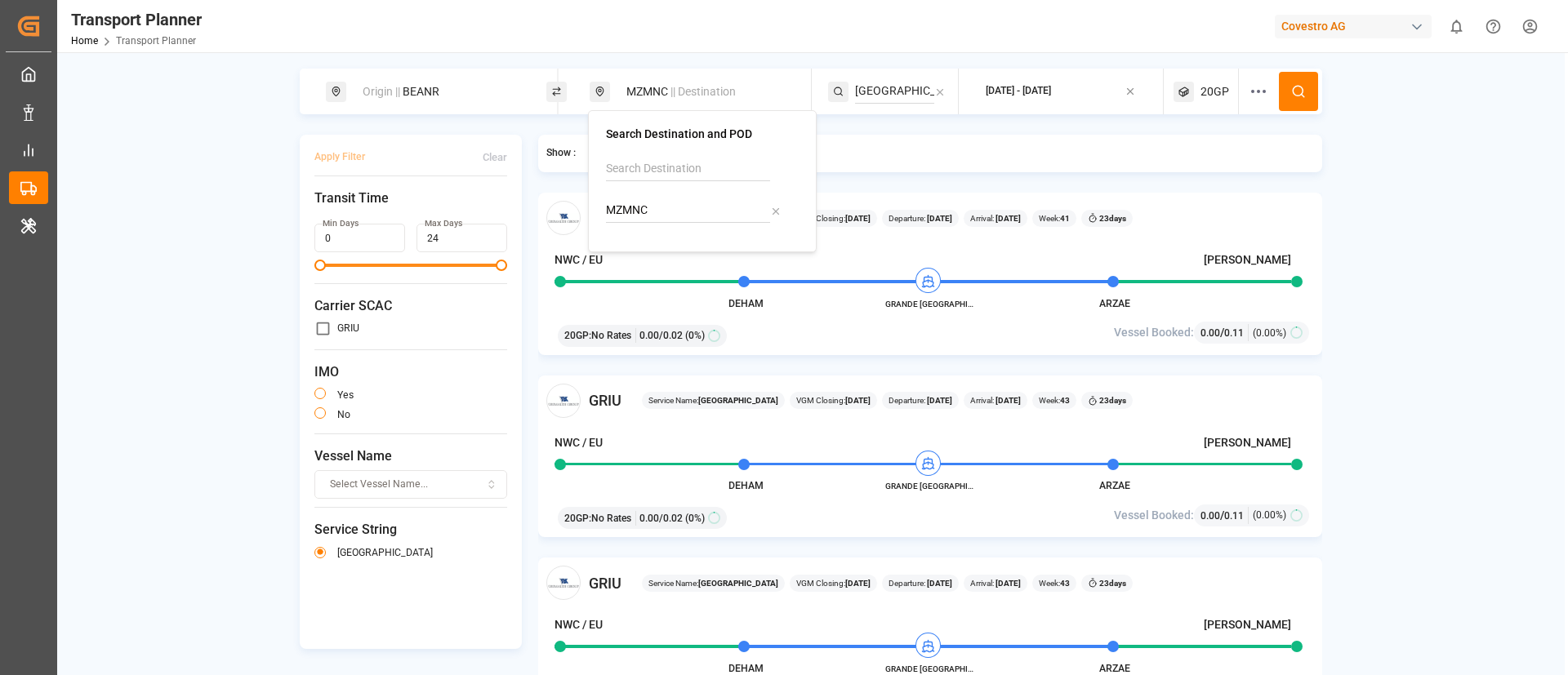
click at [919, 87] on input "[GEOGRAPHIC_DATA]" at bounding box center [895, 91] width 79 height 24
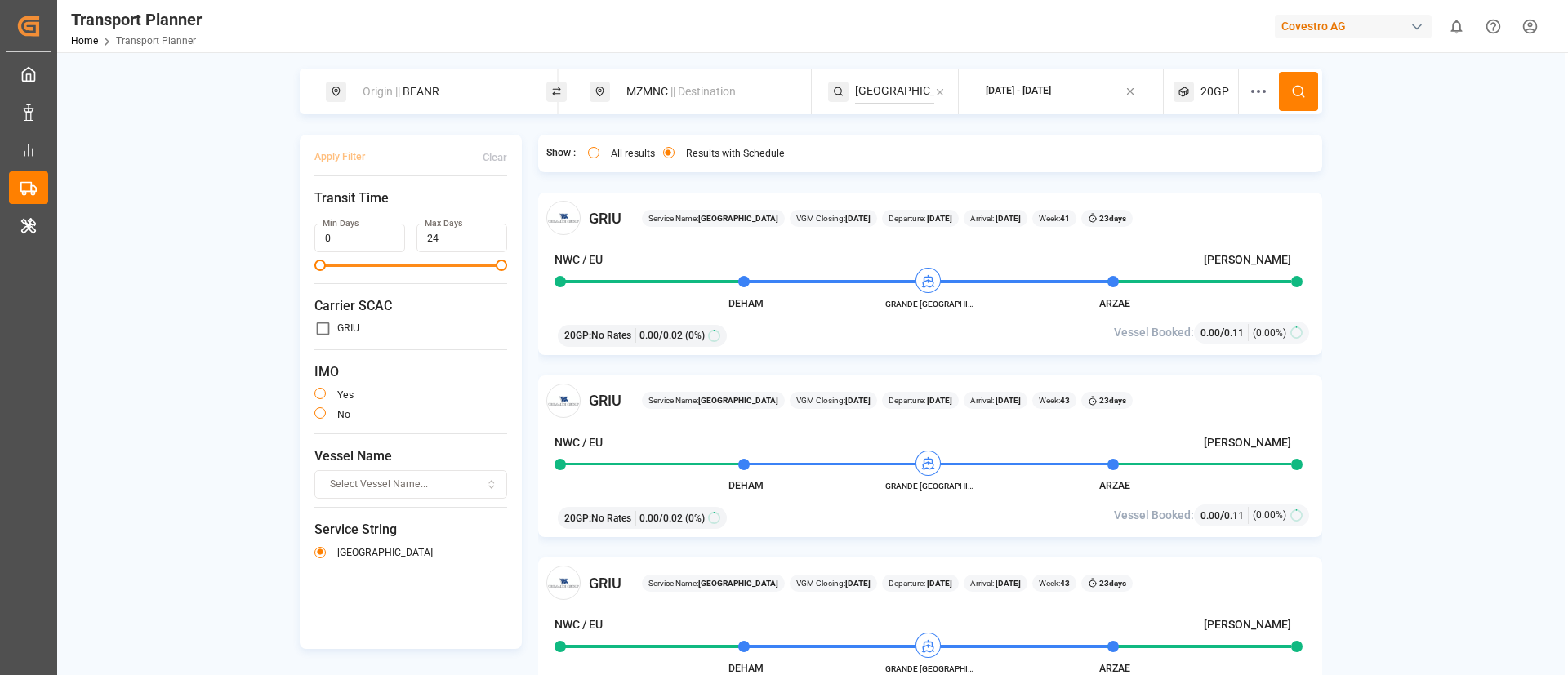
click at [919, 87] on input "[GEOGRAPHIC_DATA]" at bounding box center [895, 91] width 79 height 24
paste input "USTRALIA EXPRESS"
click at [915, 87] on input "SOUTH AUSTRALIA EXPRESS" at bounding box center [895, 91] width 79 height 24
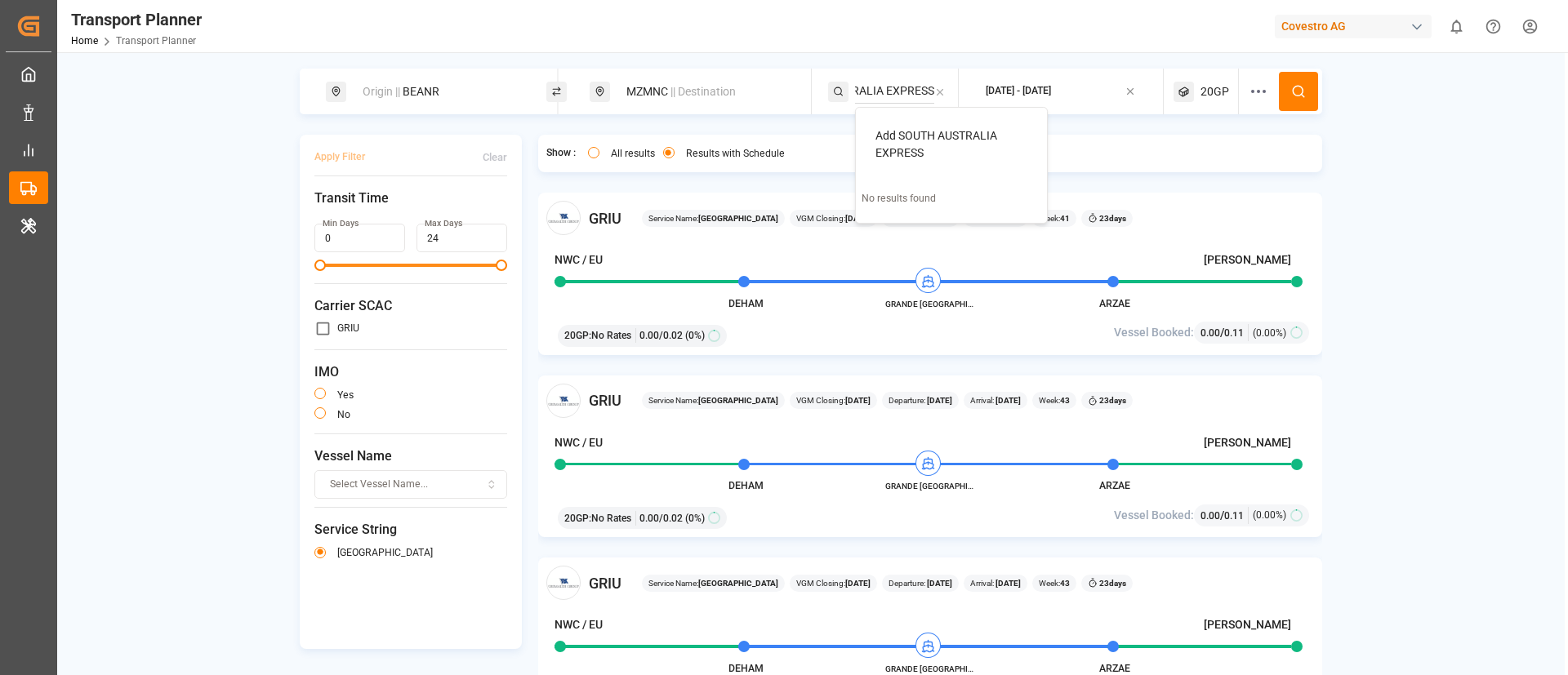
click at [915, 87] on input "SOUTH AUSTRALIA EXPRESS" at bounding box center [895, 91] width 79 height 24
paste input
type input "AUSTRALIA EXPRESS"
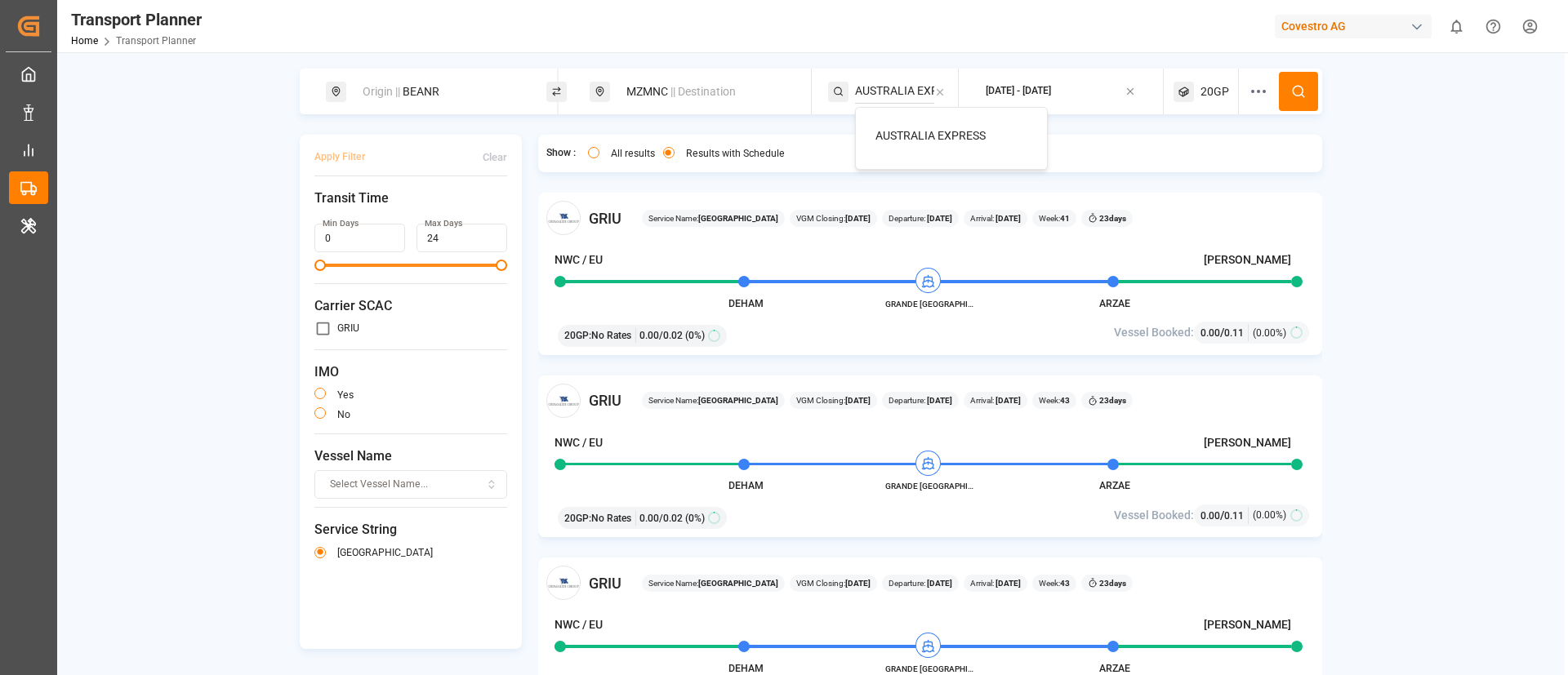
click at [919, 136] on span "AUSTRALIA EXPRESS" at bounding box center [931, 135] width 110 height 14
click at [1291, 89] on icon at bounding box center [1298, 91] width 15 height 15
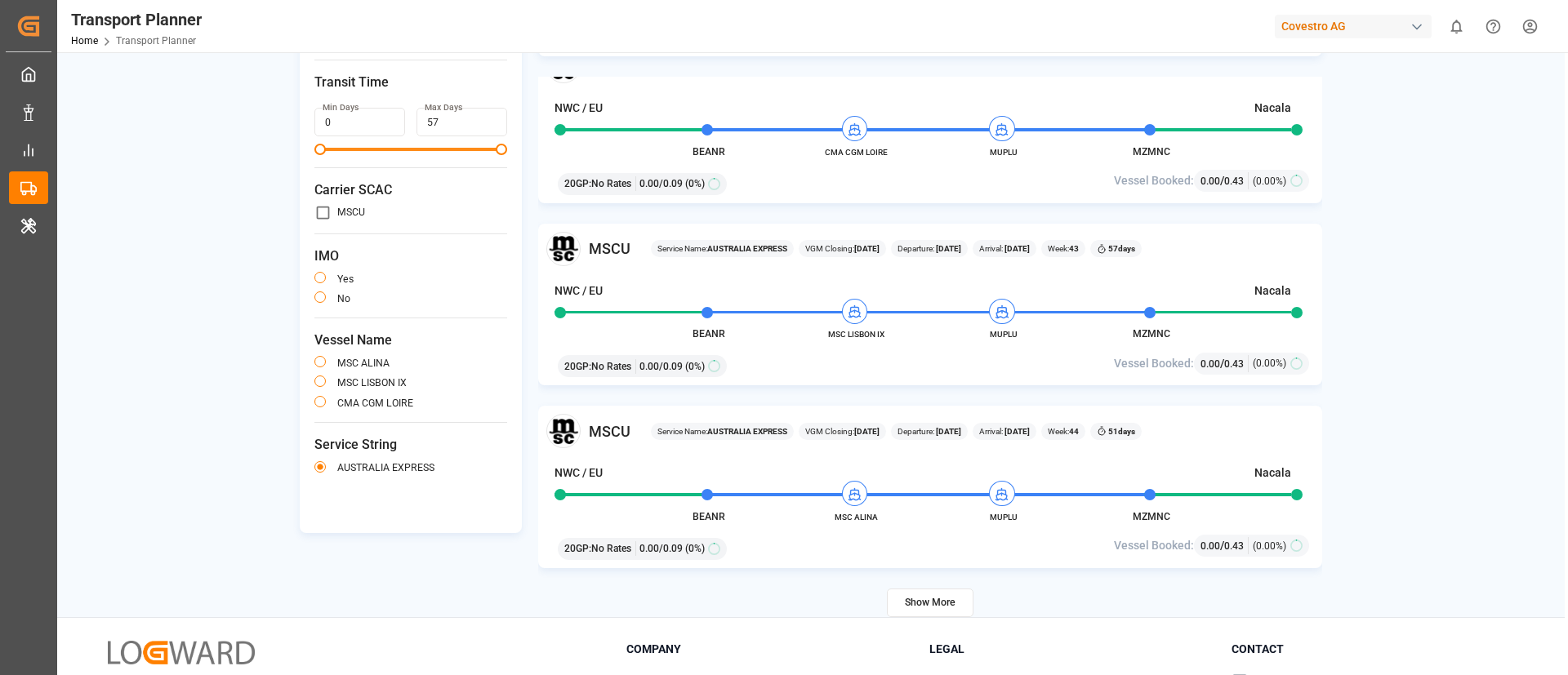
scroll to position [238, 0]
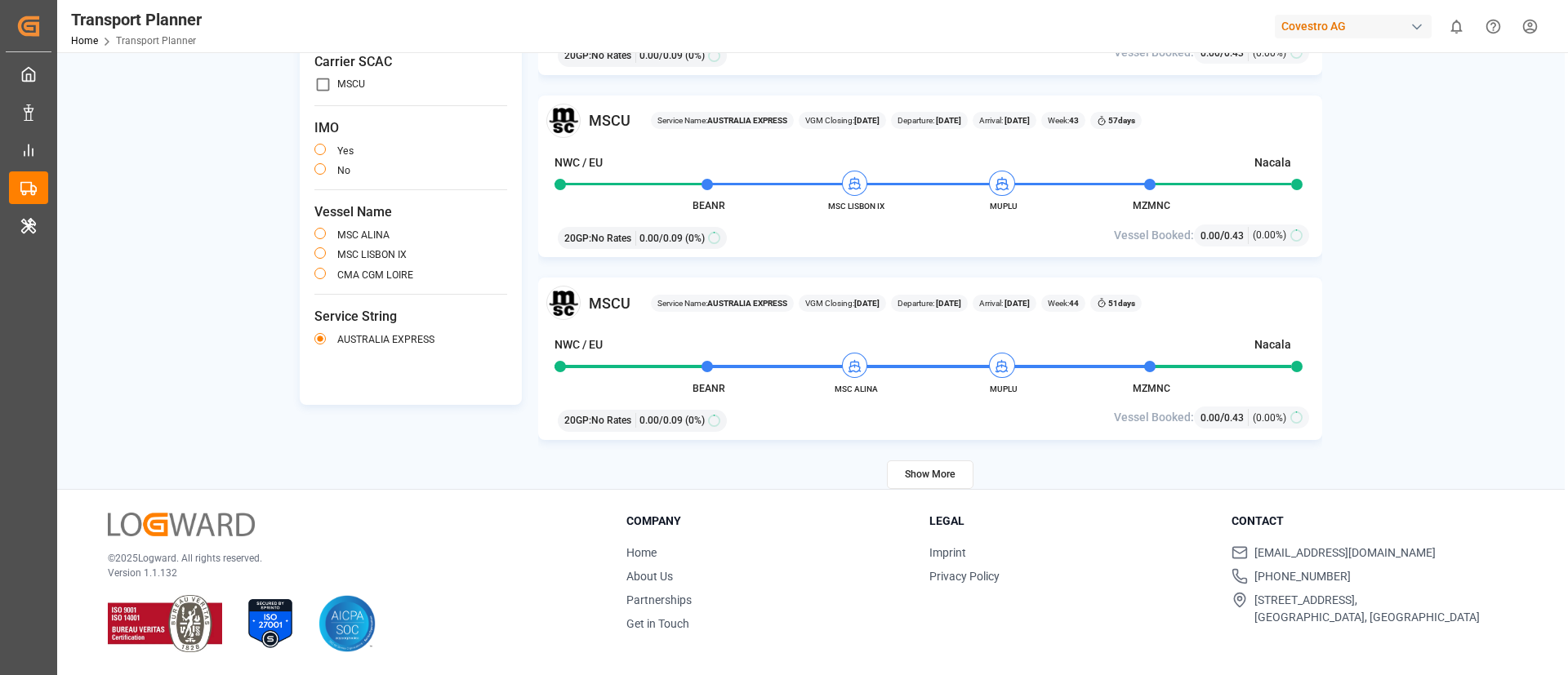
click at [914, 472] on button "Show More" at bounding box center [930, 475] width 86 height 29
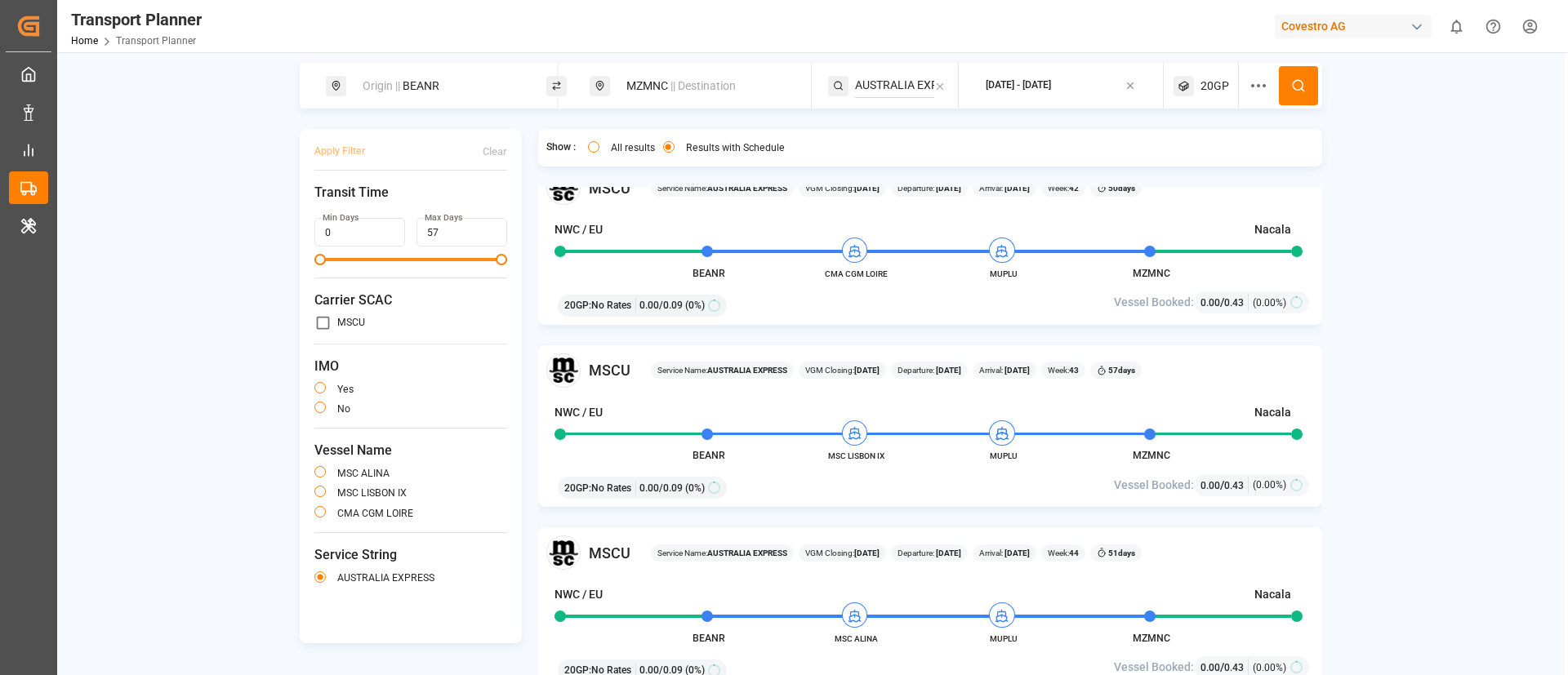
scroll to position [0, 0]
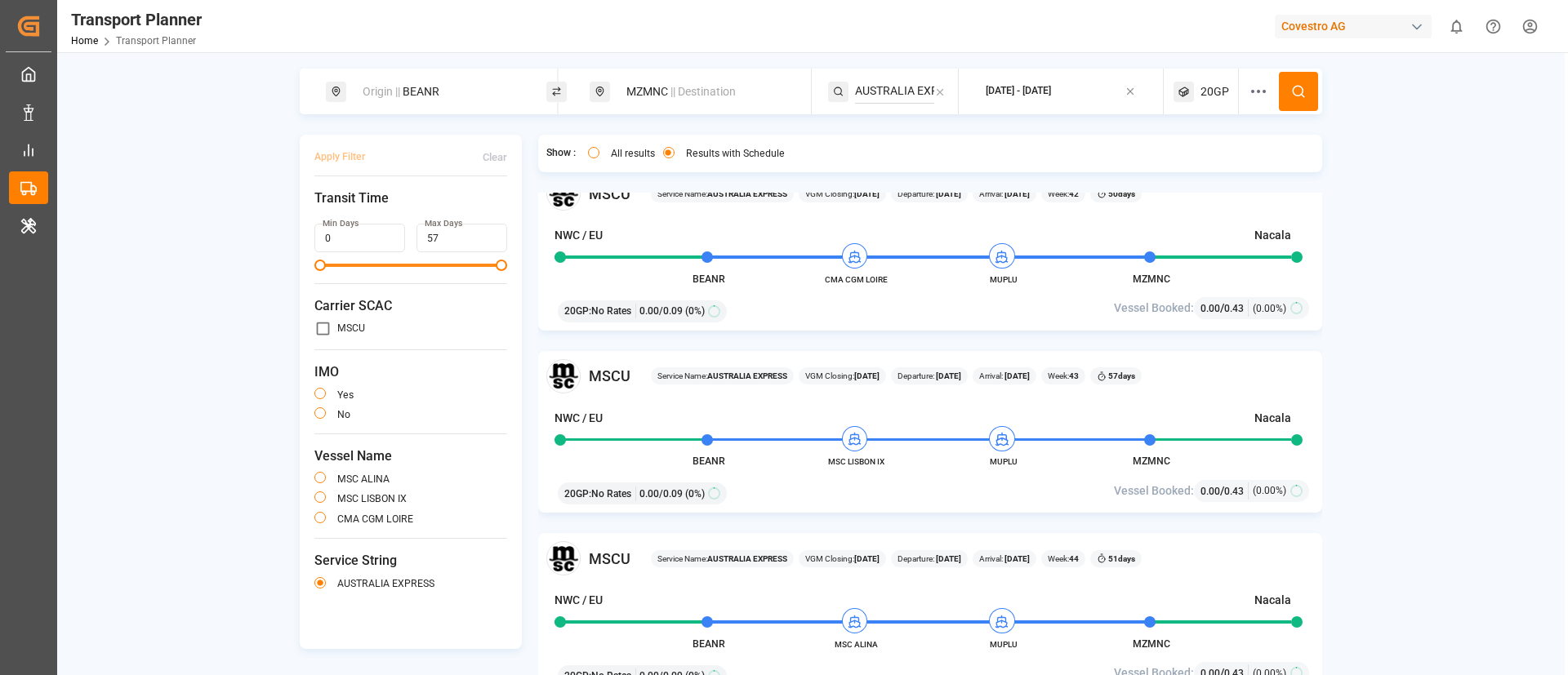
click at [1221, 81] on div "20GP" at bounding box center [1206, 91] width 66 height 45
click at [1172, 168] on small "20GP" at bounding box center [1172, 170] width 57 height 12
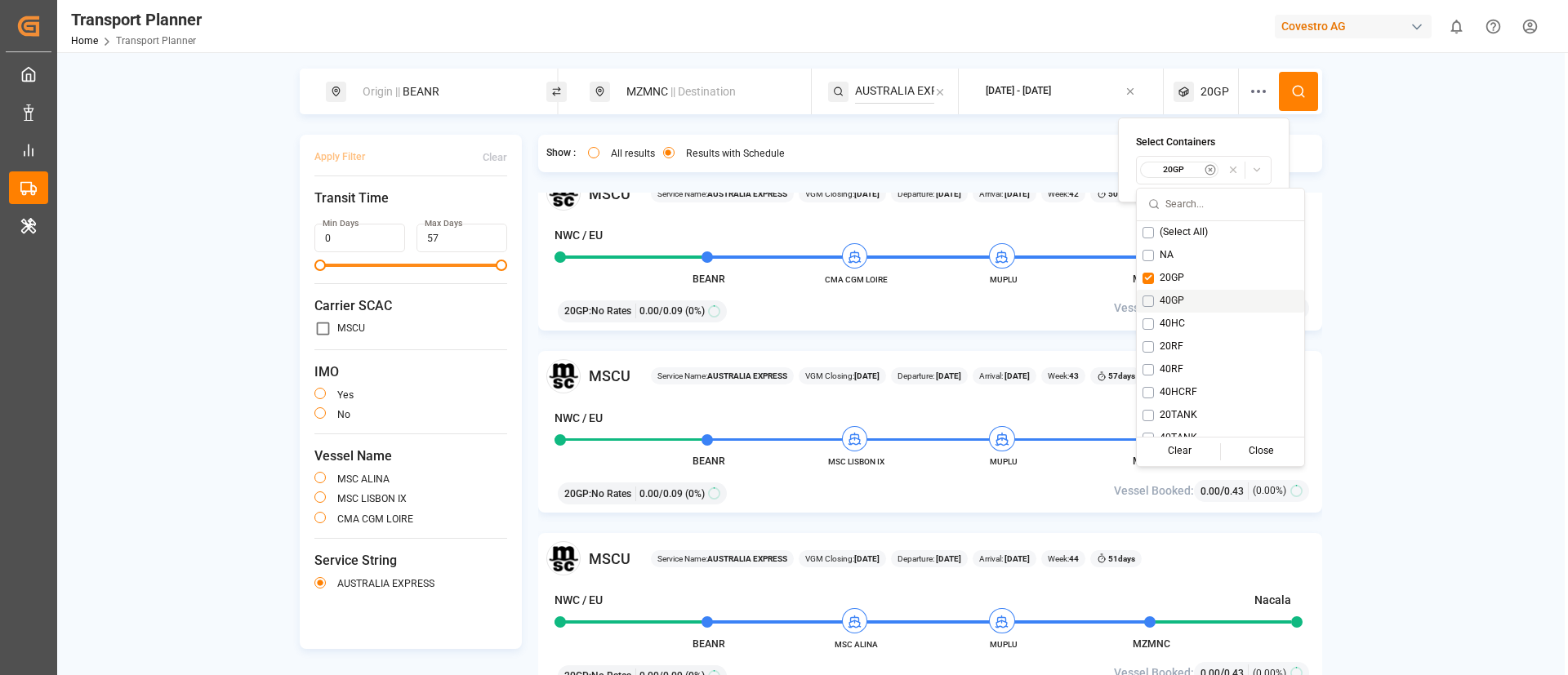
click at [1177, 298] on span "40GP" at bounding box center [1171, 301] width 24 height 15
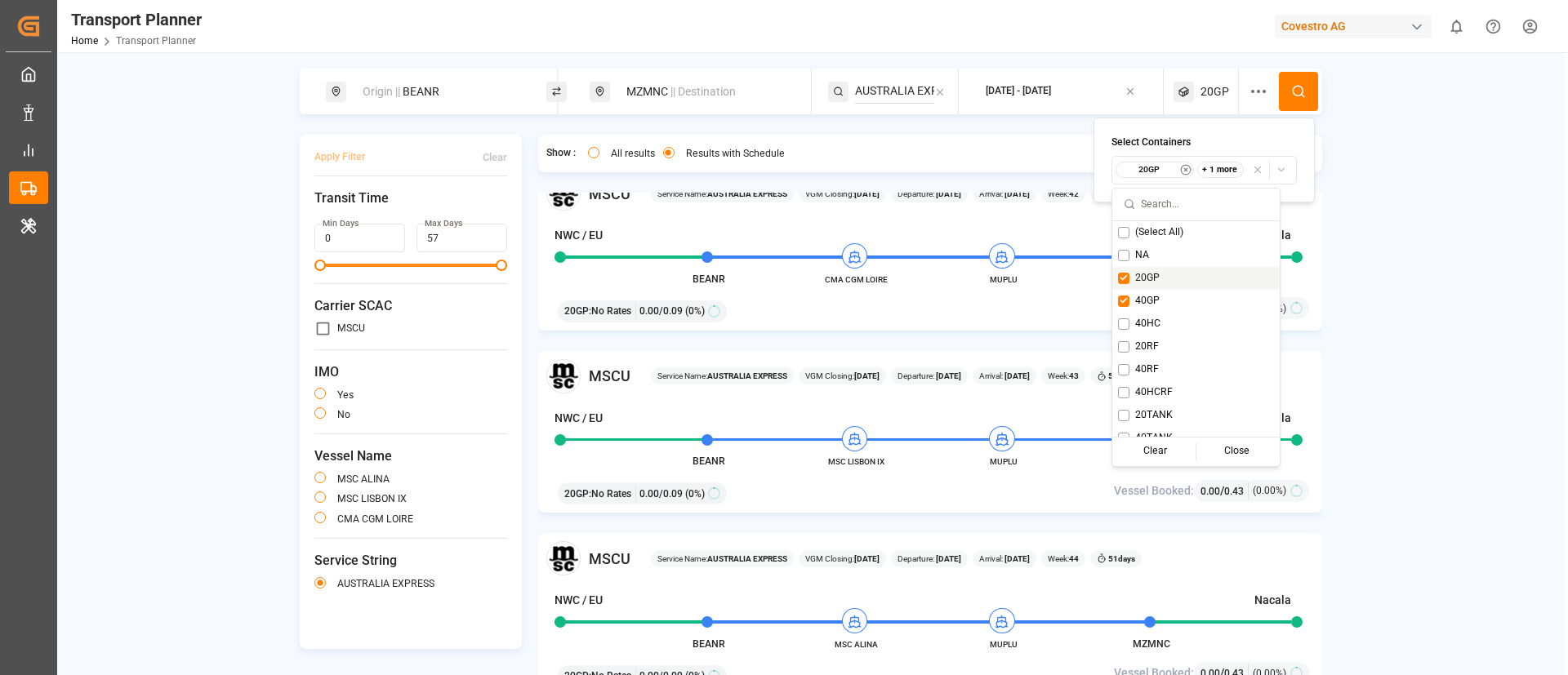
click at [1155, 279] on span "20GP" at bounding box center [1146, 278] width 24 height 15
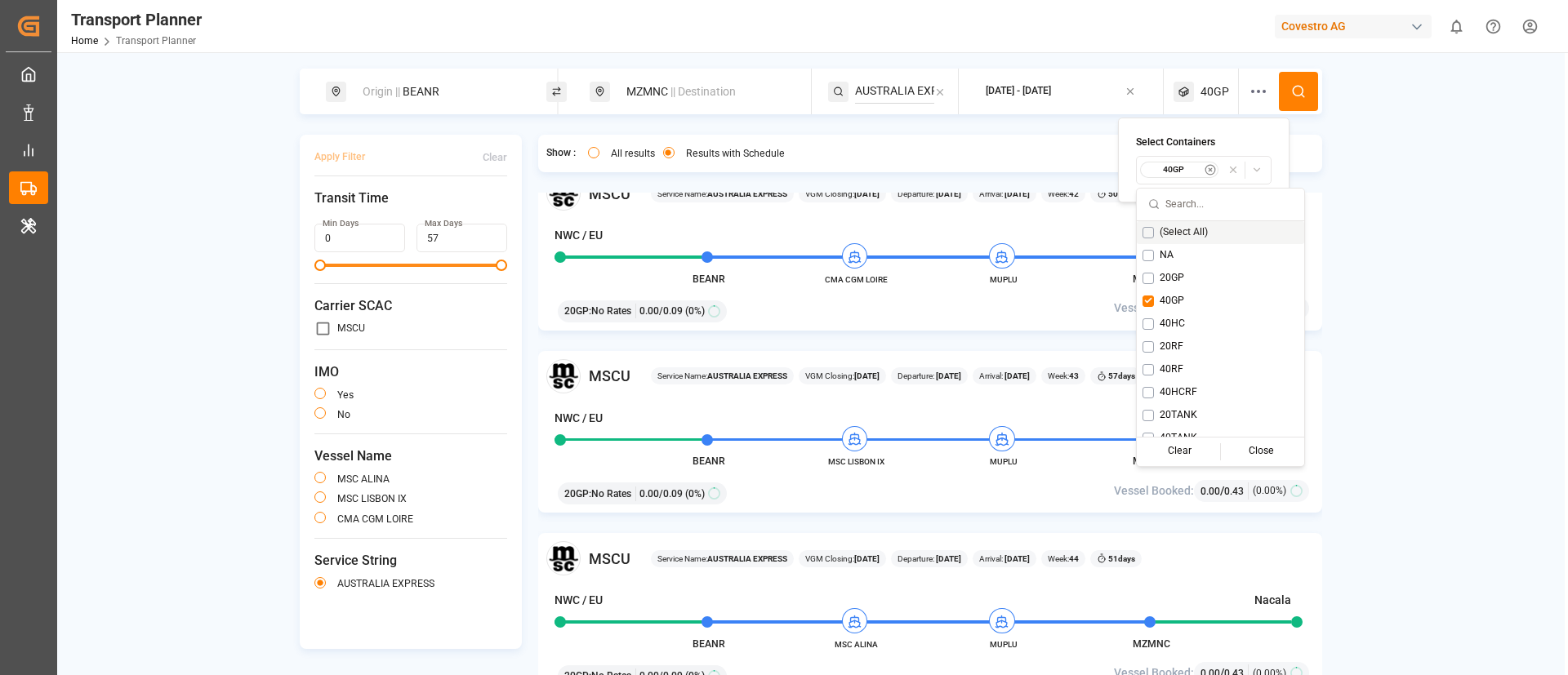
click at [1291, 93] on icon at bounding box center [1298, 91] width 15 height 15
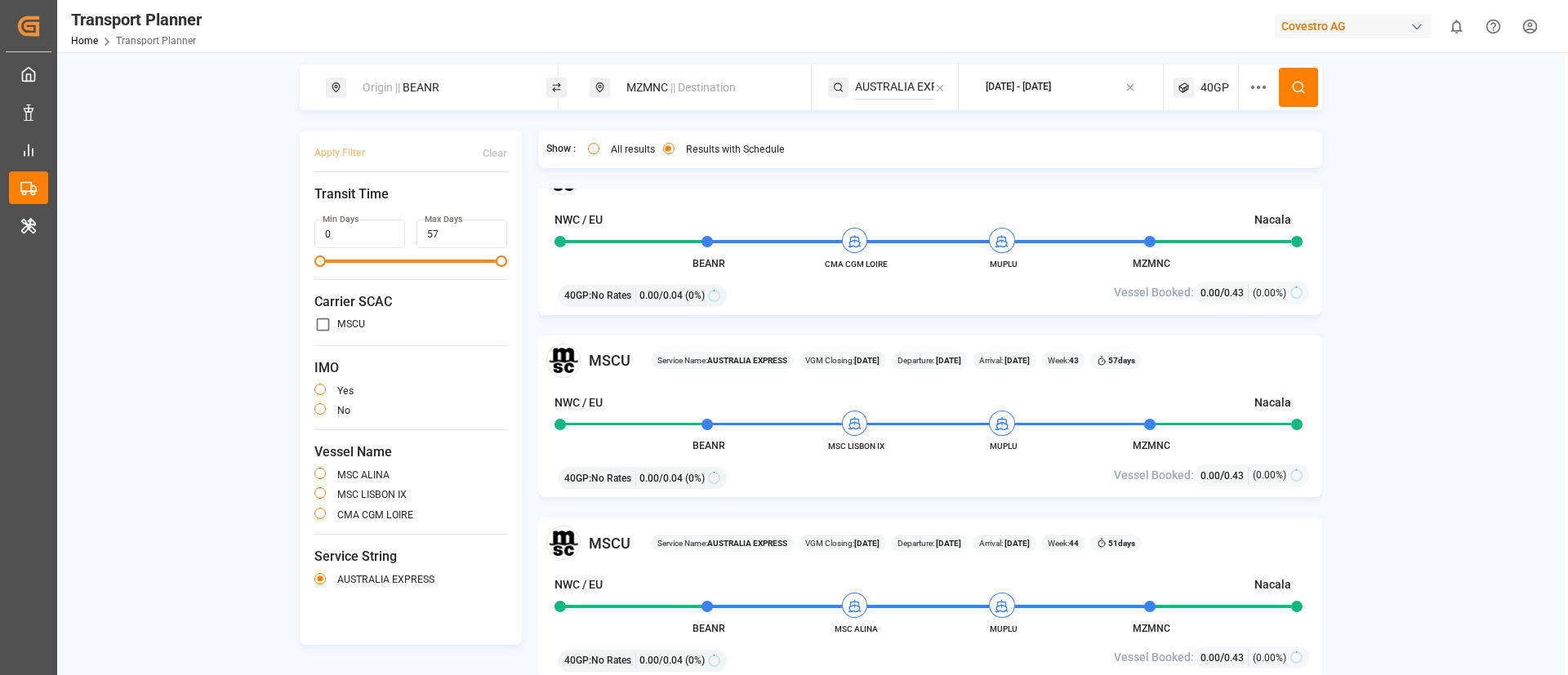
scroll to position [6, 0]
click at [1207, 83] on span "40GP" at bounding box center [1215, 86] width 29 height 17
click at [1175, 166] on small "40GP" at bounding box center [1172, 164] width 57 height 12
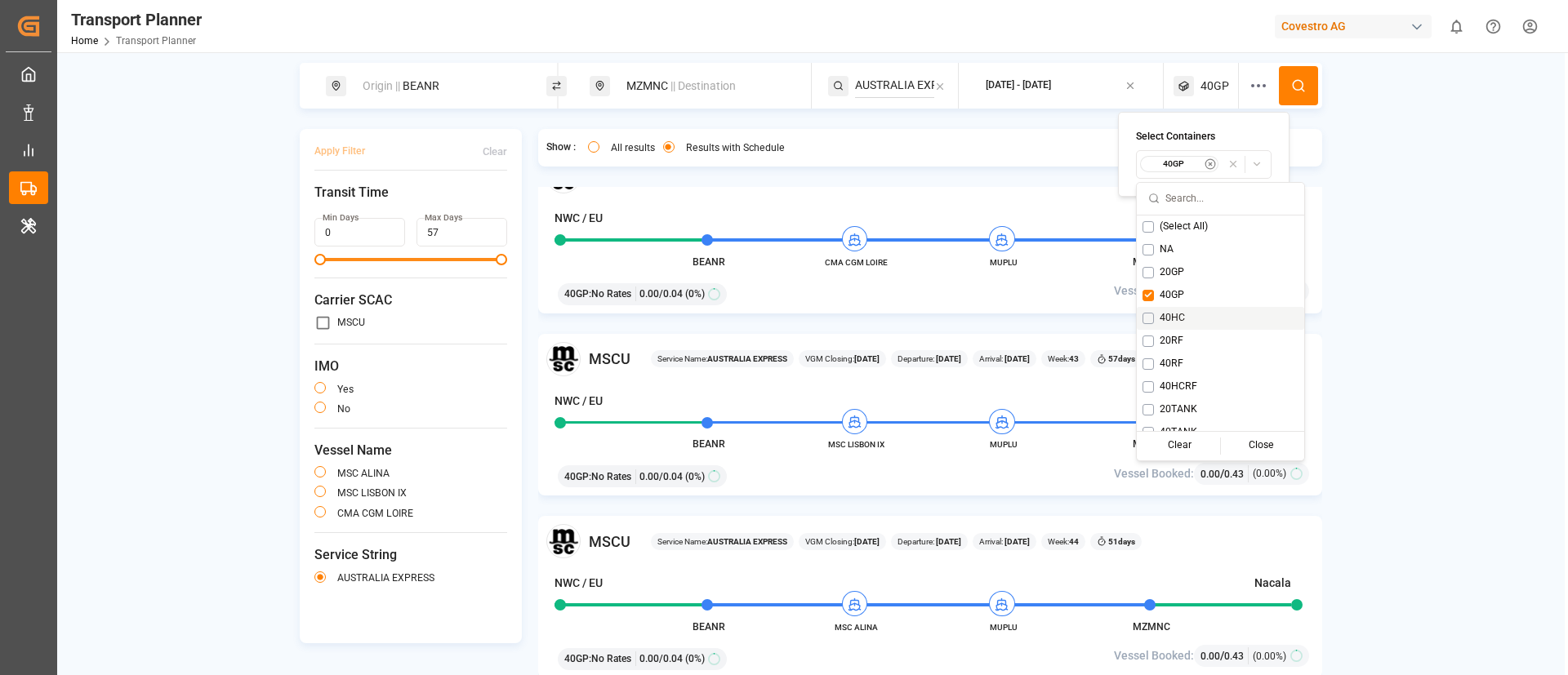
click at [1173, 311] on span "40HC" at bounding box center [1172, 318] width 25 height 15
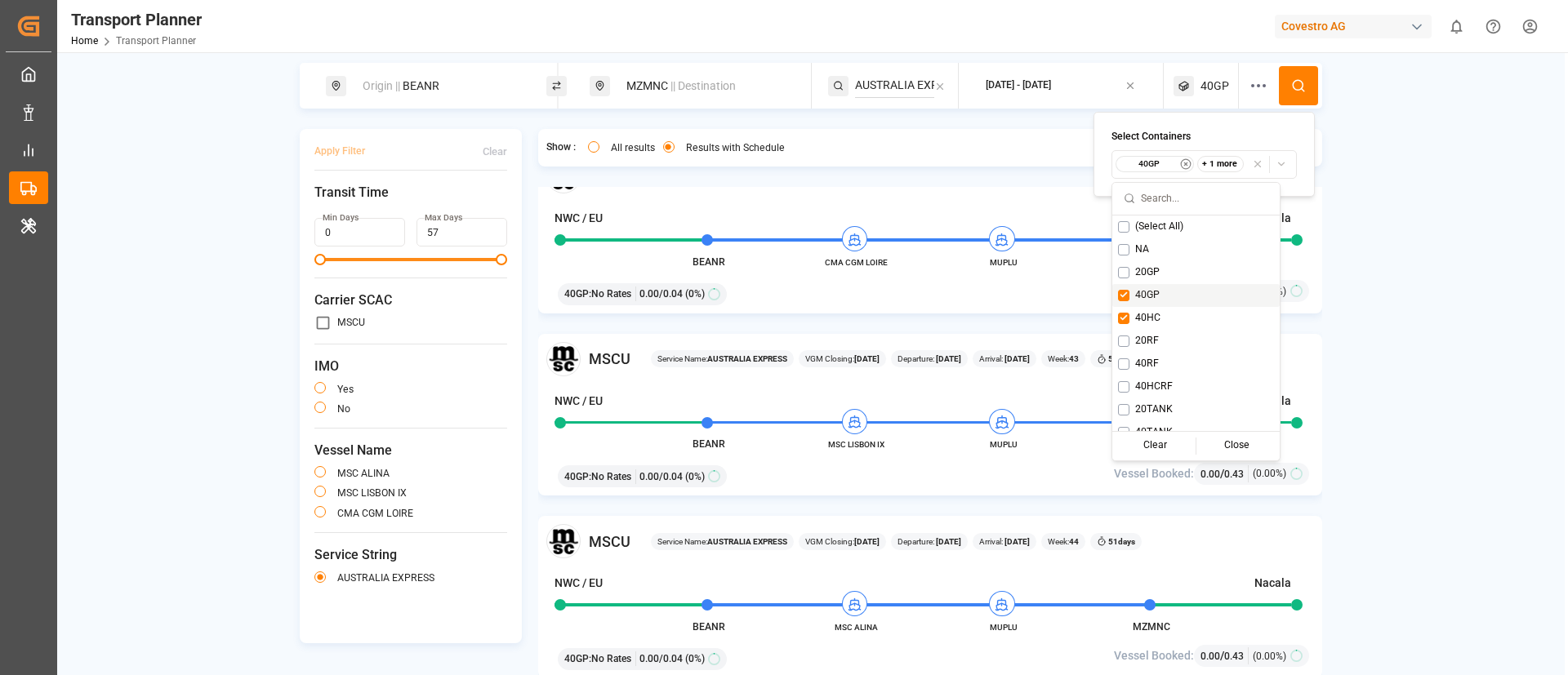
click at [1155, 292] on span "40GP" at bounding box center [1146, 295] width 24 height 15
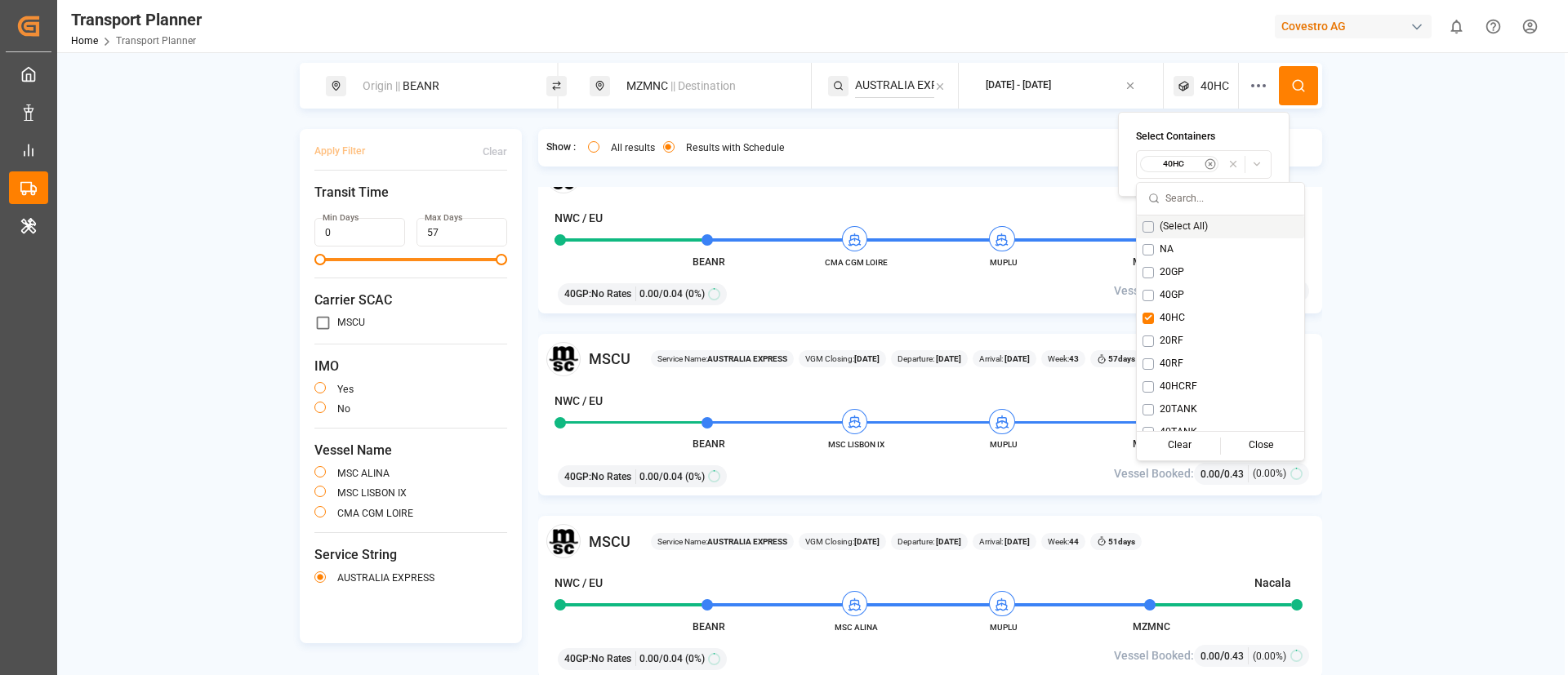
click at [1293, 76] on button at bounding box center [1298, 85] width 40 height 40
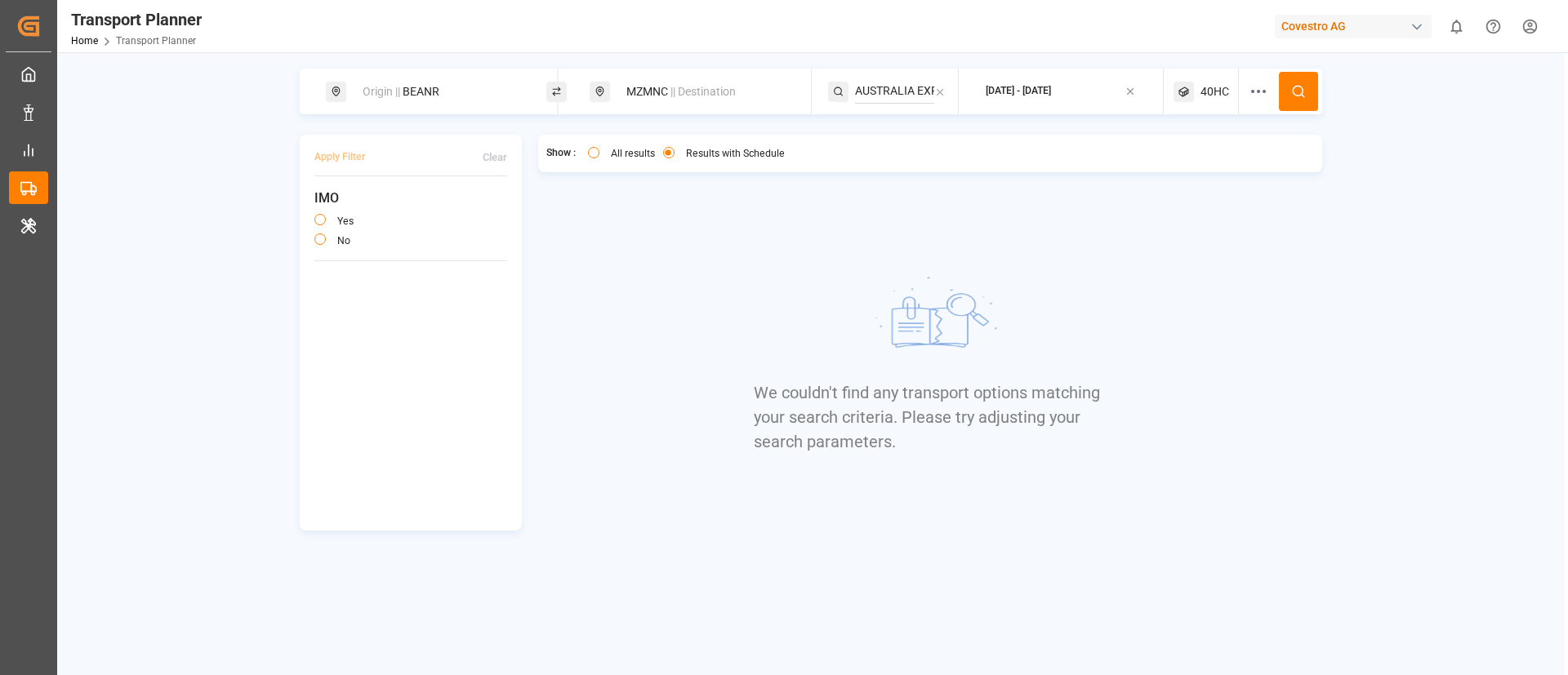
click at [1216, 84] on span "40HC" at bounding box center [1215, 92] width 29 height 17
click at [1179, 162] on div "40HC" at bounding box center [1182, 169] width 79 height 16
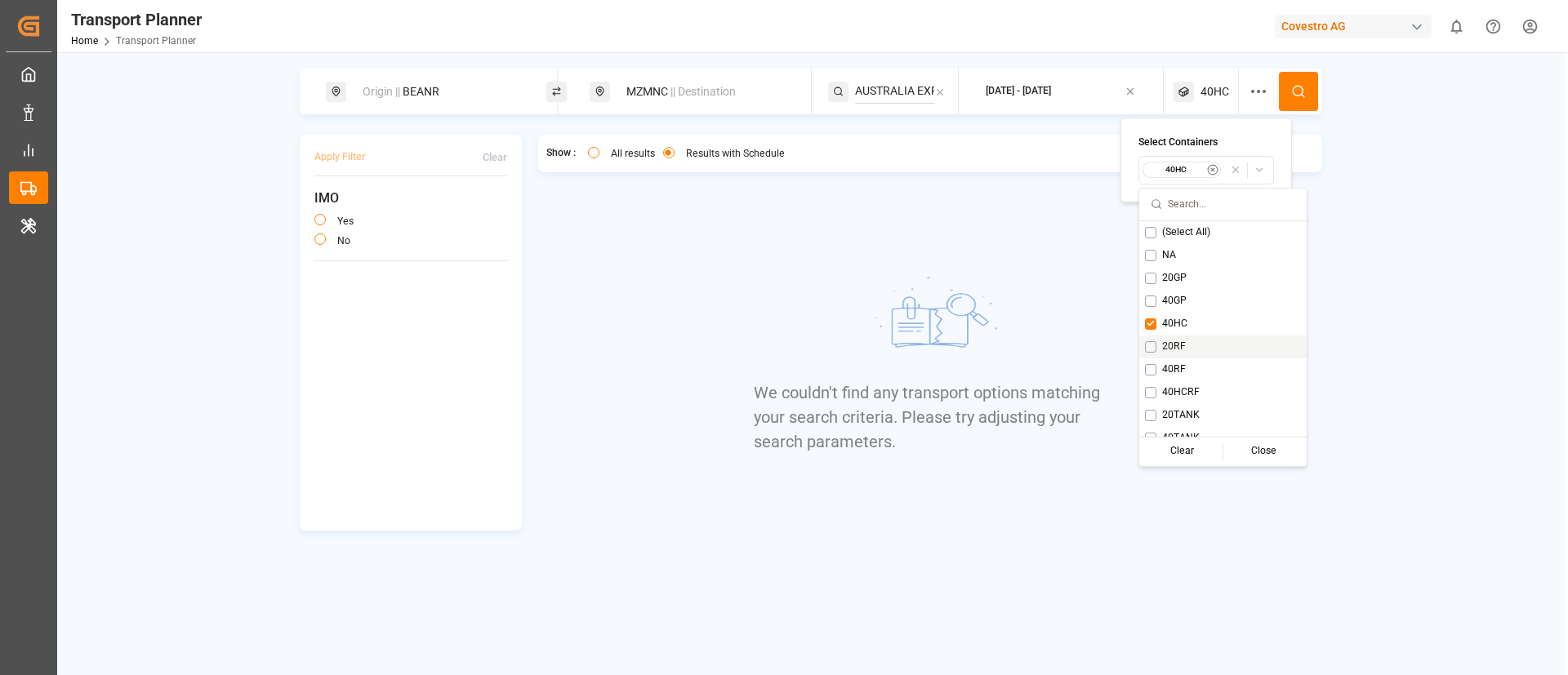
click at [1173, 347] on span "20RF" at bounding box center [1173, 346] width 23 height 15
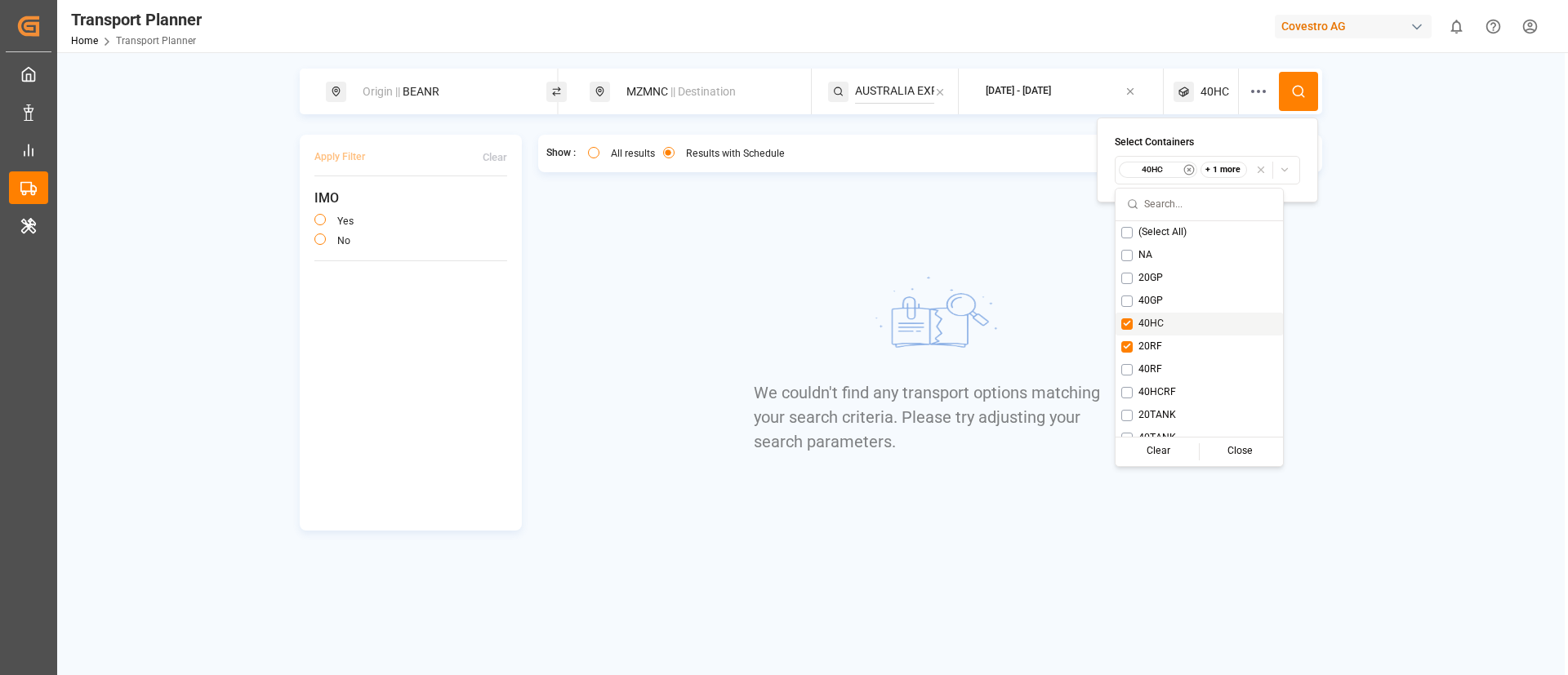
click at [1152, 326] on span "40HC" at bounding box center [1151, 324] width 25 height 15
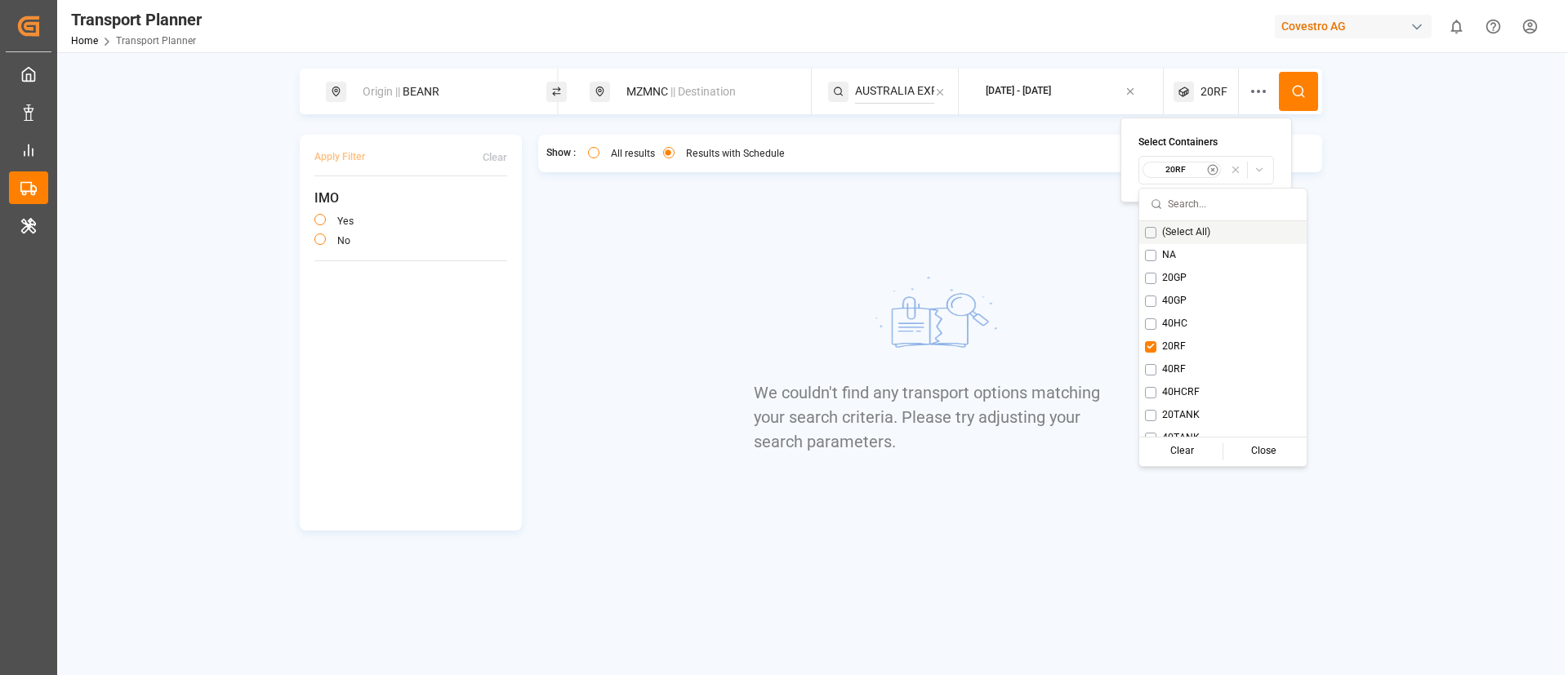
click at [1308, 87] on button at bounding box center [1298, 91] width 40 height 40
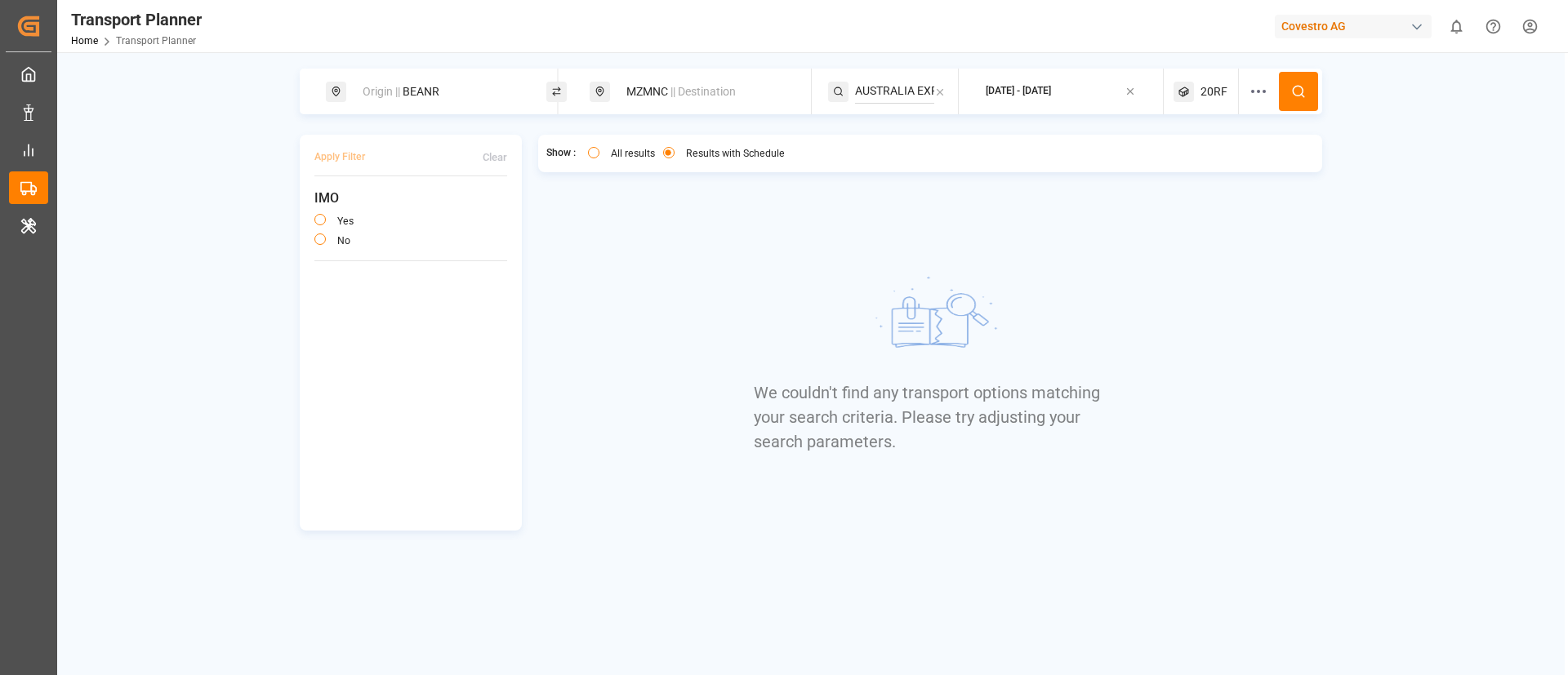
click at [1221, 91] on span "20RF" at bounding box center [1214, 92] width 27 height 17
click at [1179, 171] on small "20RF" at bounding box center [1175, 170] width 57 height 12
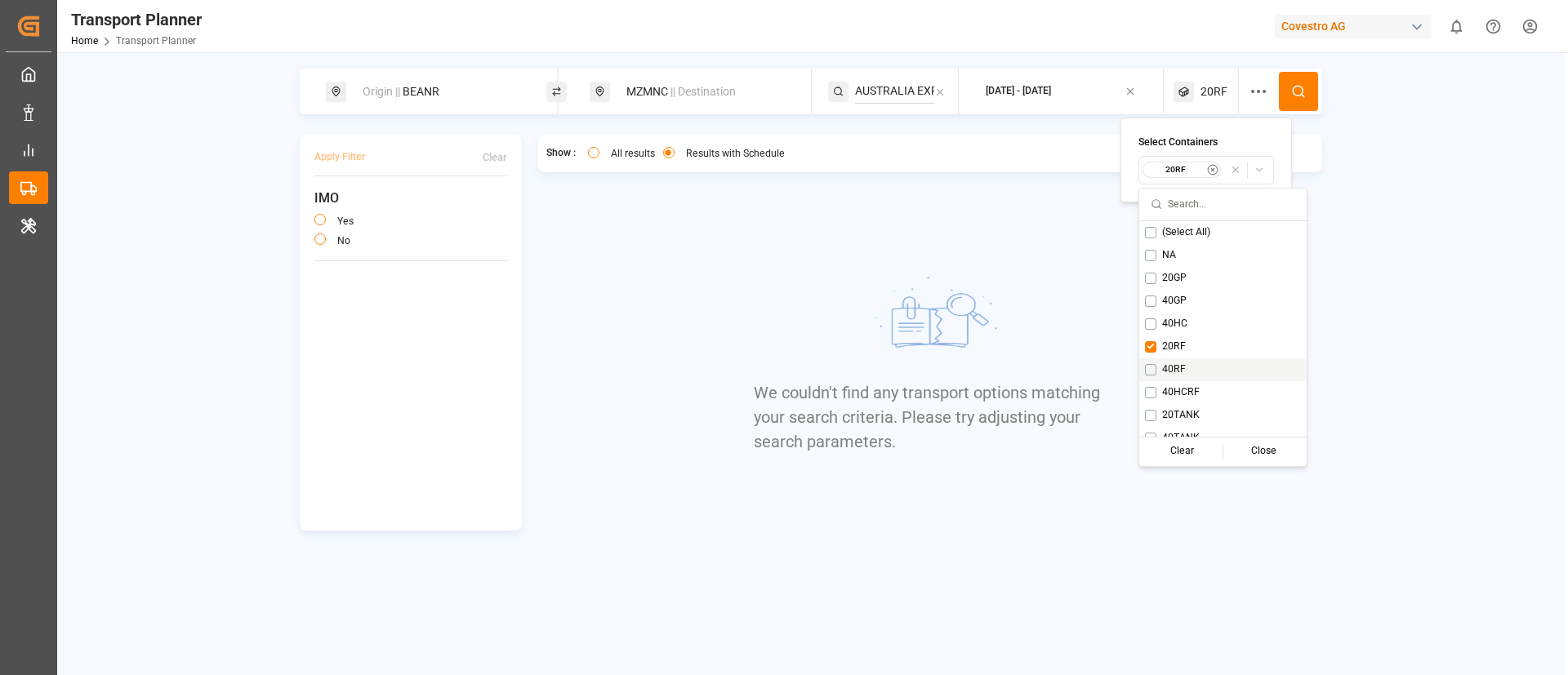
click at [1180, 370] on span "40RF" at bounding box center [1173, 369] width 23 height 15
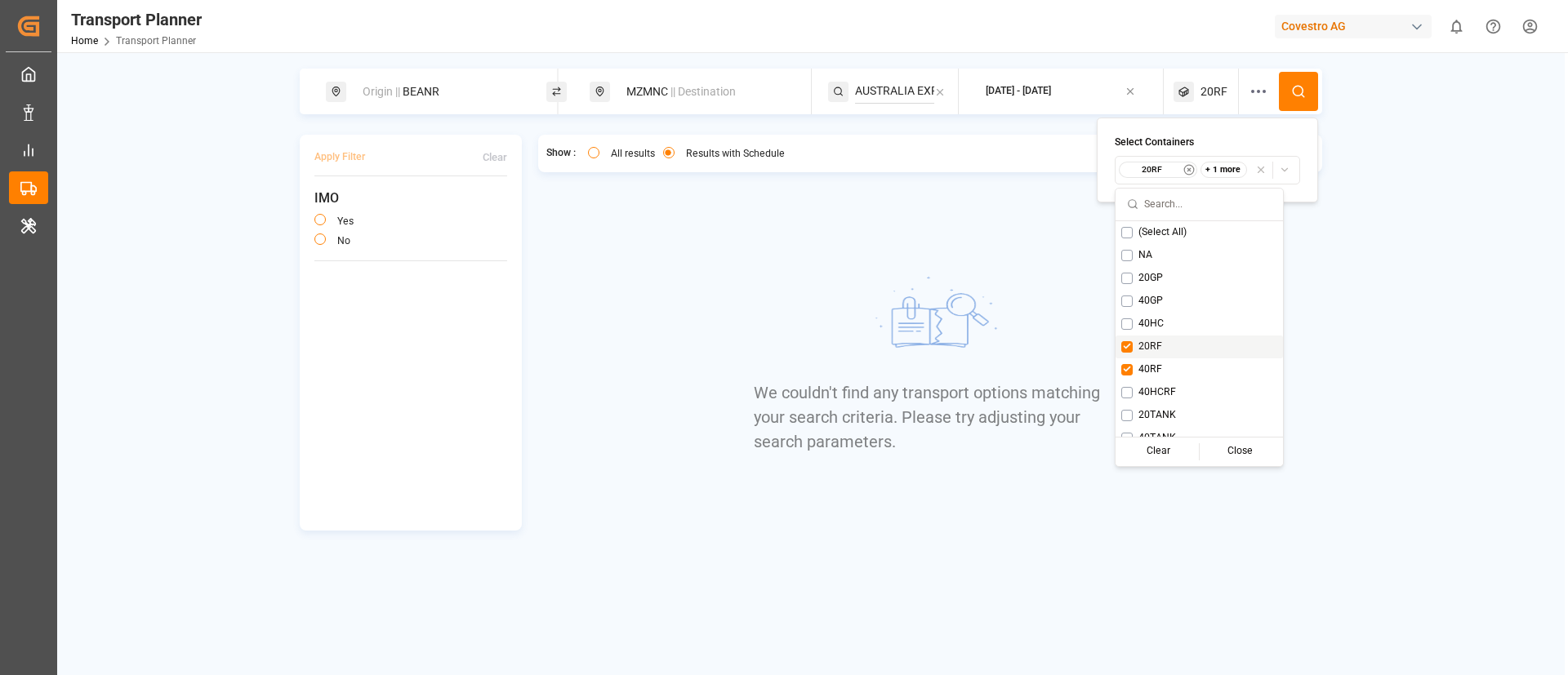
click at [1158, 346] on span "20RF" at bounding box center [1150, 346] width 23 height 15
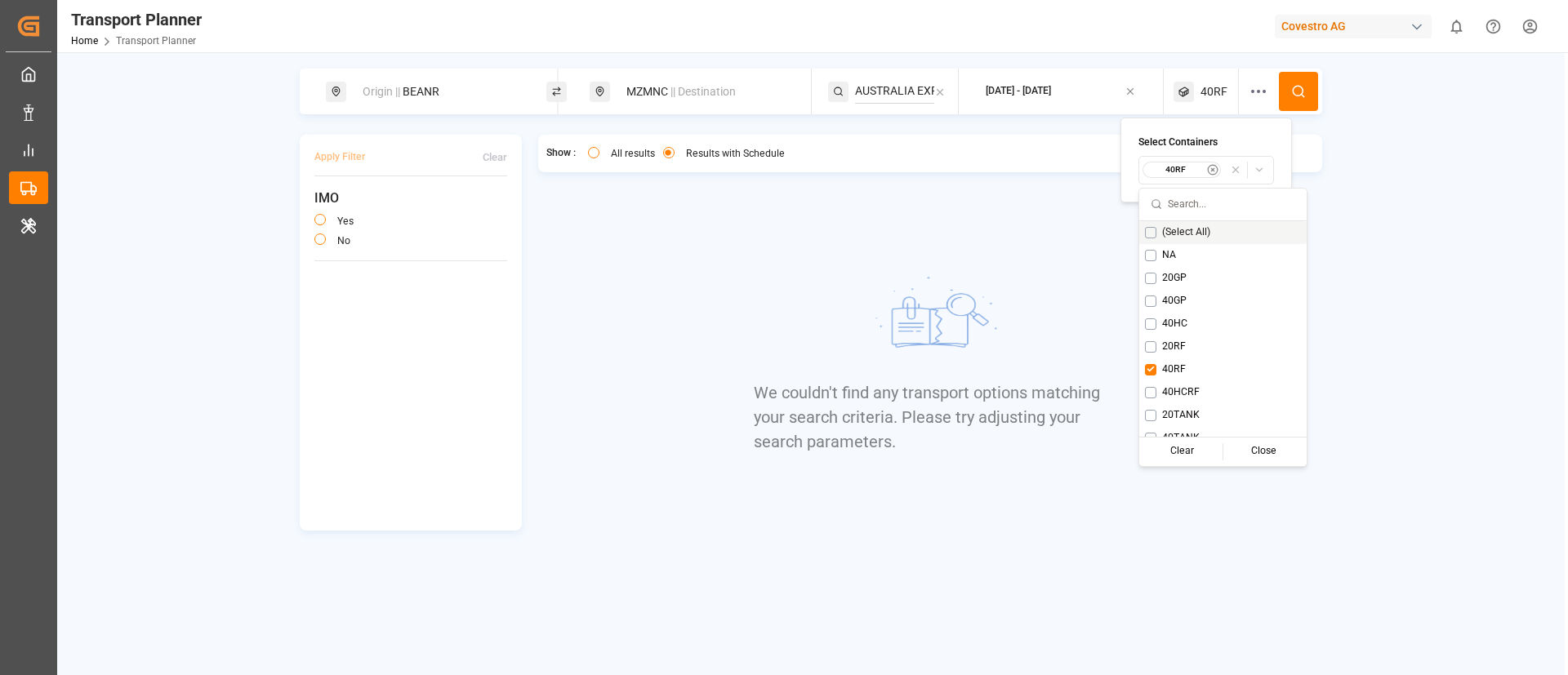
click at [1299, 90] on icon at bounding box center [1298, 91] width 15 height 15
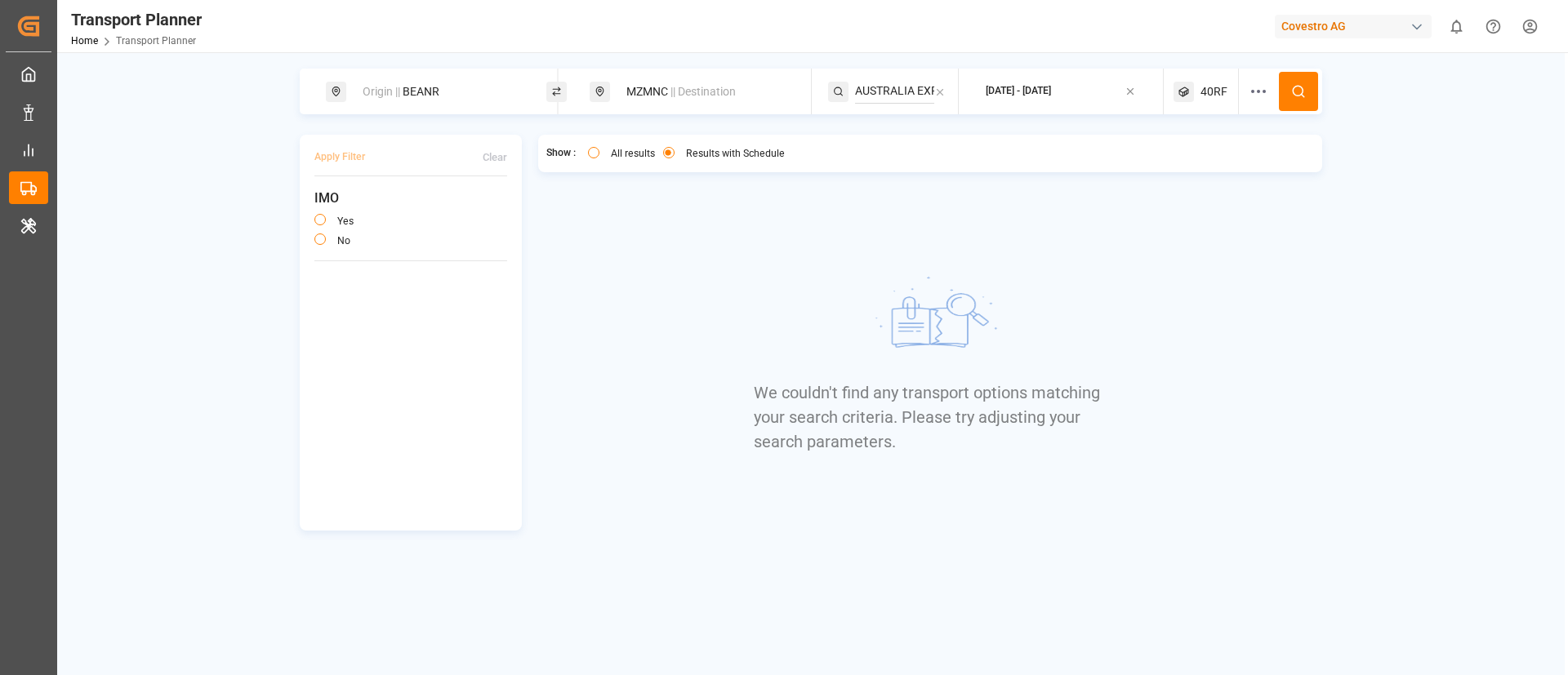
click at [1198, 92] on div "40RF" at bounding box center [1206, 91] width 66 height 45
click at [1180, 174] on small "40RF" at bounding box center [1175, 170] width 57 height 12
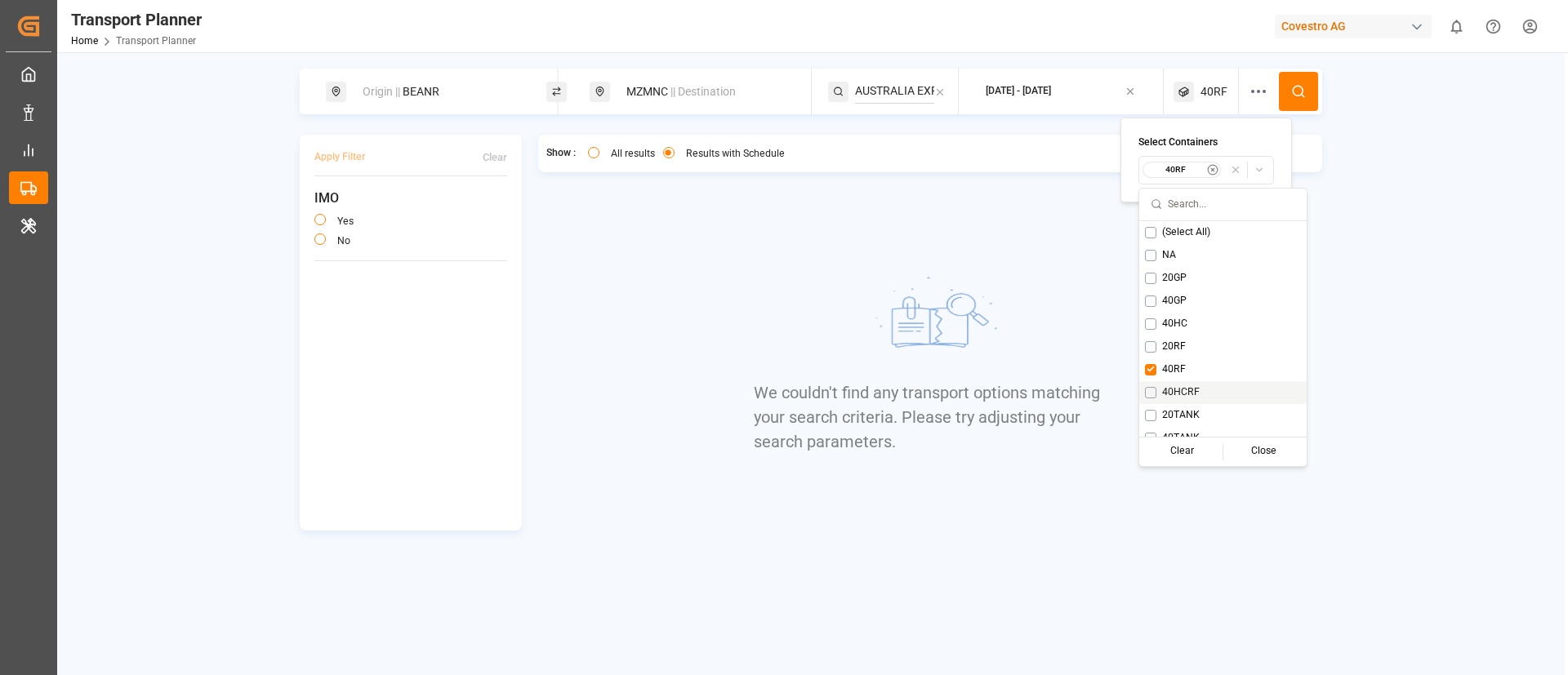
click at [1192, 383] on div "40HCRF" at bounding box center [1223, 393] width 167 height 23
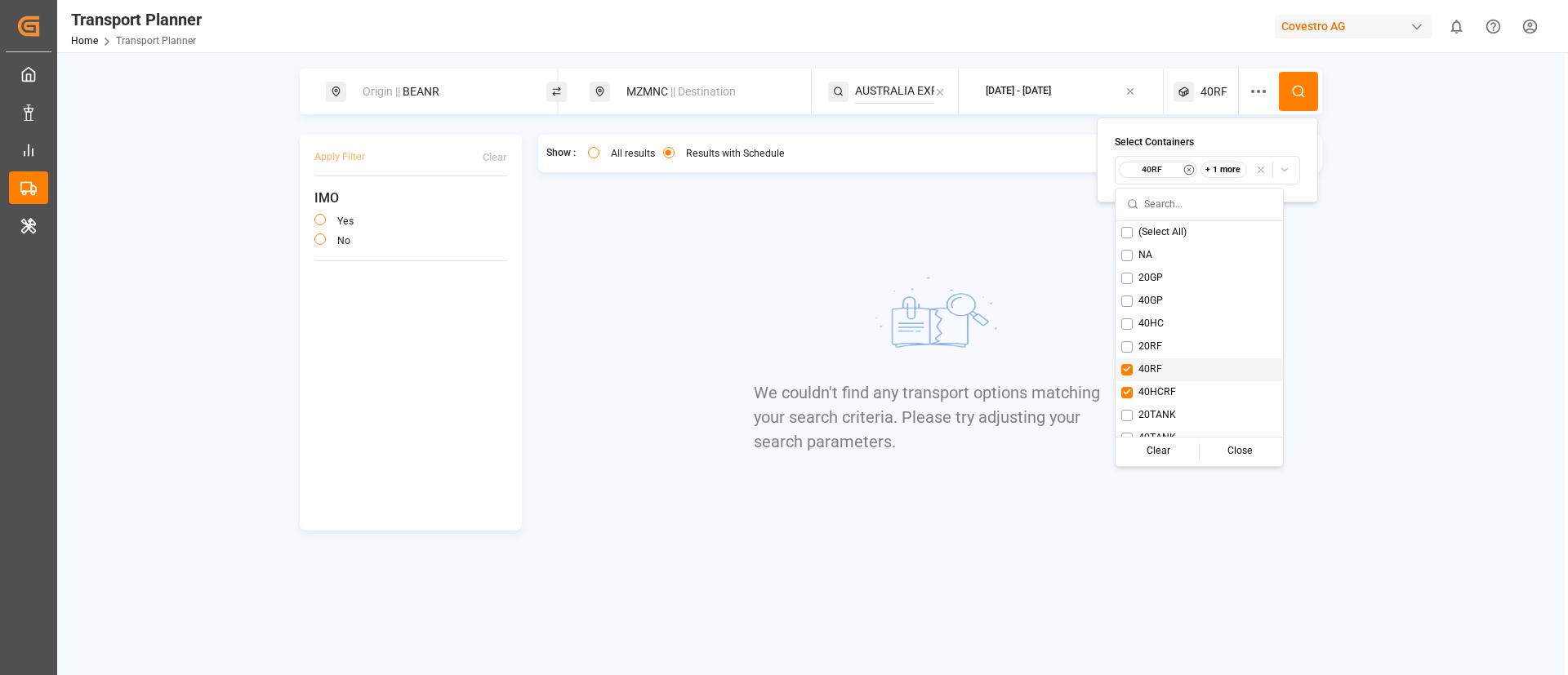
click at [1173, 373] on div "40RF" at bounding box center [1198, 370] width 167 height 23
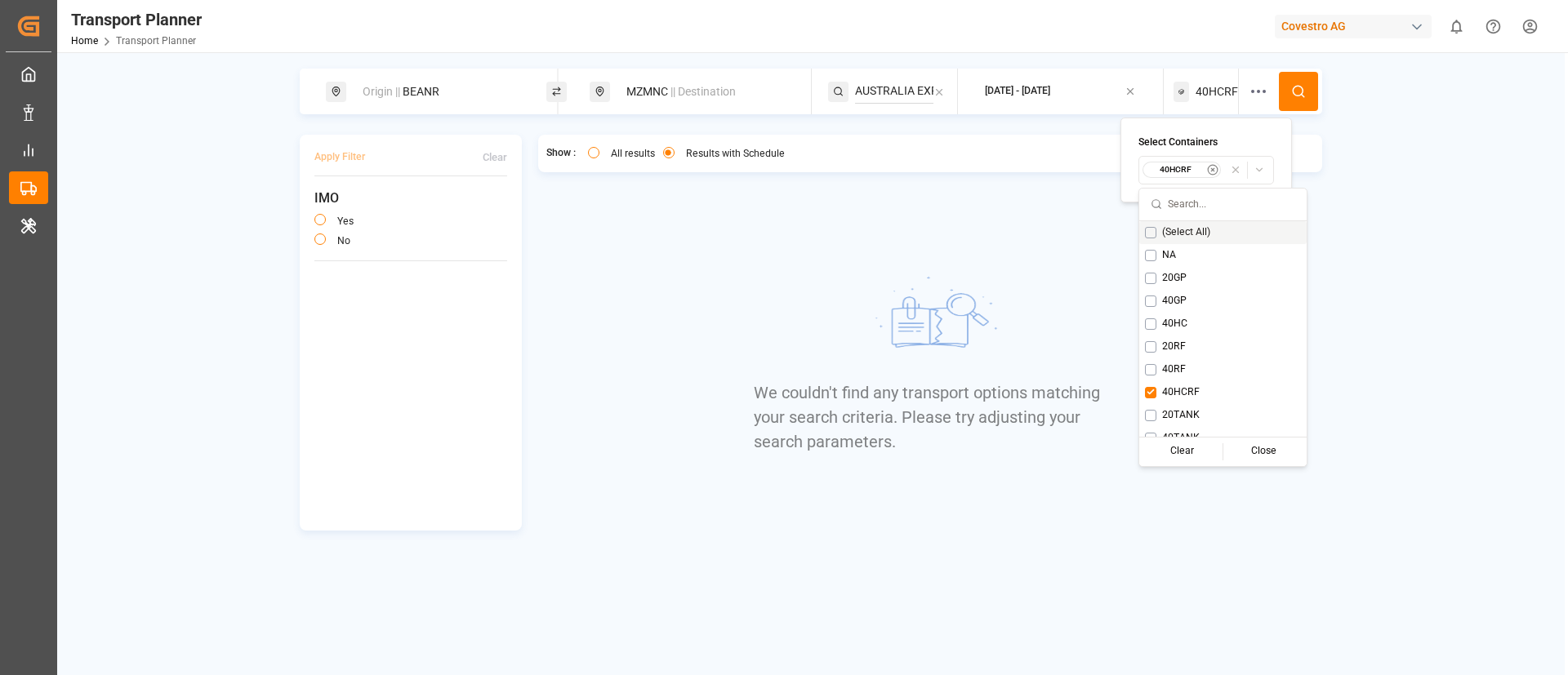
click at [1300, 101] on button at bounding box center [1298, 91] width 40 height 40
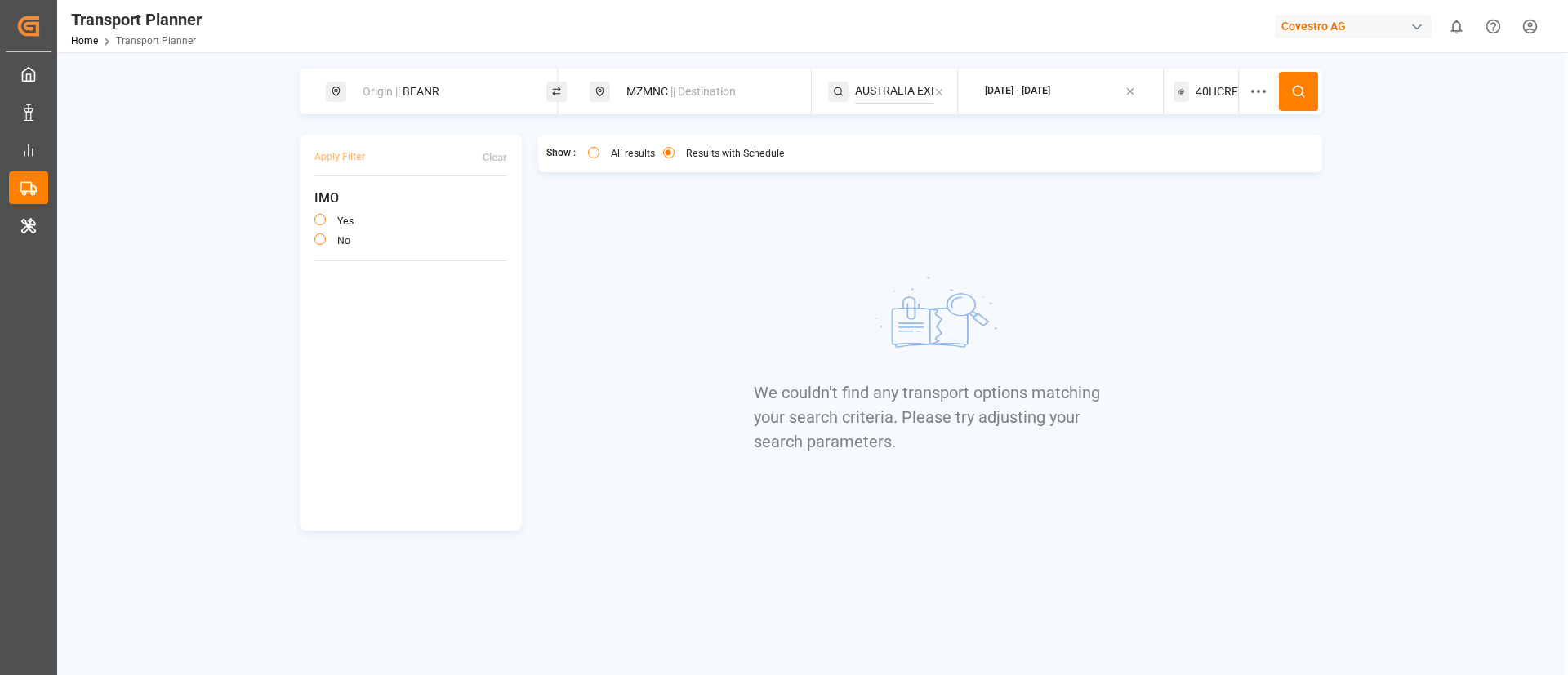
click at [1204, 83] on span "40HCRF" at bounding box center [1217, 92] width 43 height 17
click at [1182, 162] on div "40HCRF" at bounding box center [1182, 169] width 79 height 16
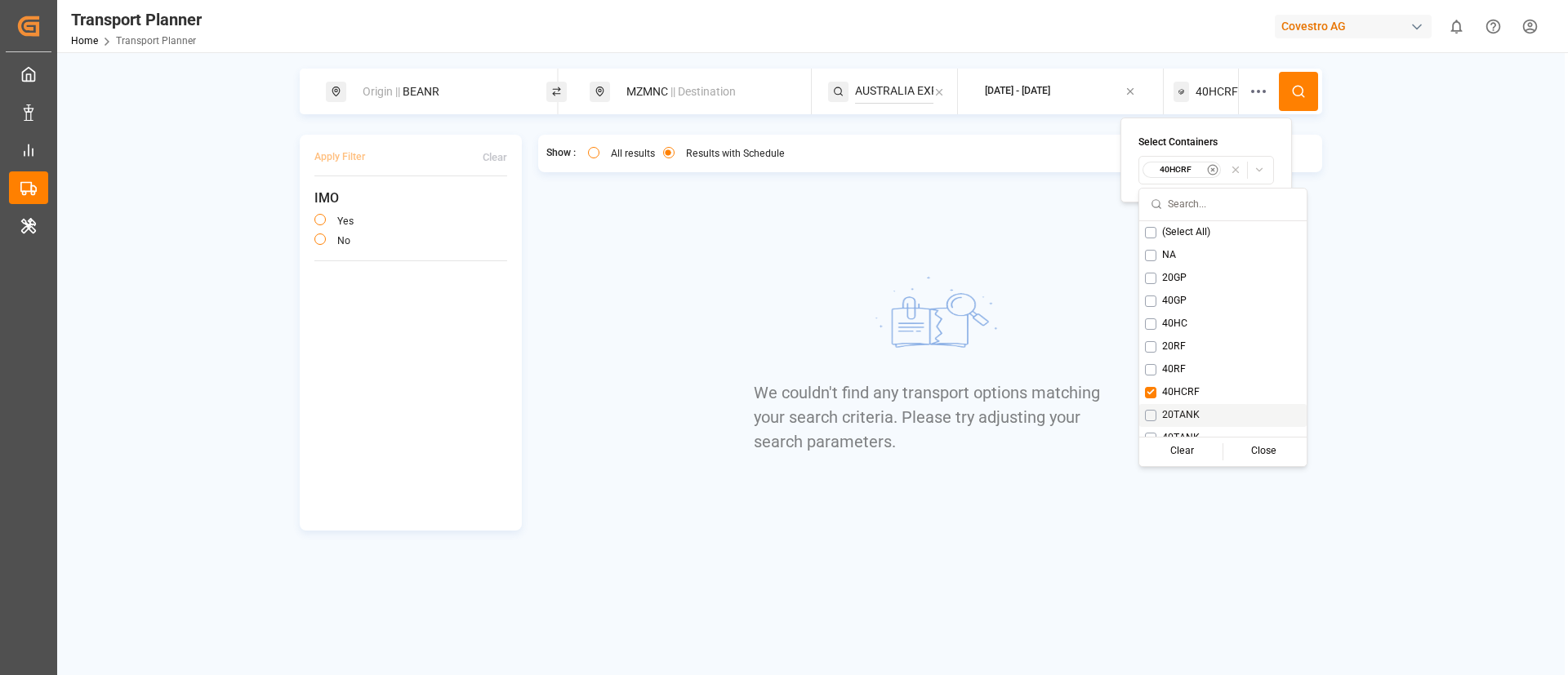
click at [1183, 410] on span "20TANK" at bounding box center [1180, 415] width 38 height 15
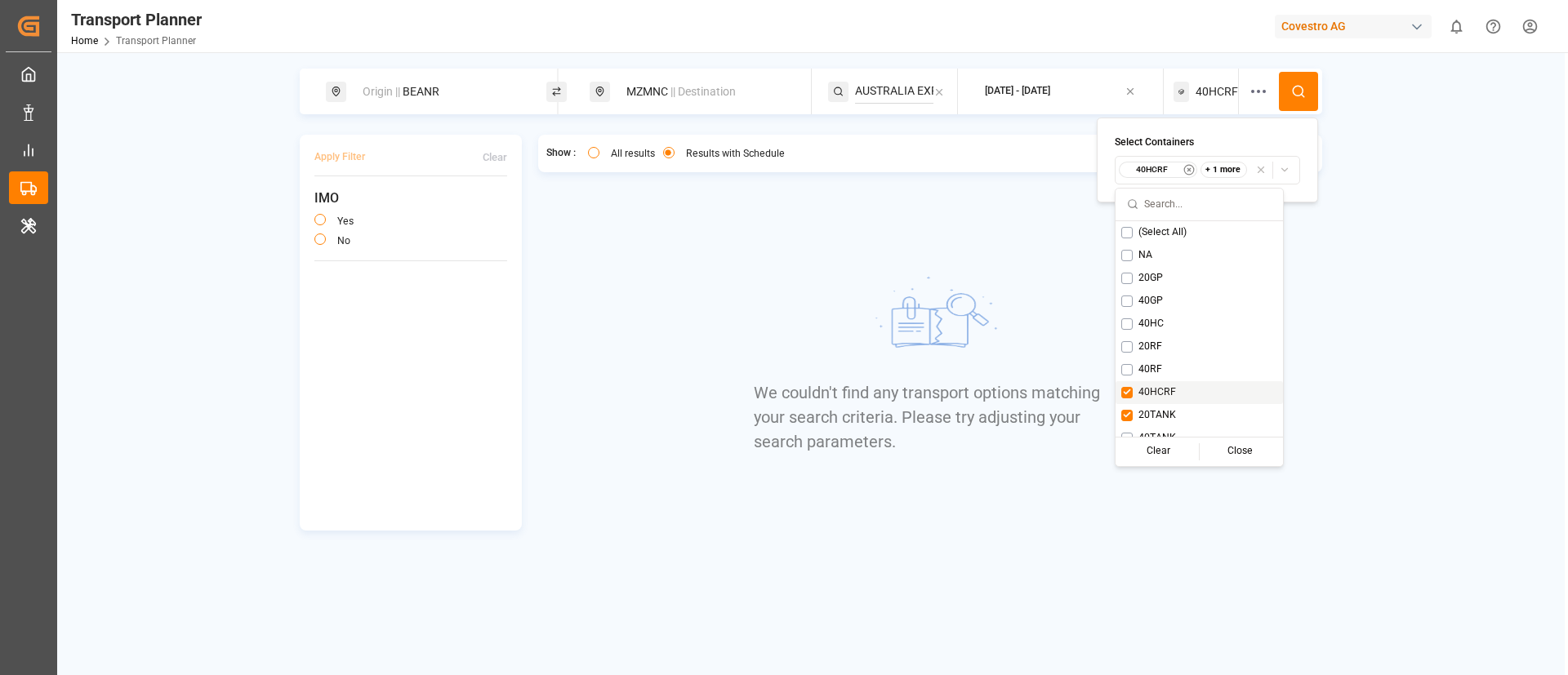
click at [1176, 395] on div "40HCRF" at bounding box center [1198, 393] width 167 height 23
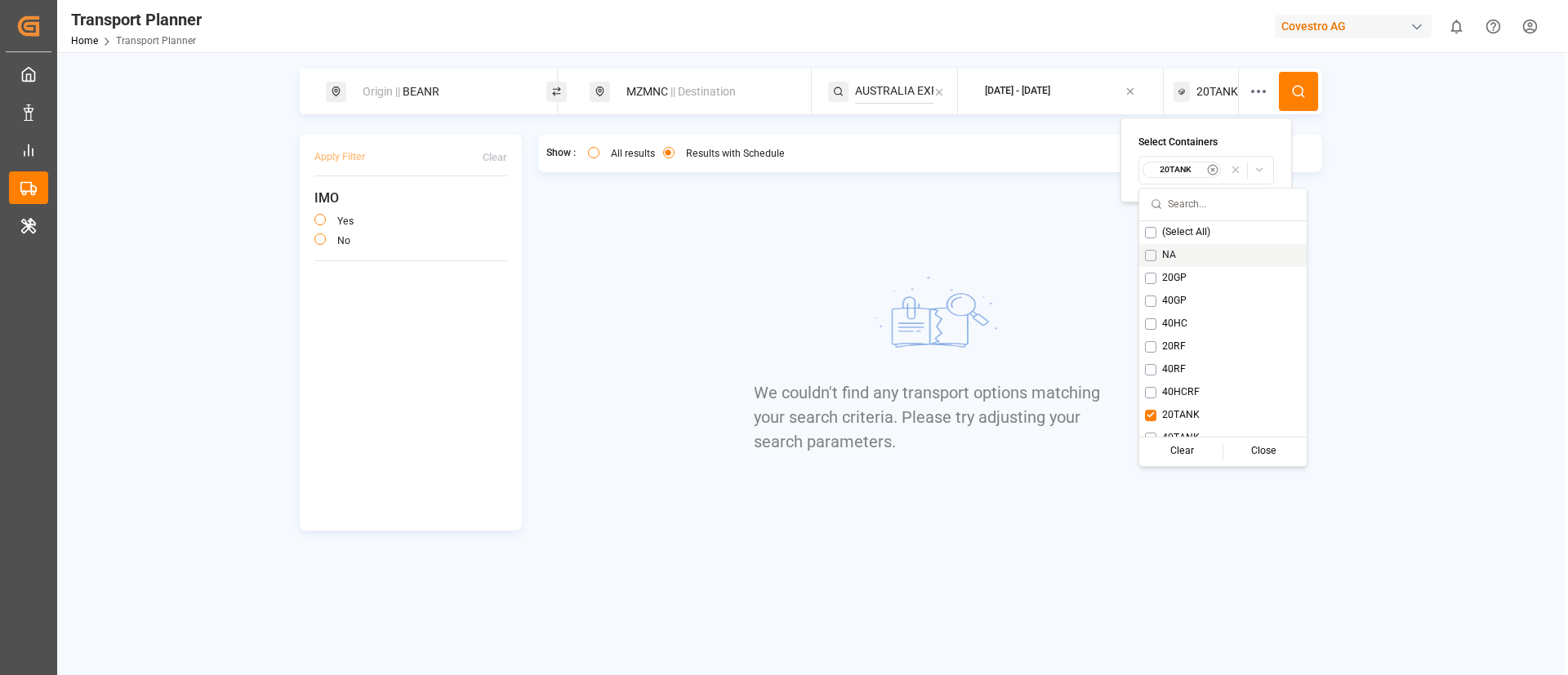
click at [1297, 91] on icon at bounding box center [1298, 91] width 15 height 15
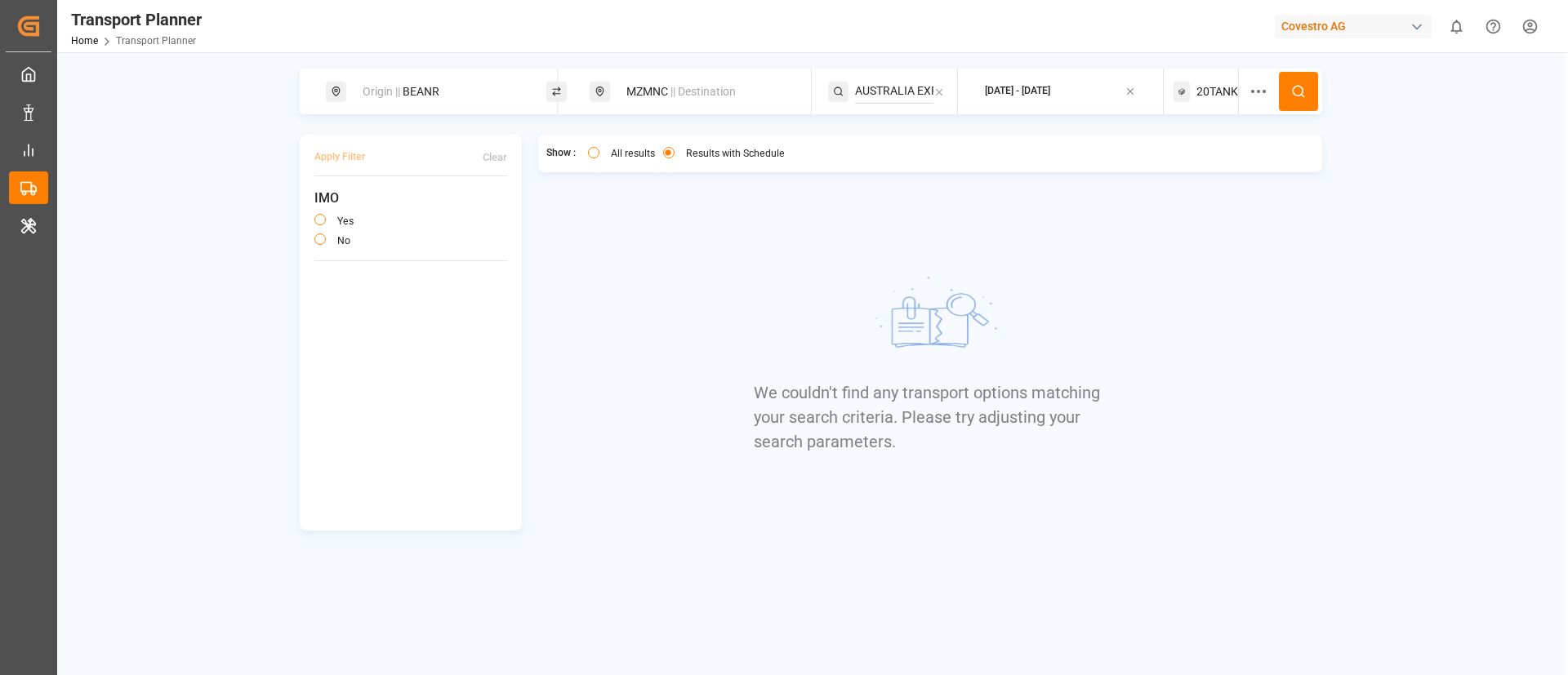
click at [1202, 86] on span "20TANK" at bounding box center [1217, 92] width 42 height 17
click at [1169, 165] on small "20TANK" at bounding box center [1175, 170] width 57 height 12
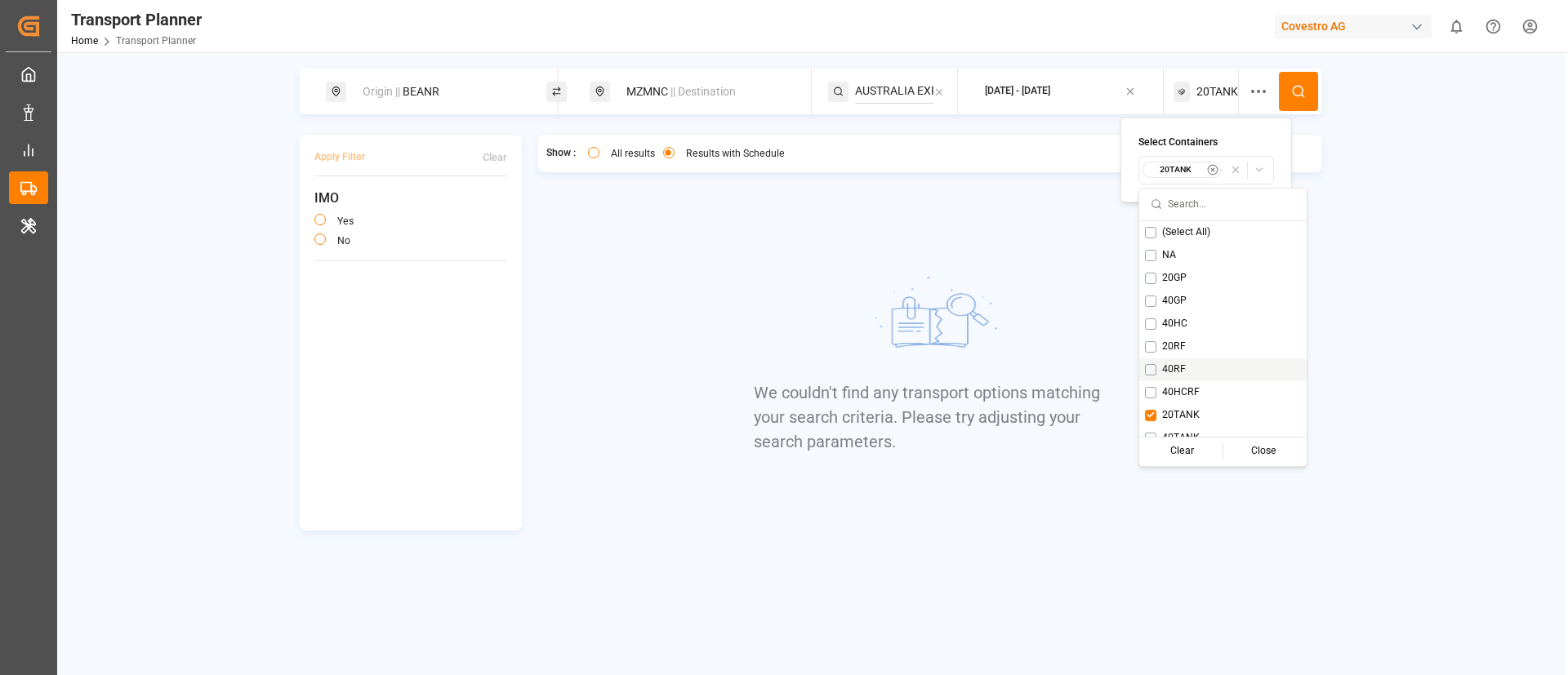
scroll to position [14, 0]
click at [1175, 416] on div "40TANK" at bounding box center [1223, 426] width 167 height 23
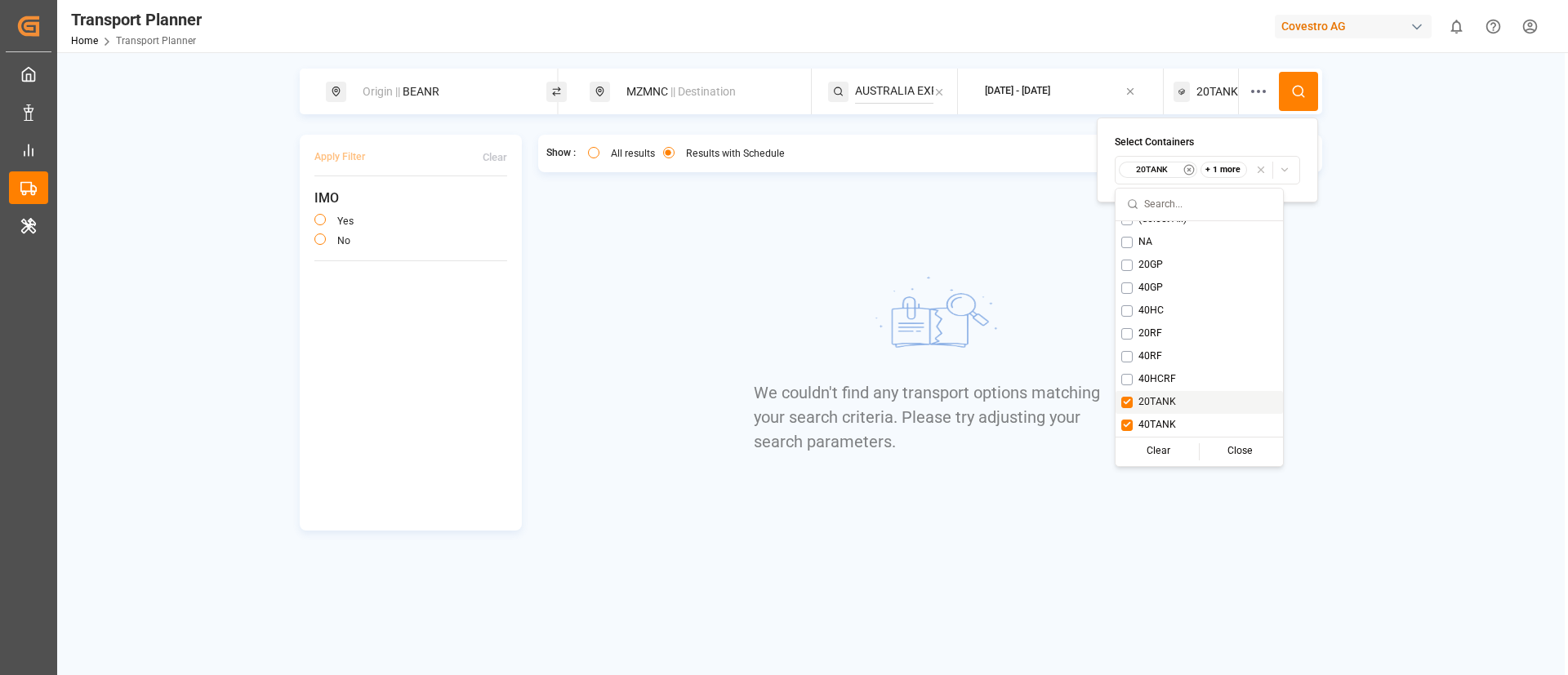
click at [1176, 399] on div "20TANK" at bounding box center [1198, 402] width 167 height 23
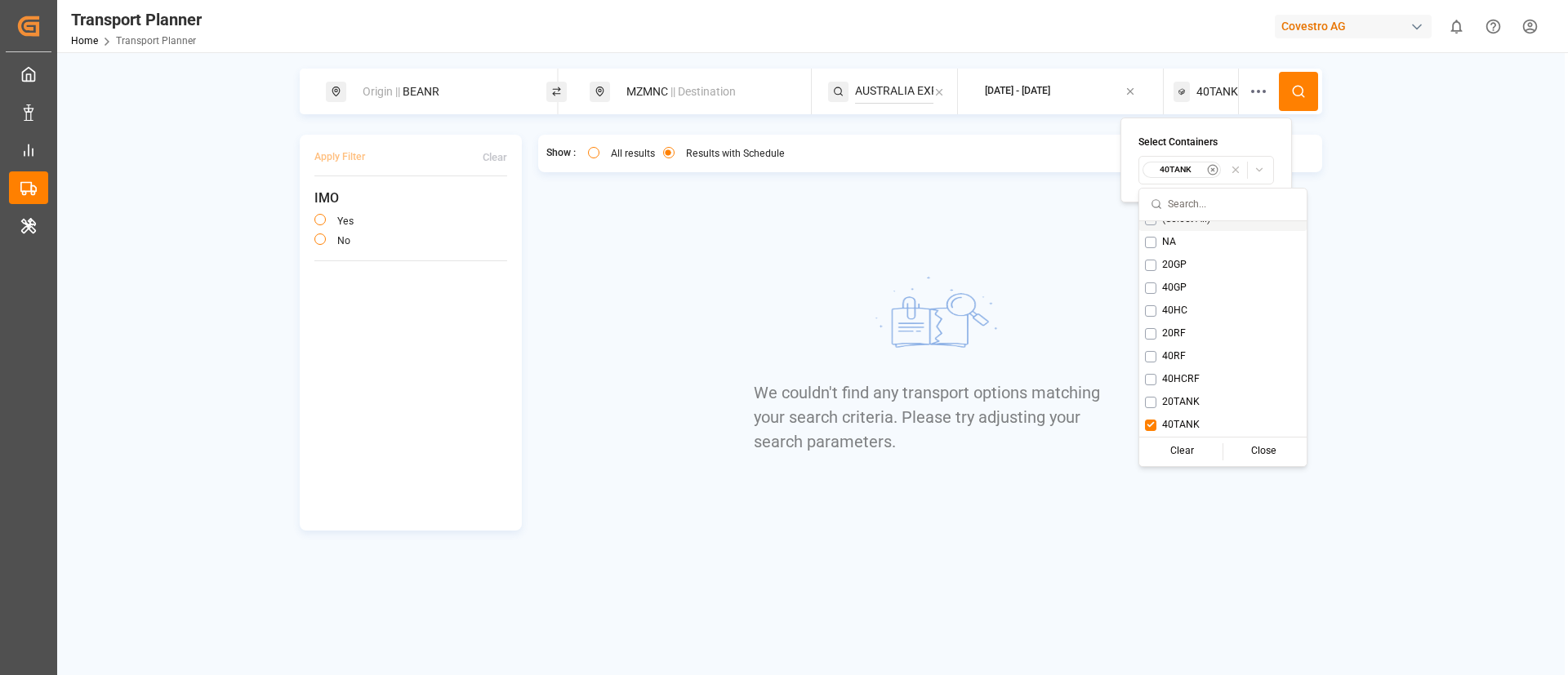
click at [1304, 81] on button at bounding box center [1298, 91] width 40 height 40
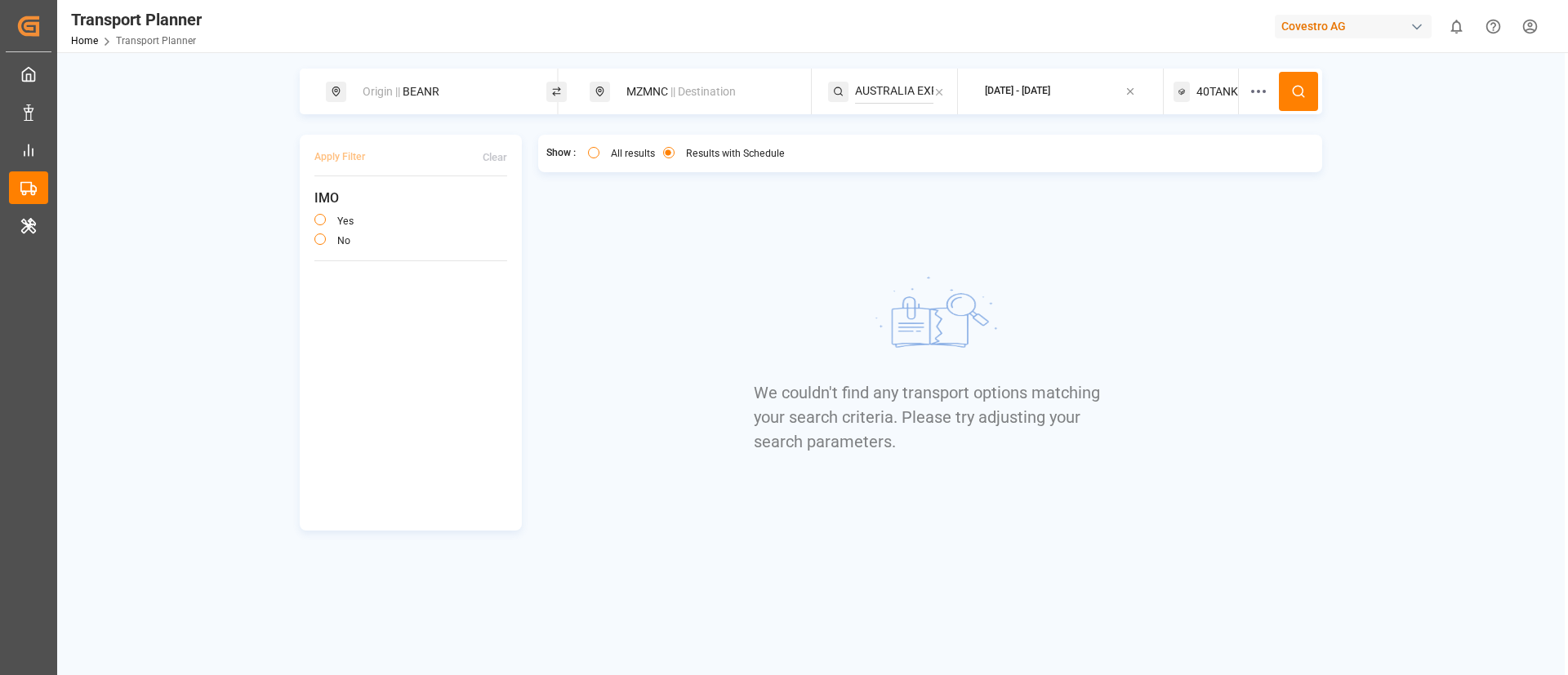
click at [1203, 97] on span "40TANK" at bounding box center [1217, 92] width 42 height 17
click at [1185, 168] on small "40TANK" at bounding box center [1175, 170] width 57 height 12
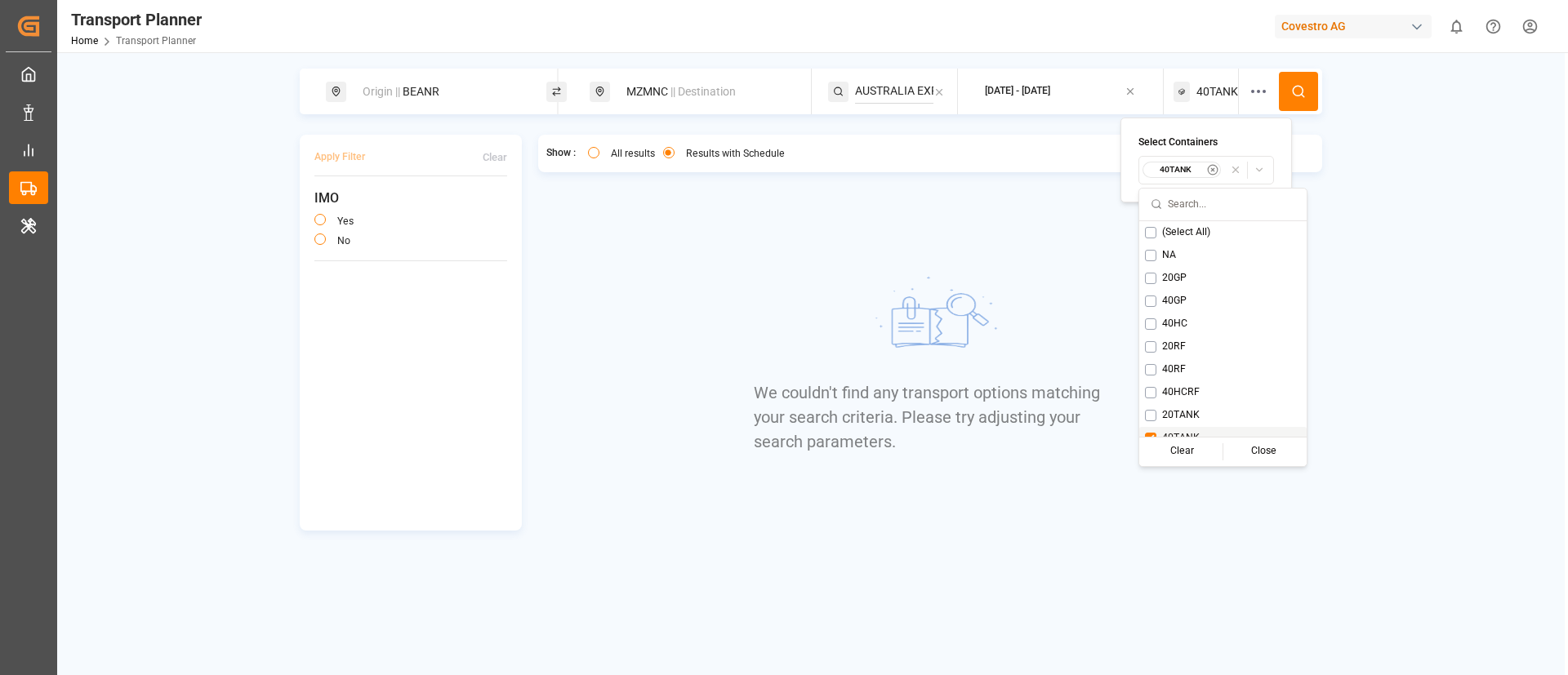
click at [1181, 432] on span "40TANK" at bounding box center [1180, 438] width 38 height 15
click at [1166, 274] on span "20GP" at bounding box center [1158, 278] width 24 height 15
click at [1293, 87] on circle at bounding box center [1297, 91] width 10 height 10
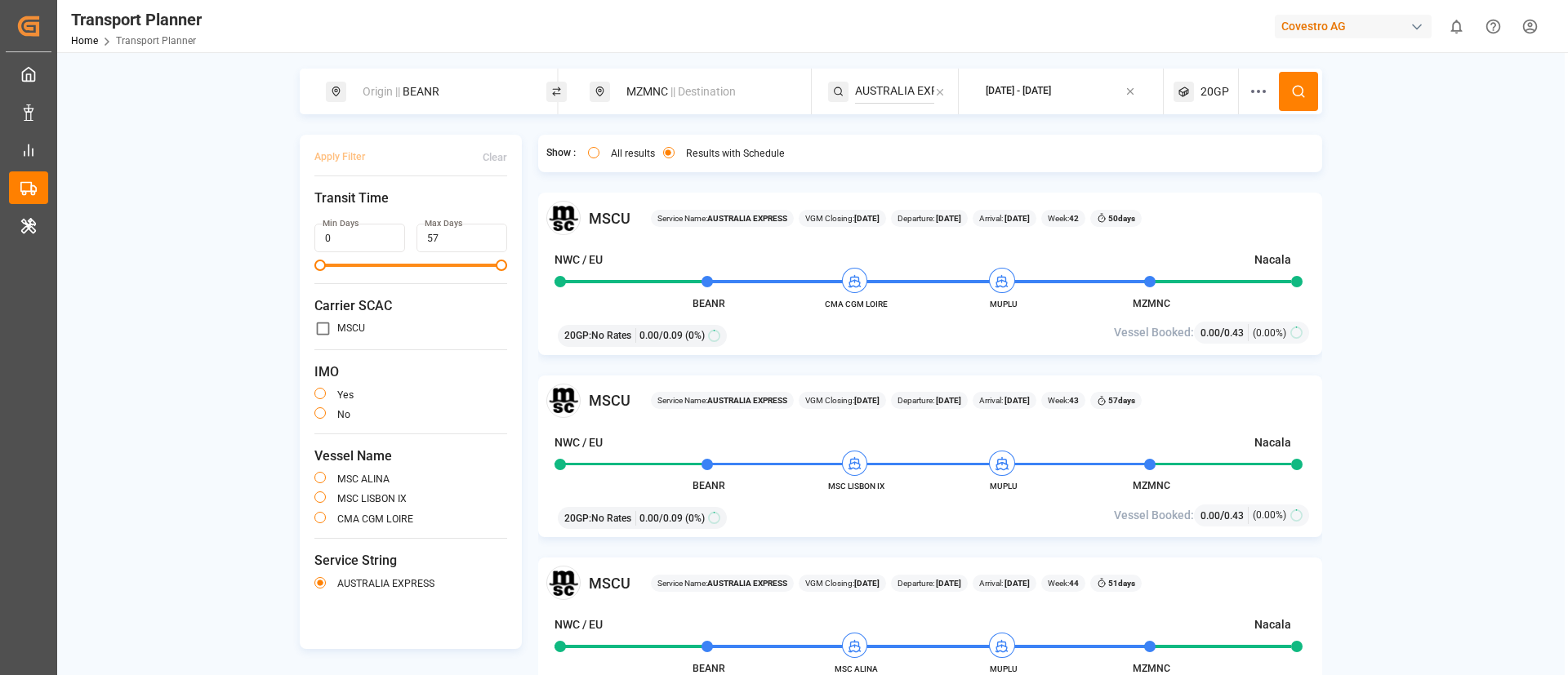
click at [1050, 82] on div "[DATE] - [DATE]" at bounding box center [1019, 91] width 66 height 20
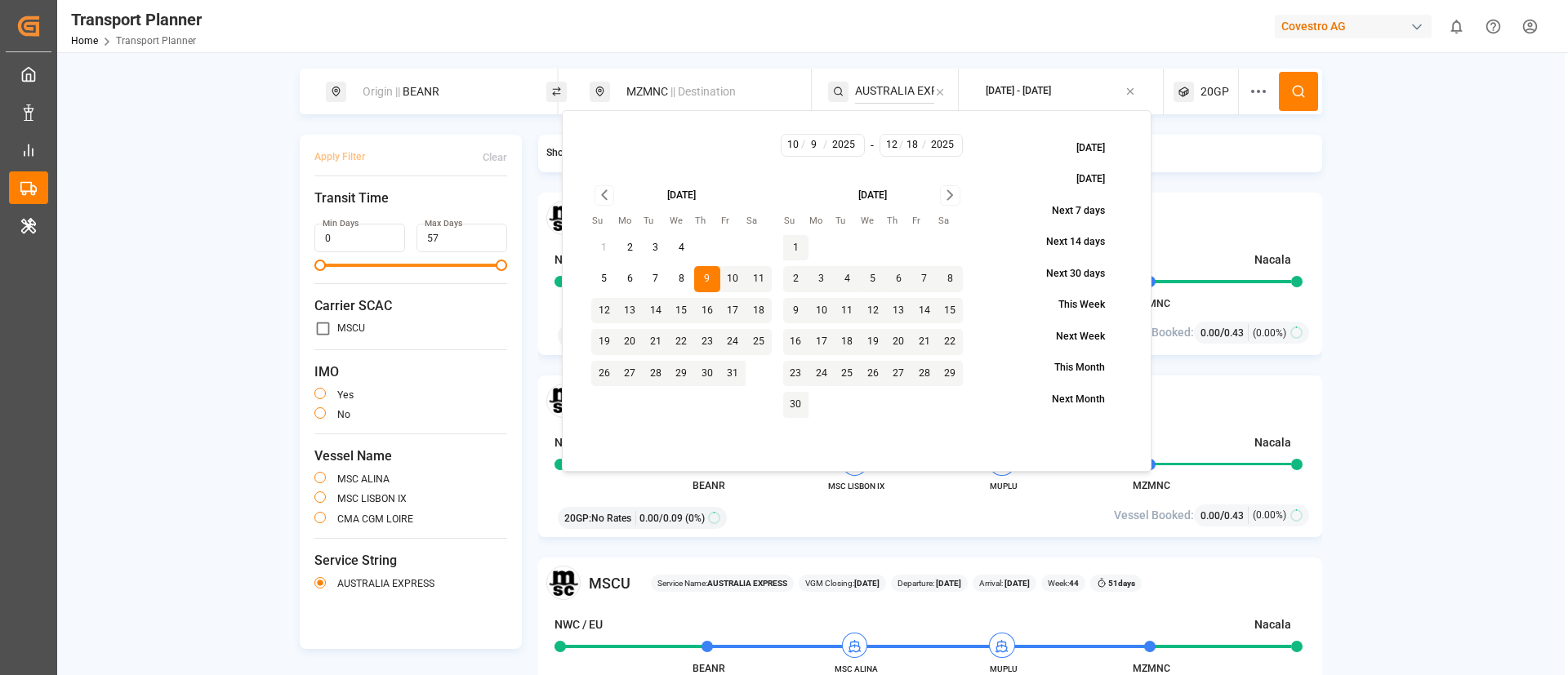
click at [898, 144] on input "12" at bounding box center [891, 145] width 17 height 15
click at [944, 191] on icon "Go to next month" at bounding box center [949, 195] width 18 height 19
click at [873, 369] on button "31" at bounding box center [873, 373] width 26 height 26
type input "31"
click at [1303, 78] on button at bounding box center [1298, 91] width 40 height 40
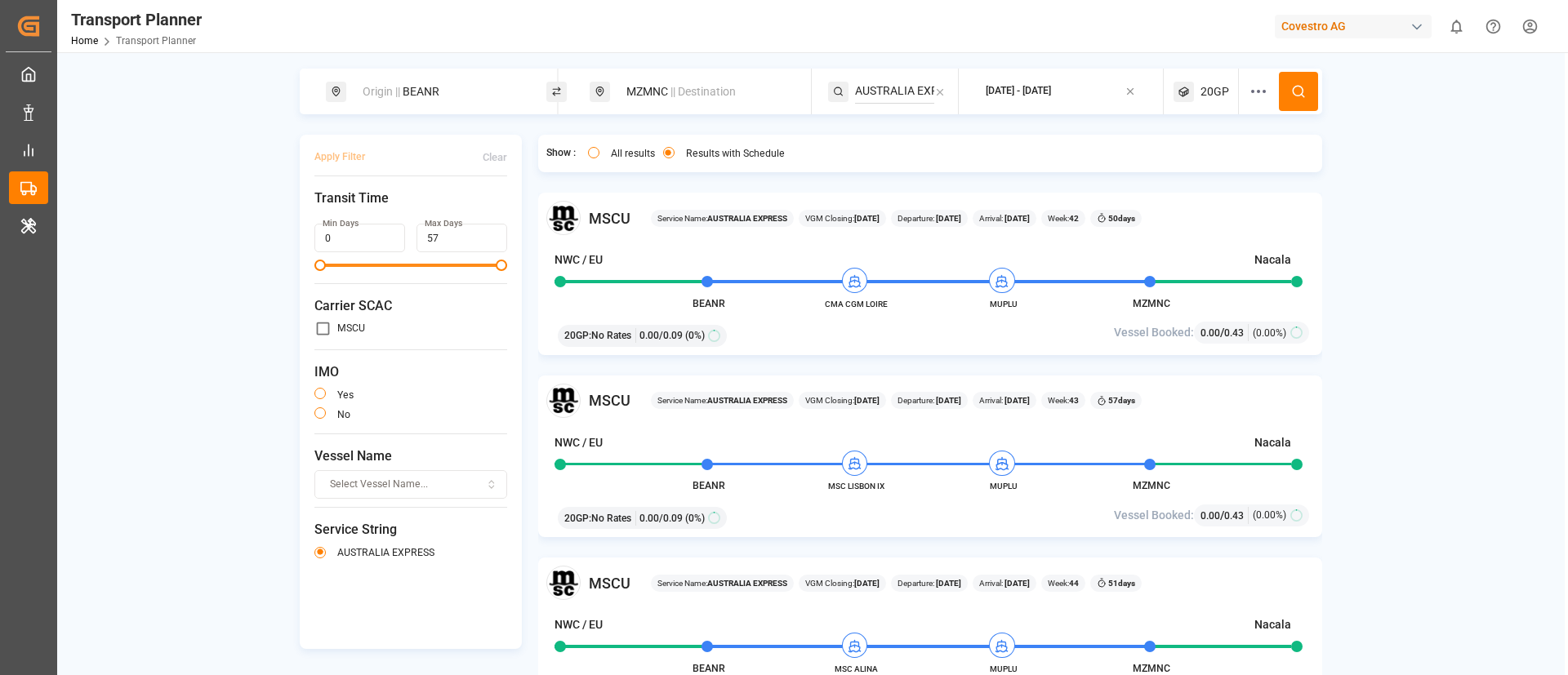
click at [1010, 669] on span "MUPLU" at bounding box center [1003, 668] width 90 height 13
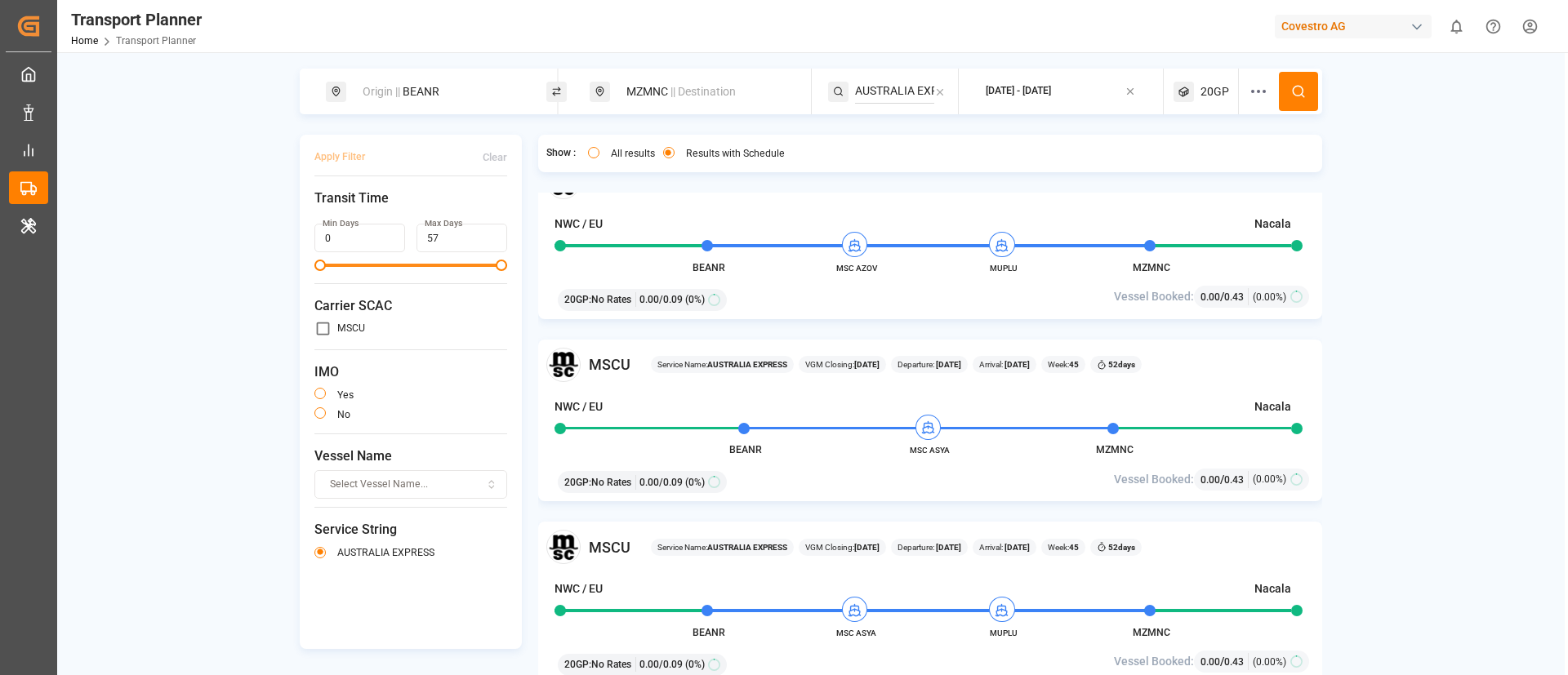
scroll to position [6, 0]
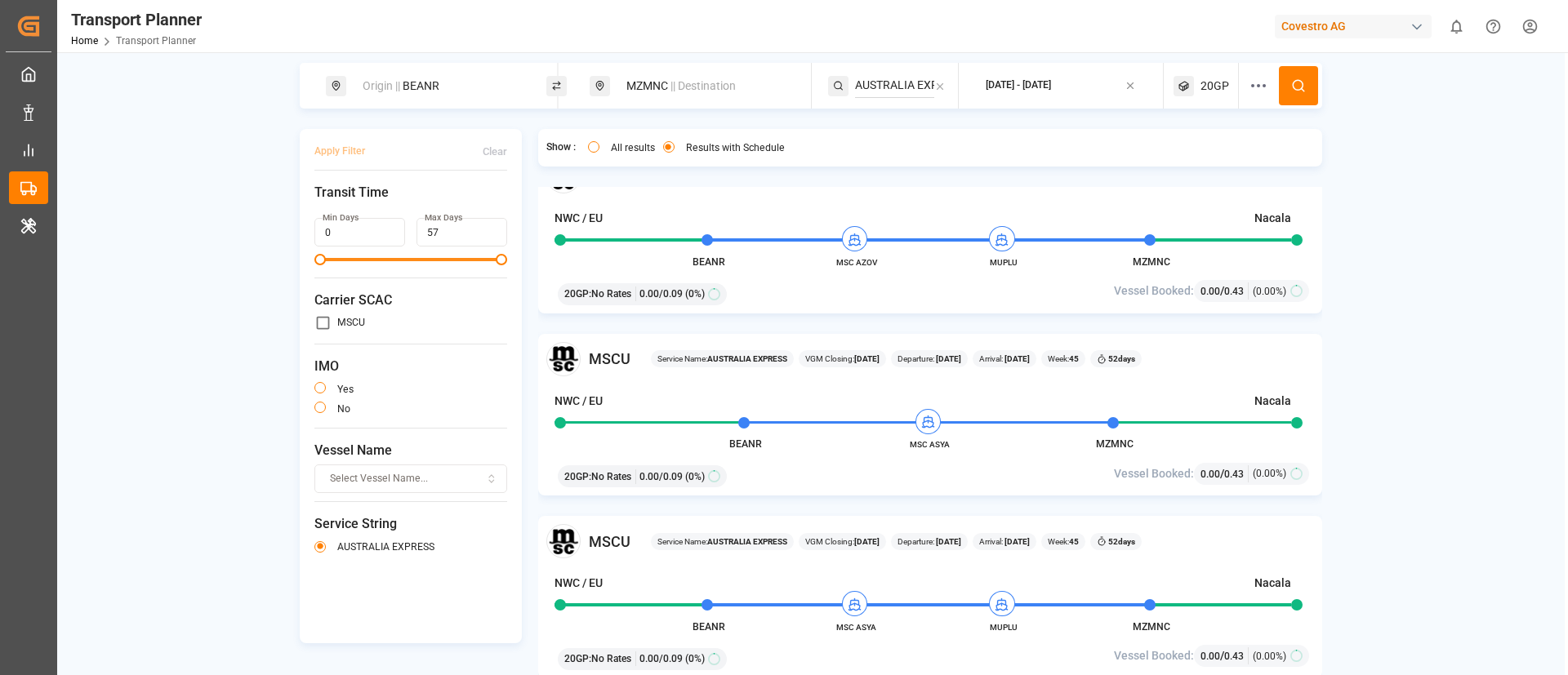
click at [952, 560] on div "MSCU Service Name: AUSTRALIA EXPRESS VGM Closing: [DATE] Departure: [DATE] Arri…" at bounding box center [930, 597] width 784 height 162
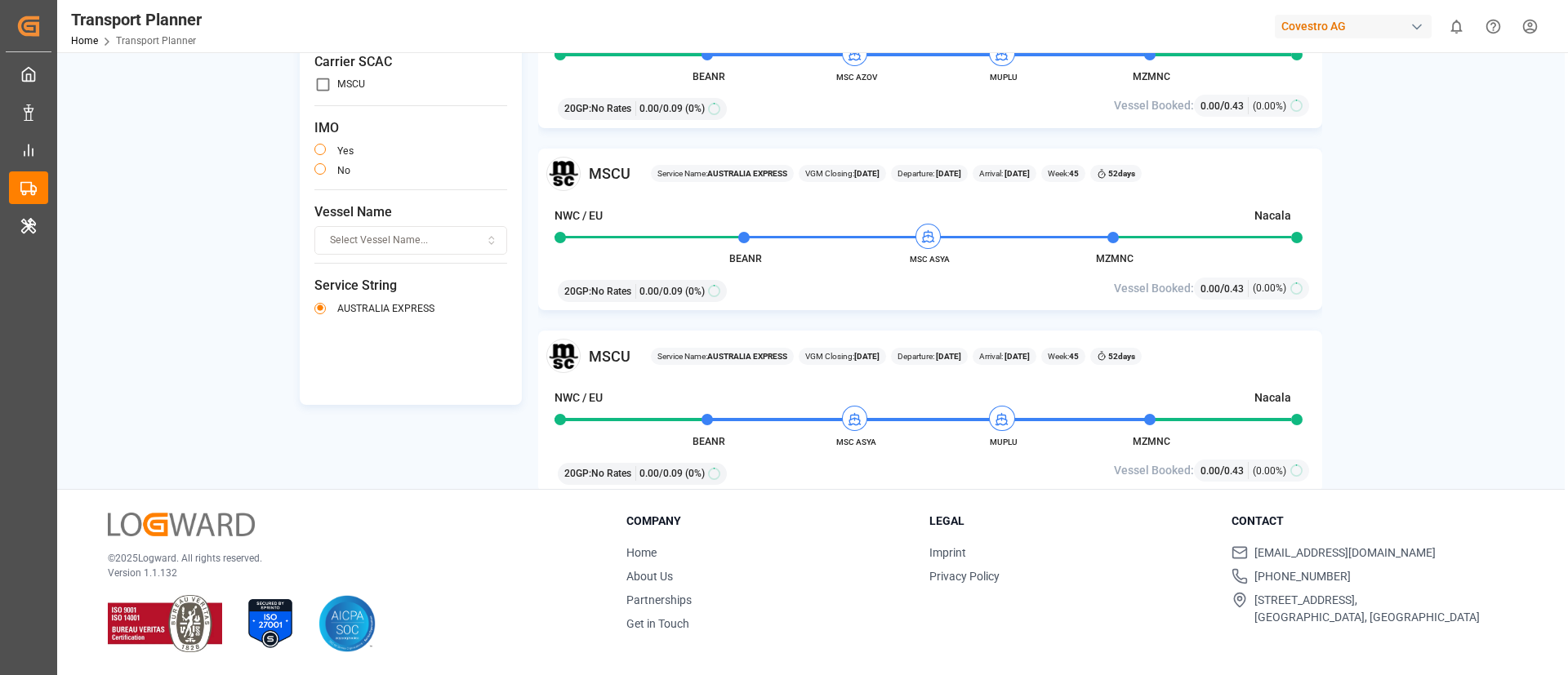
scroll to position [766, 0]
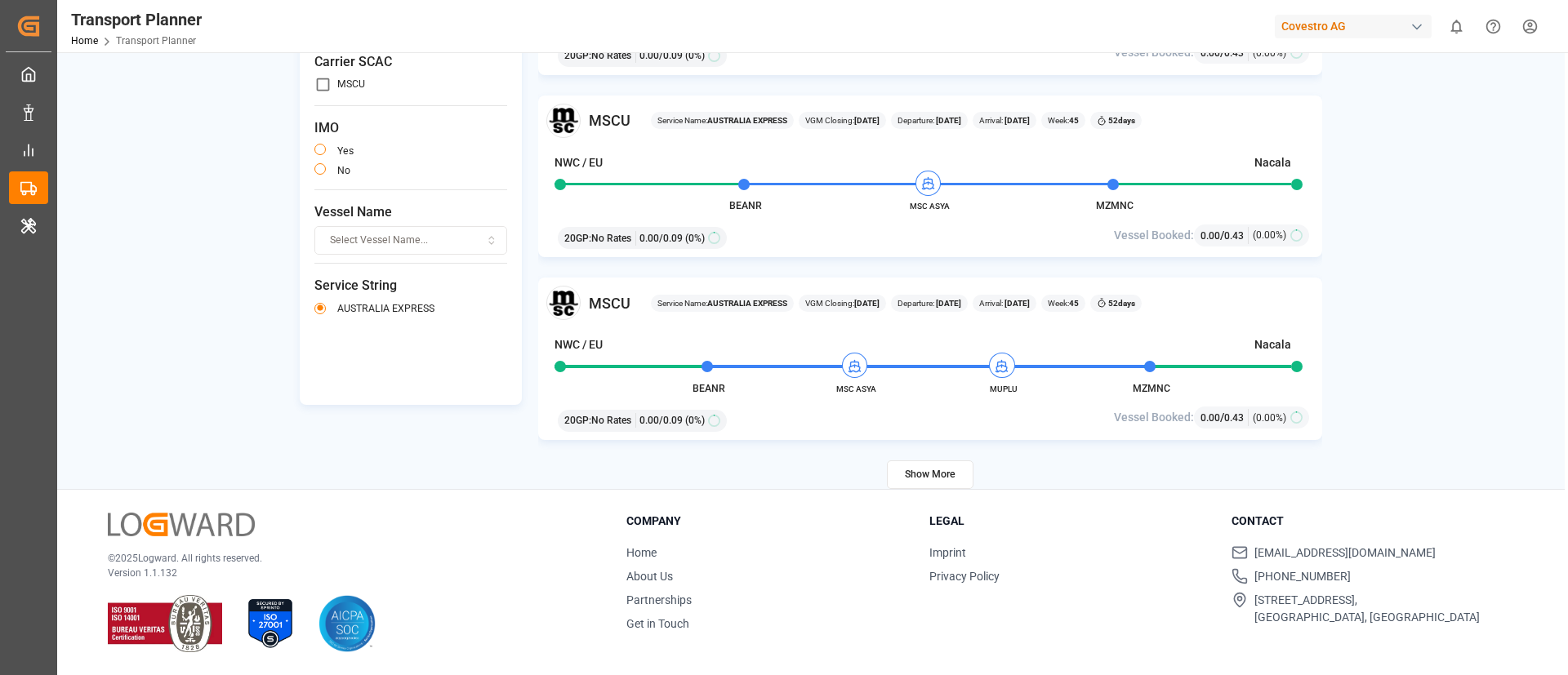
click at [935, 476] on button "Show More" at bounding box center [930, 475] width 86 height 29
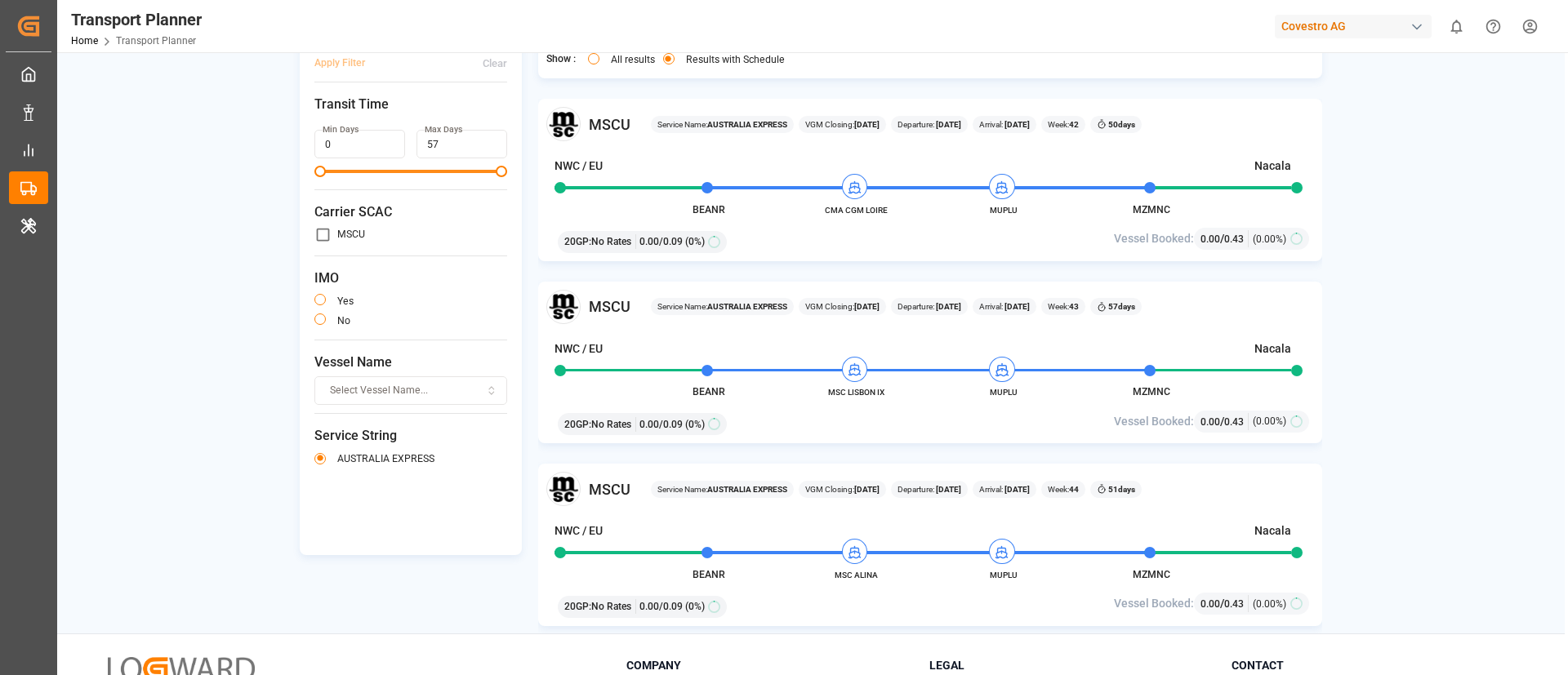
scroll to position [0, 0]
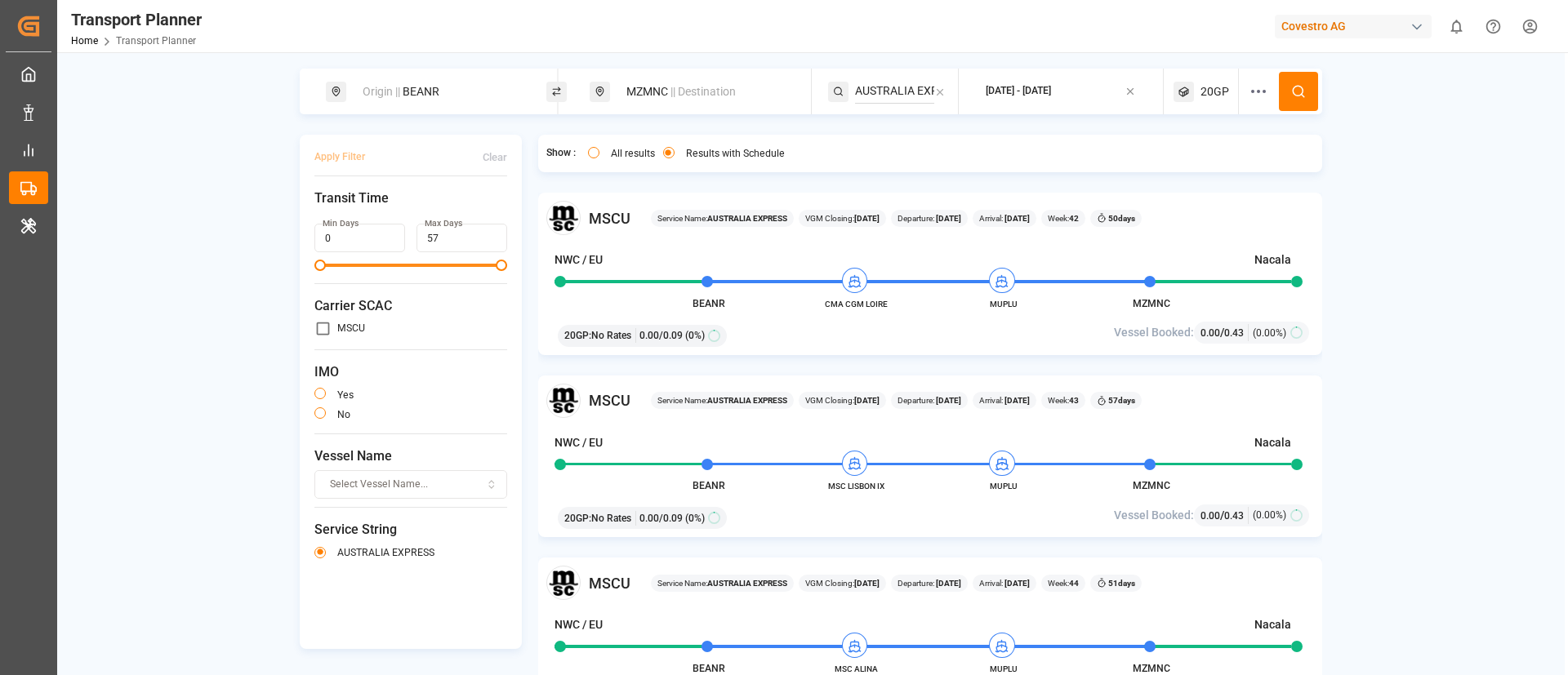
click at [442, 87] on div "Origin || BEANR" at bounding box center [441, 91] width 176 height 30
click at [412, 210] on input "BEANR" at bounding box center [425, 221] width 164 height 24
paste input "NLRTM"
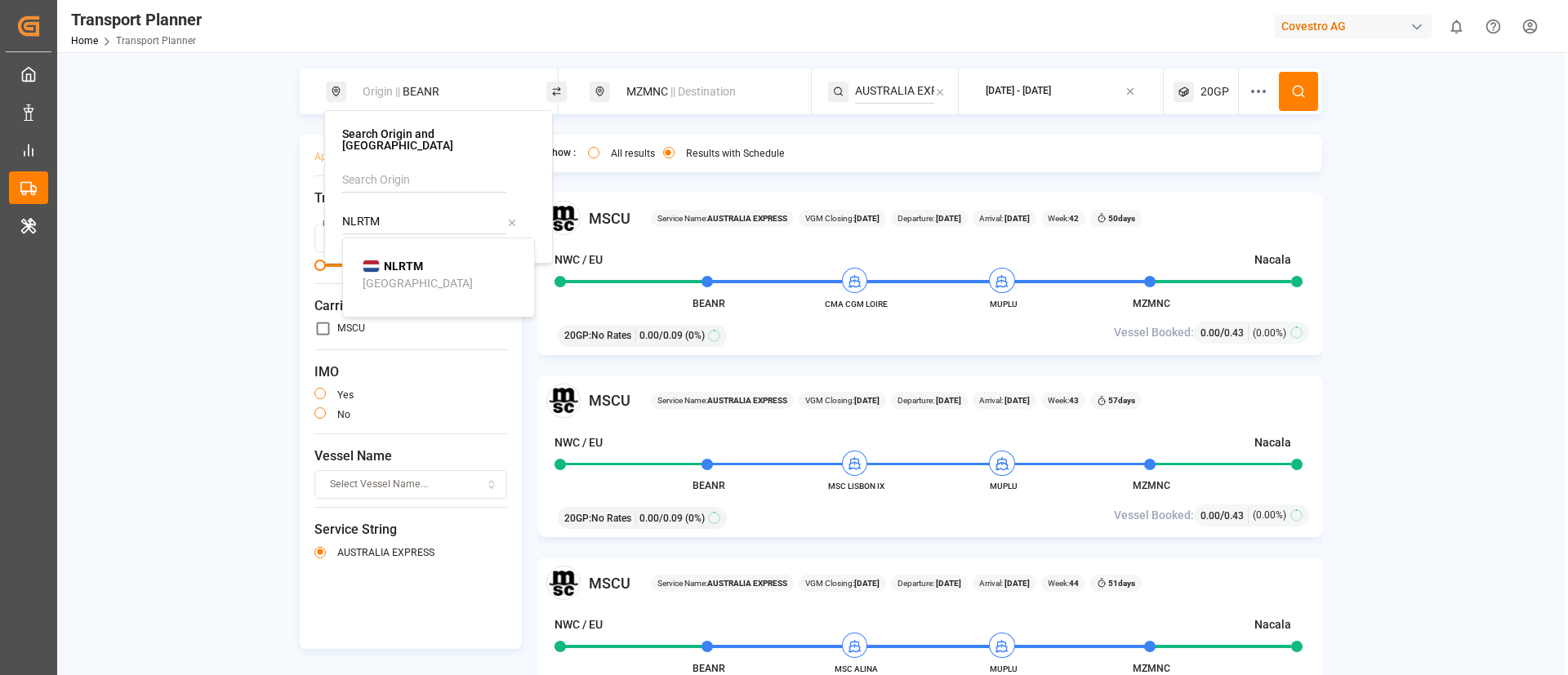
type input "NLRTM"
click at [411, 275] on div "[GEOGRAPHIC_DATA]" at bounding box center [418, 283] width 110 height 17
click at [1293, 85] on icon at bounding box center [1298, 91] width 15 height 15
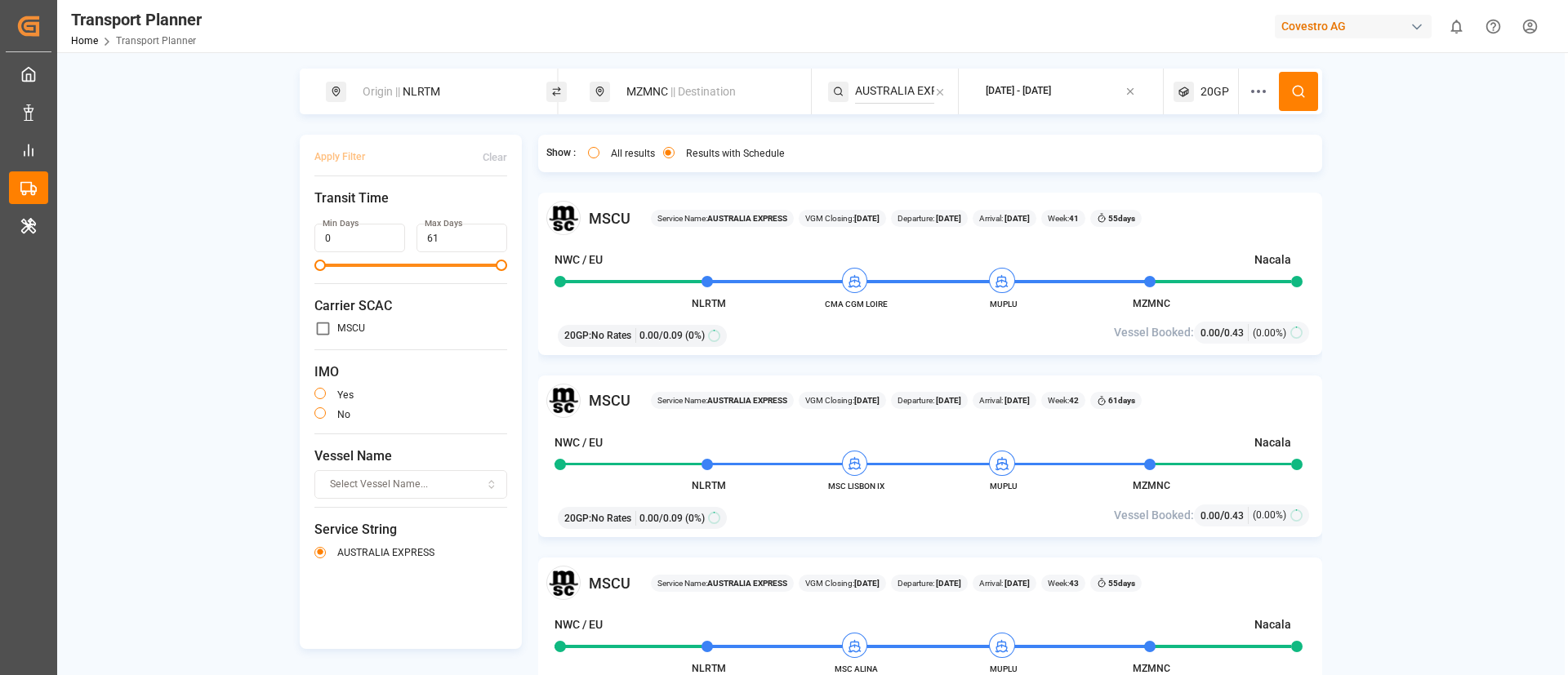
click at [459, 97] on div "Origin || NLRTM" at bounding box center [441, 91] width 176 height 30
click at [414, 210] on input "NLRTM" at bounding box center [425, 221] width 164 height 24
paste input "DEHA"
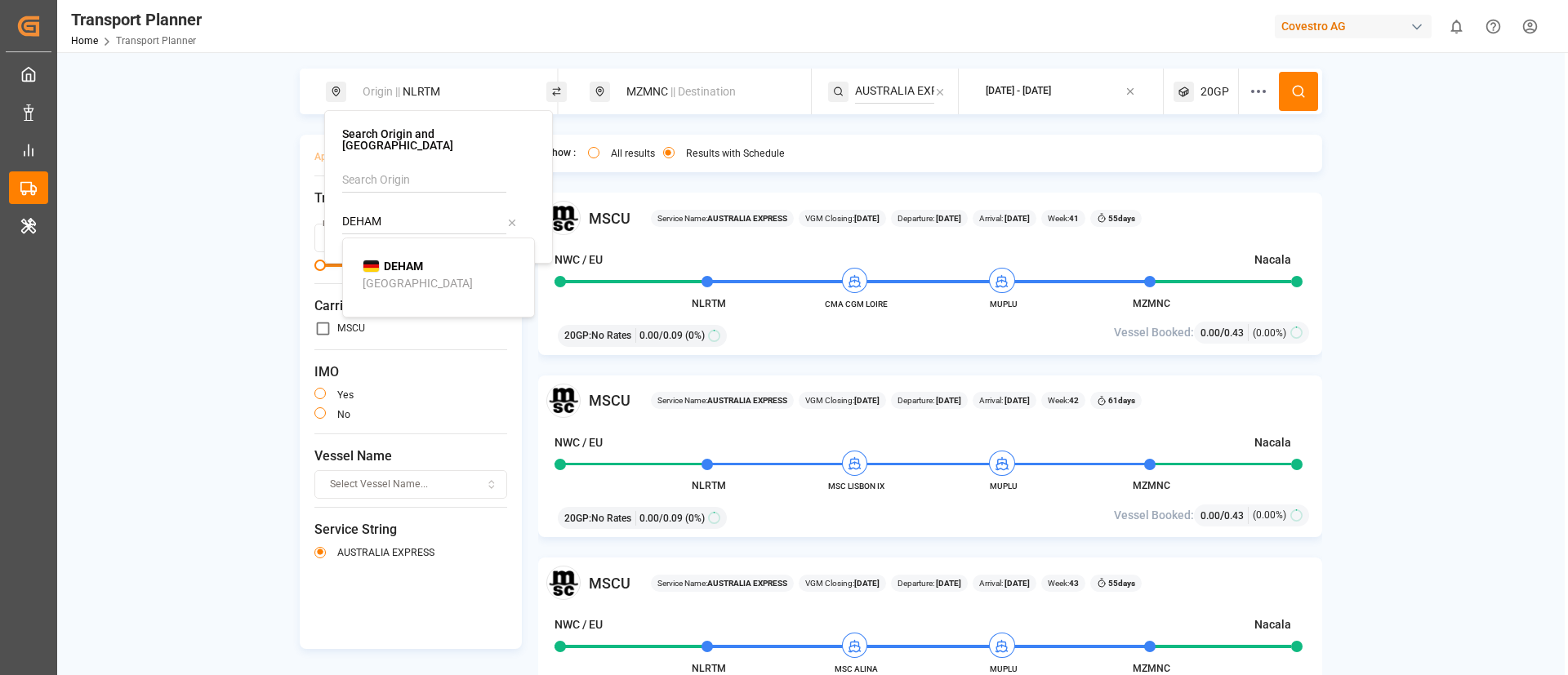
type input "DEHAM"
click at [397, 259] on b "DEHAM" at bounding box center [403, 266] width 40 height 14
click at [1300, 98] on icon at bounding box center [1298, 91] width 15 height 15
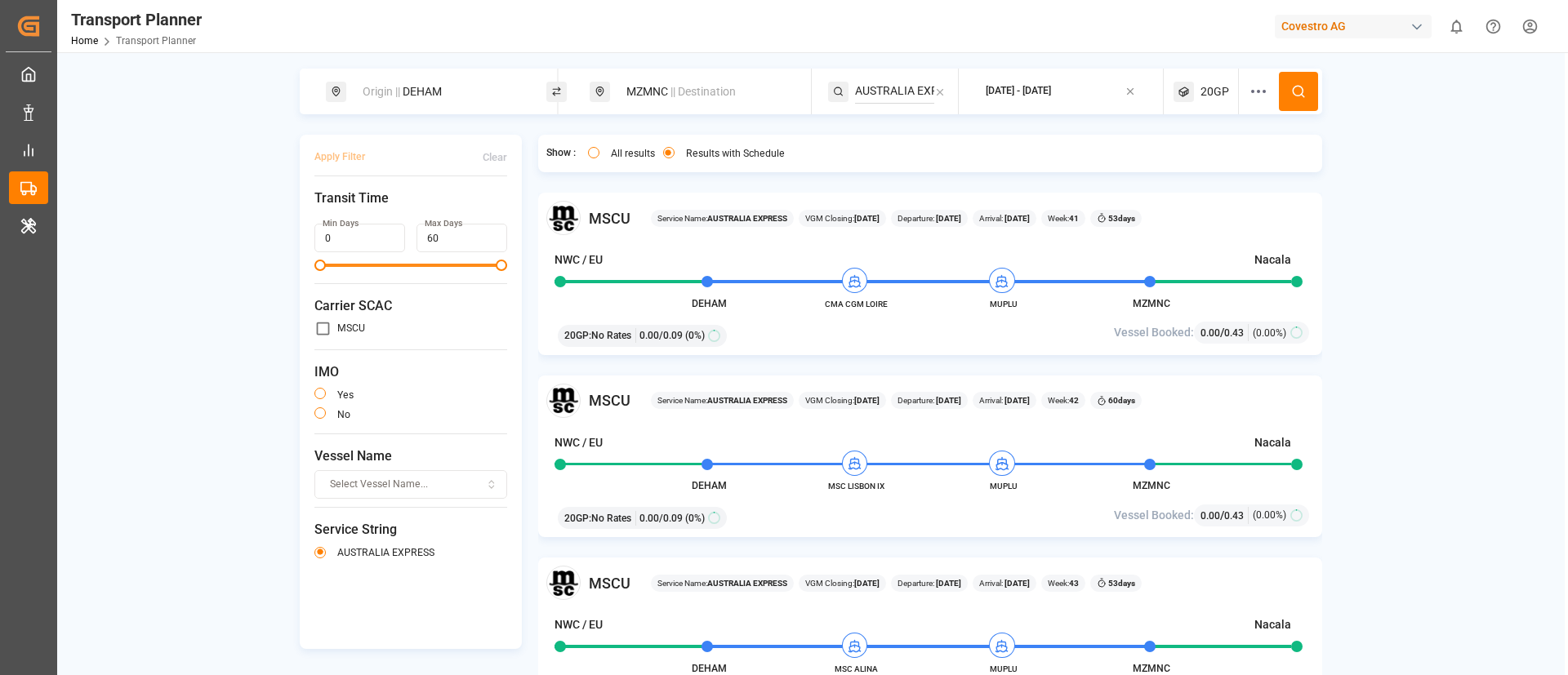
click at [441, 96] on div "Origin || DEHAM" at bounding box center [441, 91] width 176 height 30
click at [416, 216] on input "DEHAM" at bounding box center [425, 221] width 164 height 24
paste input "BEANR"
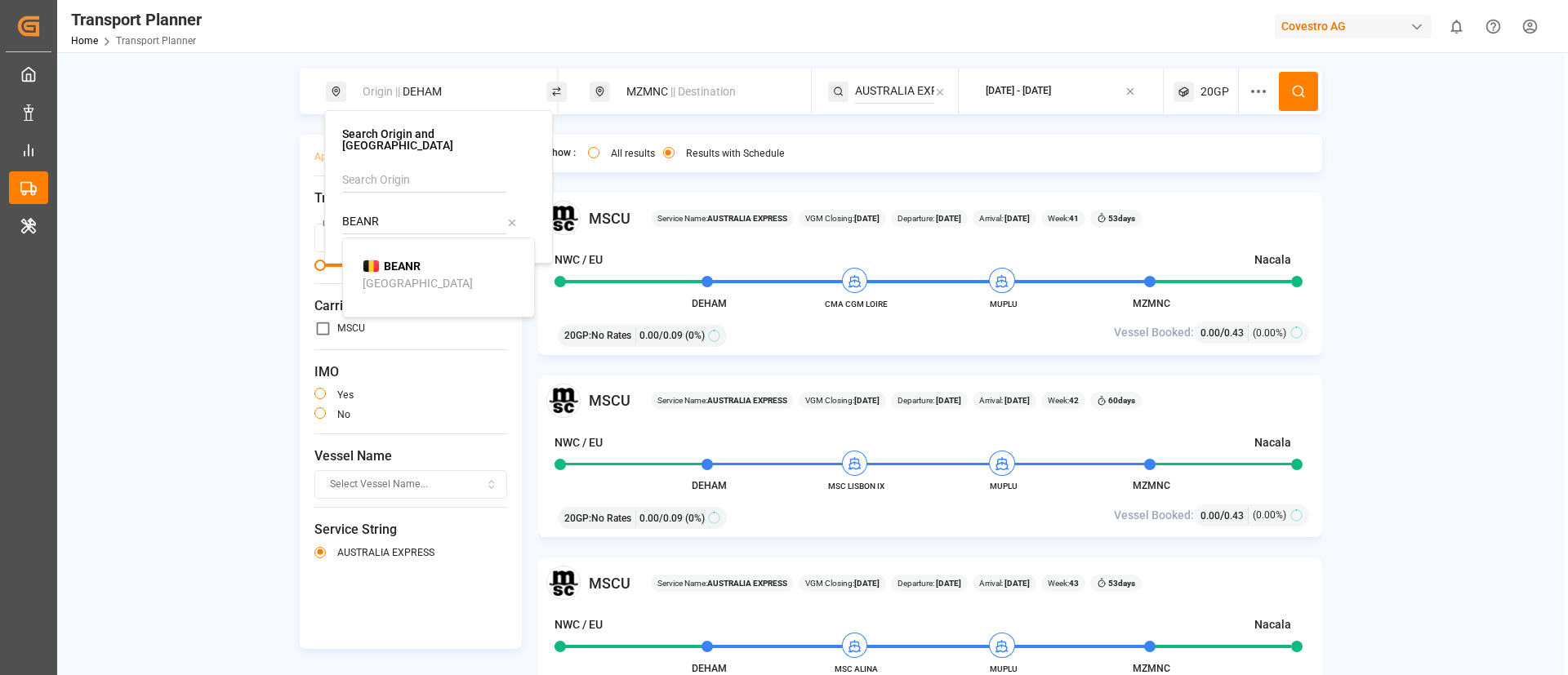
type input "BEANR"
click at [409, 268] on div "BEANR [GEOGRAPHIC_DATA]" at bounding box center [442, 275] width 159 height 34
click at [718, 80] on div "MZMNC || Destination" at bounding box center [704, 91] width 176 height 30
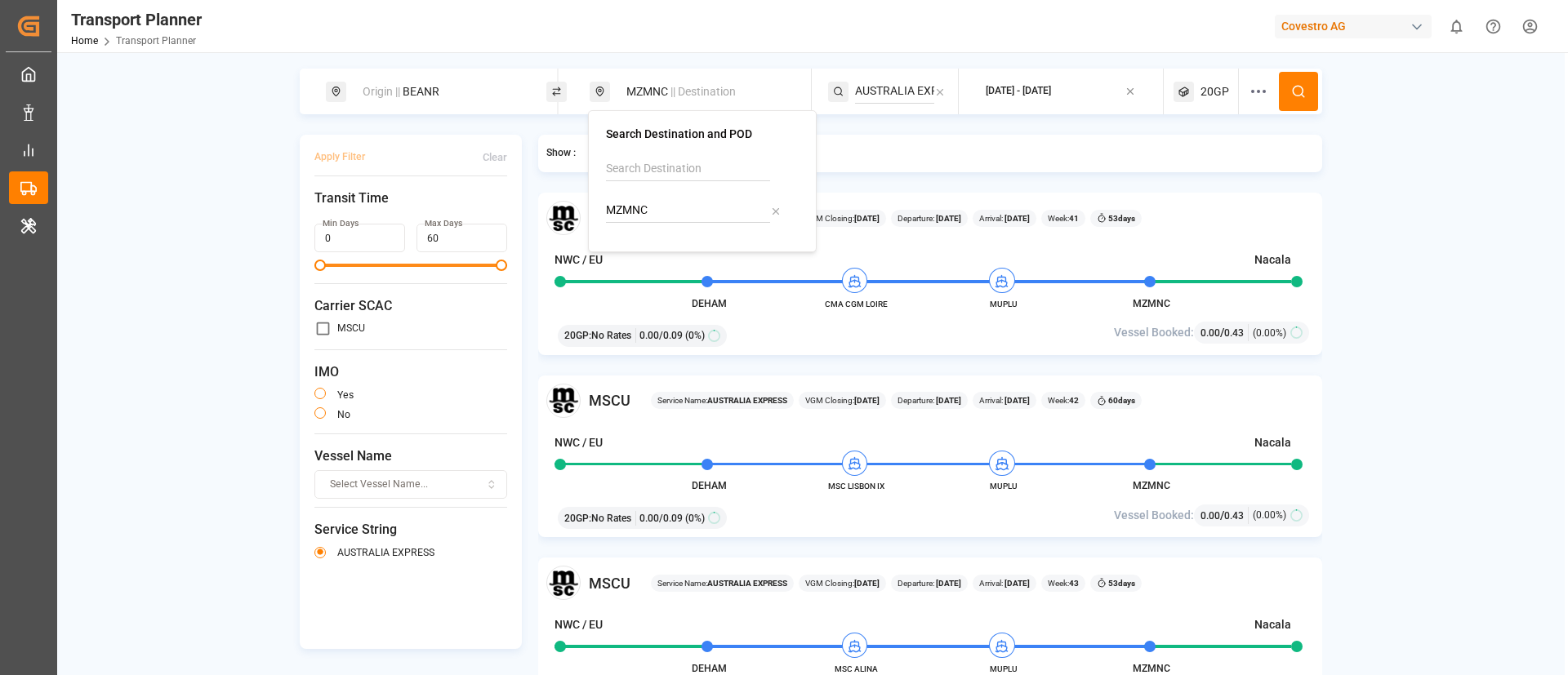
click at [686, 204] on input "MZMNC" at bounding box center [688, 210] width 164 height 24
paste input "TTPTS"
type input "TTPTS"
click at [667, 262] on span "TTPTS" at bounding box center [666, 255] width 37 height 17
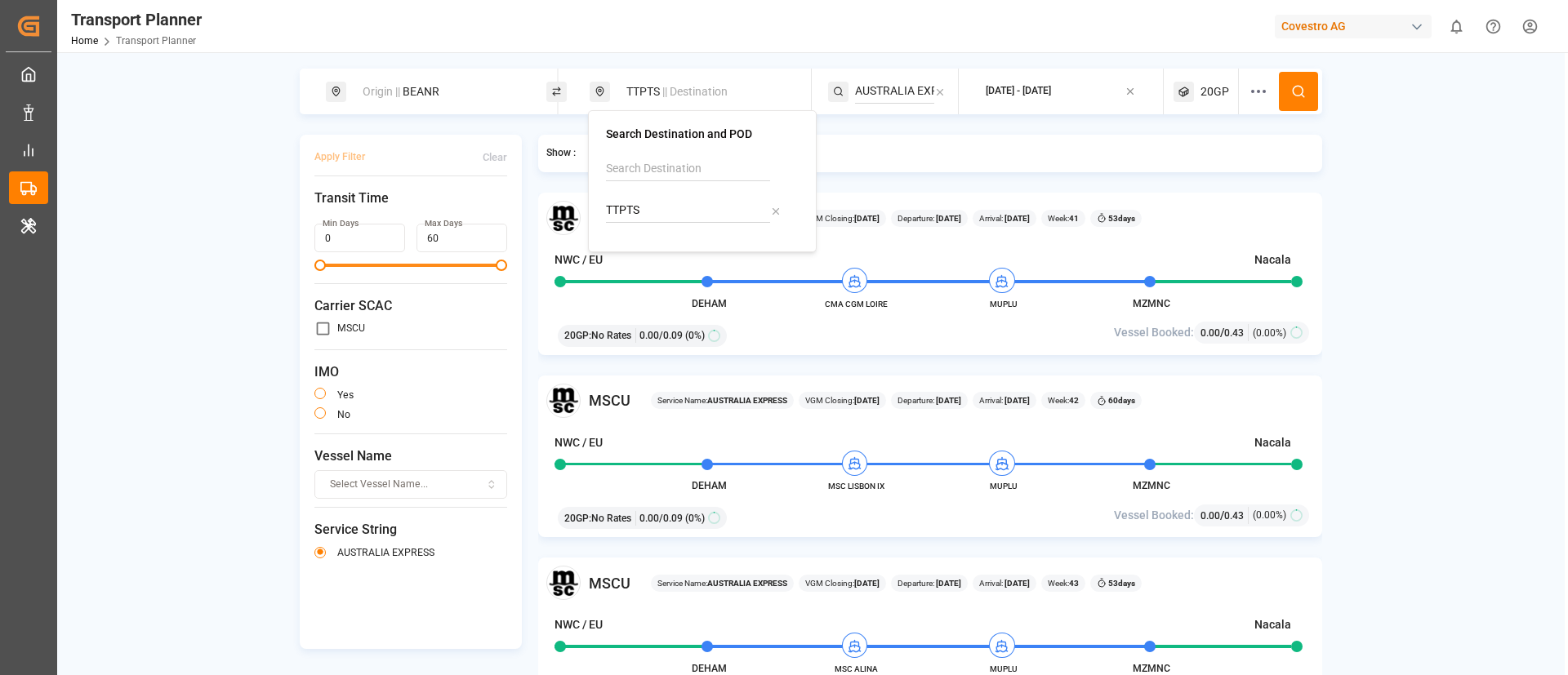
click at [886, 89] on input "AUSTRALIA EXPRESS" at bounding box center [895, 91] width 79 height 24
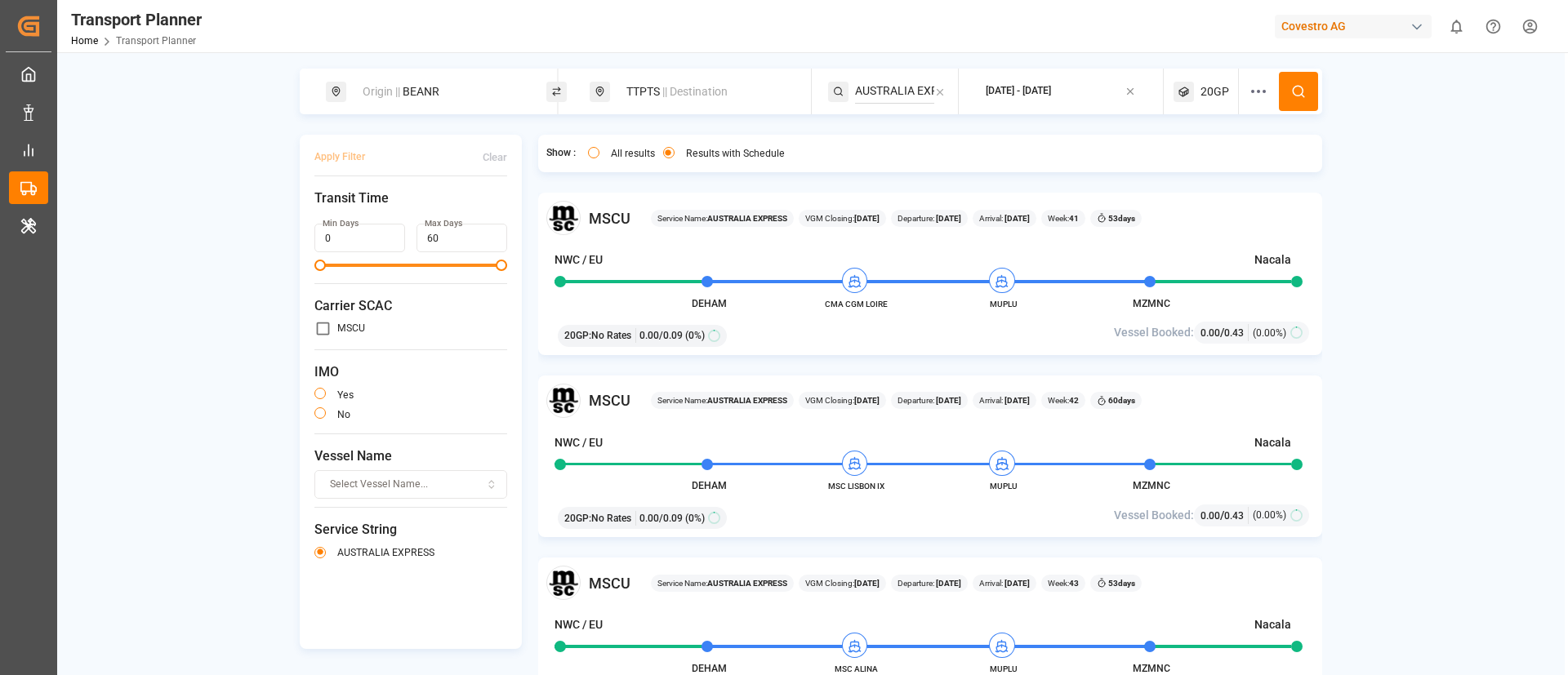
click at [886, 89] on input "AUSTRALIA EXPRESS" at bounding box center [895, 91] width 79 height 24
paste input "NWC - [GEOGRAPHIC_DATA] - SAWC"
type input "NWC - [GEOGRAPHIC_DATA] - SAWC"
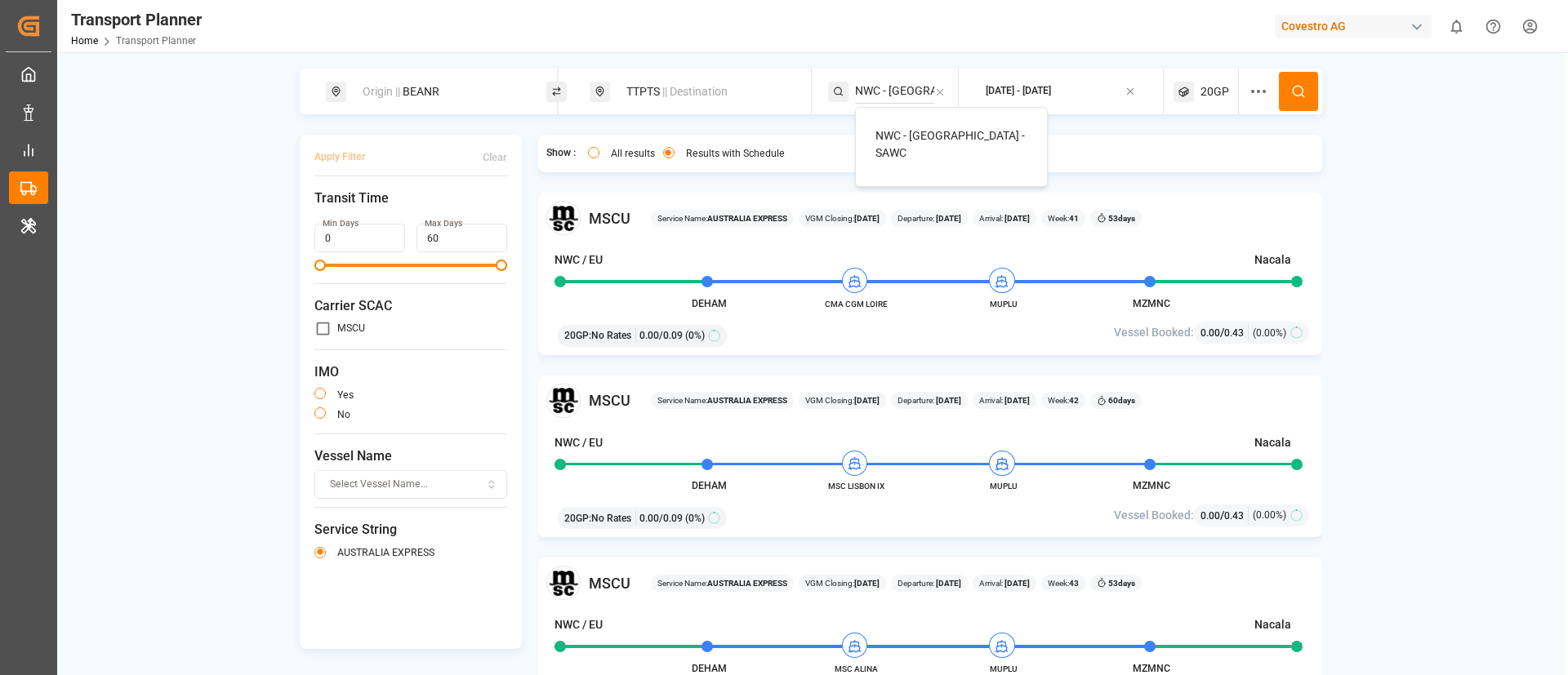
click at [900, 137] on span "NWC - [GEOGRAPHIC_DATA] - SAWC" at bounding box center [950, 143] width 149 height 30
click at [1292, 93] on icon at bounding box center [1298, 91] width 15 height 15
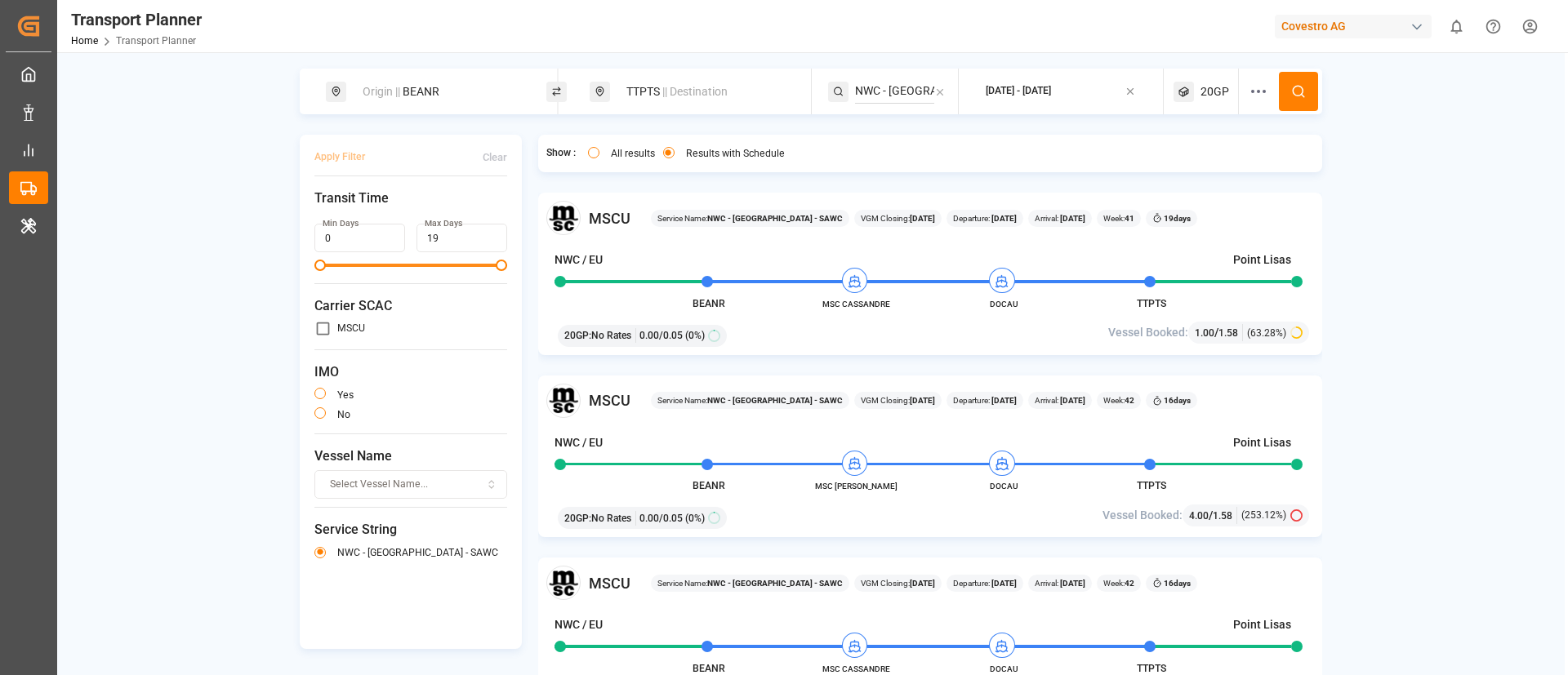
click at [459, 100] on div "Origin || BEANR" at bounding box center [441, 91] width 176 height 30
click at [416, 214] on input "BEANR" at bounding box center [425, 221] width 164 height 24
paste input "NLRTM"
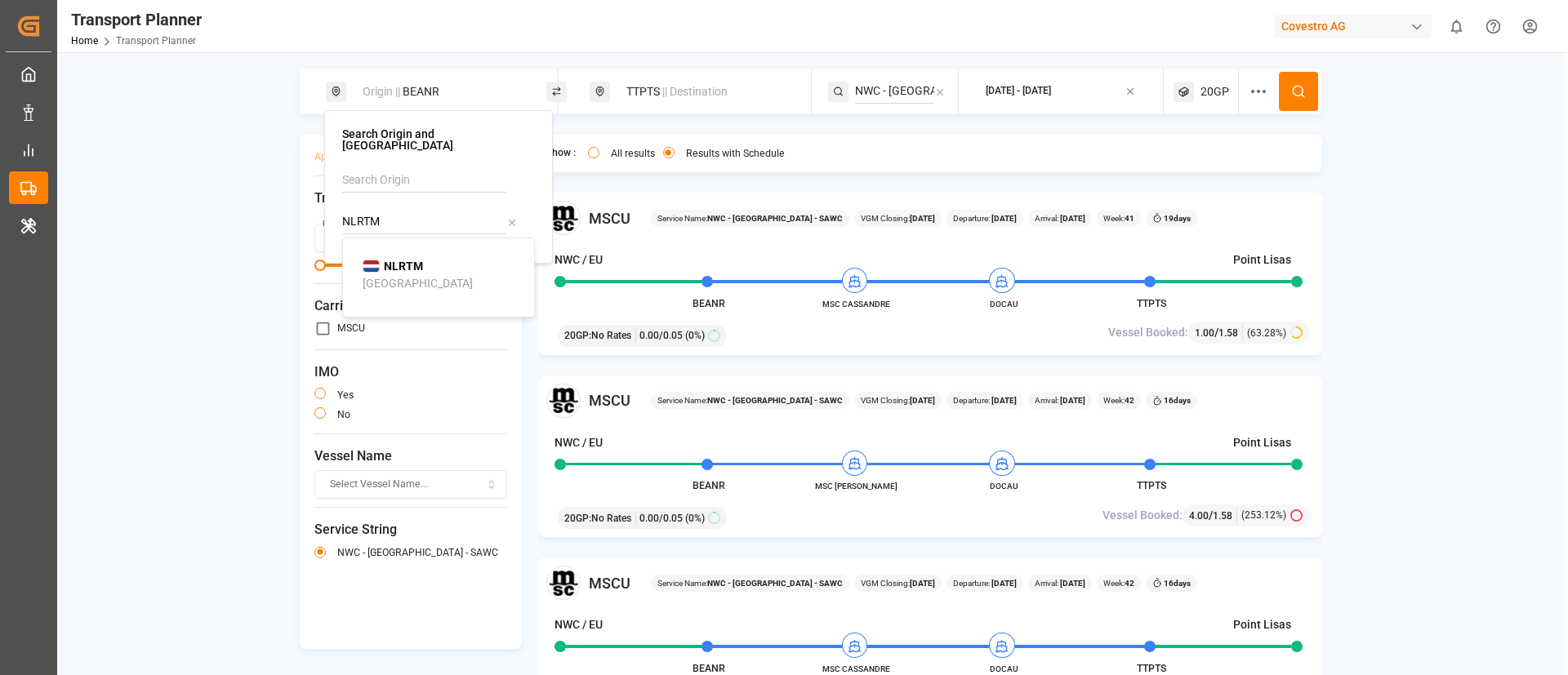
type input "NLRTM"
click at [406, 261] on b "NLRTM" at bounding box center [403, 266] width 40 height 14
click at [1301, 92] on icon at bounding box center [1298, 91] width 15 height 15
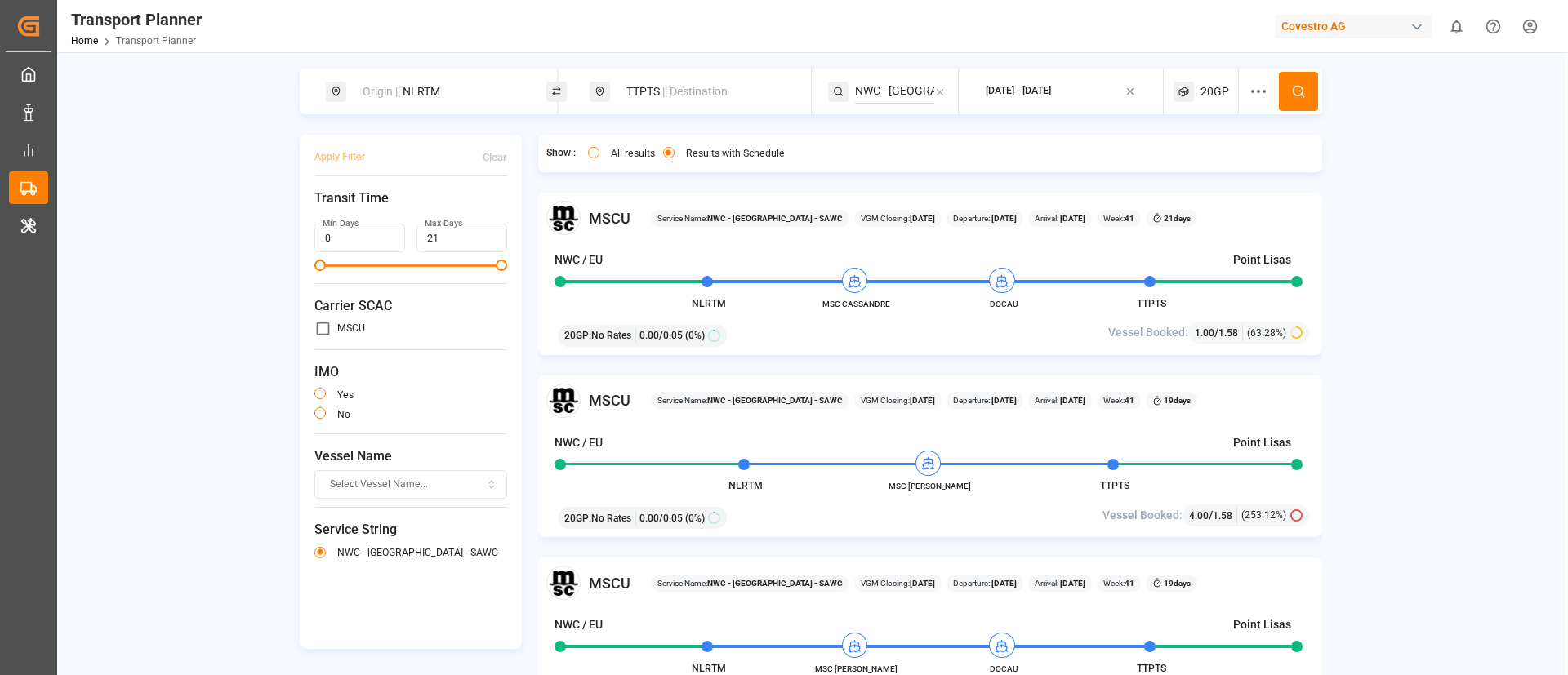
click at [679, 74] on div "TTPTS || Destination" at bounding box center [699, 91] width 221 height 45
click at [666, 94] on span "|| Destination" at bounding box center [695, 92] width 66 height 14
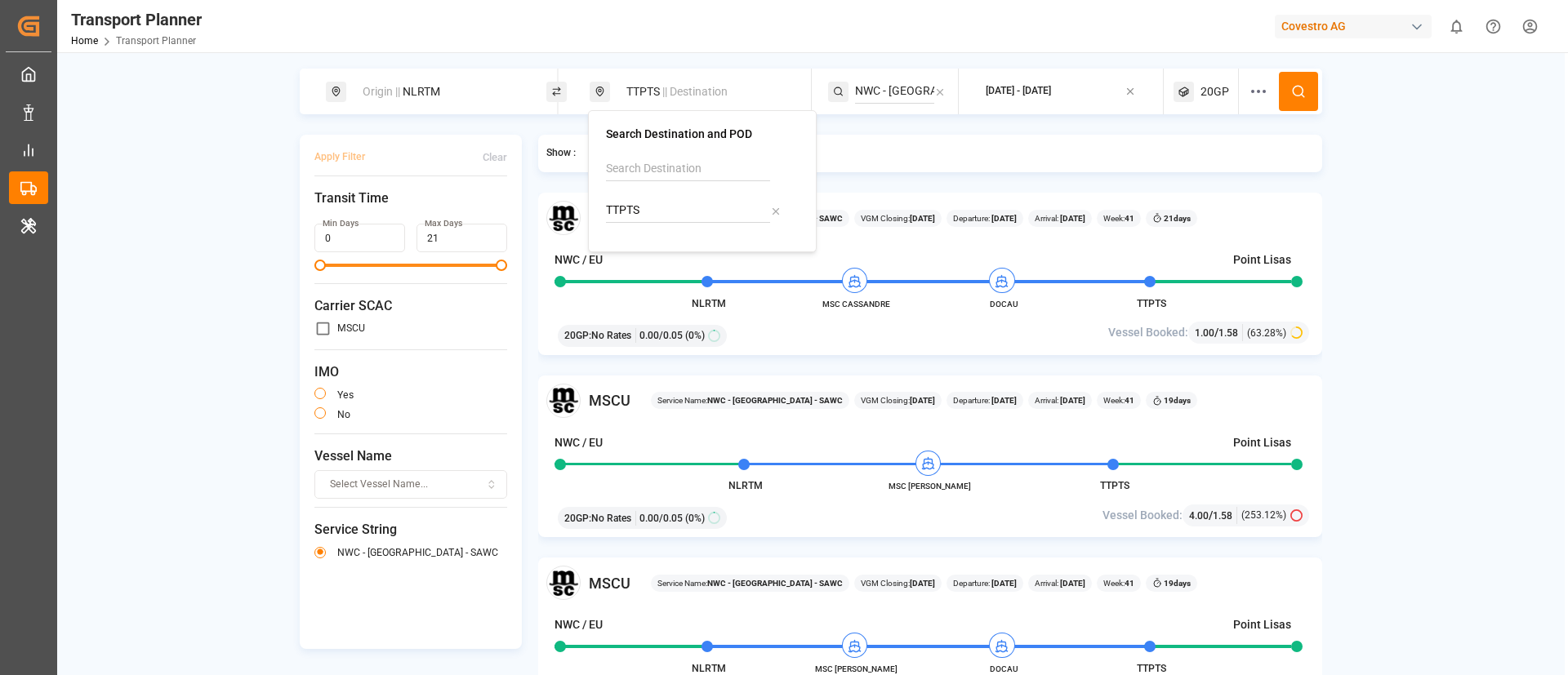
click at [667, 206] on input "TTPTS" at bounding box center [688, 210] width 164 height 24
paste input "CNSHA"
type input "CNSHA"
click at [663, 272] on div "[GEOGRAPHIC_DATA]" at bounding box center [681, 273] width 110 height 17
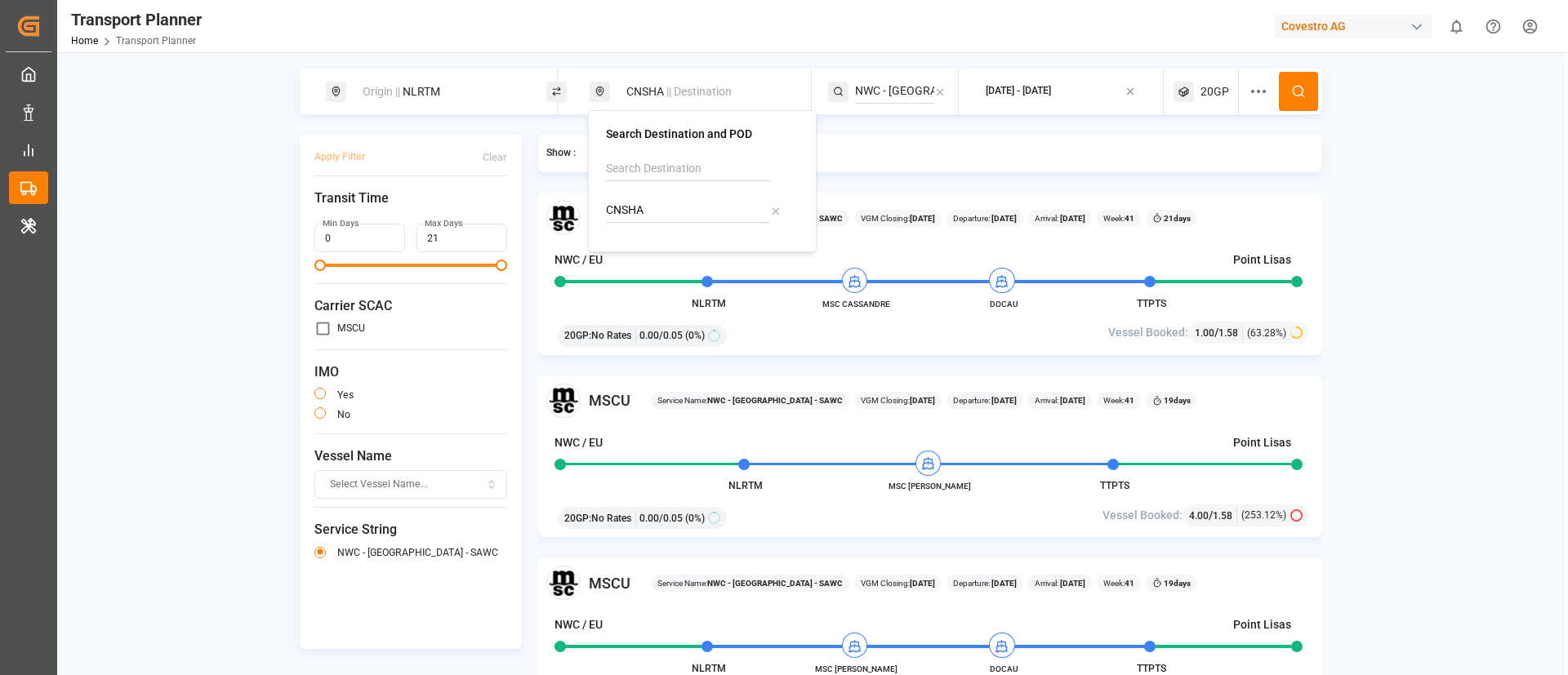
click at [903, 85] on input "NWC - [GEOGRAPHIC_DATA] - SAWC" at bounding box center [895, 91] width 79 height 24
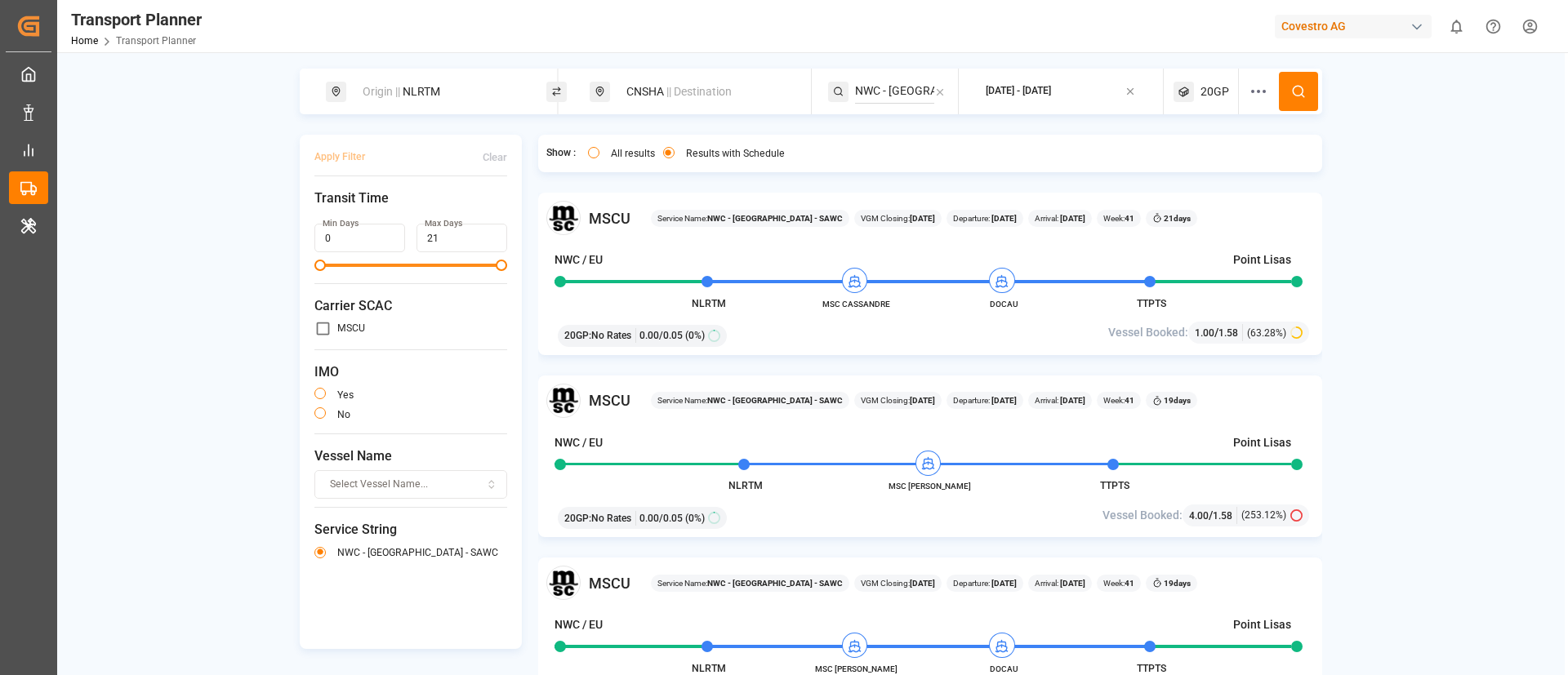
click at [903, 85] on input "NWC - [GEOGRAPHIC_DATA] - SAWC" at bounding box center [895, 91] width 79 height 24
paste input "FE4"
type input "FE4"
click at [902, 132] on div "FE4" at bounding box center [955, 136] width 159 height 17
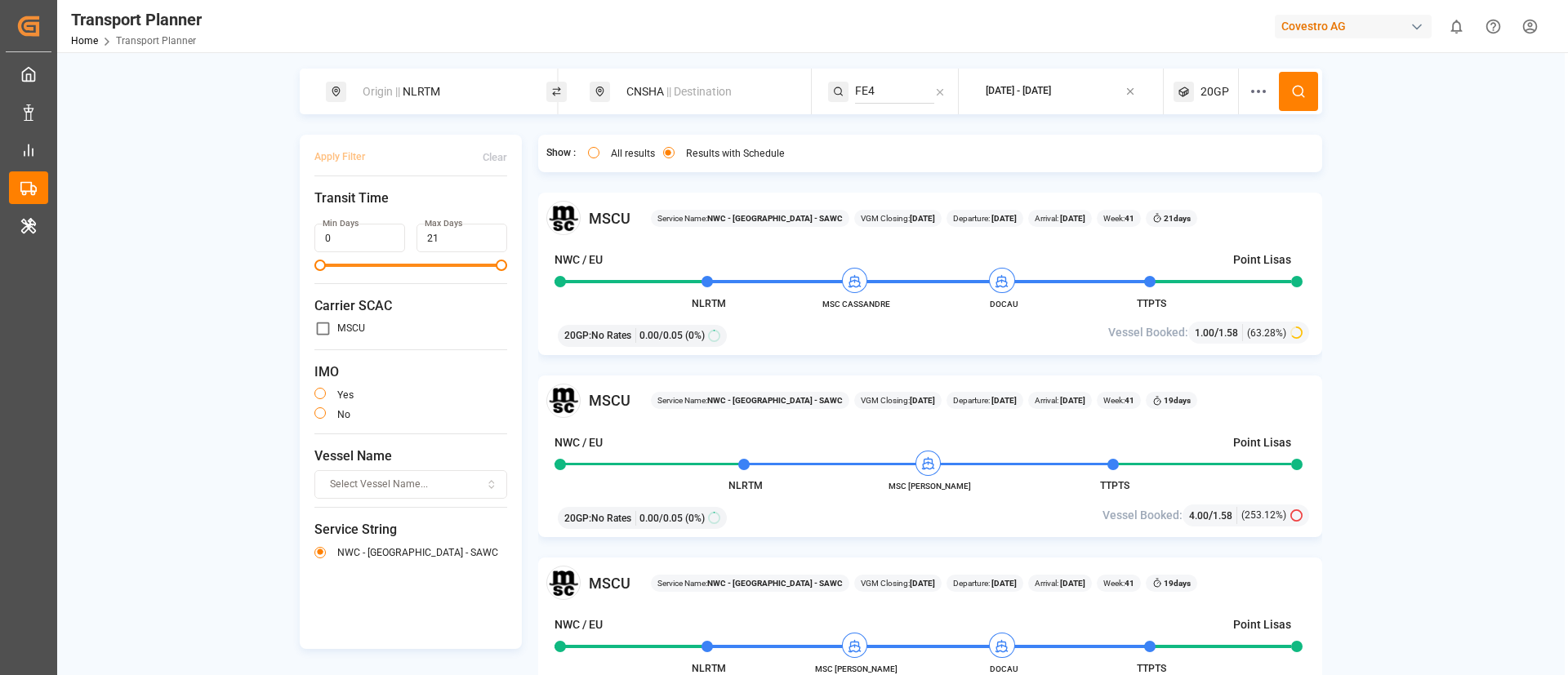
click at [1300, 87] on icon at bounding box center [1298, 91] width 15 height 15
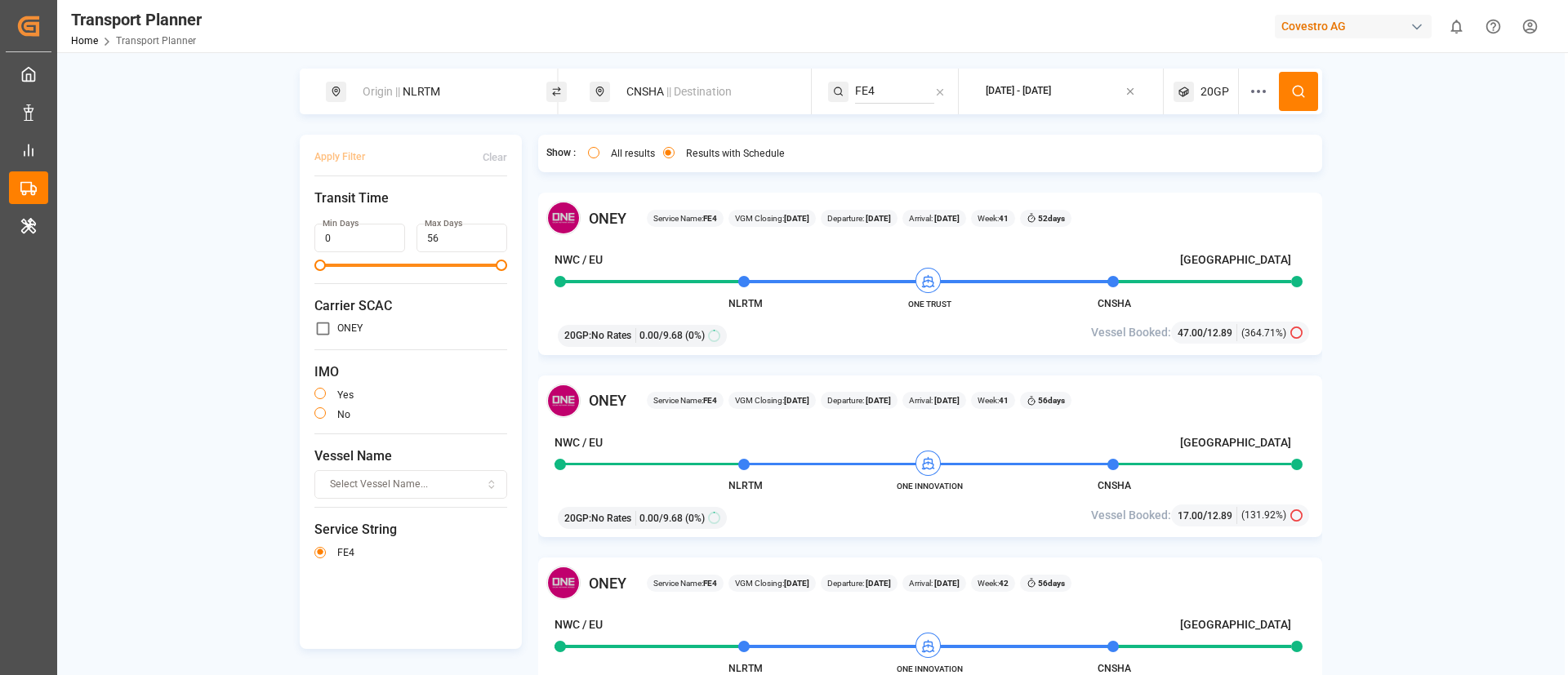
click at [1209, 86] on span "20GP" at bounding box center [1215, 92] width 29 height 17
click at [1160, 167] on small "20GP" at bounding box center [1172, 170] width 57 height 12
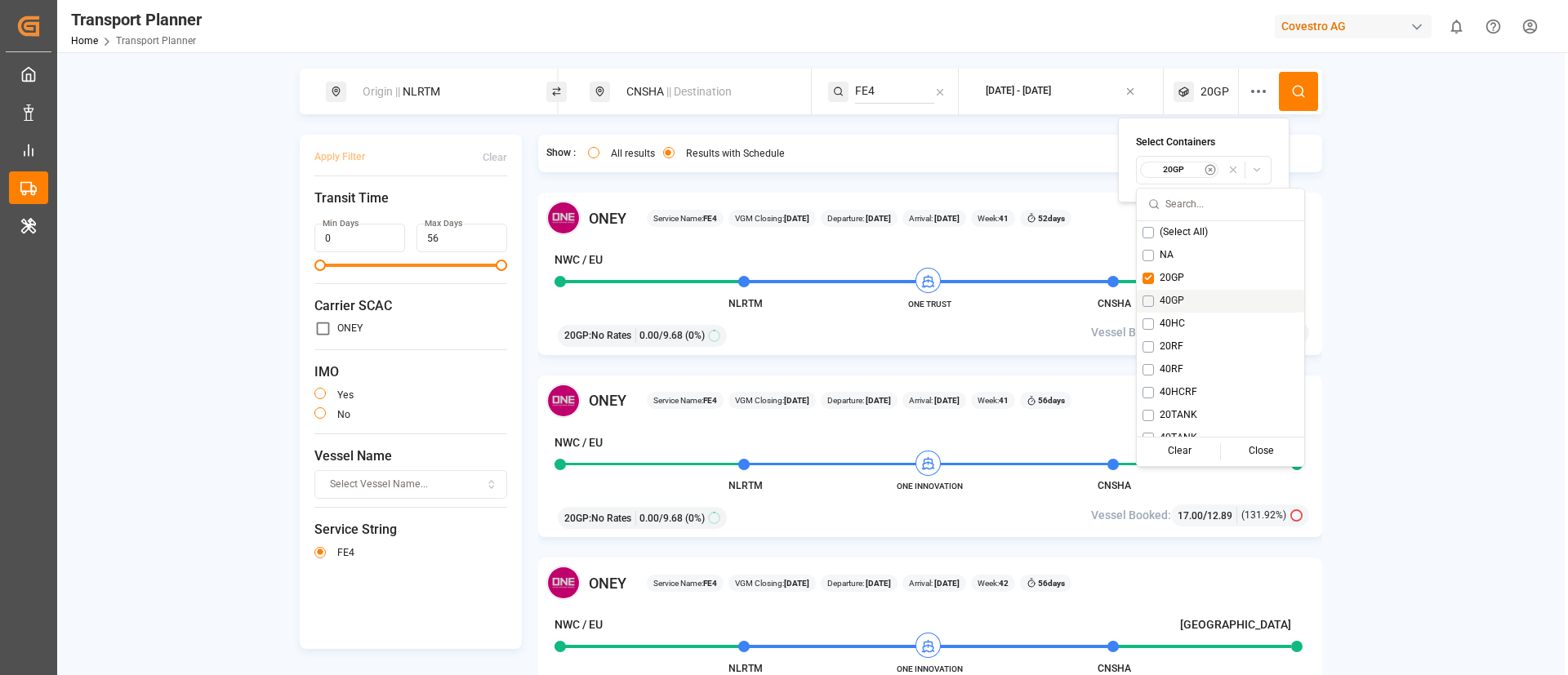
click at [1169, 297] on span "40GP" at bounding box center [1171, 301] width 24 height 15
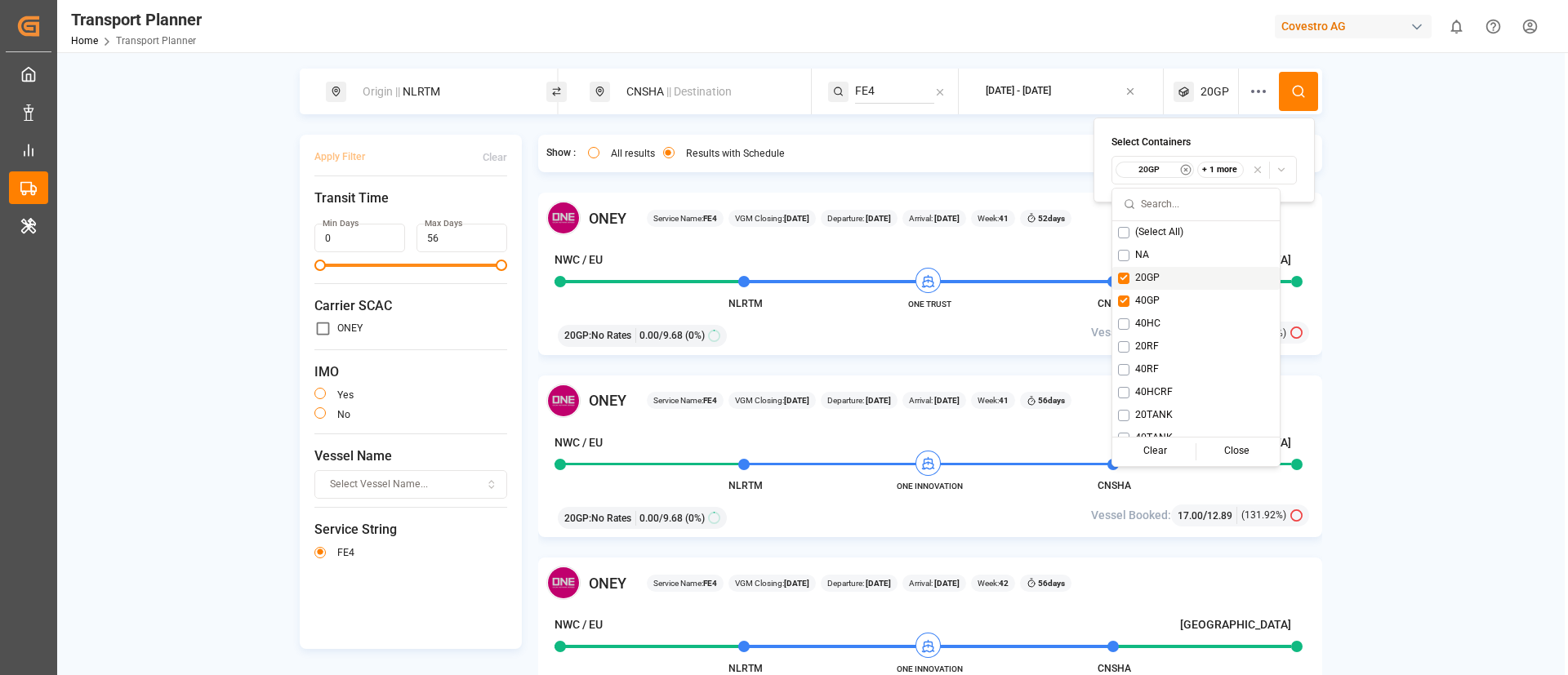
click at [1152, 270] on div "20GP" at bounding box center [1196, 279] width 167 height 23
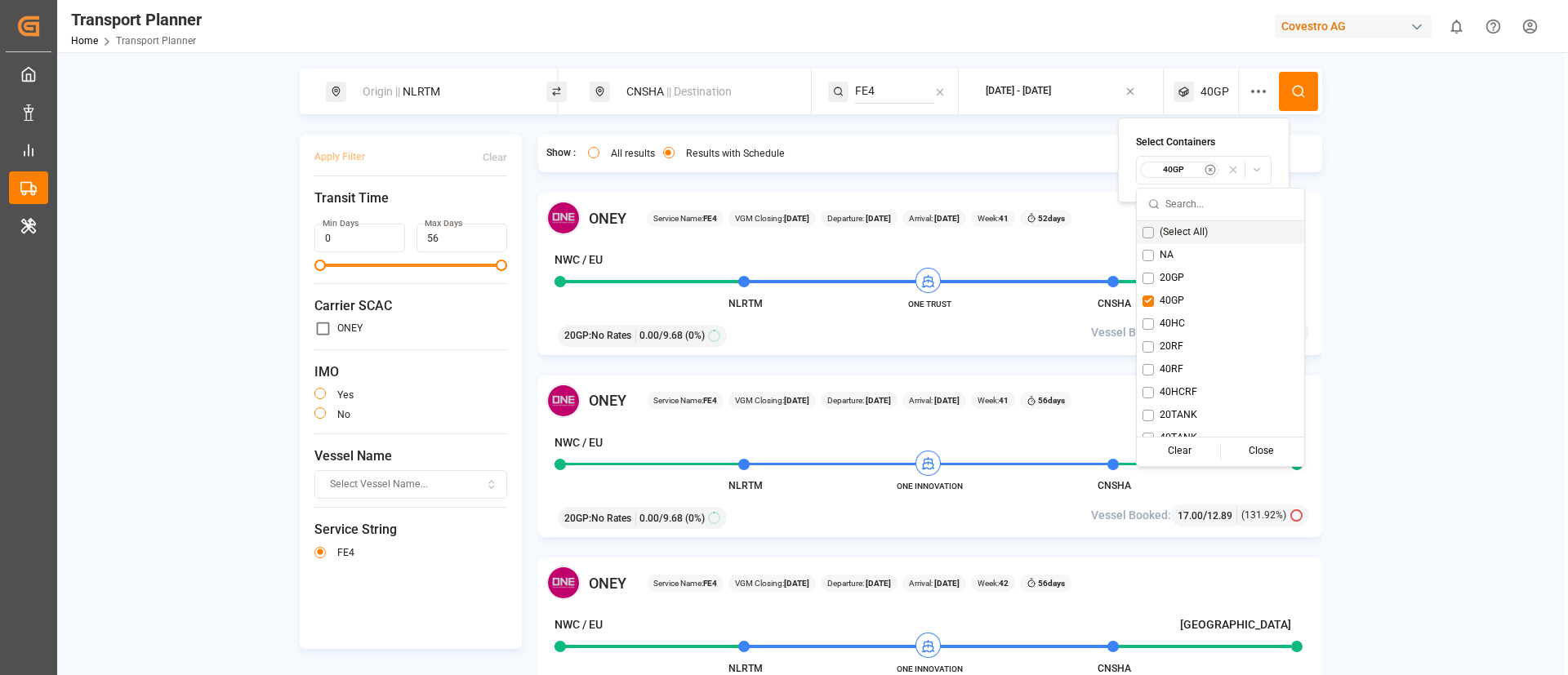
click at [1300, 85] on icon at bounding box center [1298, 91] width 15 height 15
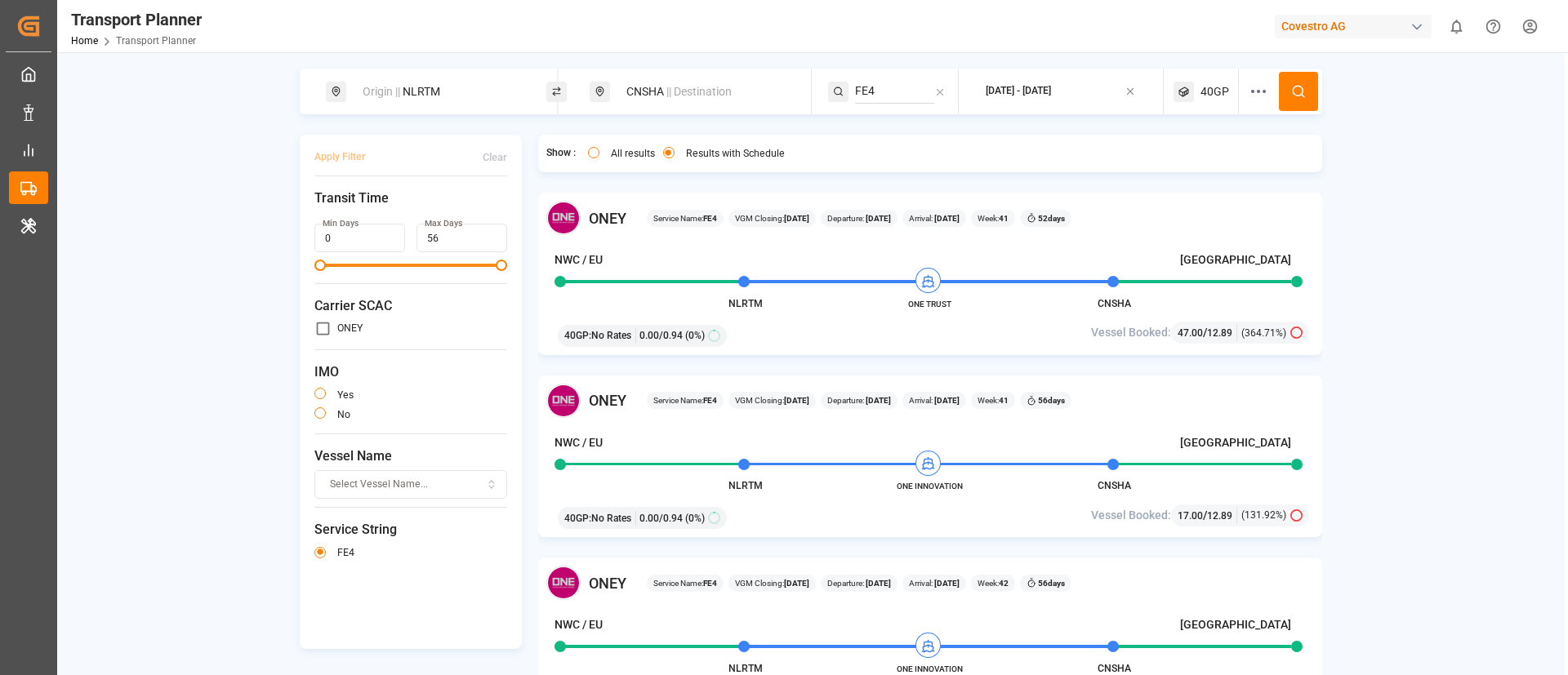
click at [1214, 87] on span "40GP" at bounding box center [1215, 92] width 29 height 17
click at [1160, 164] on small "40GP" at bounding box center [1172, 170] width 57 height 12
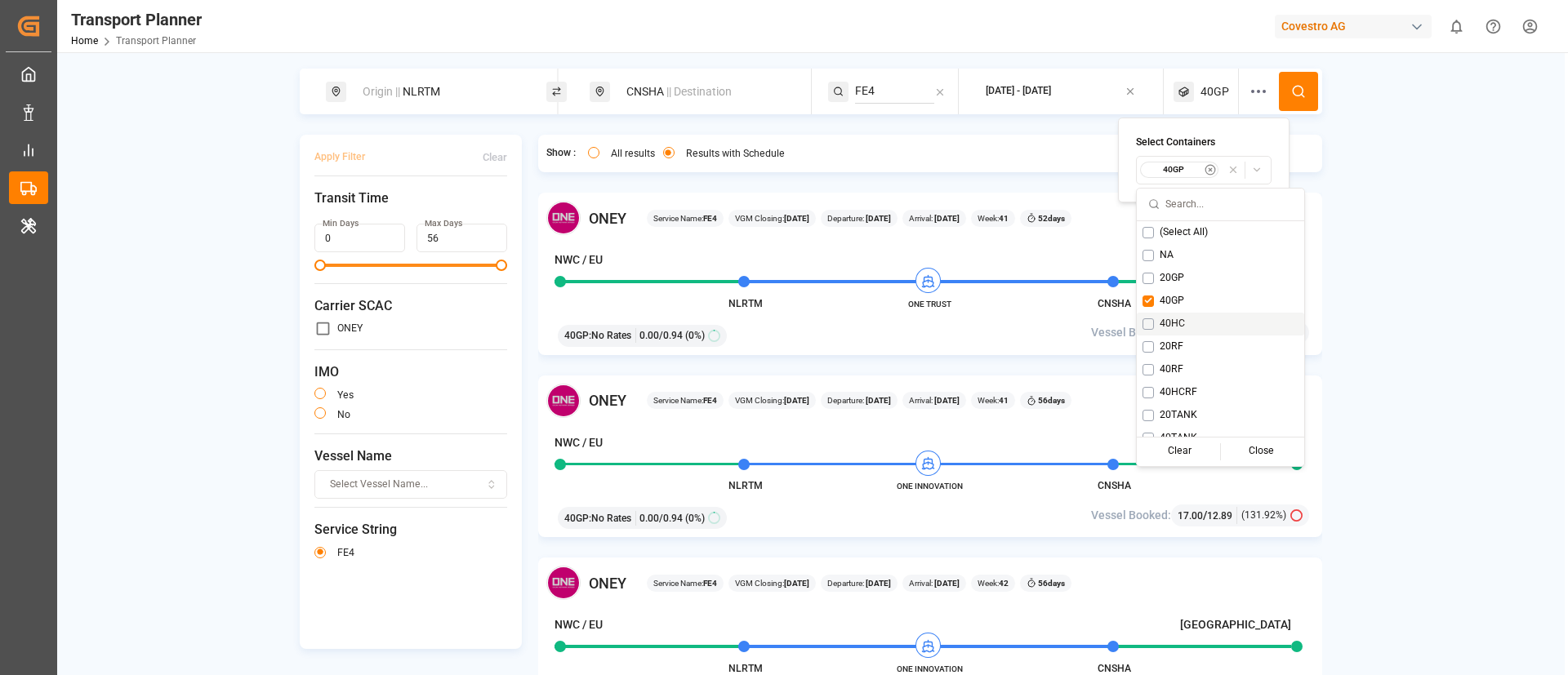
click at [1169, 315] on div "40HC" at bounding box center [1220, 324] width 167 height 23
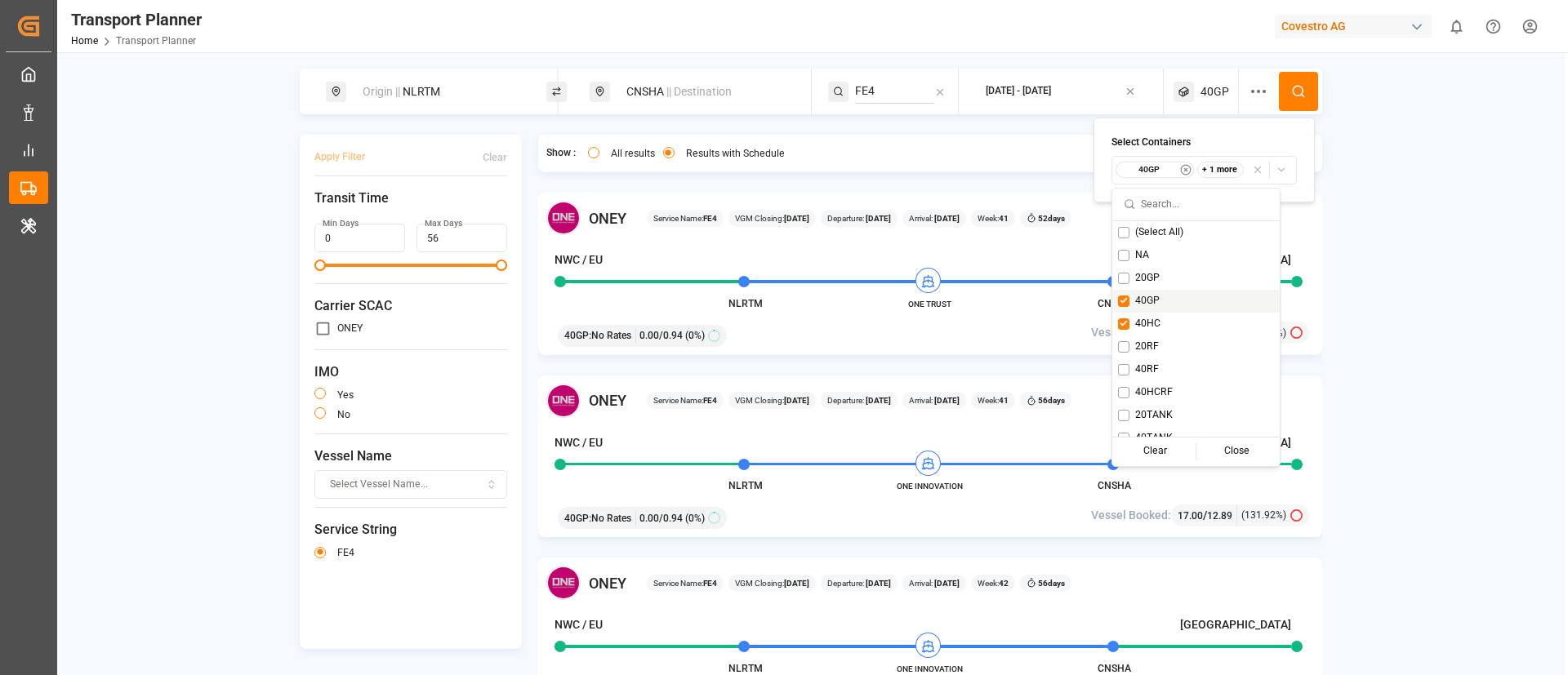
click at [1152, 298] on span "40GP" at bounding box center [1146, 301] width 24 height 15
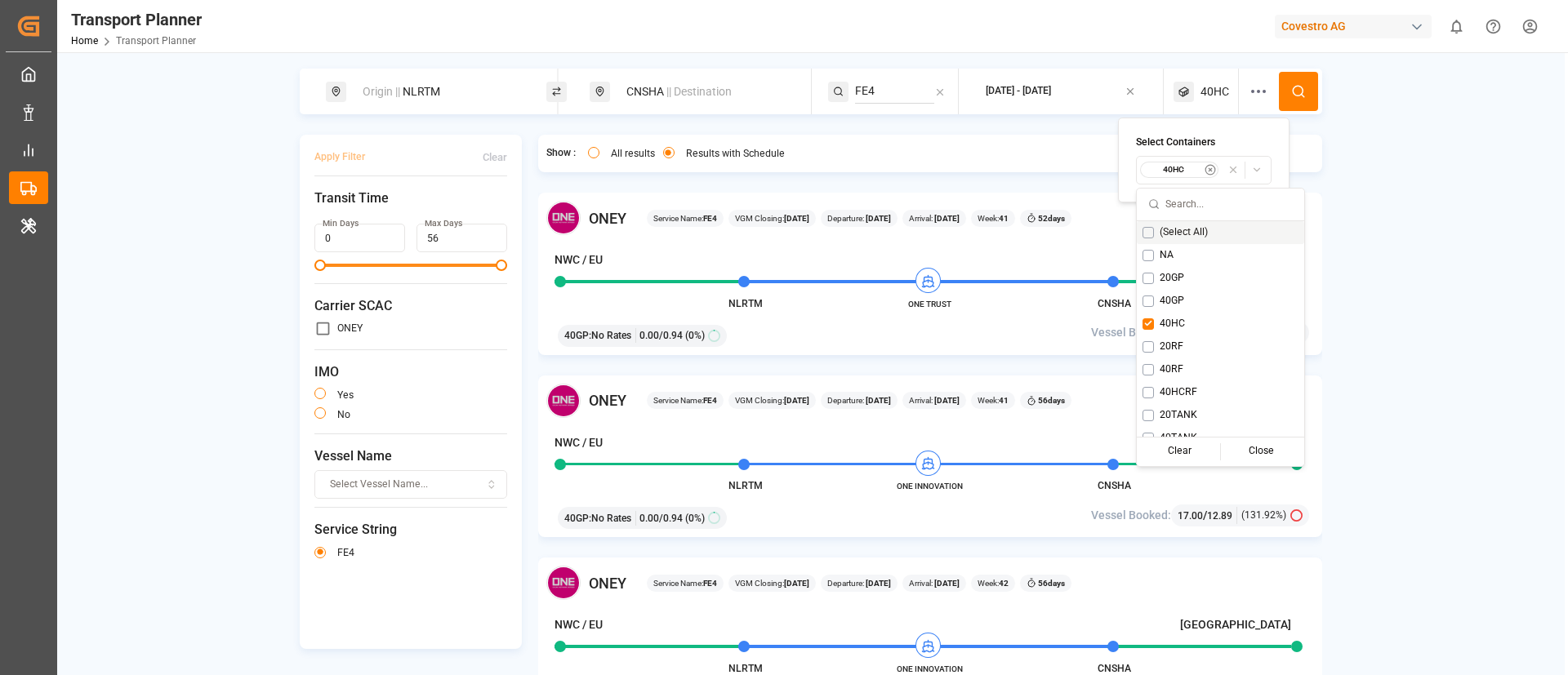
click at [1298, 90] on icon at bounding box center [1298, 91] width 15 height 15
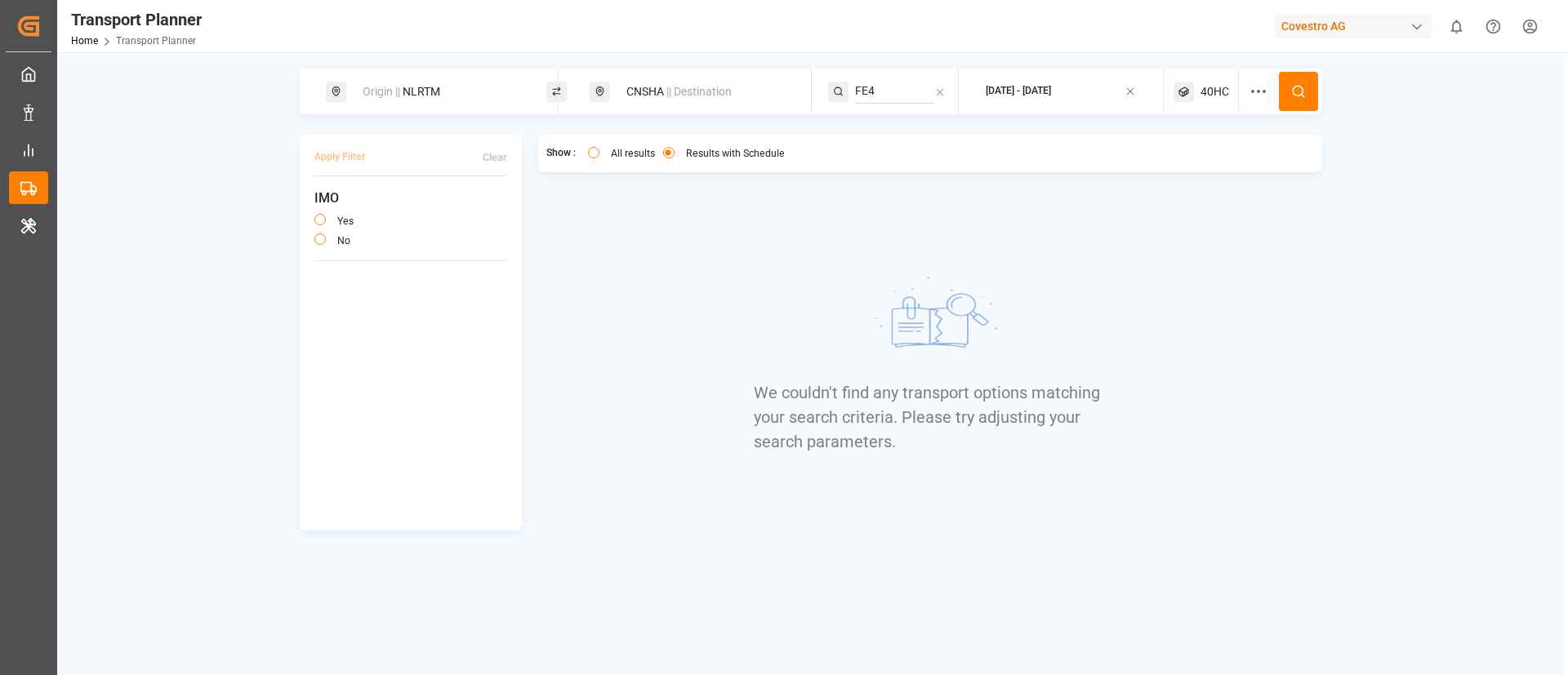
click at [1201, 88] on span "40HC" at bounding box center [1215, 92] width 29 height 17
click at [1170, 175] on small "40HC" at bounding box center [1175, 170] width 57 height 12
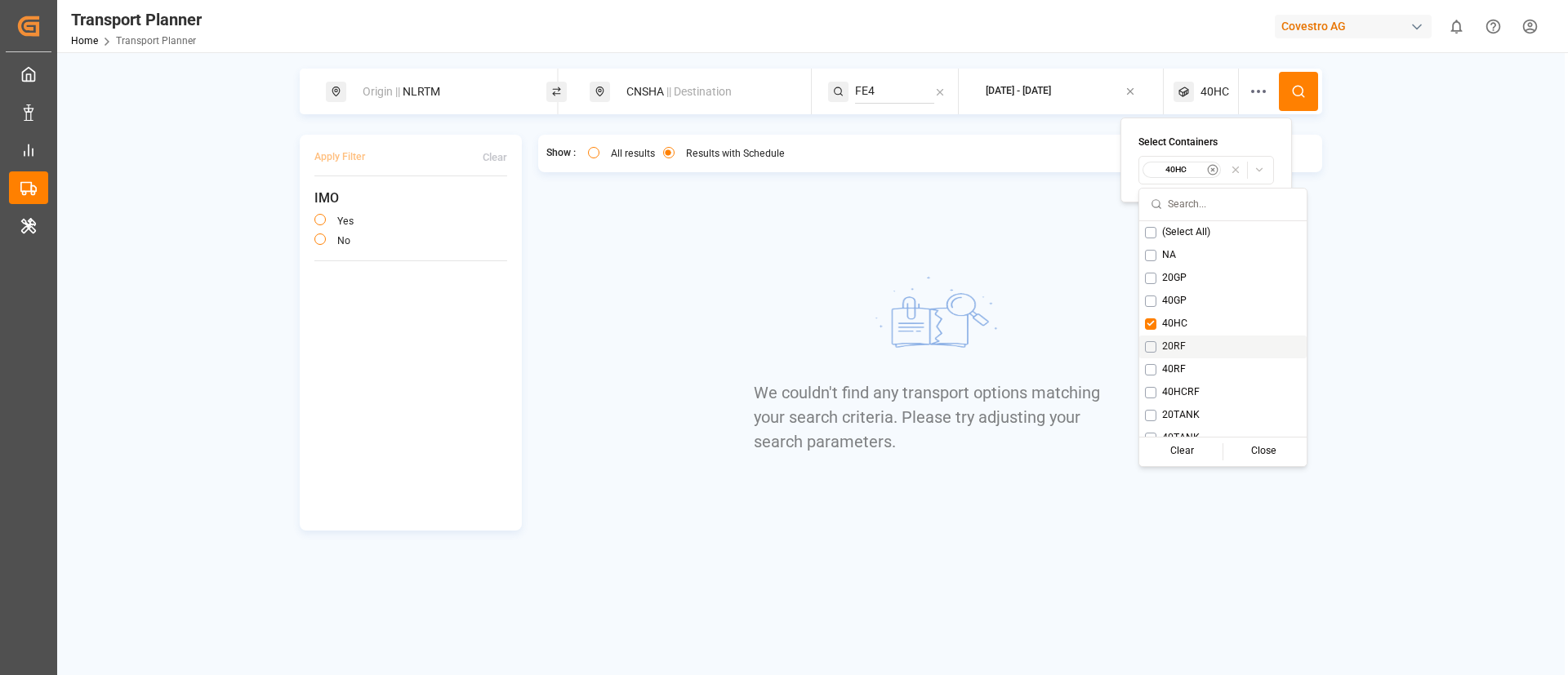
click at [1172, 346] on span "20RF" at bounding box center [1173, 346] width 23 height 15
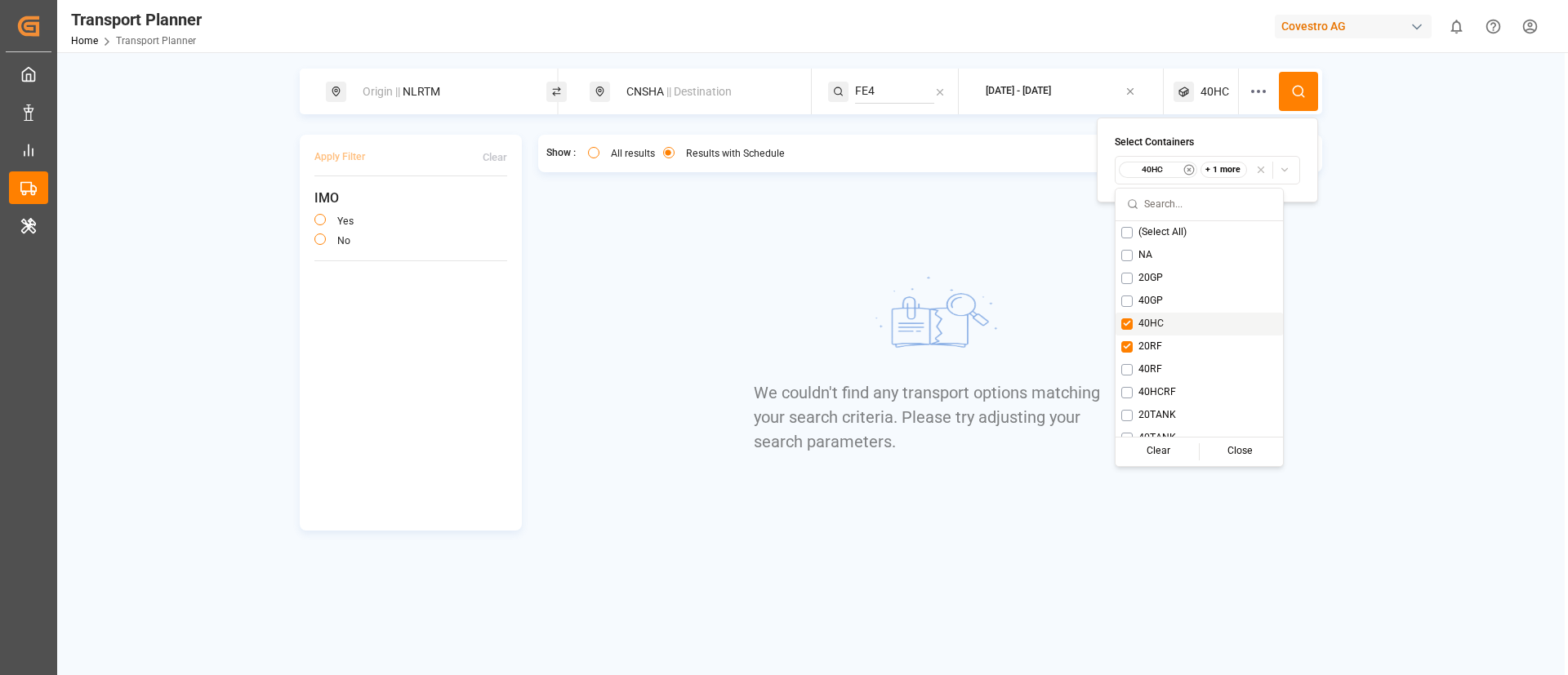
click at [1146, 330] on span "40HC" at bounding box center [1151, 324] width 25 height 15
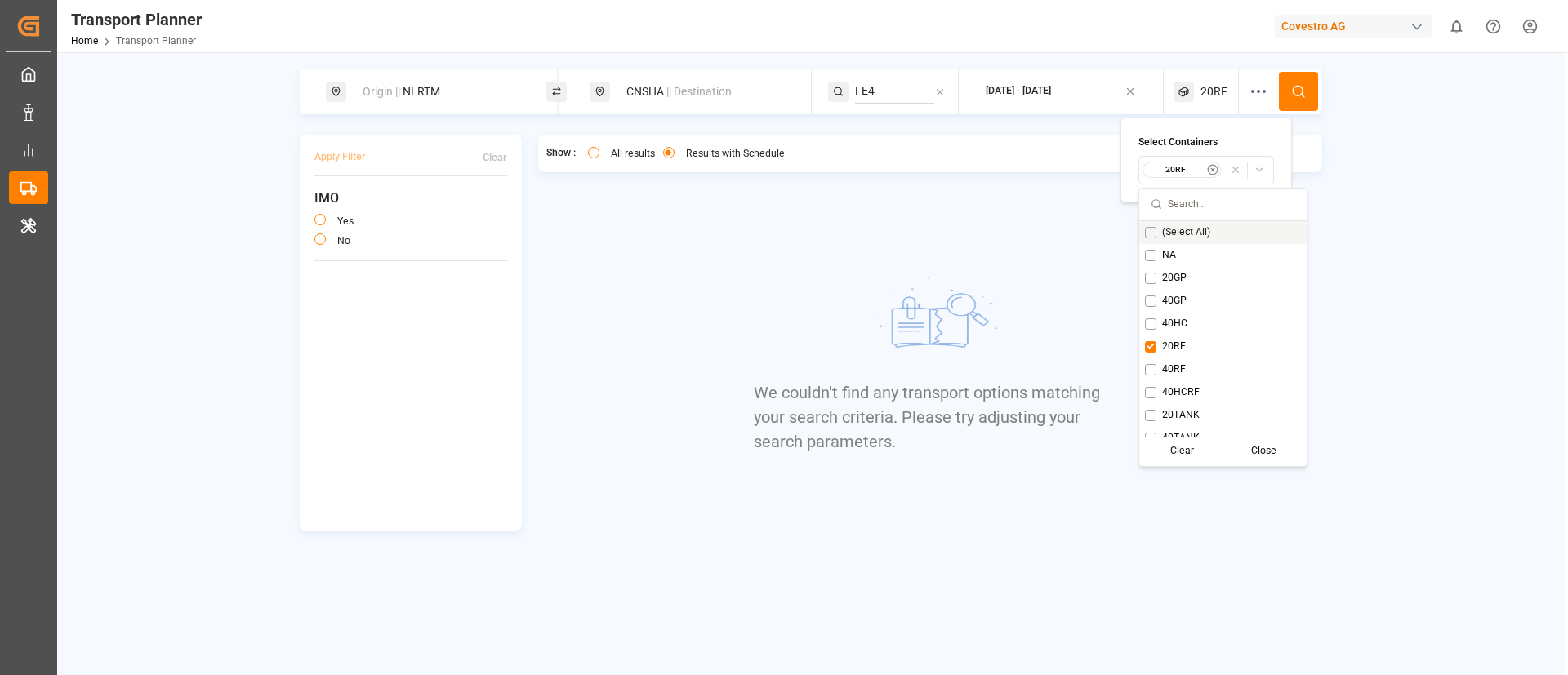
click at [1296, 85] on icon at bounding box center [1298, 91] width 15 height 15
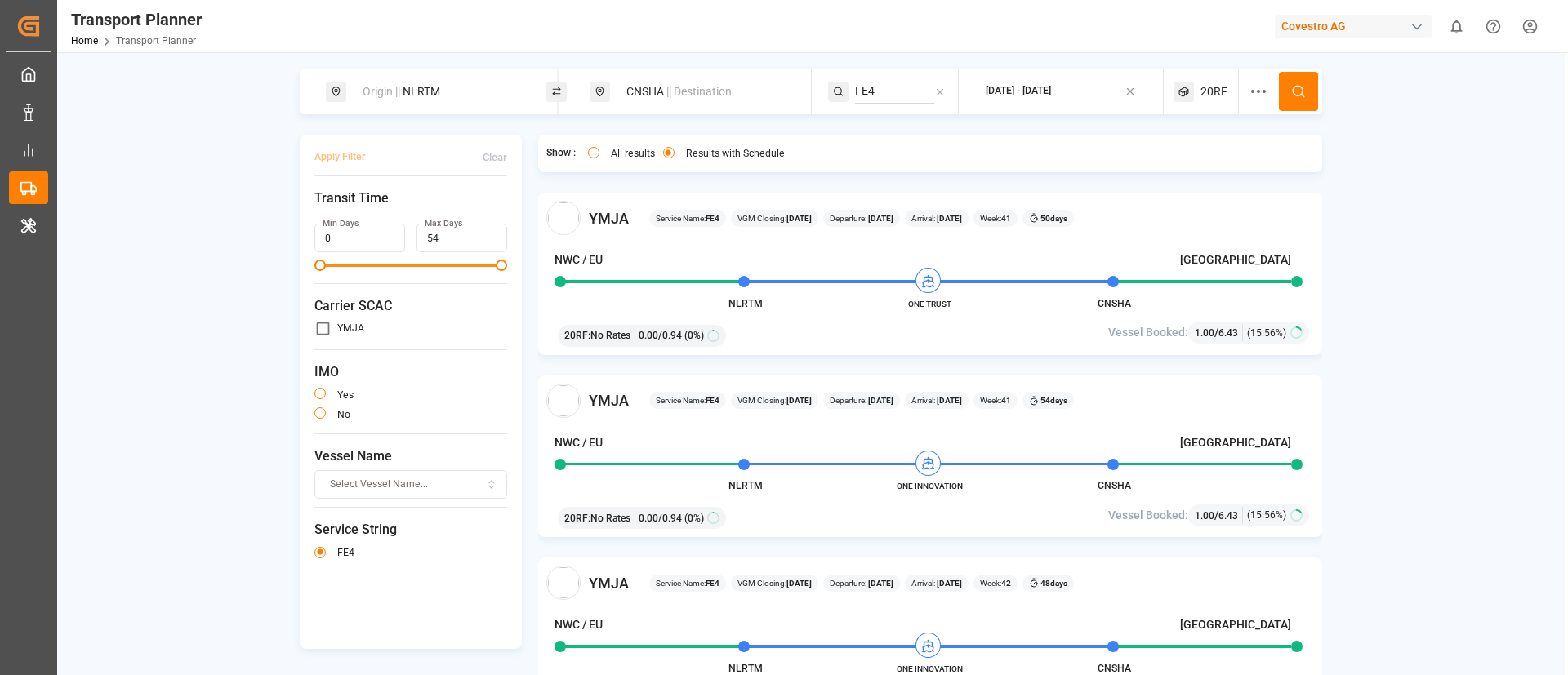
click at [446, 97] on div "Origin || NLRTM" at bounding box center [441, 91] width 176 height 30
click at [421, 210] on input "NLRTM" at bounding box center [425, 221] width 164 height 24
paste input "DEHA"
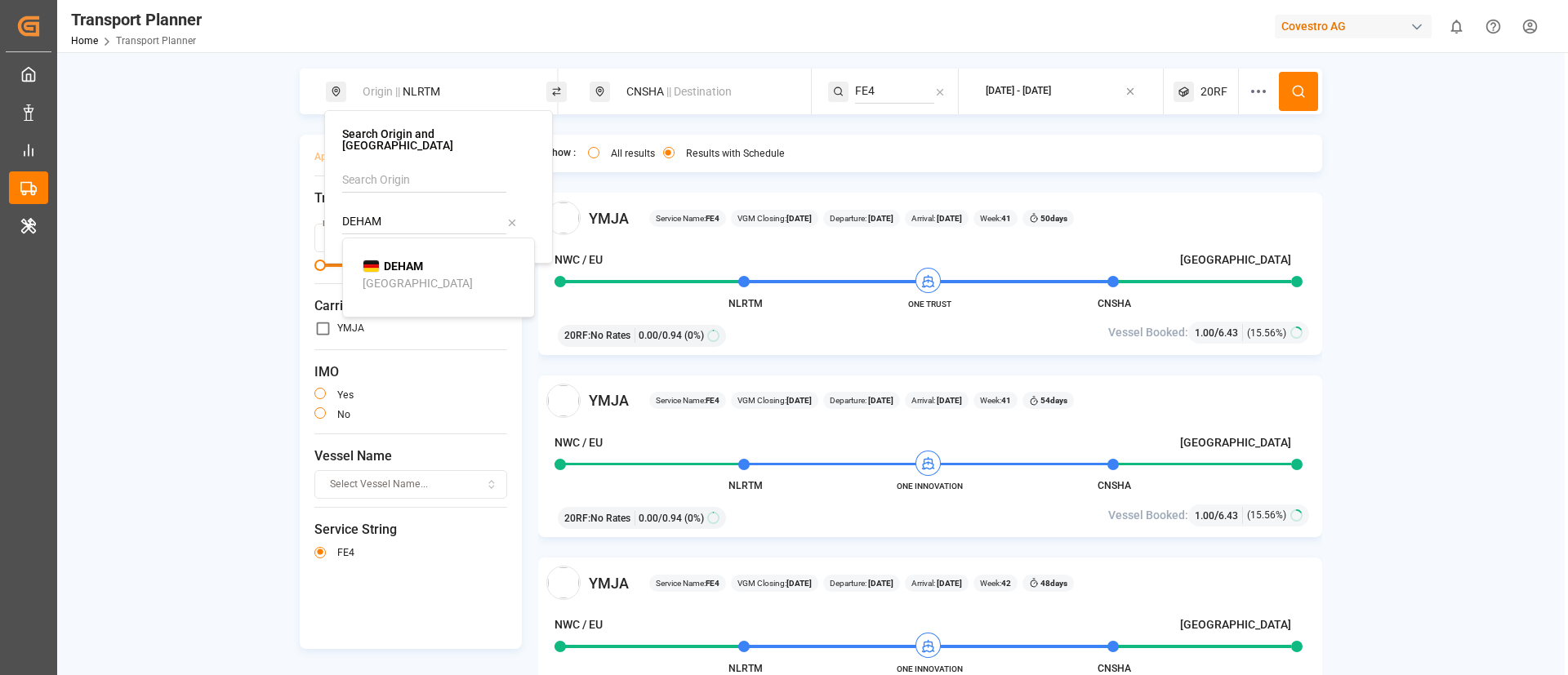
type input "DEHAM"
click at [396, 275] on div "[GEOGRAPHIC_DATA]" at bounding box center [418, 283] width 110 height 17
click at [1296, 81] on button at bounding box center [1298, 91] width 40 height 40
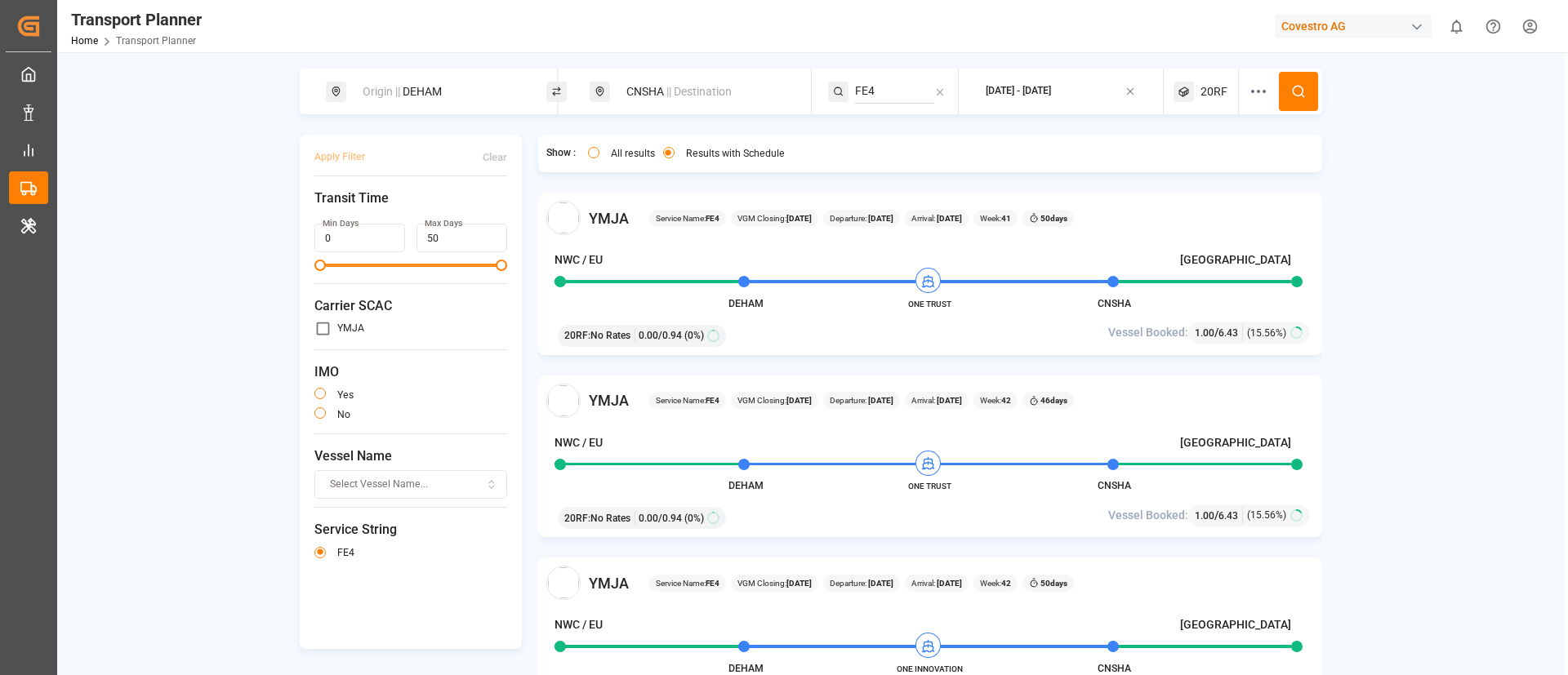
click at [436, 77] on div "Origin || DEHAM" at bounding box center [441, 91] width 176 height 30
click at [681, 92] on span "|| Destination" at bounding box center [699, 92] width 66 height 14
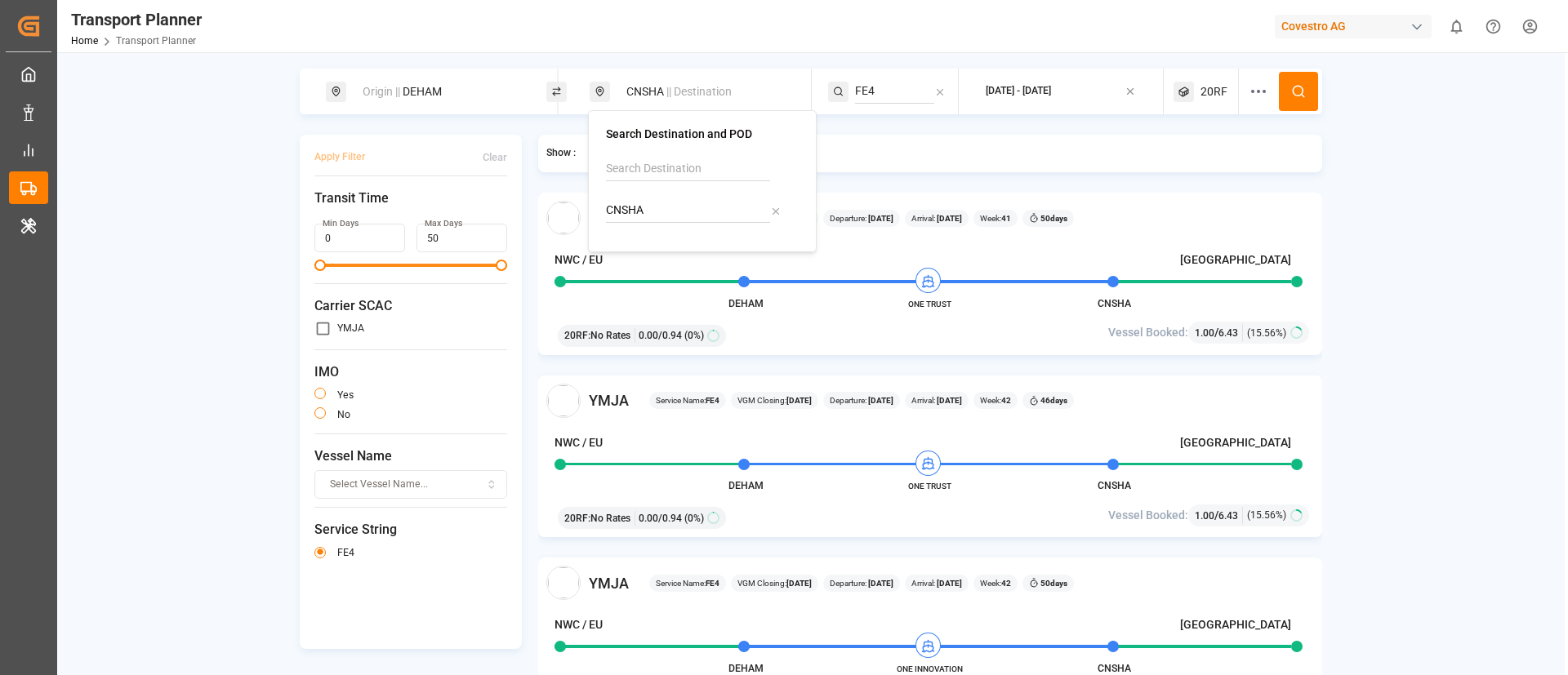
click at [670, 198] on input "CNSHA" at bounding box center [688, 210] width 164 height 24
paste input "TWKEL"
type input "TWKEL"
click at [666, 258] on b "TWKEL" at bounding box center [666, 255] width 38 height 14
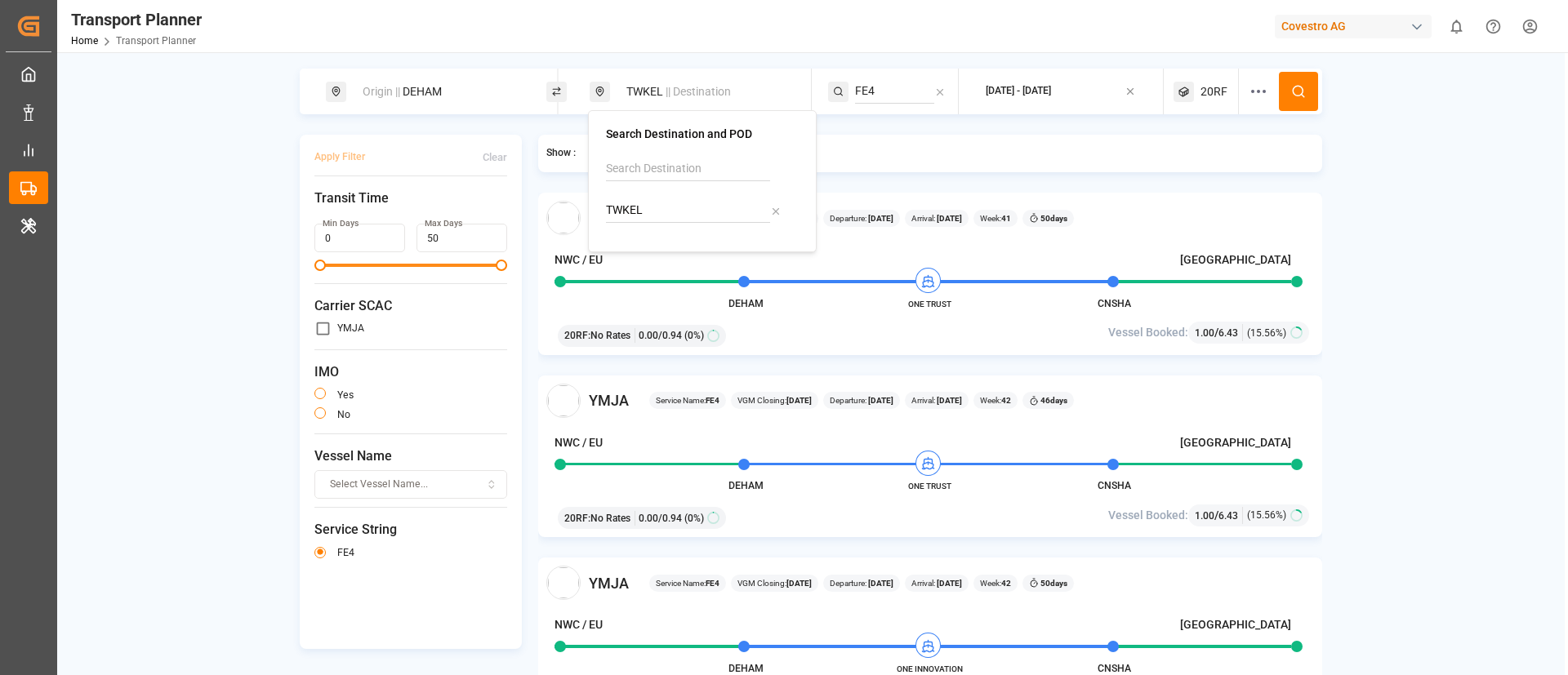
click at [1301, 88] on icon at bounding box center [1298, 91] width 15 height 15
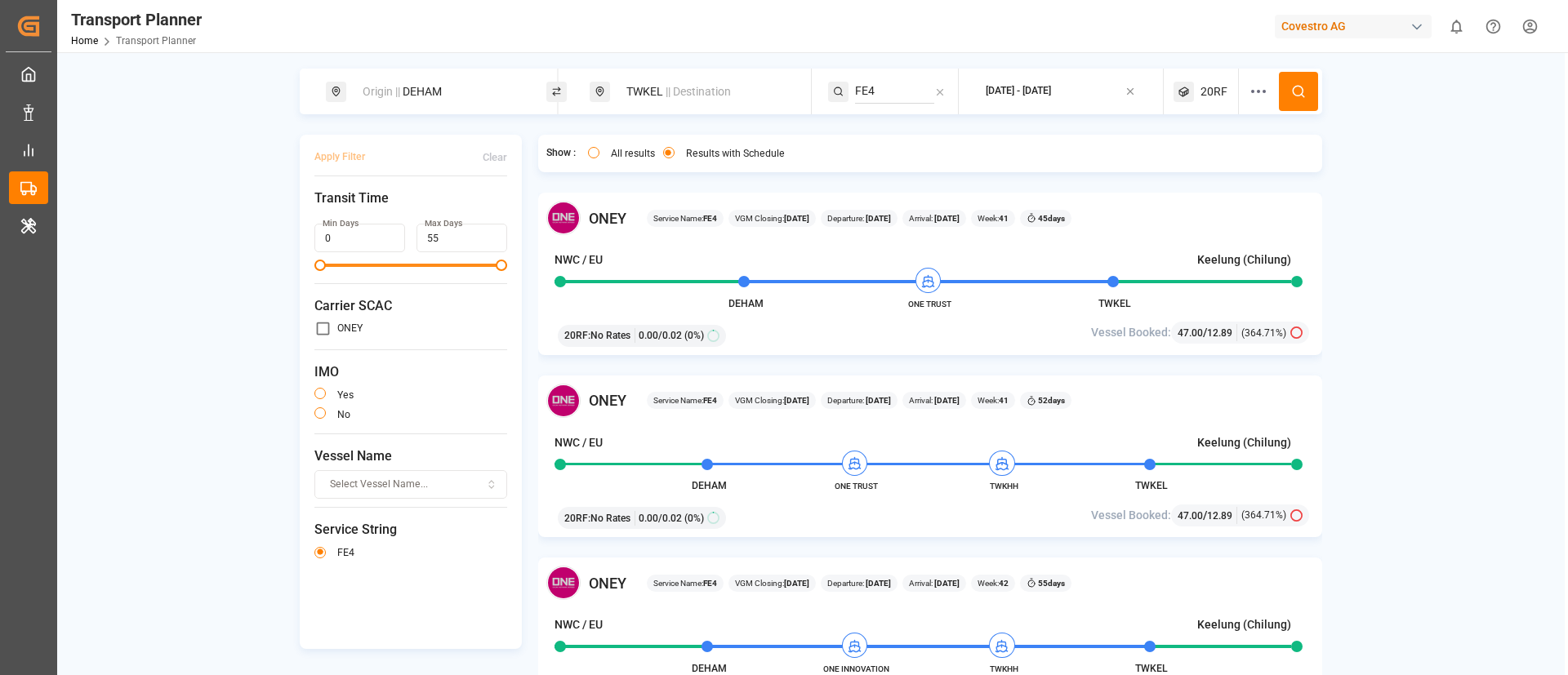
click at [1218, 81] on div "20RF" at bounding box center [1206, 91] width 66 height 45
click at [1178, 166] on small "20RF" at bounding box center [1172, 170] width 57 height 12
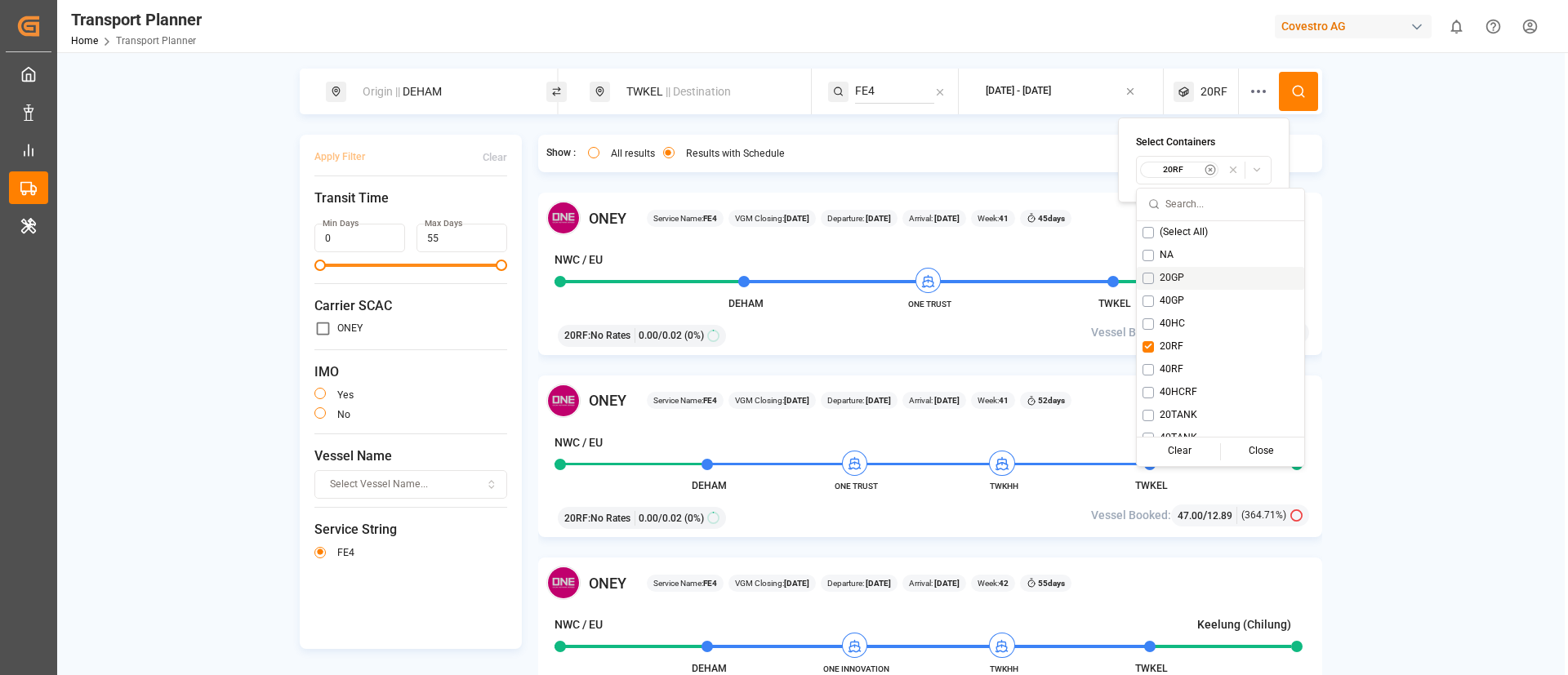
click at [1172, 273] on span "20GP" at bounding box center [1171, 278] width 24 height 15
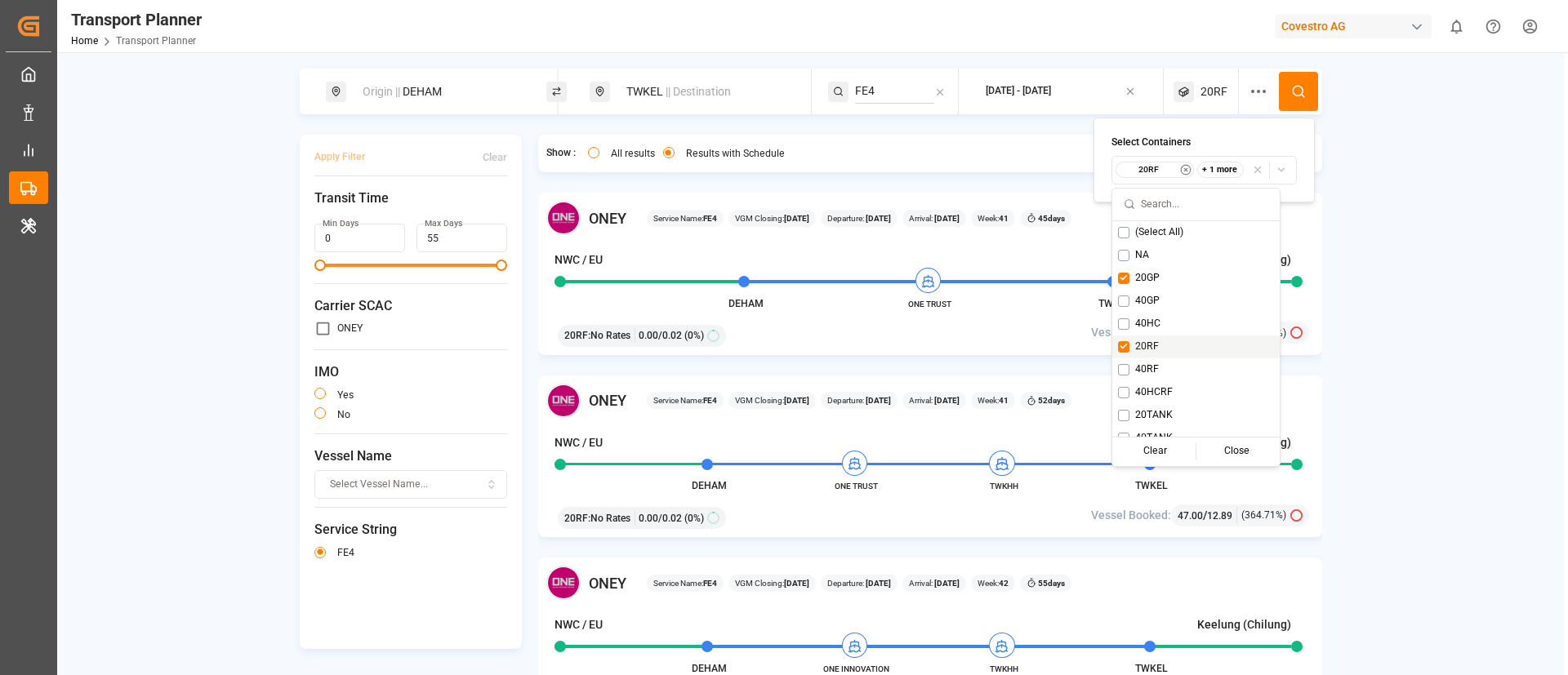
click at [1156, 347] on span "20RF" at bounding box center [1146, 346] width 23 height 15
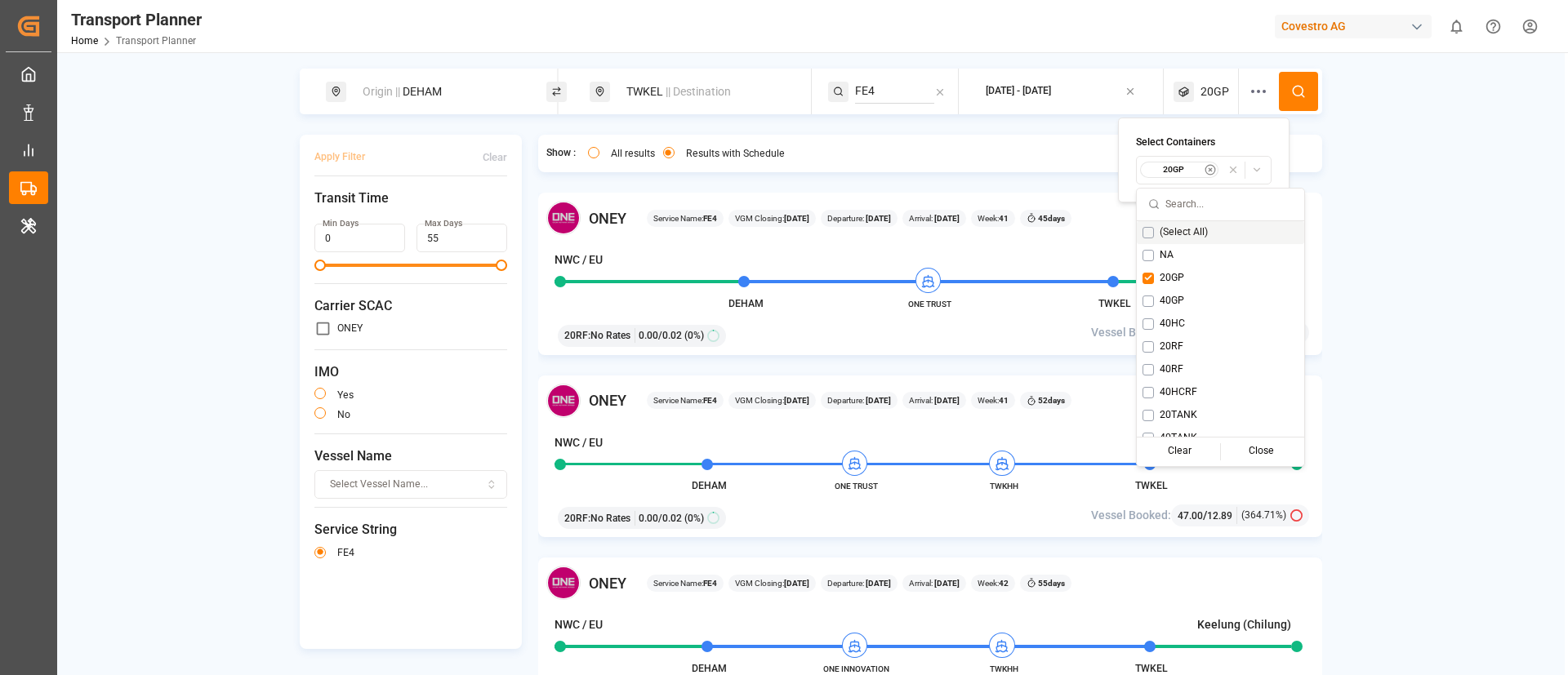
click at [1295, 84] on icon at bounding box center [1298, 91] width 15 height 15
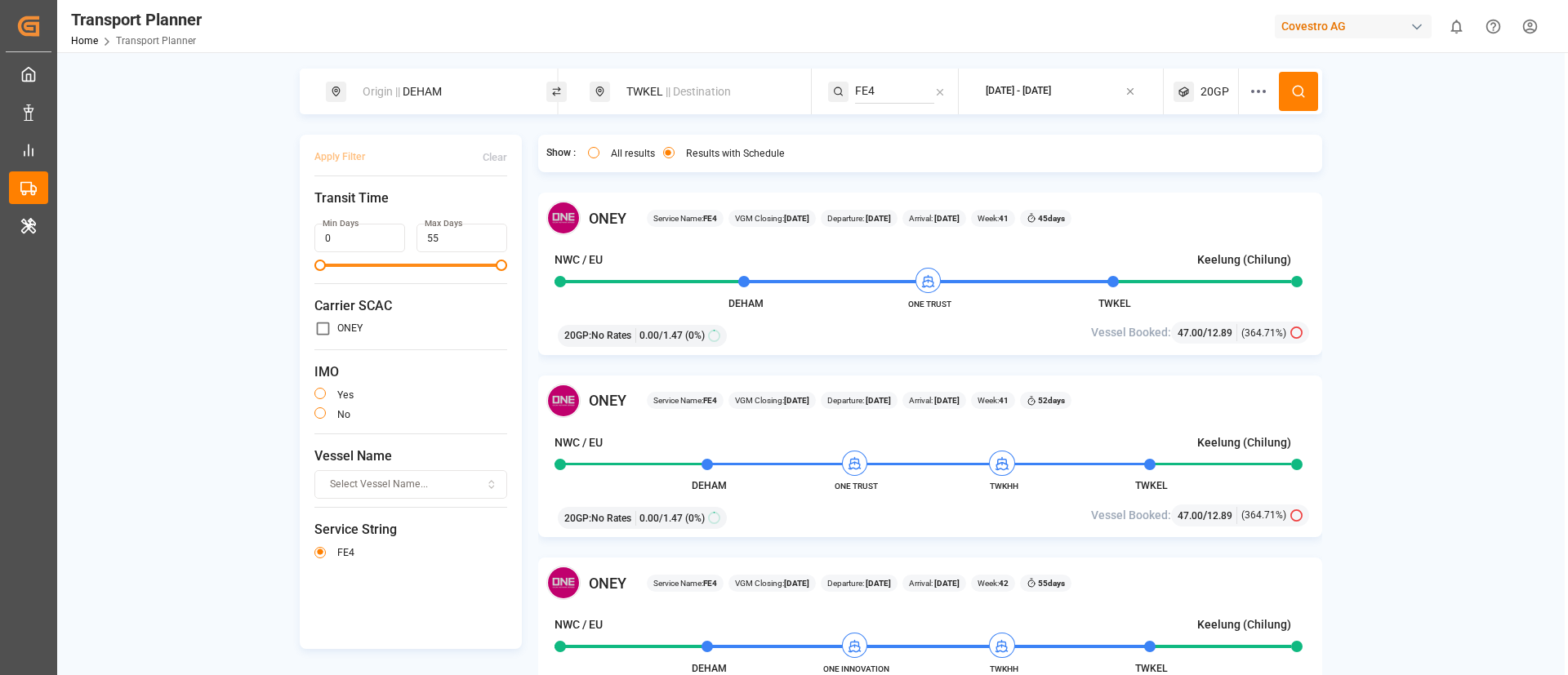
click at [1202, 83] on span "20GP" at bounding box center [1215, 92] width 29 height 17
click at [1164, 171] on small "20GP" at bounding box center [1172, 170] width 57 height 12
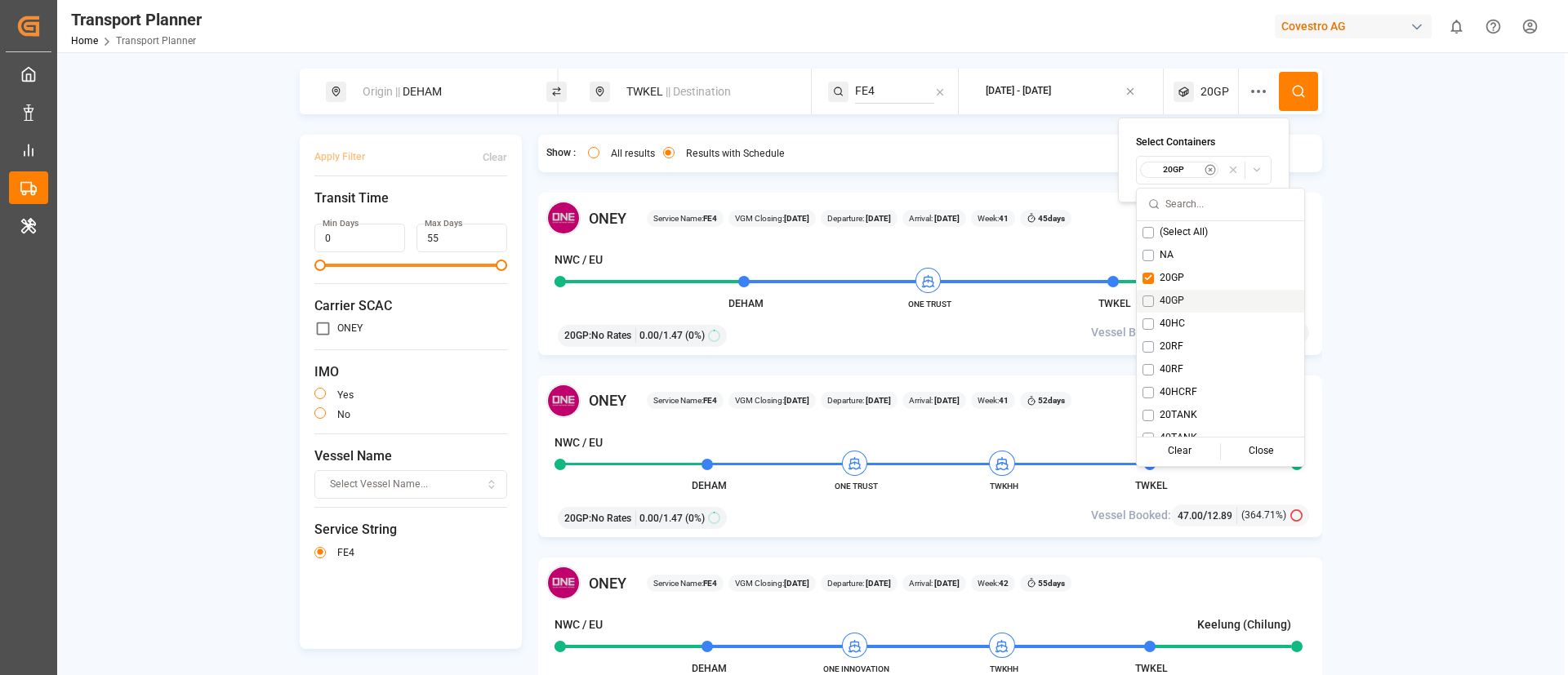
click at [1162, 301] on span "40GP" at bounding box center [1171, 301] width 24 height 15
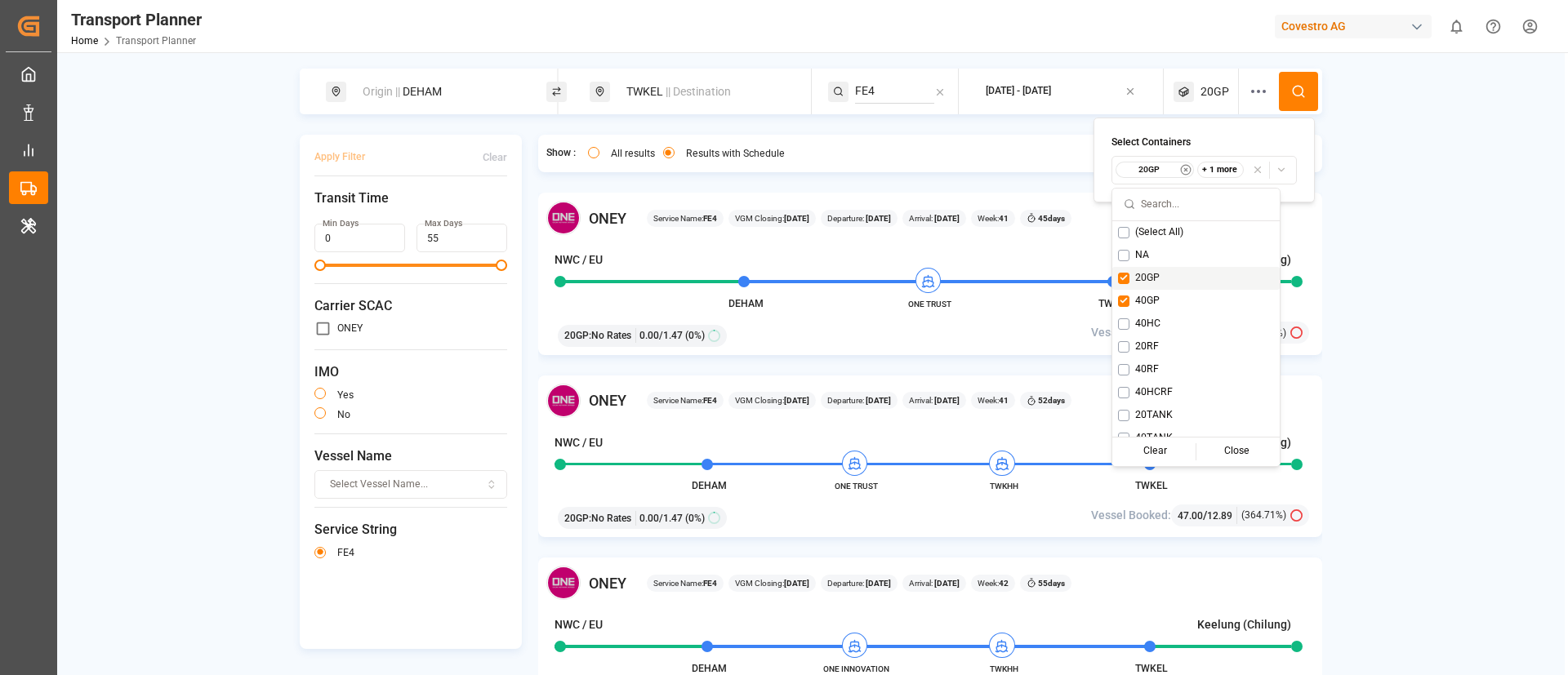
click at [1149, 271] on span "20GP" at bounding box center [1146, 278] width 24 height 15
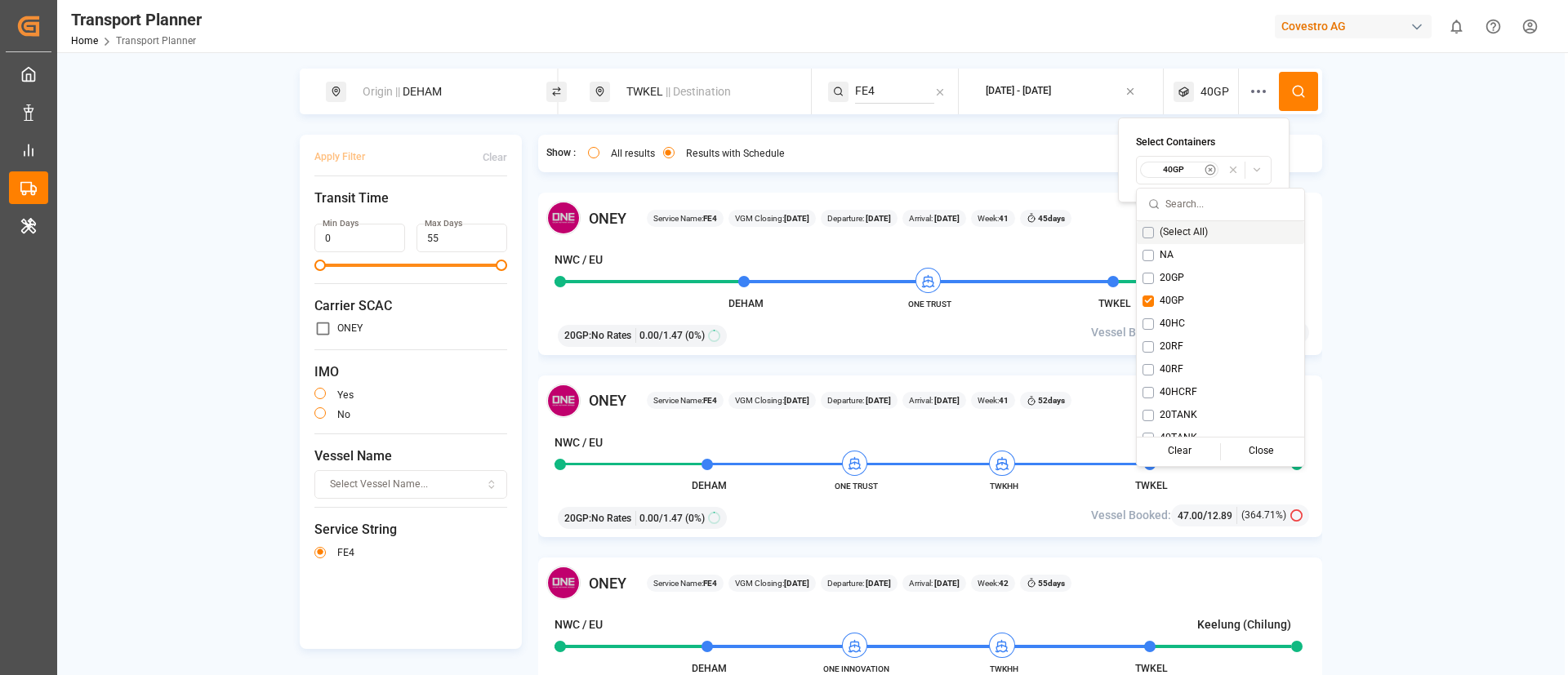
click at [1307, 72] on button at bounding box center [1298, 91] width 40 height 40
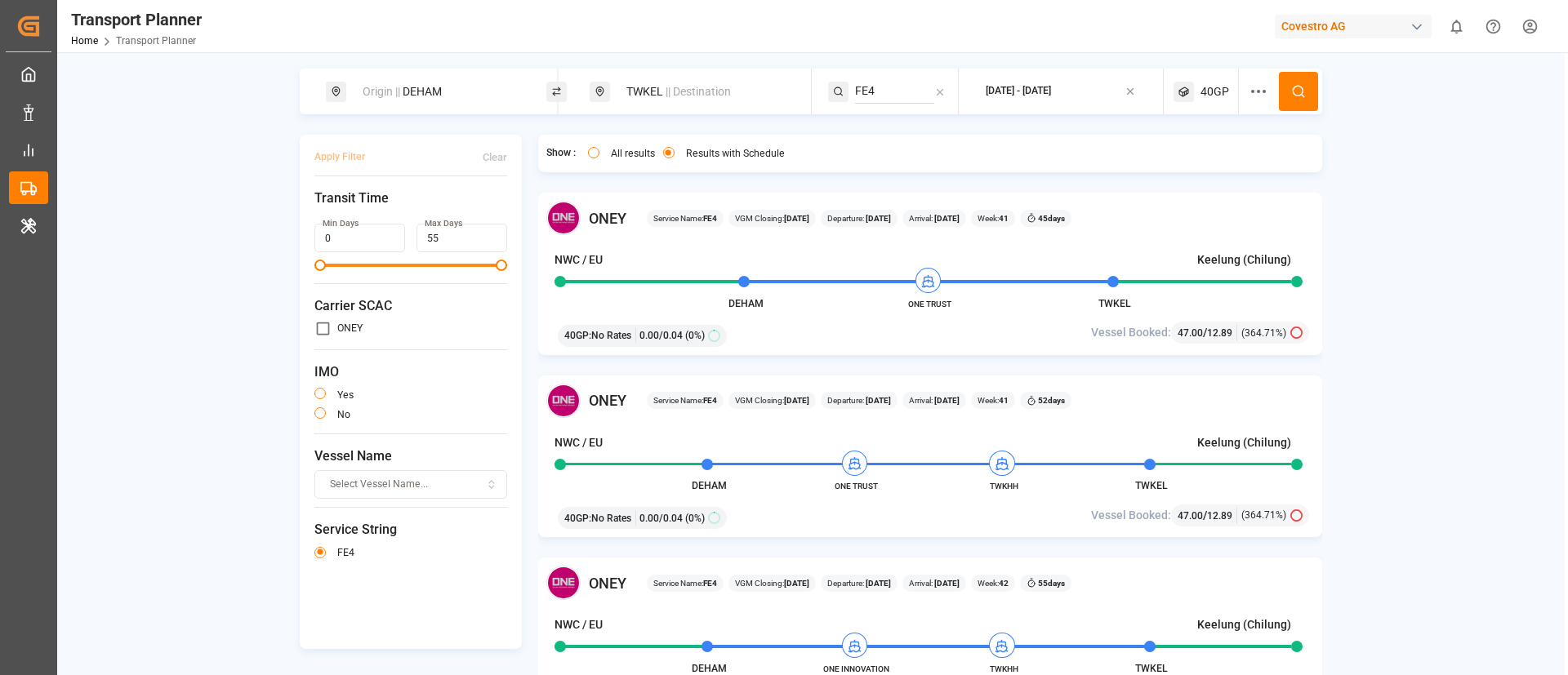
click at [1213, 94] on span "40GP" at bounding box center [1215, 92] width 29 height 17
click at [1178, 164] on small "40GP" at bounding box center [1172, 170] width 57 height 12
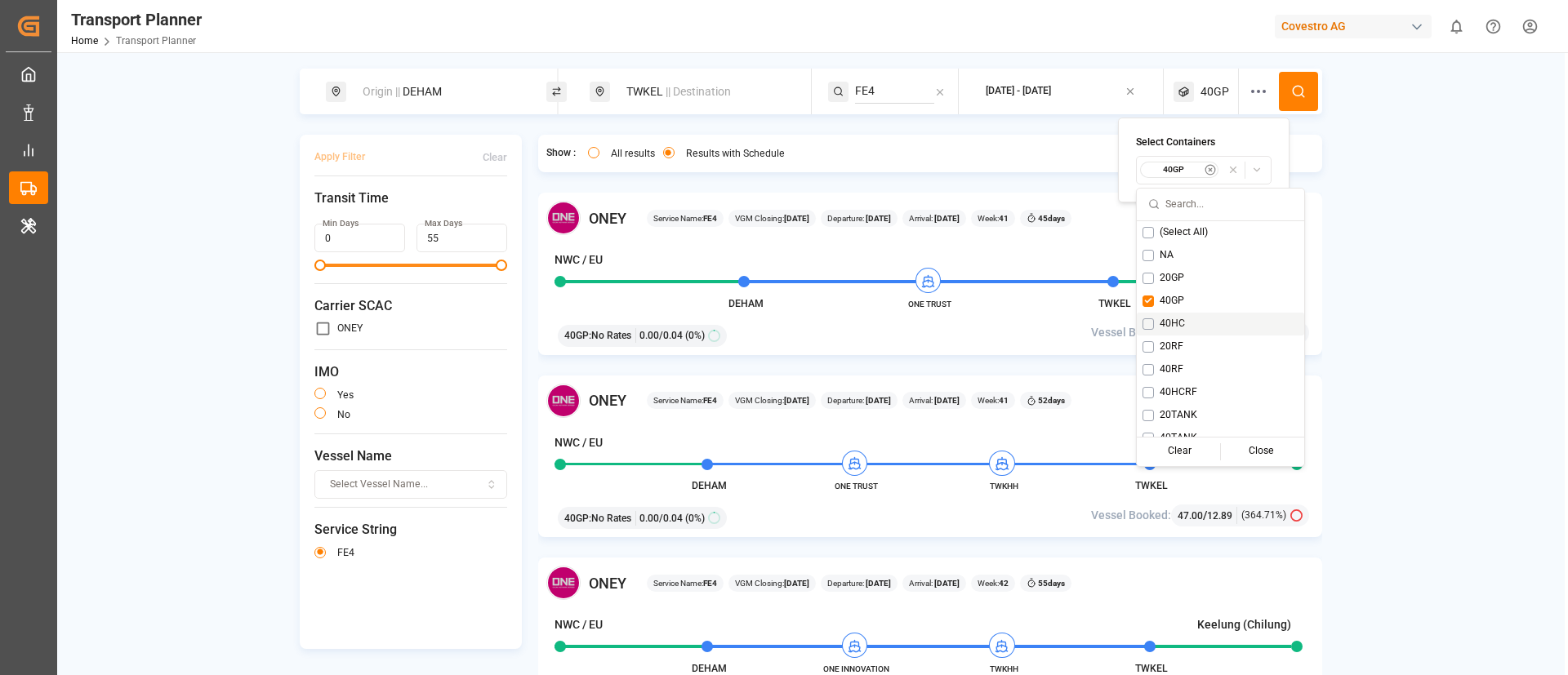
click at [1164, 322] on span "40HC" at bounding box center [1172, 324] width 25 height 15
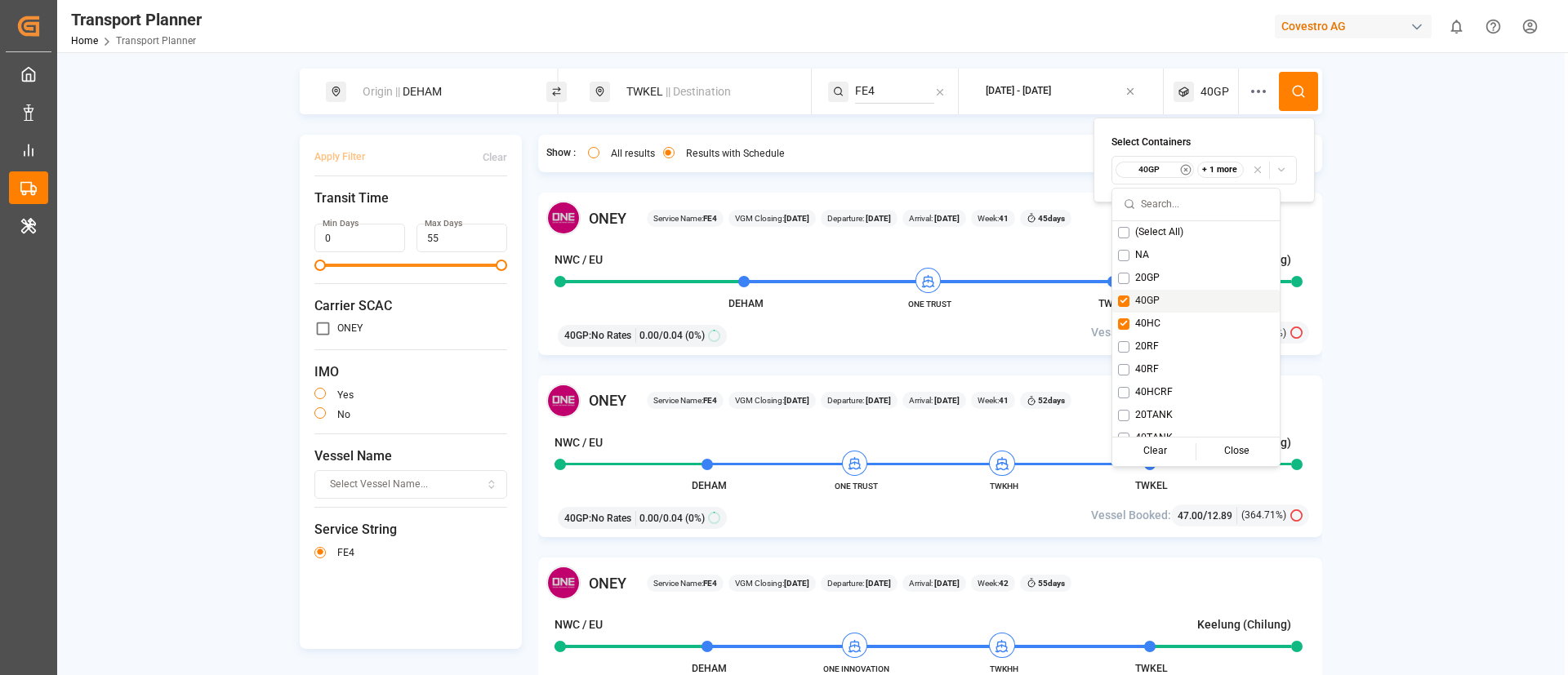
click at [1157, 301] on span "40GP" at bounding box center [1146, 301] width 24 height 15
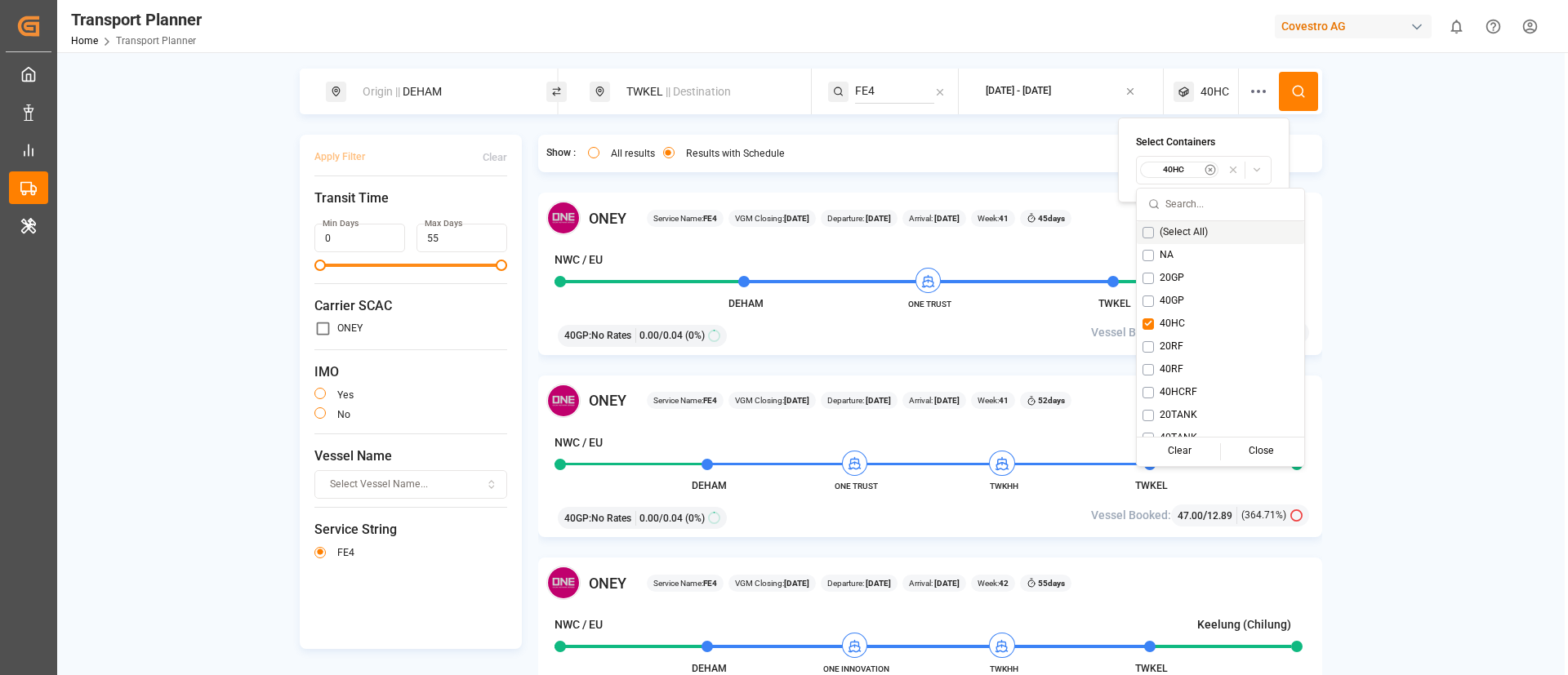
click at [1293, 94] on icon at bounding box center [1298, 91] width 15 height 15
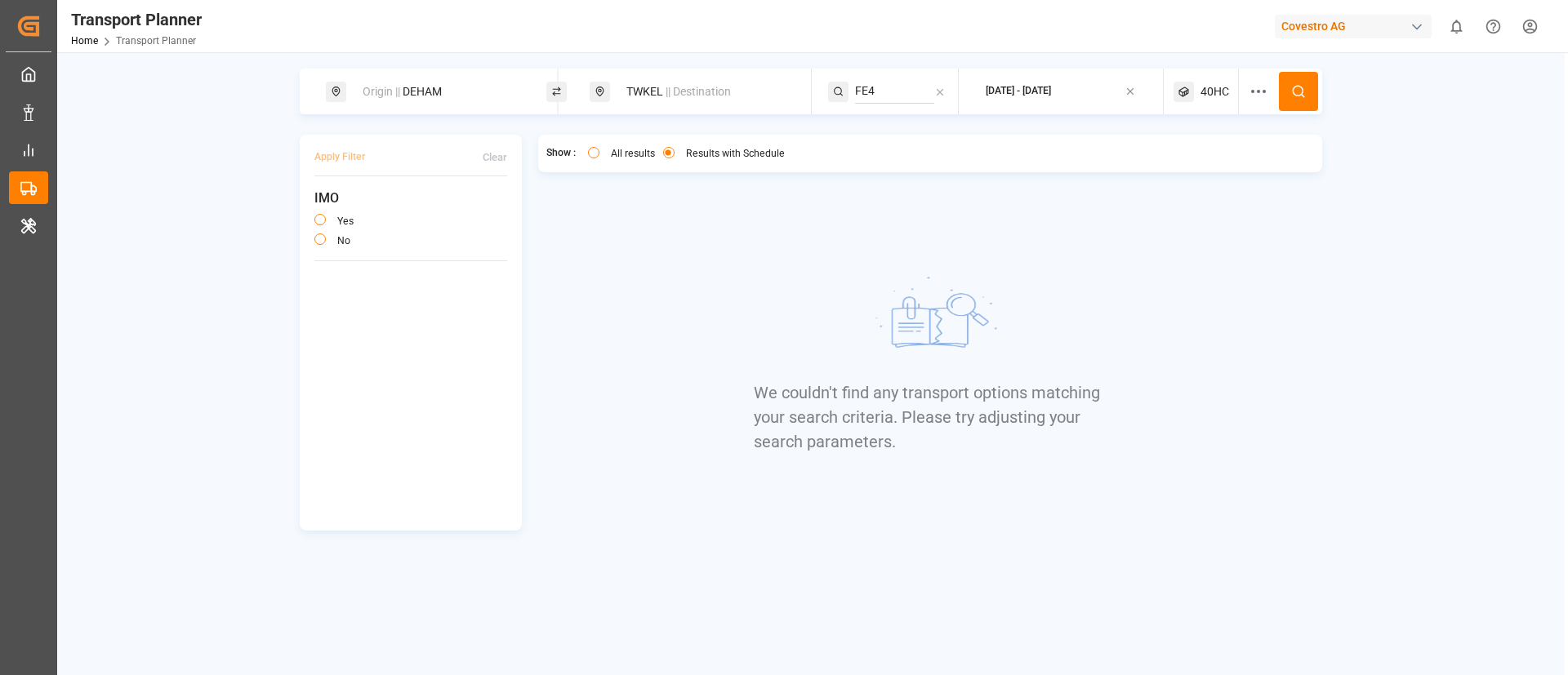
click at [1218, 86] on span "40HC" at bounding box center [1215, 92] width 29 height 17
click at [1181, 168] on small "40HC" at bounding box center [1175, 170] width 57 height 12
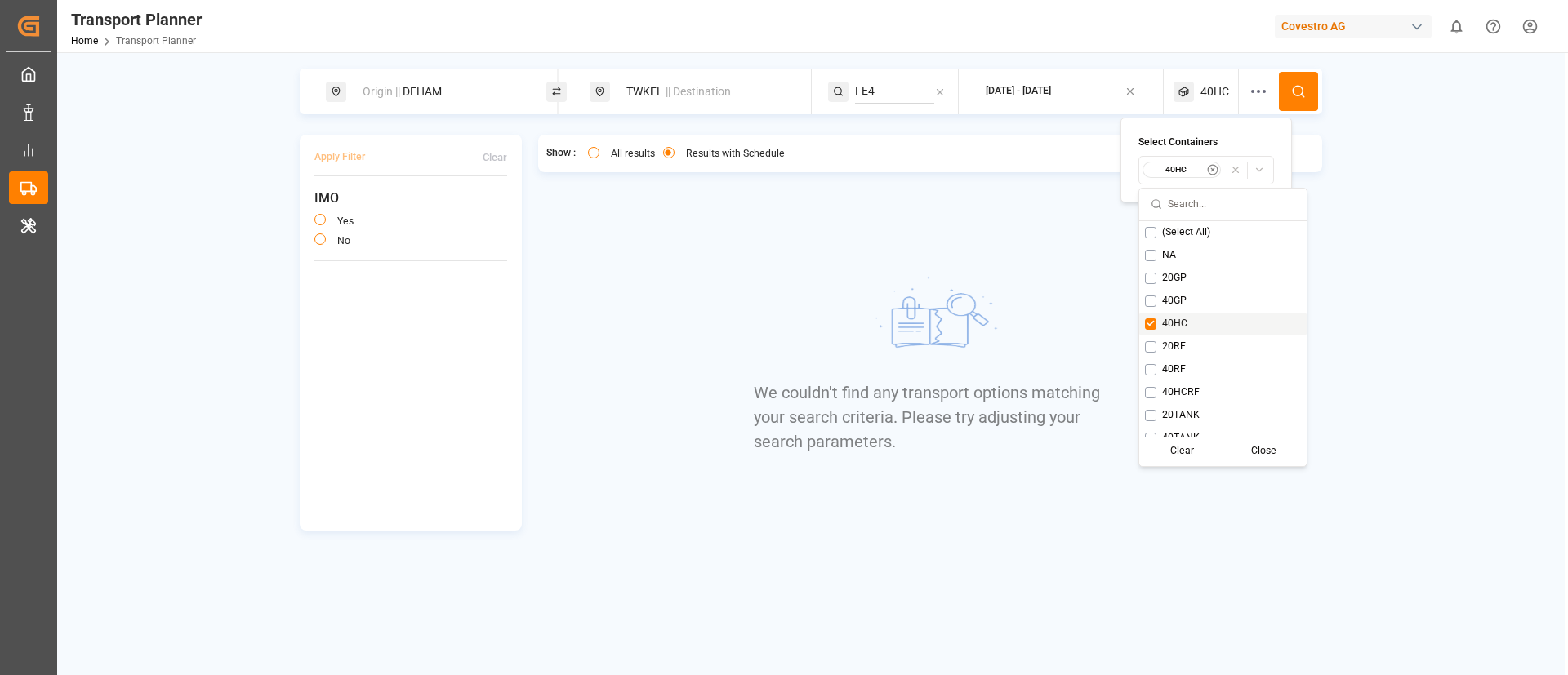
click at [1175, 319] on span "40HC" at bounding box center [1174, 324] width 25 height 15
click at [1166, 347] on span "20RF" at bounding box center [1158, 346] width 23 height 15
click at [1298, 103] on button at bounding box center [1298, 91] width 40 height 40
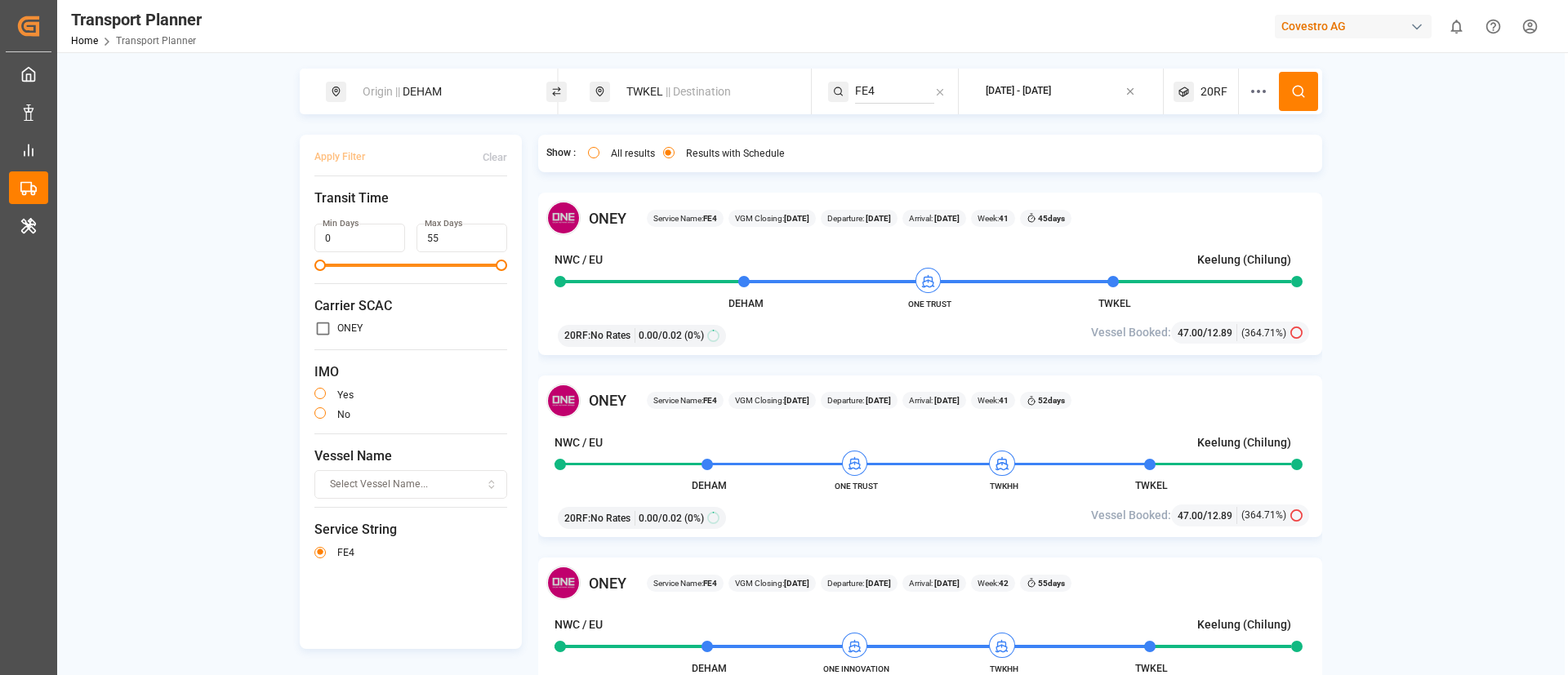
click at [1207, 96] on span "20RF" at bounding box center [1214, 92] width 27 height 17
click at [1177, 164] on small "20RF" at bounding box center [1172, 170] width 57 height 12
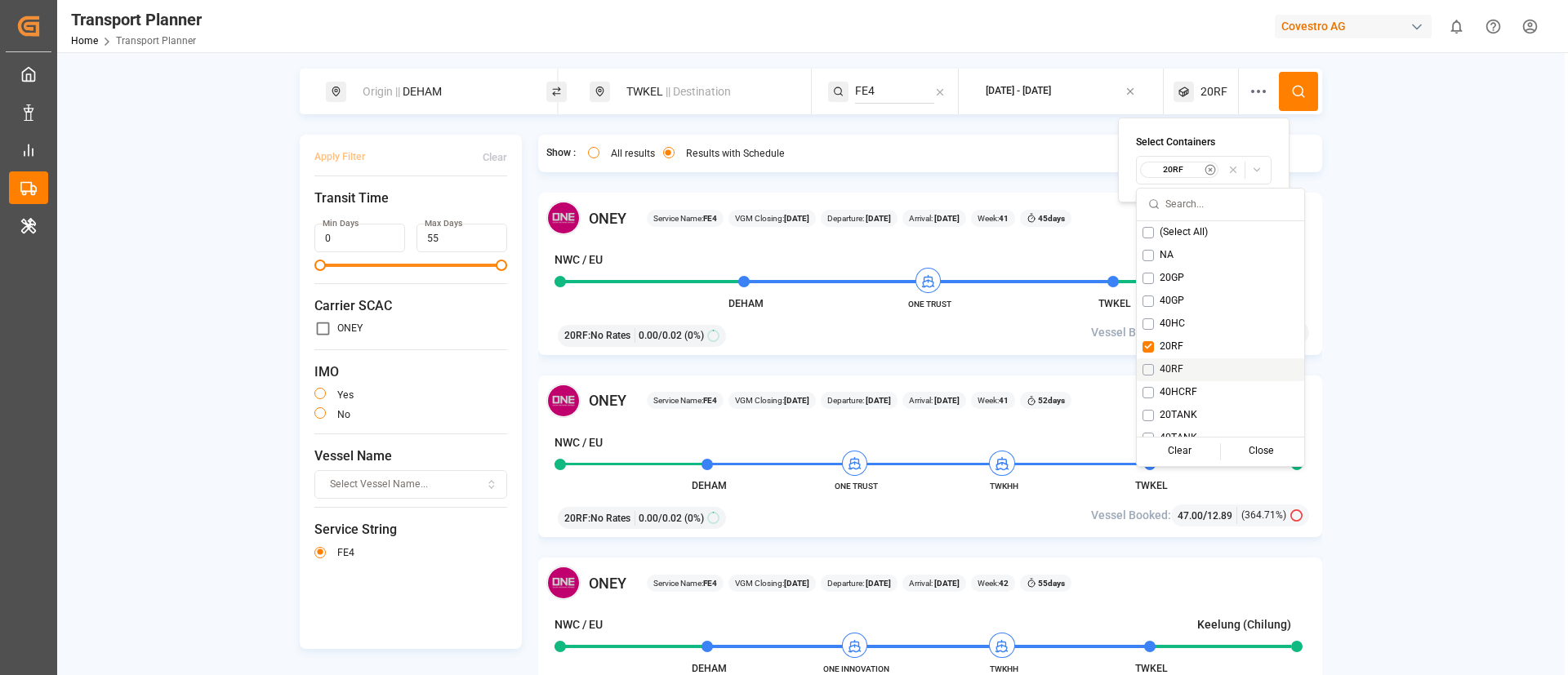
click at [1174, 374] on span "40RF" at bounding box center [1171, 369] width 23 height 15
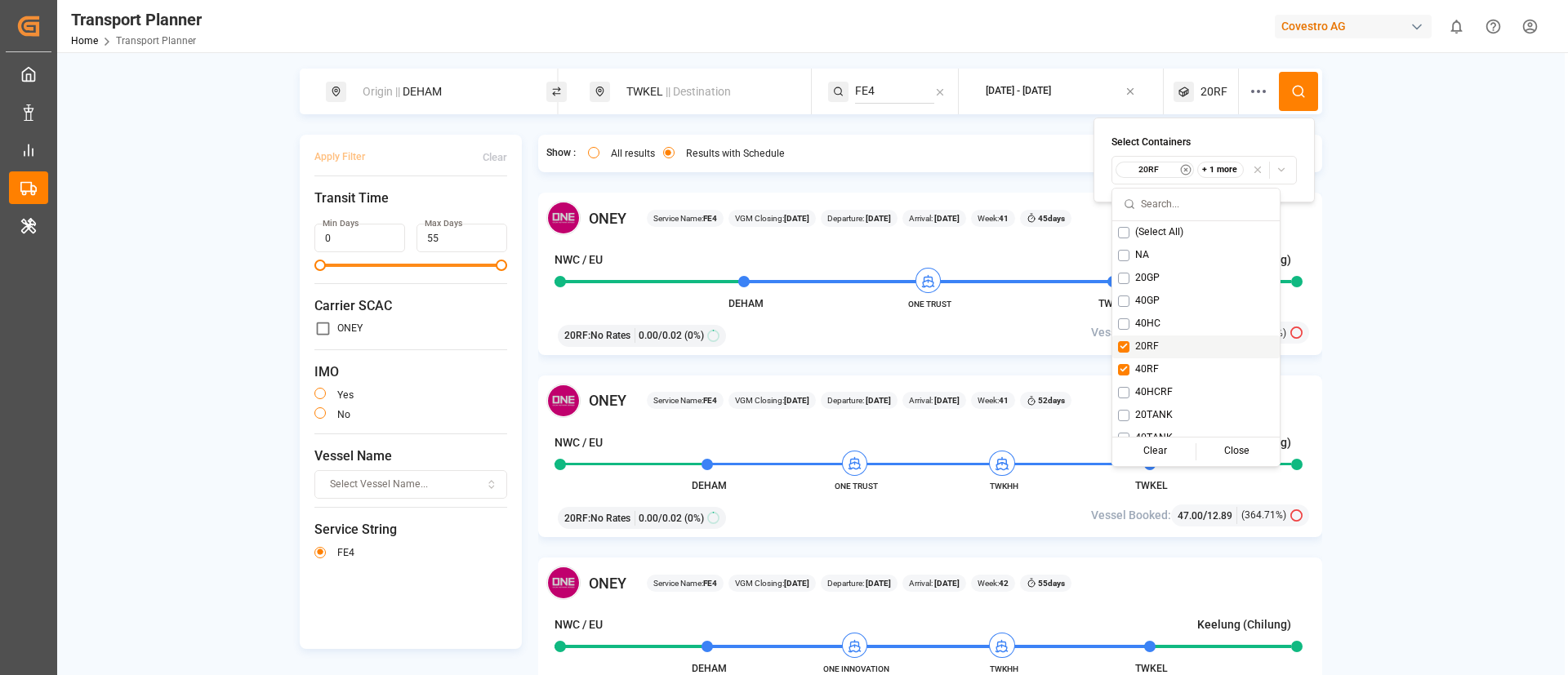
click at [1142, 345] on span "20RF" at bounding box center [1146, 346] width 23 height 15
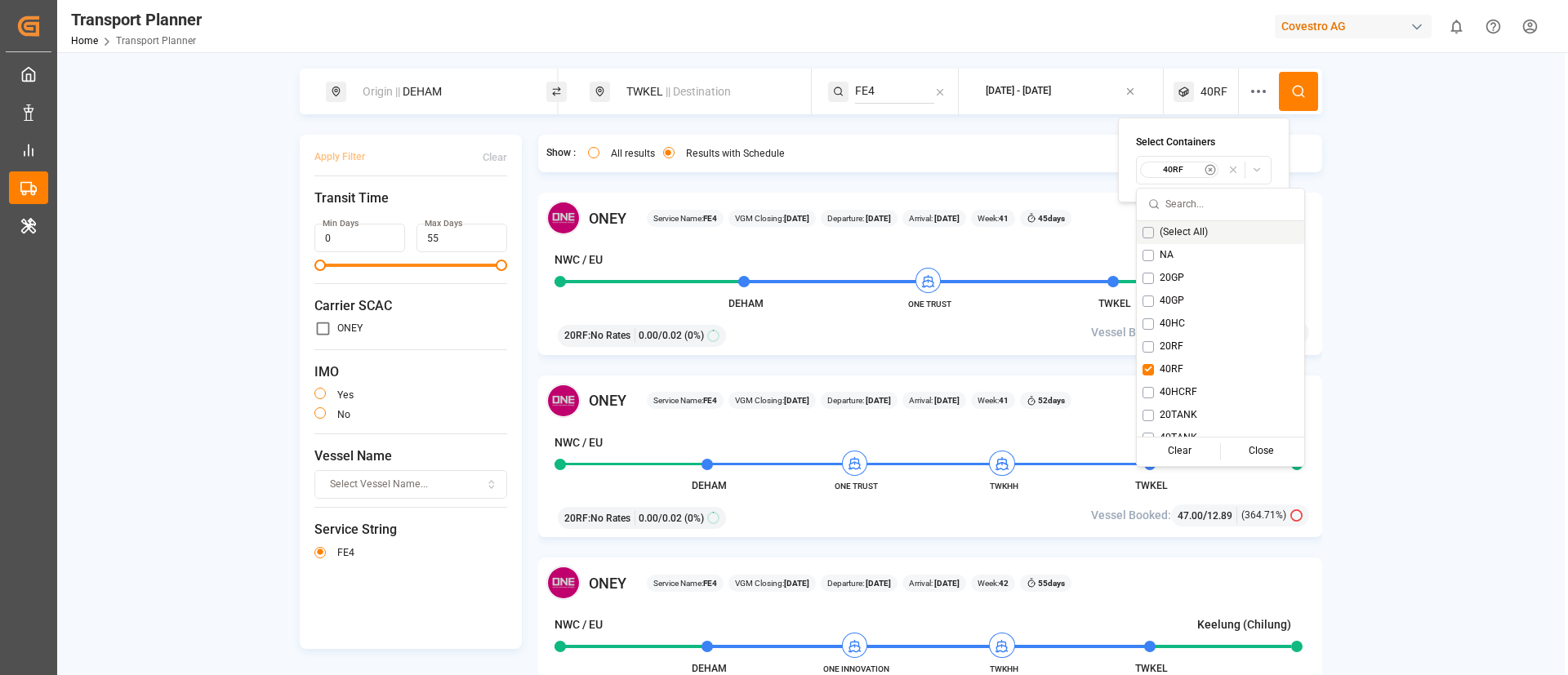
click at [1294, 87] on icon at bounding box center [1298, 91] width 15 height 15
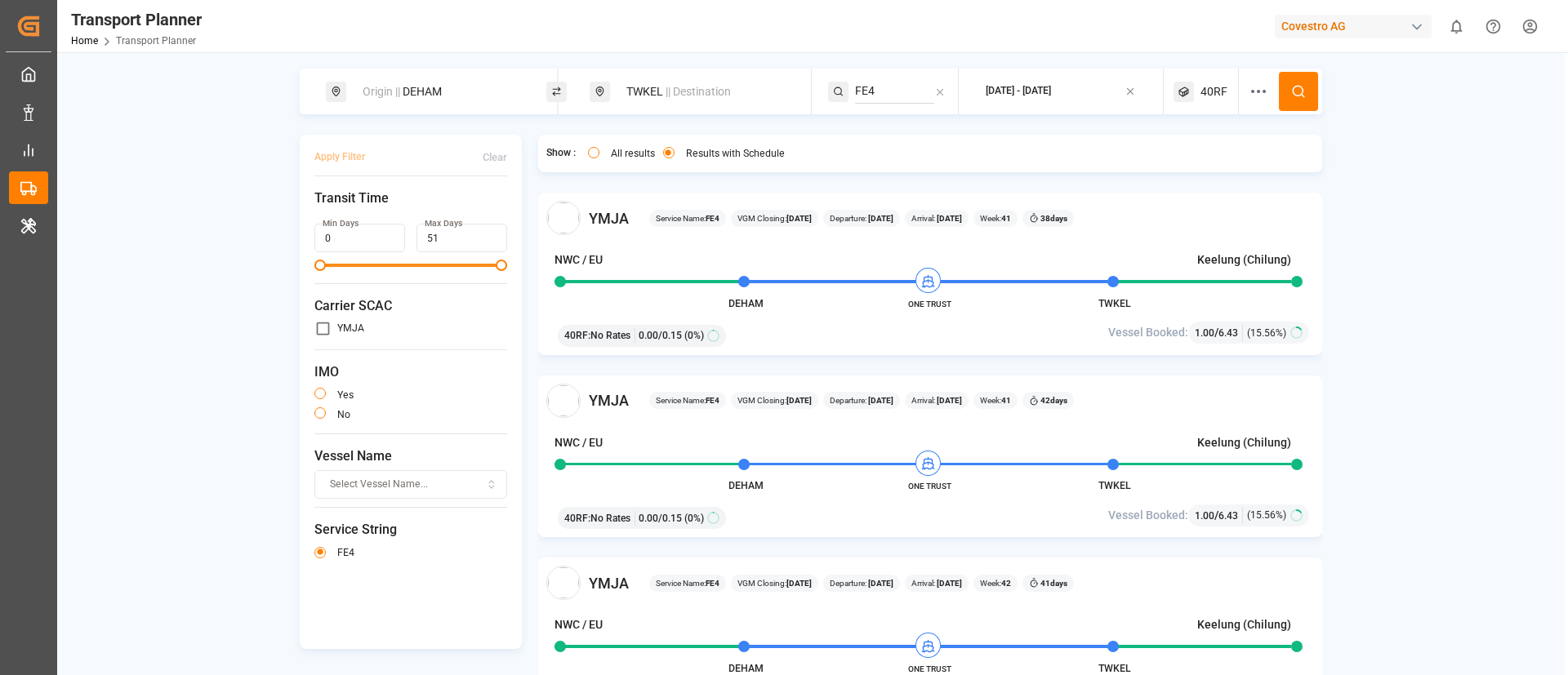
click at [440, 97] on div "Origin || DEHAM" at bounding box center [441, 91] width 176 height 30
click at [400, 218] on input "DEHAM" at bounding box center [425, 221] width 164 height 24
paste input "NLRT"
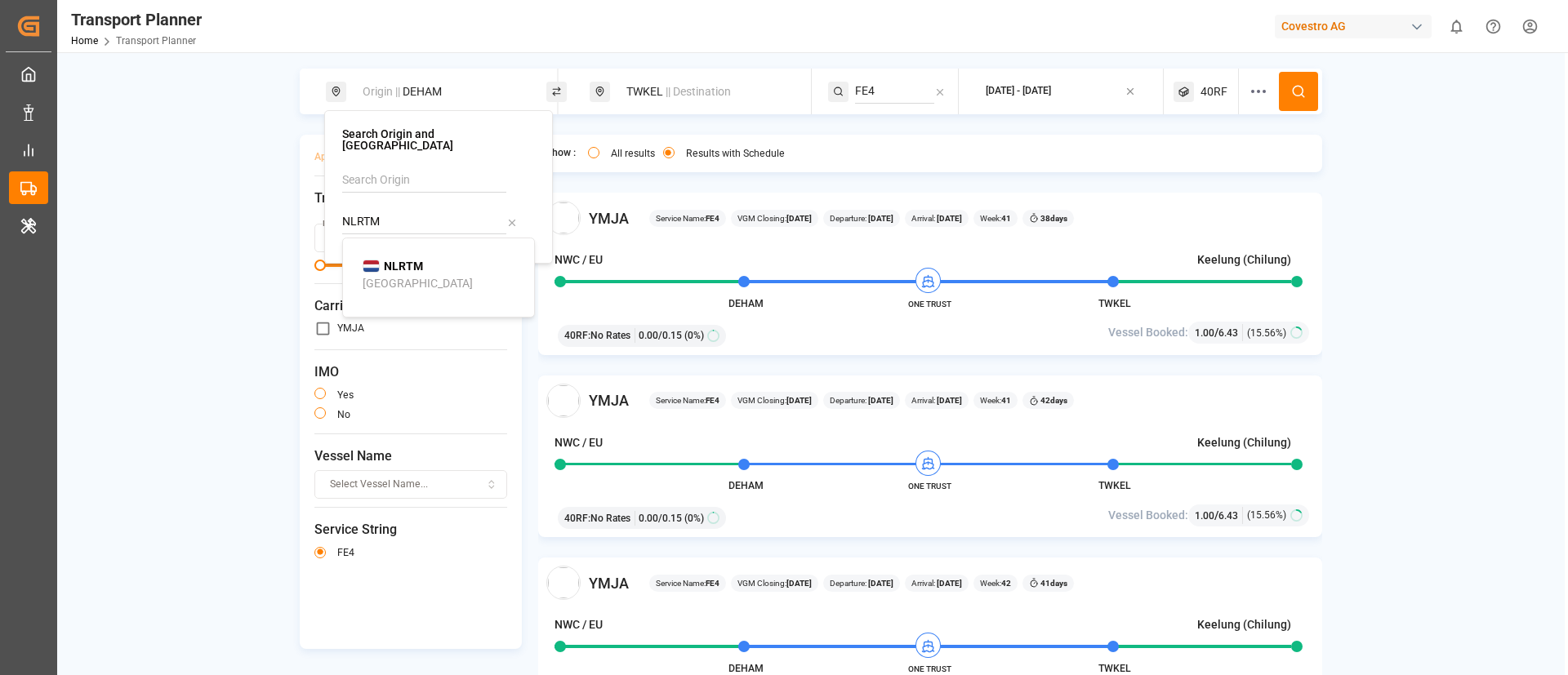
type input "NLRTM"
click at [408, 259] on b "NLRTM" at bounding box center [403, 266] width 40 height 14
click at [1292, 85] on icon at bounding box center [1298, 91] width 15 height 15
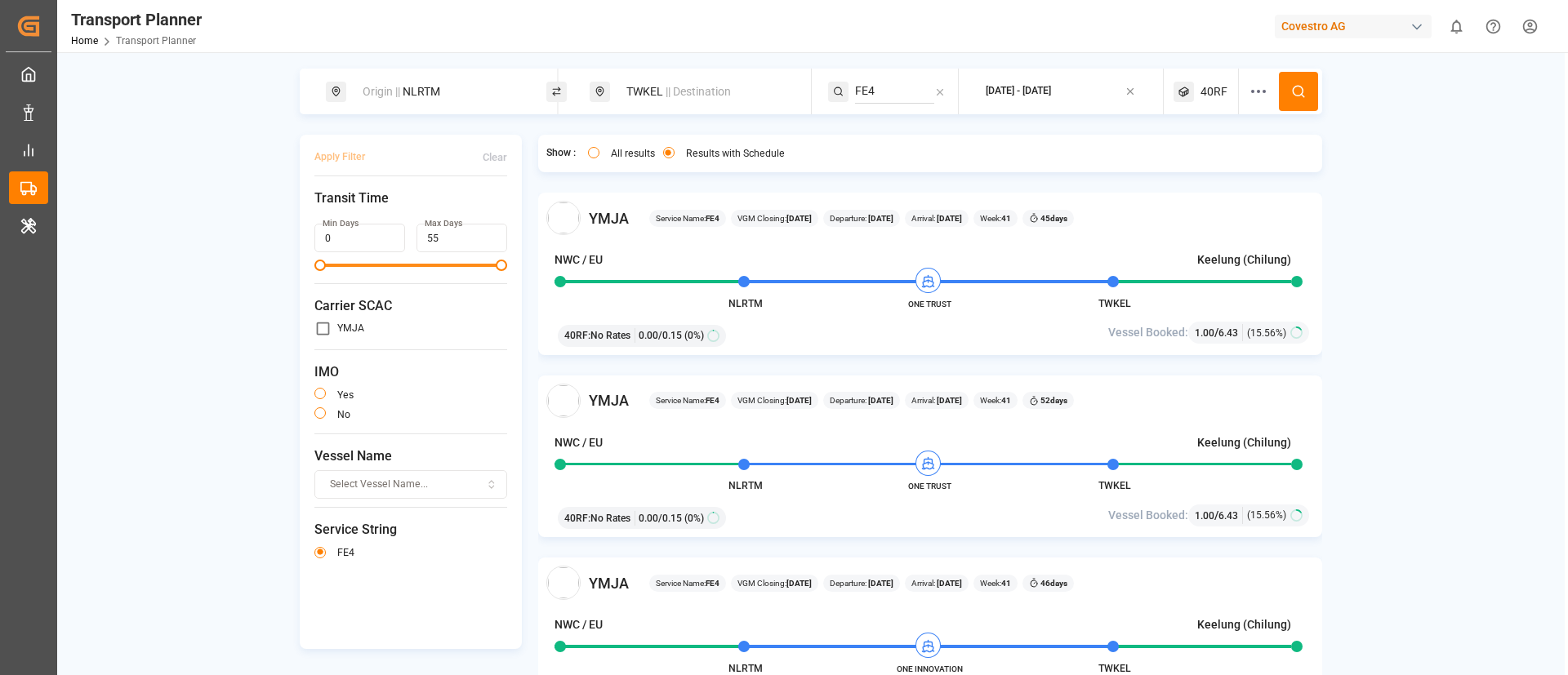
click at [706, 107] on div "TWKEL || Destination" at bounding box center [699, 91] width 221 height 45
click at [672, 92] on span "|| Destination" at bounding box center [698, 92] width 66 height 14
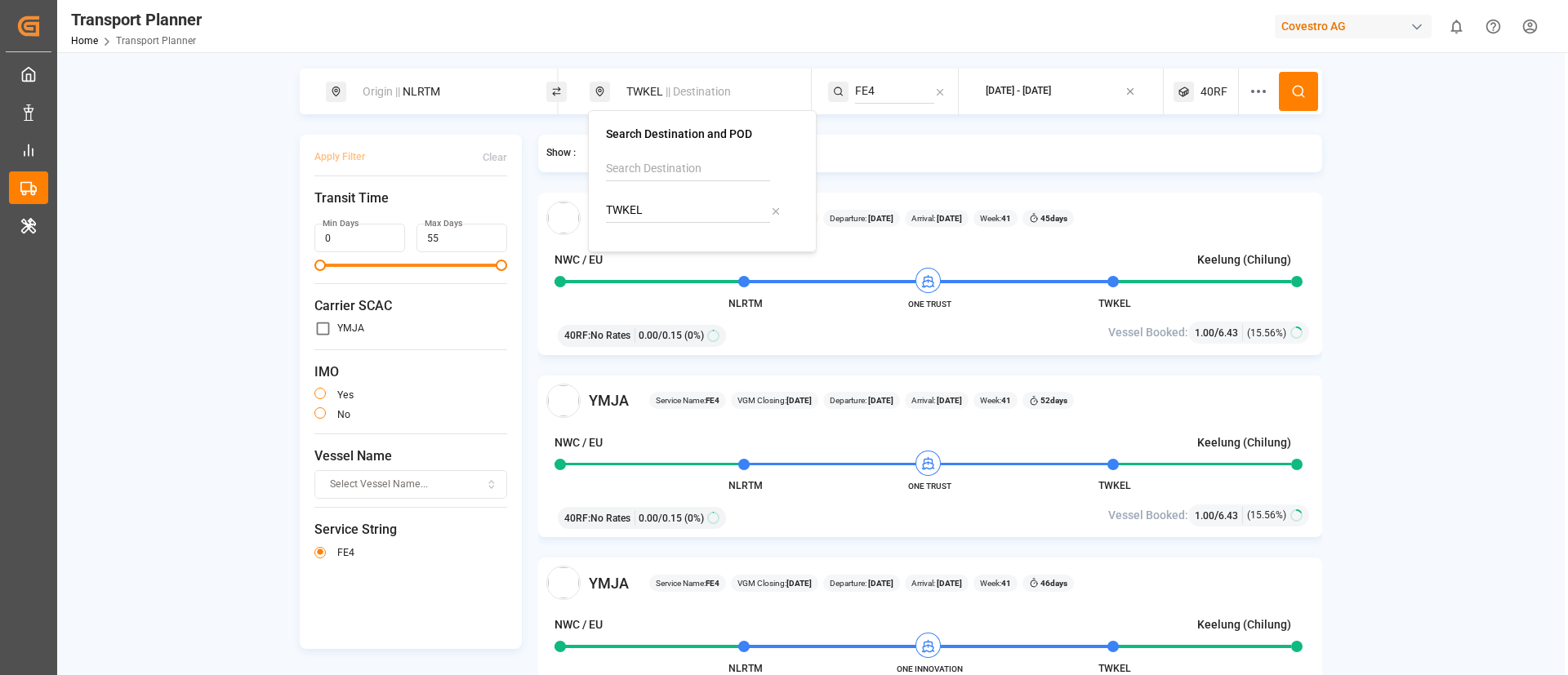
click at [648, 213] on input "TWKEL" at bounding box center [688, 210] width 164 height 24
paste input "CNTAC"
type input "CNTAC"
click at [658, 255] on b "CNTAC" at bounding box center [666, 255] width 37 height 14
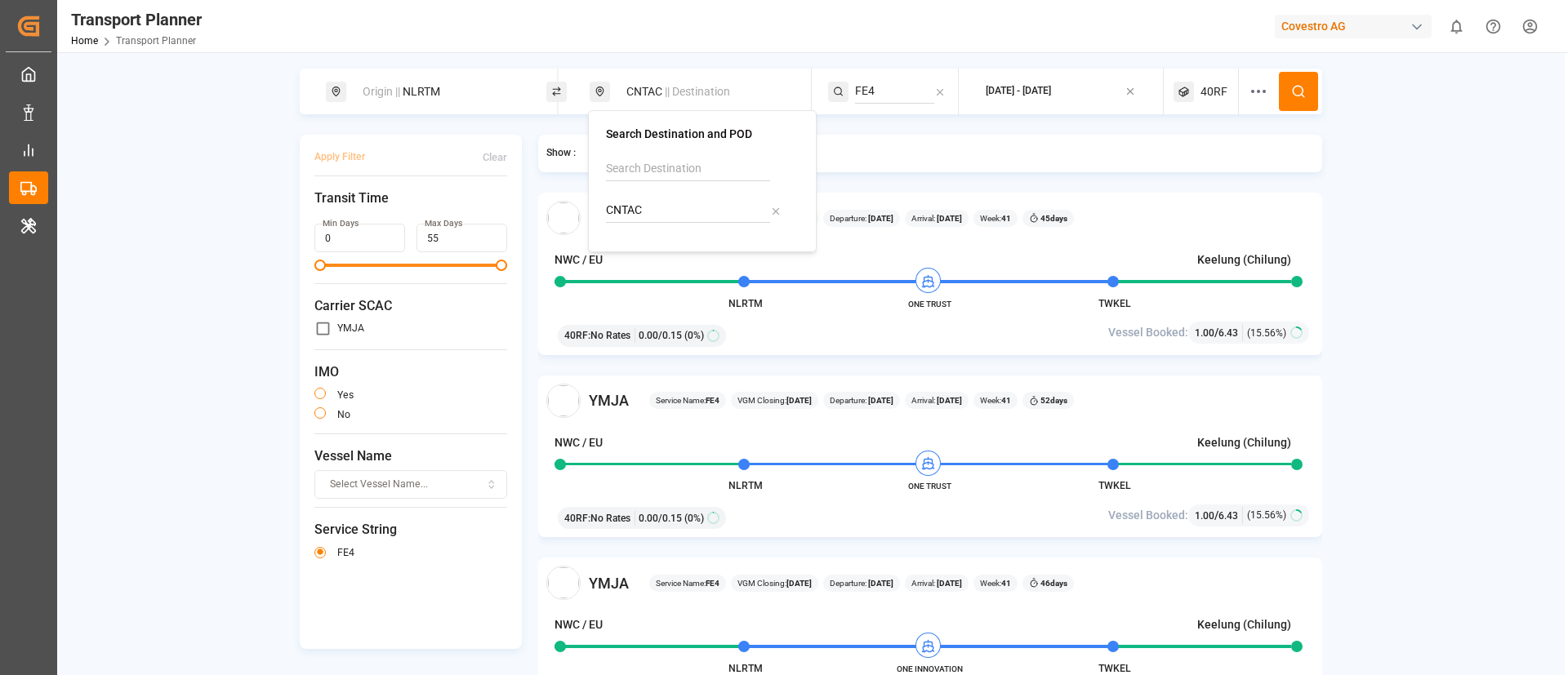
click at [1292, 88] on icon at bounding box center [1298, 91] width 15 height 15
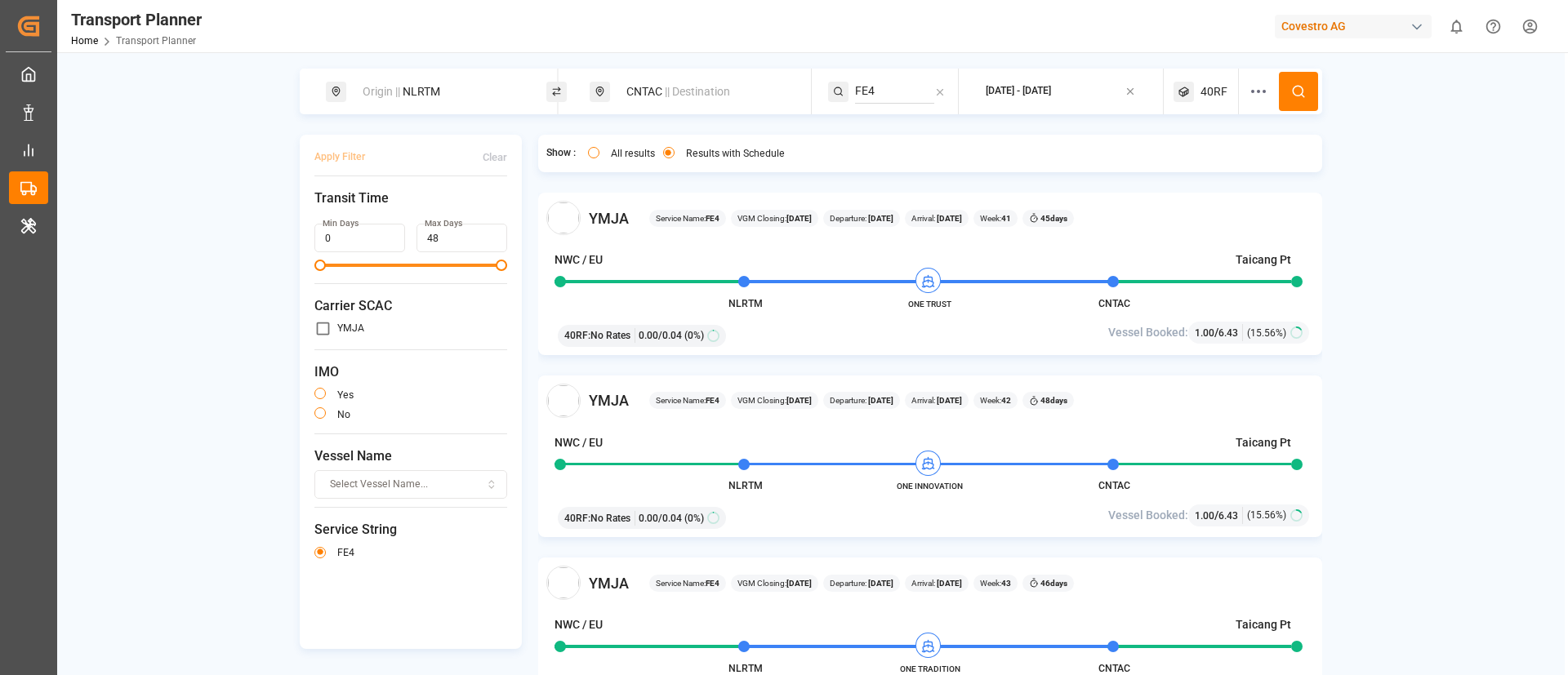
click at [459, 99] on div "Origin || NLRTM" at bounding box center [441, 91] width 176 height 30
click at [405, 210] on input "NLRTM" at bounding box center [425, 221] width 164 height 24
paste input "DEHA"
click at [405, 210] on input "NLRTM" at bounding box center [425, 221] width 164 height 24
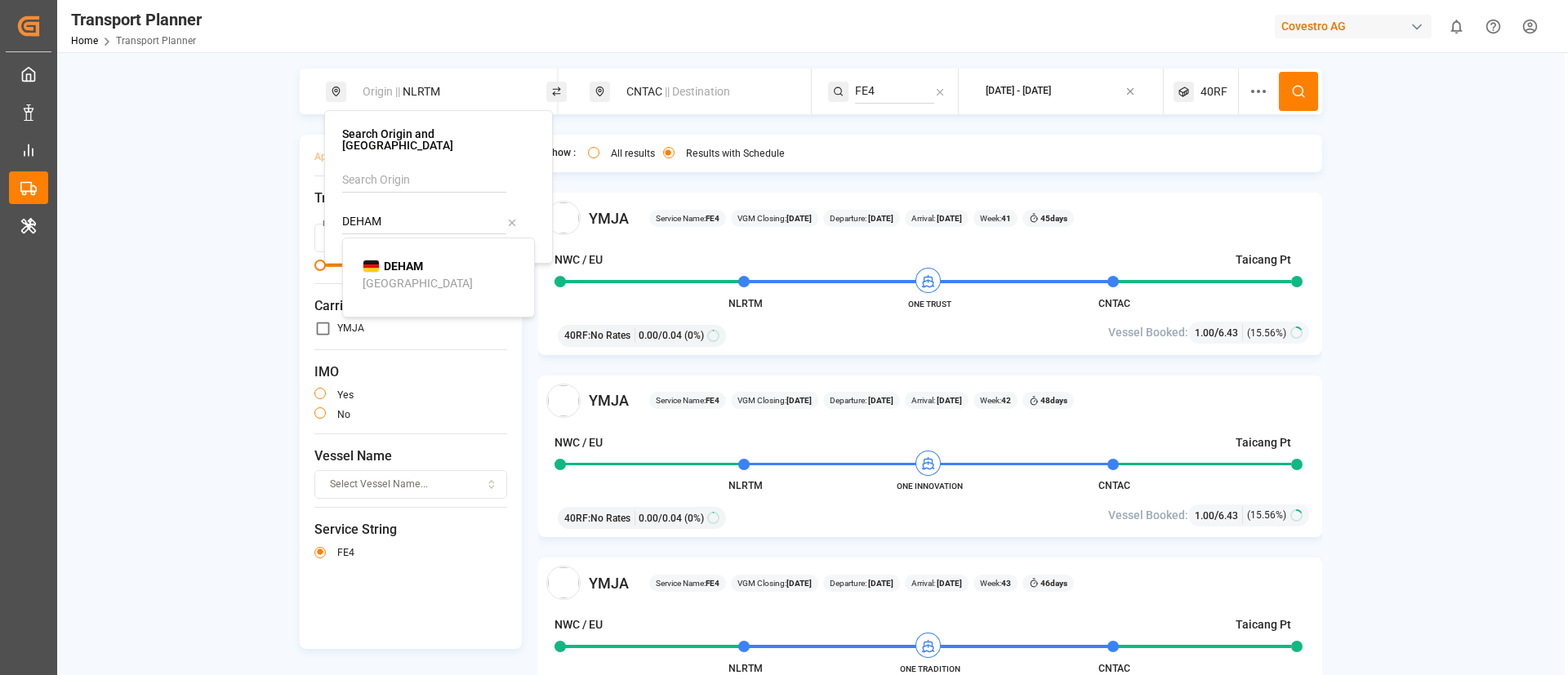
type input "DEHAM"
click at [387, 259] on b "DEHAM" at bounding box center [403, 266] width 40 height 14
click at [1297, 92] on icon at bounding box center [1298, 91] width 15 height 15
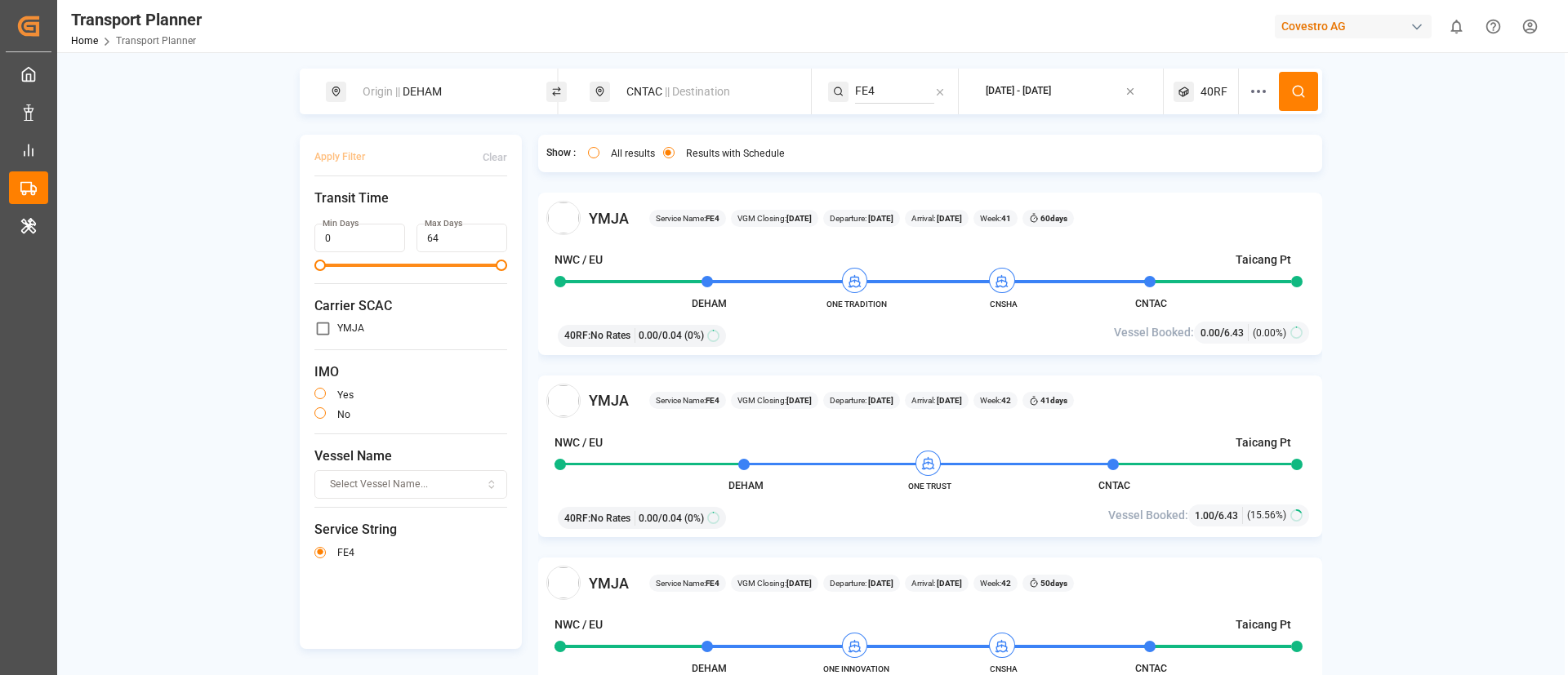
click at [675, 94] on span "|| Destination" at bounding box center [697, 92] width 66 height 14
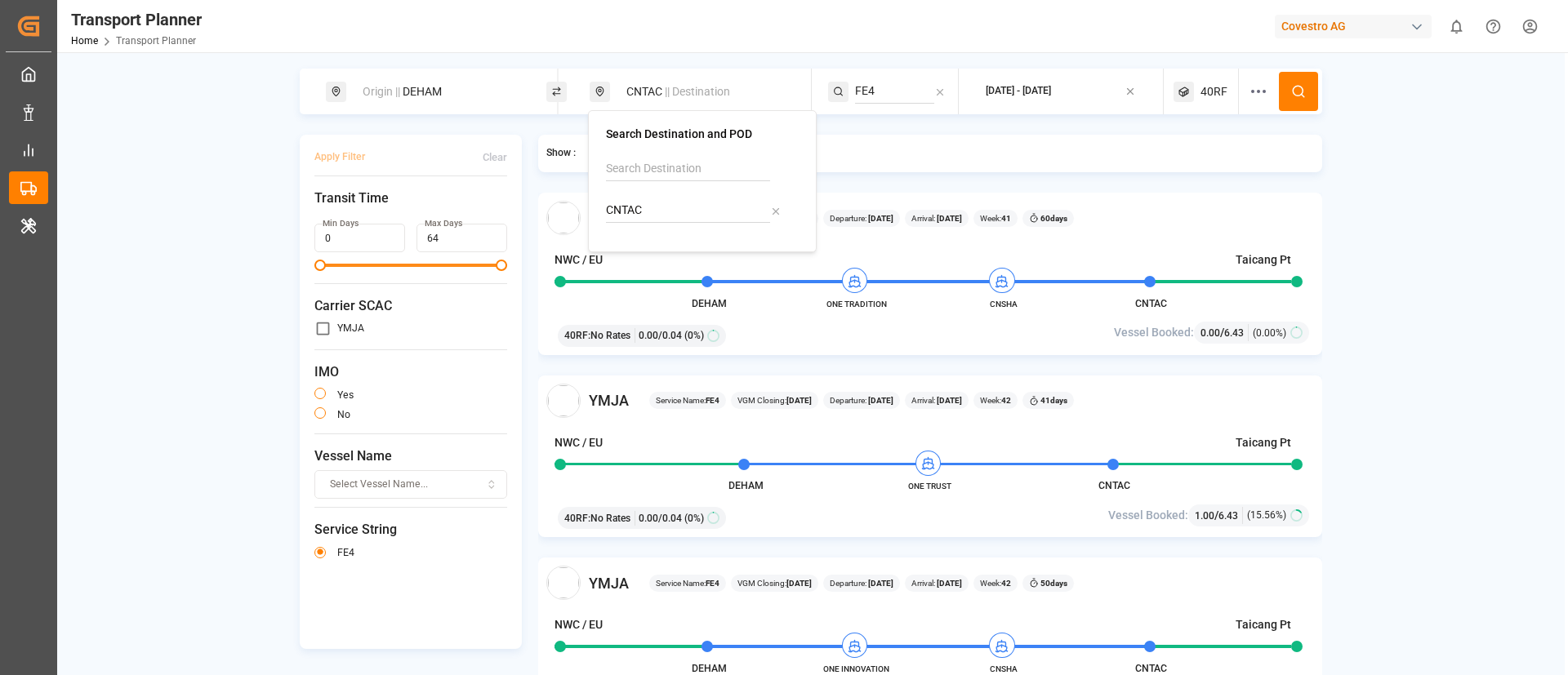
click at [658, 212] on input "CNTAC" at bounding box center [688, 210] width 164 height 24
paste input "TWKHH"
type input "TWKHH"
click at [662, 255] on b "TWKHH" at bounding box center [667, 255] width 41 height 14
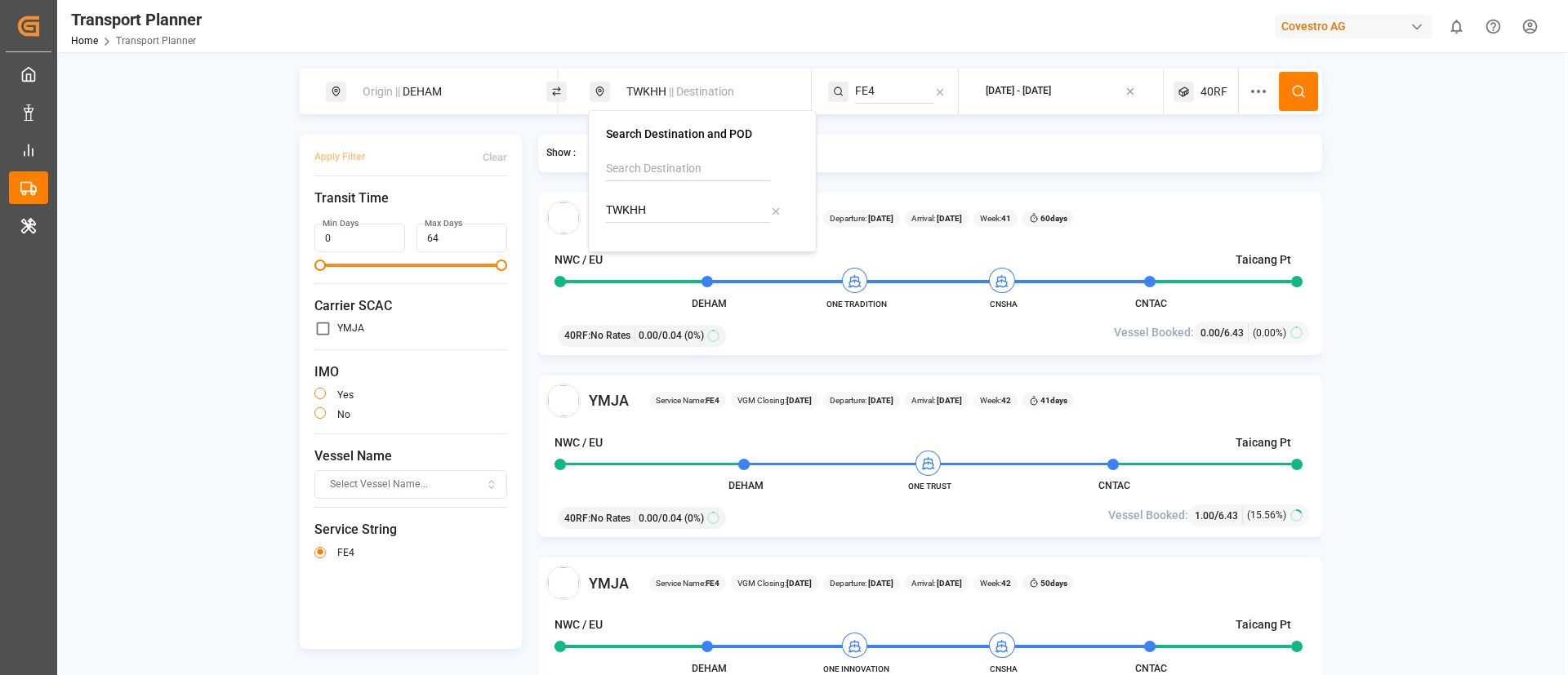
click at [1291, 95] on icon at bounding box center [1298, 91] width 15 height 15
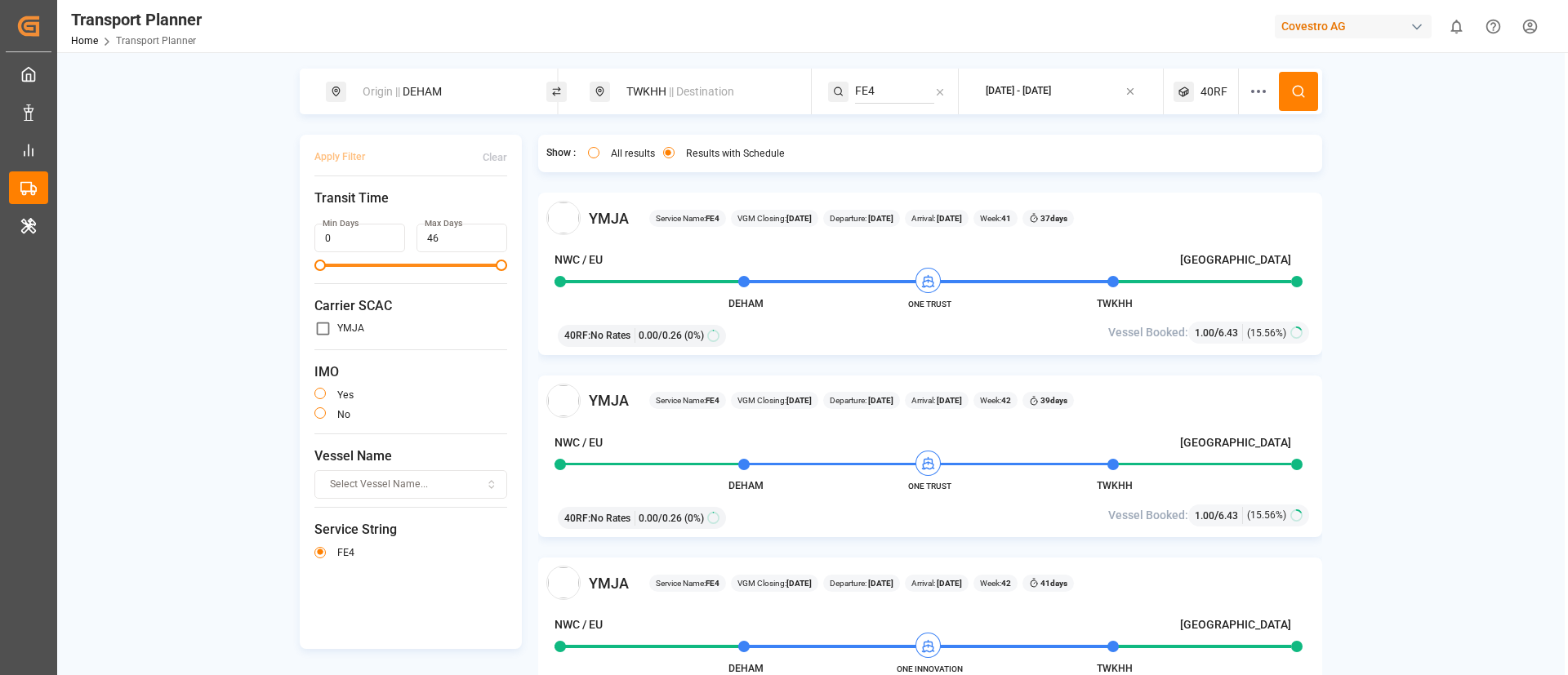
click at [471, 86] on div "Origin || DEHAM" at bounding box center [441, 91] width 176 height 30
click at [399, 210] on input "DEHAM" at bounding box center [425, 221] width 164 height 24
paste input "NLRT"
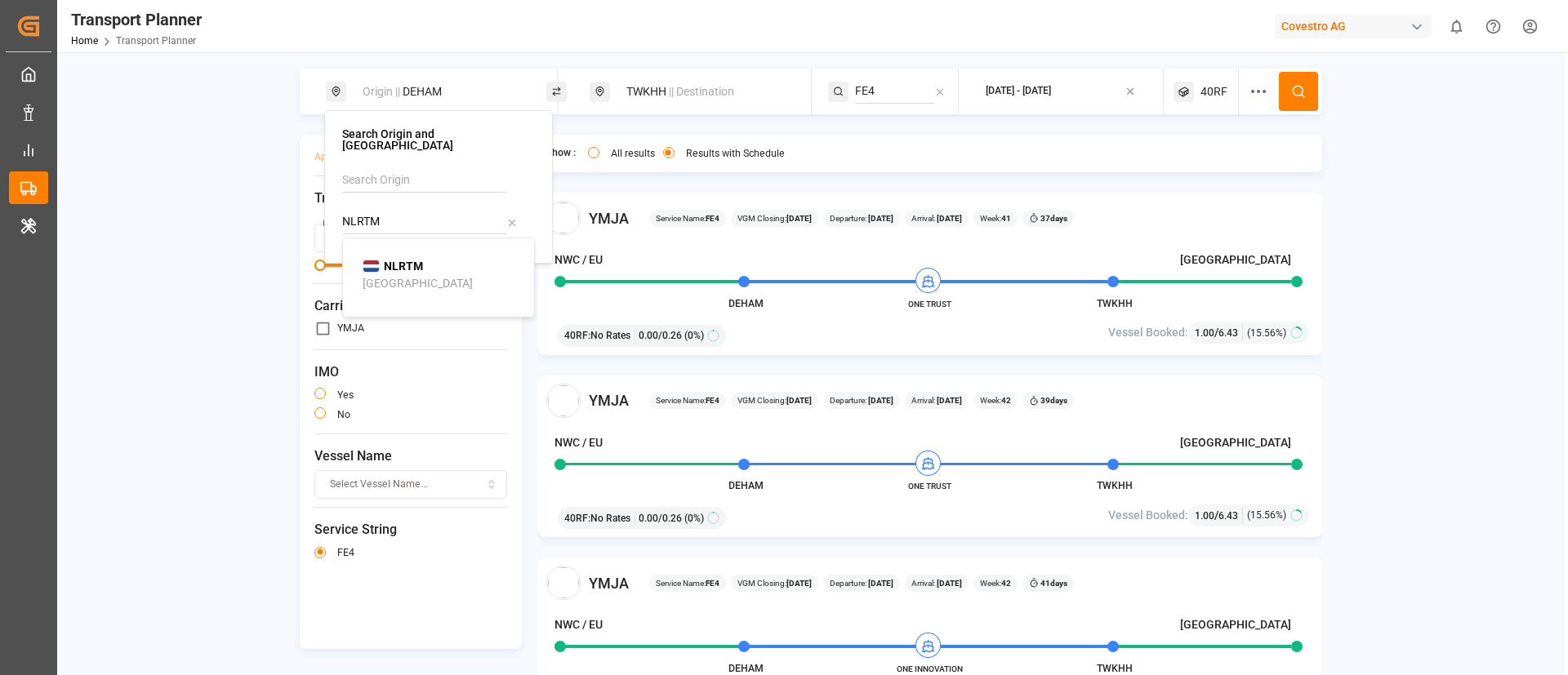
type input "NLRTM"
click at [392, 259] on b "NLRTM" at bounding box center [403, 266] width 40 height 14
click at [1291, 86] on icon at bounding box center [1298, 91] width 15 height 15
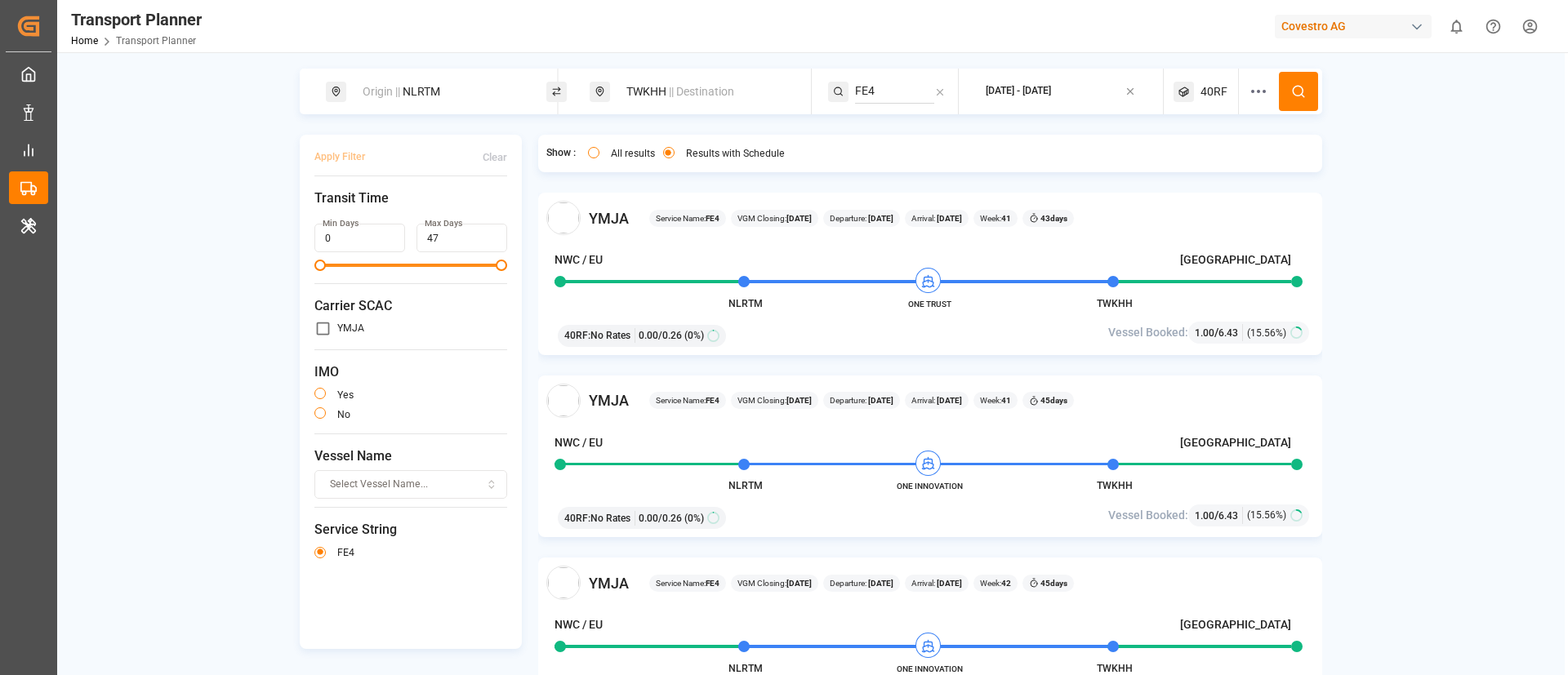
click at [429, 96] on div "Origin || NLRTM" at bounding box center [441, 91] width 176 height 30
click at [394, 210] on input "NLRTM" at bounding box center [425, 221] width 164 height 24
paste input "FRLEH"
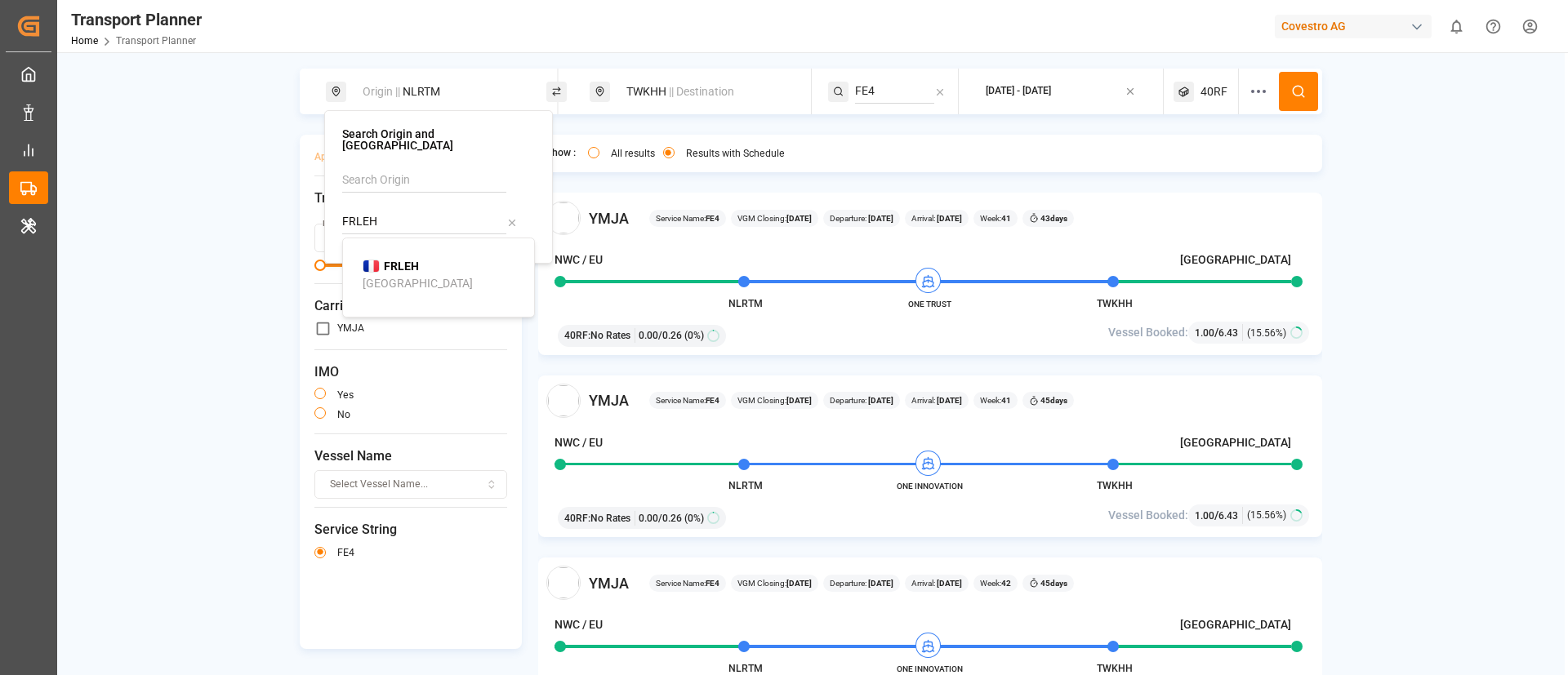
type input "FRLEH"
click at [394, 262] on span "FRLEH" at bounding box center [401, 267] width 35 height 17
click at [1291, 87] on icon at bounding box center [1298, 91] width 15 height 15
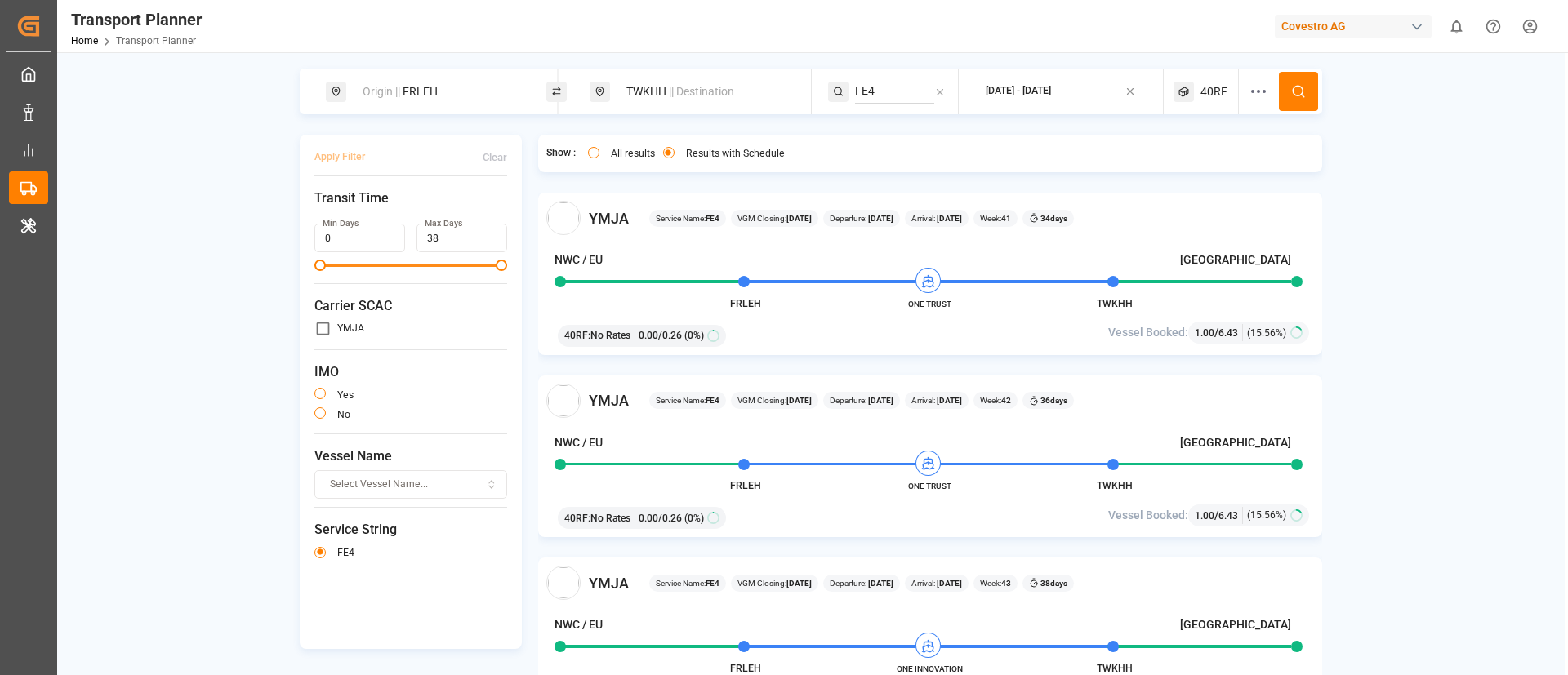
click at [682, 89] on span "|| Destination" at bounding box center [701, 92] width 66 height 14
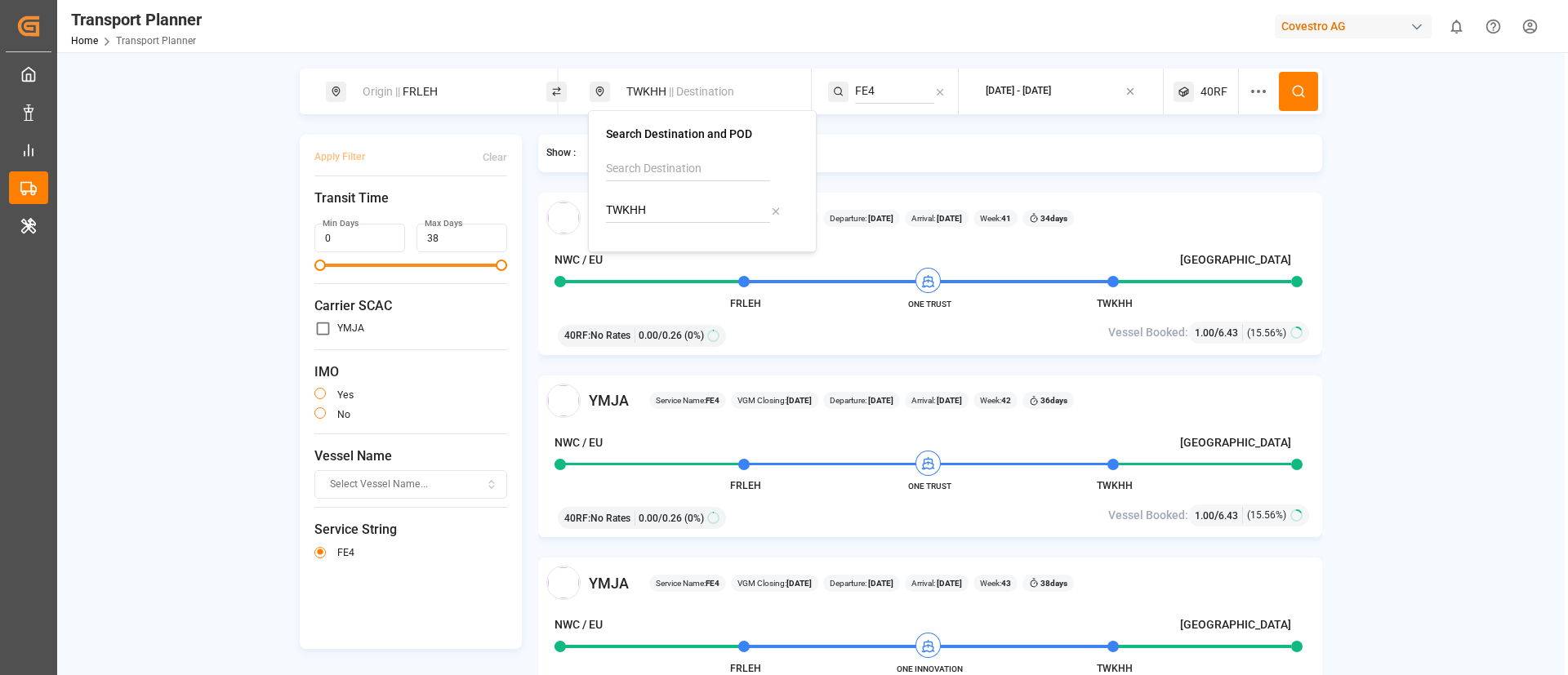
click at [660, 218] on input "TWKHH" at bounding box center [688, 210] width 164 height 24
paste input "JPSMZ"
type input "JPSMZ"
click at [659, 251] on b "JPSMZ" at bounding box center [666, 255] width 39 height 14
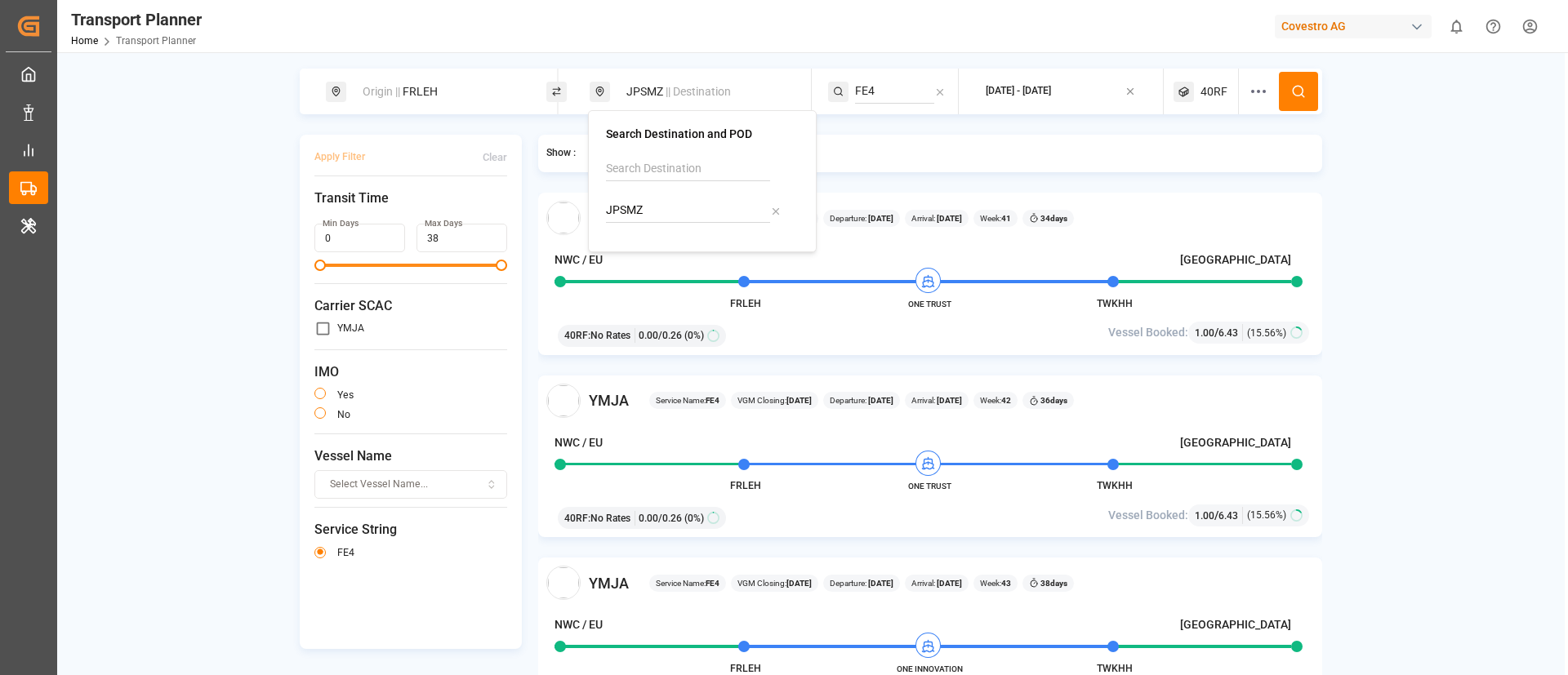
click at [894, 89] on input "FE4" at bounding box center [895, 91] width 79 height 24
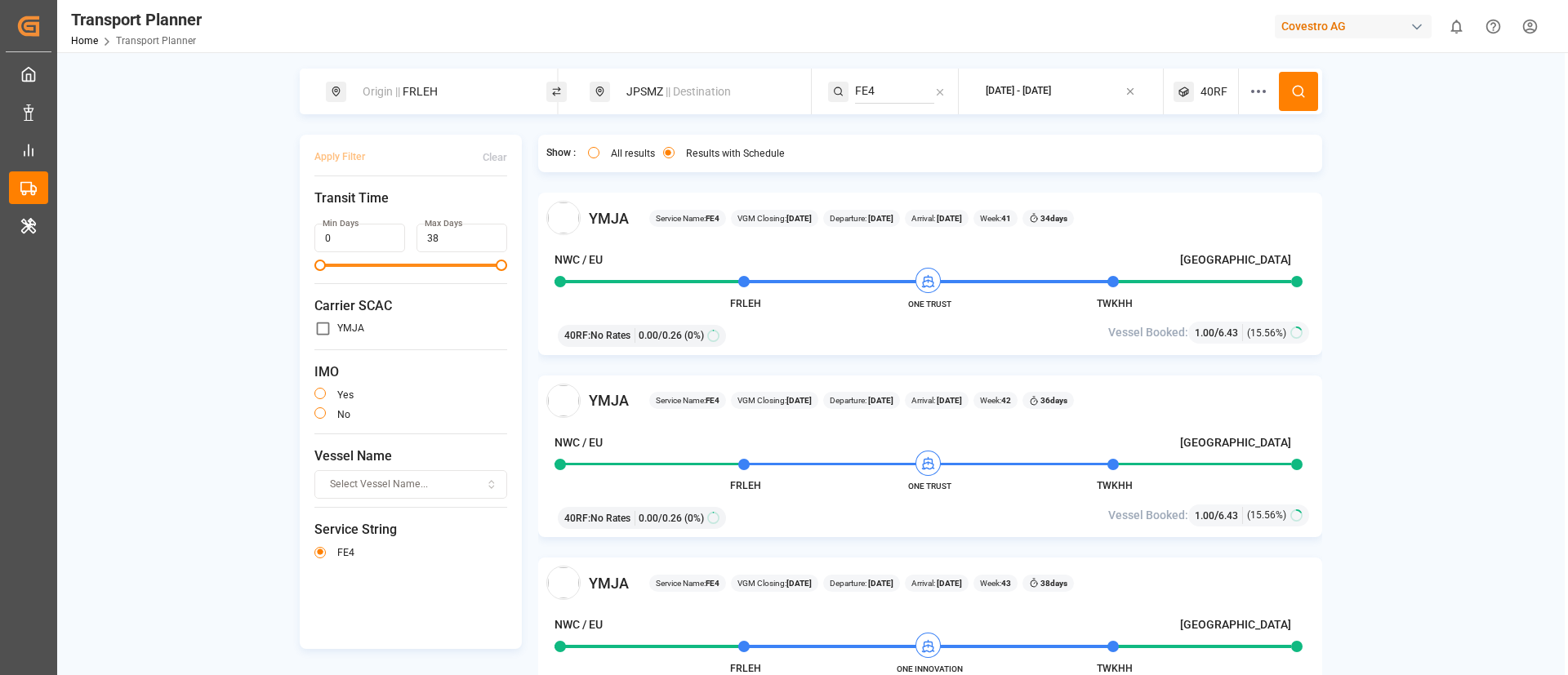
click at [894, 89] on input "FE4" at bounding box center [895, 91] width 79 height 24
paste input "5"
type input "FE5"
click at [888, 131] on span "FE5" at bounding box center [885, 135] width 19 height 14
click at [1297, 96] on icon at bounding box center [1298, 91] width 15 height 15
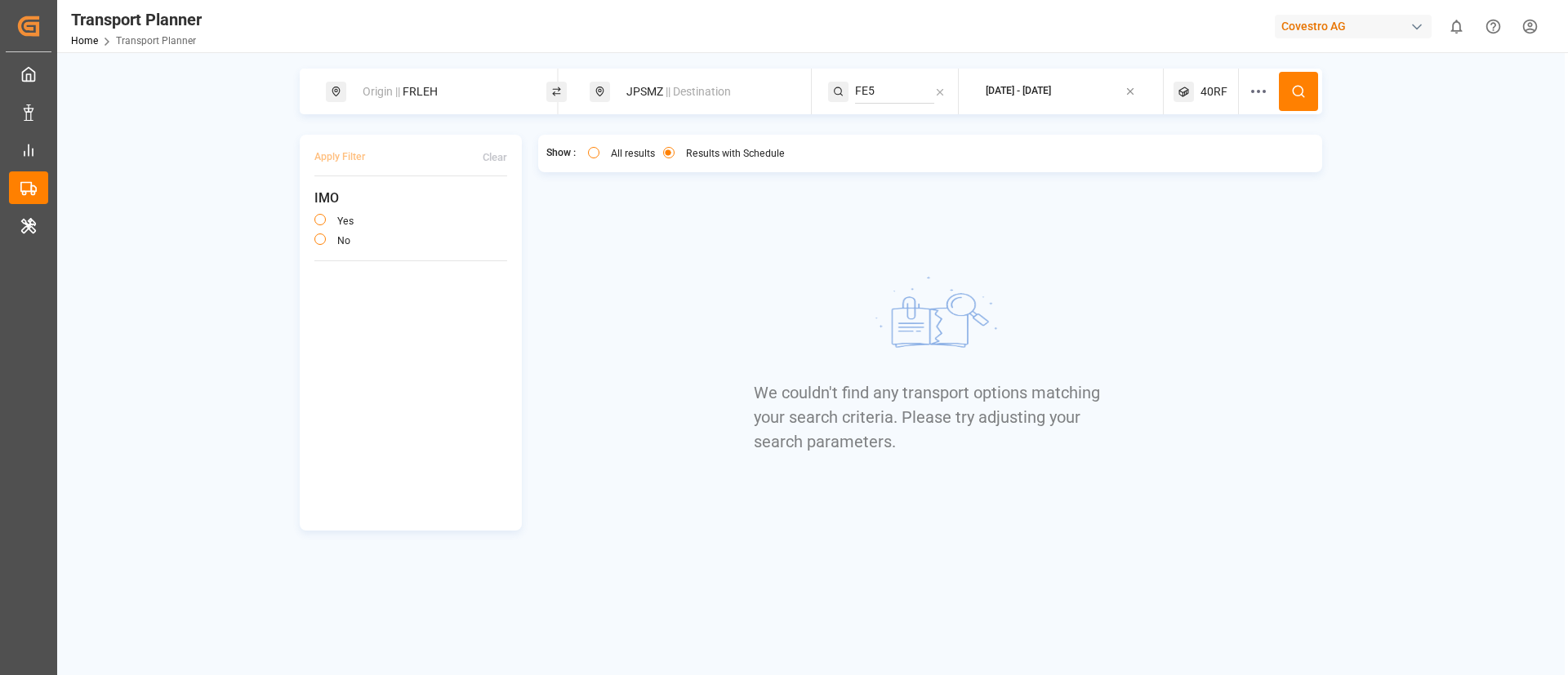
click at [1218, 84] on span "40RF" at bounding box center [1214, 92] width 27 height 17
click at [1178, 167] on small "40RF" at bounding box center [1175, 170] width 57 height 12
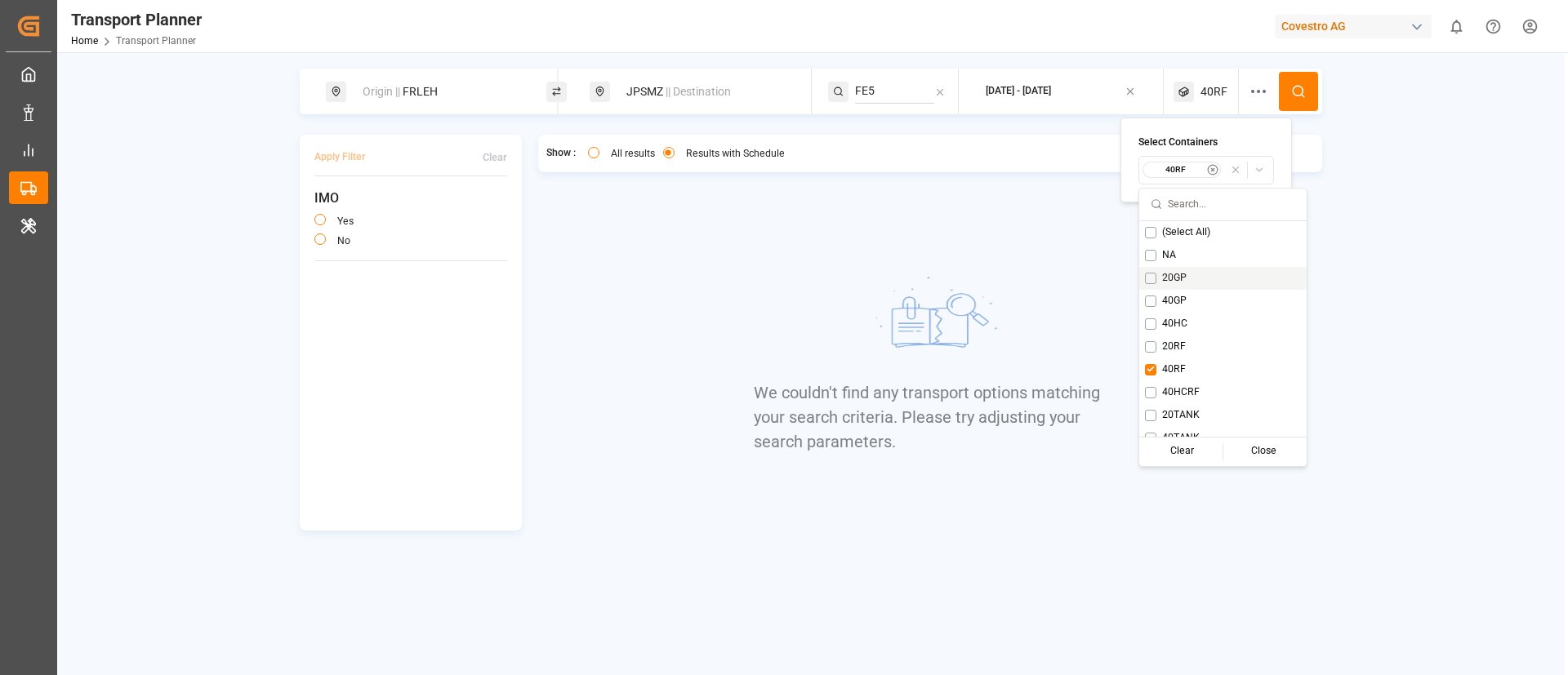
click at [1178, 280] on span "20GP" at bounding box center [1173, 278] width 24 height 15
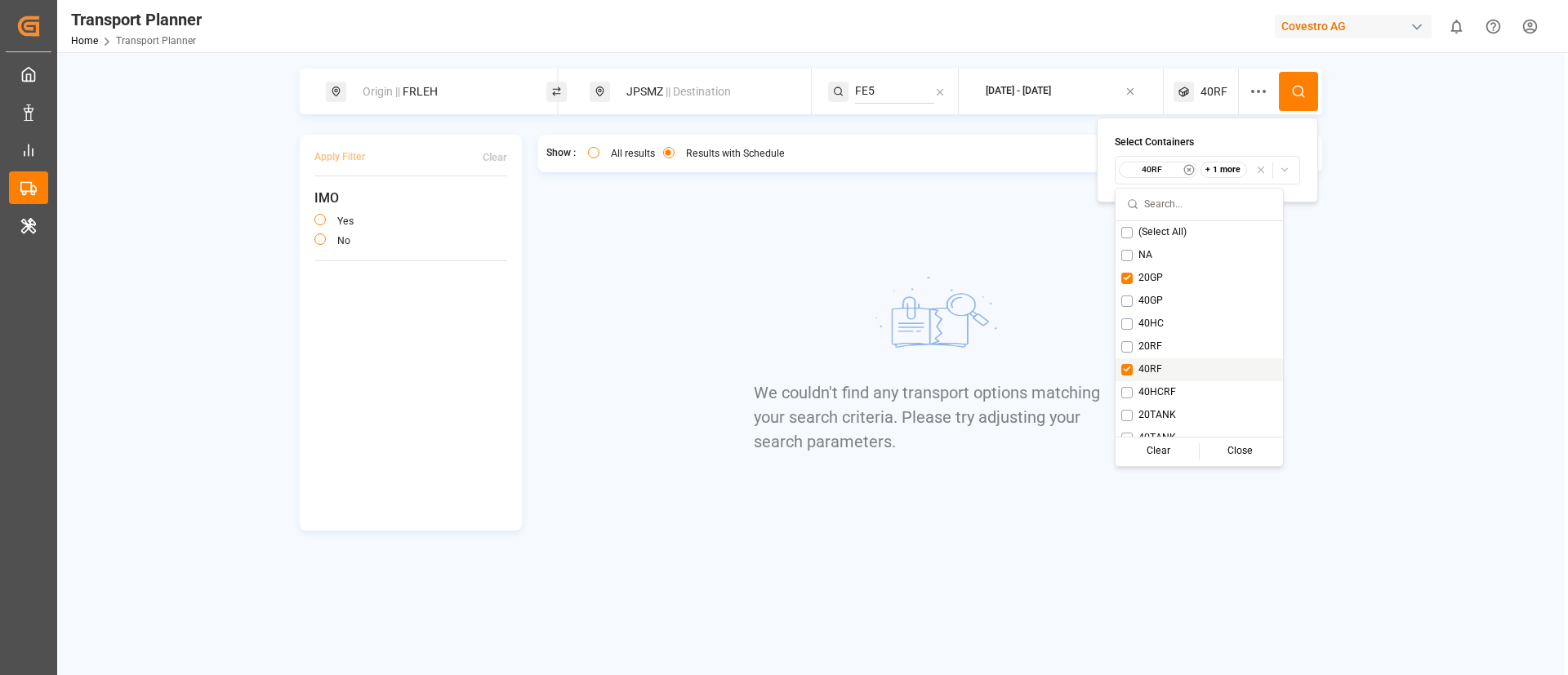
click at [1156, 366] on span "40RF" at bounding box center [1150, 369] width 23 height 15
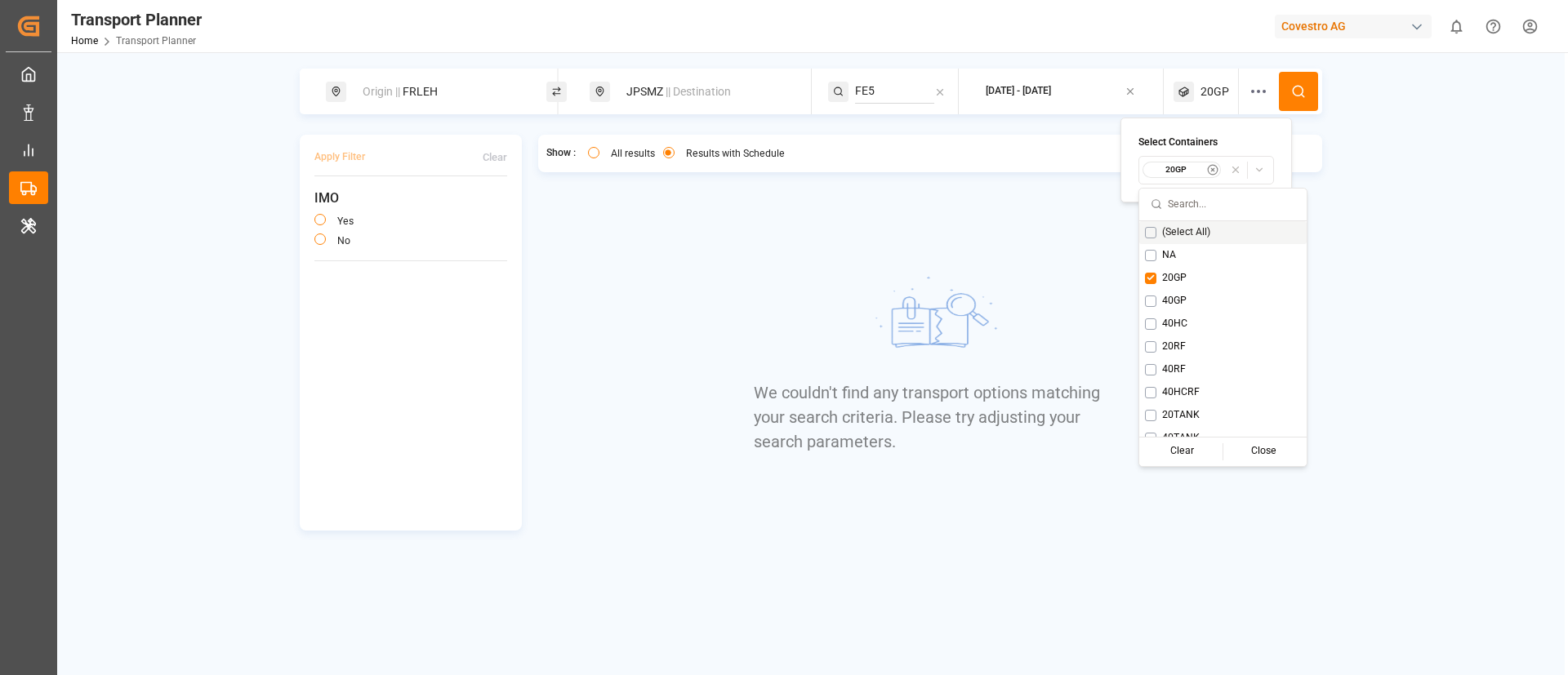
click at [1296, 96] on circle at bounding box center [1297, 91] width 10 height 10
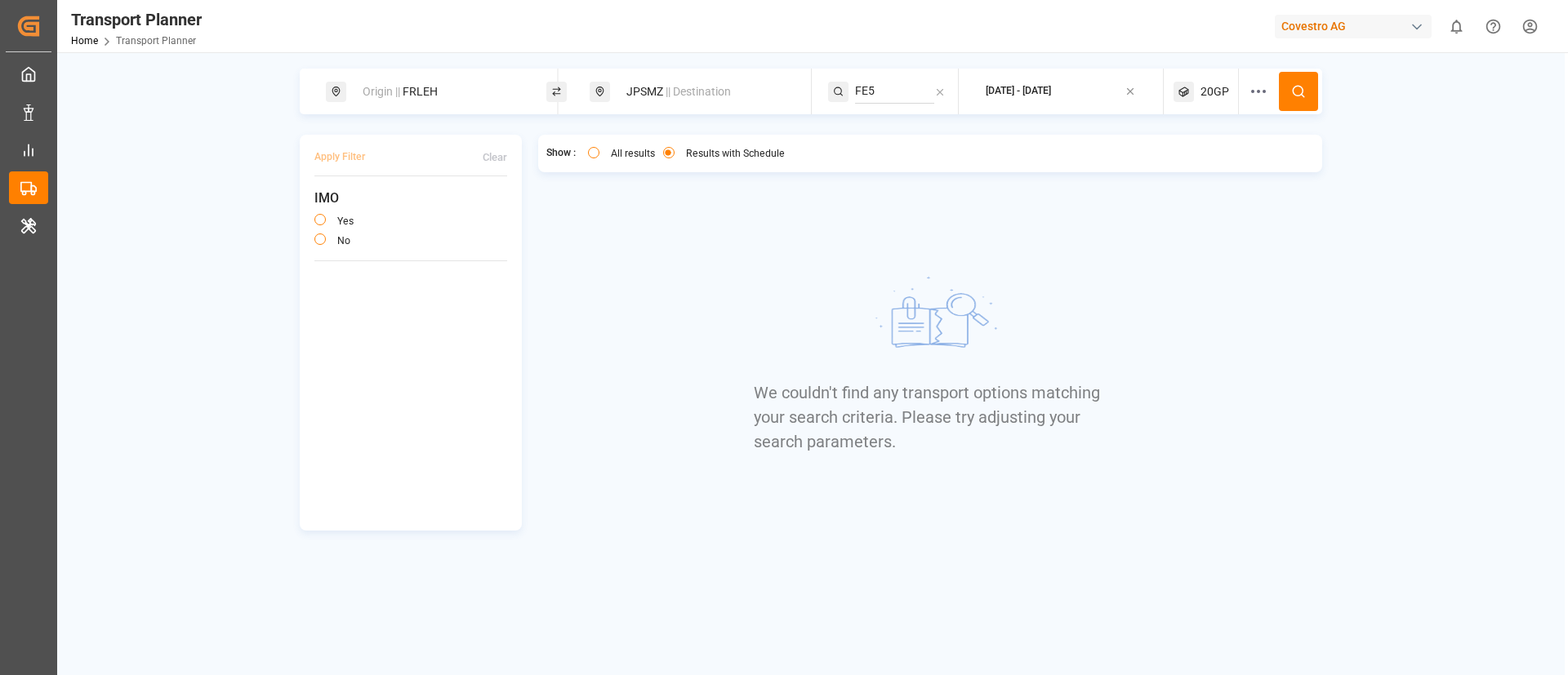
click at [1216, 96] on span "20GP" at bounding box center [1215, 92] width 29 height 17
click at [1181, 173] on small "20GP" at bounding box center [1175, 170] width 57 height 12
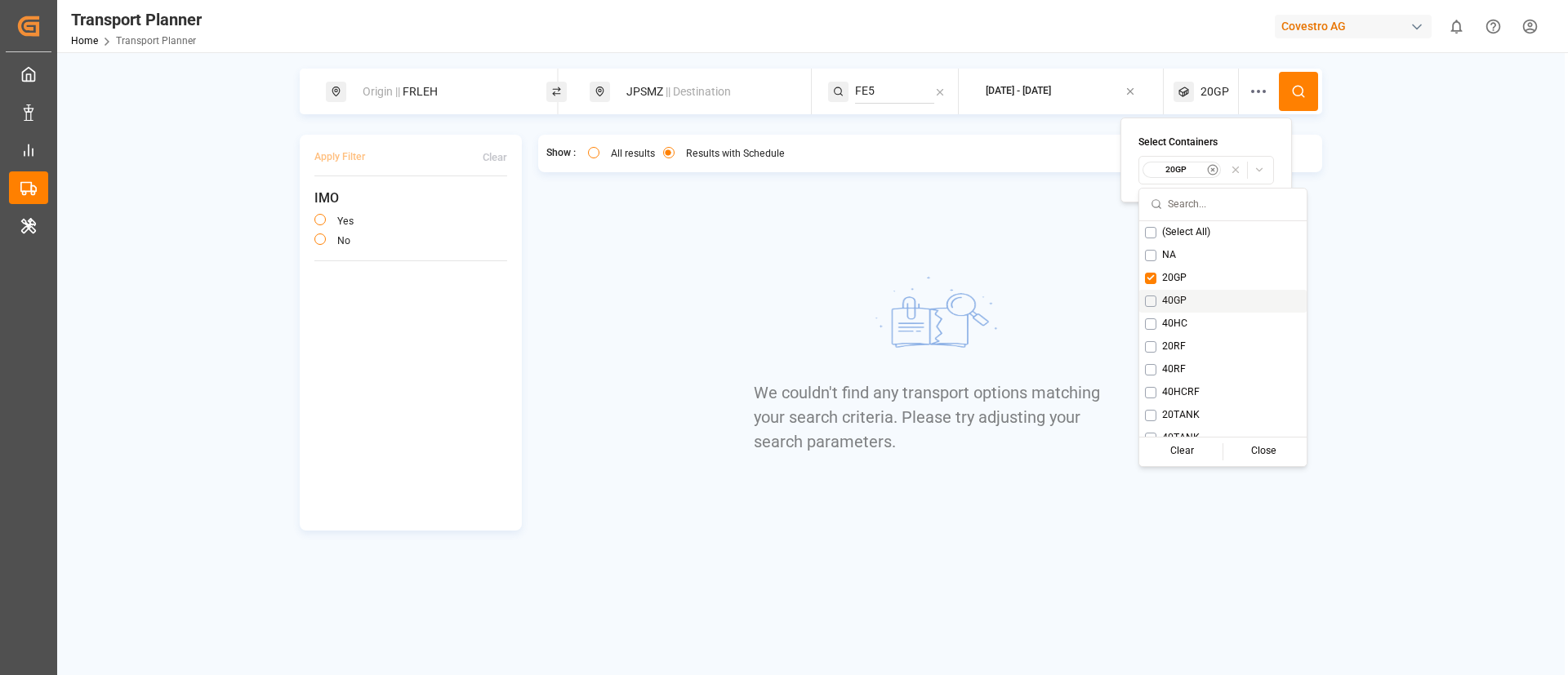
click at [1175, 302] on span "40GP" at bounding box center [1173, 301] width 24 height 15
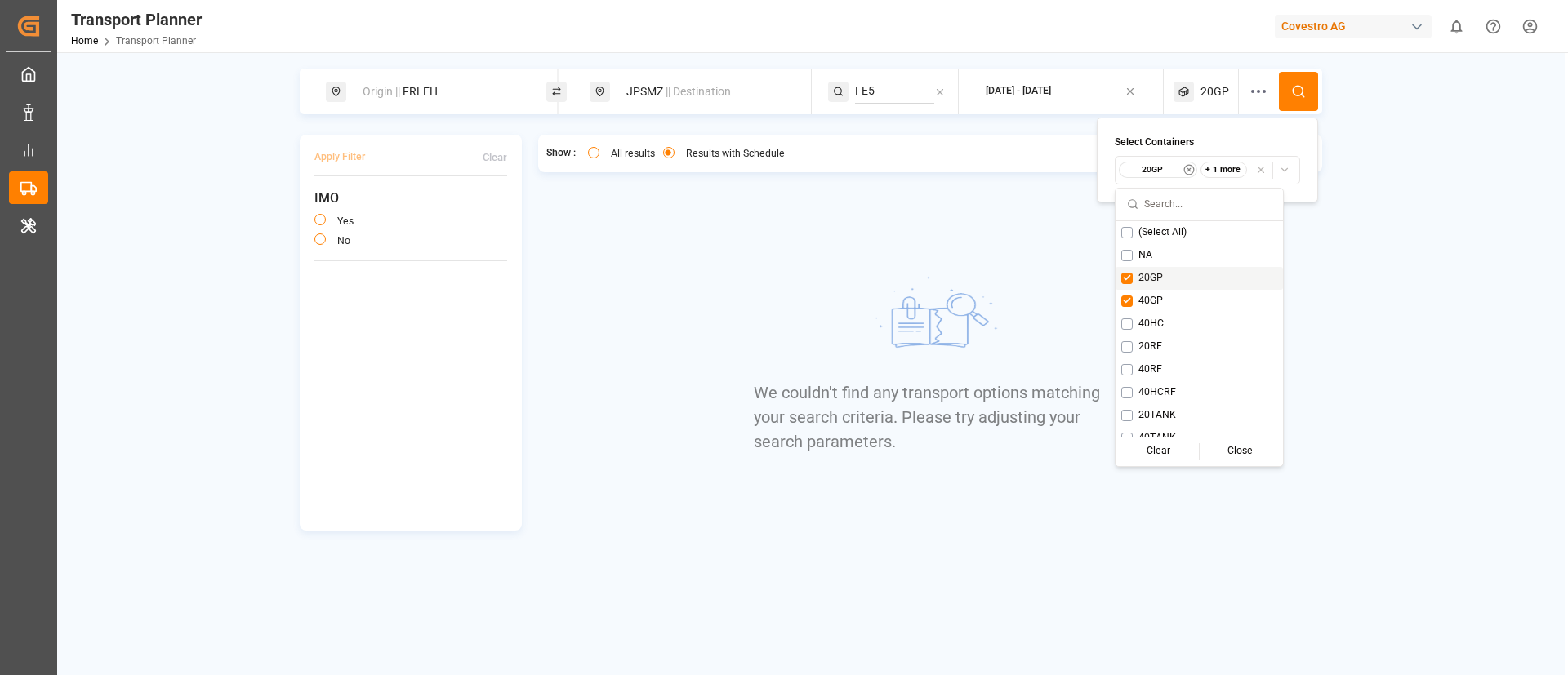
click at [1145, 275] on span "20GP" at bounding box center [1150, 278] width 24 height 15
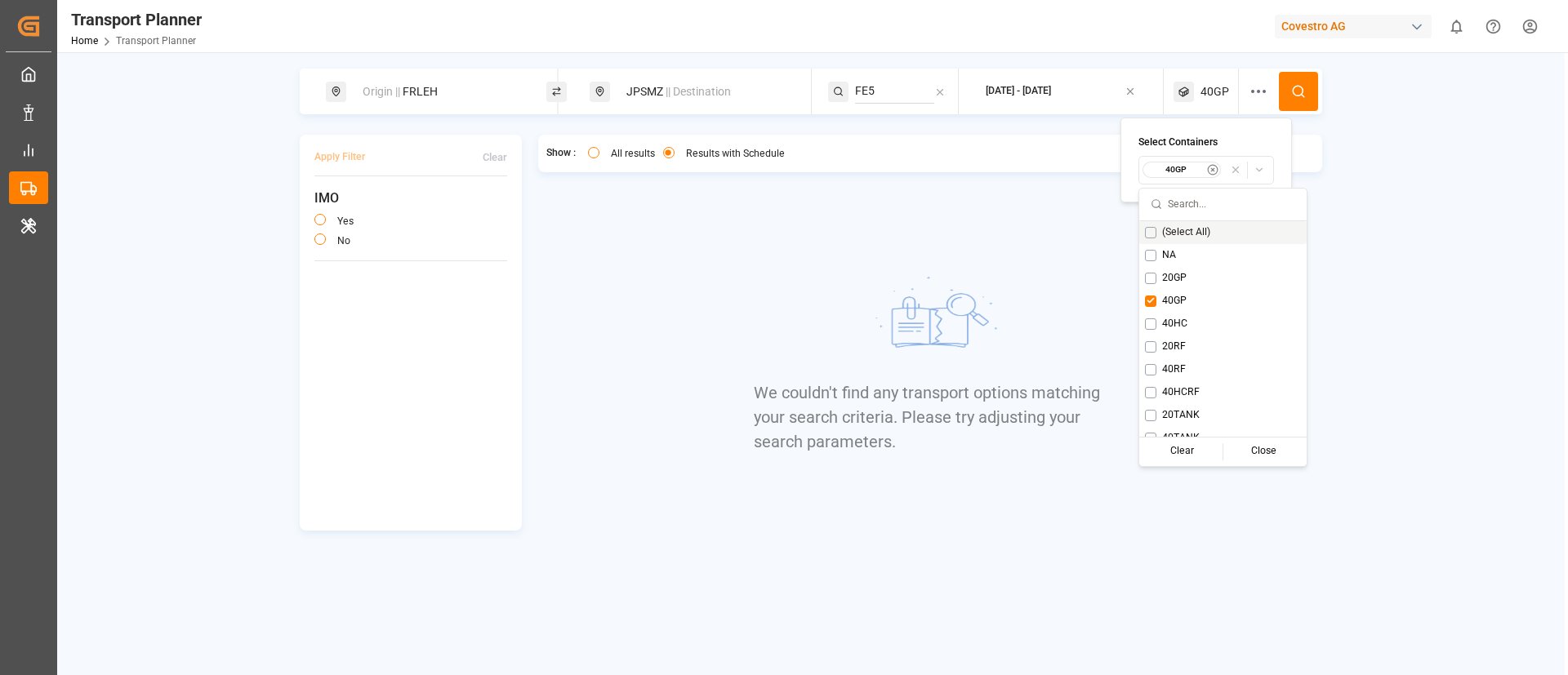
click at [1296, 85] on icon at bounding box center [1298, 91] width 15 height 15
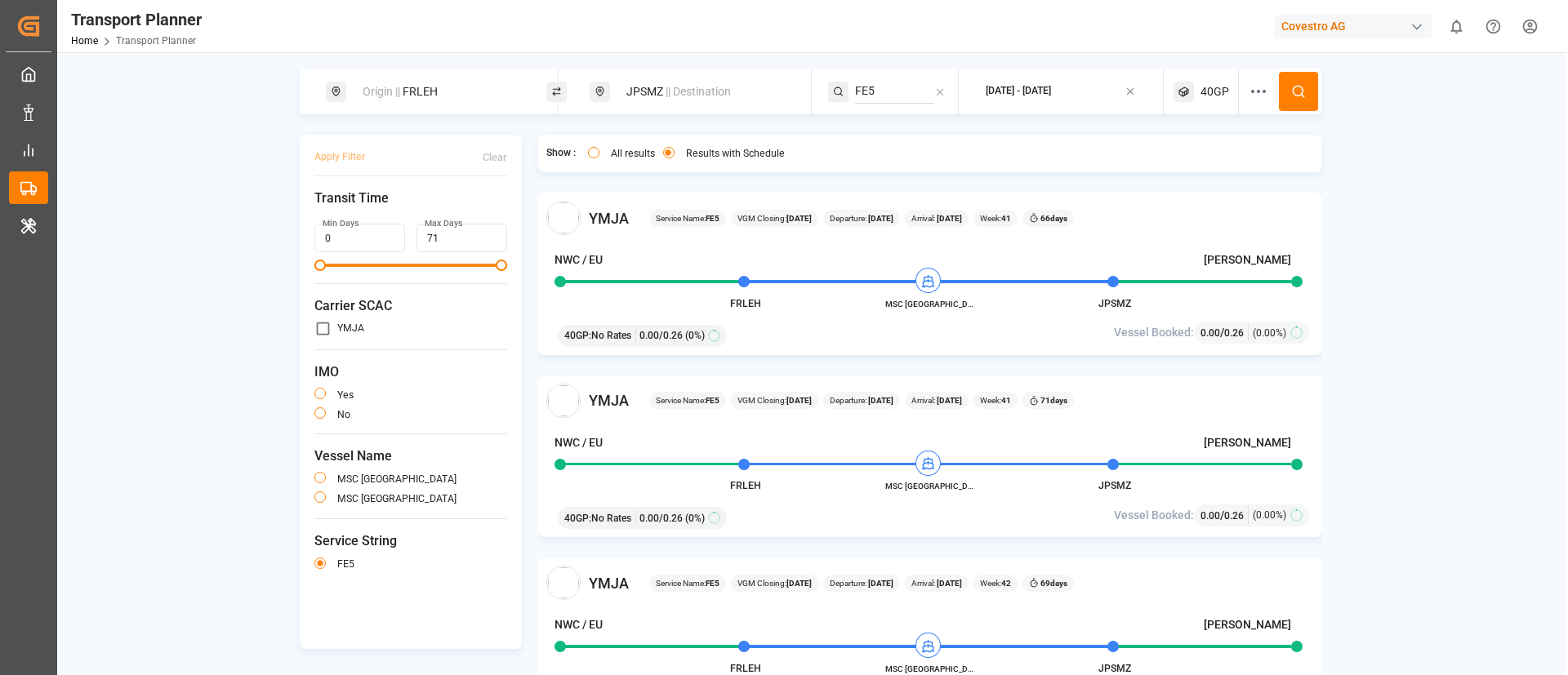
click at [437, 93] on div "Origin || FRLEH" at bounding box center [441, 91] width 176 height 30
click at [419, 210] on input "FRLEH" at bounding box center [425, 221] width 164 height 24
paste input "NLRTM"
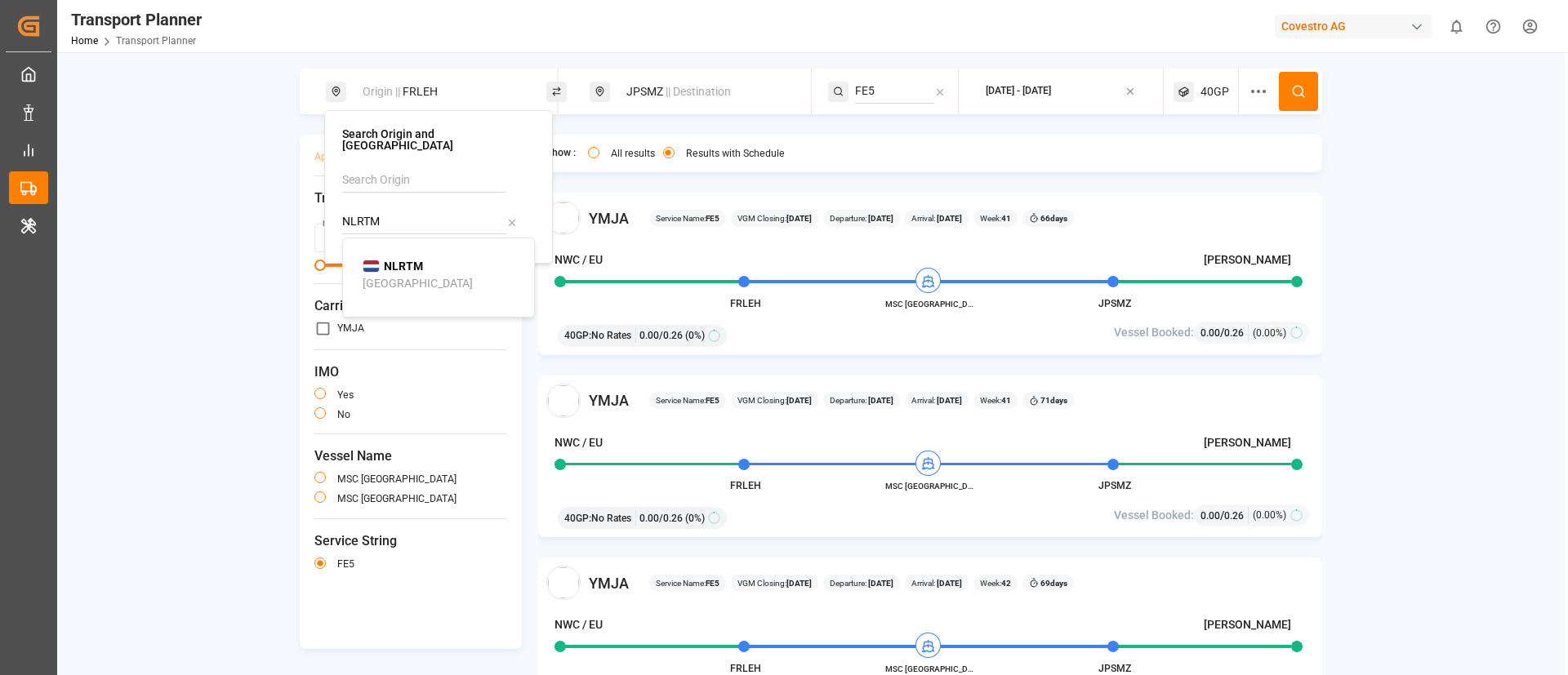
type input "NLRTM"
click at [394, 275] on div "[GEOGRAPHIC_DATA]" at bounding box center [418, 283] width 110 height 17
click at [1301, 92] on icon at bounding box center [1298, 91] width 15 height 15
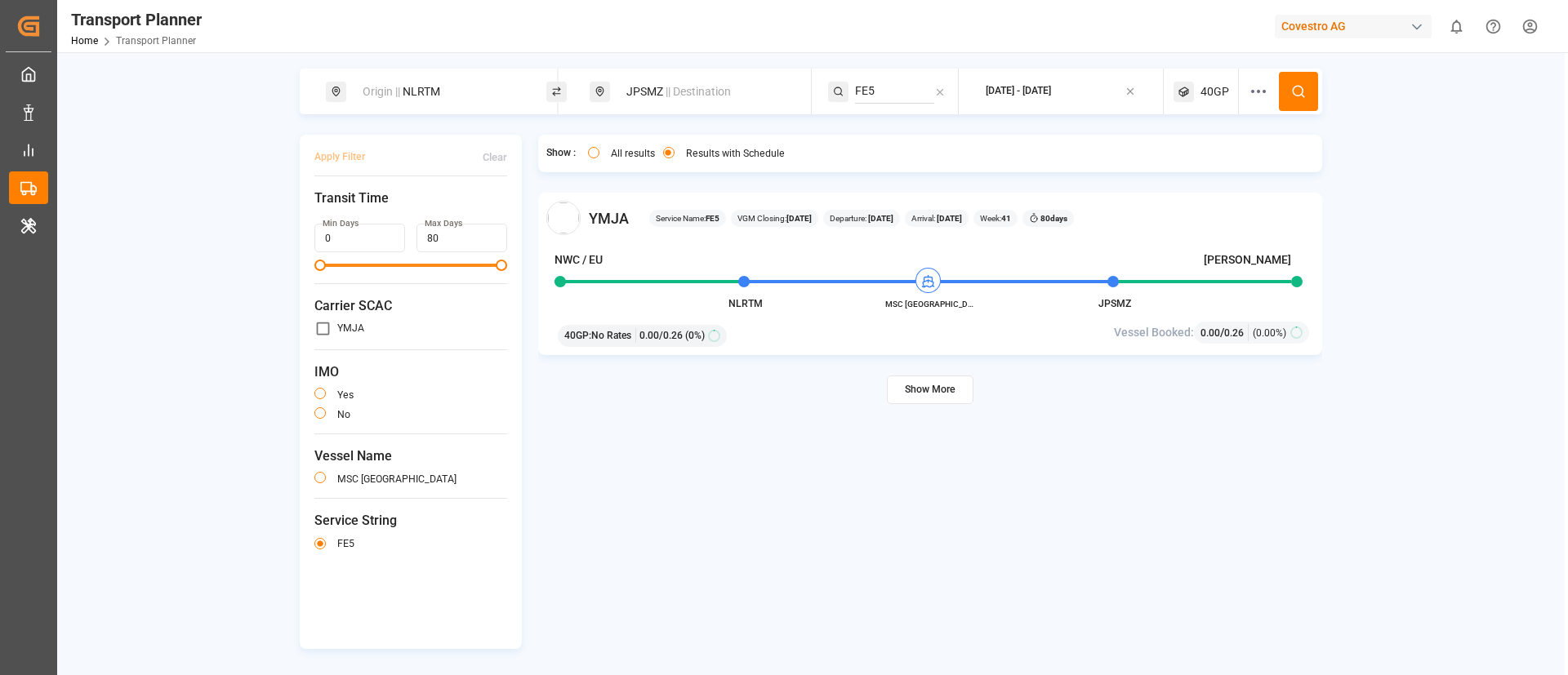
click at [938, 393] on button "Show More" at bounding box center [930, 390] width 86 height 29
click at [1211, 79] on div "40GP" at bounding box center [1206, 91] width 66 height 45
click at [1175, 169] on small "40GP" at bounding box center [1172, 170] width 57 height 12
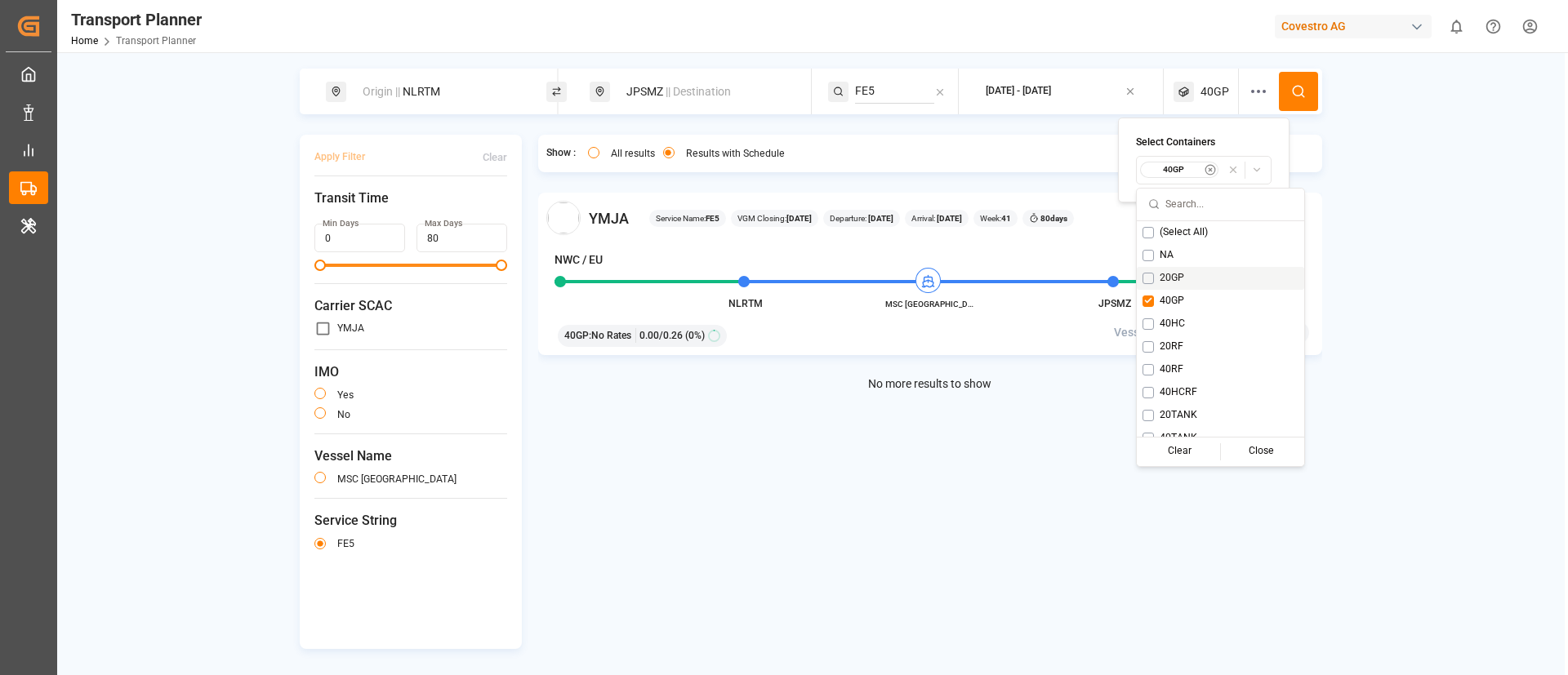
click at [1170, 271] on span "20GP" at bounding box center [1171, 278] width 24 height 15
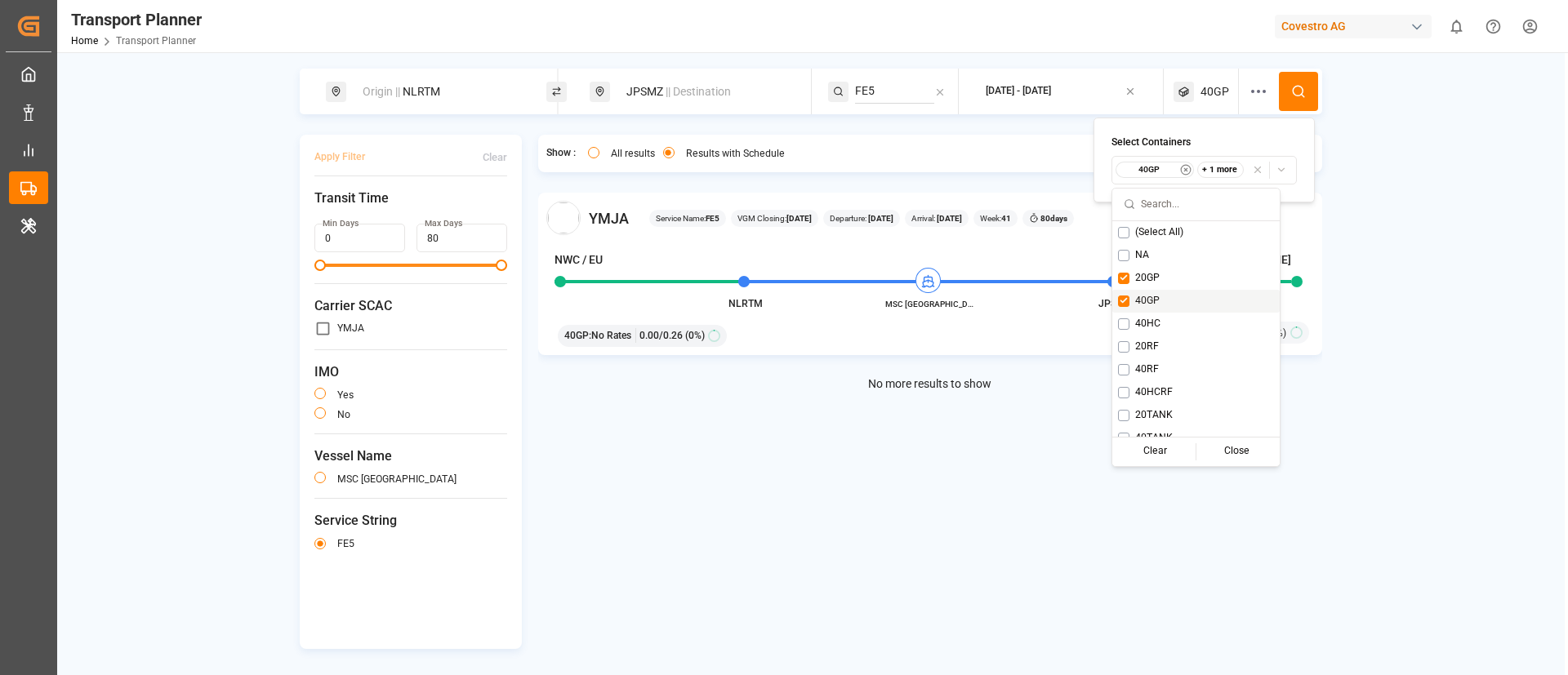
click at [1154, 303] on span "40GP" at bounding box center [1146, 301] width 24 height 15
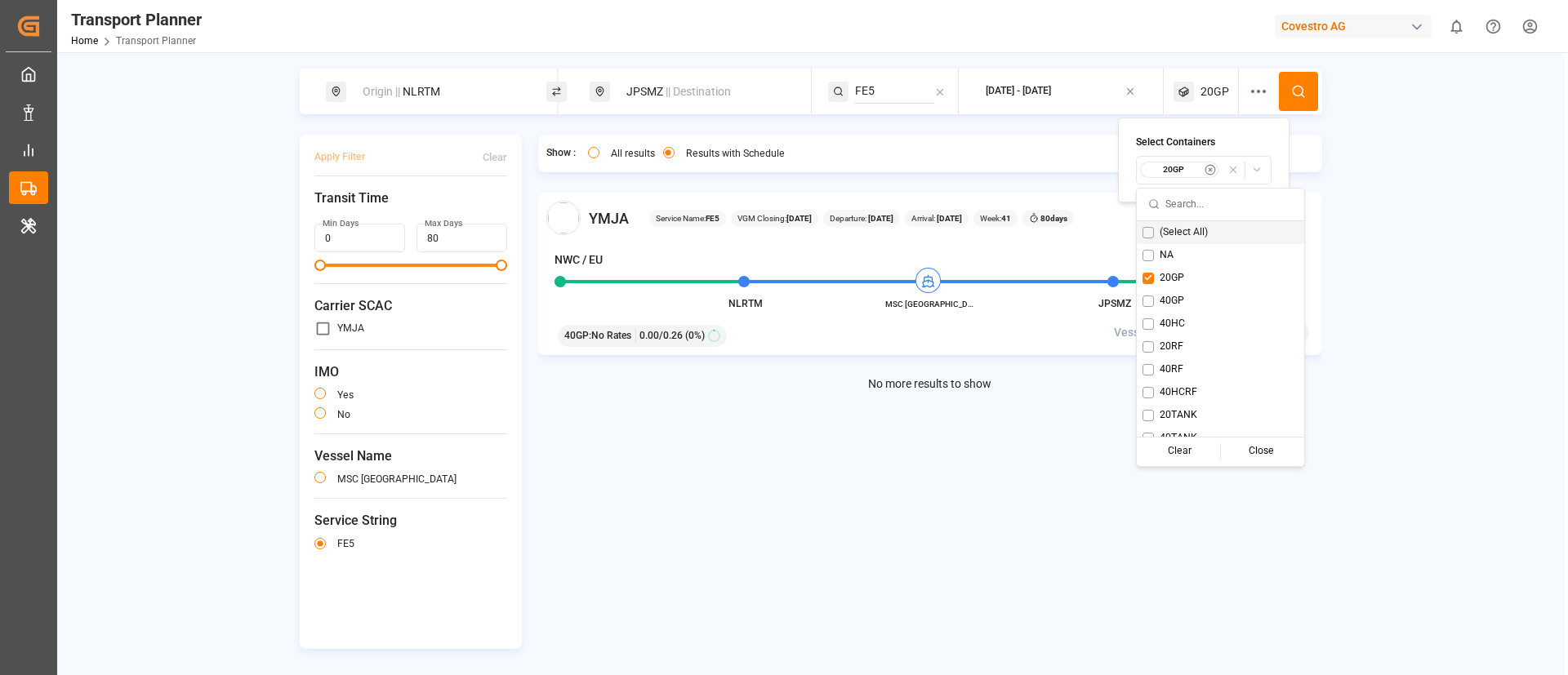
click at [1293, 88] on icon at bounding box center [1298, 91] width 15 height 15
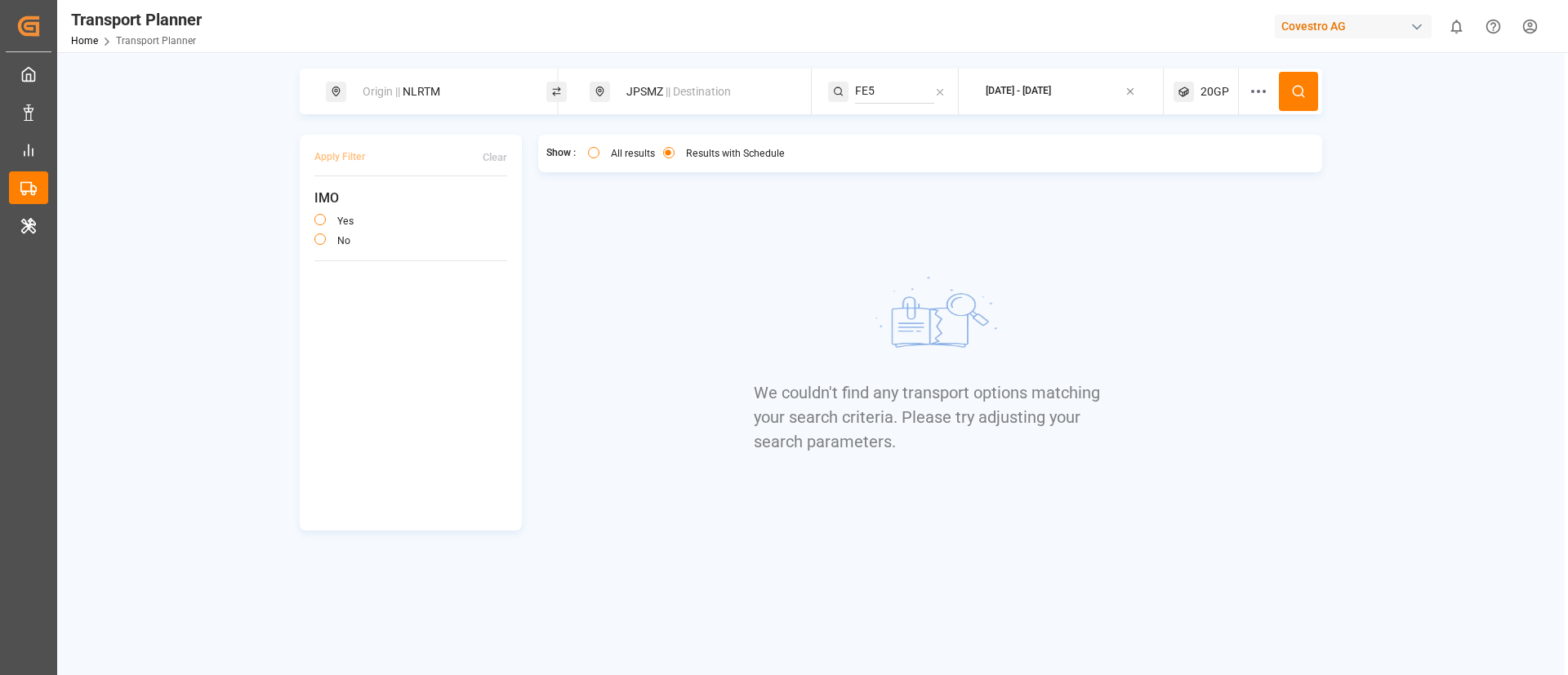
click at [1215, 92] on span "20GP" at bounding box center [1215, 92] width 29 height 17
click at [1178, 170] on small "20GP" at bounding box center [1175, 170] width 57 height 12
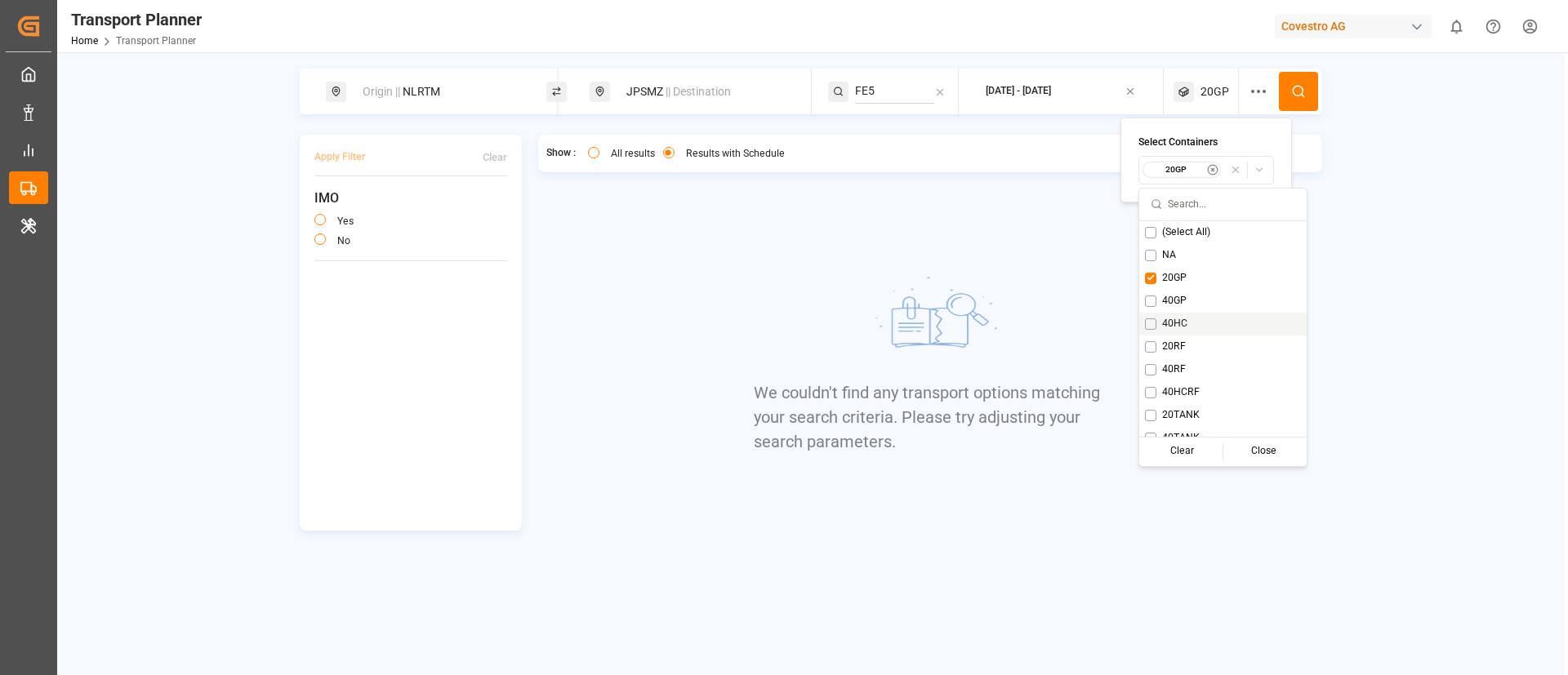
click at [1172, 322] on span "40HC" at bounding box center [1174, 324] width 25 height 15
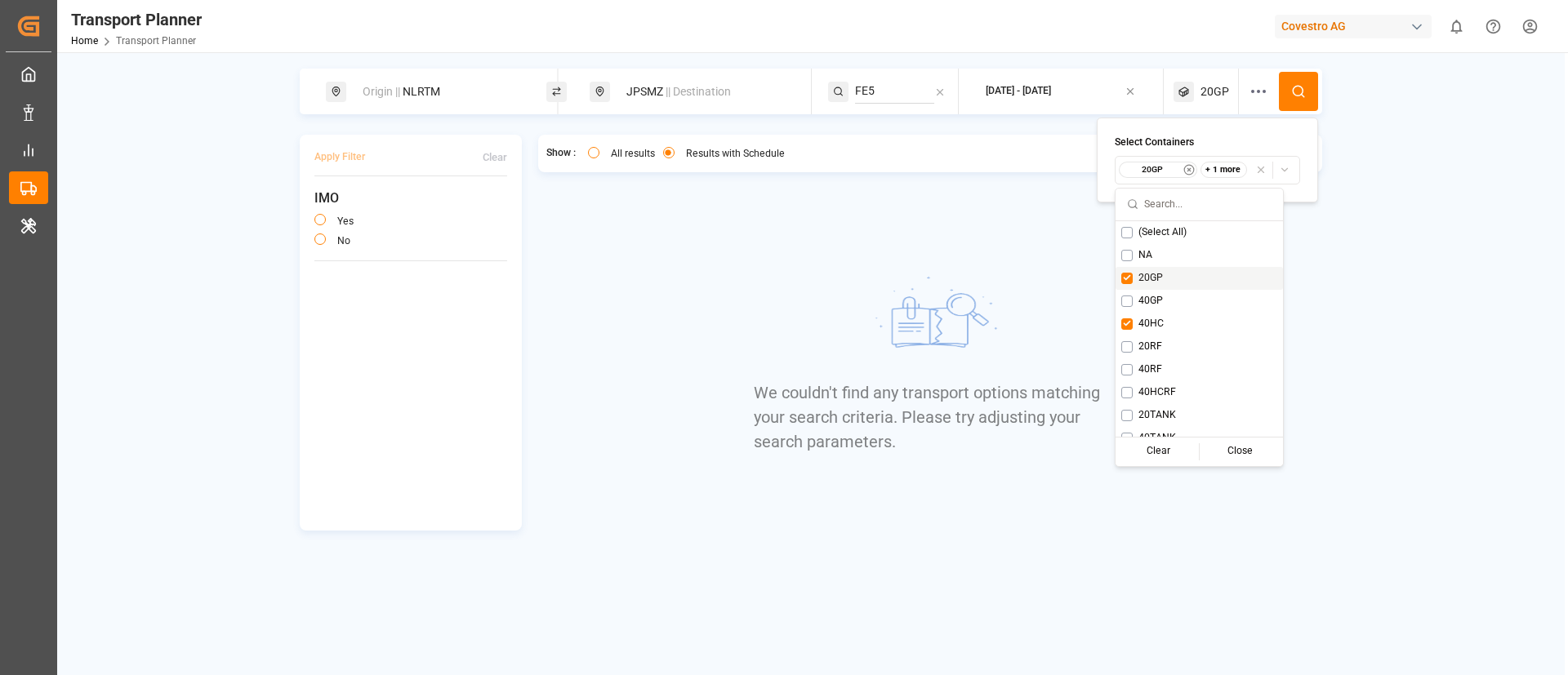
click at [1143, 272] on span "20GP" at bounding box center [1150, 278] width 24 height 15
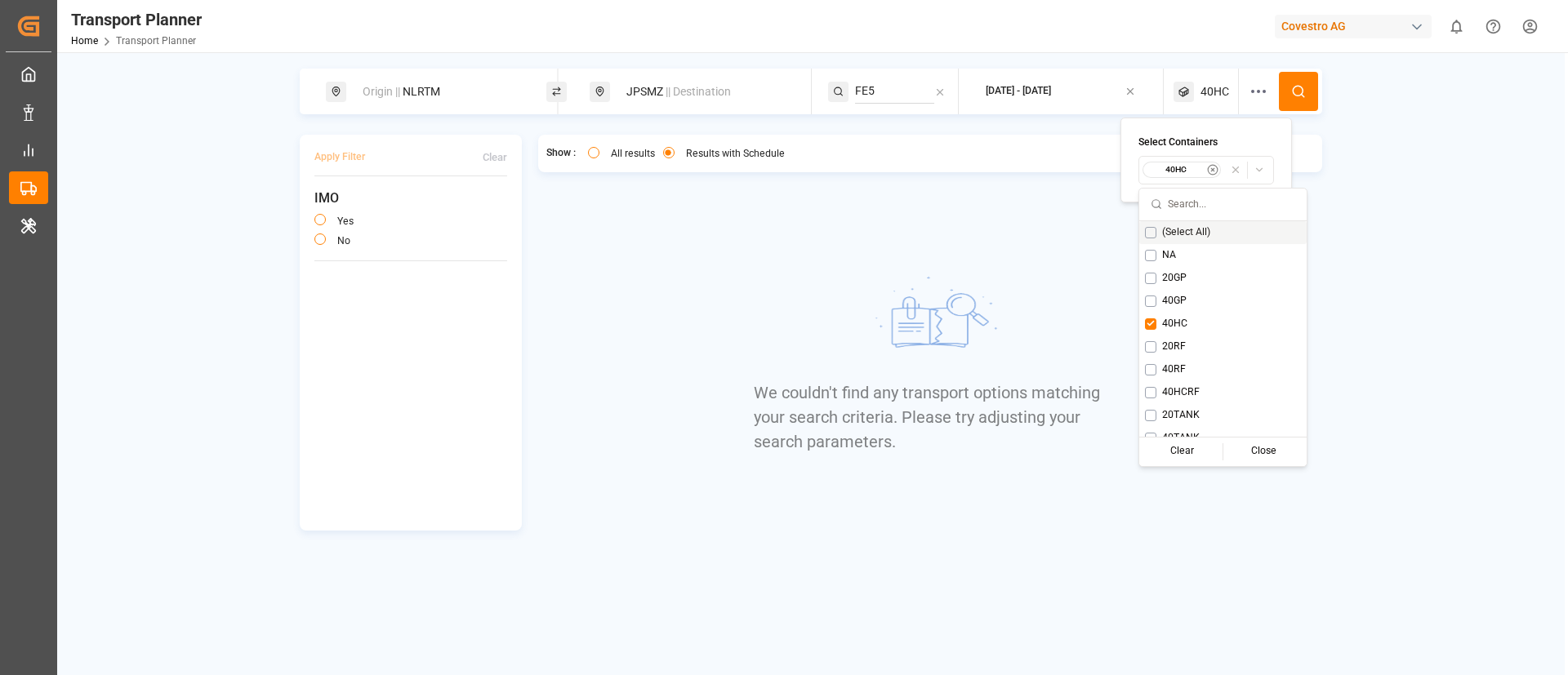
click at [1302, 88] on circle at bounding box center [1297, 91] width 10 height 10
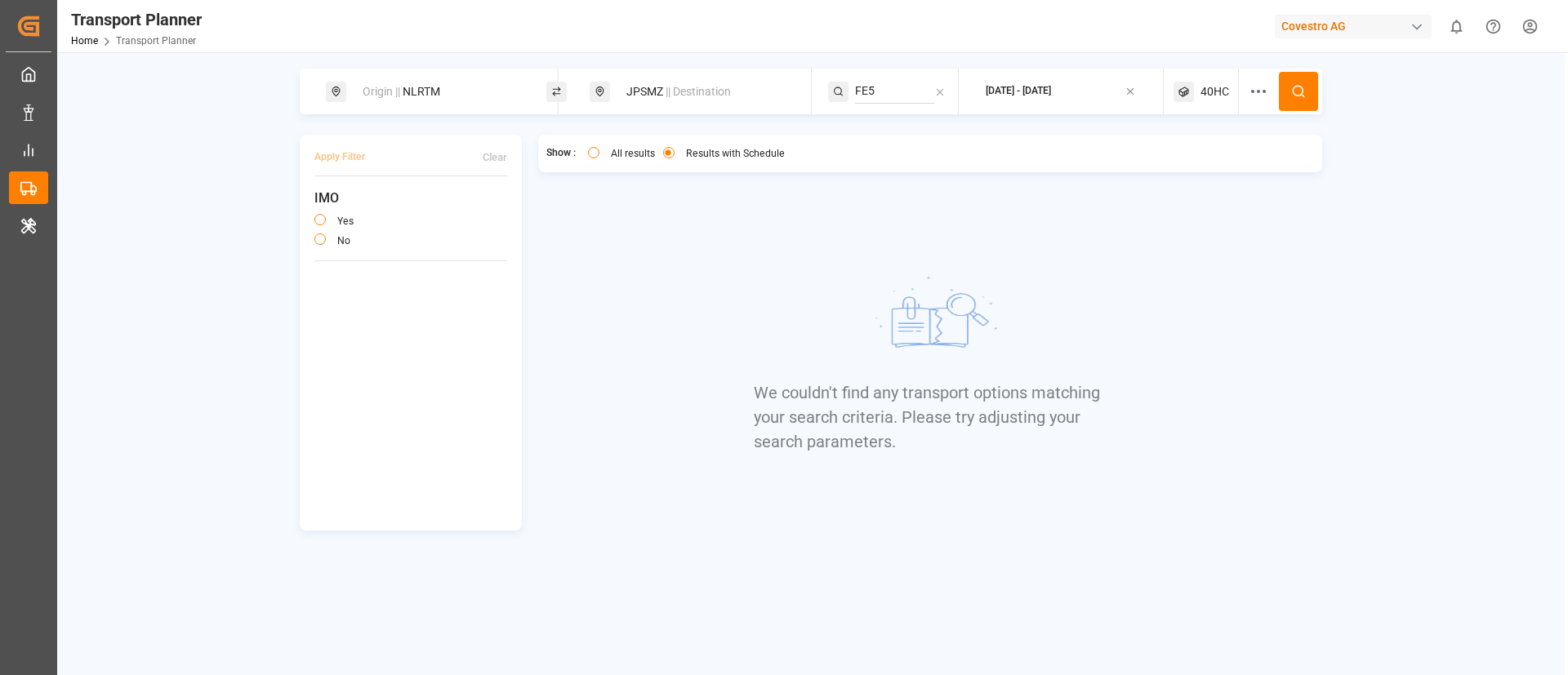
click at [1212, 85] on span "40HC" at bounding box center [1215, 92] width 29 height 17
click at [1168, 166] on small "40HC" at bounding box center [1175, 170] width 57 height 12
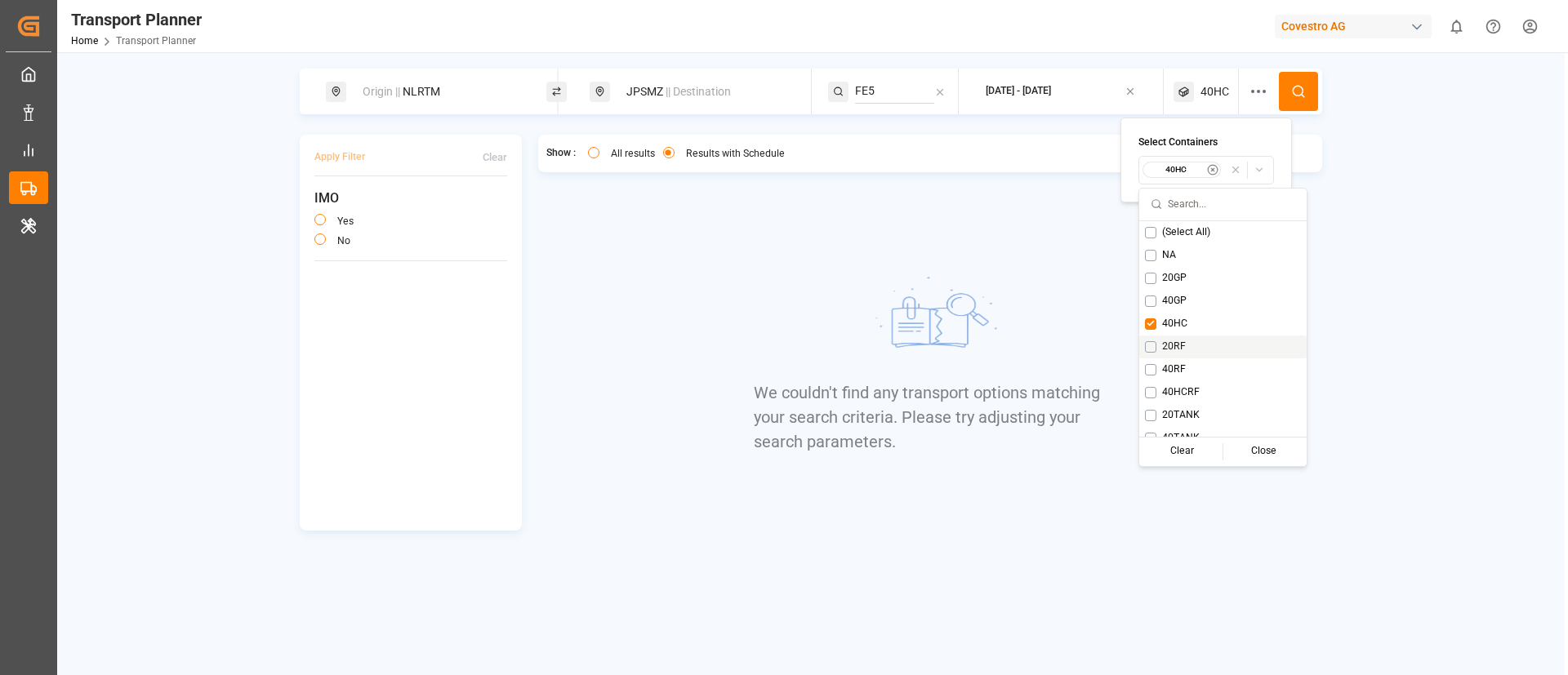
click at [1171, 345] on span "20RF" at bounding box center [1173, 346] width 23 height 15
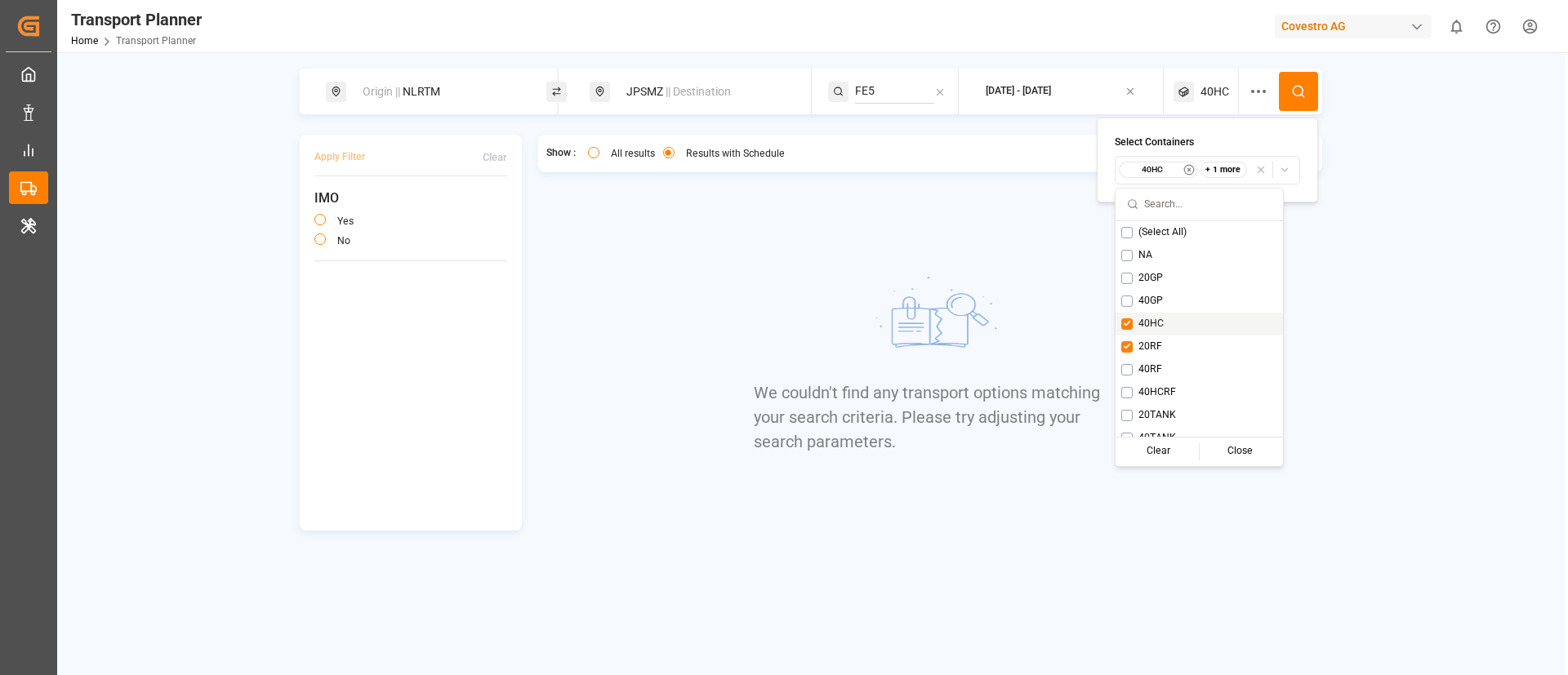
click at [1158, 324] on span "40HC" at bounding box center [1151, 324] width 25 height 15
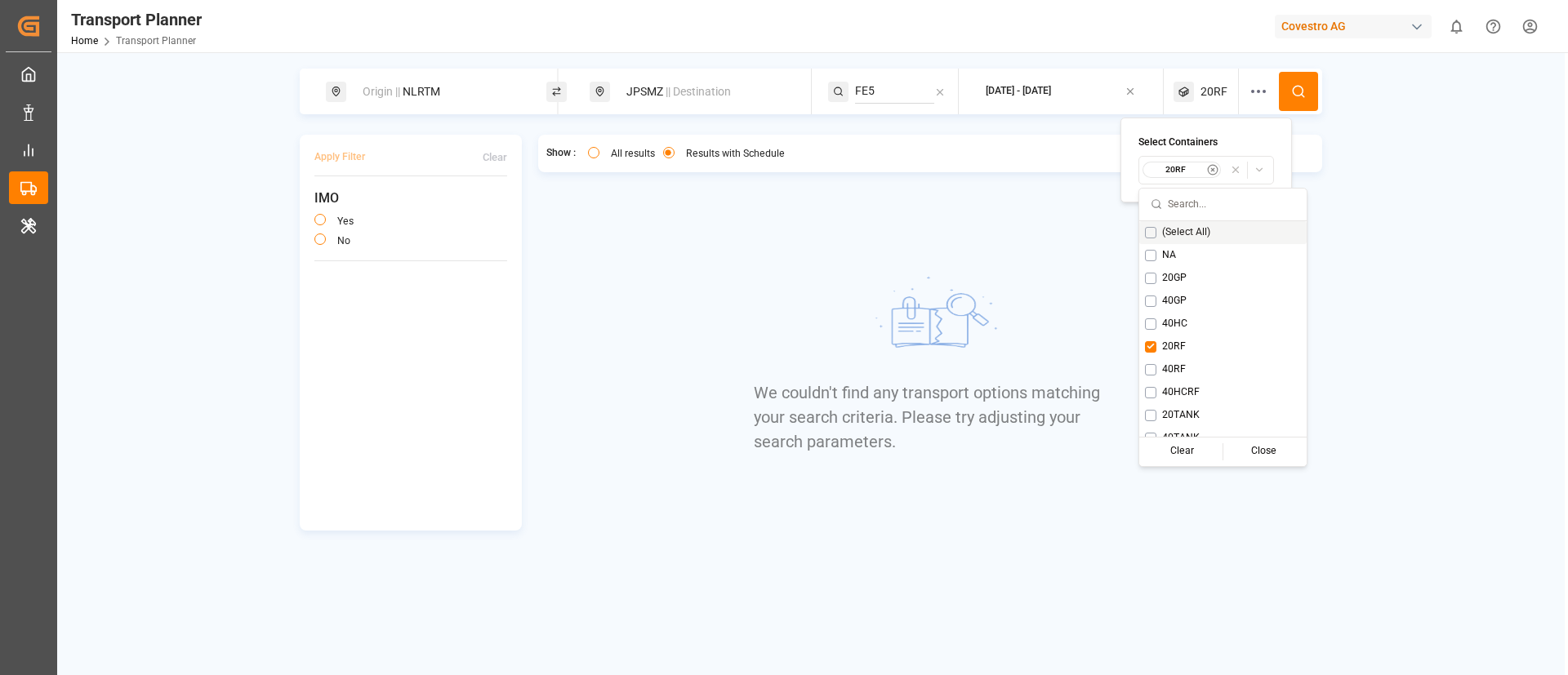
click at [1298, 100] on button at bounding box center [1298, 91] width 40 height 40
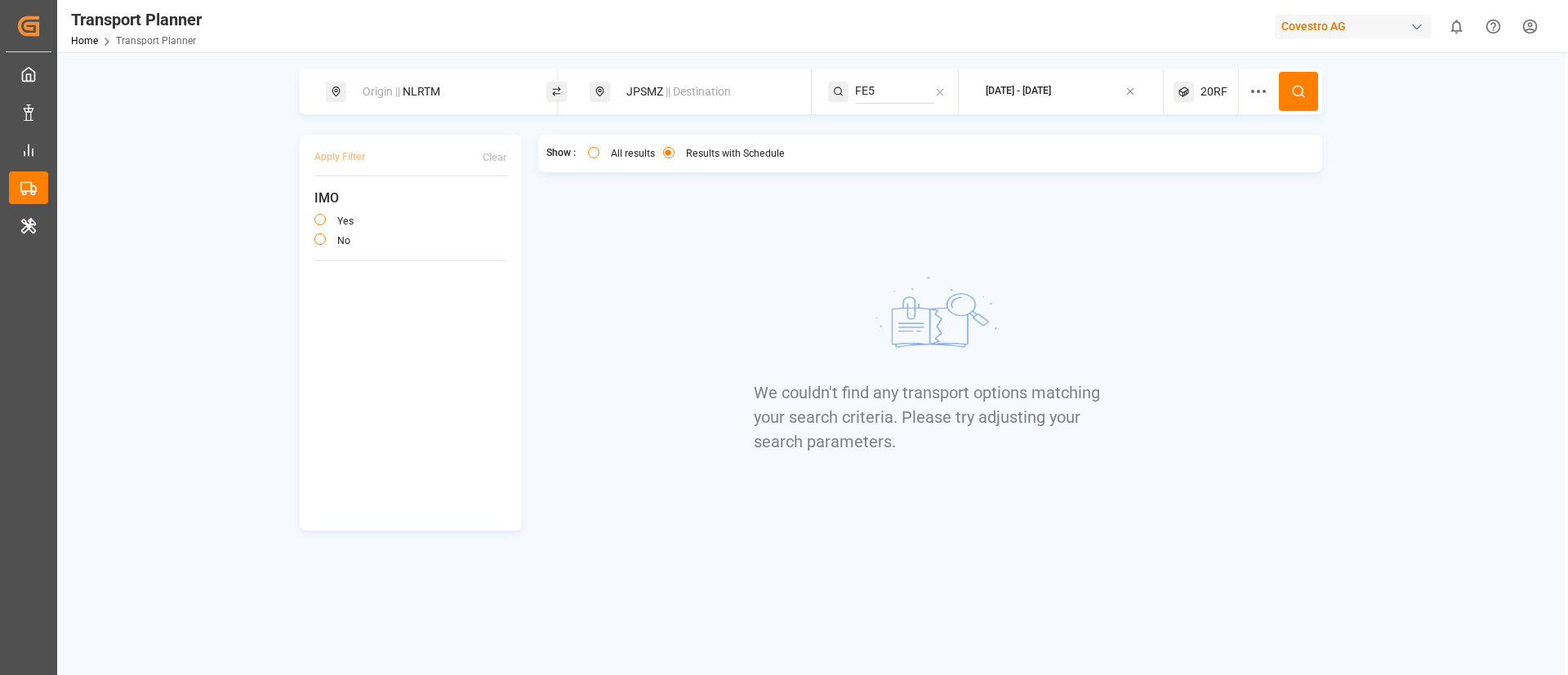
click at [1213, 92] on span "20RF" at bounding box center [1214, 92] width 27 height 17
click at [1182, 169] on small "20RF" at bounding box center [1175, 170] width 57 height 12
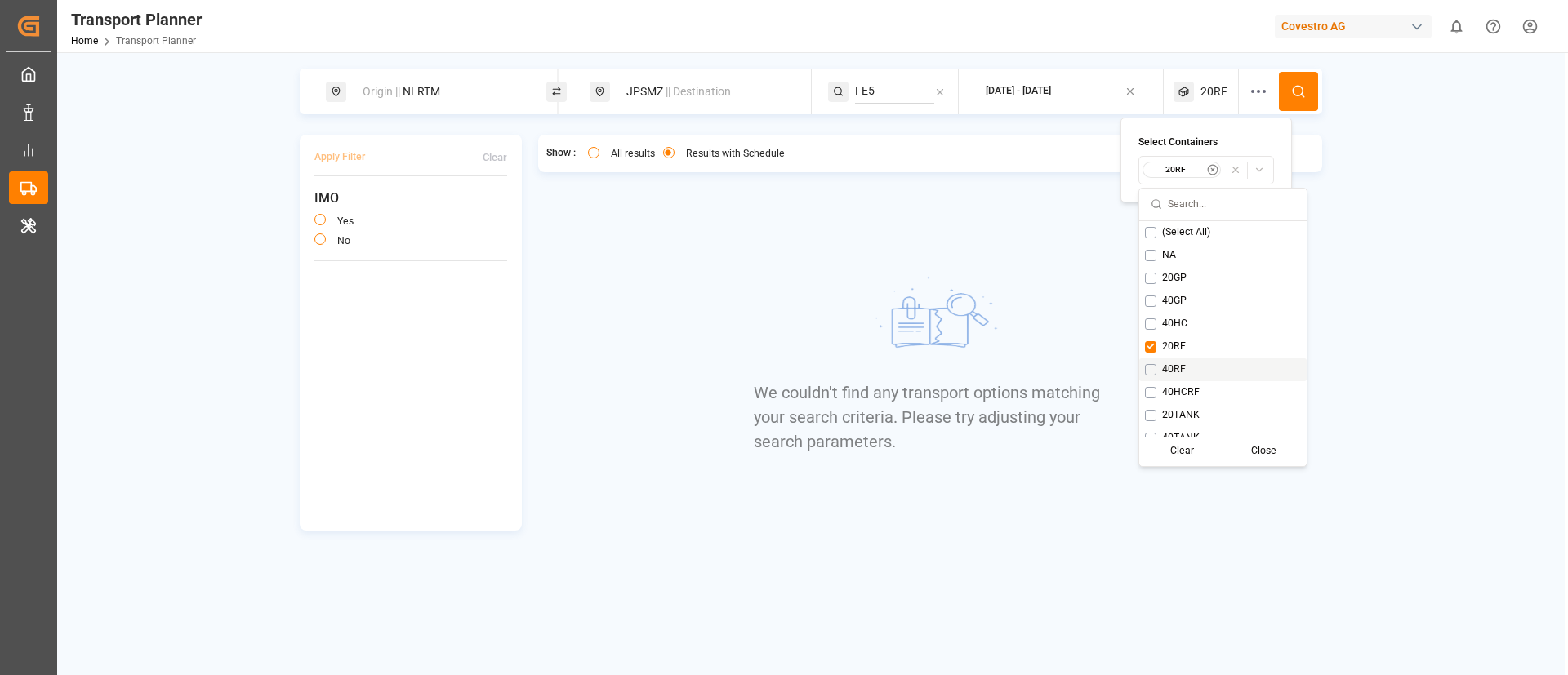
click at [1180, 374] on span "40RF" at bounding box center [1173, 369] width 23 height 15
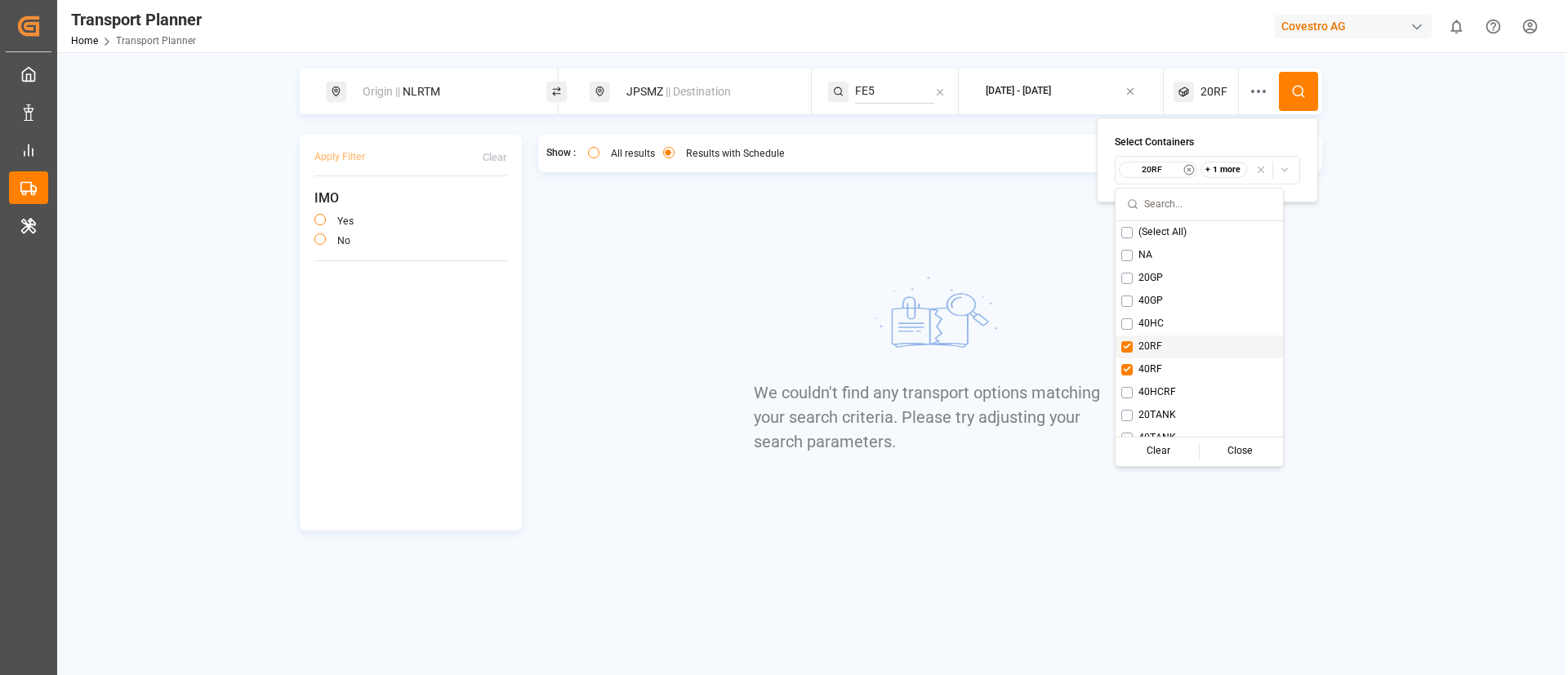
click at [1148, 348] on span "20RF" at bounding box center [1150, 346] width 23 height 15
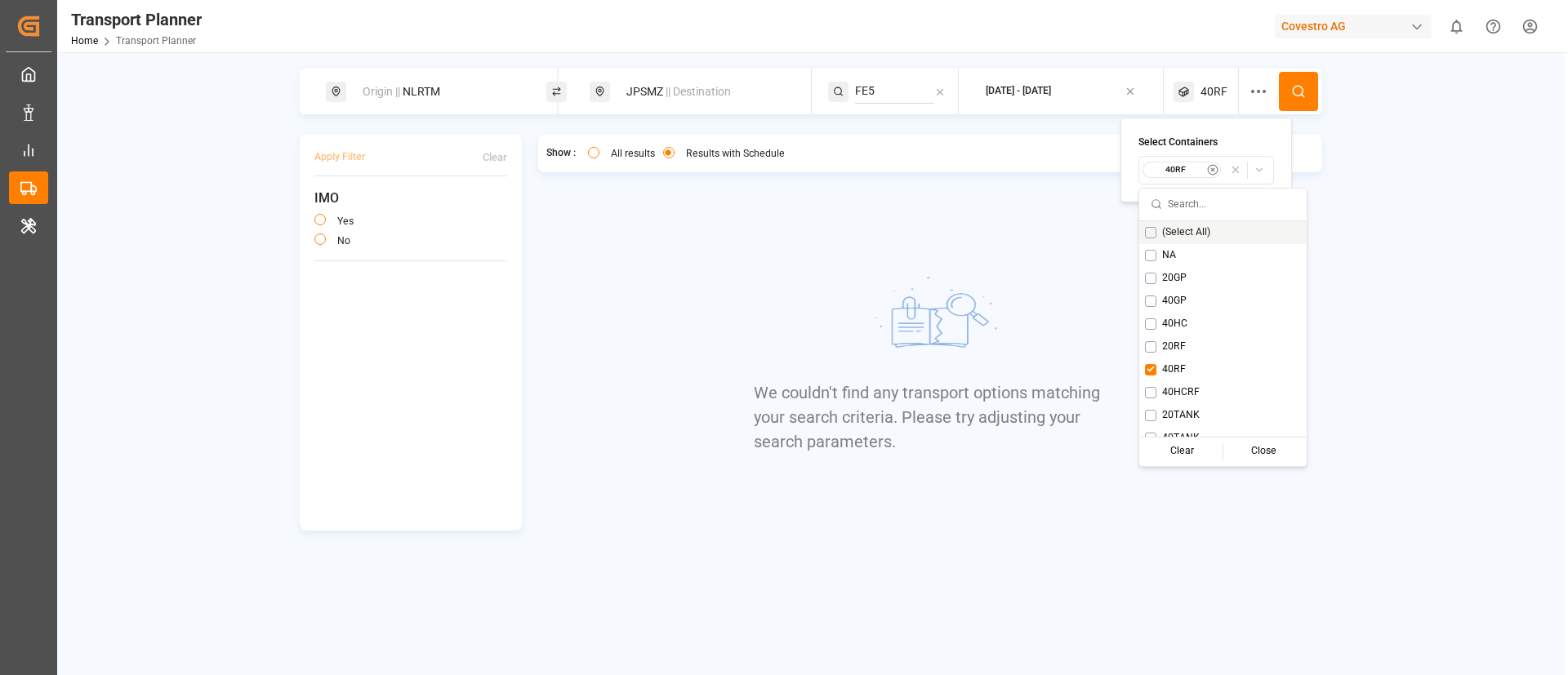
click at [1290, 92] on button at bounding box center [1298, 91] width 40 height 40
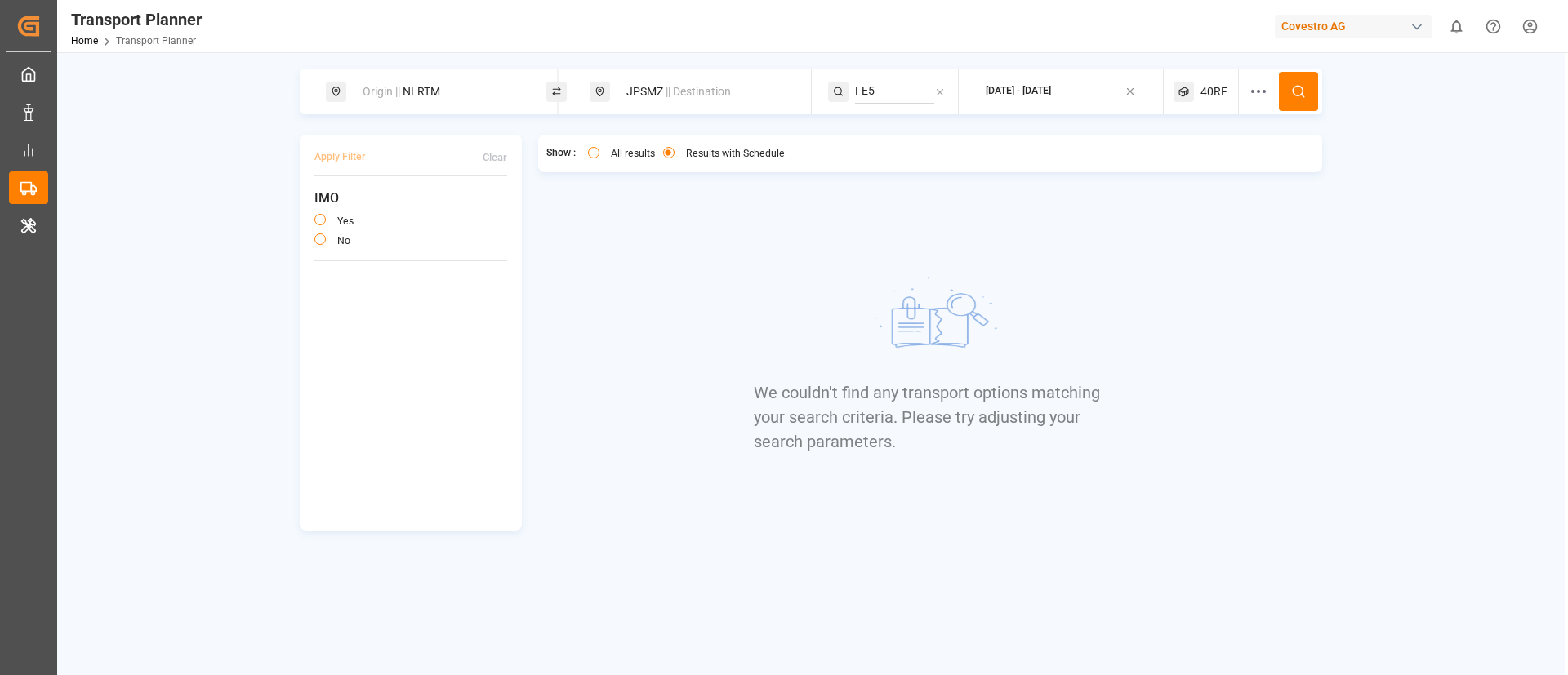
click at [1211, 91] on span "40RF" at bounding box center [1214, 92] width 27 height 17
click at [1171, 170] on small "40RF" at bounding box center [1175, 170] width 57 height 12
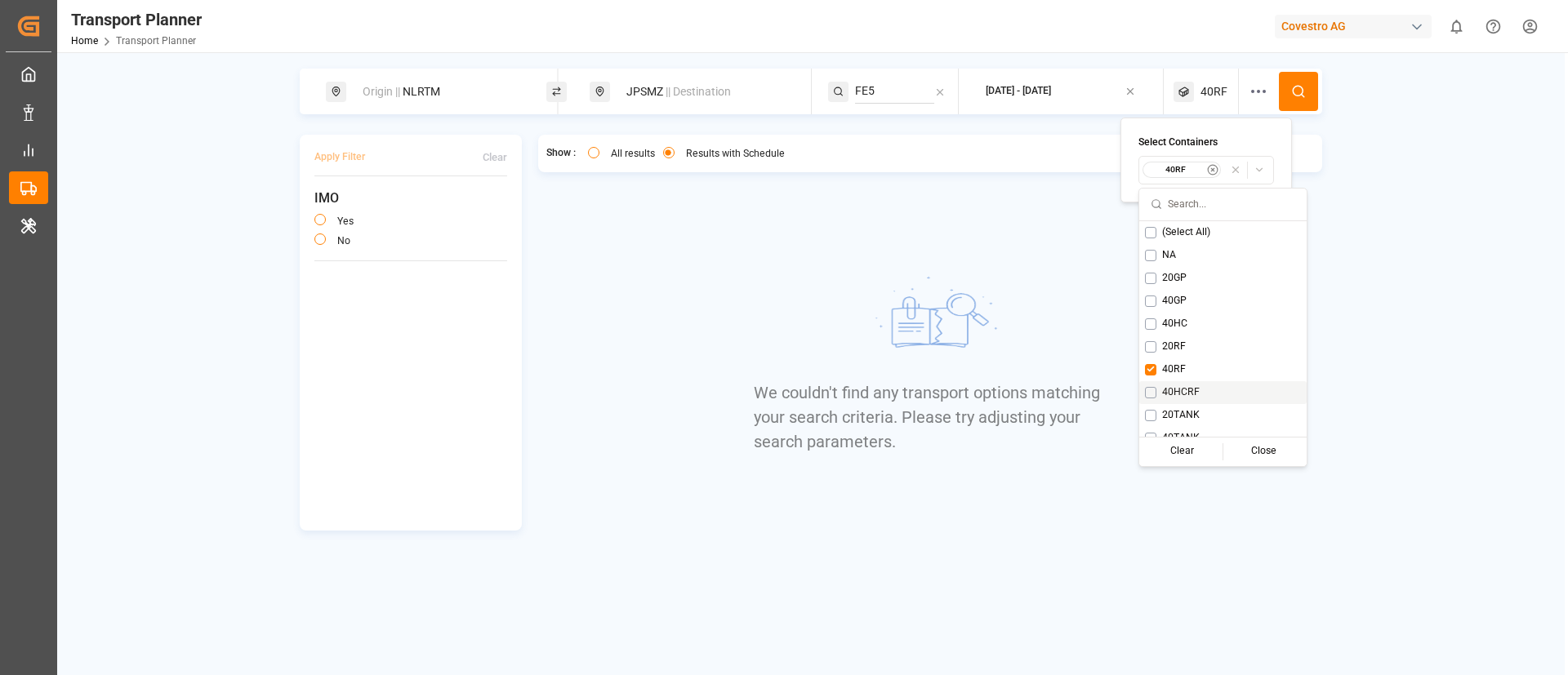
click at [1171, 390] on span "40HCRF" at bounding box center [1180, 392] width 38 height 15
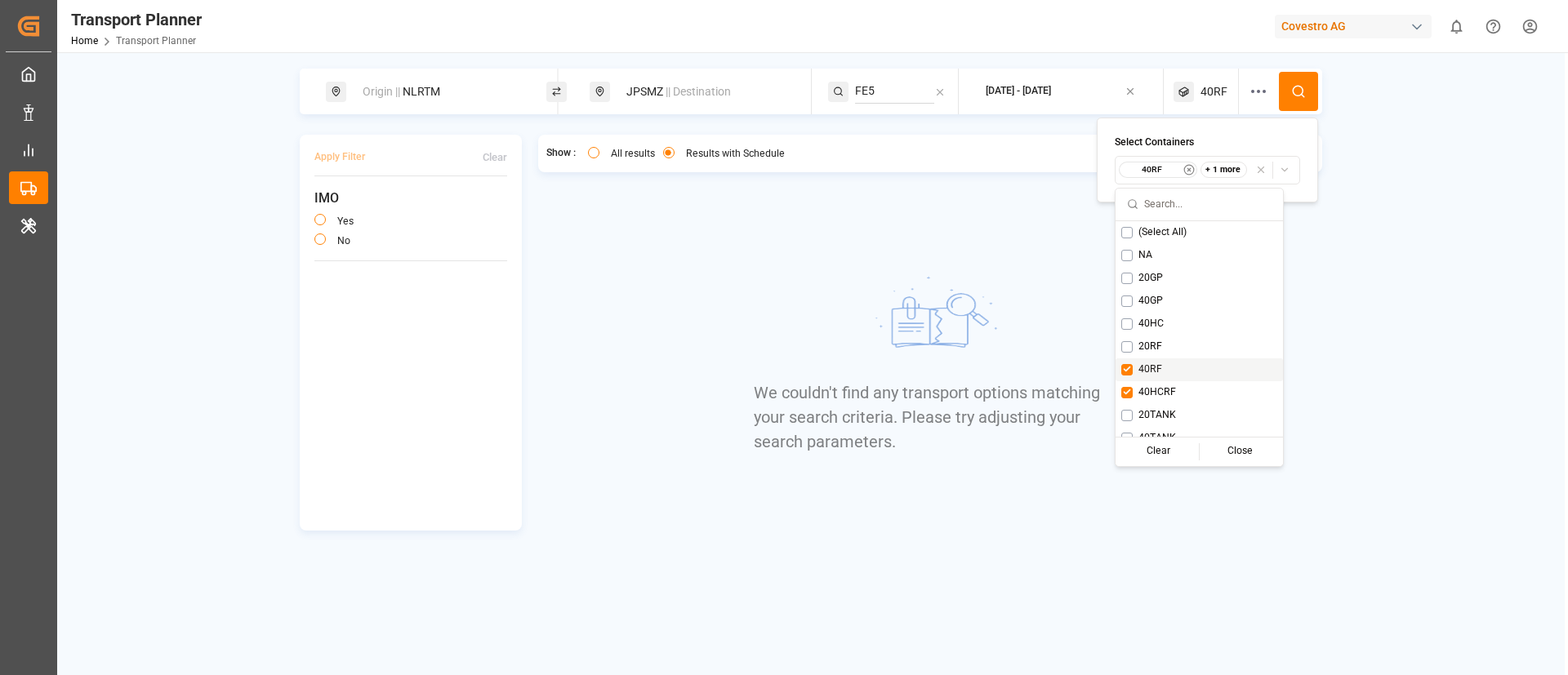
click at [1150, 369] on span "40RF" at bounding box center [1150, 369] width 23 height 15
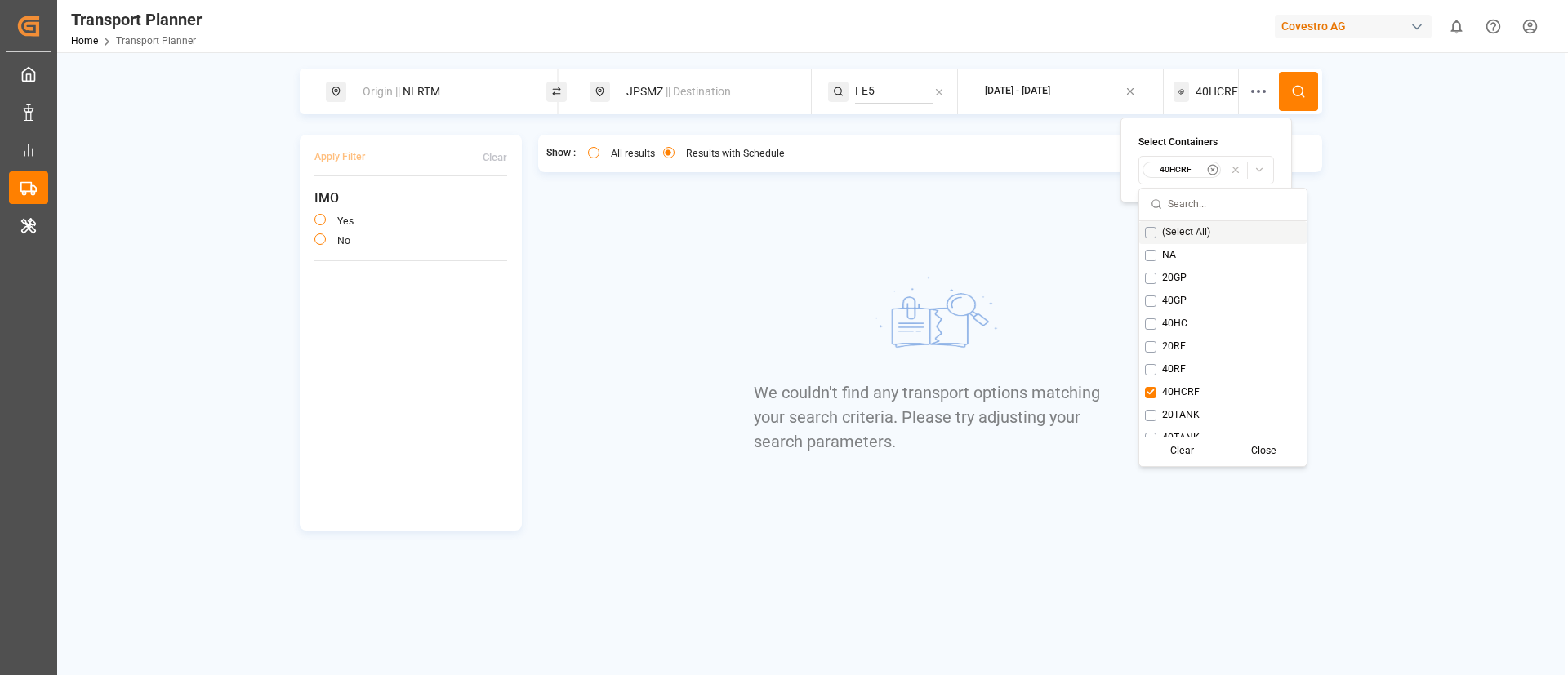
click at [1298, 91] on icon at bounding box center [1298, 91] width 15 height 15
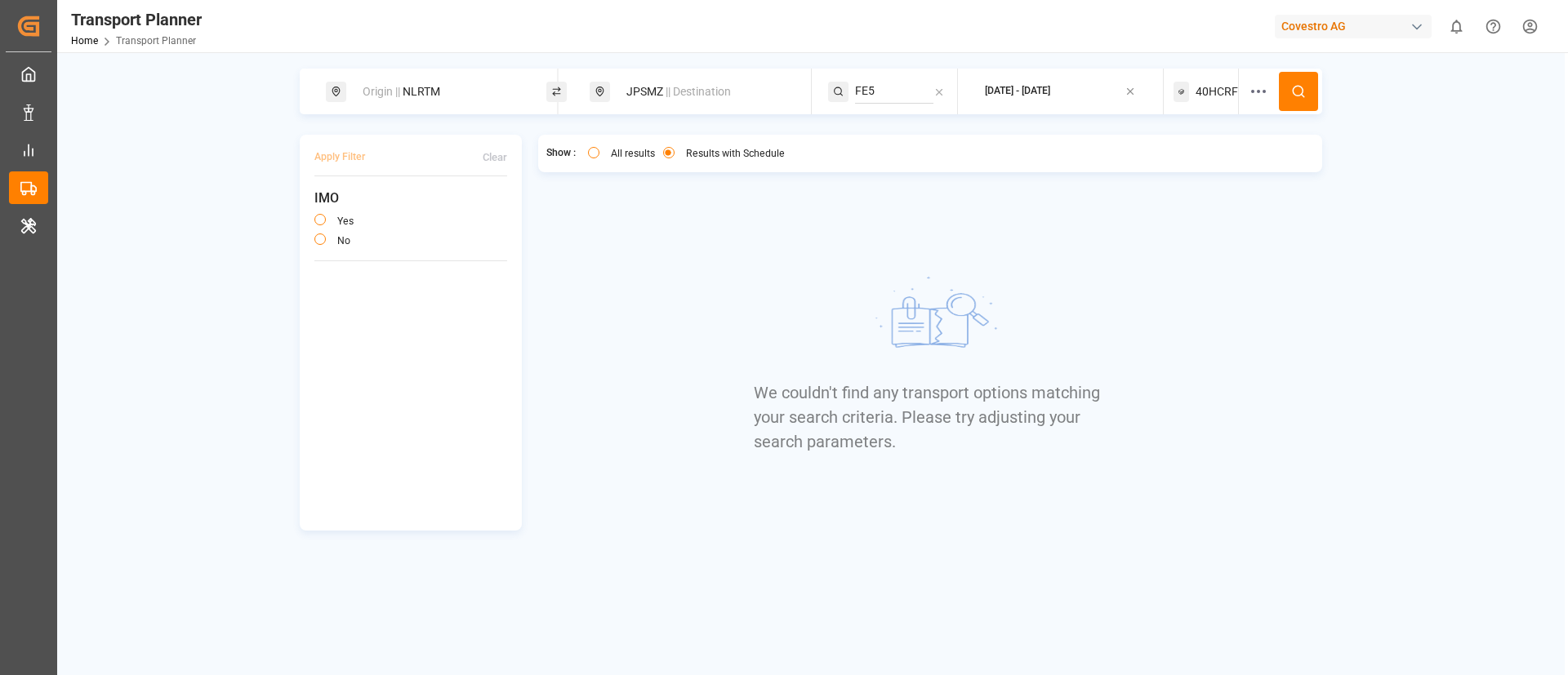
click at [1205, 89] on span "40HCRF" at bounding box center [1217, 92] width 43 height 17
click at [1183, 175] on small "40HCRF" at bounding box center [1175, 170] width 57 height 12
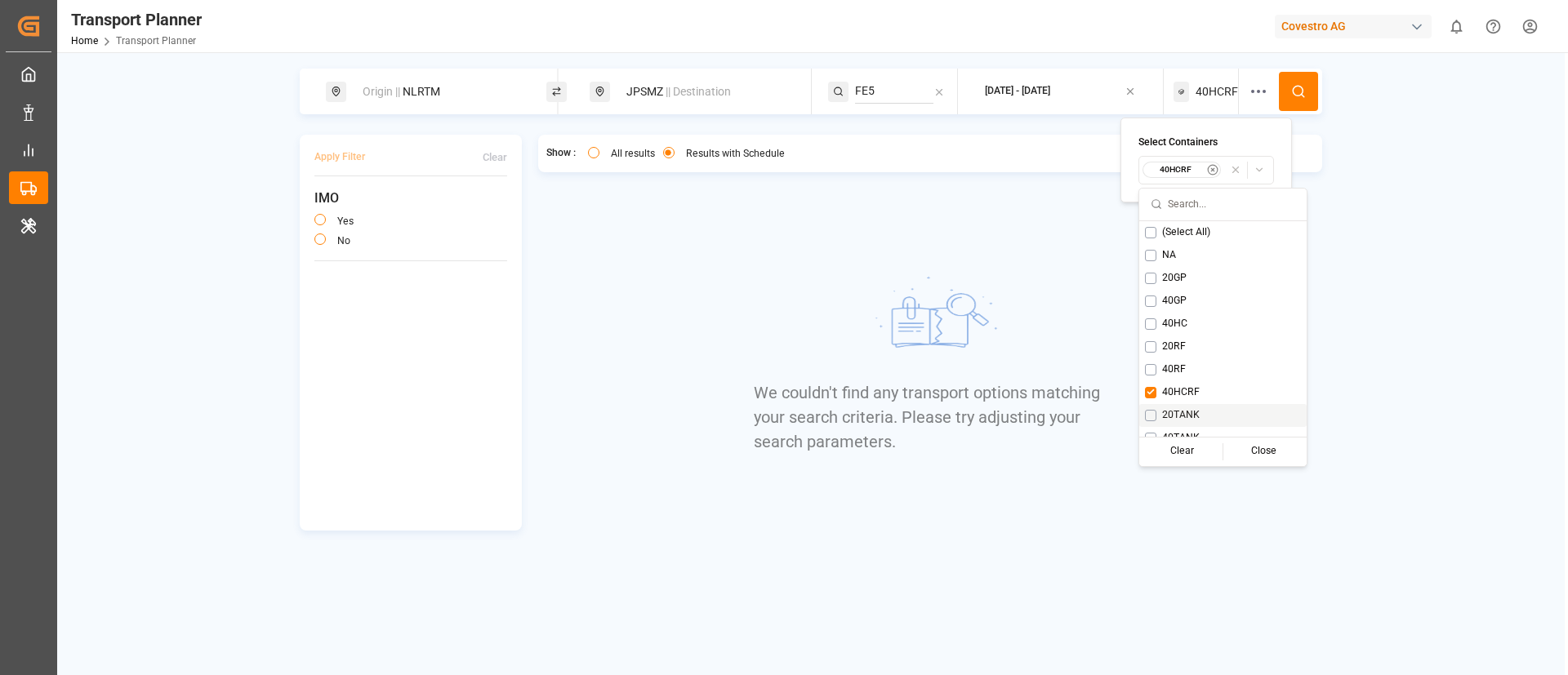
click at [1175, 408] on span "20TANK" at bounding box center [1180, 415] width 38 height 15
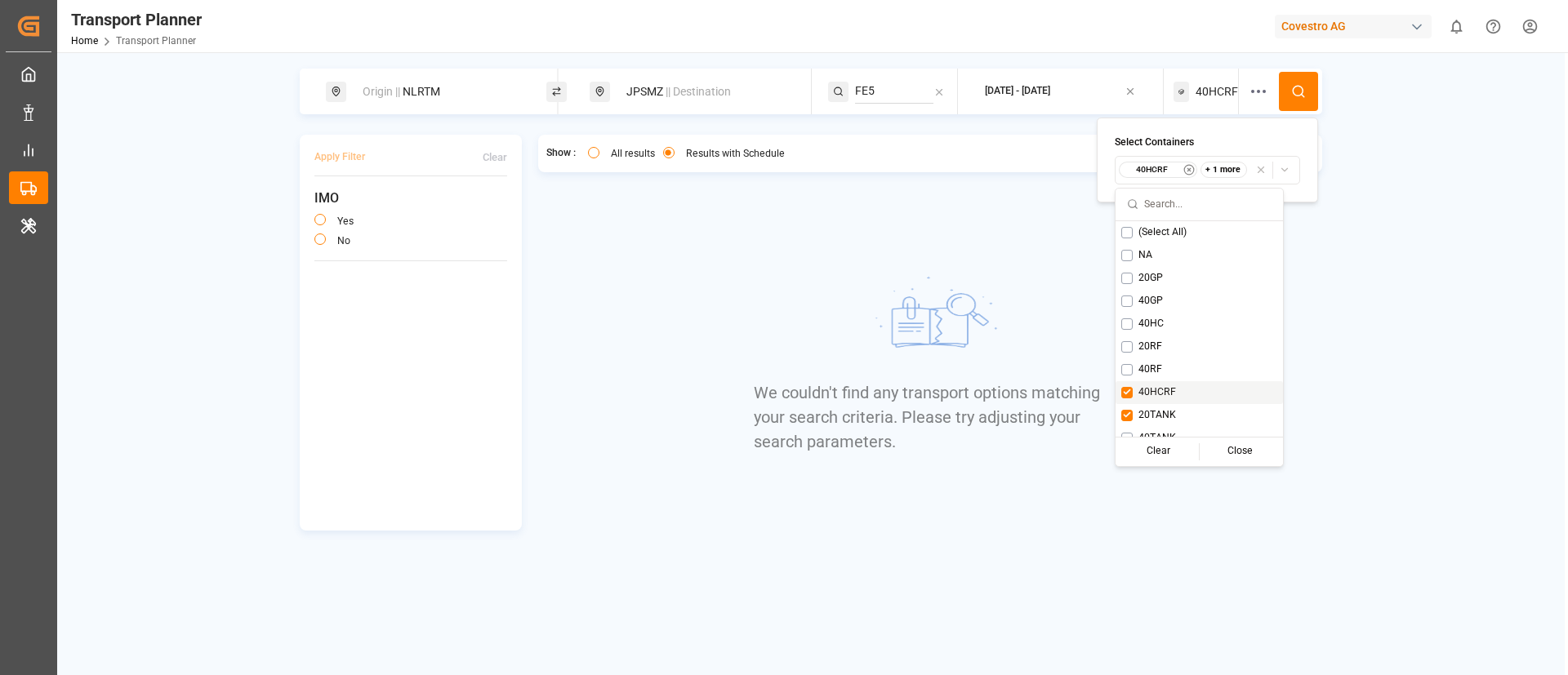
click at [1161, 385] on span "40HCRF" at bounding box center [1157, 392] width 38 height 15
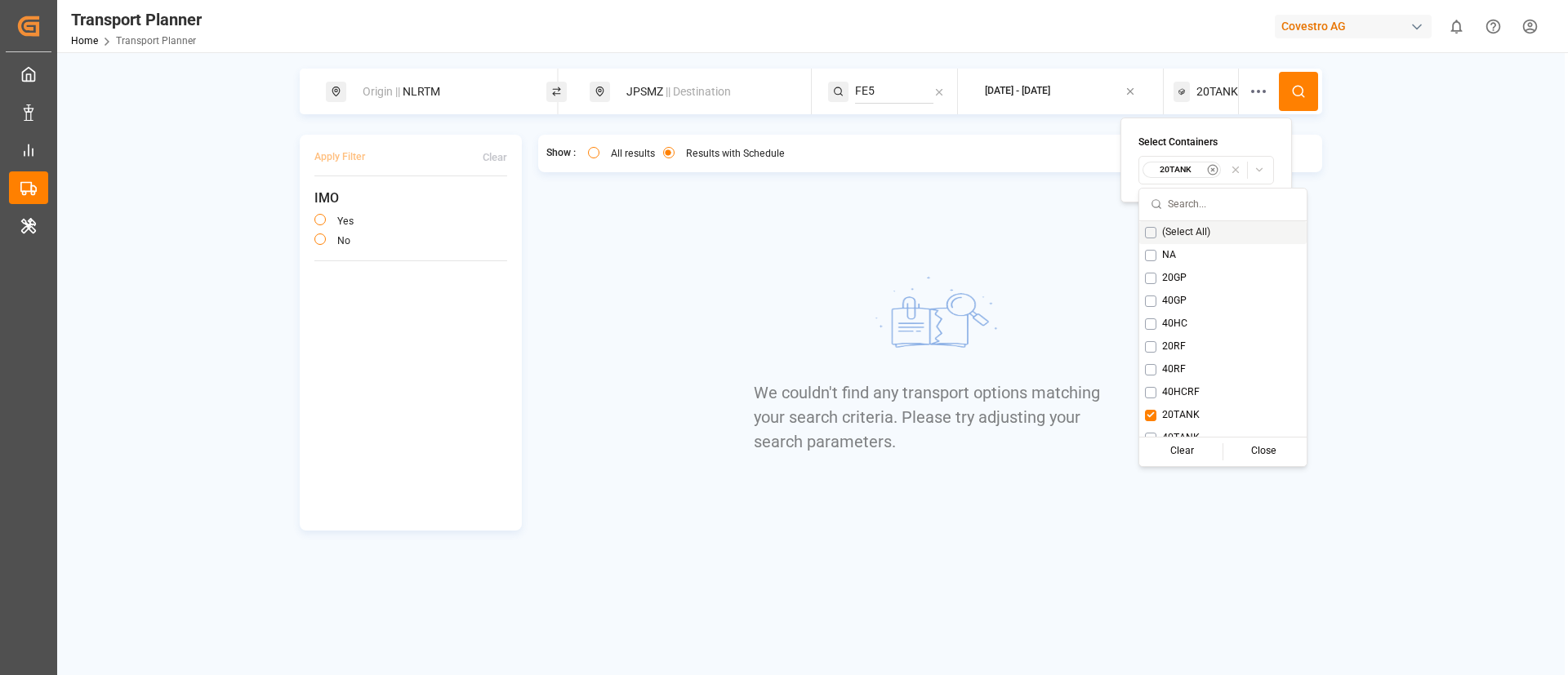
click at [1297, 85] on icon at bounding box center [1298, 91] width 15 height 15
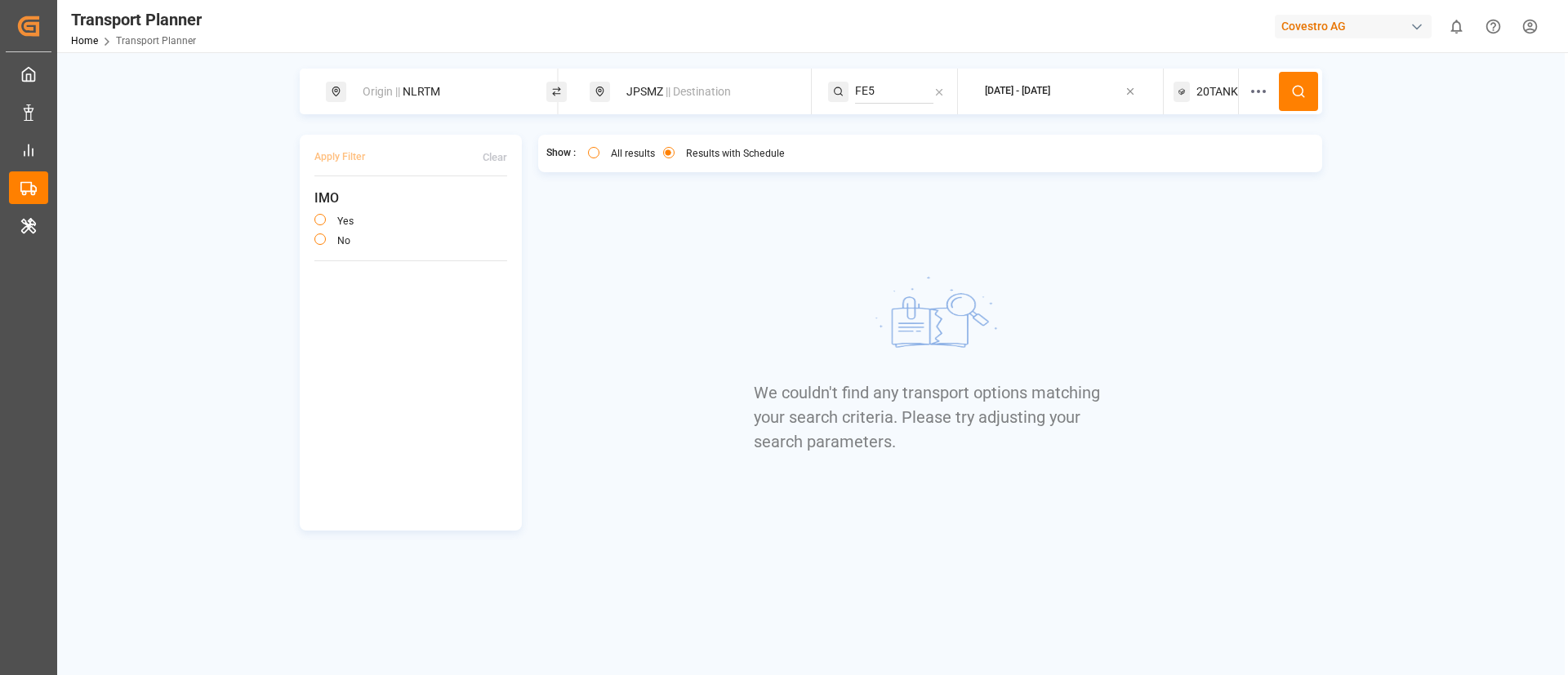
click at [1213, 86] on span "20TANK" at bounding box center [1217, 92] width 42 height 17
click at [1176, 180] on button "20TANK" at bounding box center [1206, 170] width 135 height 29
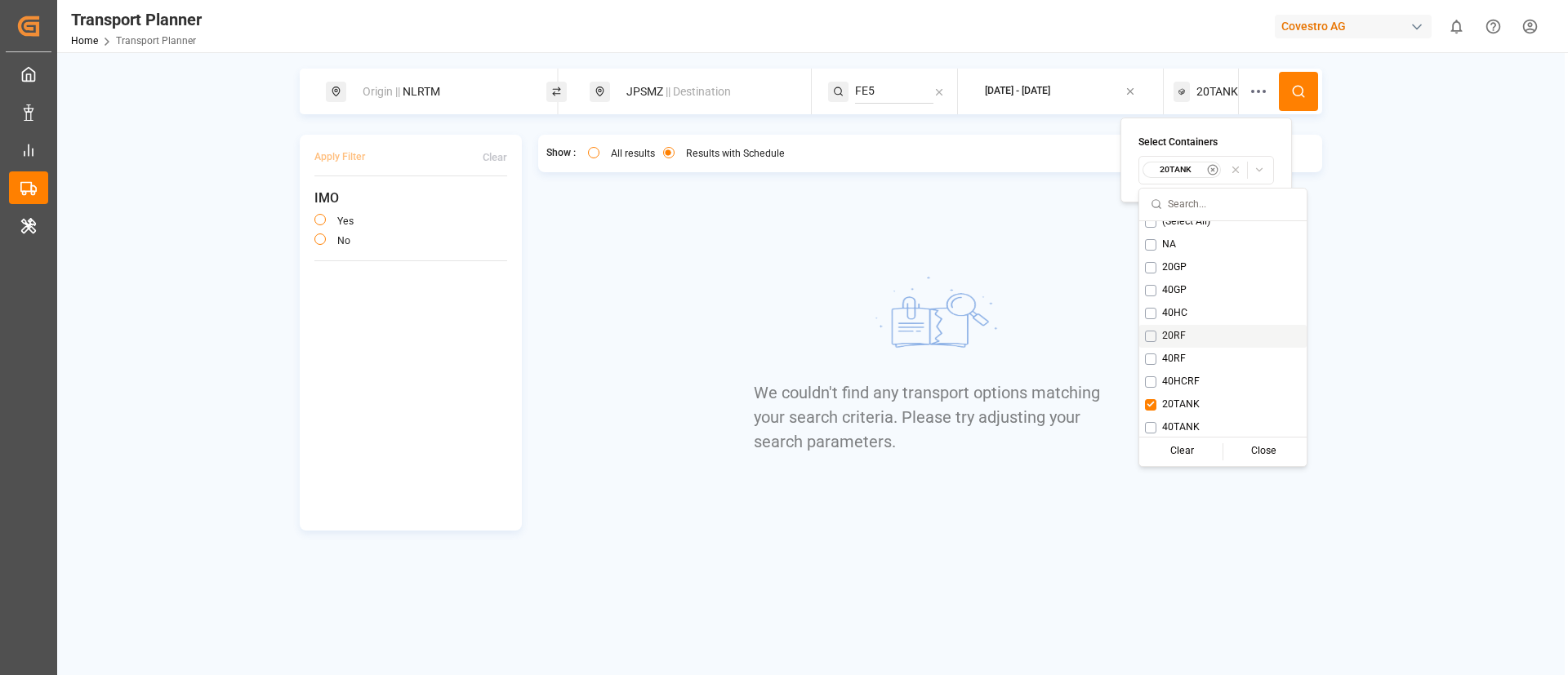
scroll to position [14, 0]
click at [1177, 427] on span "40TANK" at bounding box center [1180, 425] width 38 height 15
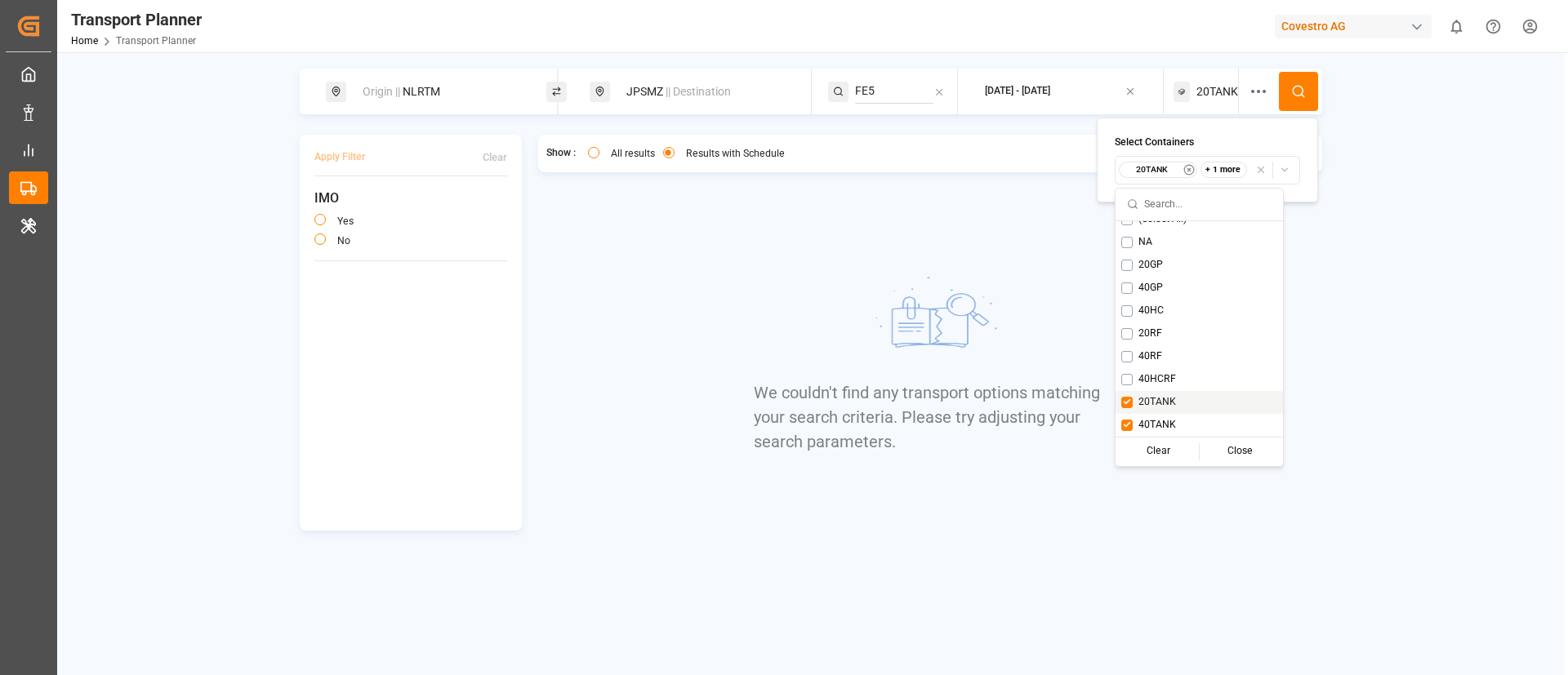
click at [1172, 400] on span "20TANK" at bounding box center [1157, 402] width 38 height 15
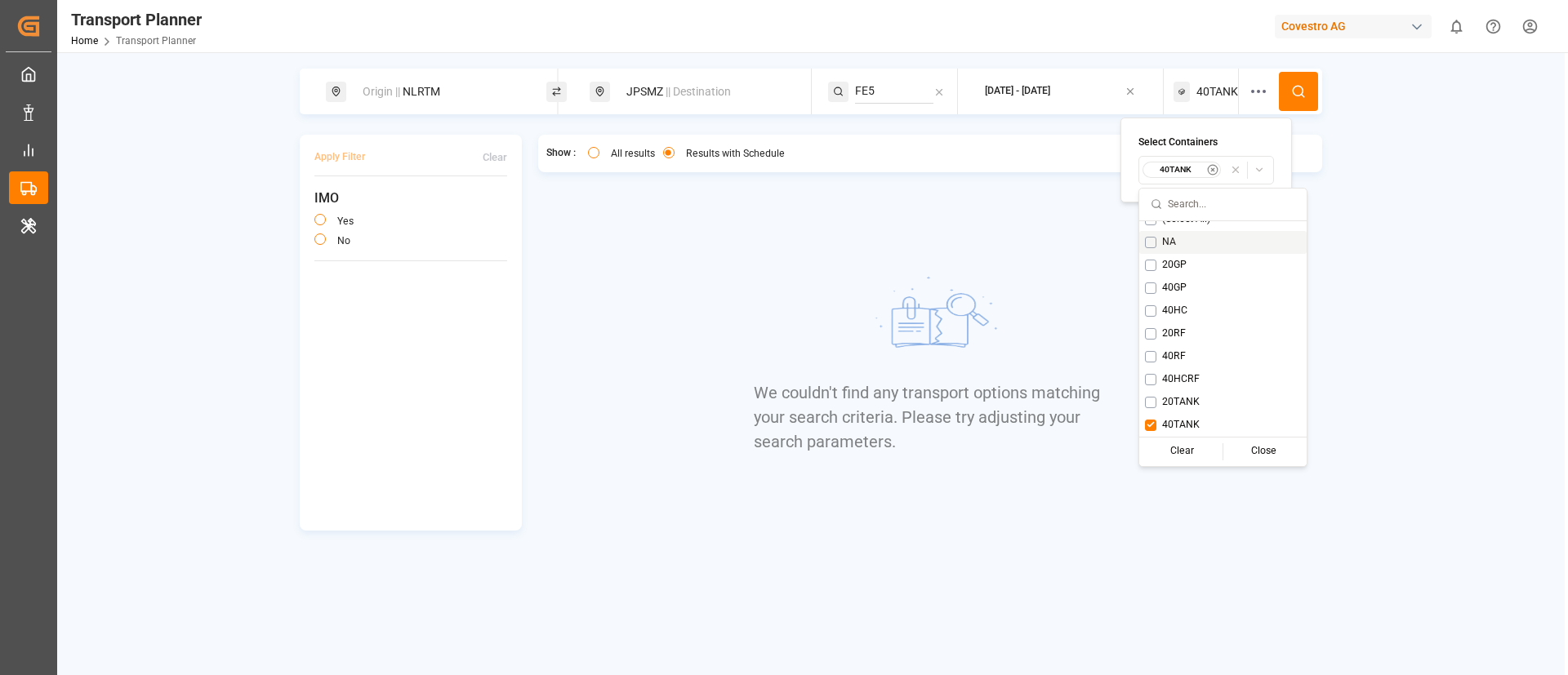
click at [1298, 80] on button at bounding box center [1298, 91] width 40 height 40
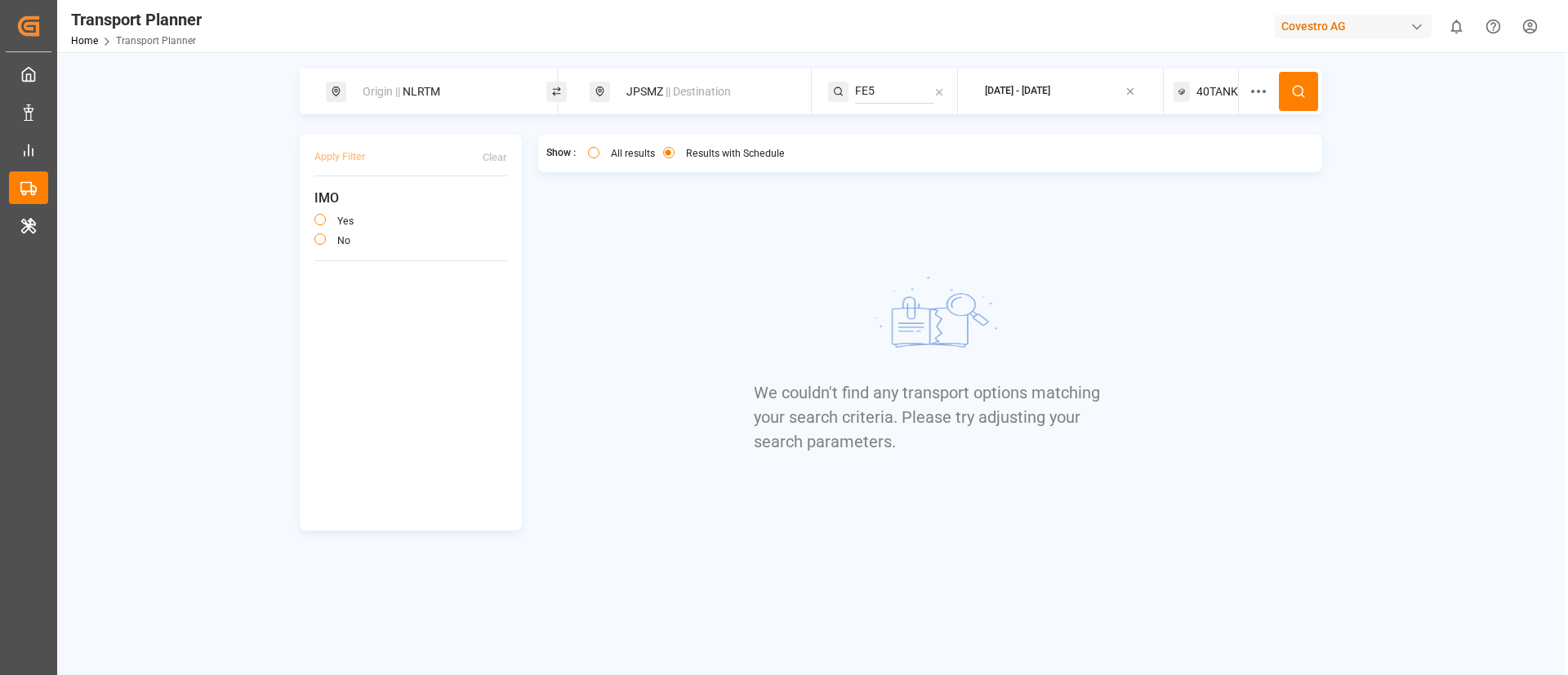
click at [1214, 87] on span "40TANK" at bounding box center [1217, 92] width 42 height 17
click at [1172, 171] on small "40TANK" at bounding box center [1175, 170] width 57 height 12
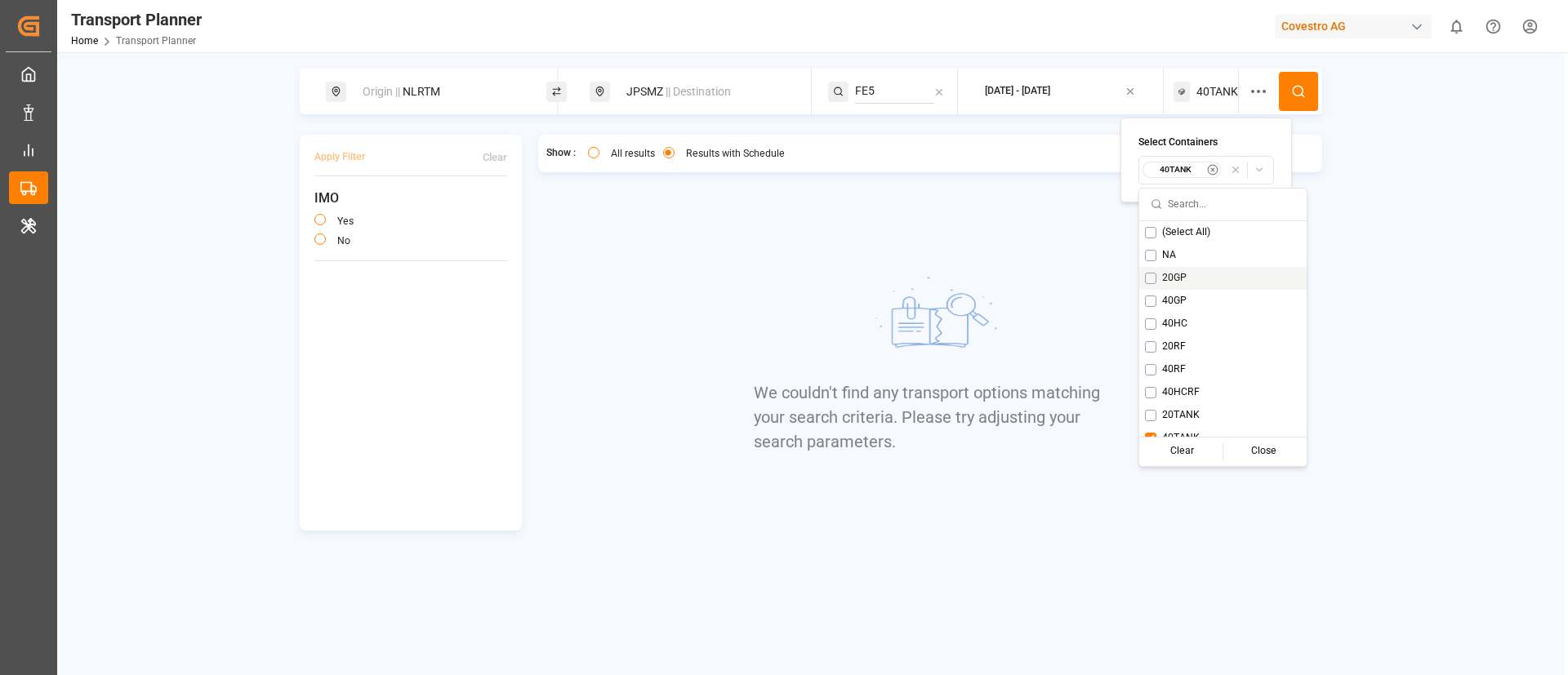
click at [1173, 276] on span "20GP" at bounding box center [1173, 278] width 24 height 15
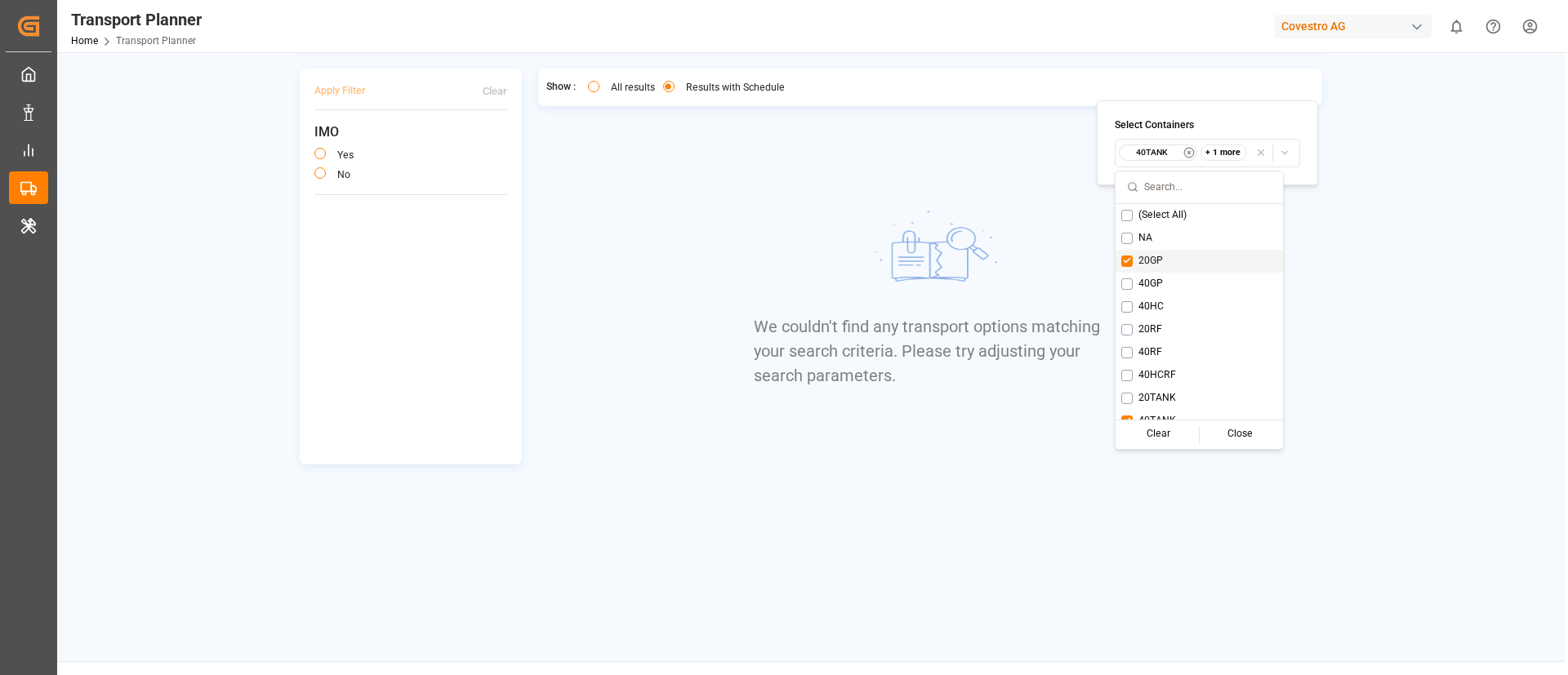
scroll to position [123, 0]
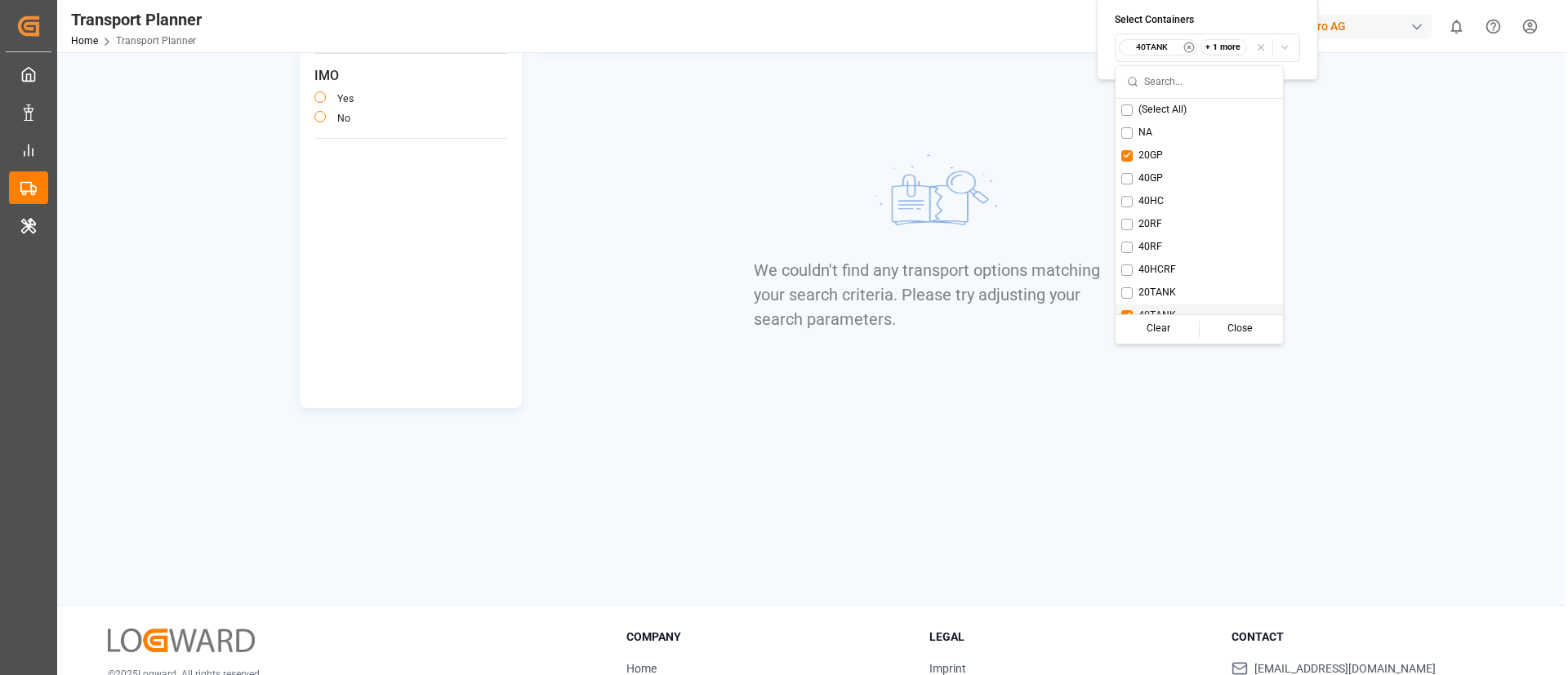
click at [1151, 305] on div "40TANK" at bounding box center [1198, 316] width 167 height 23
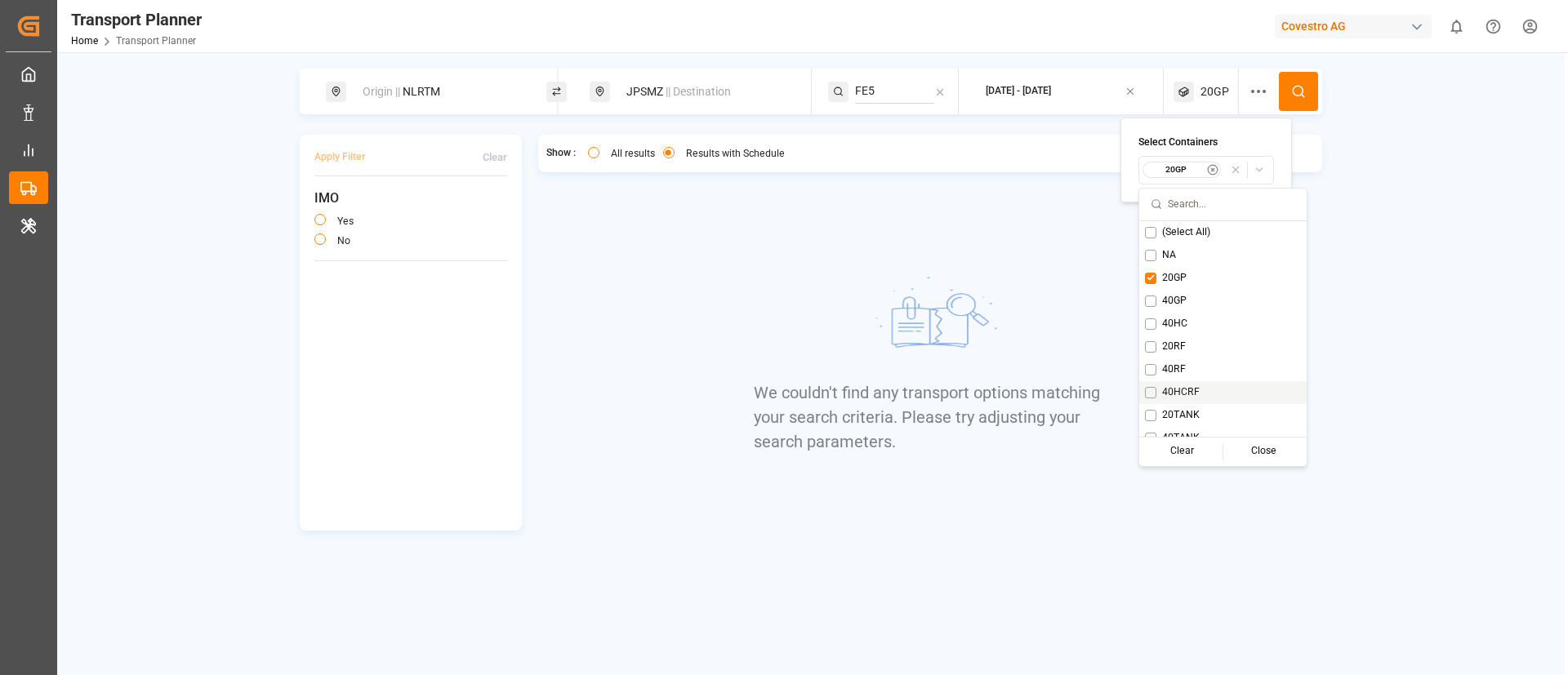
click at [1298, 92] on icon at bounding box center [1298, 91] width 15 height 15
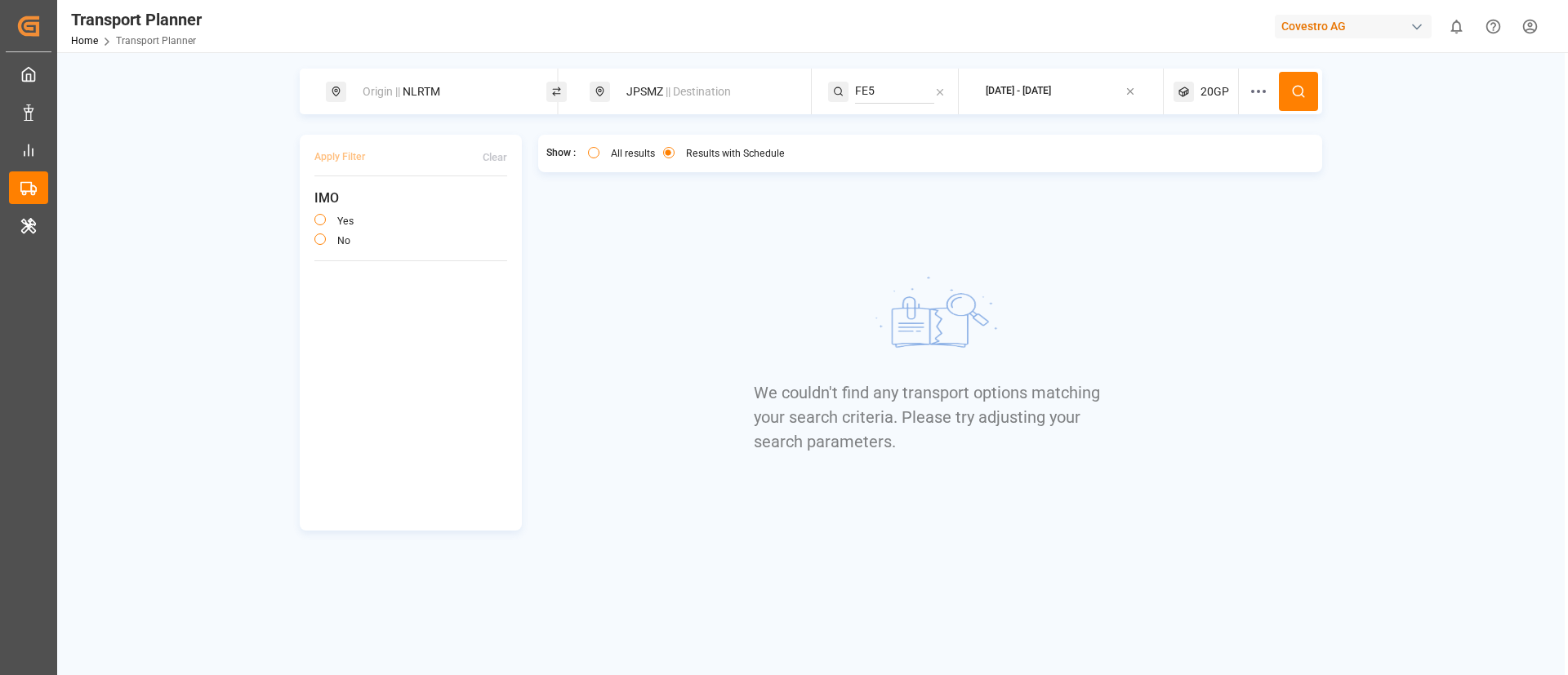
click at [1215, 90] on span "20GP" at bounding box center [1215, 92] width 29 height 17
click at [1177, 164] on small "20GP" at bounding box center [1175, 170] width 57 height 12
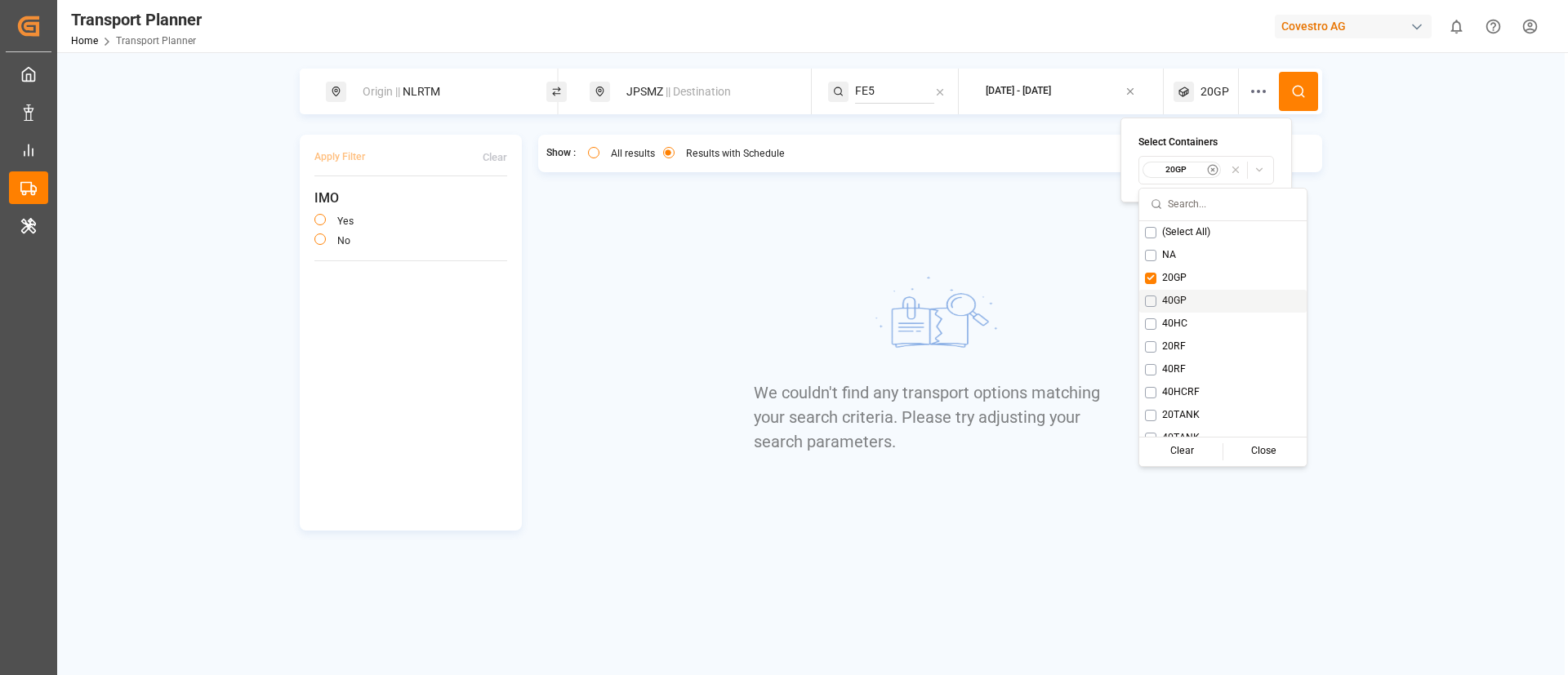
click at [1170, 295] on span "40GP" at bounding box center [1173, 301] width 24 height 15
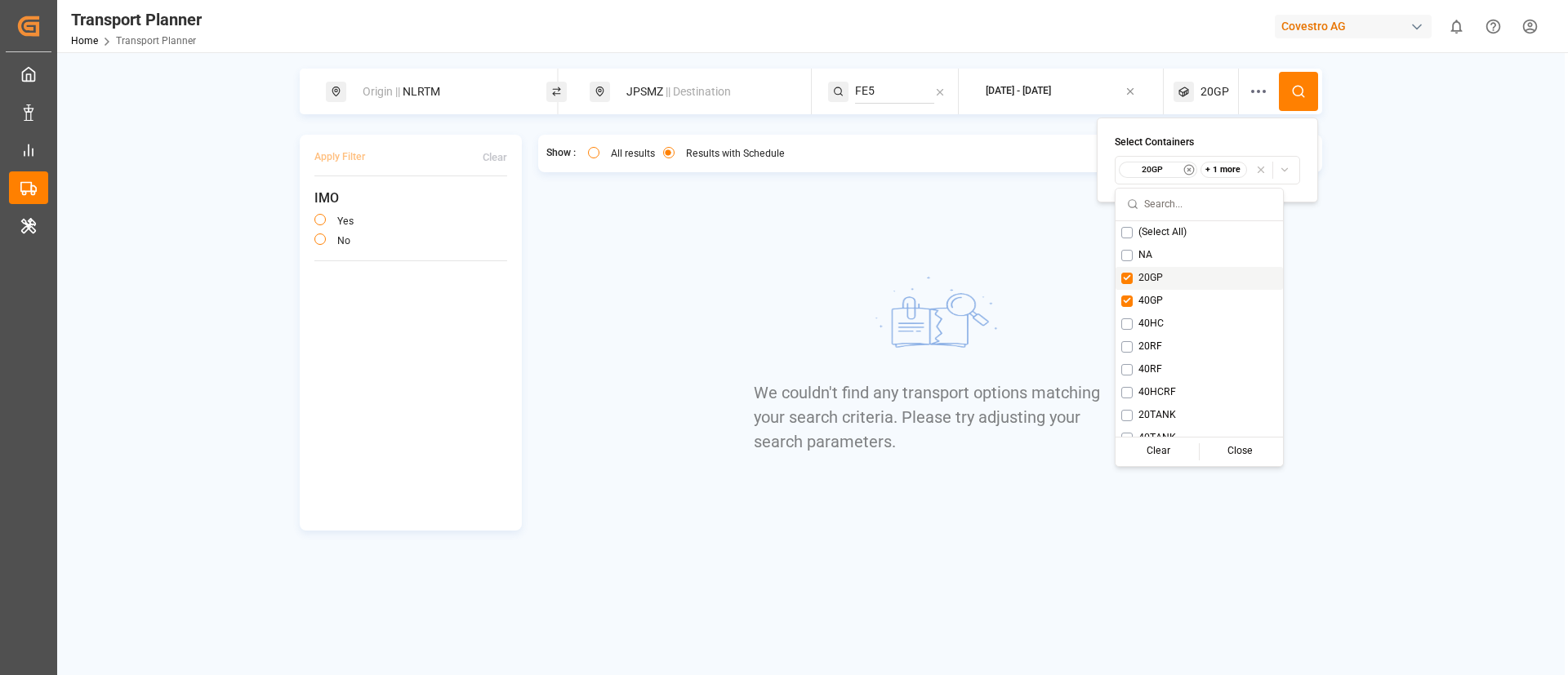
click at [1165, 279] on div "20GP" at bounding box center [1198, 279] width 167 height 23
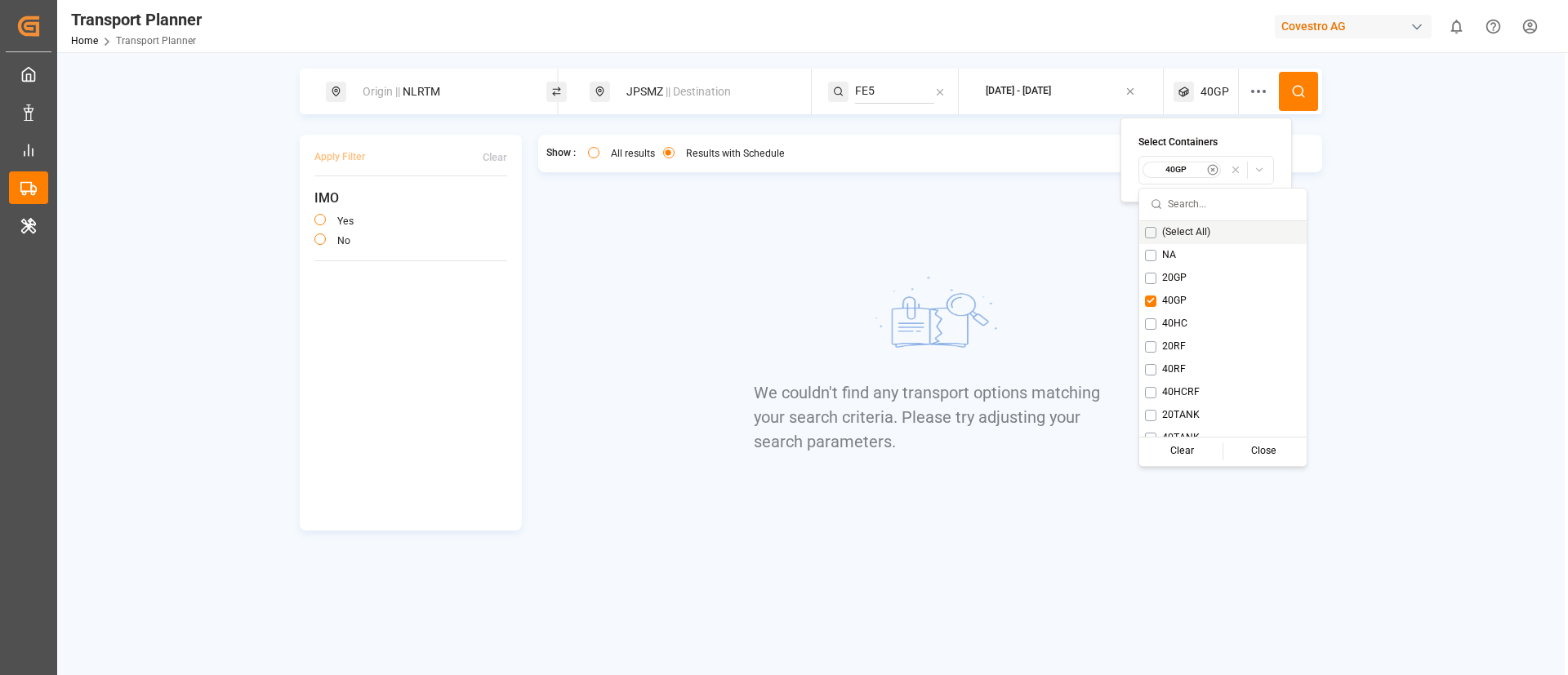
click at [1293, 94] on icon at bounding box center [1298, 91] width 15 height 15
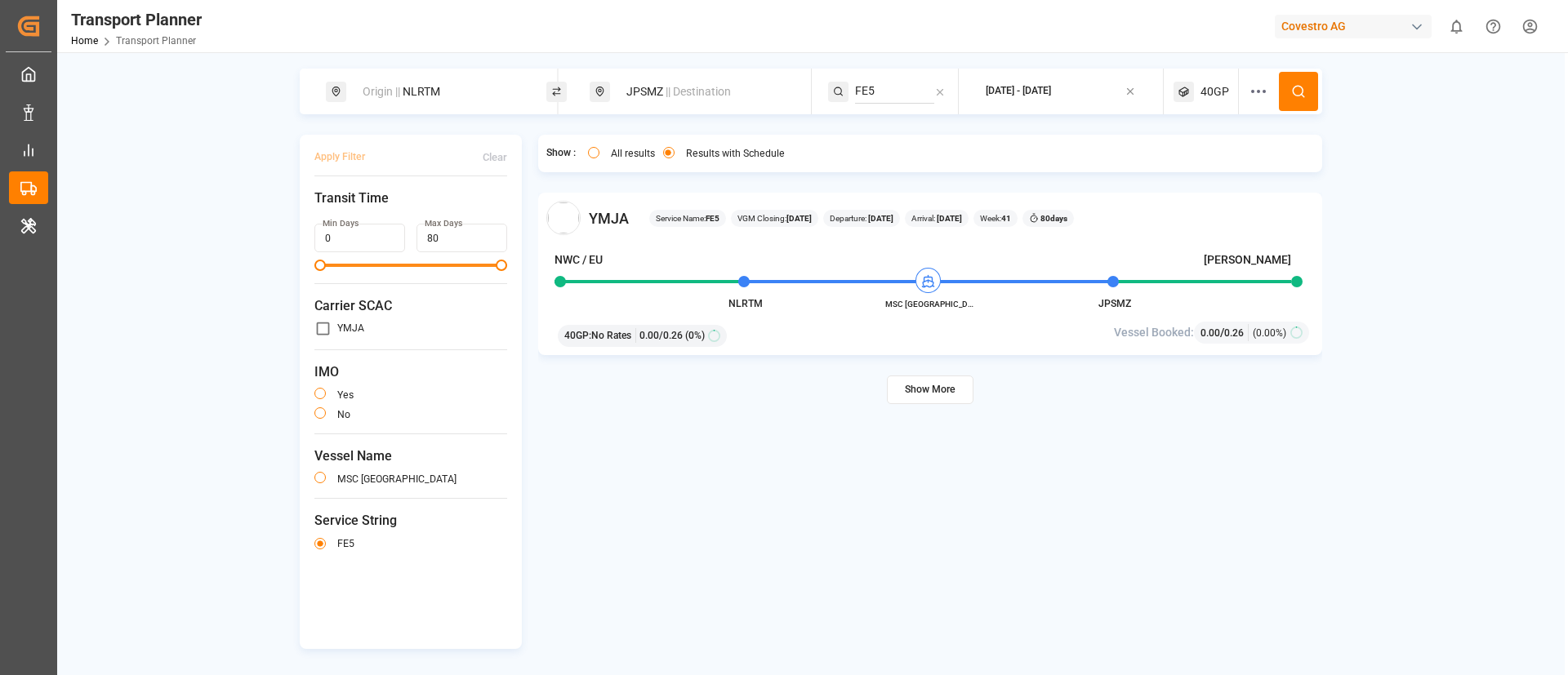
click at [915, 388] on button "Show More" at bounding box center [930, 390] width 86 height 29
click at [441, 103] on div "Origin || NLRTM" at bounding box center [441, 91] width 176 height 30
click at [424, 210] on input "NLRTM" at bounding box center [425, 221] width 164 height 24
paste input "DEHA"
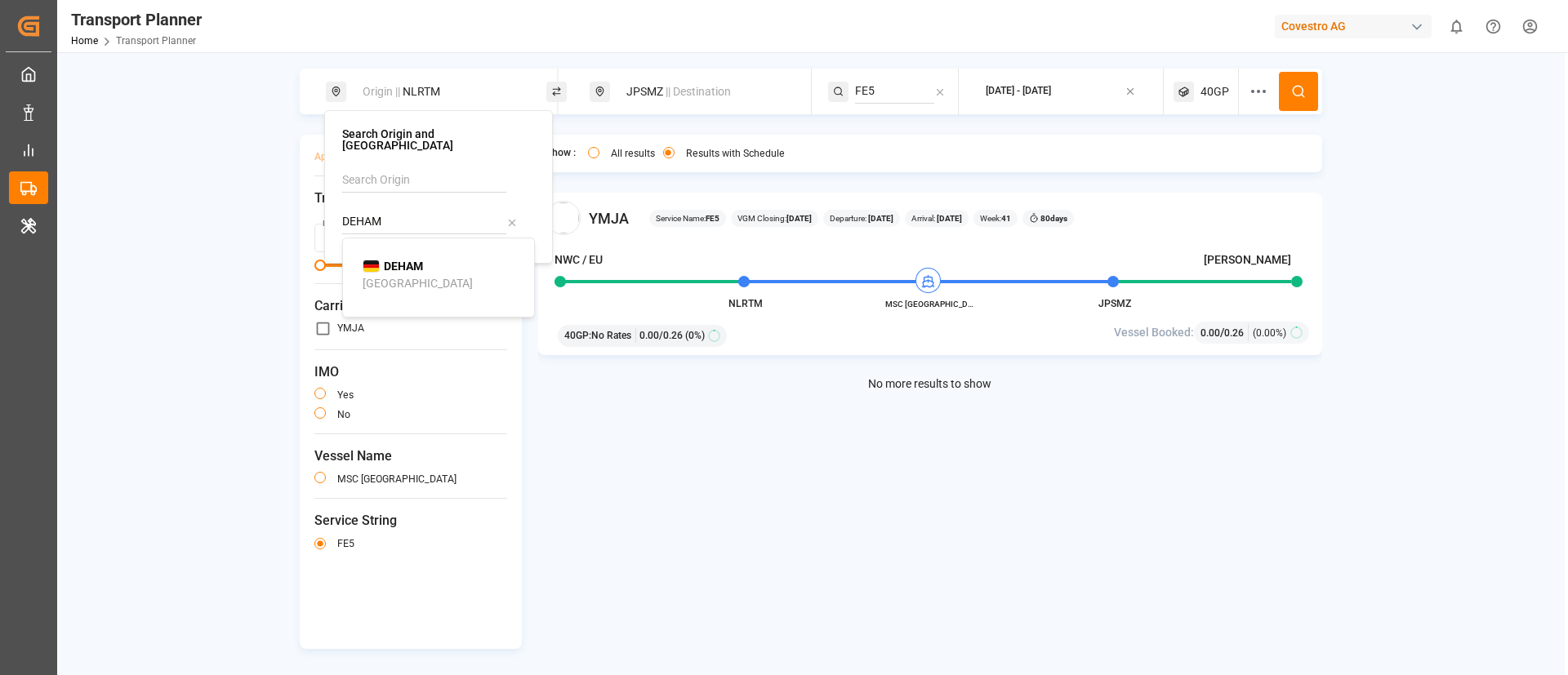
type input "DEHAM"
click at [401, 261] on b "DEHAM" at bounding box center [403, 266] width 40 height 14
click at [1303, 88] on button at bounding box center [1298, 91] width 40 height 40
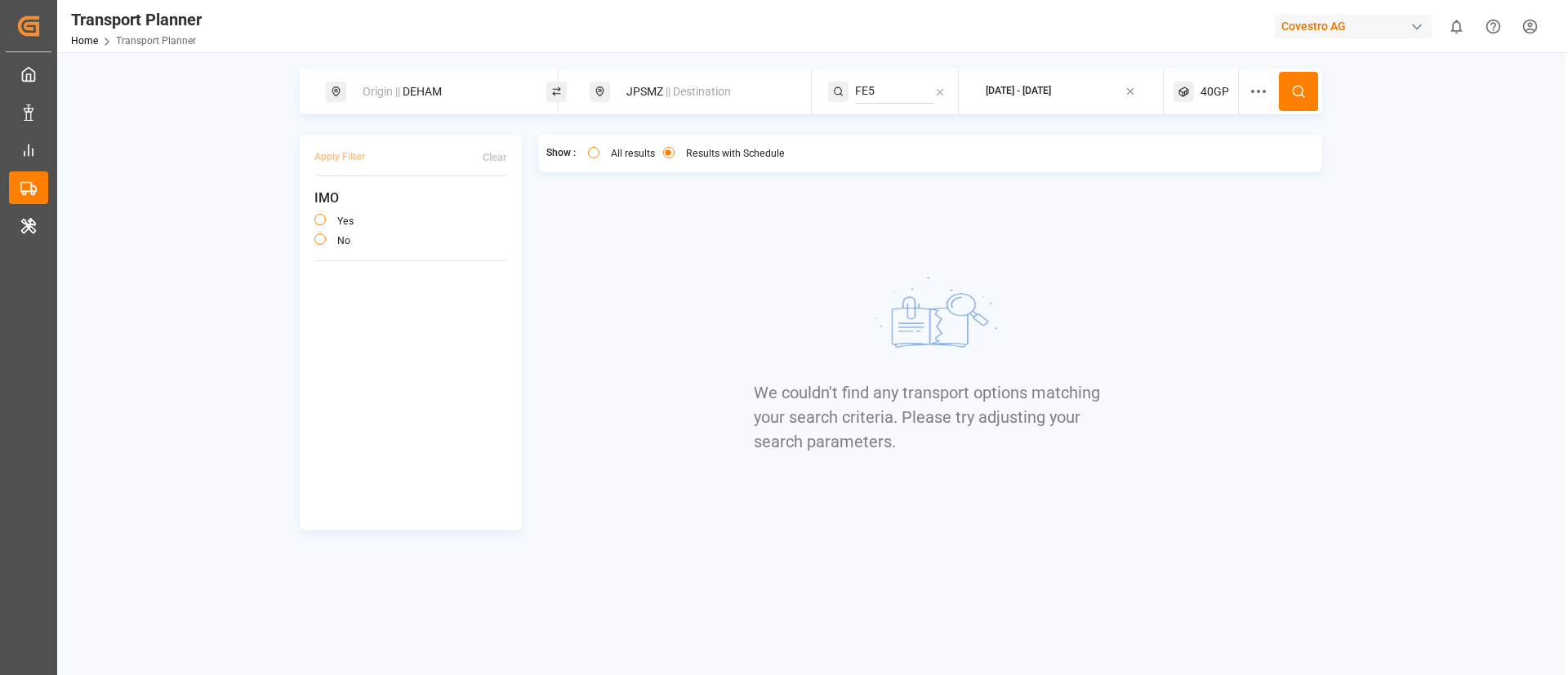
click at [1209, 89] on span "40GP" at bounding box center [1215, 92] width 29 height 17
click at [1180, 170] on small "40GP" at bounding box center [1175, 170] width 57 height 12
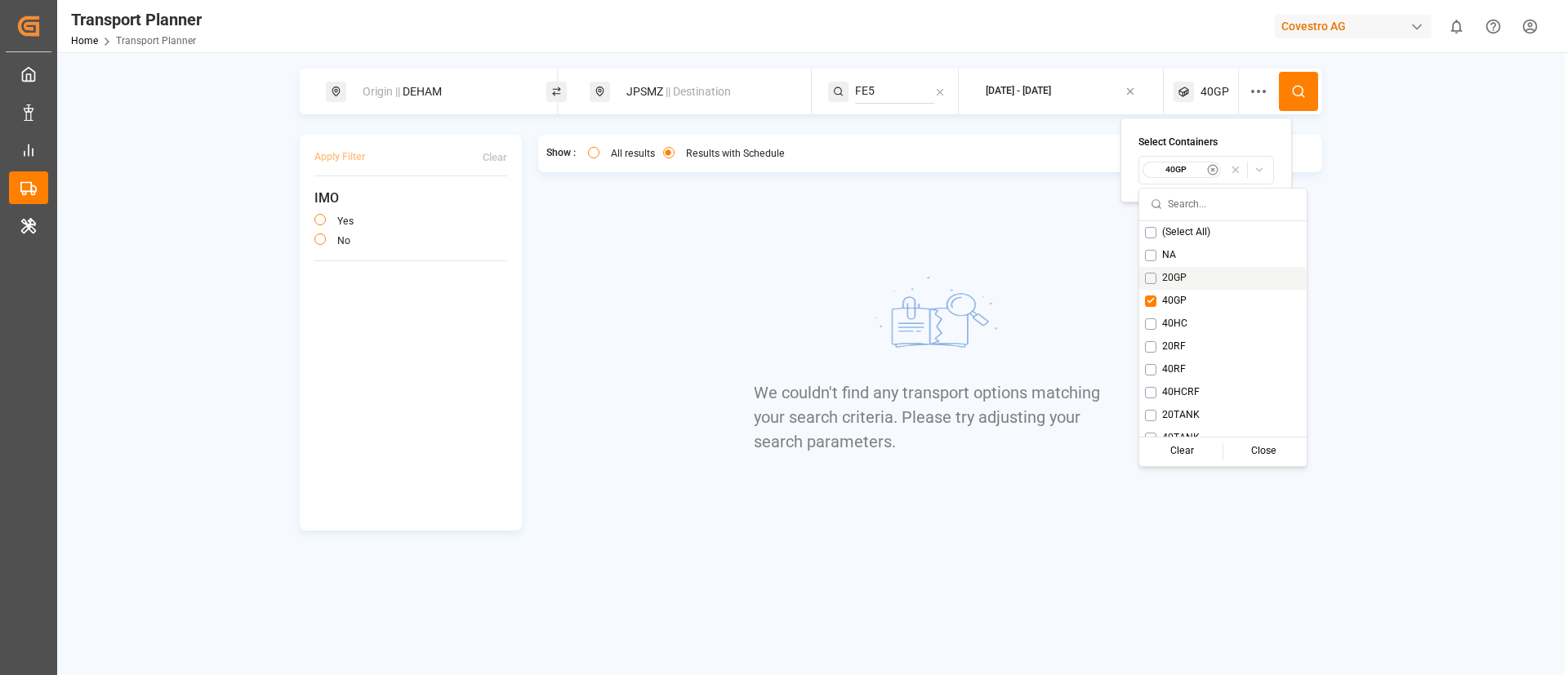
click at [1175, 271] on span "20GP" at bounding box center [1173, 278] width 24 height 15
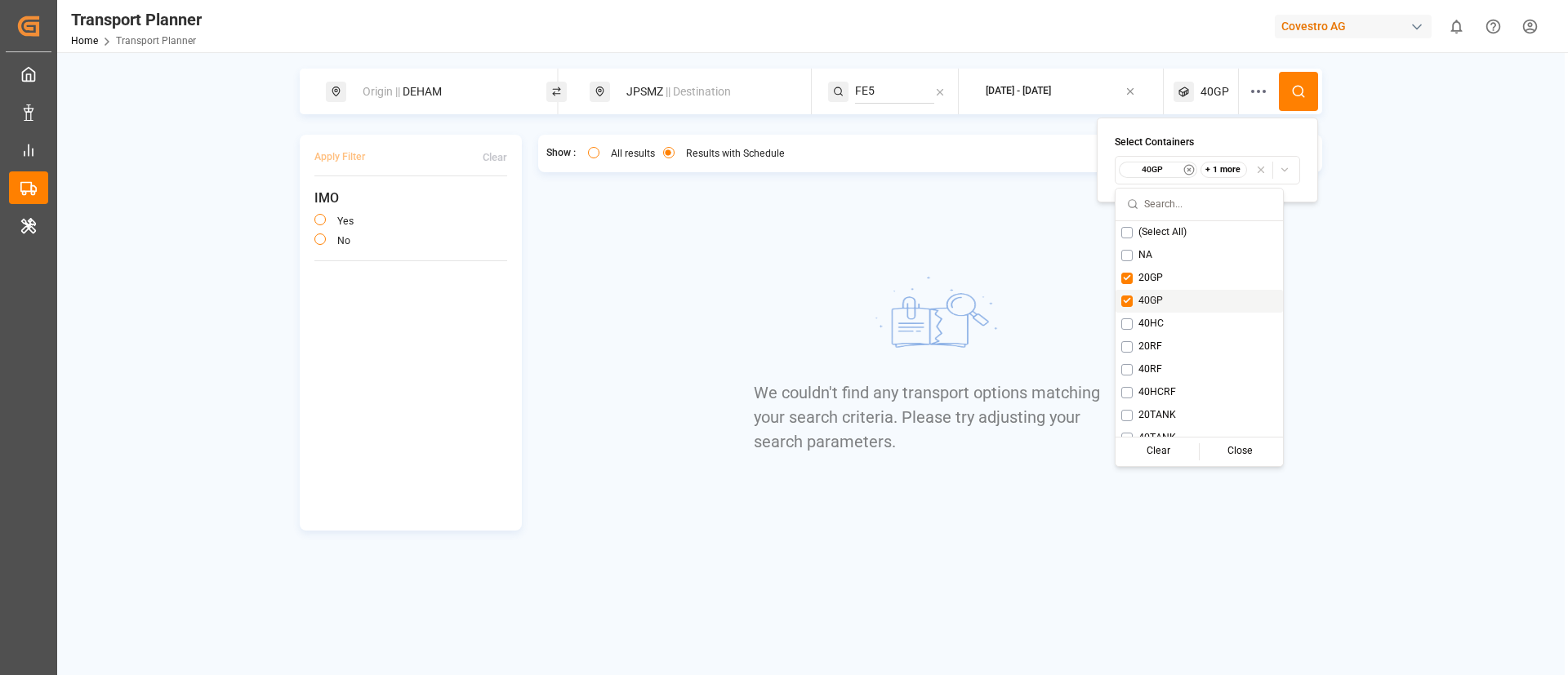
click at [1157, 299] on span "40GP" at bounding box center [1150, 301] width 24 height 15
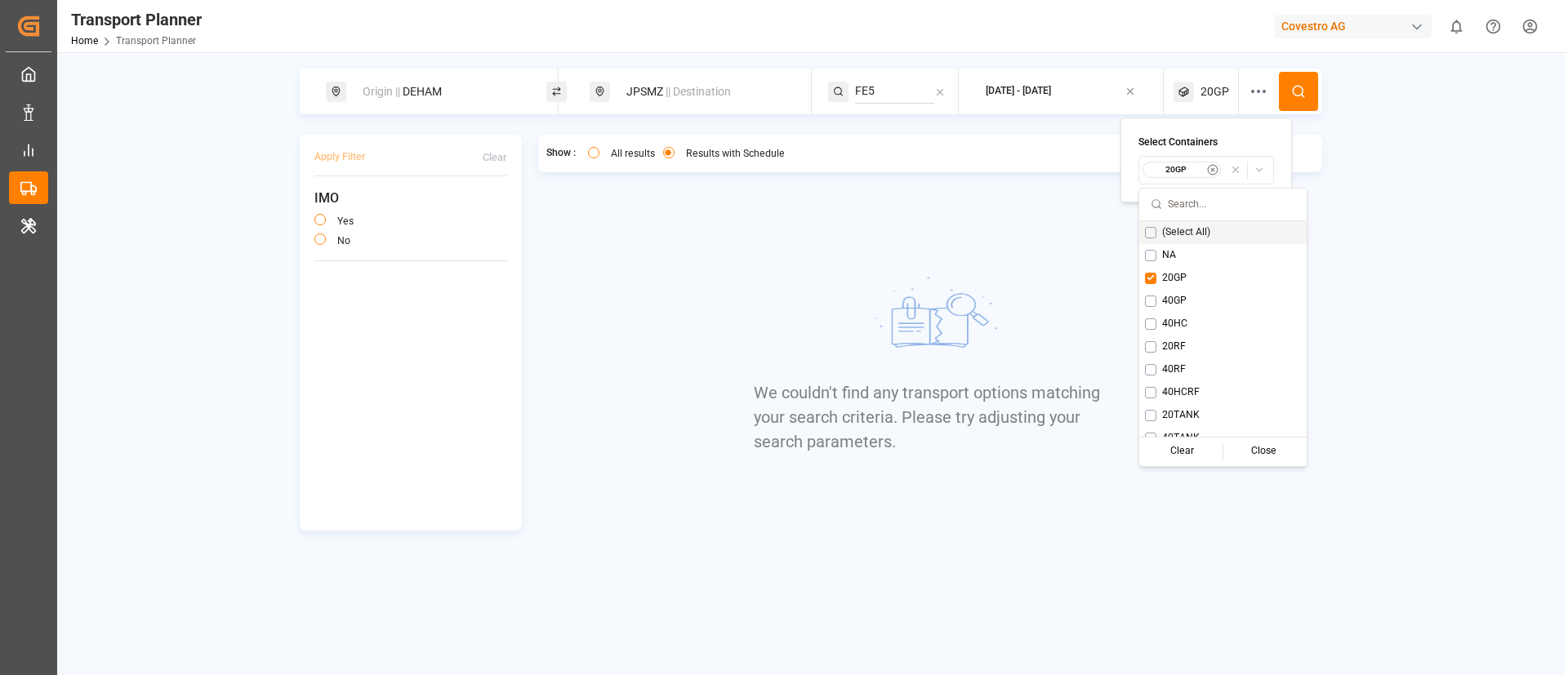
click at [1292, 81] on button at bounding box center [1298, 91] width 40 height 40
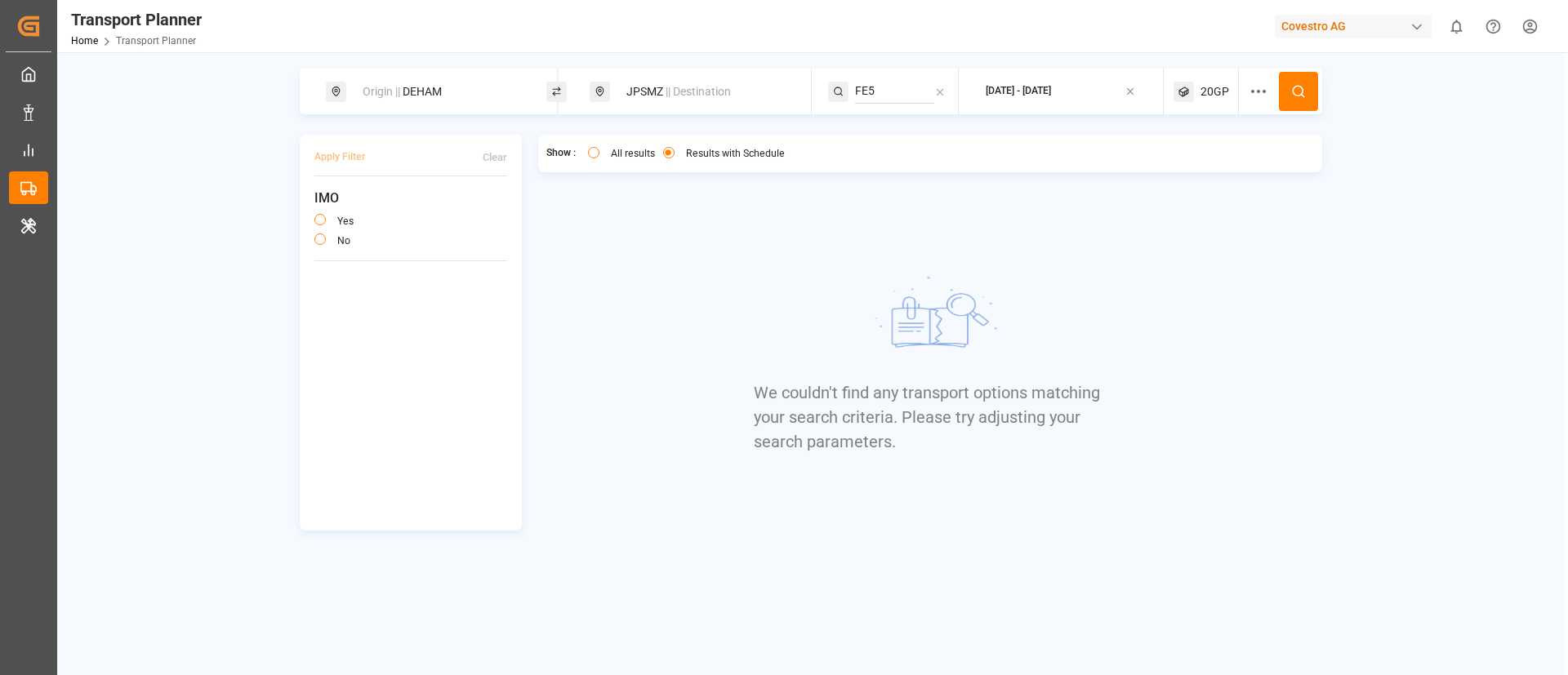
click at [1224, 89] on span "20GP" at bounding box center [1215, 92] width 29 height 17
click at [1170, 165] on small "20GP" at bounding box center [1175, 170] width 57 height 12
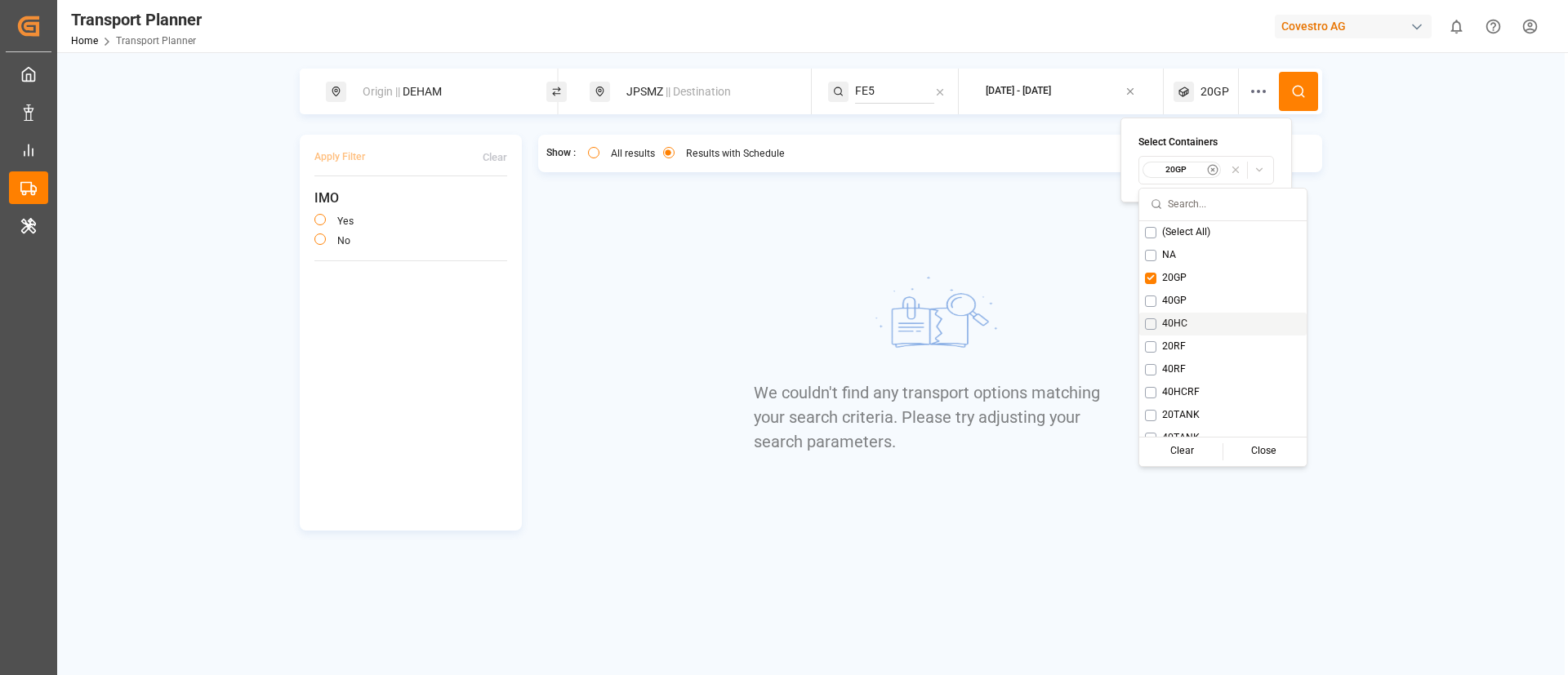
click at [1167, 318] on span "40HC" at bounding box center [1174, 324] width 25 height 15
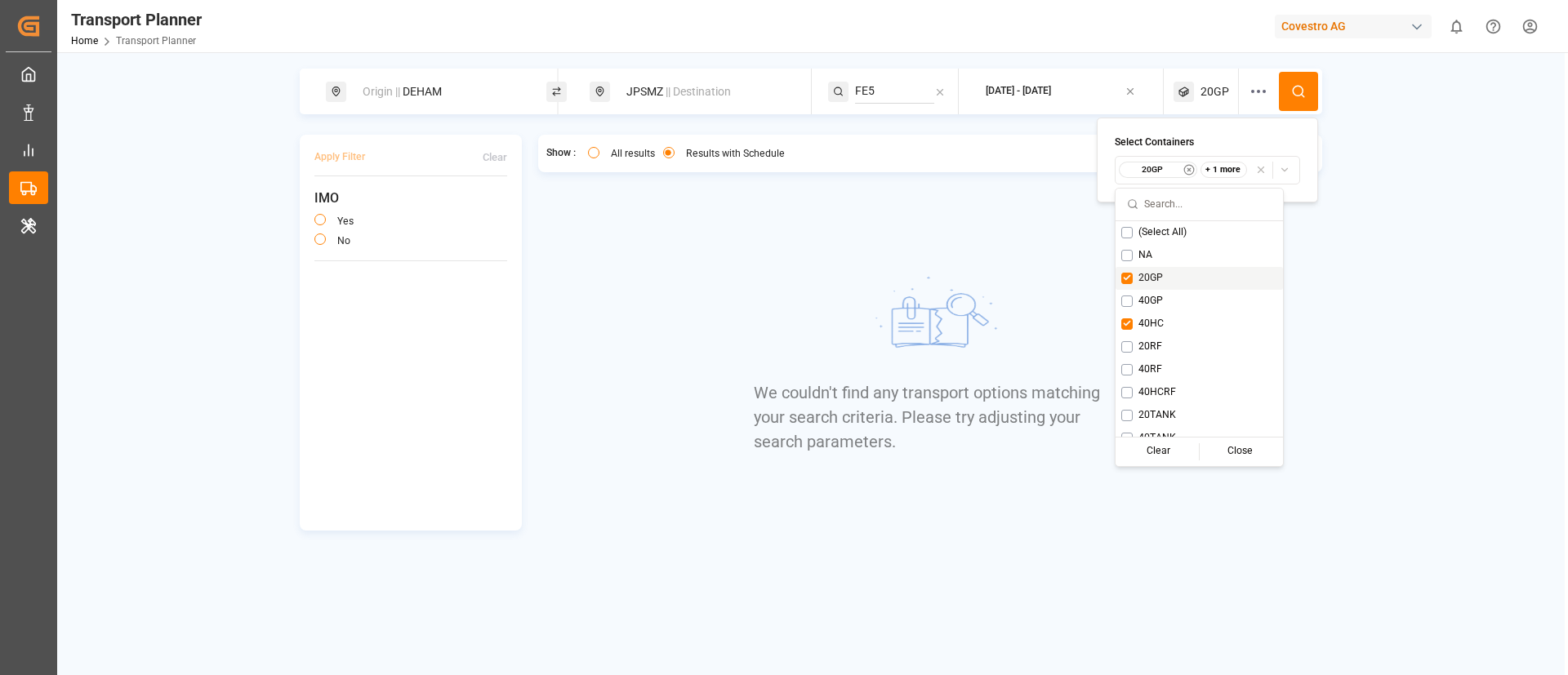
click at [1147, 278] on span "20GP" at bounding box center [1150, 278] width 24 height 15
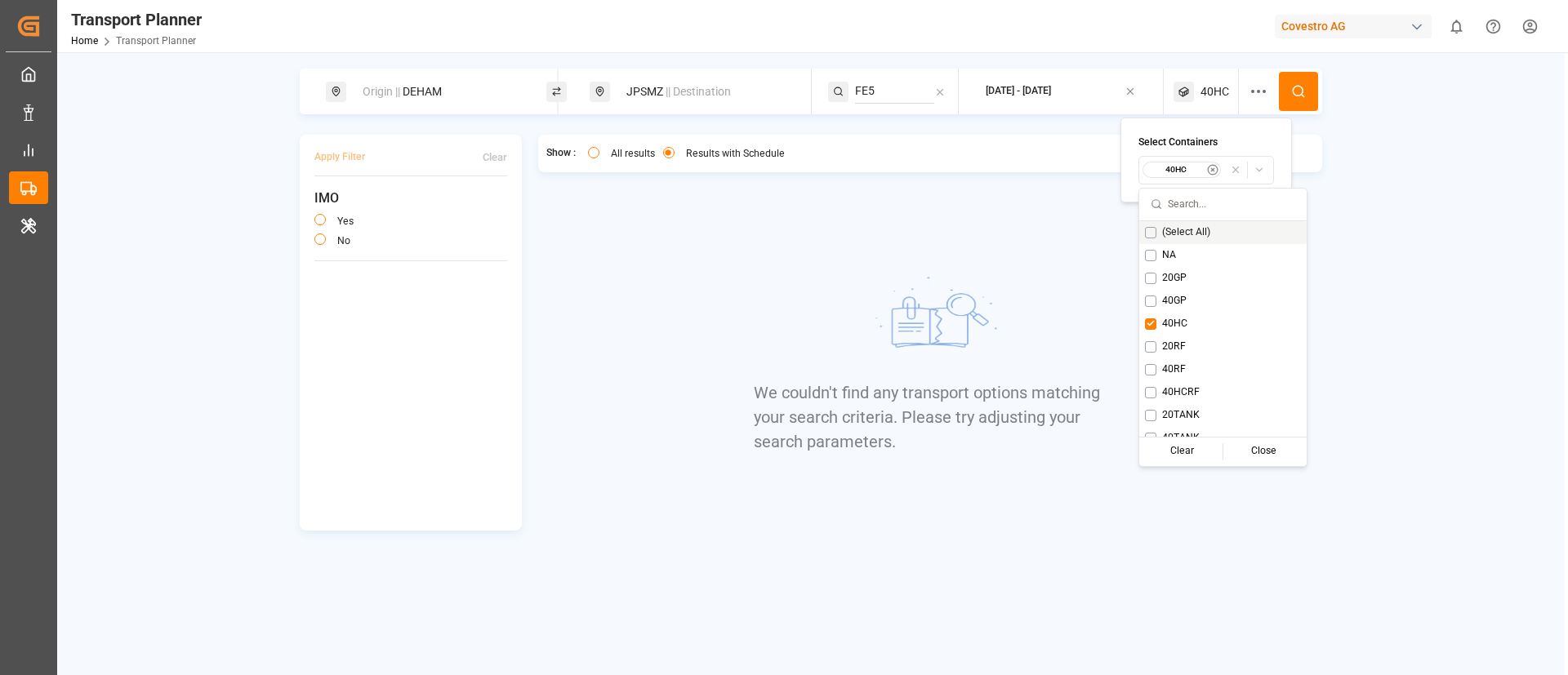
click at [1303, 82] on button at bounding box center [1298, 91] width 40 height 40
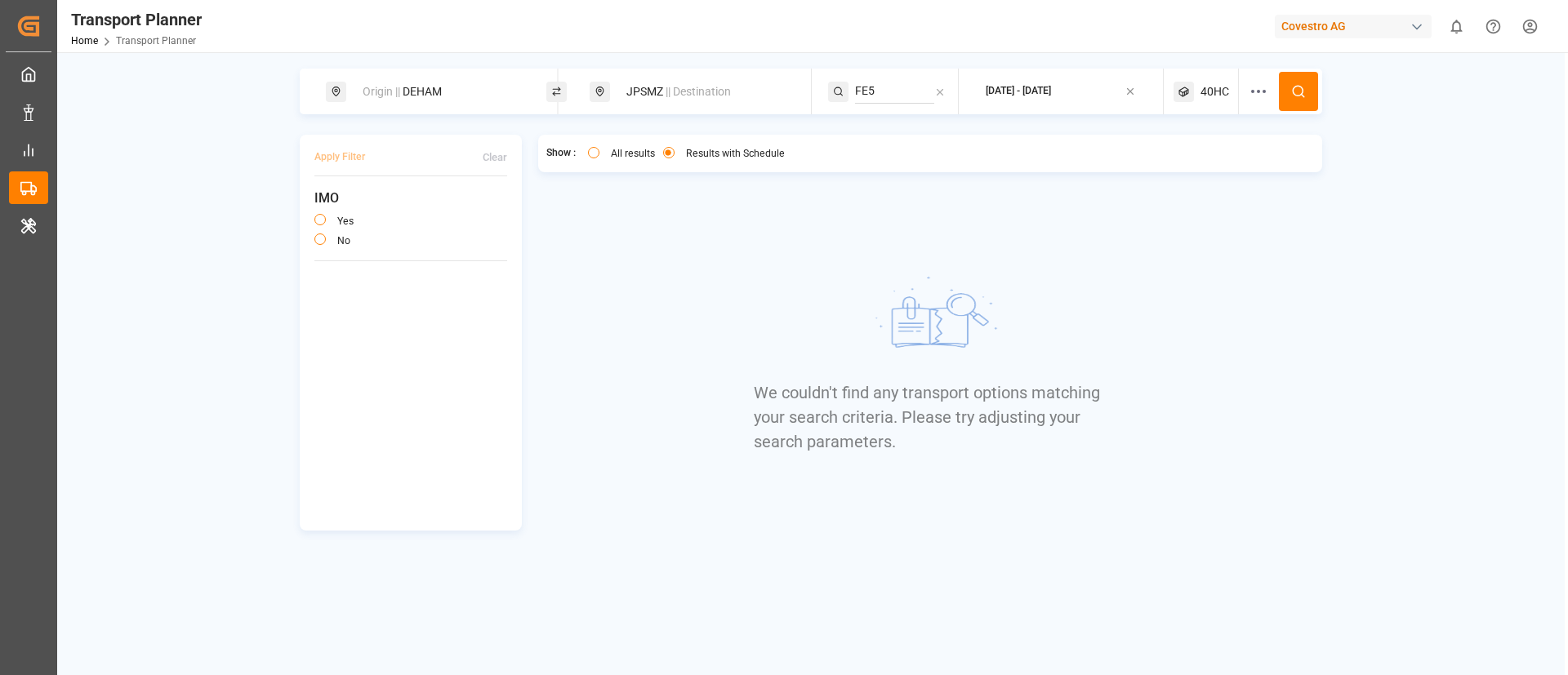
click at [1215, 93] on span "40HC" at bounding box center [1215, 92] width 29 height 17
click at [1184, 175] on small "40HC" at bounding box center [1175, 170] width 57 height 12
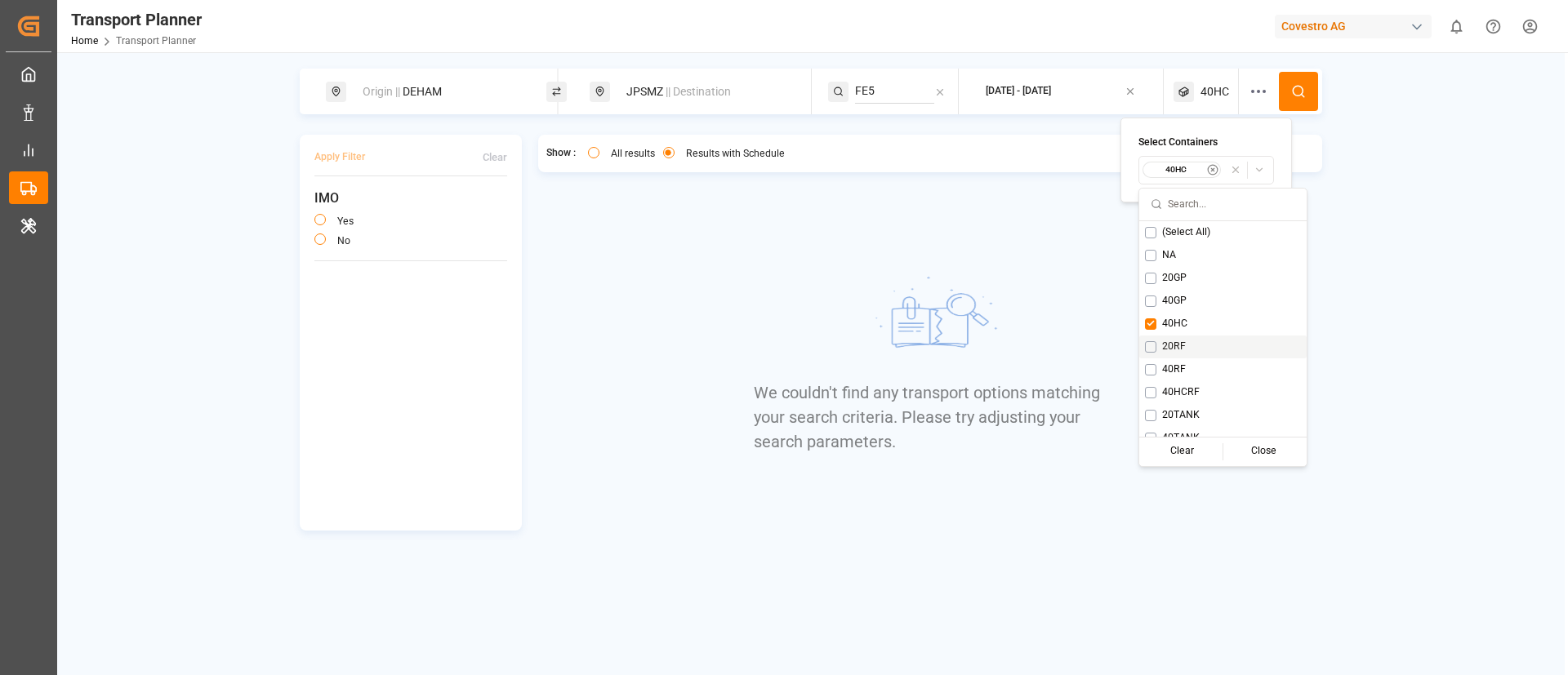
click at [1169, 350] on span "20RF" at bounding box center [1173, 346] width 23 height 15
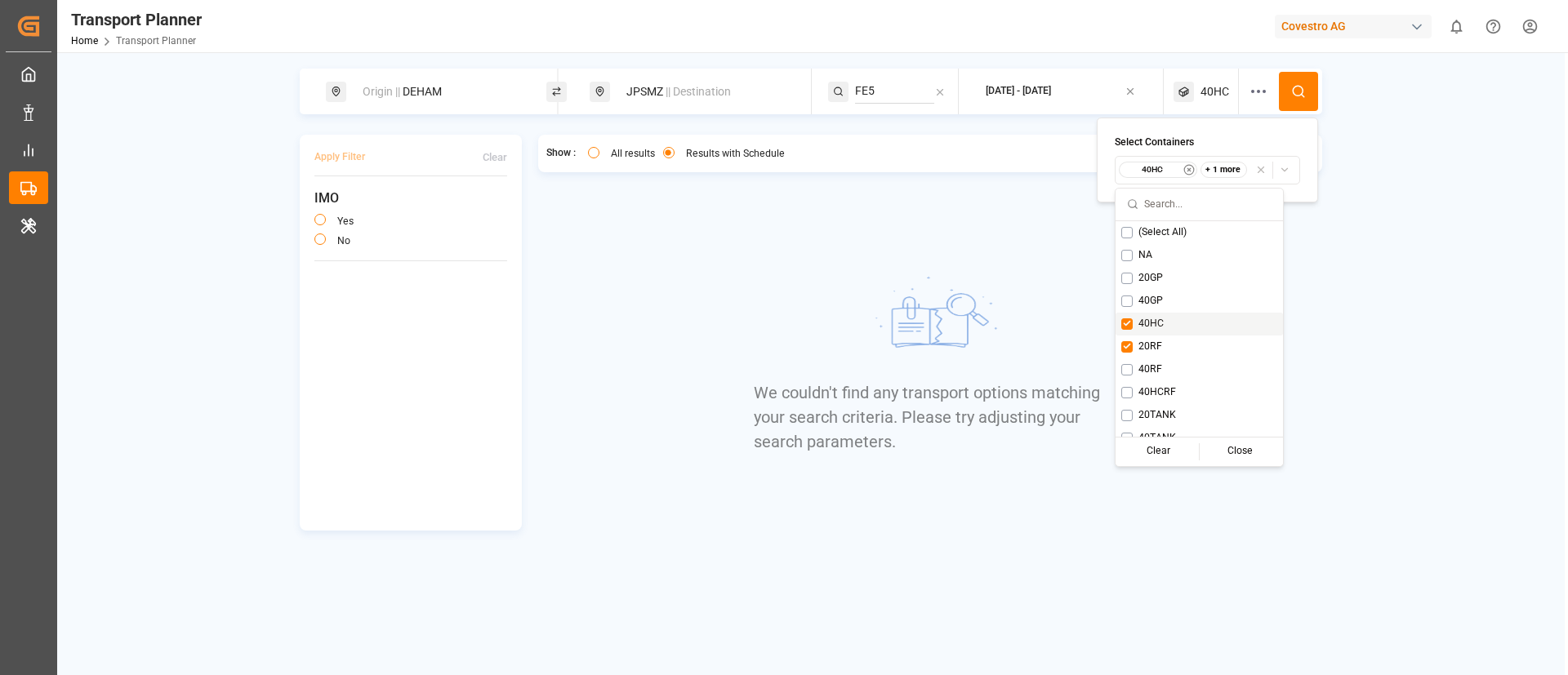
click at [1155, 329] on span "40HC" at bounding box center [1151, 324] width 25 height 15
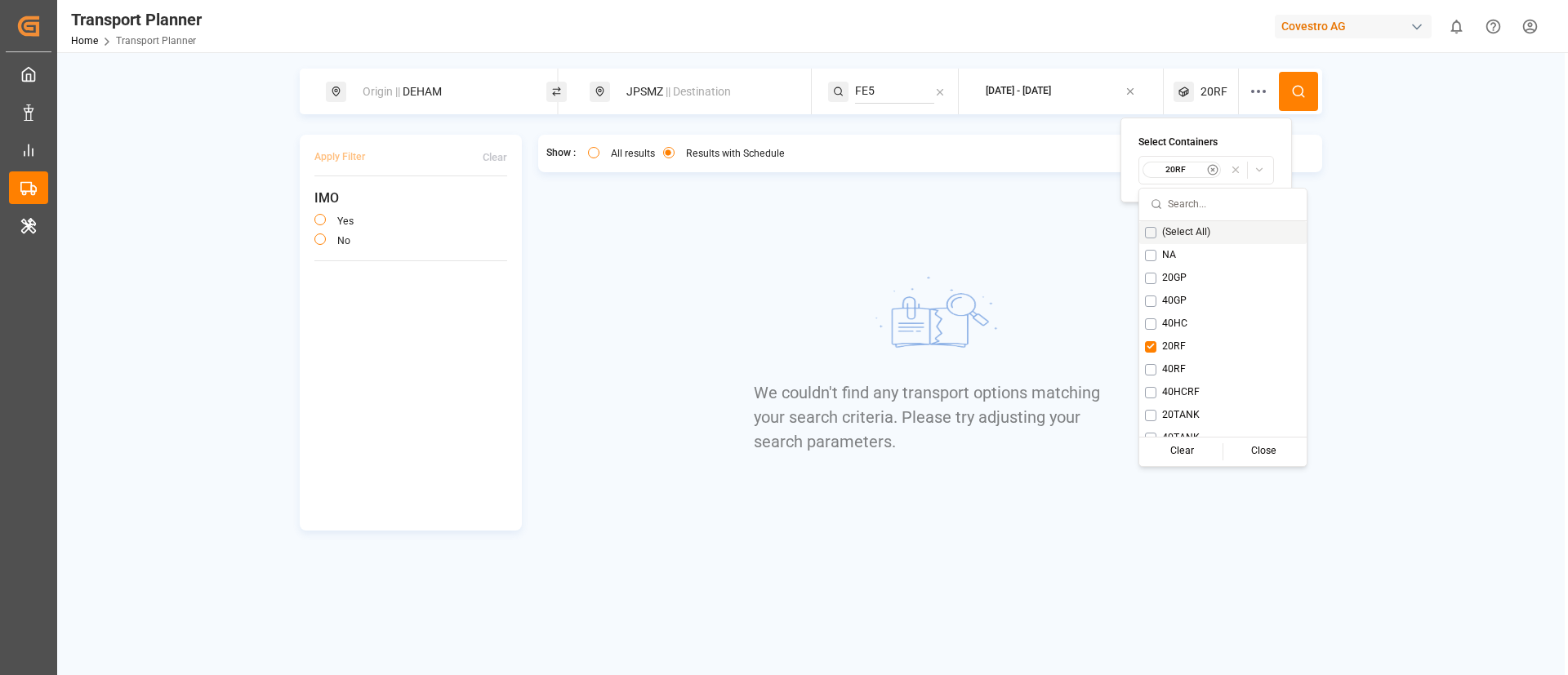
click at [1302, 89] on circle at bounding box center [1297, 91] width 10 height 10
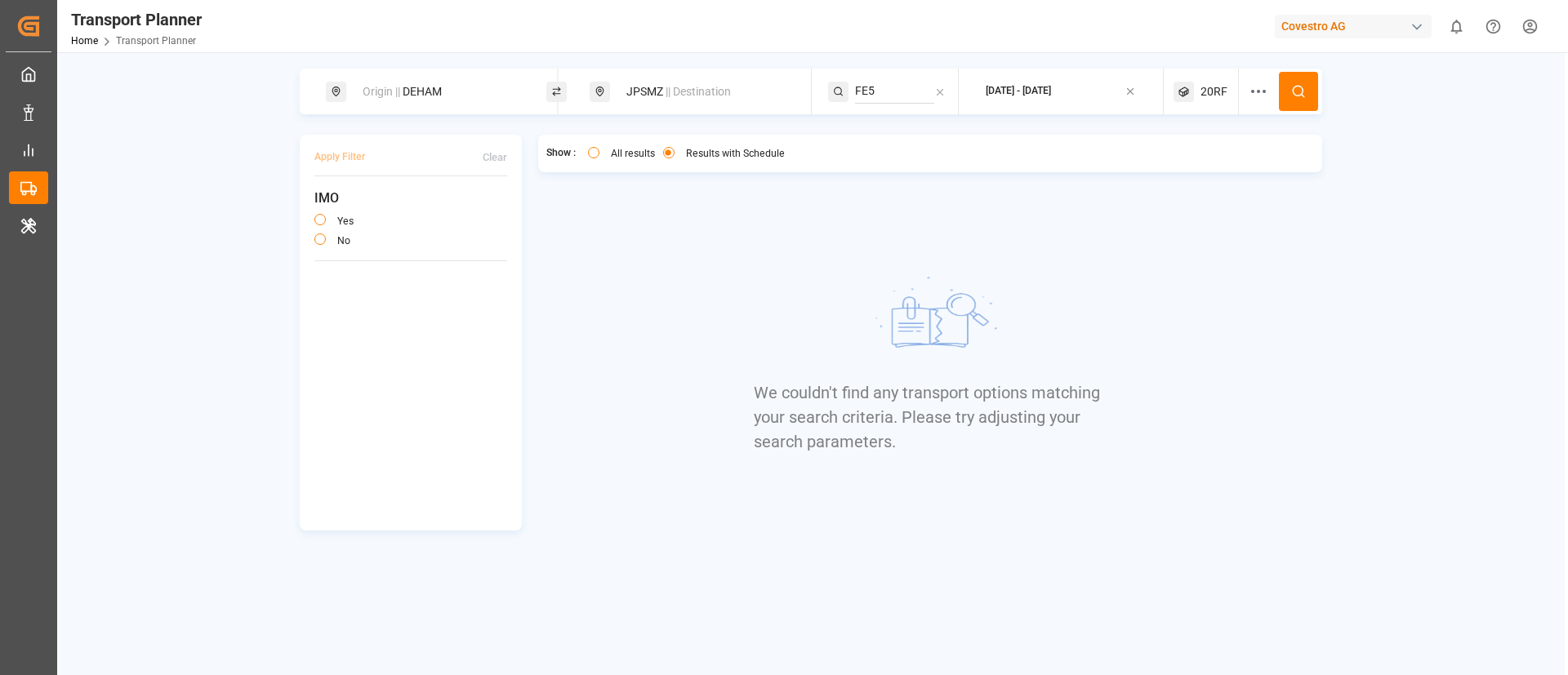
click at [1203, 87] on span "20RF" at bounding box center [1214, 92] width 27 height 17
click at [1182, 177] on div "20RF" at bounding box center [1182, 169] width 79 height 16
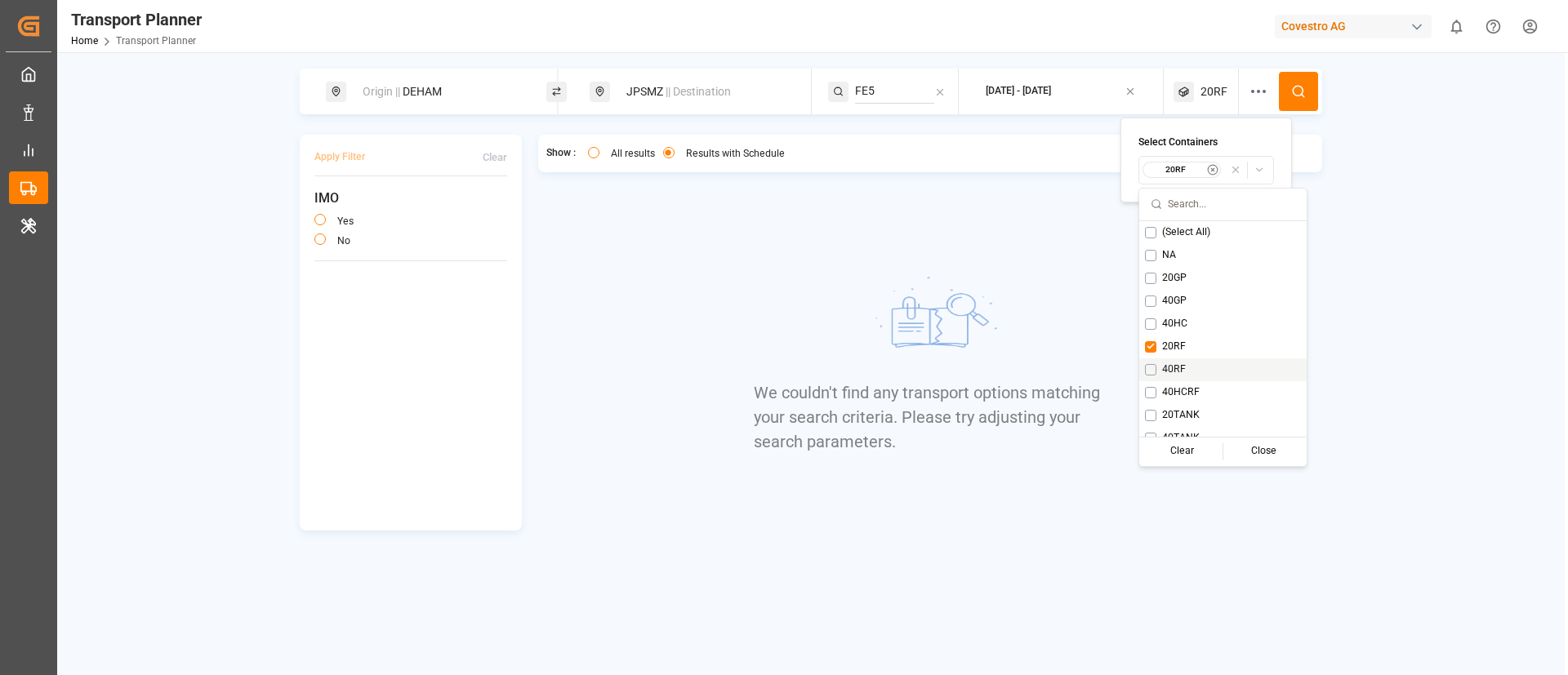
click at [1172, 375] on span "40RF" at bounding box center [1173, 369] width 23 height 15
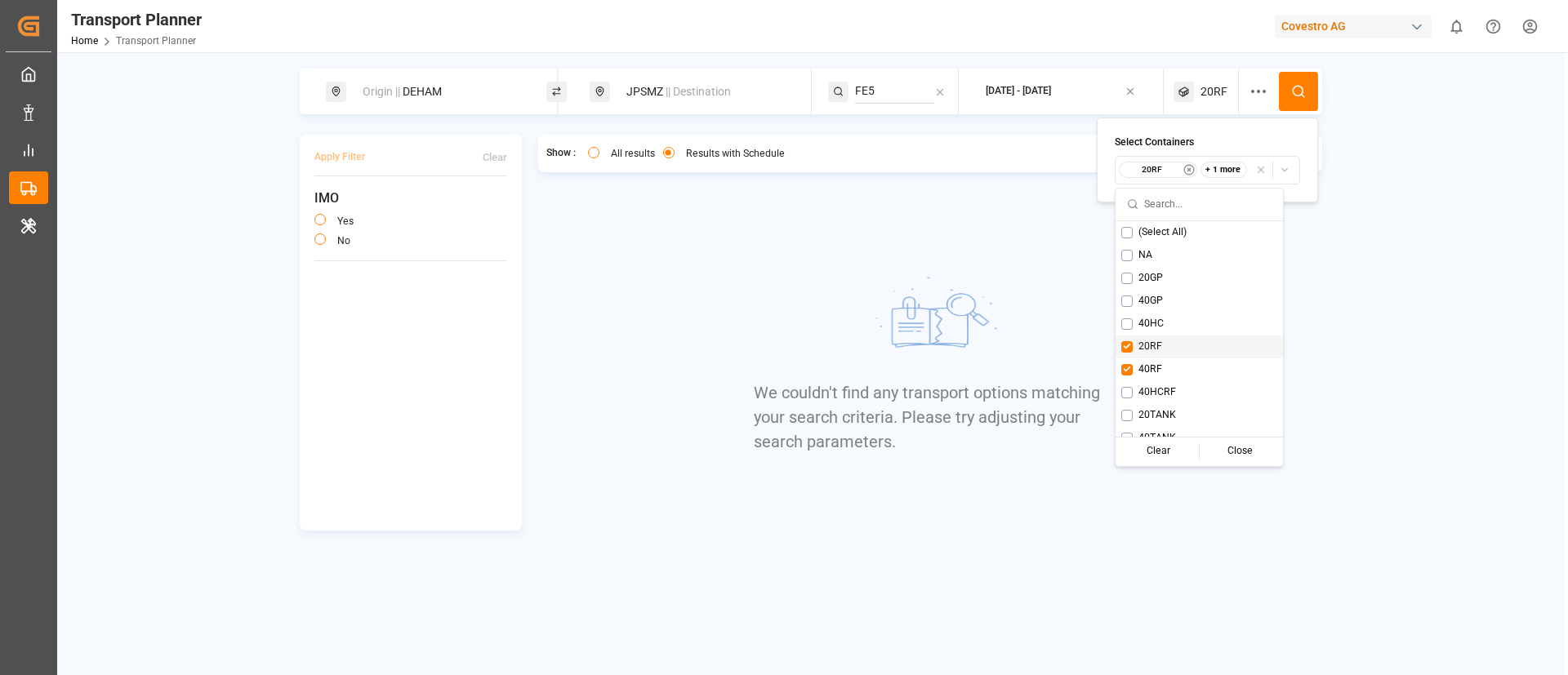
click at [1151, 347] on span "20RF" at bounding box center [1150, 346] width 23 height 15
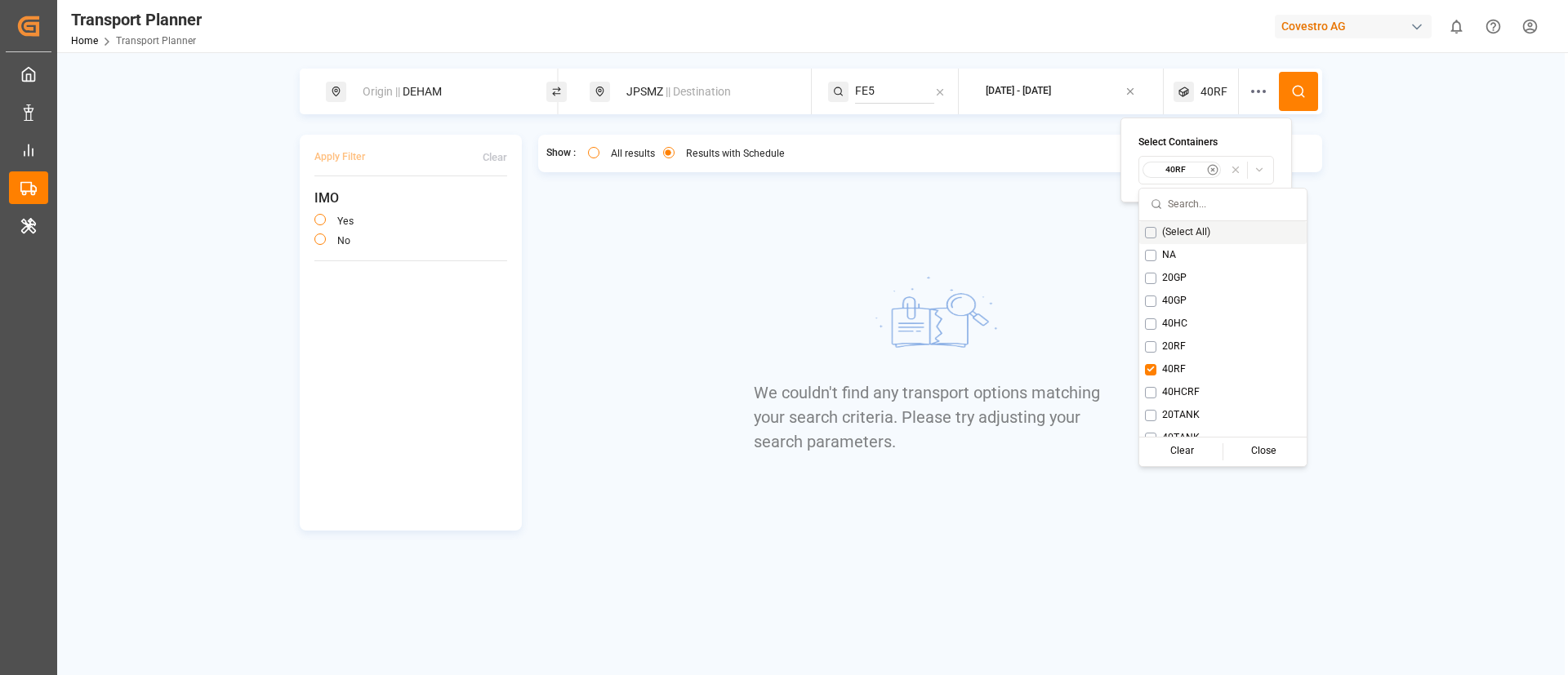
click at [1300, 81] on button at bounding box center [1298, 91] width 40 height 40
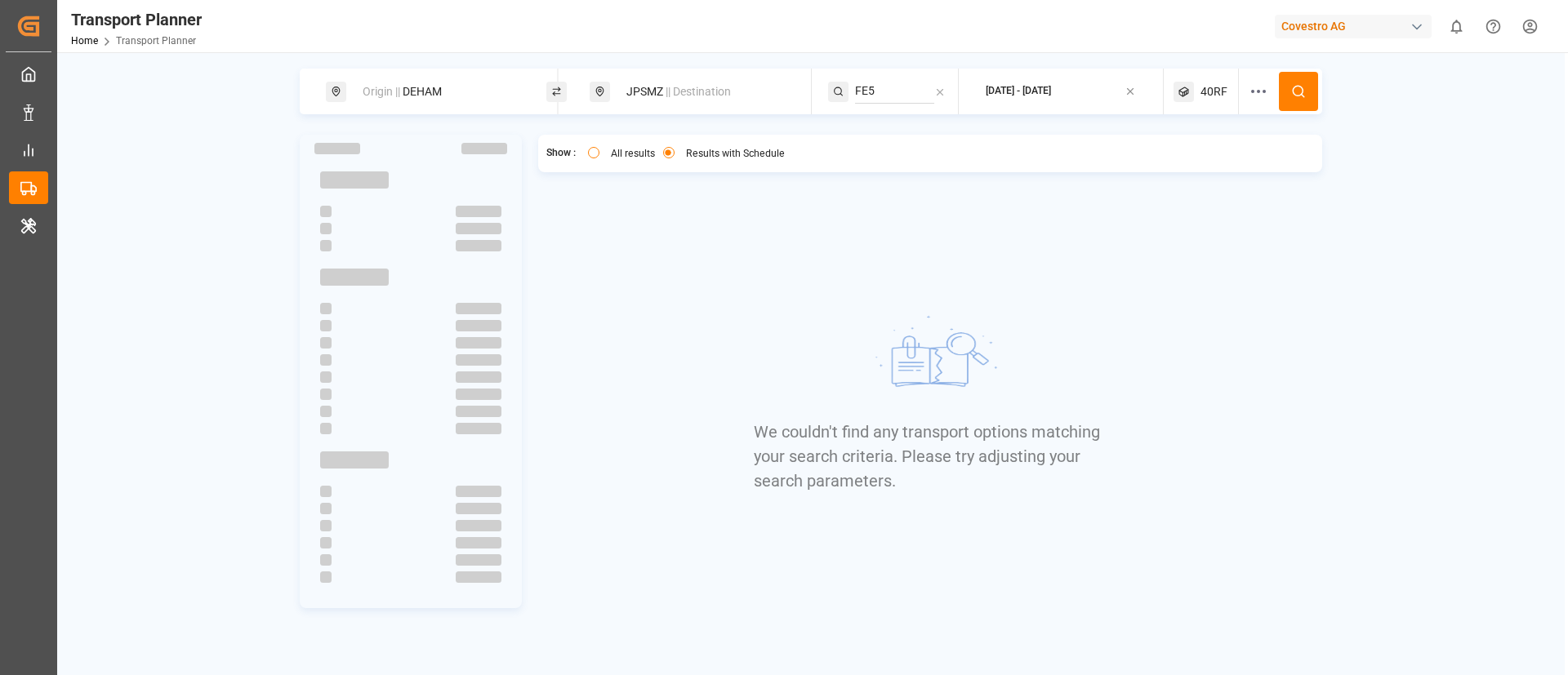
click at [1211, 84] on span "40RF" at bounding box center [1214, 92] width 27 height 17
click at [1190, 172] on small "40RF" at bounding box center [1175, 170] width 57 height 12
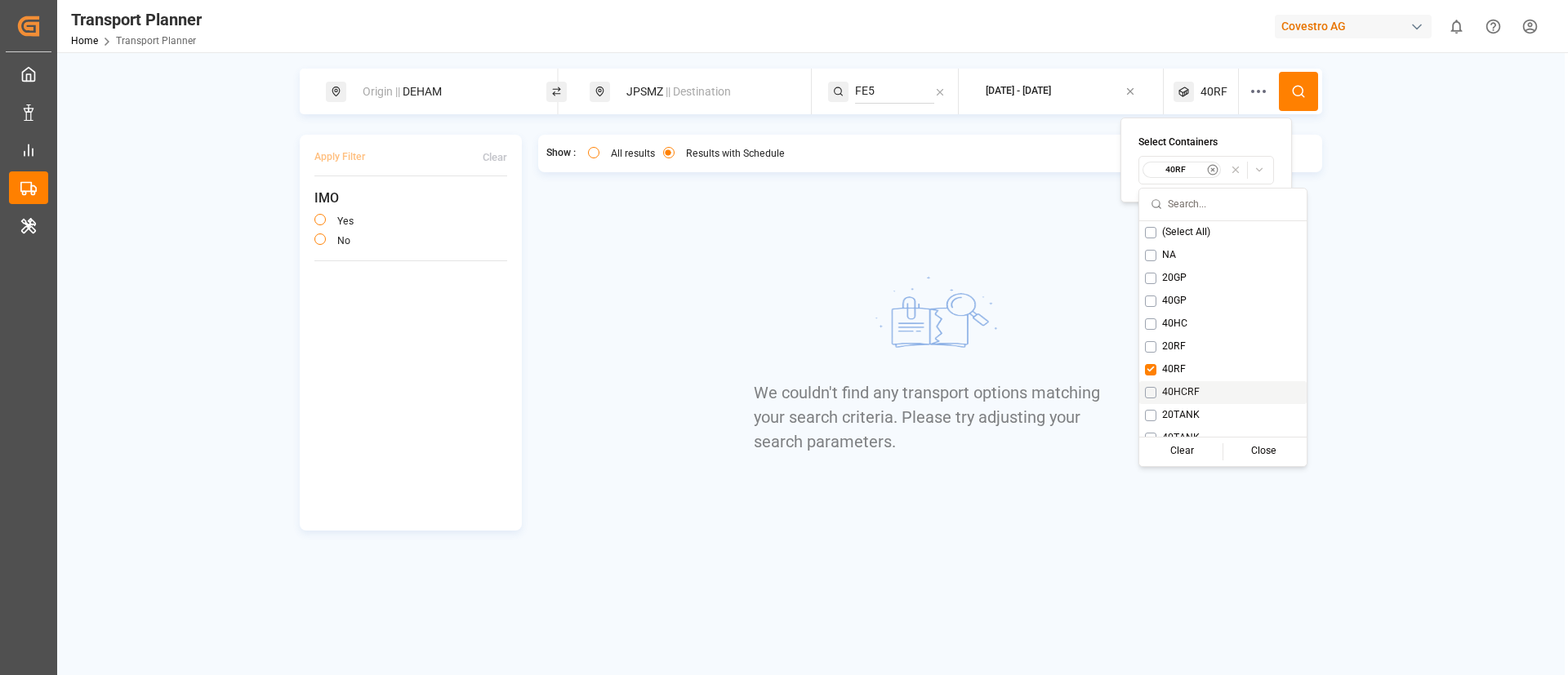
click at [1173, 387] on span "40HCRF" at bounding box center [1180, 392] width 38 height 15
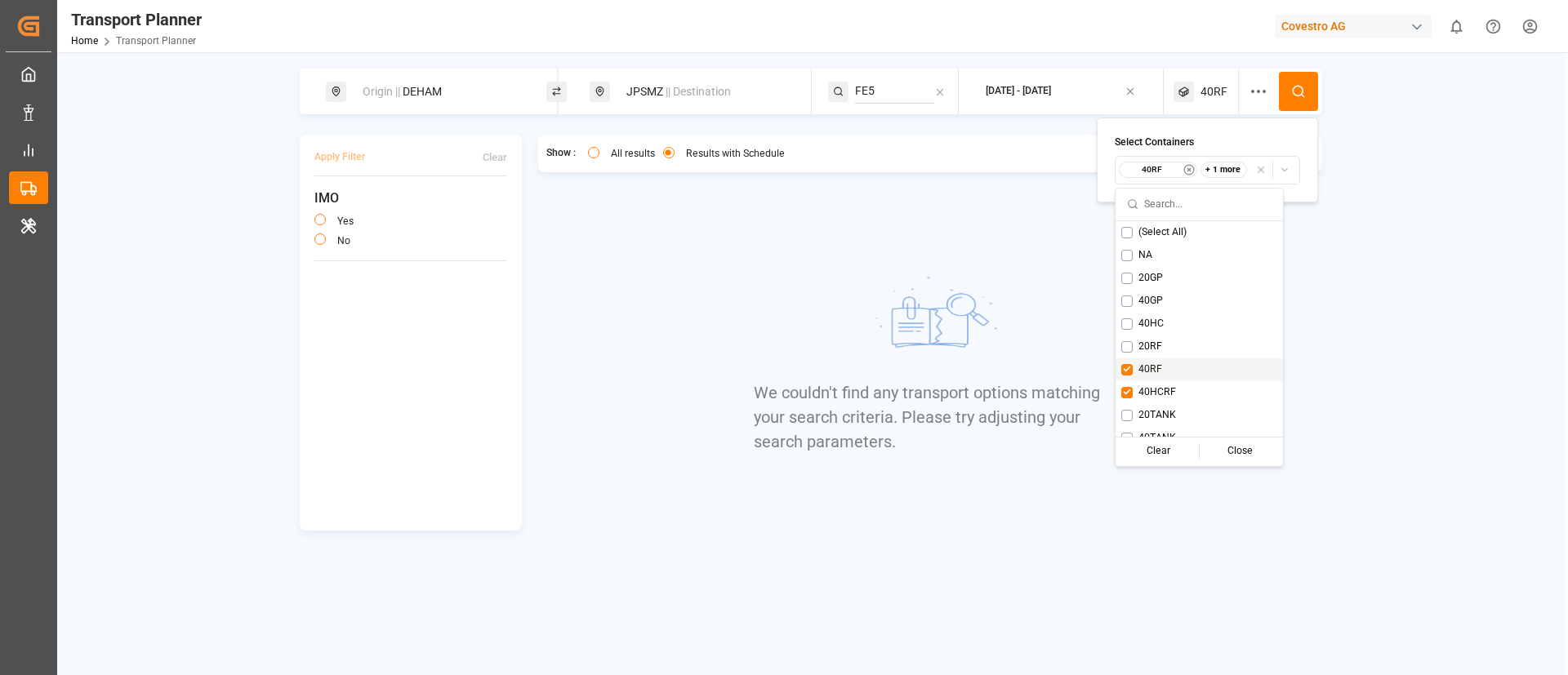
click at [1158, 370] on span "40RF" at bounding box center [1150, 369] width 23 height 15
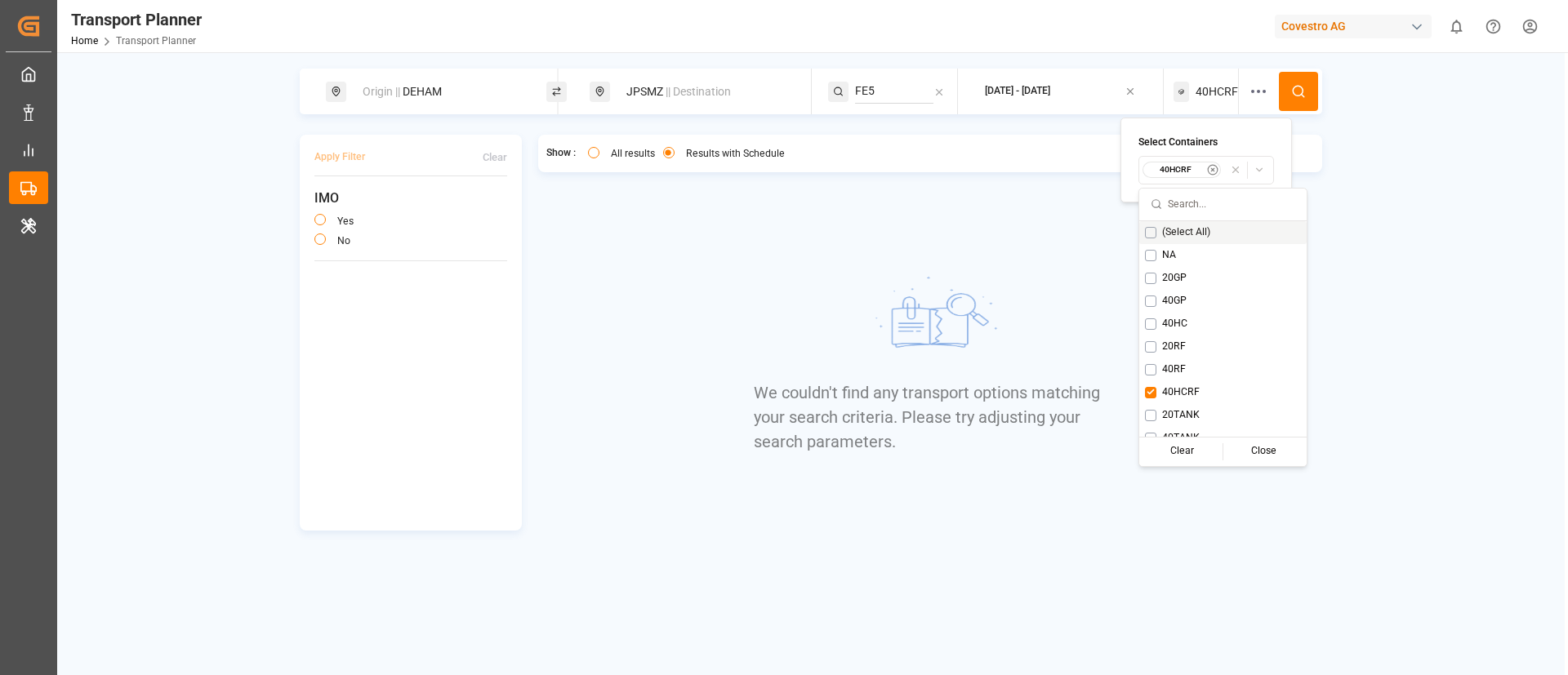
click at [1283, 86] on button at bounding box center [1298, 91] width 40 height 40
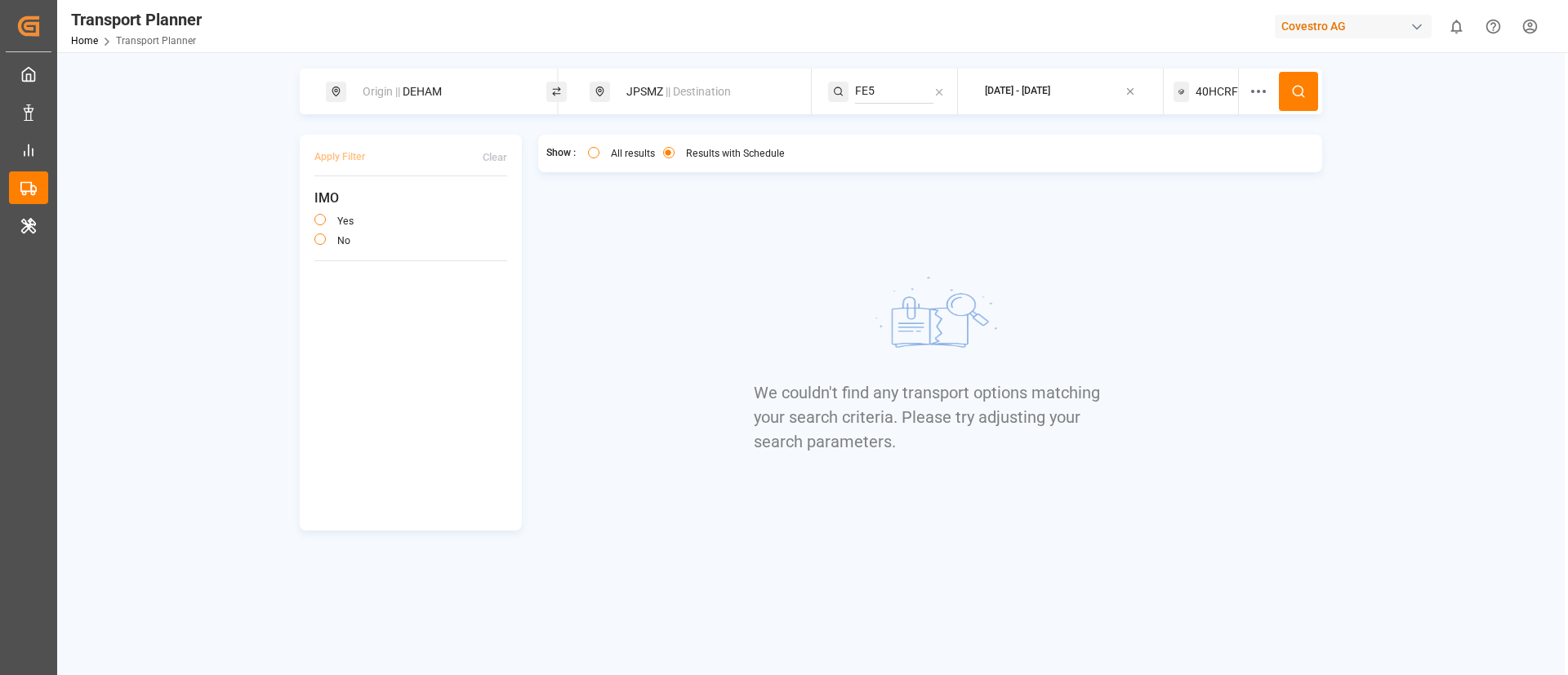
click at [1223, 91] on span "40HCRF" at bounding box center [1217, 92] width 43 height 17
click at [1180, 168] on small "40HCRF" at bounding box center [1175, 170] width 57 height 12
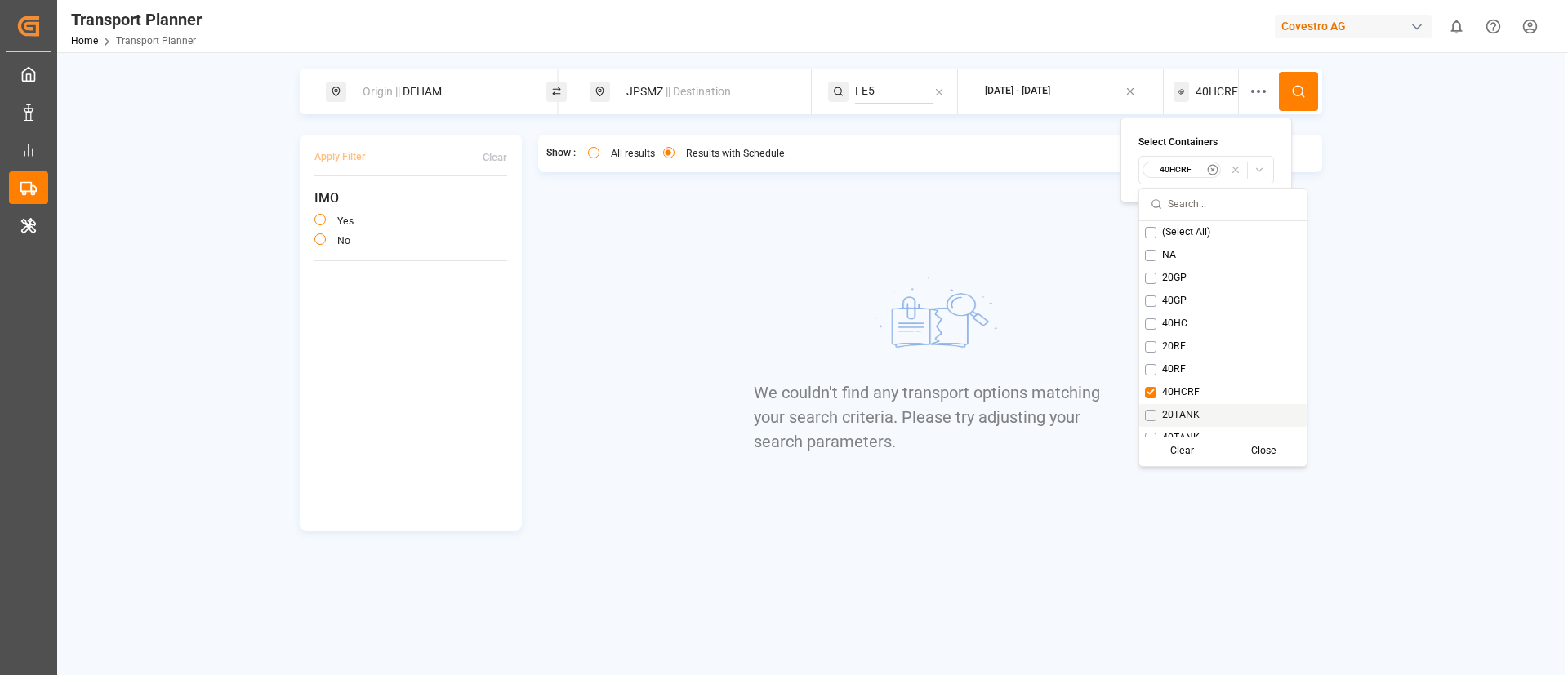
click at [1167, 413] on span "20TANK" at bounding box center [1180, 415] width 38 height 15
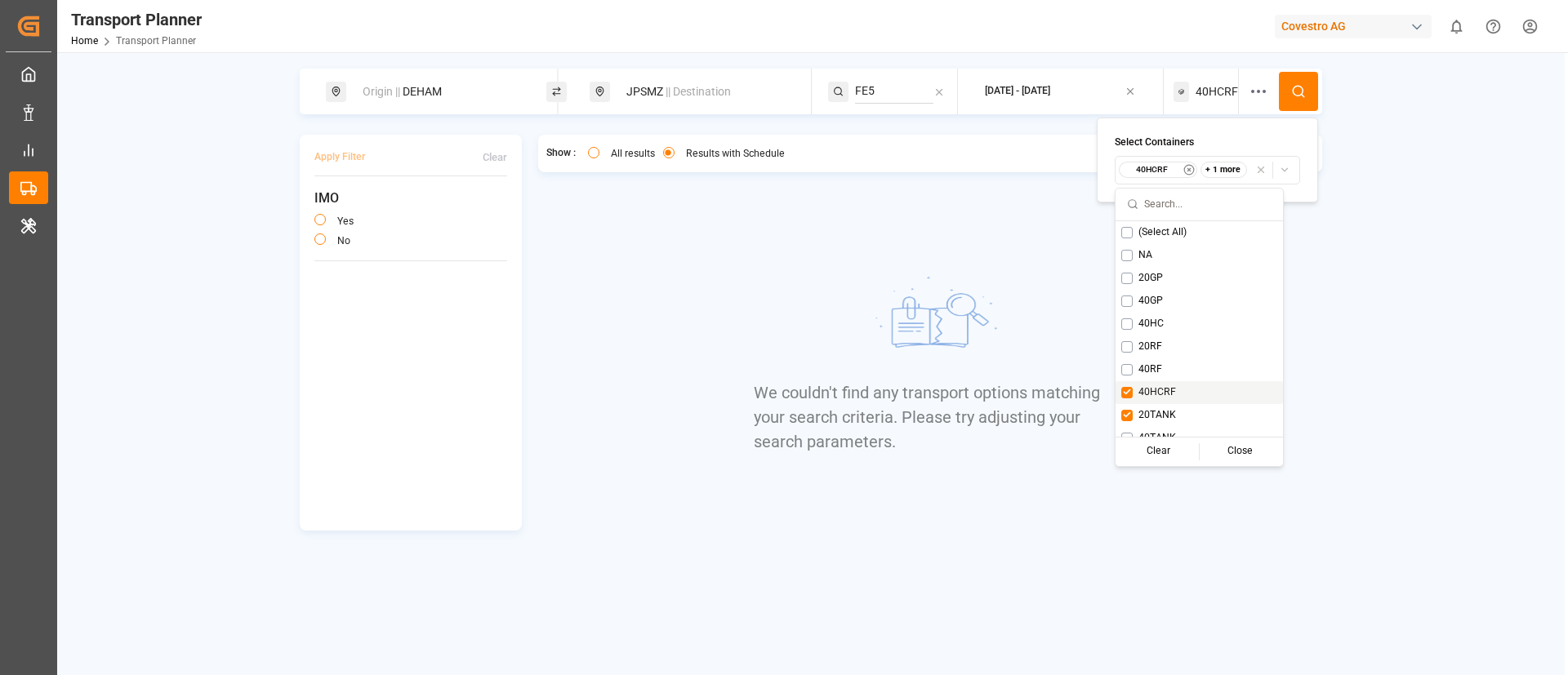
click at [1162, 397] on span "40HCRF" at bounding box center [1157, 392] width 38 height 15
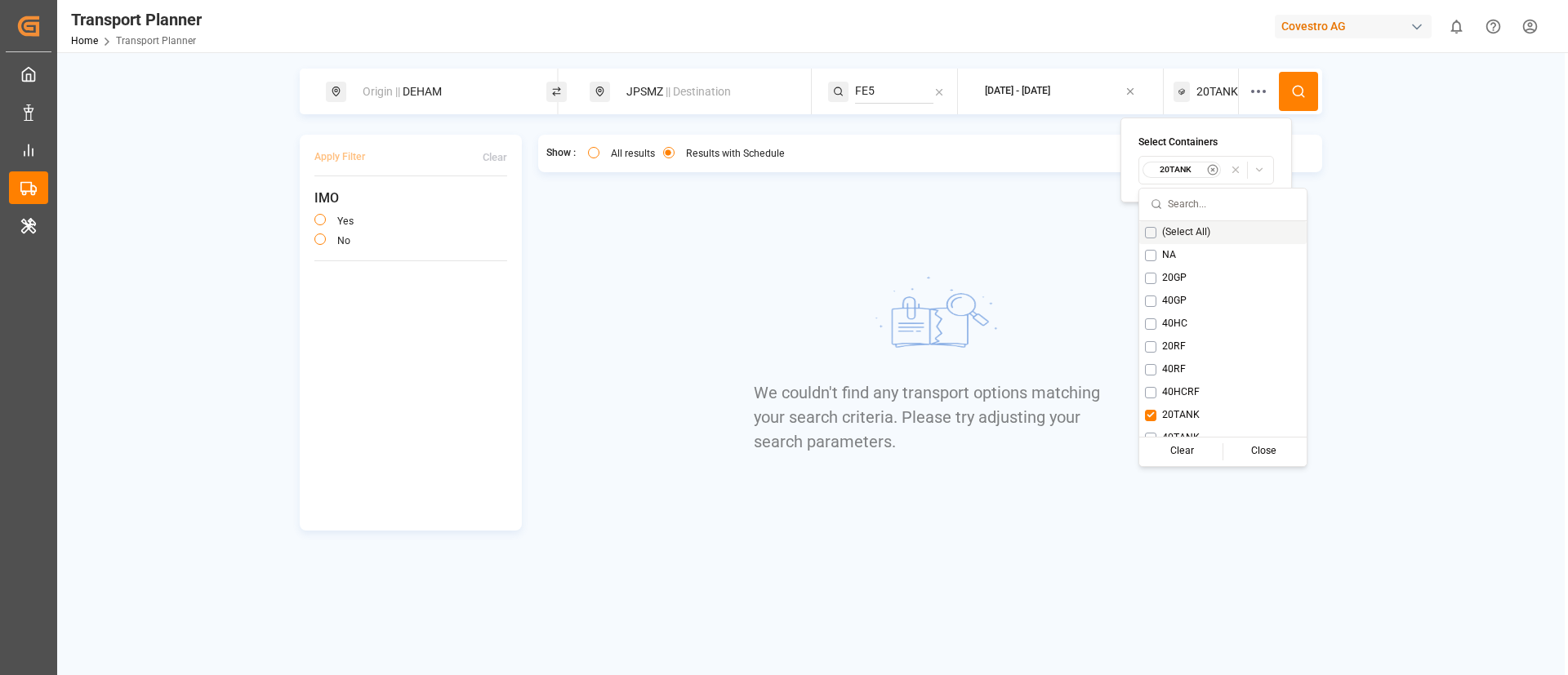
click at [1300, 79] on button at bounding box center [1298, 91] width 40 height 40
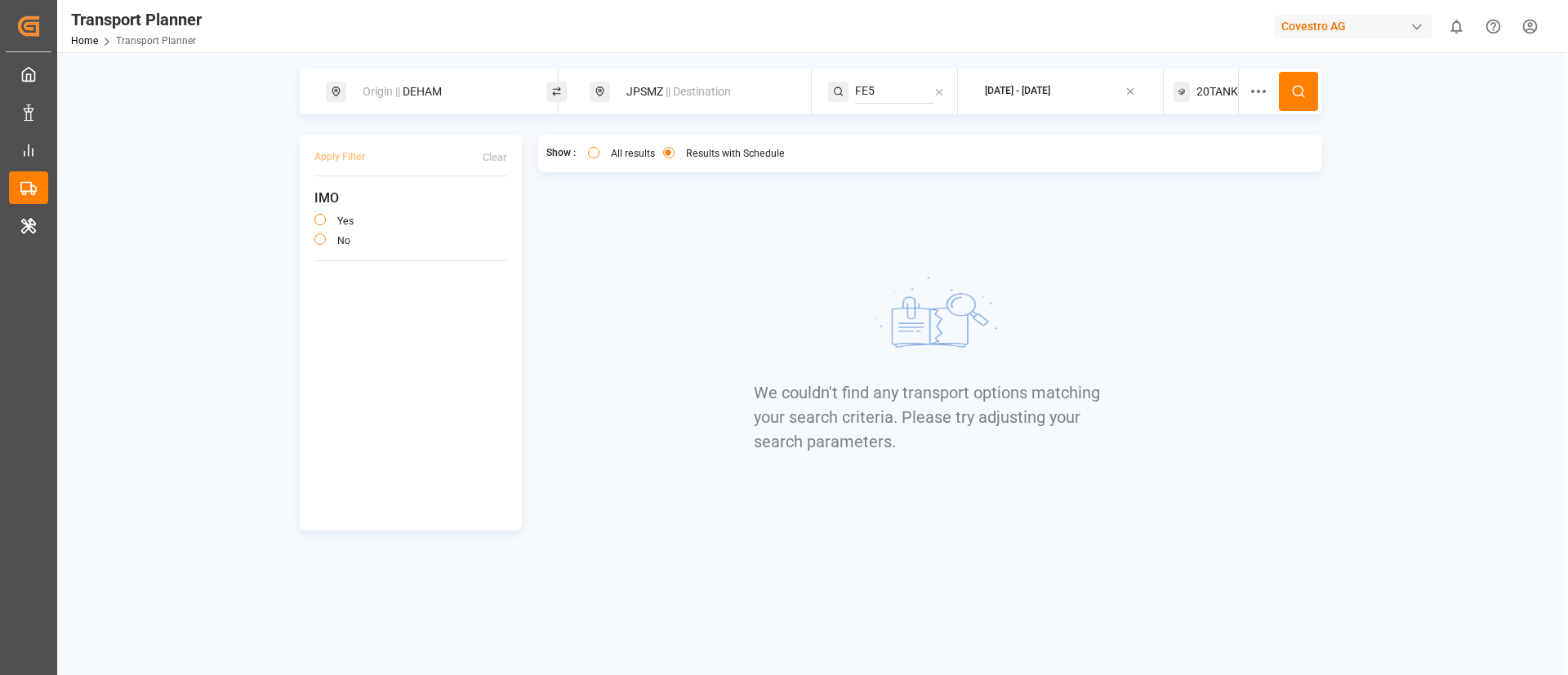
click at [1210, 85] on span "20TANK" at bounding box center [1217, 92] width 42 height 17
click at [1192, 167] on small "20TANK" at bounding box center [1175, 170] width 57 height 12
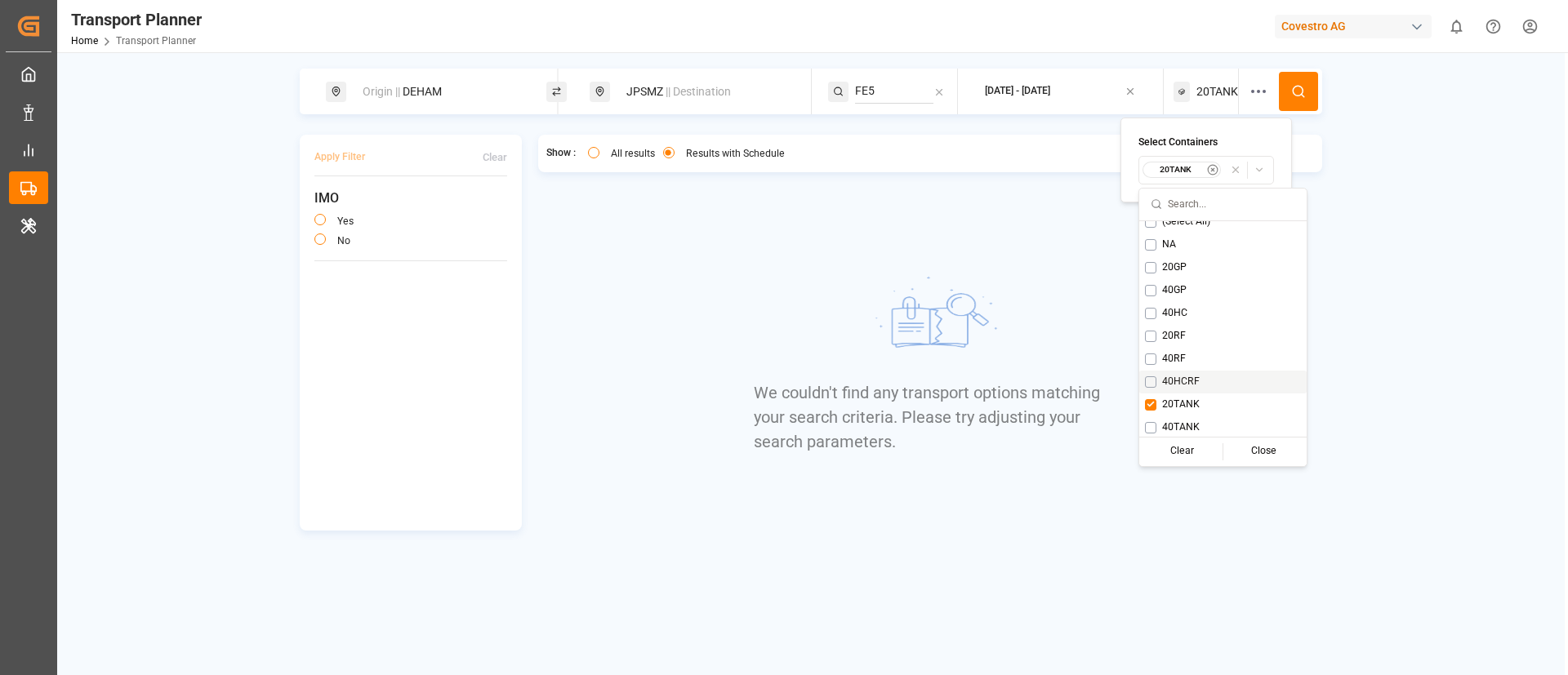
scroll to position [14, 0]
click at [1181, 428] on span "40TANK" at bounding box center [1180, 425] width 38 height 15
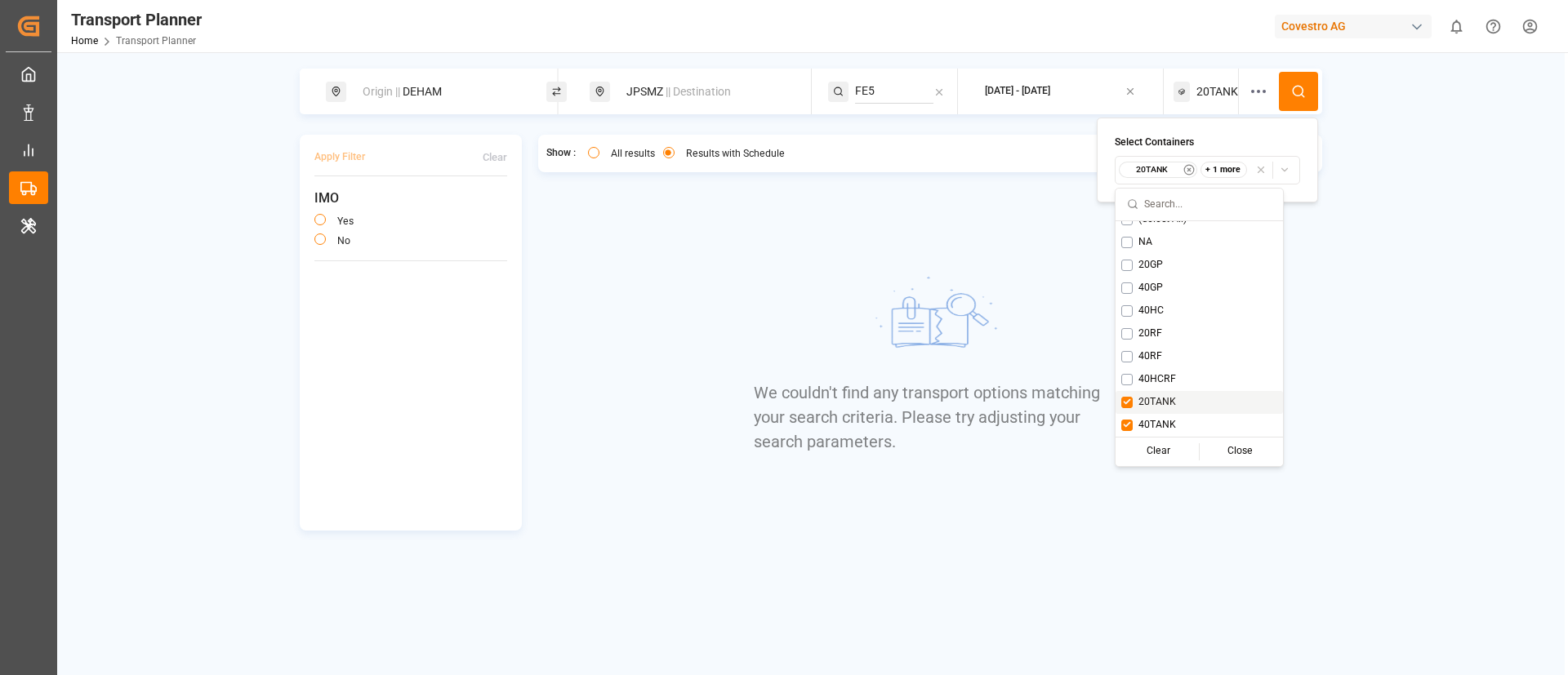
click at [1156, 405] on span "20TANK" at bounding box center [1157, 402] width 38 height 15
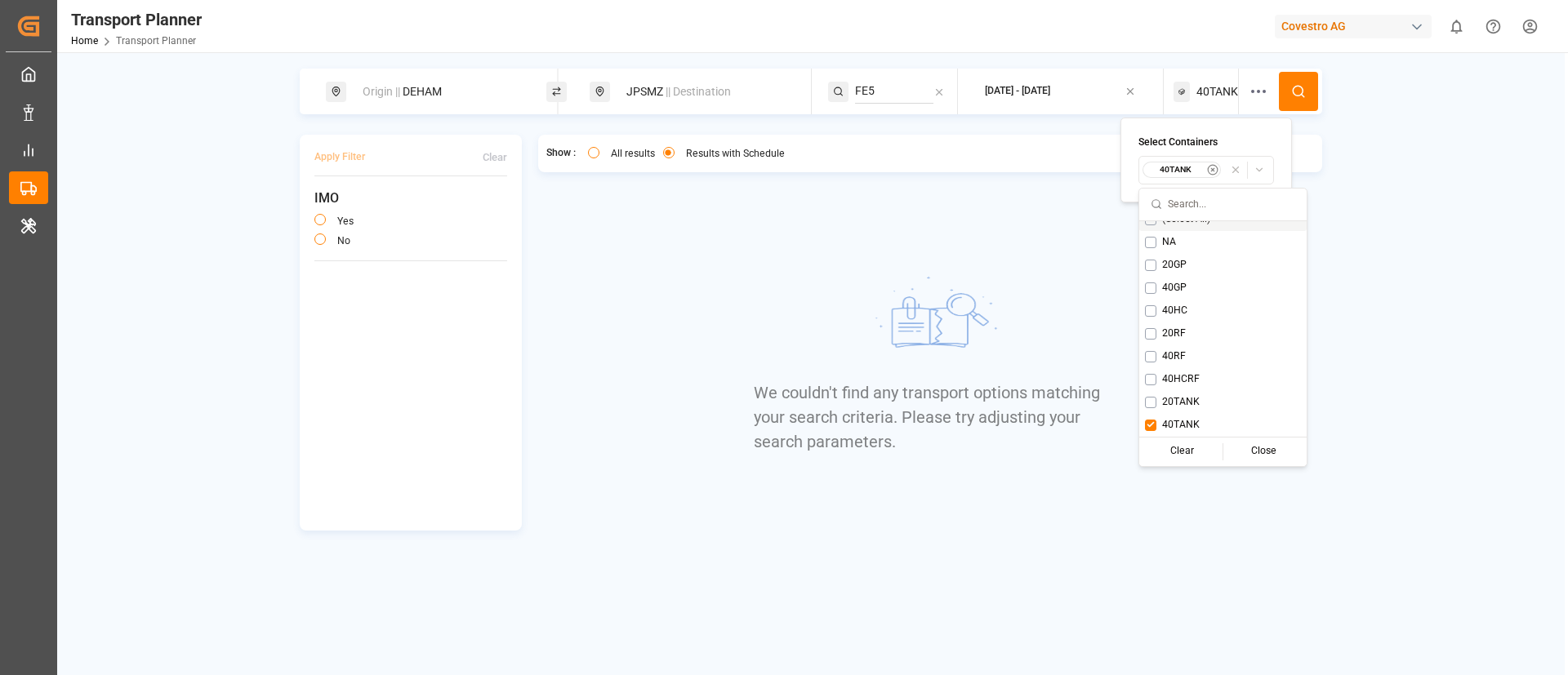
click at [1302, 82] on button at bounding box center [1298, 91] width 40 height 40
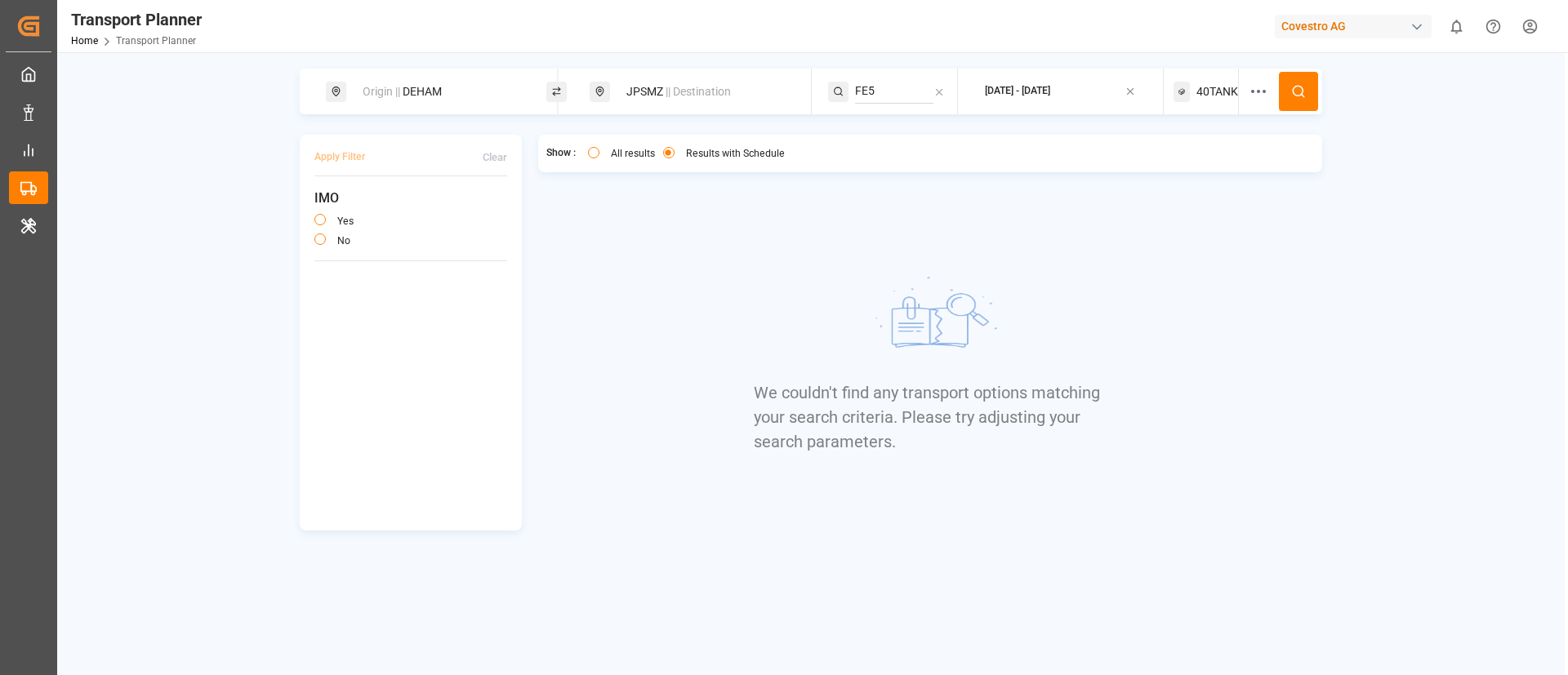
click at [1218, 86] on span "40TANK" at bounding box center [1217, 92] width 42 height 17
click at [1186, 166] on small "40TANK" at bounding box center [1175, 170] width 57 height 12
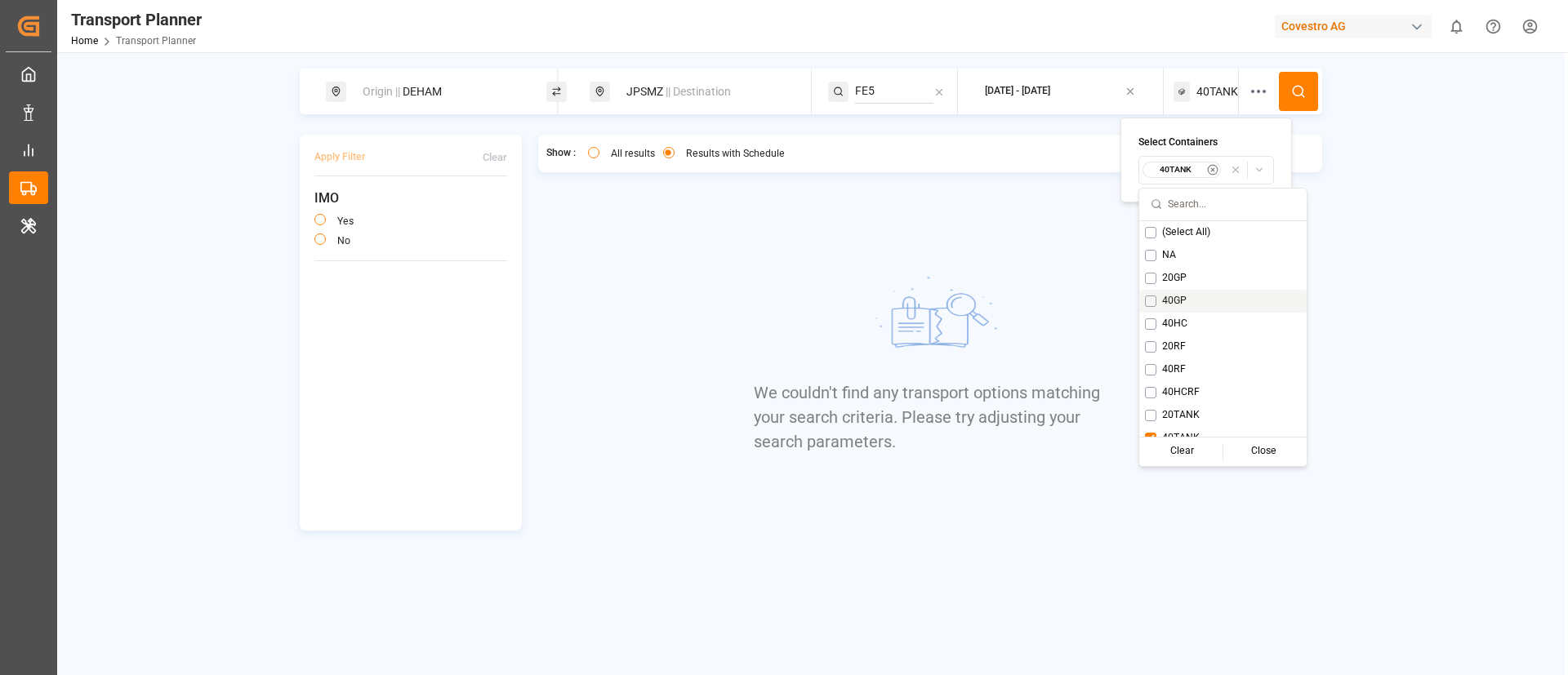
click at [1171, 302] on span "40GP" at bounding box center [1173, 301] width 24 height 15
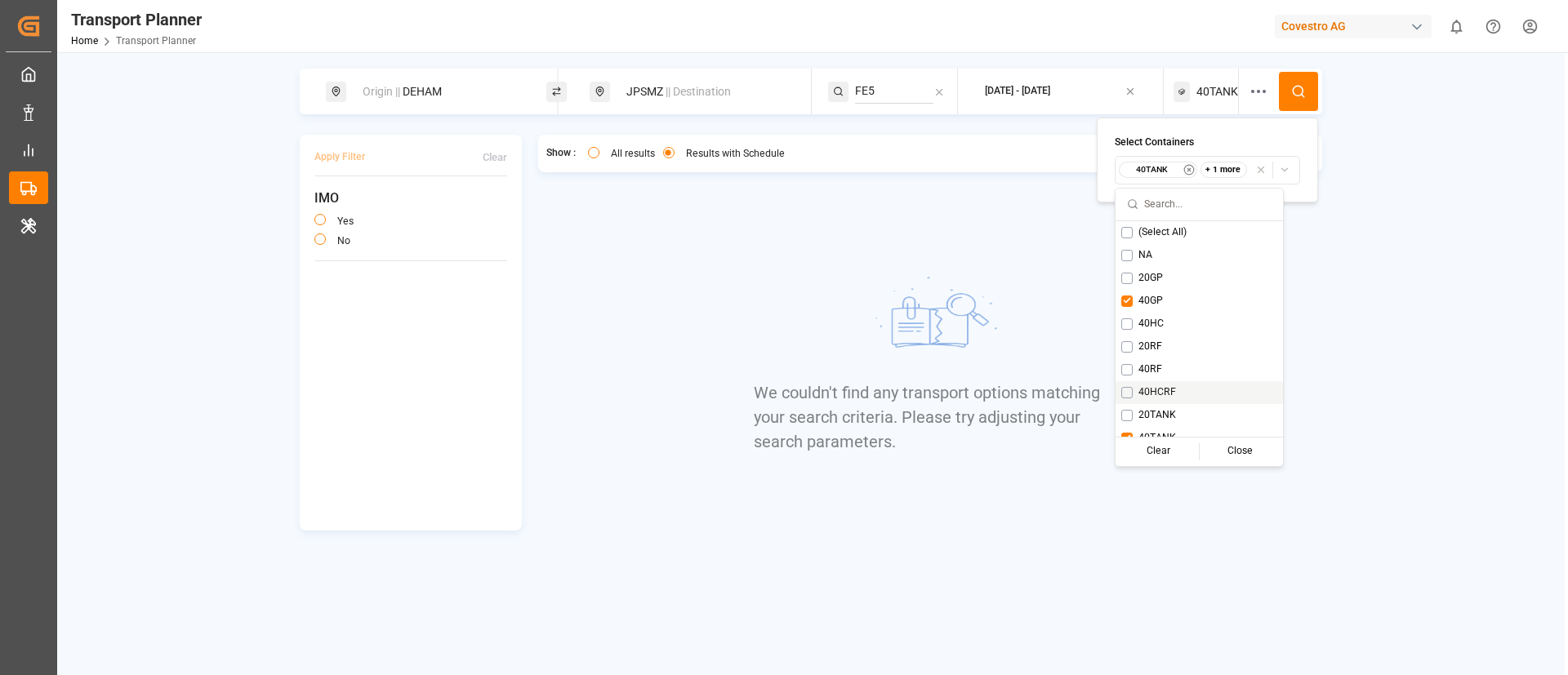
scroll to position [14, 0]
click at [1147, 425] on span "40TANK" at bounding box center [1157, 425] width 38 height 15
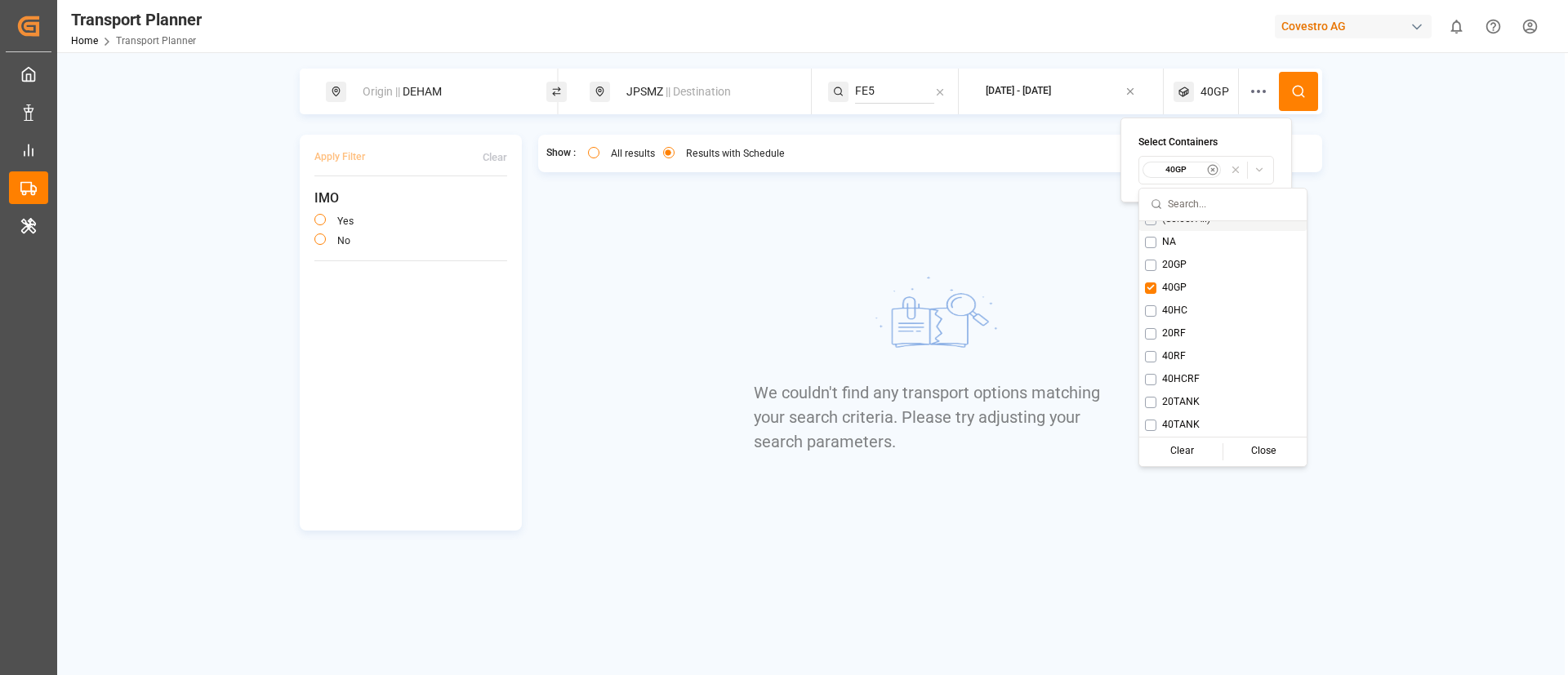
click at [1305, 90] on icon at bounding box center [1298, 91] width 15 height 15
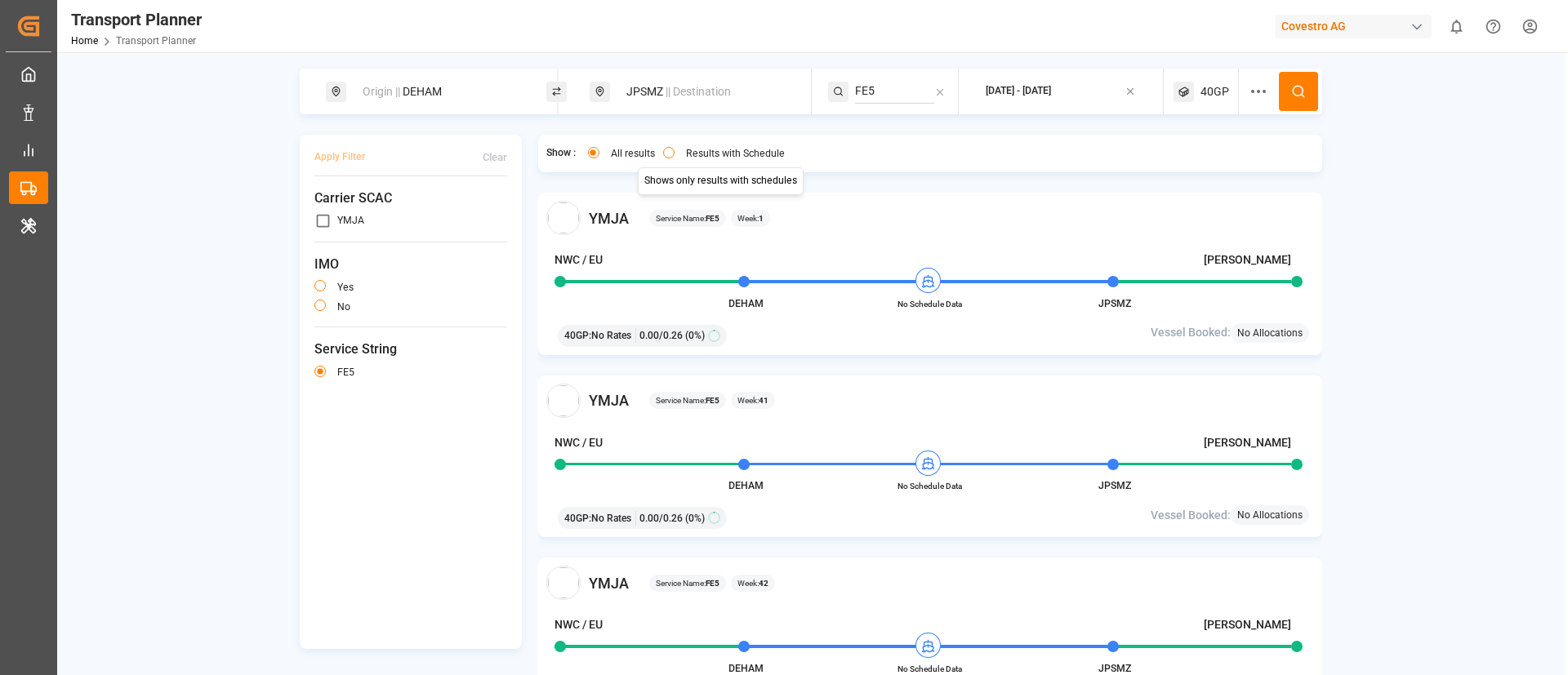
click at [663, 156] on button "Results with Schedule" at bounding box center [668, 153] width 12 height 12
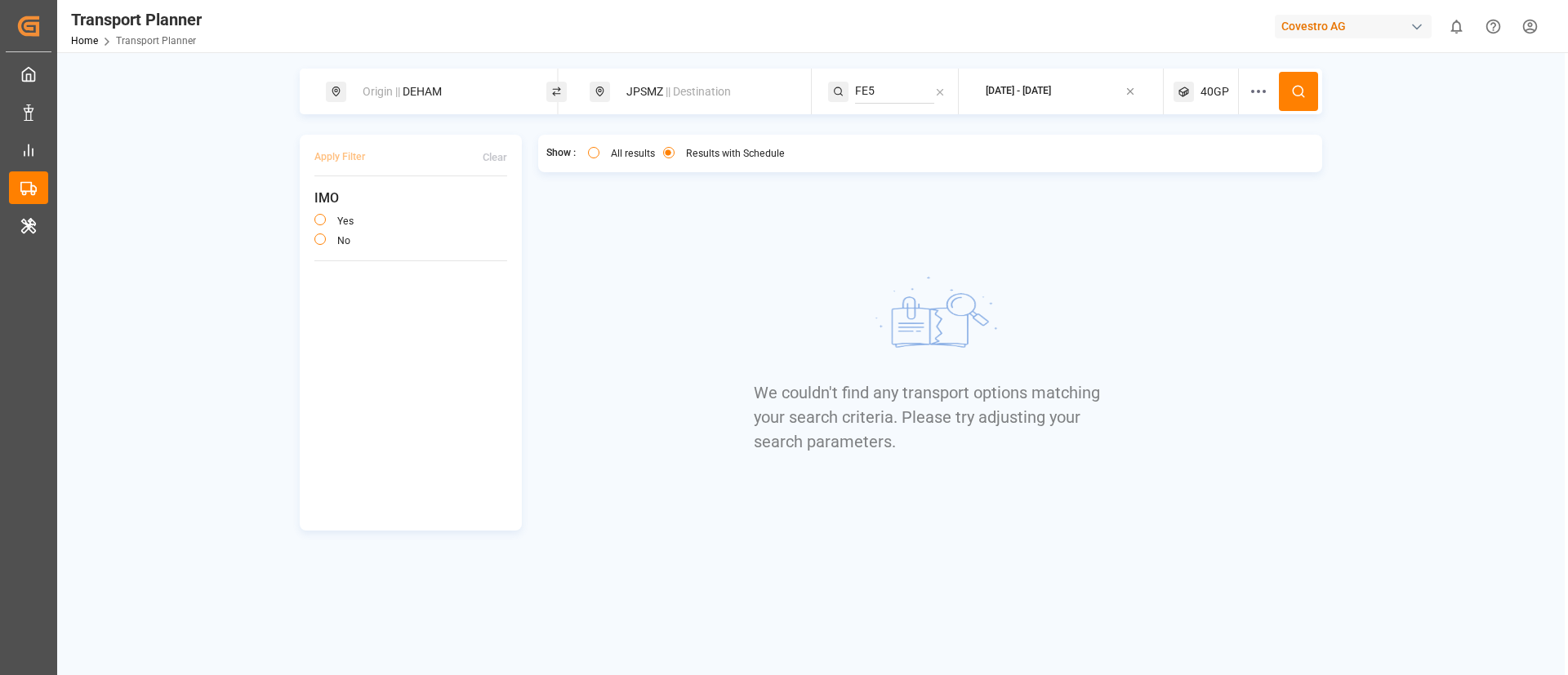
type button "only"
click at [1111, 351] on div "Show : All results Results with Schedule Shows only results with schedules Show…" at bounding box center [930, 332] width 784 height 396
click at [430, 73] on div "Origin || DEHAM" at bounding box center [436, 91] width 221 height 45
click at [423, 106] on div "Origin || DEHAM" at bounding box center [436, 91] width 221 height 45
click at [427, 92] on div "Origin || DEHAM" at bounding box center [441, 91] width 176 height 30
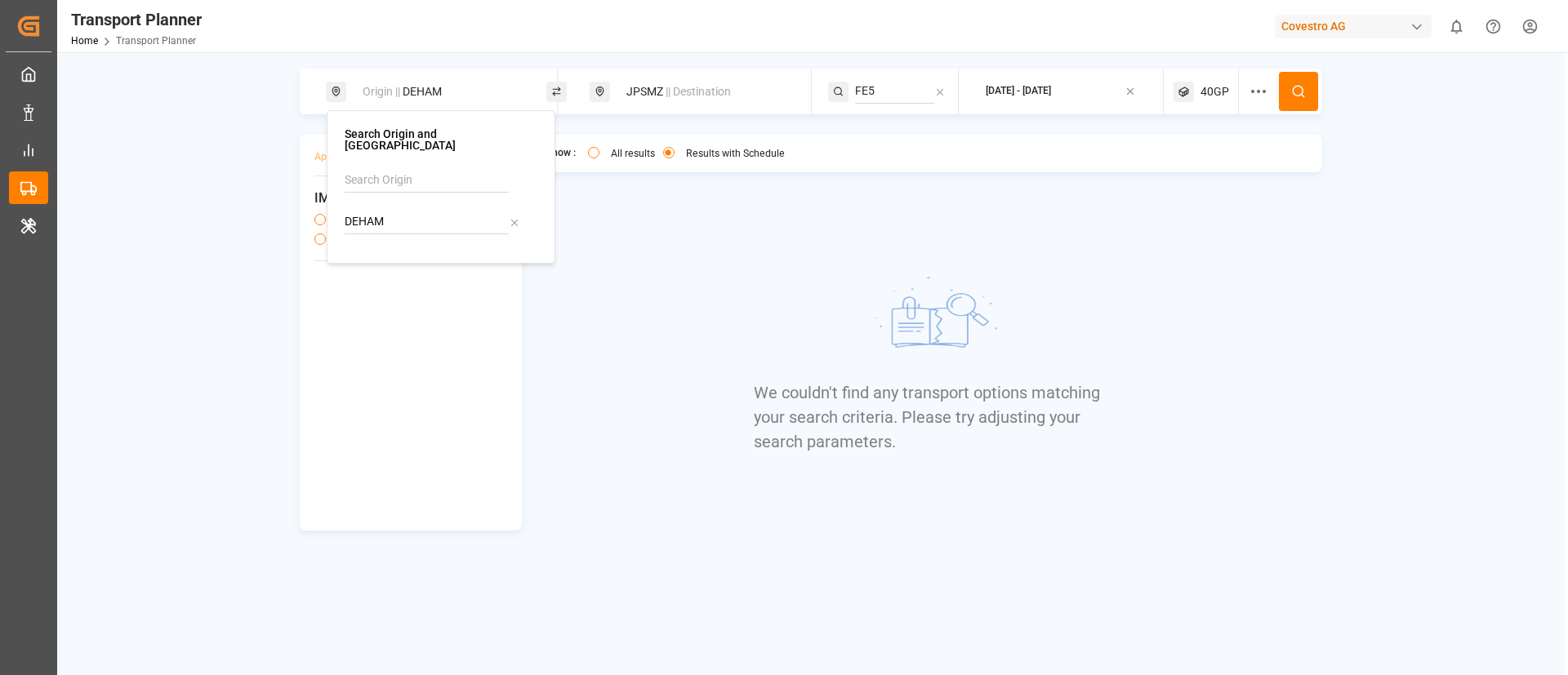
click at [413, 212] on input "DEHAM" at bounding box center [427, 221] width 164 height 24
paste input "FRLEH"
click at [413, 212] on input "FRLEH" at bounding box center [427, 221] width 164 height 24
type input "FRLEH"
click at [408, 259] on b "FRLEH" at bounding box center [403, 266] width 35 height 14
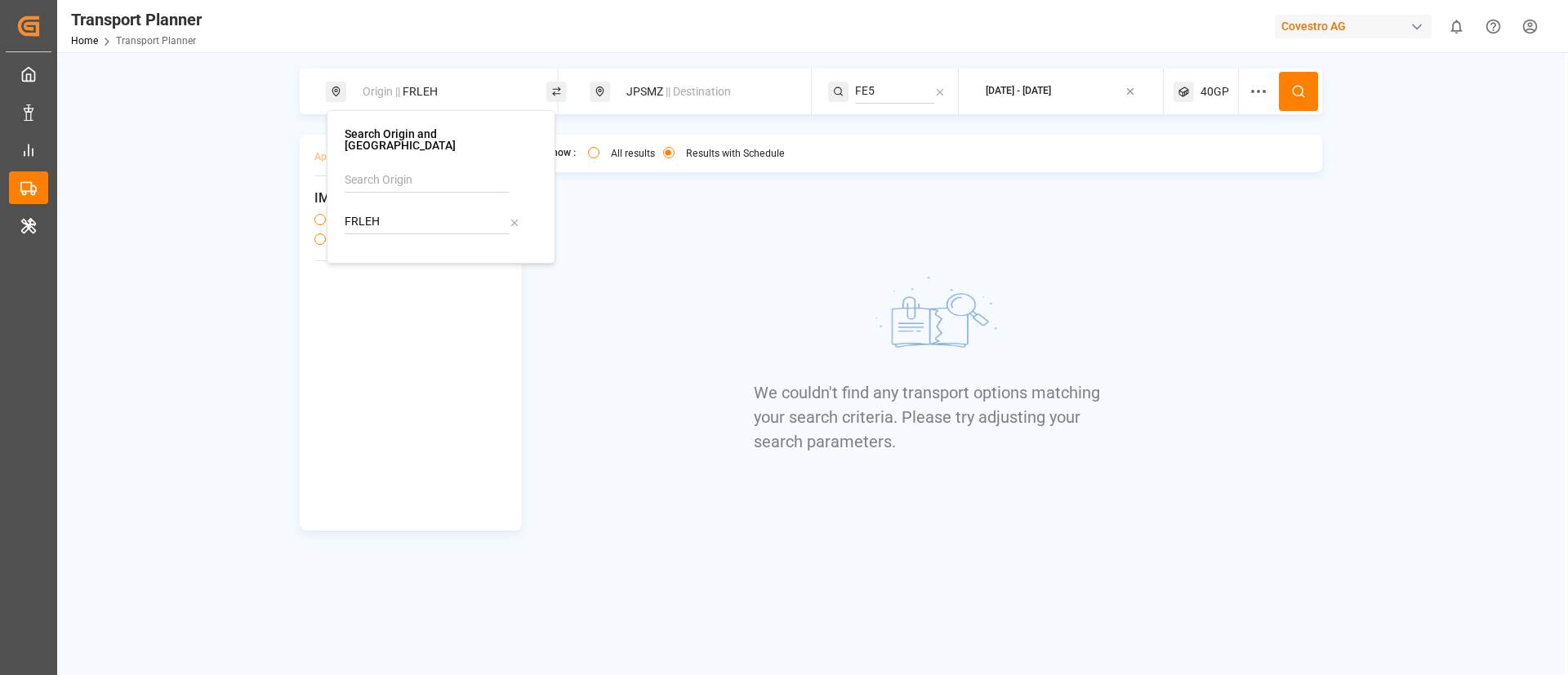
click at [672, 91] on span "|| Destination" at bounding box center [698, 92] width 66 height 14
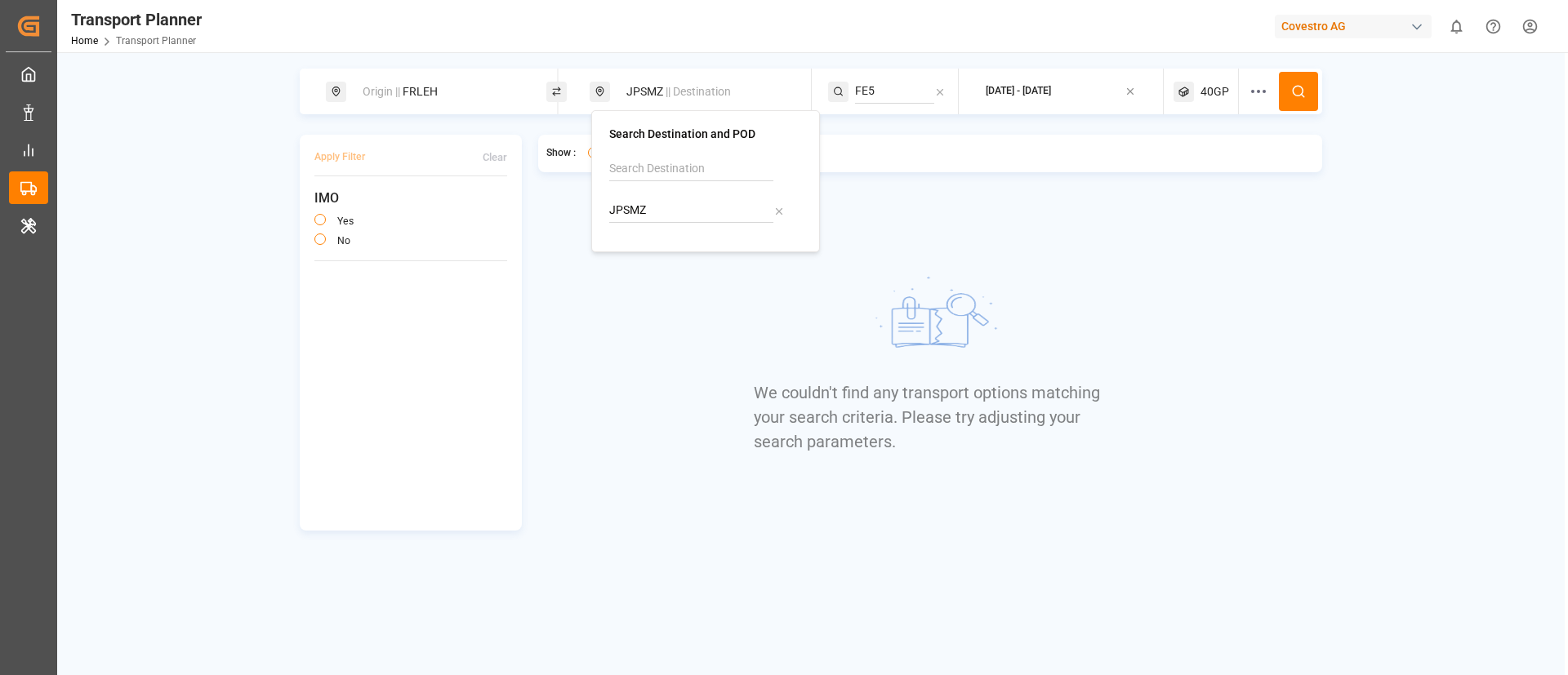
click at [675, 212] on input "JPSMZ" at bounding box center [692, 210] width 164 height 24
paste input "TYO"
type input "JPTYO"
click at [688, 262] on div "JPTYO Tokyo" at bounding box center [709, 263] width 159 height 34
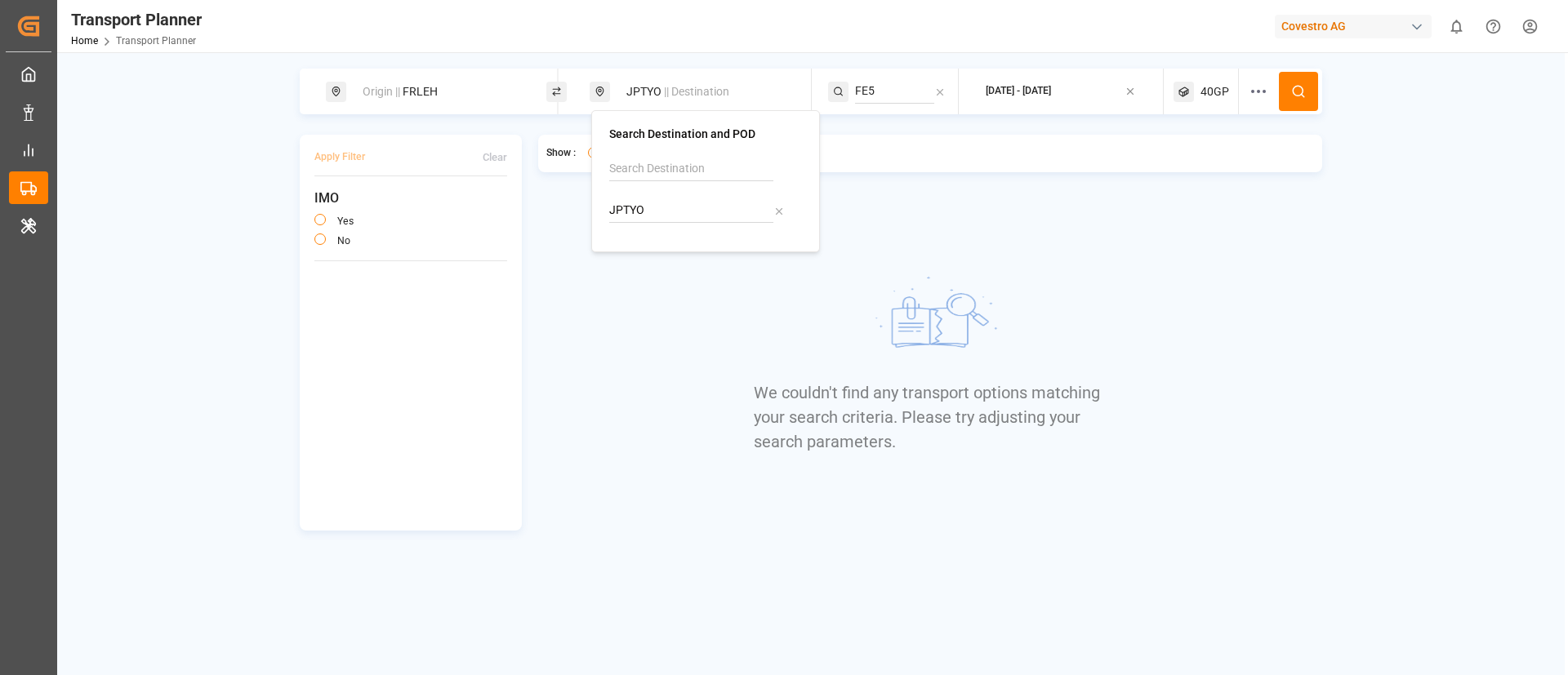
click at [888, 89] on input "FE5" at bounding box center [895, 91] width 79 height 24
paste input "P1"
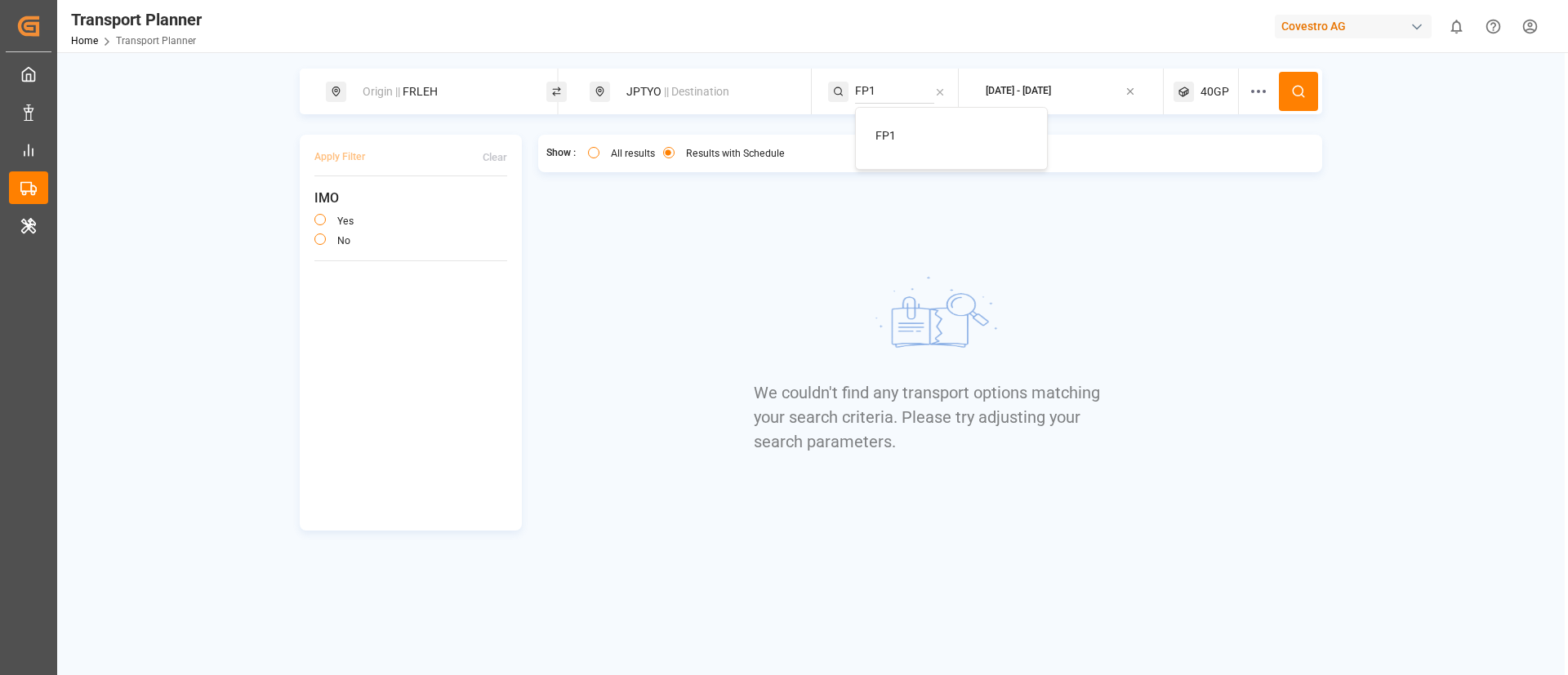
type input "FP1"
click at [891, 133] on span "FP1" at bounding box center [885, 135] width 20 height 14
click at [1298, 94] on icon at bounding box center [1298, 91] width 15 height 15
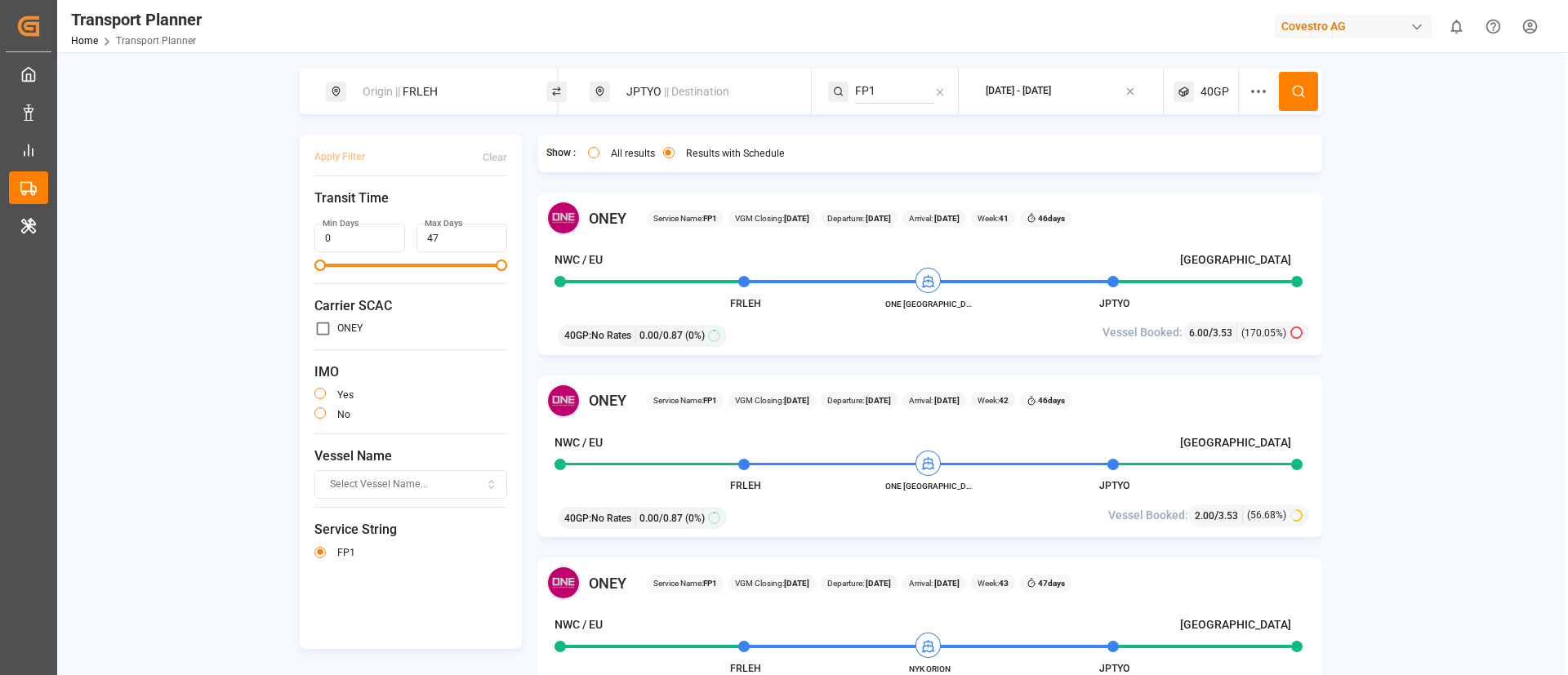
click at [1208, 85] on span "40GP" at bounding box center [1215, 92] width 29 height 17
click at [1171, 166] on small "40GP" at bounding box center [1172, 170] width 57 height 12
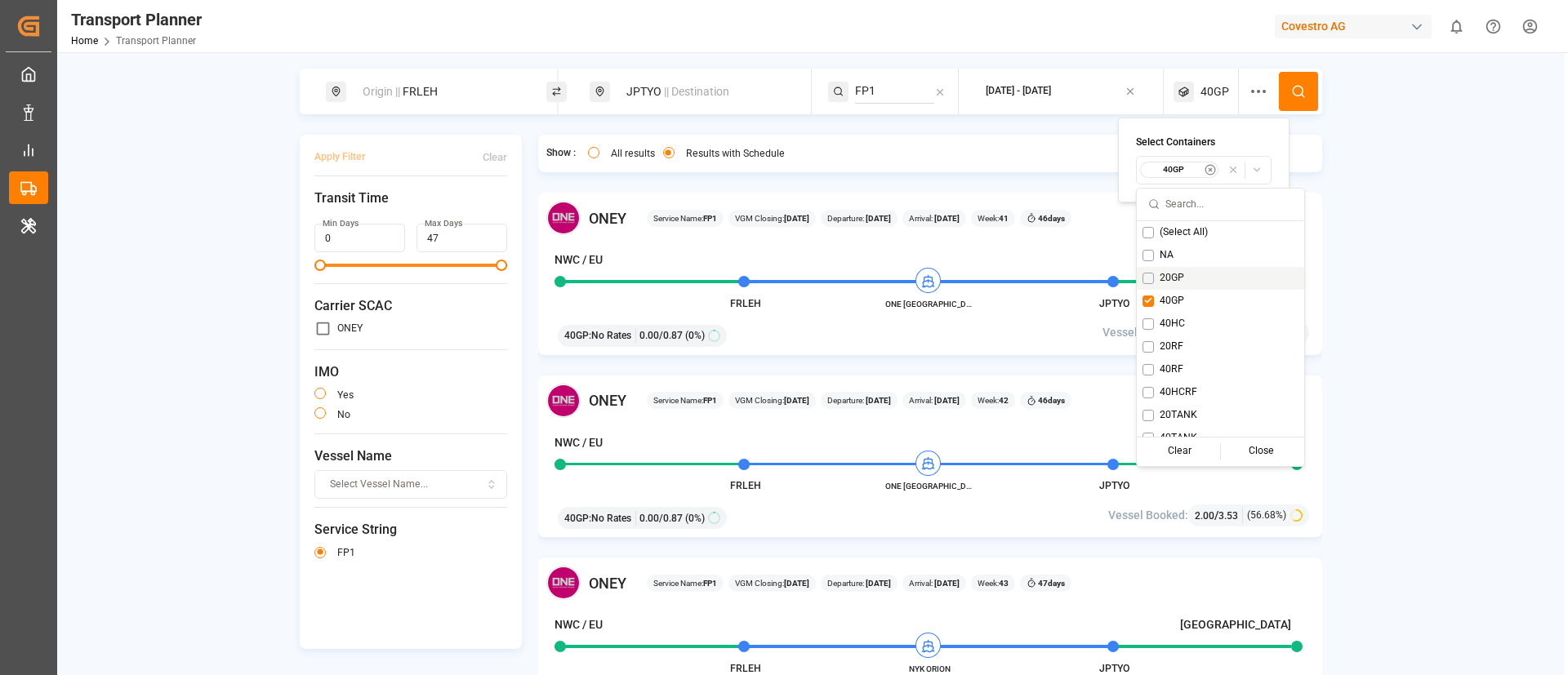
click at [1169, 274] on span "20GP" at bounding box center [1171, 278] width 24 height 15
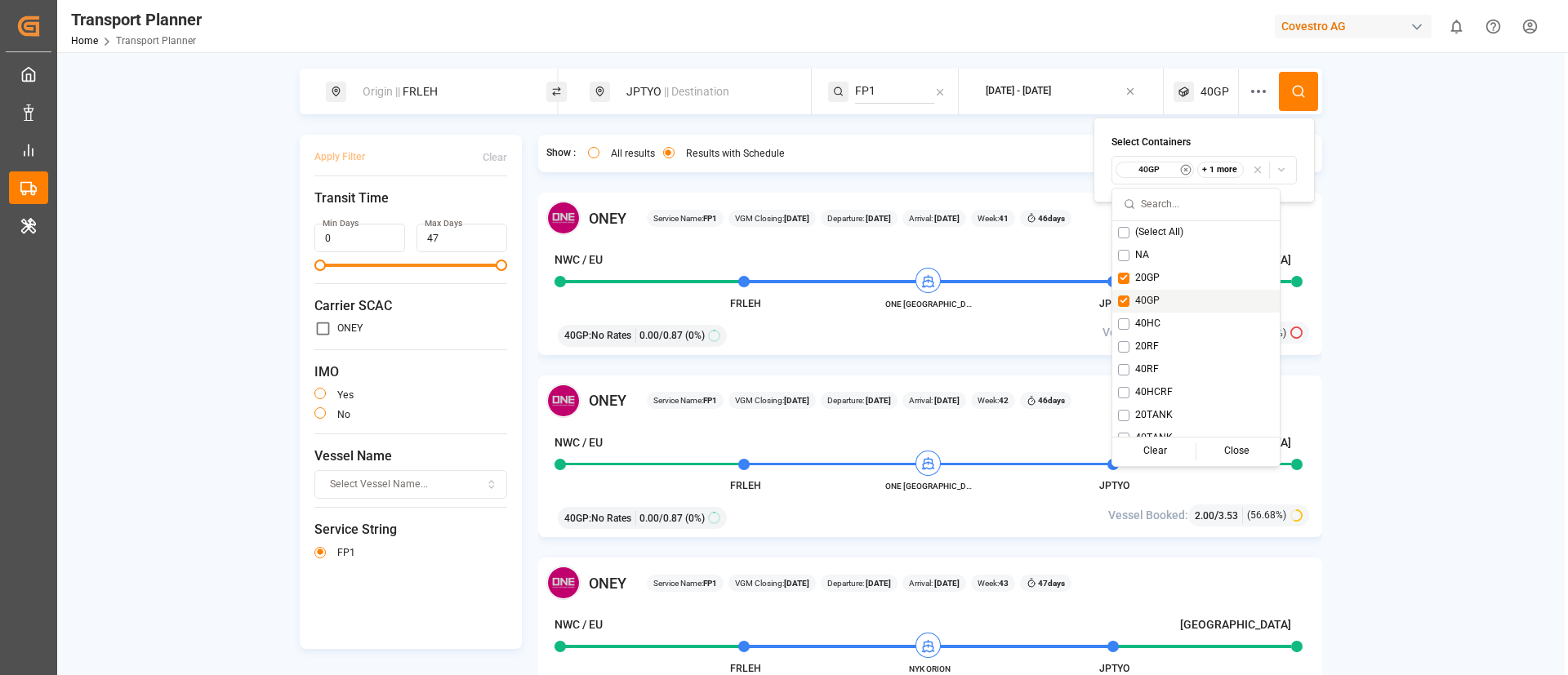
click at [1160, 292] on div "40GP" at bounding box center [1196, 302] width 167 height 23
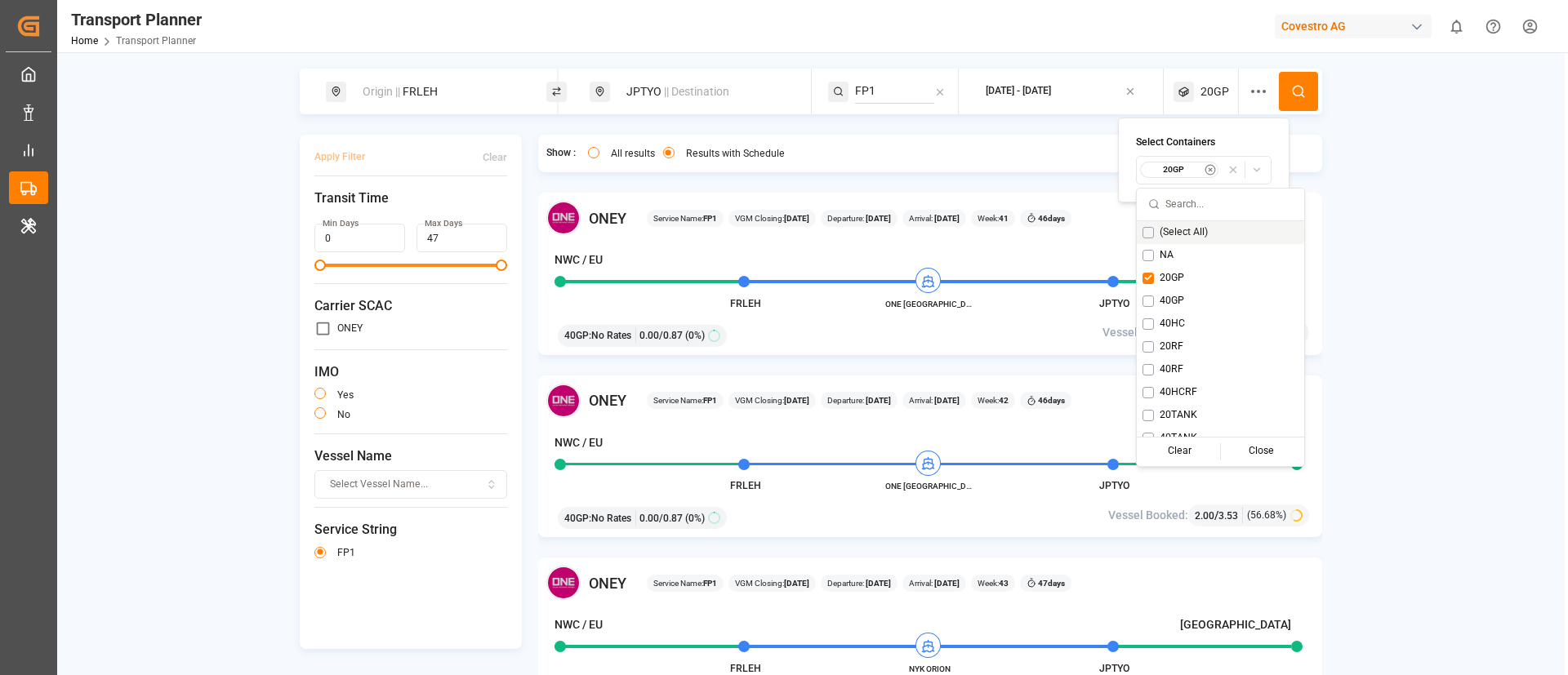
drag, startPoint x: 1298, startPoint y: 83, endPoint x: 1276, endPoint y: 105, distance: 31.1
click at [1299, 82] on button at bounding box center [1298, 91] width 40 height 40
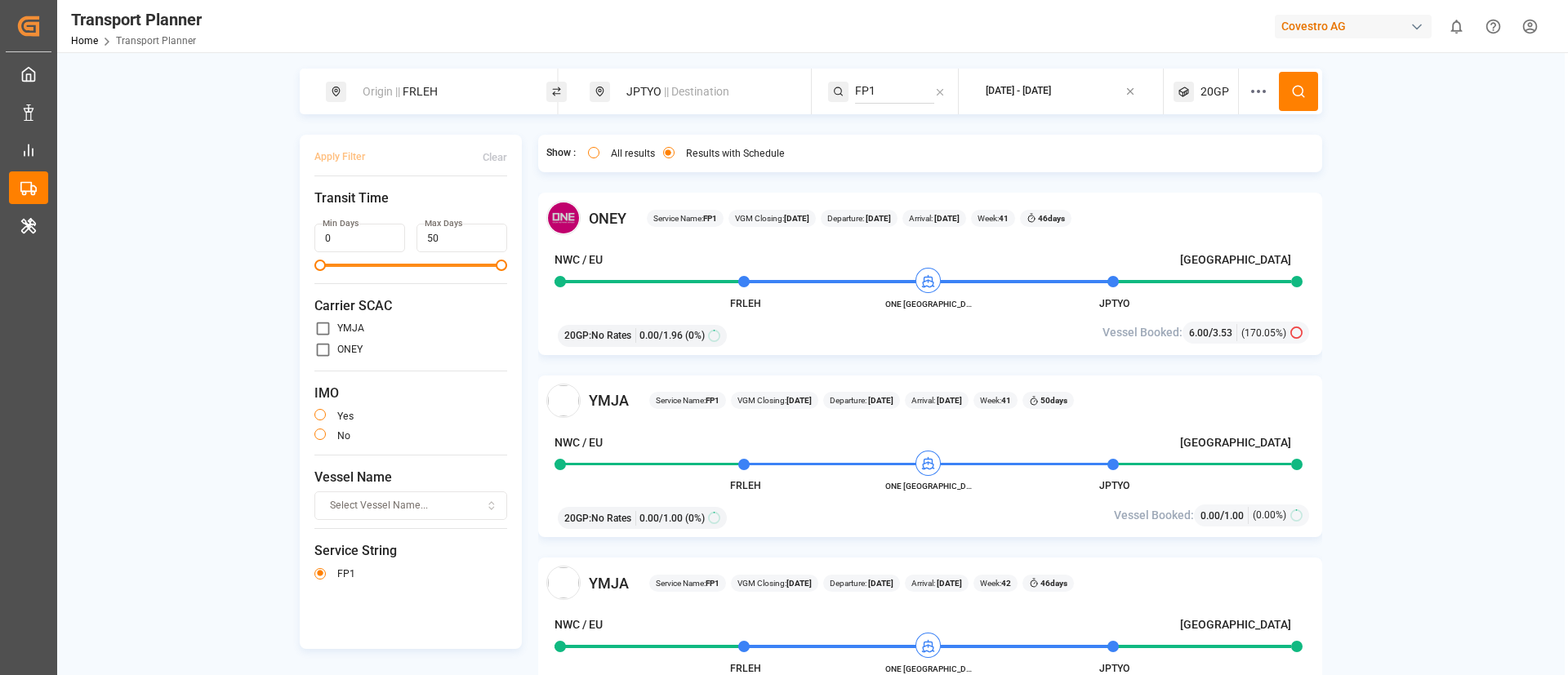
drag, startPoint x: 469, startPoint y: 97, endPoint x: 460, endPoint y: 105, distance: 12.0
click at [467, 97] on div "Origin || FRLEH" at bounding box center [441, 91] width 176 height 30
click at [416, 211] on input "FRLEH" at bounding box center [425, 221] width 164 height 24
paste input "DEHAM"
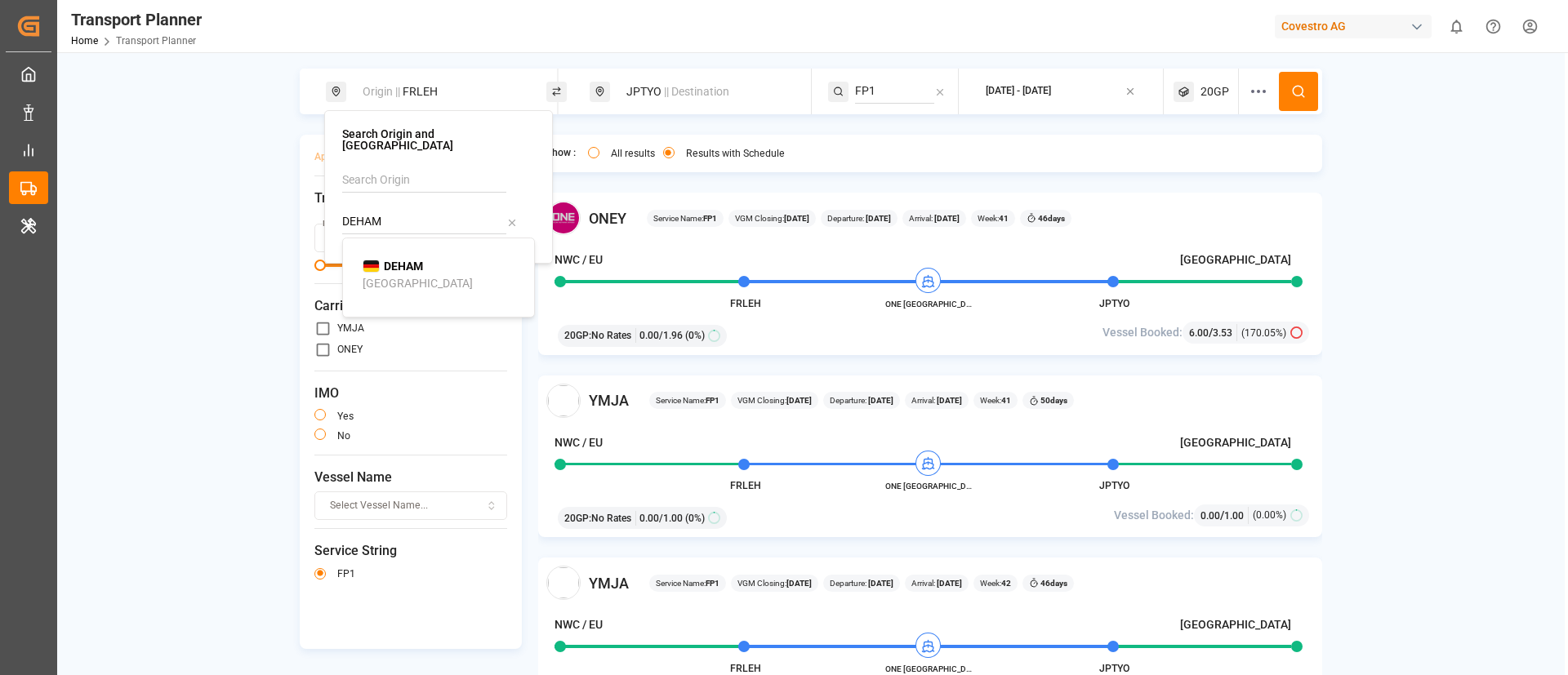
type input "DEHAM"
click at [408, 259] on b "DEHAM" at bounding box center [403, 266] width 40 height 14
click at [1296, 80] on button at bounding box center [1298, 91] width 40 height 40
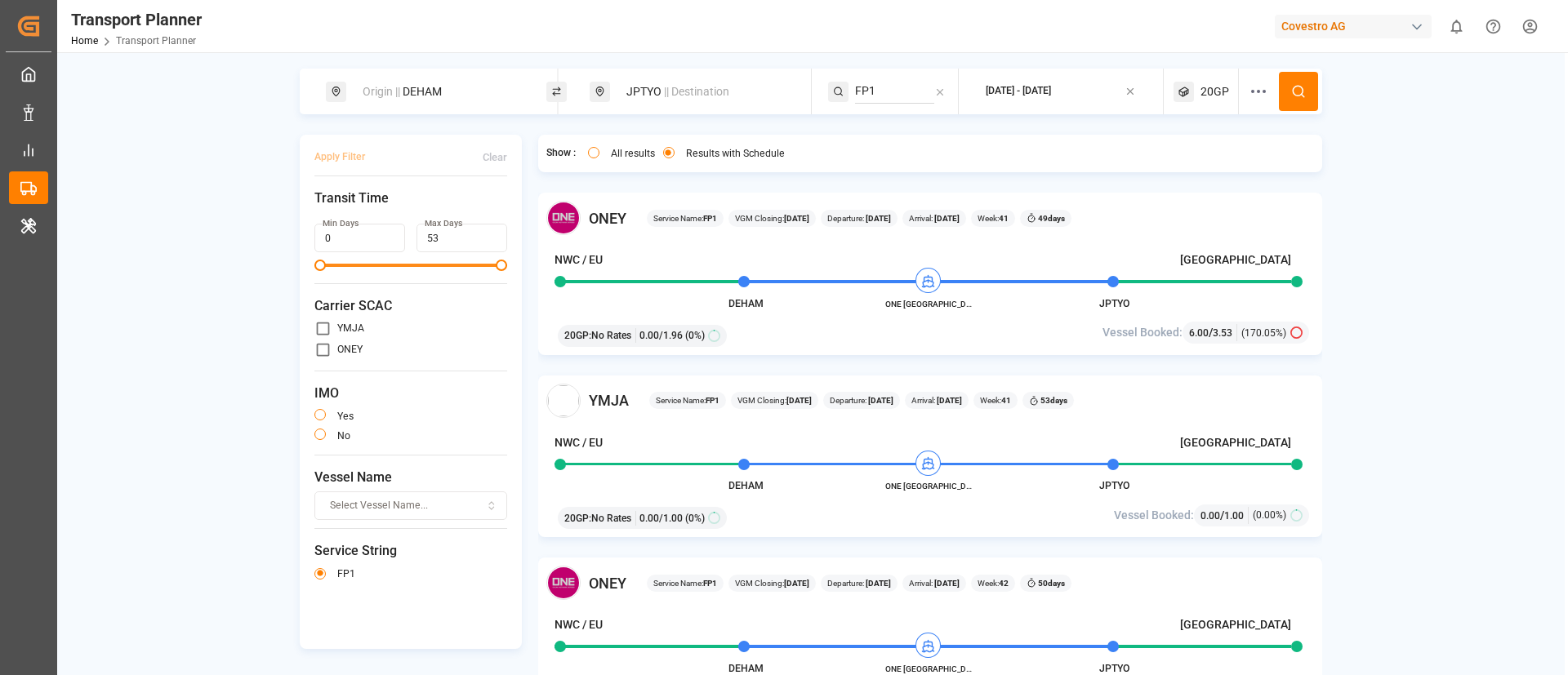
click at [421, 83] on div "Origin || DEHAM" at bounding box center [441, 91] width 176 height 30
click at [384, 220] on input "DEHAM" at bounding box center [425, 221] width 164 height 24
paste input "NLRT"
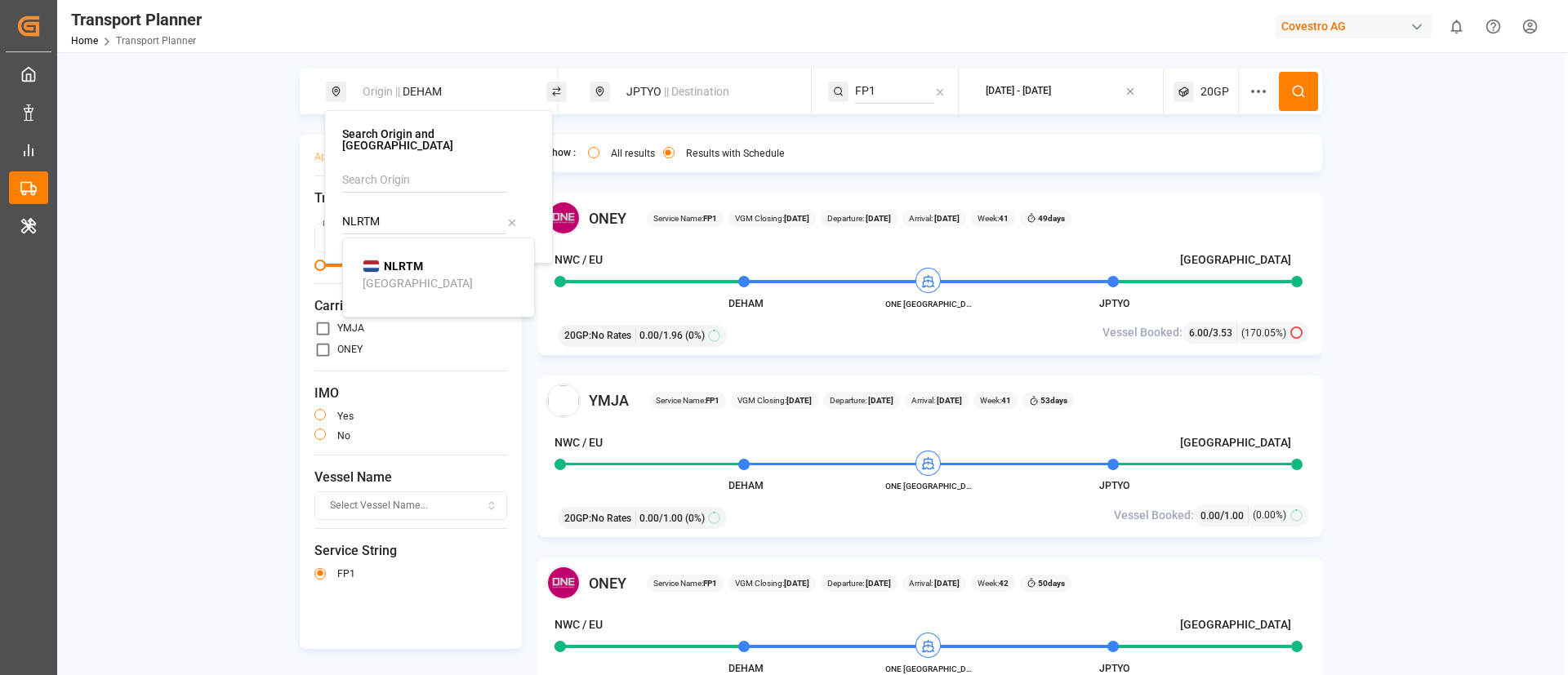
type input "NLRTM"
click at [403, 260] on b "NLRTM" at bounding box center [403, 266] width 40 height 14
click at [1296, 92] on icon at bounding box center [1298, 91] width 15 height 15
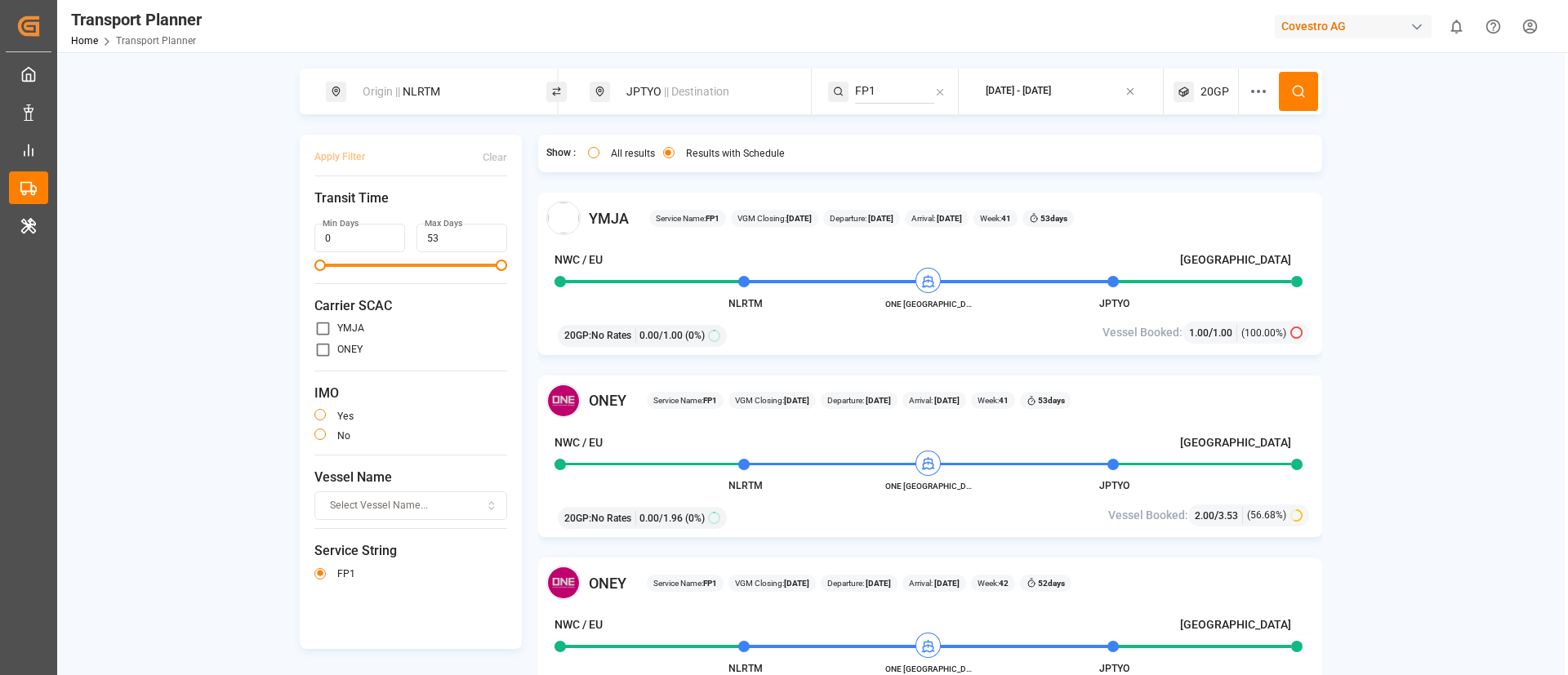
click at [1354, 25] on div "Covestro AG" at bounding box center [1353, 26] width 157 height 23
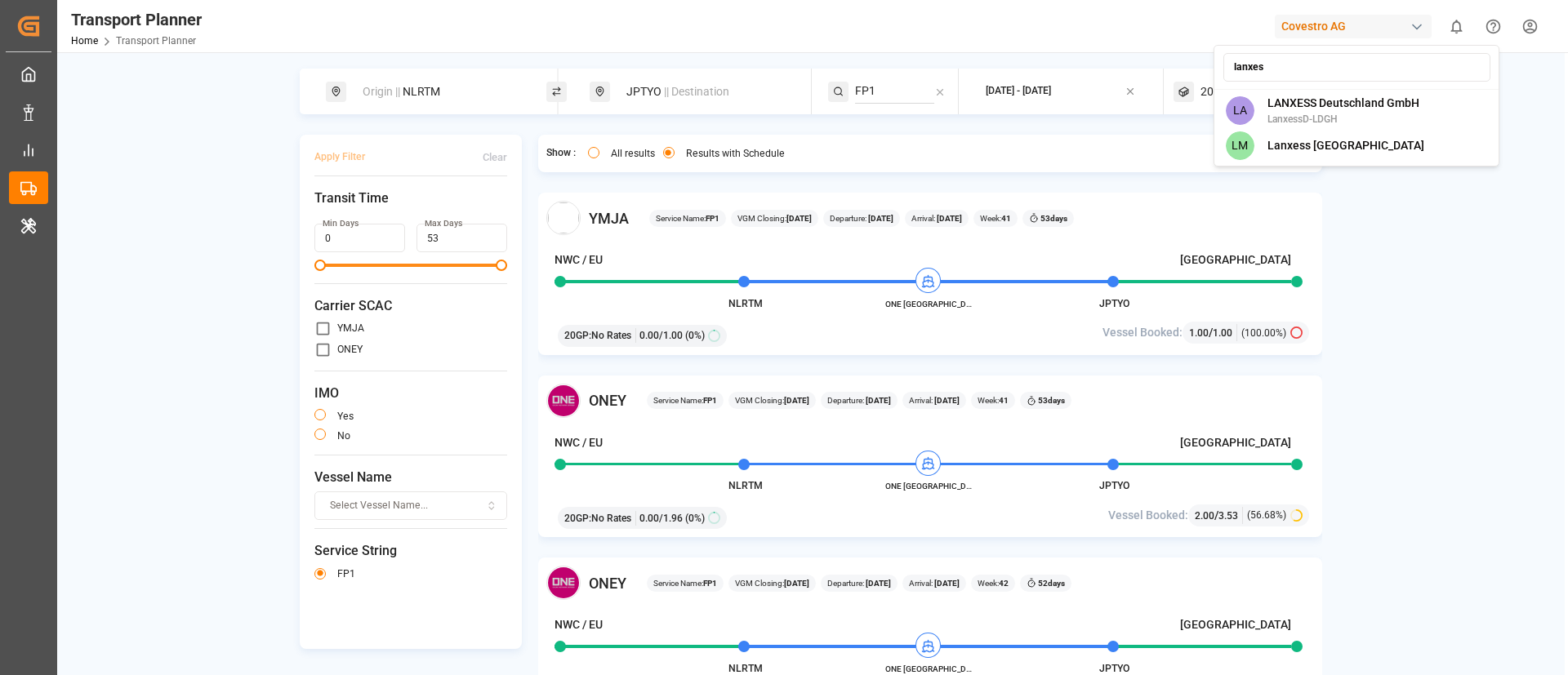
type input "lanxess"
